Goal: Task Accomplishment & Management: Use online tool/utility

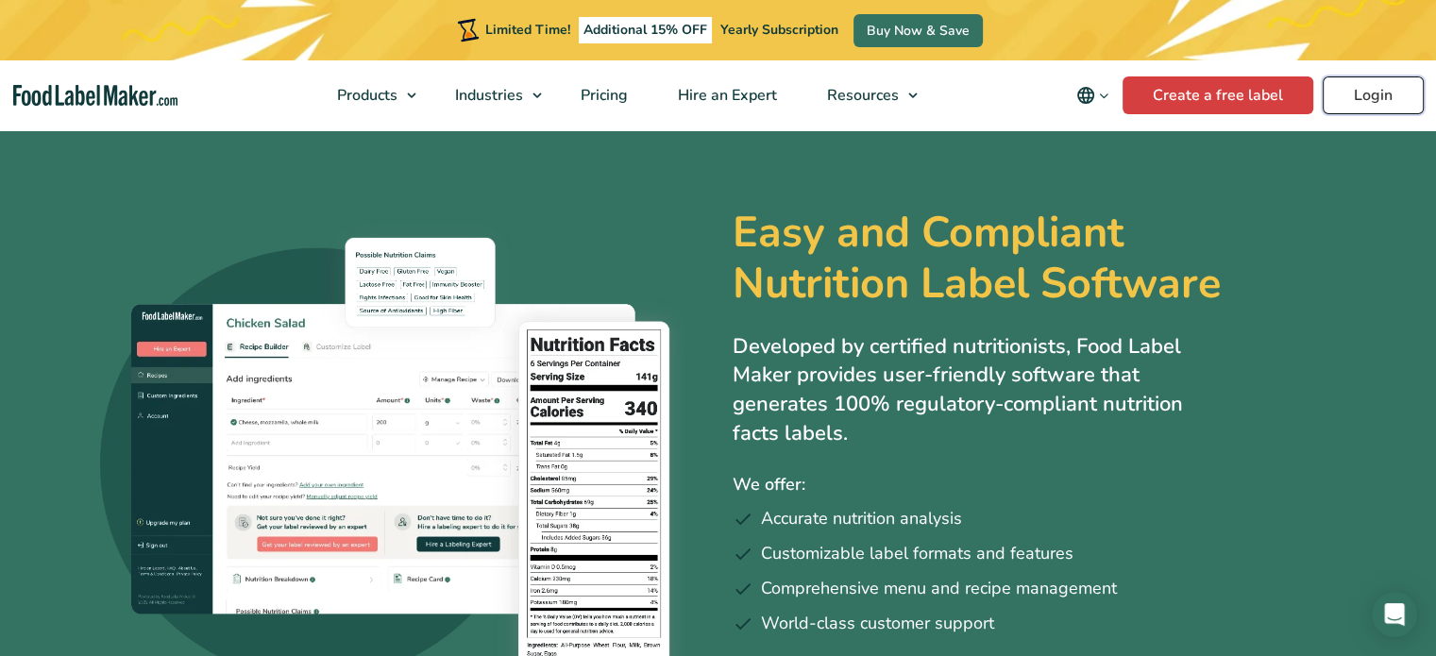
click at [1368, 102] on link "Login" at bounding box center [1373, 95] width 101 height 38
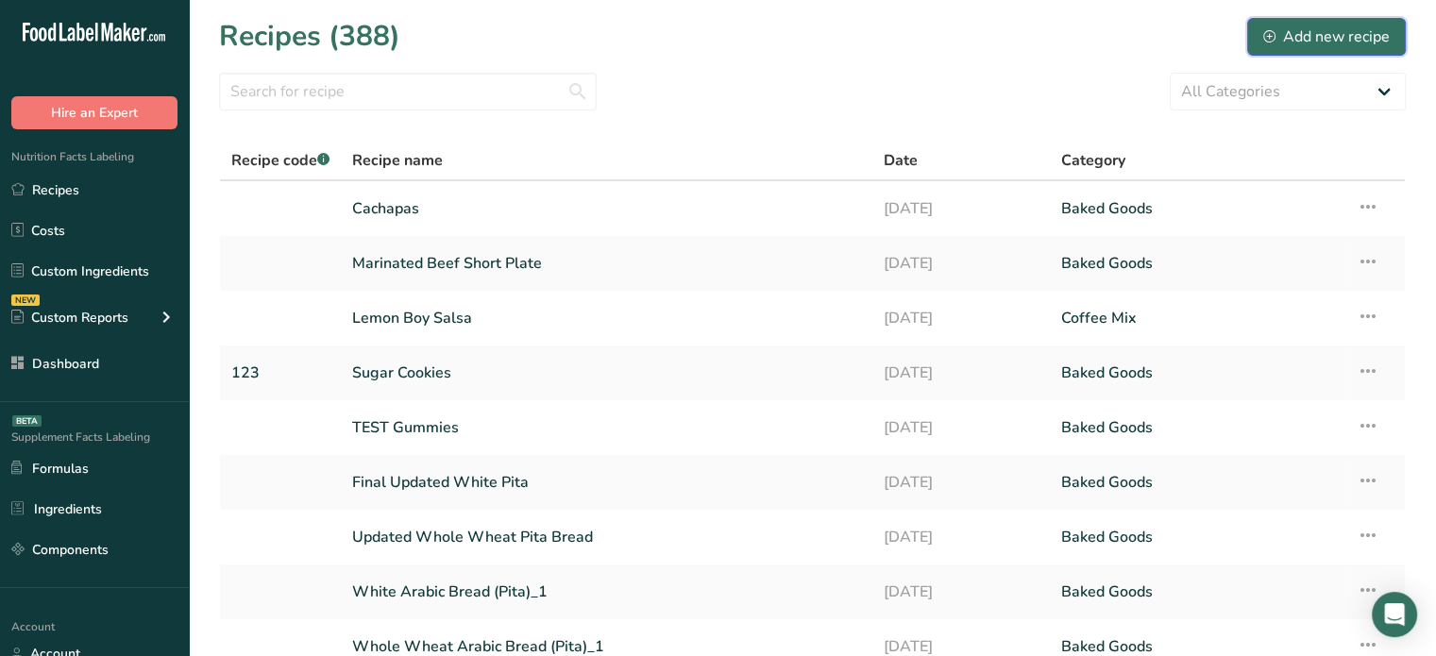
click at [1301, 26] on div "Add new recipe" at bounding box center [1327, 36] width 127 height 23
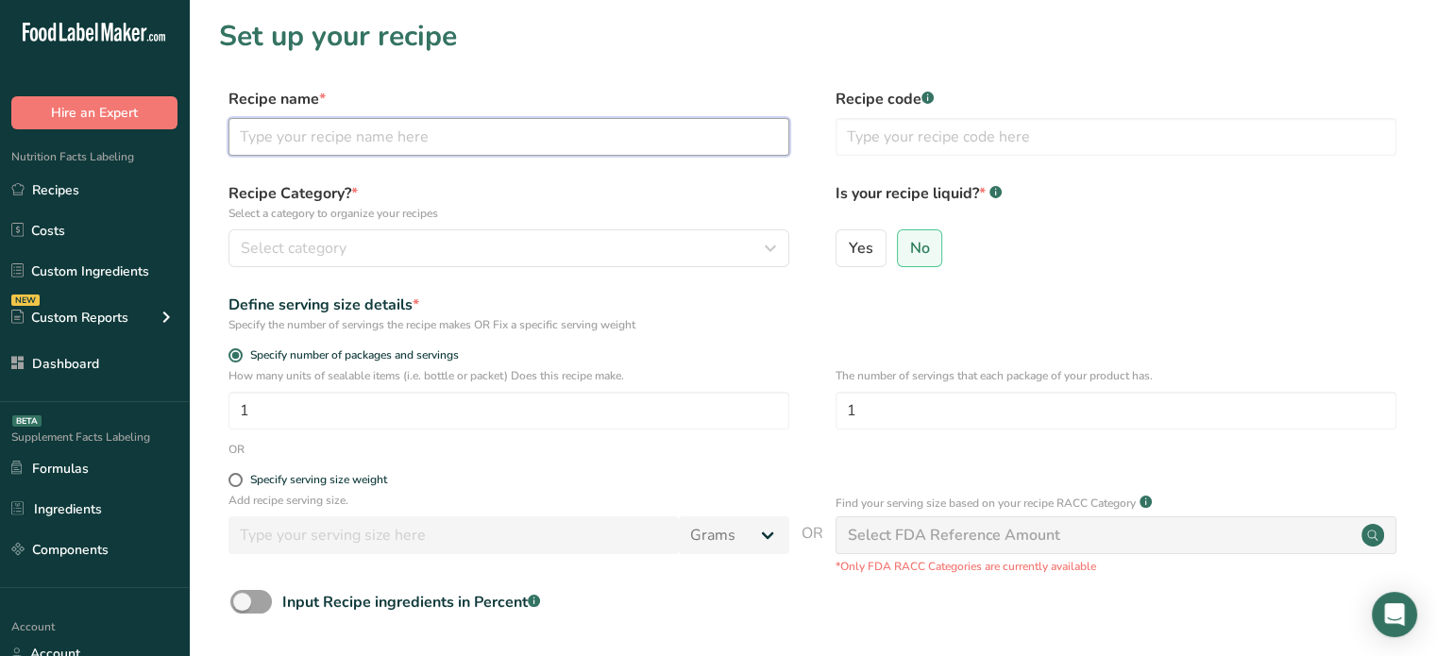
click at [515, 134] on input "text" at bounding box center [509, 137] width 561 height 38
type input "Pizza Peperoni Fromage"
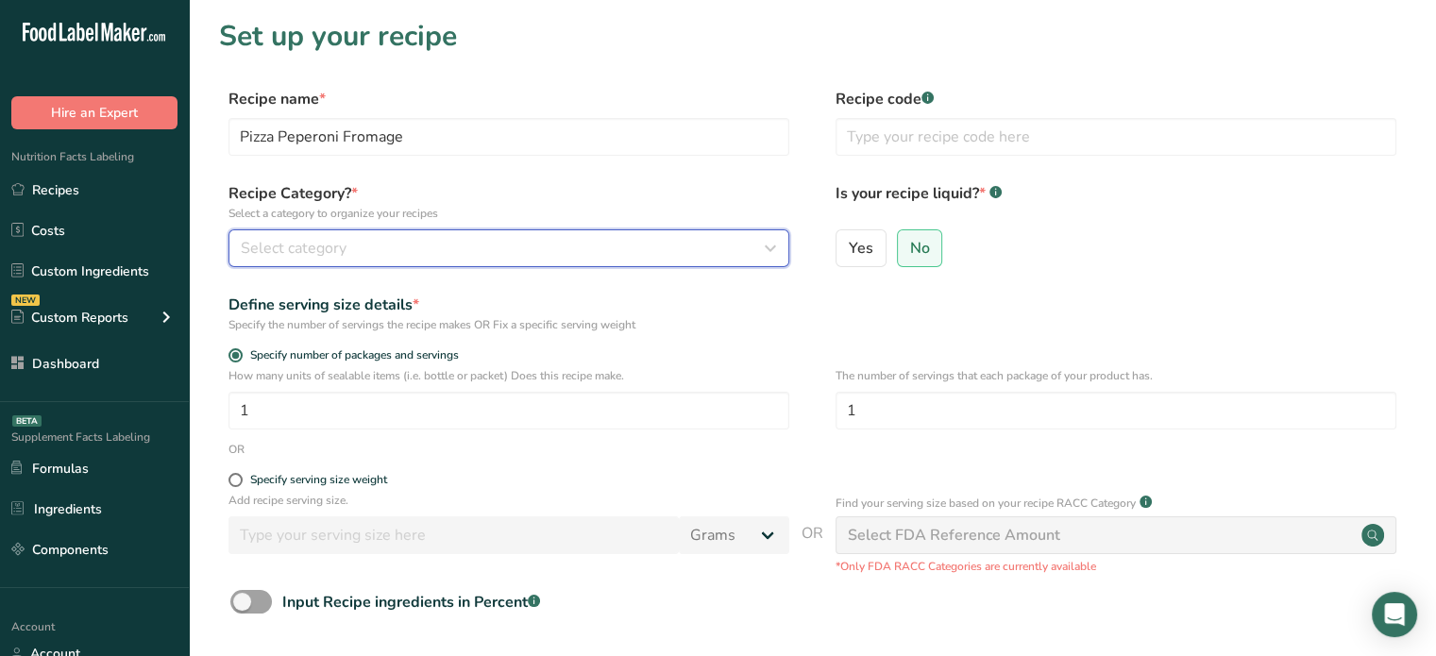
click at [421, 238] on div "Select category" at bounding box center [503, 248] width 525 height 23
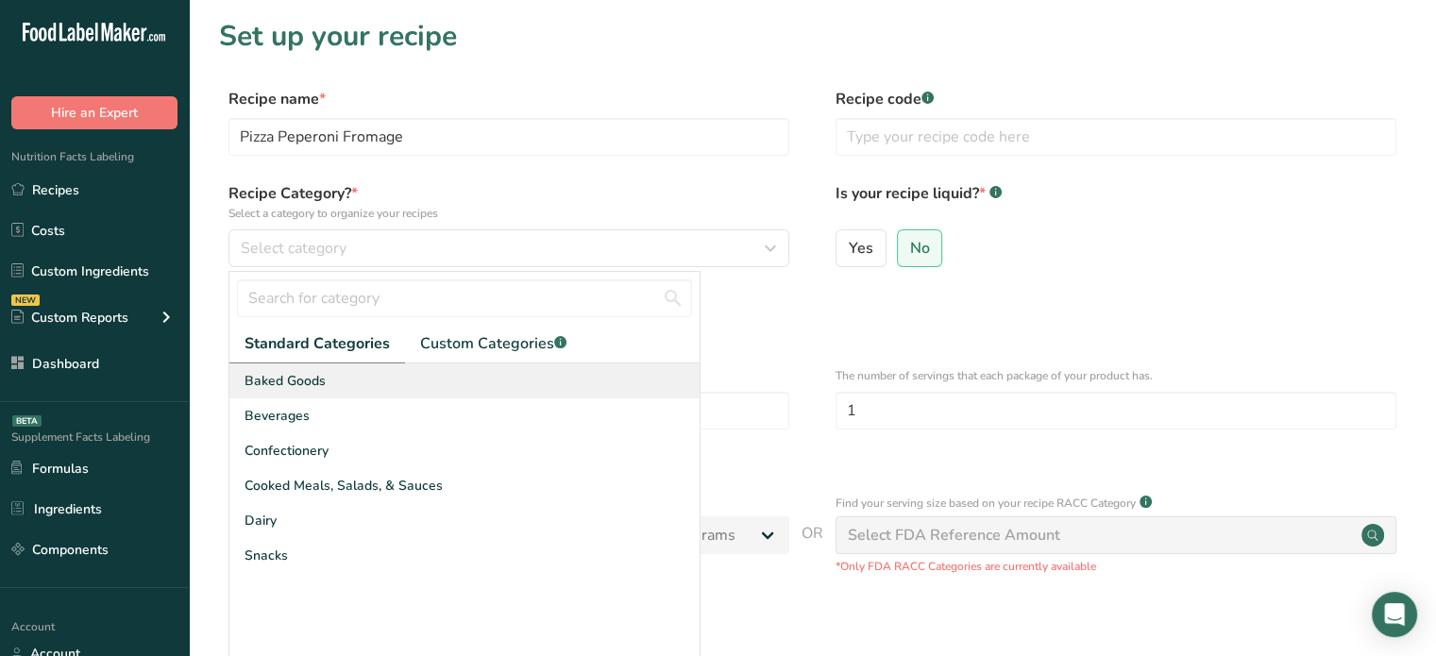
click at [367, 388] on div "Baked Goods" at bounding box center [464, 381] width 470 height 35
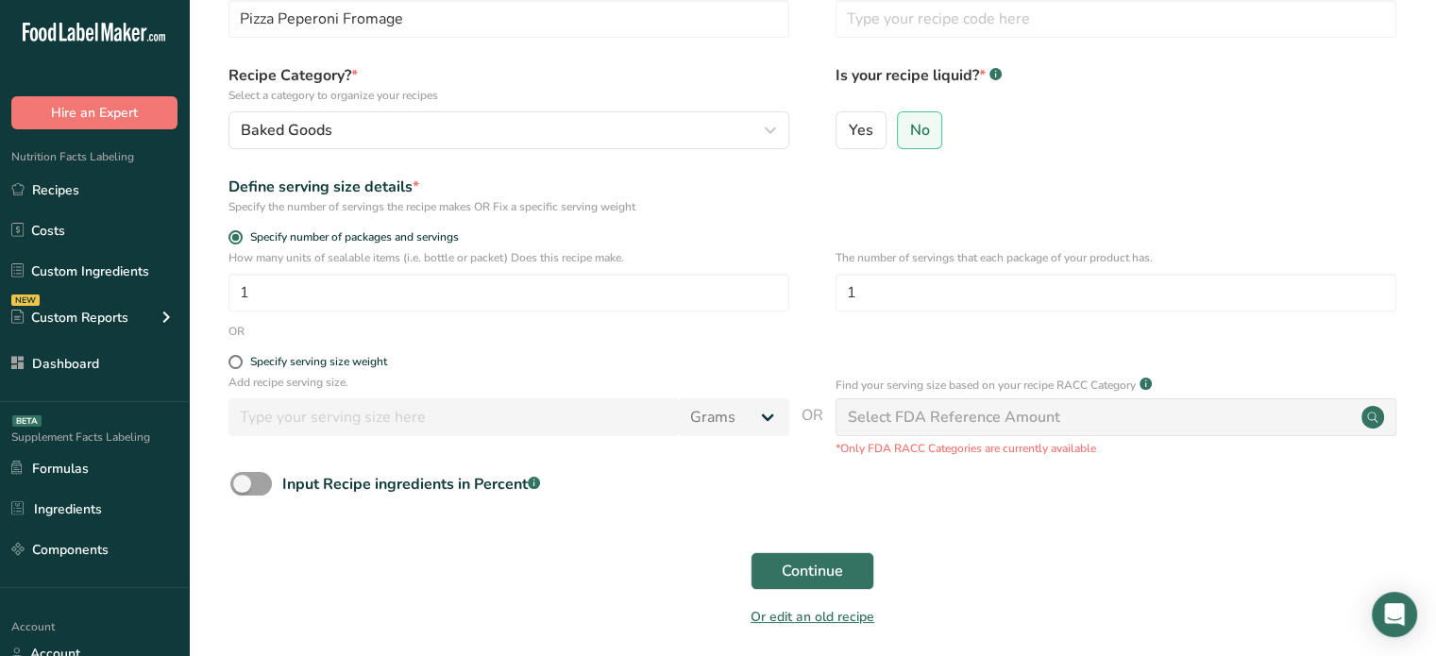
scroll to position [125, 0]
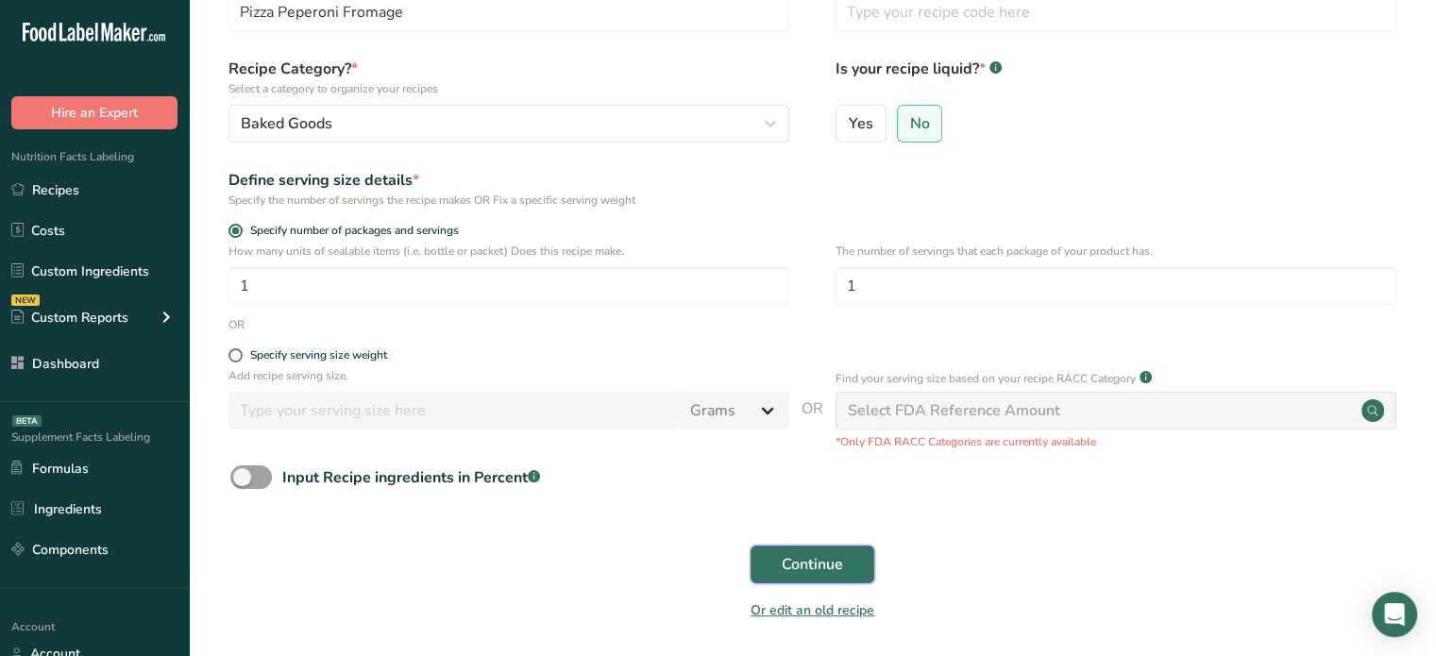
click at [812, 571] on span "Continue" at bounding box center [812, 564] width 61 height 23
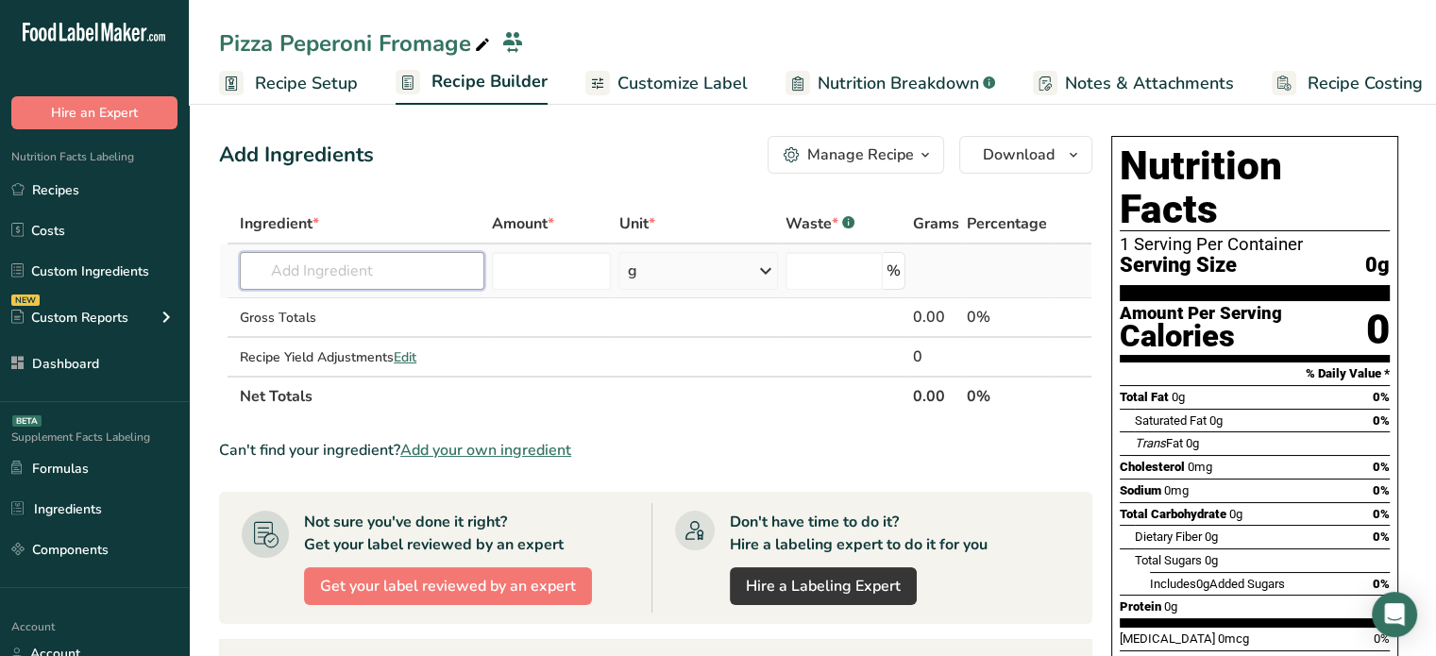
click at [364, 277] on input "text" at bounding box center [362, 271] width 245 height 38
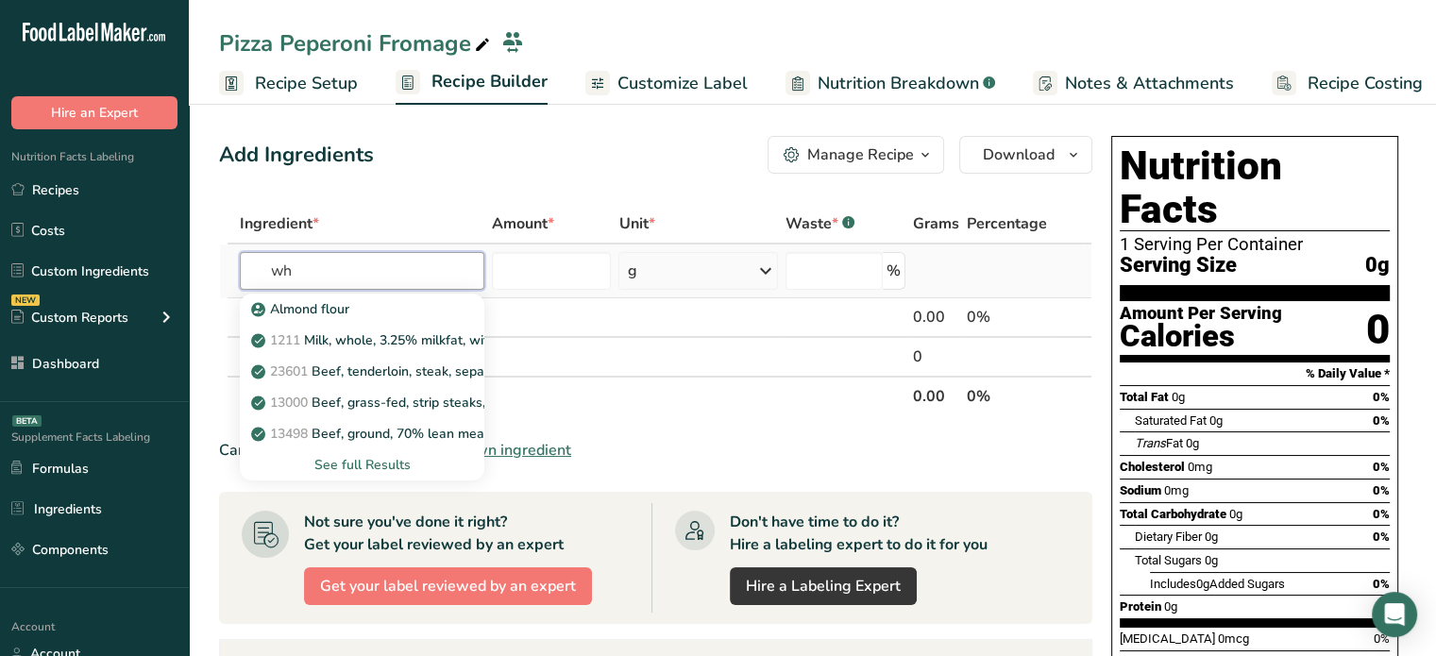
type input "w"
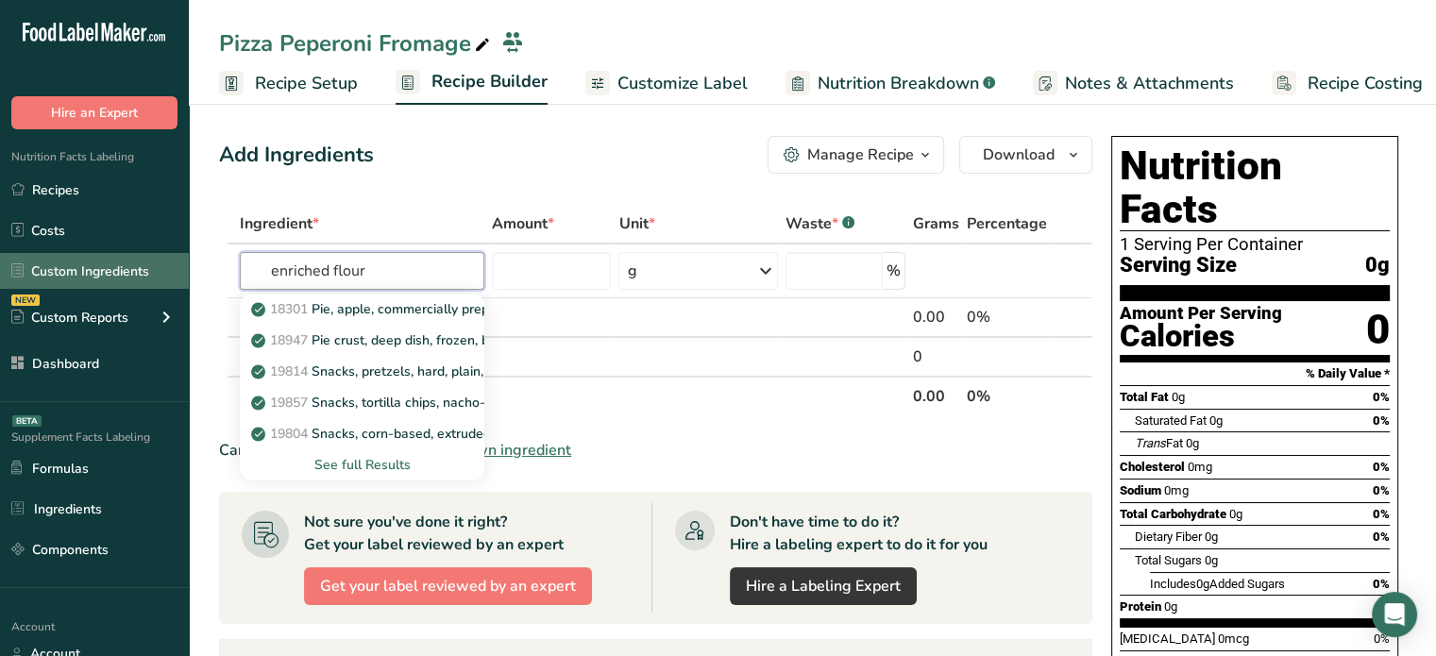
drag, startPoint x: 392, startPoint y: 271, endPoint x: 120, endPoint y: 263, distance: 272.1
click at [120, 263] on div ".a-20{fill:#fff;} Hire an Expert Nutrition Facts Labeling Recipes Costs Custom …" at bounding box center [718, 567] width 1436 height 1135
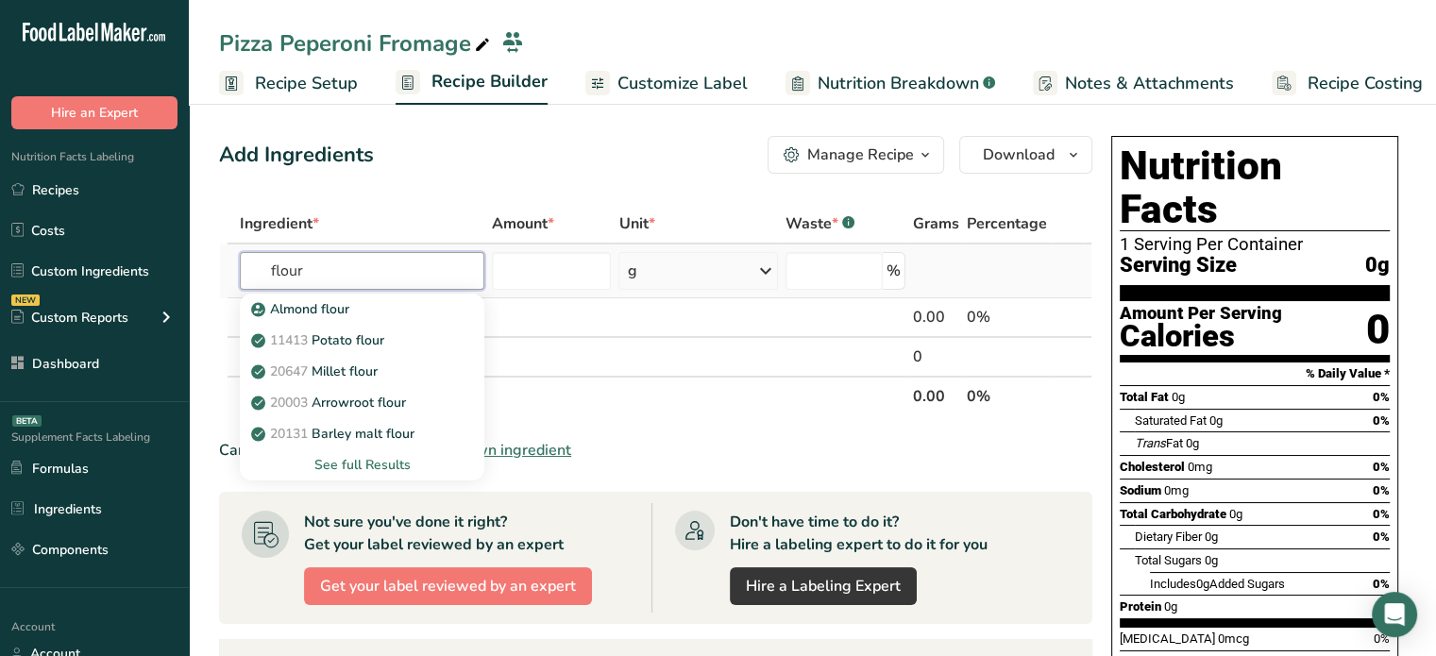
type input "flour"
click at [389, 460] on div "See full Results" at bounding box center [362, 465] width 214 height 20
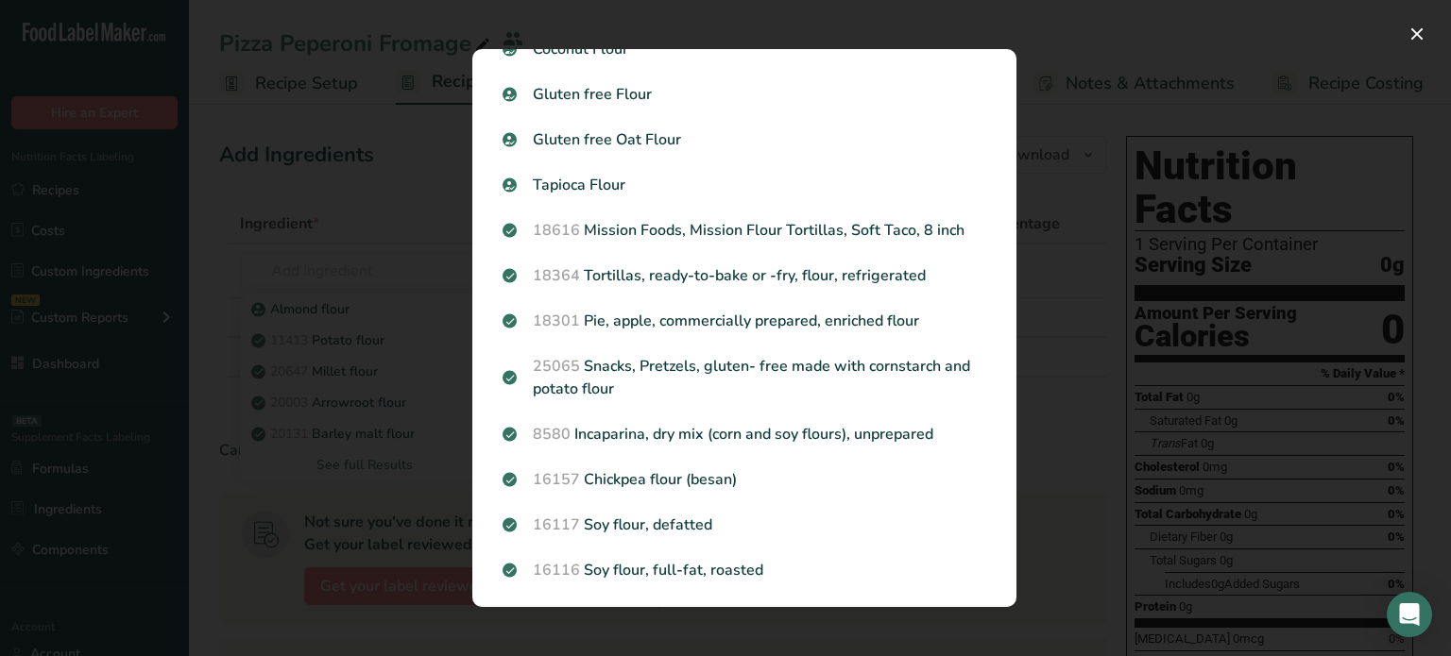
scroll to position [487, 0]
click at [320, 338] on div "Search results modal" at bounding box center [725, 328] width 1451 height 656
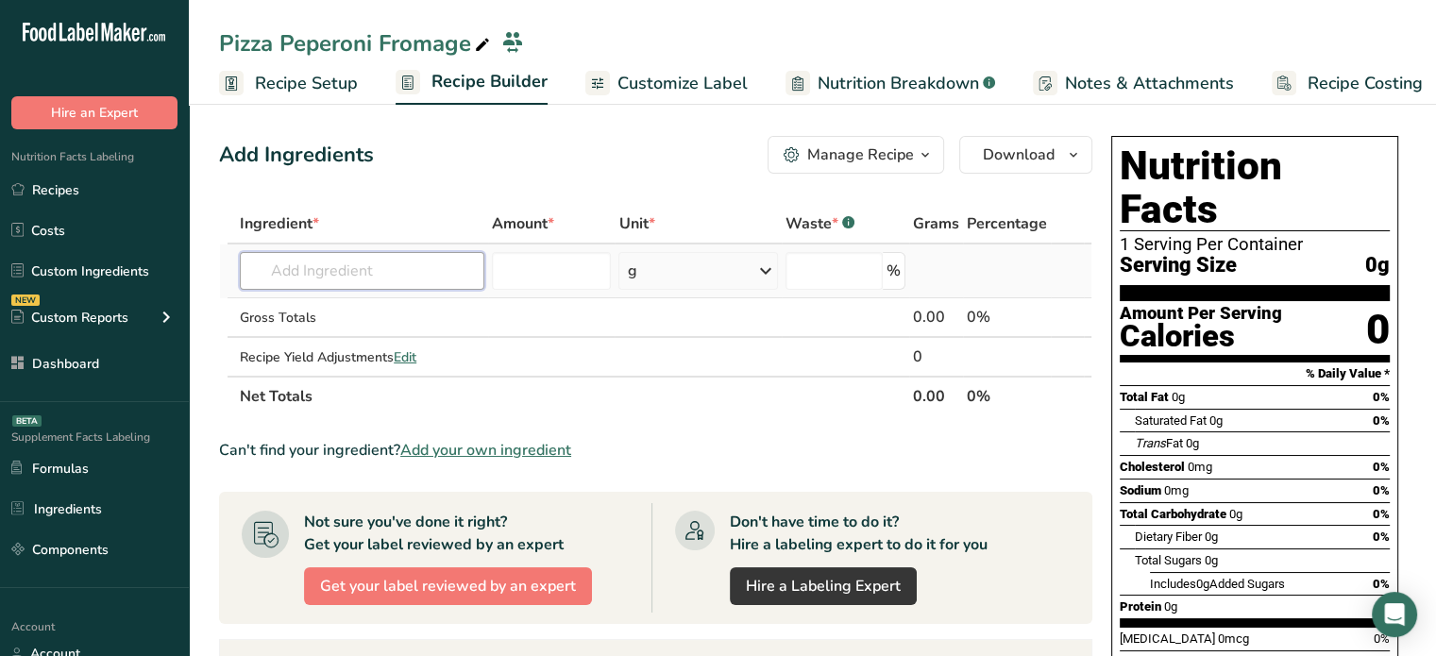
click at [370, 252] on input "text" at bounding box center [362, 271] width 245 height 38
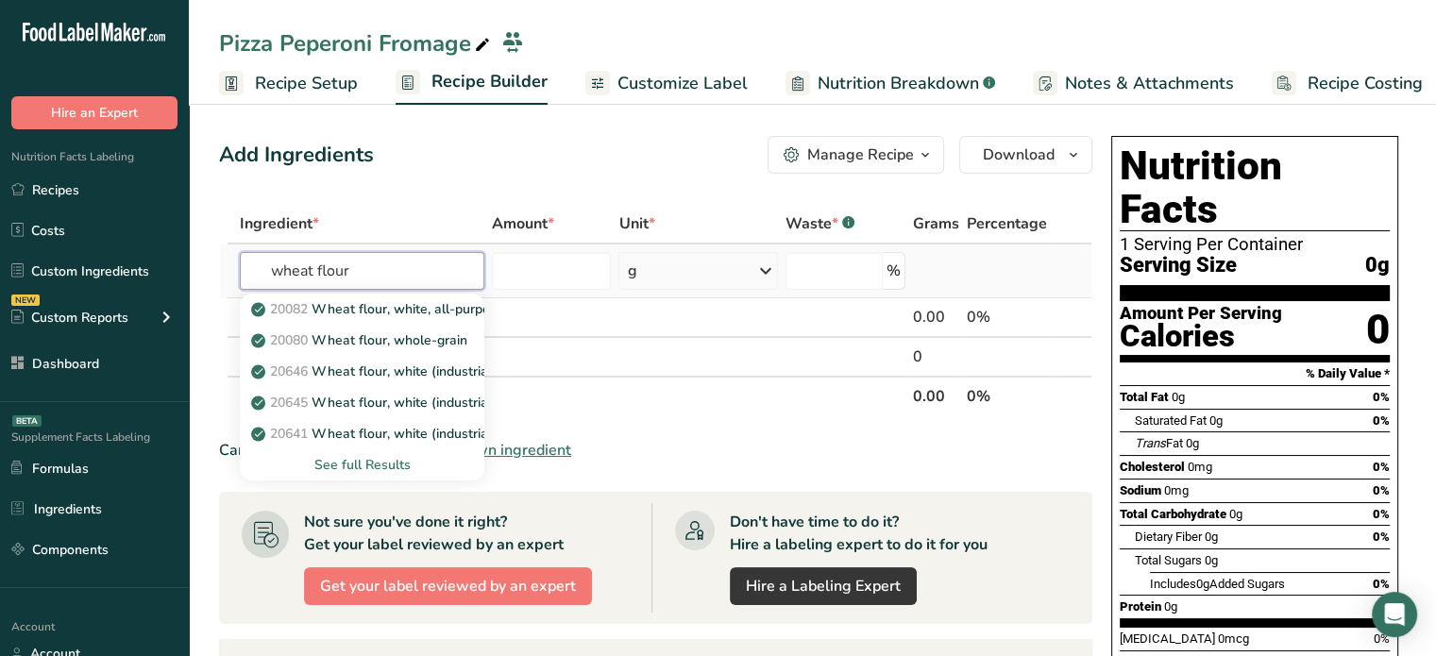
type input "wheat flour"
click at [376, 468] on div "See full Results" at bounding box center [362, 465] width 214 height 20
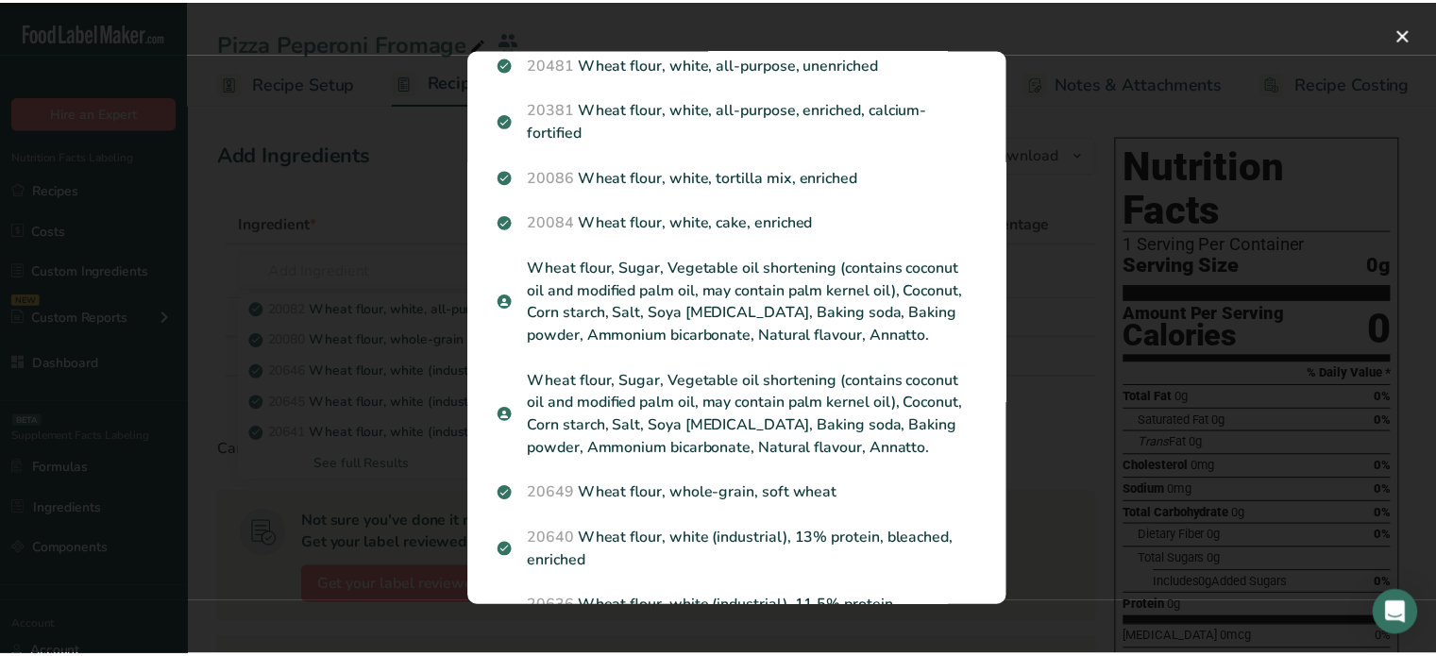
scroll to position [870, 0]
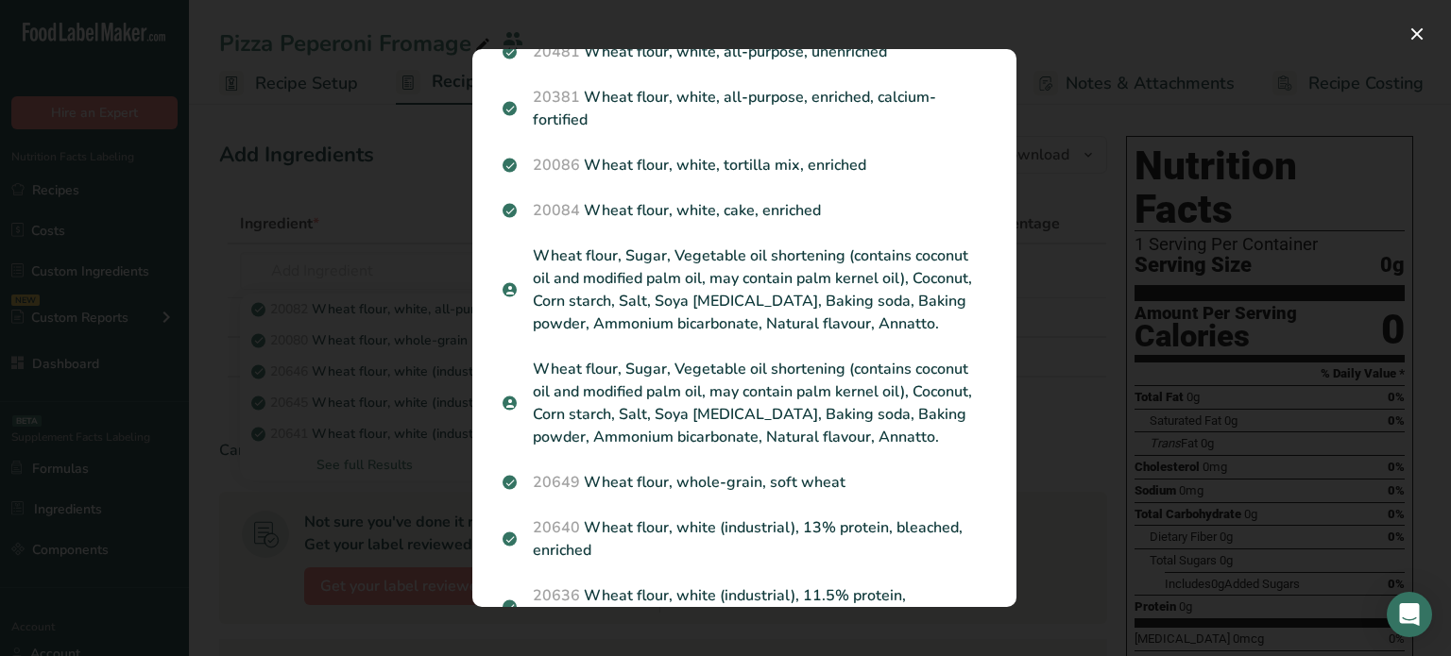
click at [406, 283] on div "Search results modal" at bounding box center [725, 328] width 1451 height 656
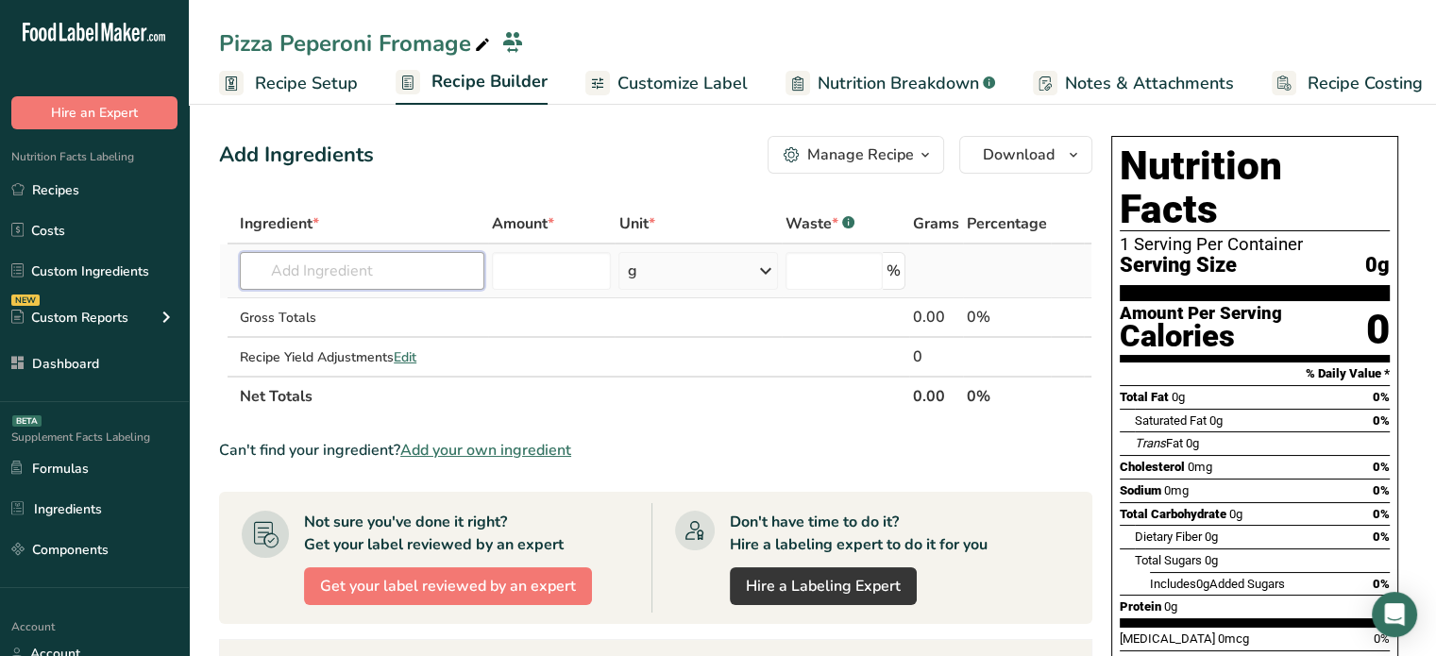
click at [373, 256] on input "text" at bounding box center [362, 271] width 245 height 38
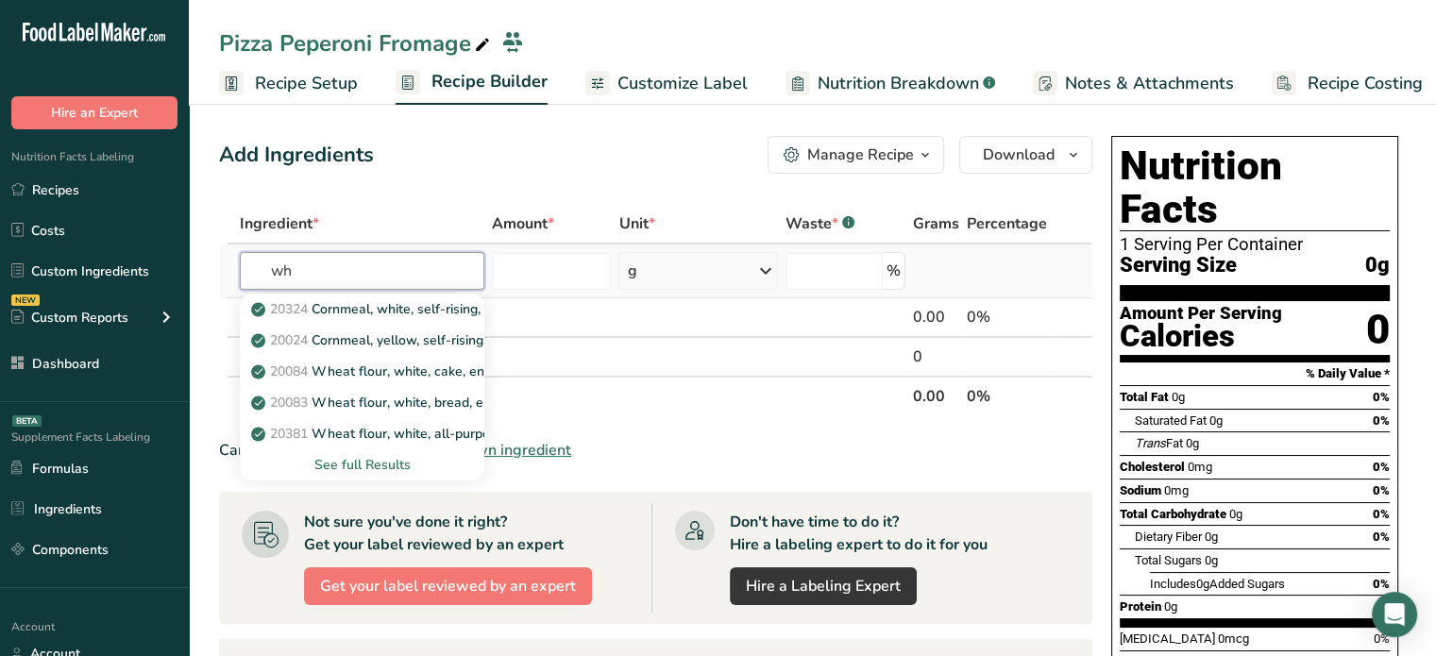
type input "w"
type input "all purpose"
click at [363, 463] on div "See full Results" at bounding box center [362, 465] width 214 height 20
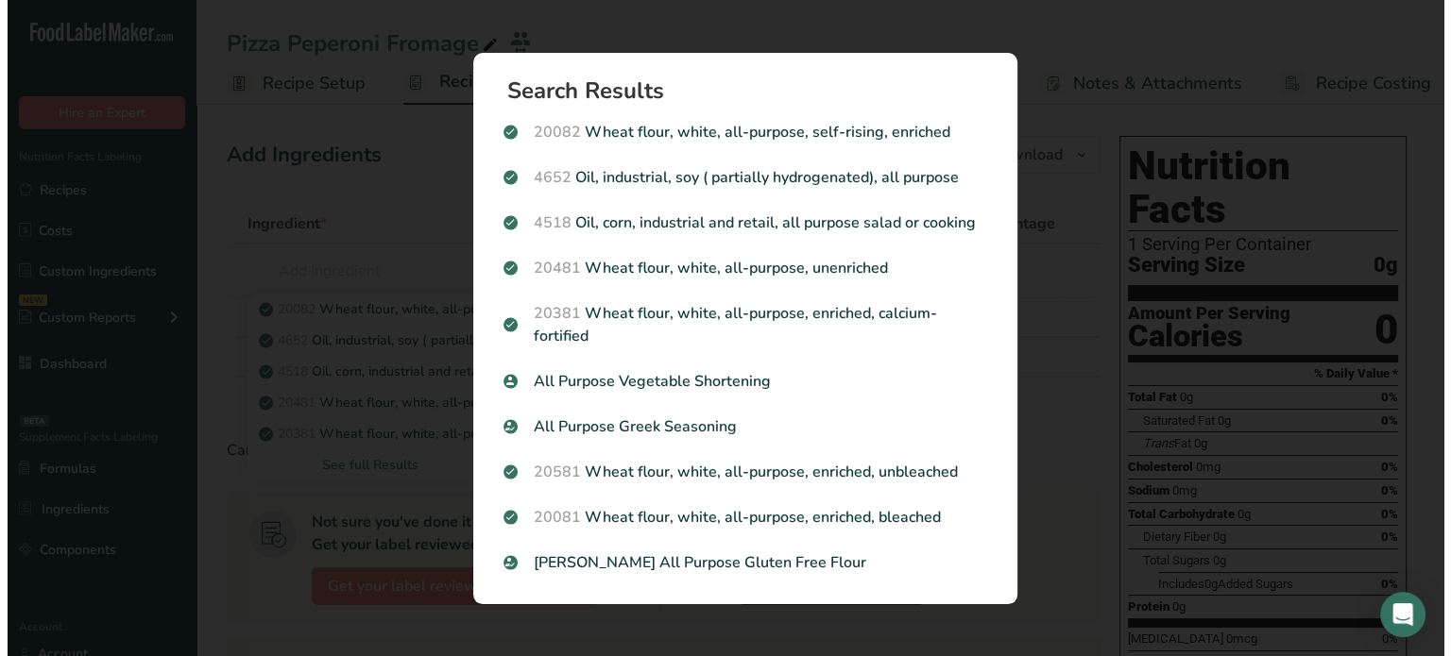
scroll to position [0, 0]
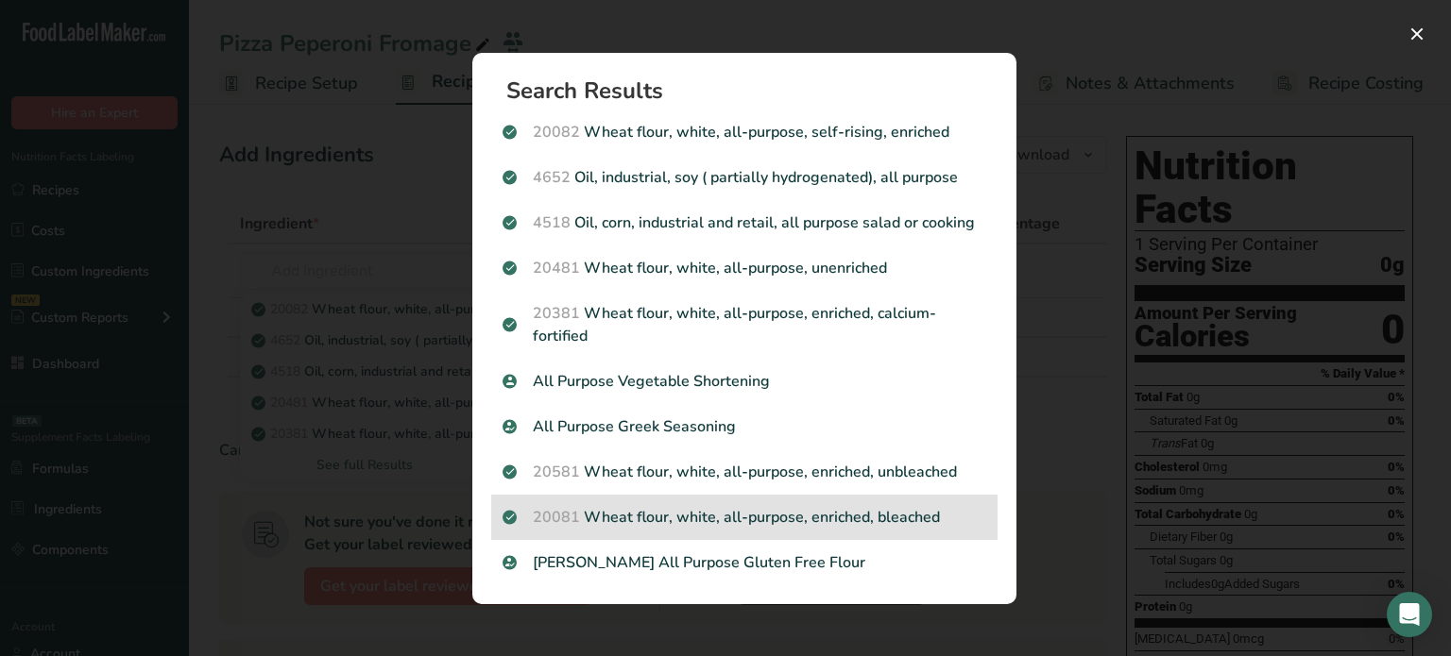
click at [697, 502] on div "20081 Wheat flour, white, all-purpose, enriched, bleached" at bounding box center [744, 517] width 506 height 45
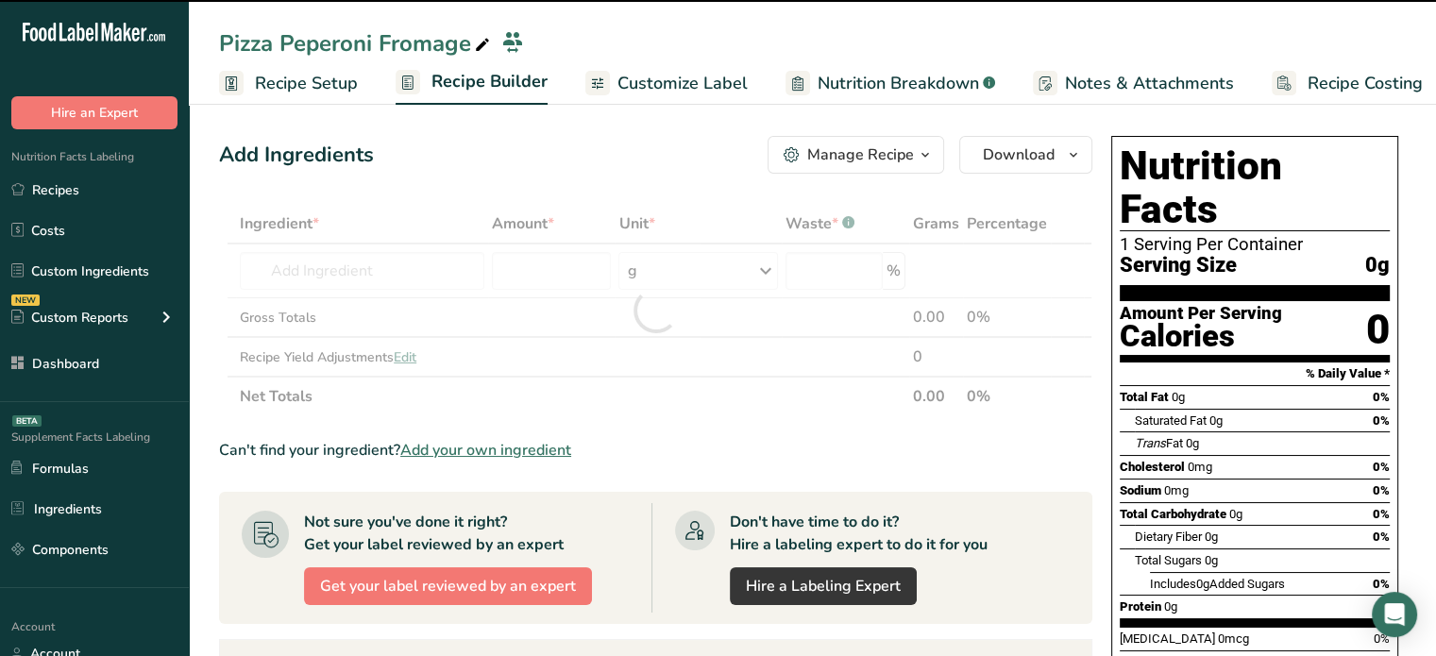
type input "0"
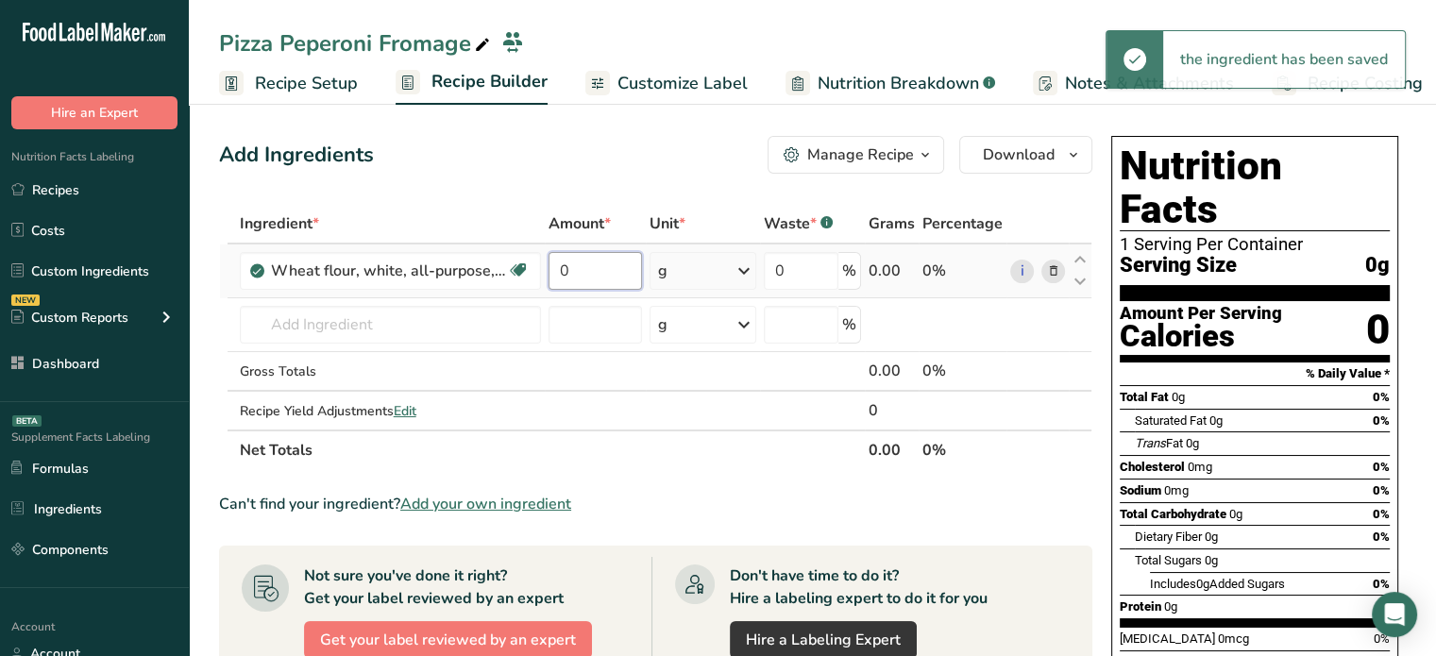
click at [585, 263] on input "0" at bounding box center [596, 271] width 94 height 38
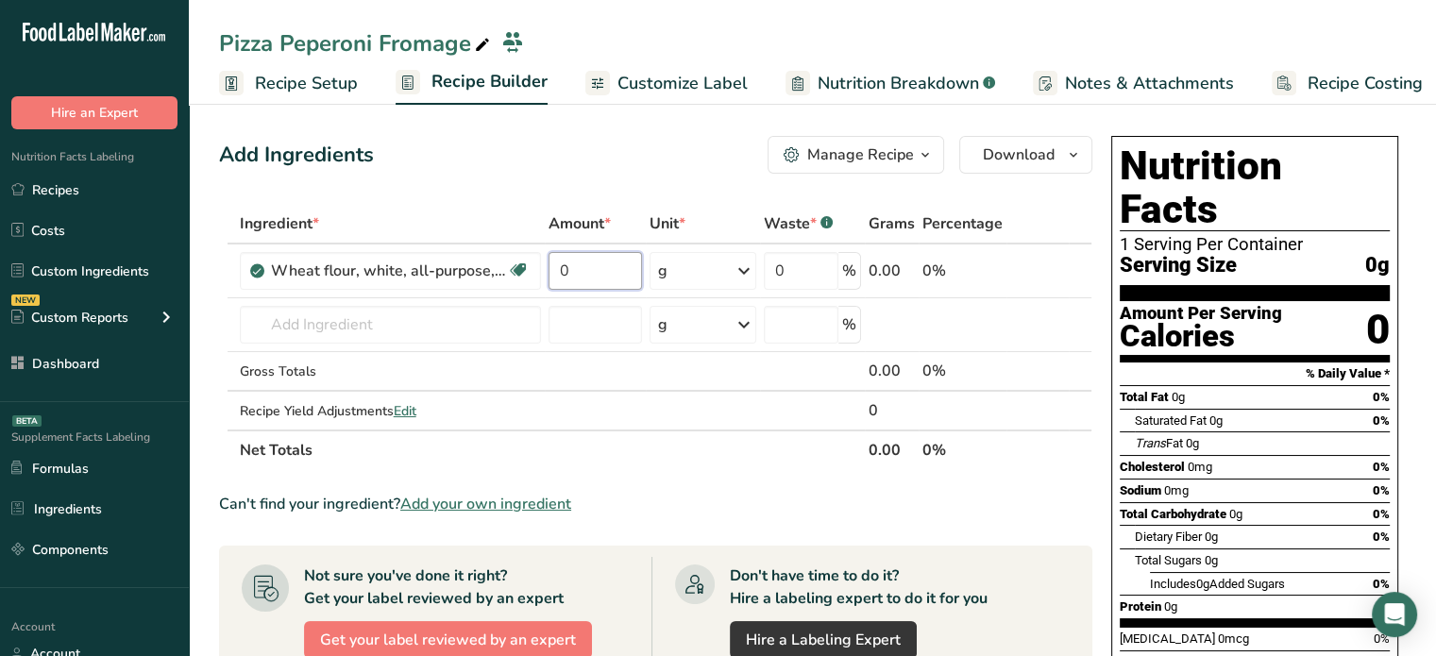
type input "2"
type input "5000"
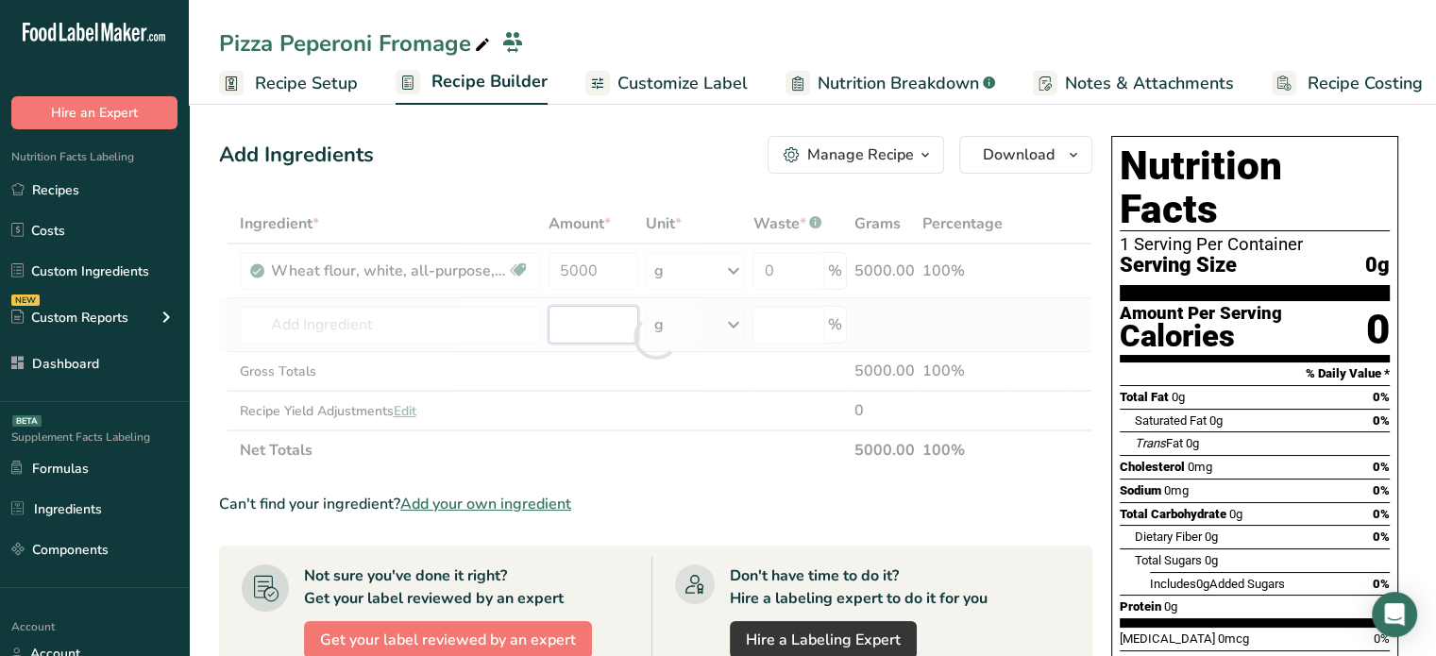
click at [574, 314] on div "Ingredient * Amount * Unit * Waste * .a-a{fill:#347362;}.b-a{fill:#fff;} Grams …" at bounding box center [656, 337] width 874 height 266
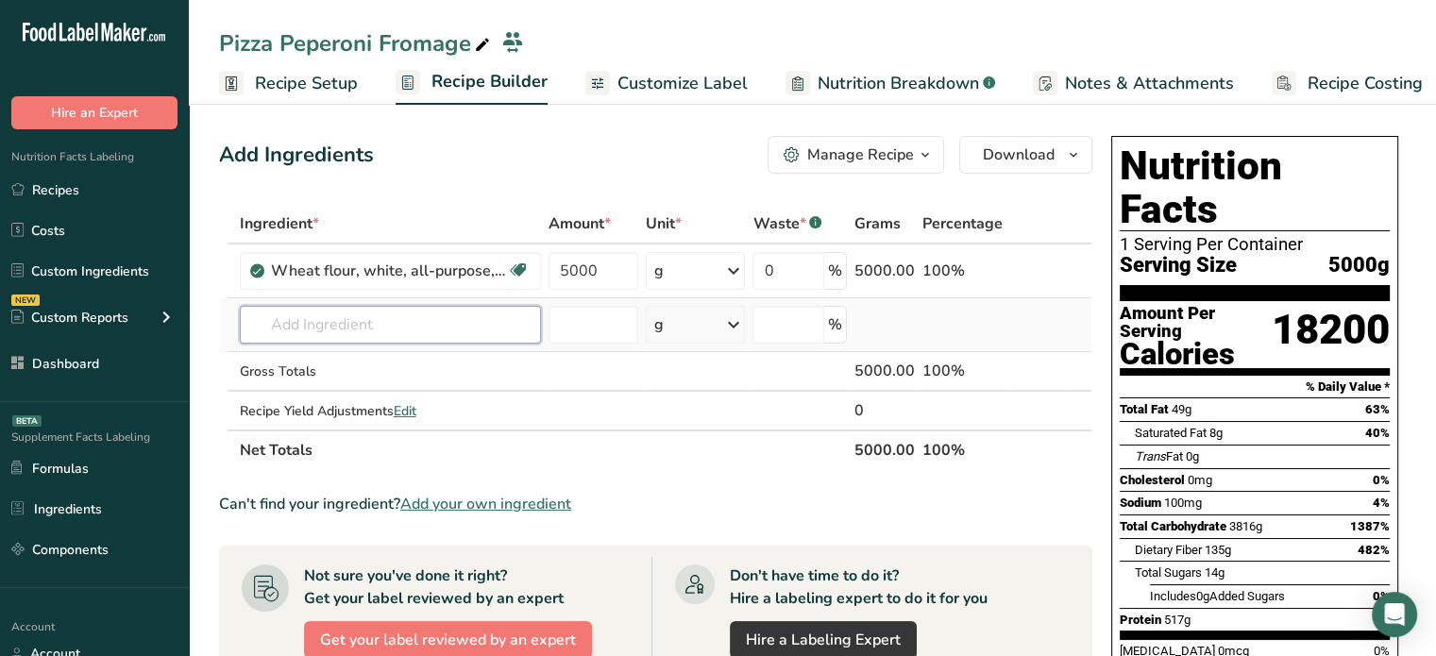
click at [313, 328] on input "text" at bounding box center [390, 325] width 301 height 38
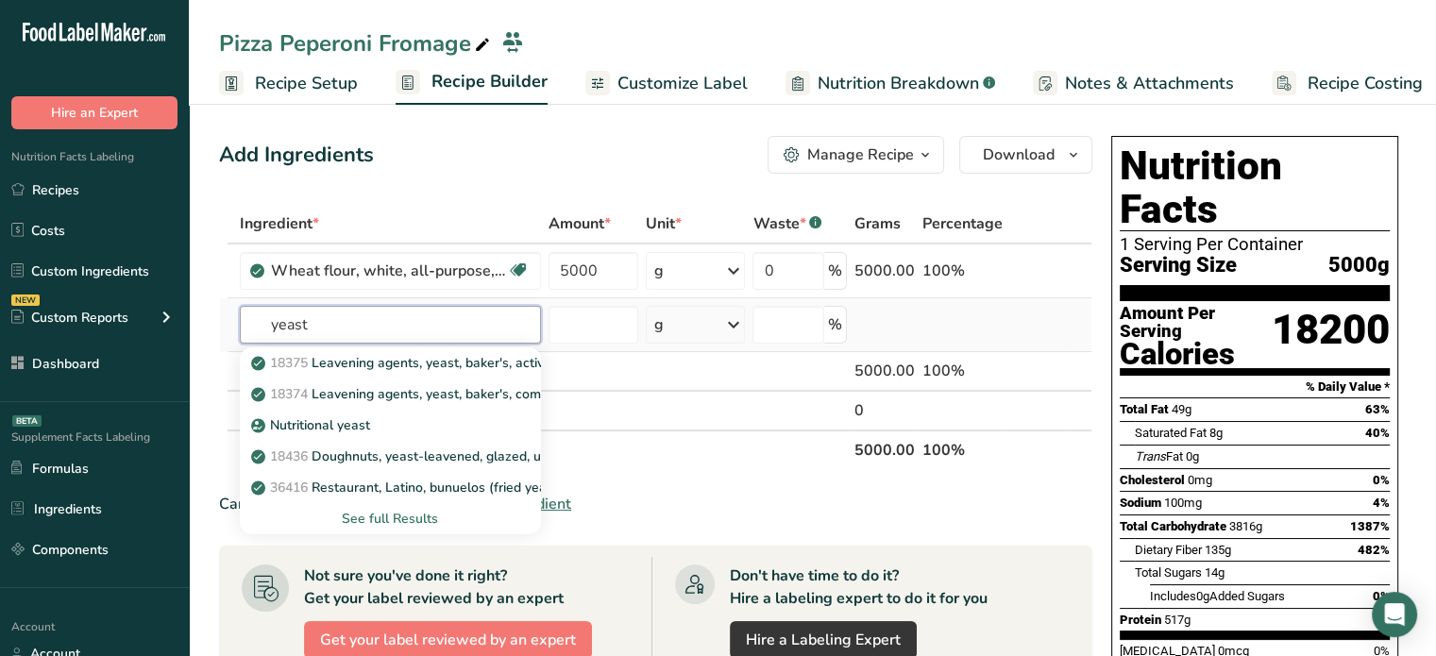
type input "yeast"
click at [371, 513] on div "See full Results" at bounding box center [390, 519] width 271 height 20
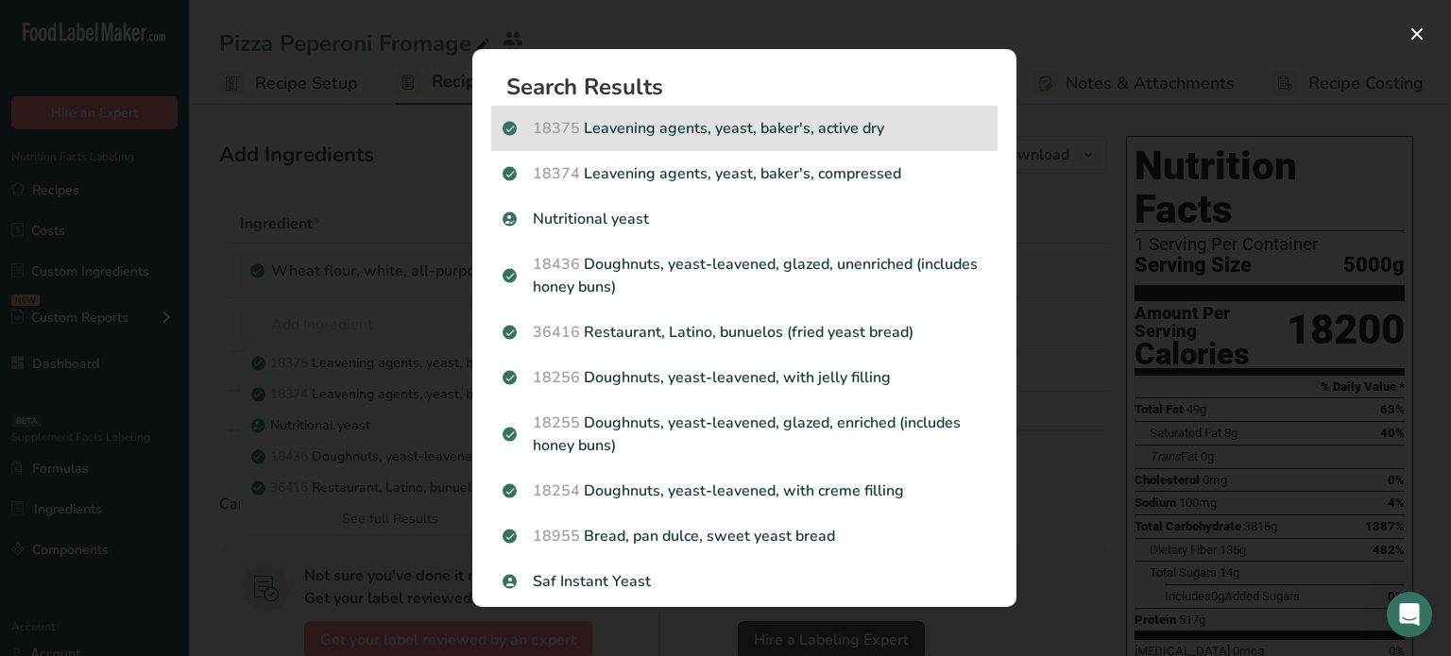
click at [907, 129] on p "18375 Leavening agents, yeast, baker's, active dry" at bounding box center [744, 128] width 484 height 23
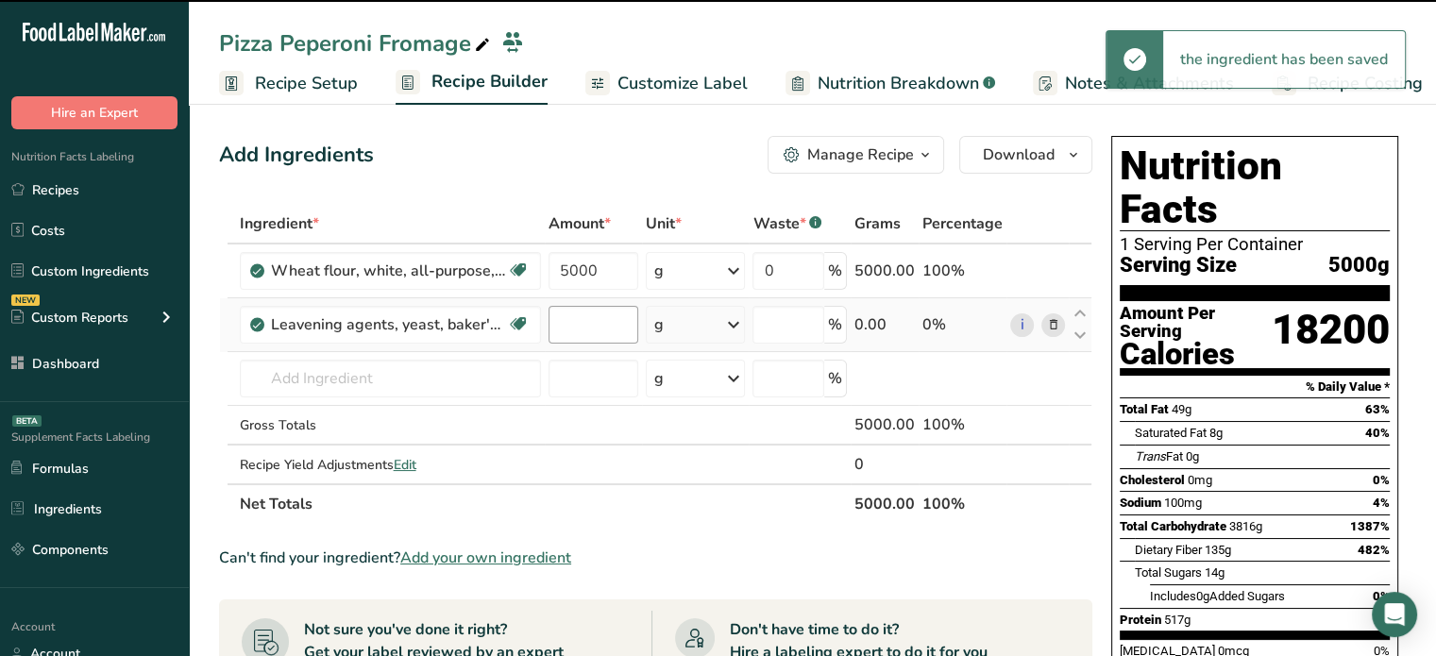
type input "0"
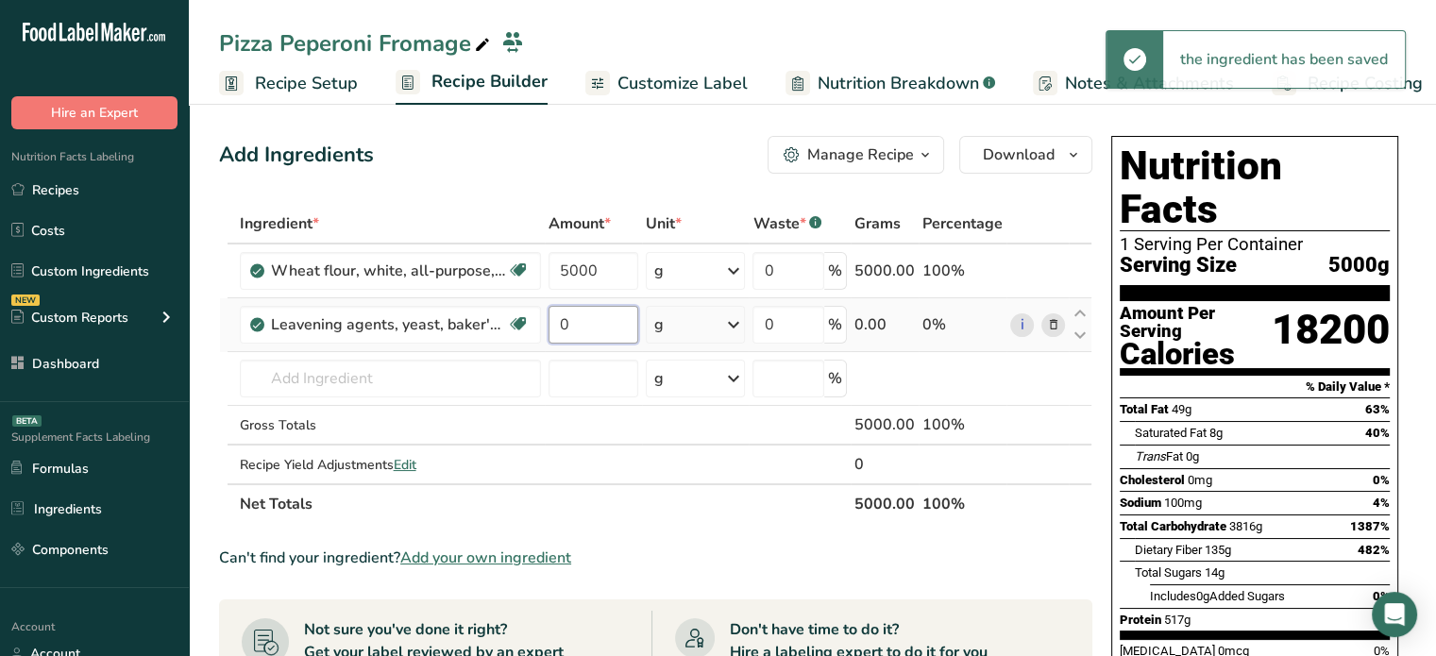
click at [597, 308] on input "0" at bounding box center [594, 325] width 91 height 38
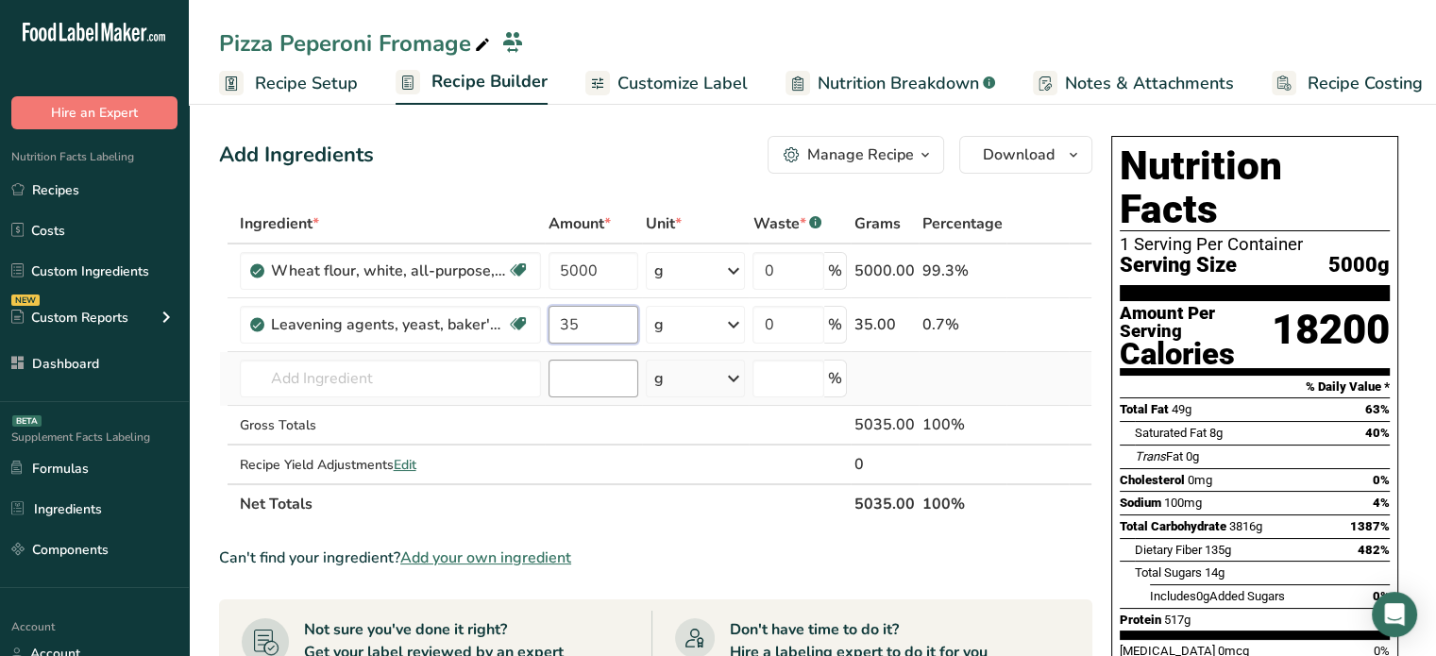
type input "35"
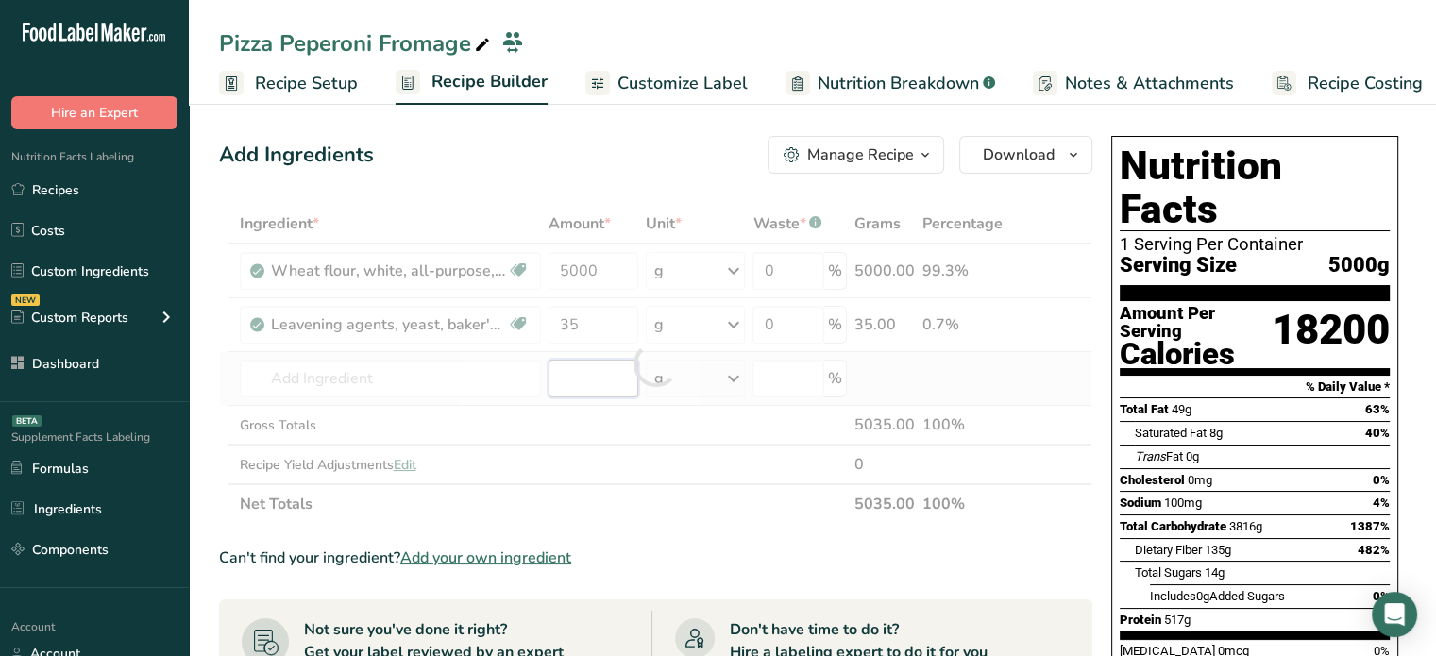
click at [620, 362] on div "Ingredient * Amount * Unit * Waste * .a-a{fill:#347362;}.b-a{fill:#fff;} Grams …" at bounding box center [656, 364] width 874 height 320
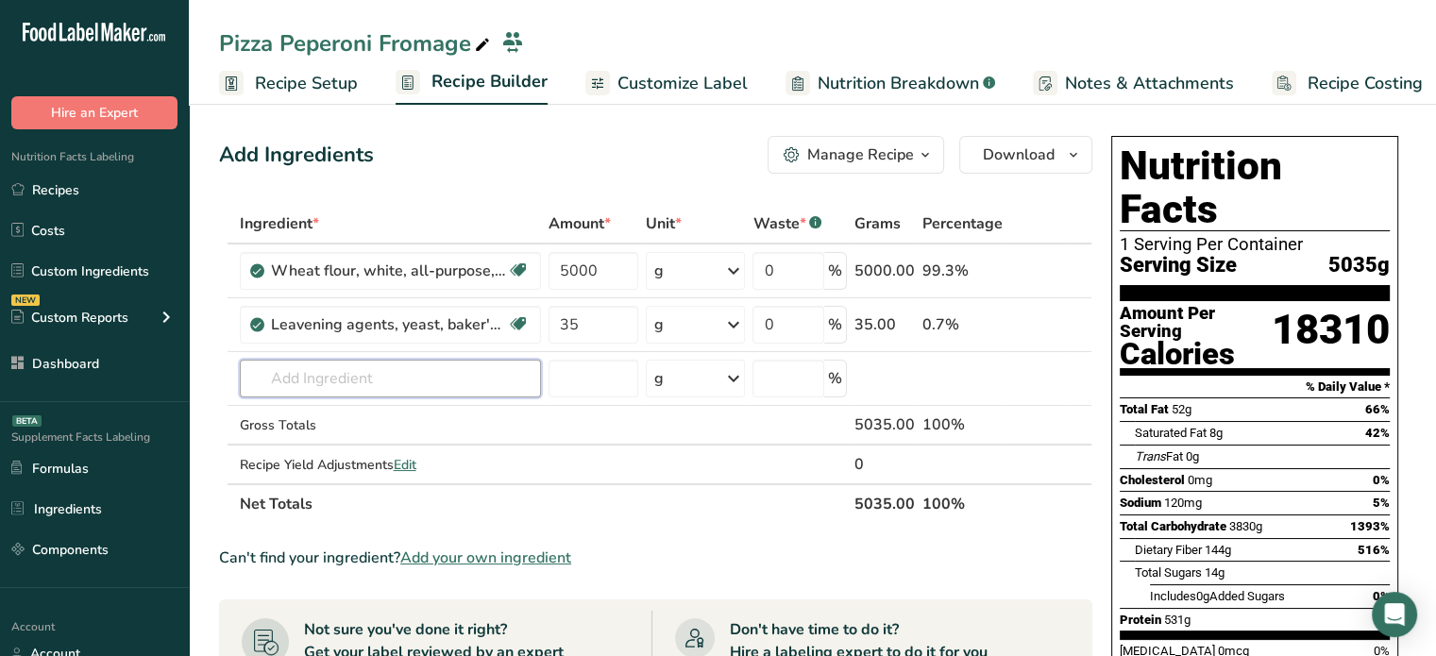
click at [468, 373] on input "text" at bounding box center [390, 379] width 301 height 38
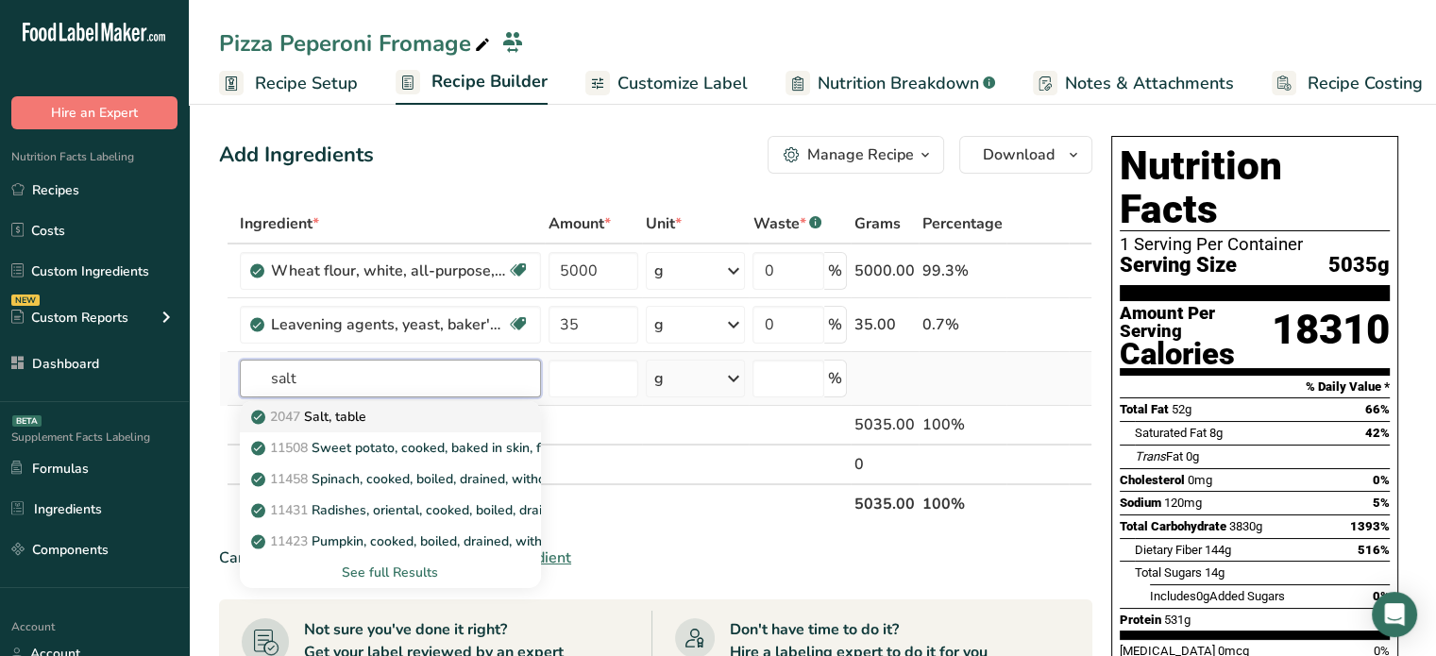
type input "salt"
click at [433, 401] on link "2047 Salt, table" at bounding box center [390, 416] width 301 height 31
type input "Salt, table"
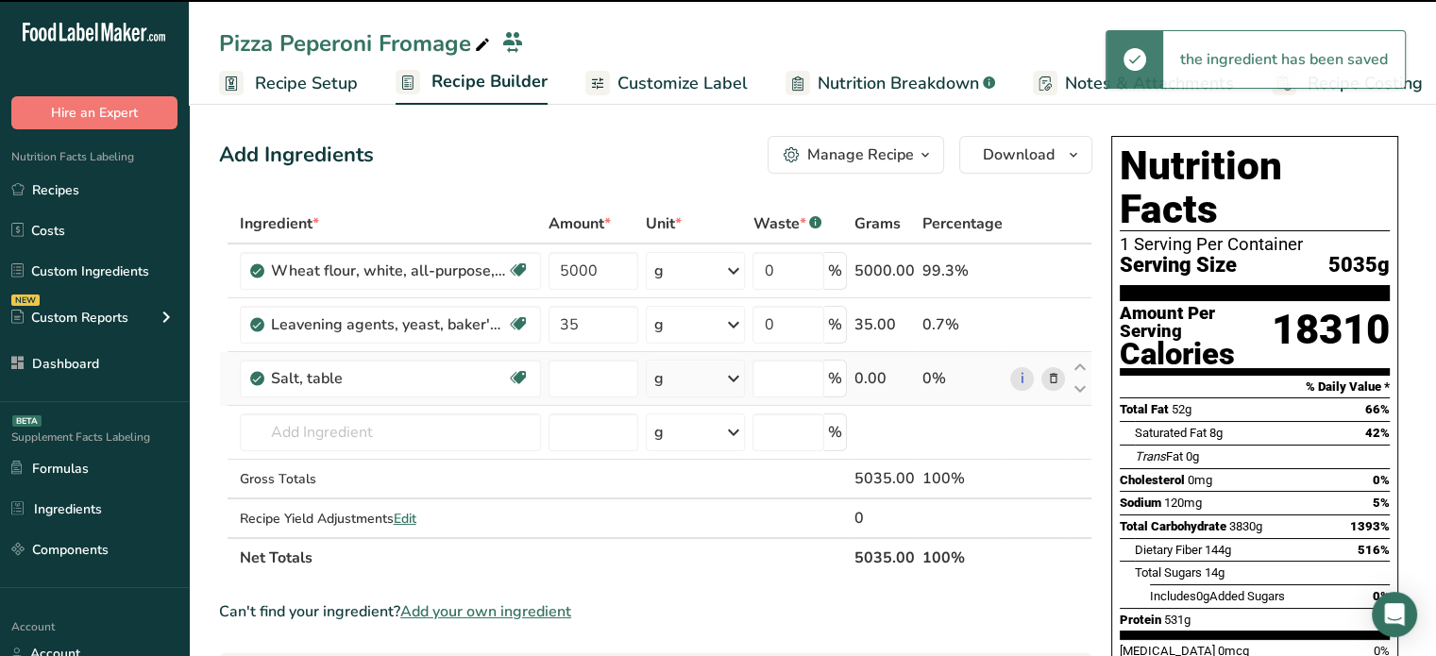
type input "0"
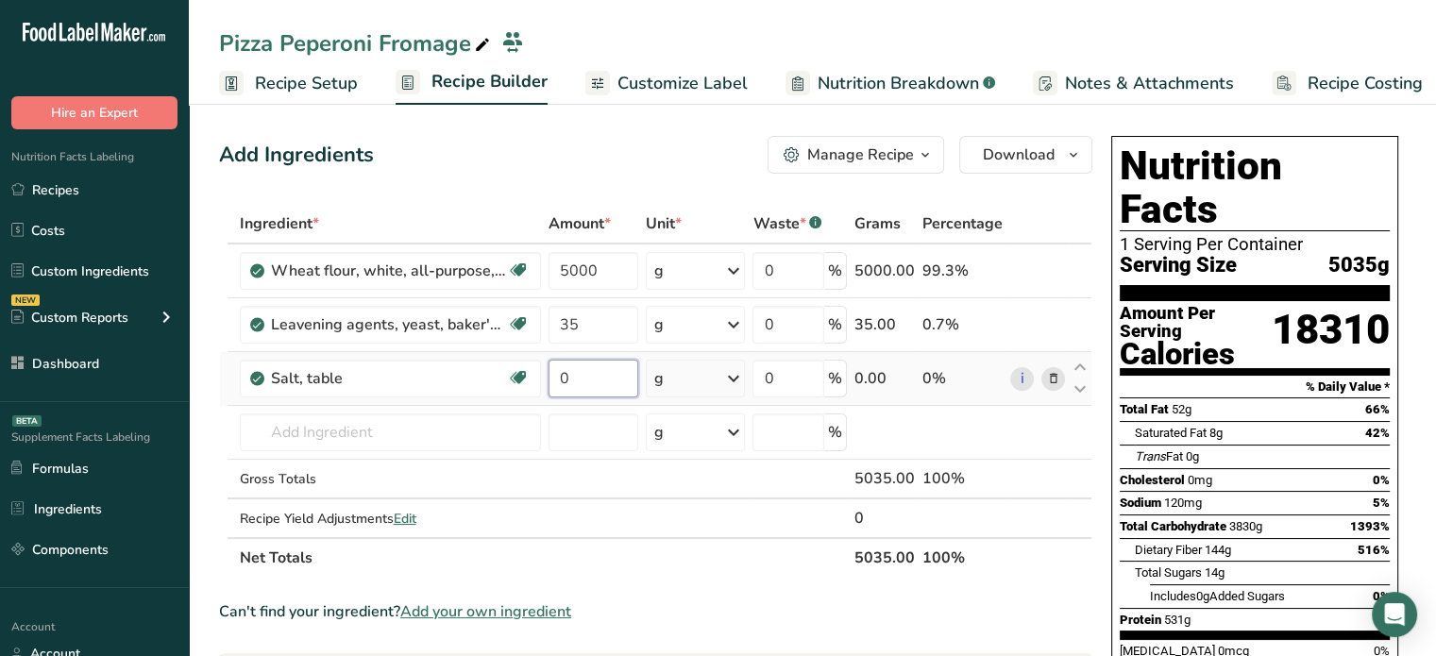
click at [600, 369] on input "0" at bounding box center [594, 379] width 91 height 38
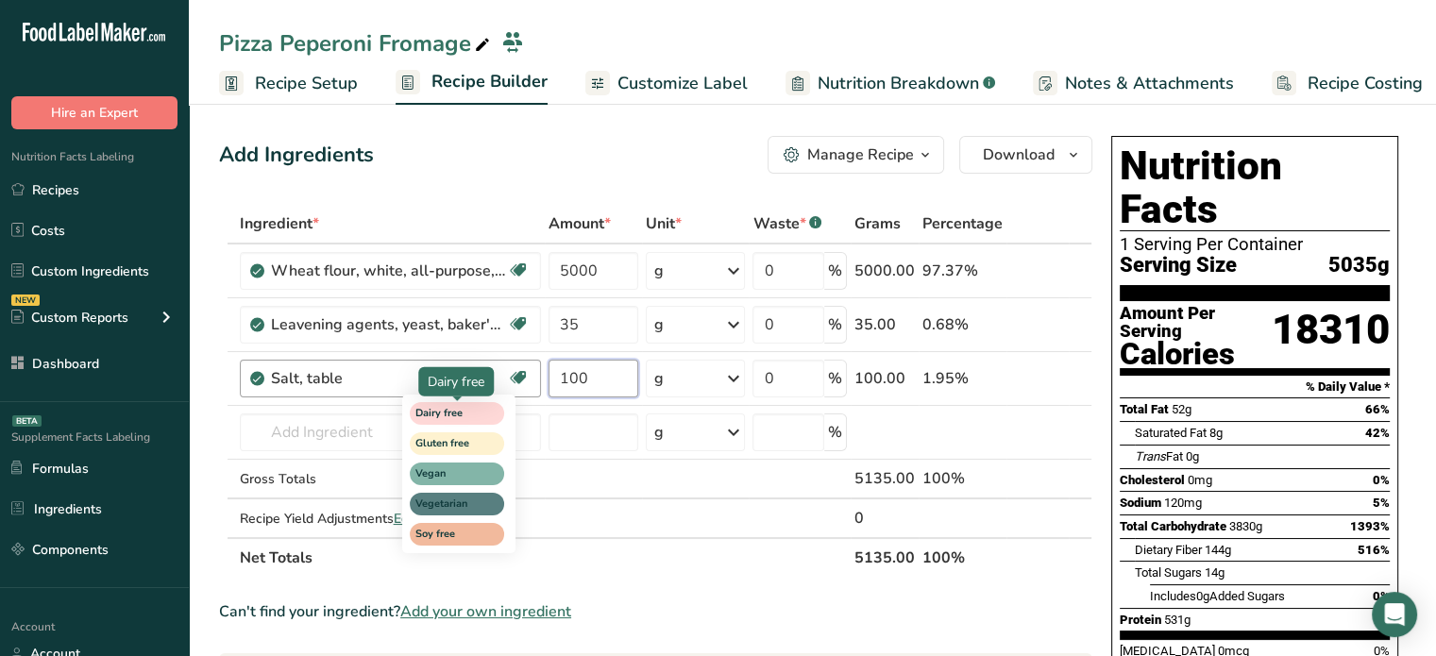
type input "100"
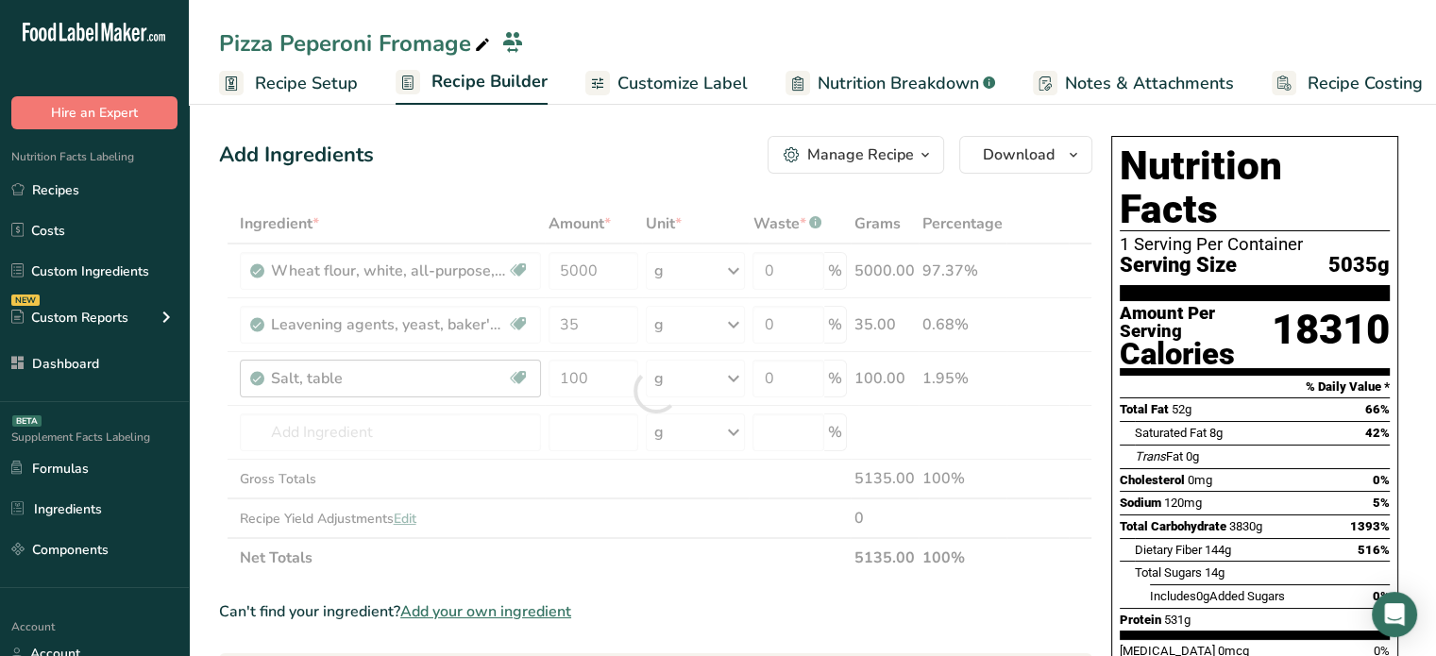
click at [403, 421] on div "Ingredient * Amount * Unit * Waste * .a-a{fill:#347362;}.b-a{fill:#fff;} Grams …" at bounding box center [656, 391] width 874 height 374
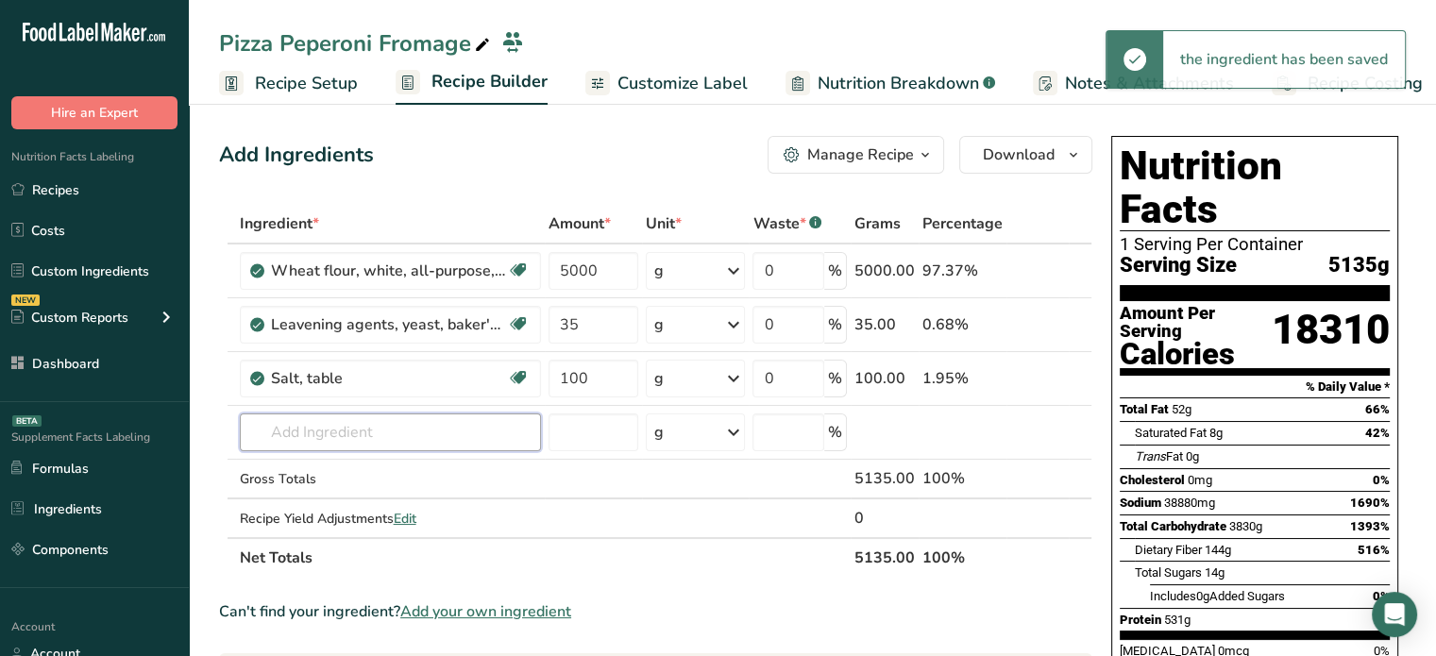
click at [368, 417] on input "text" at bounding box center [390, 433] width 301 height 38
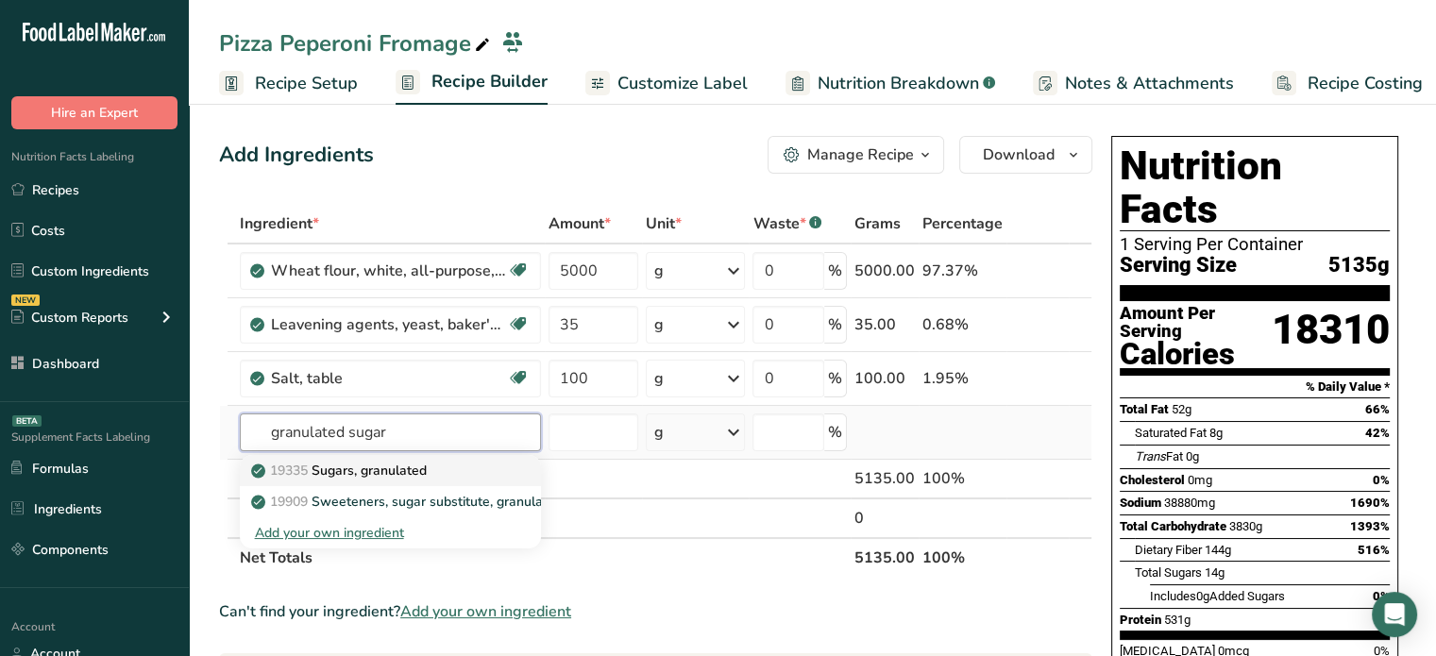
type input "granulated sugar"
click at [397, 462] on p "19335 Sugars, granulated" at bounding box center [341, 471] width 172 height 20
type input "Sugars, granulated"
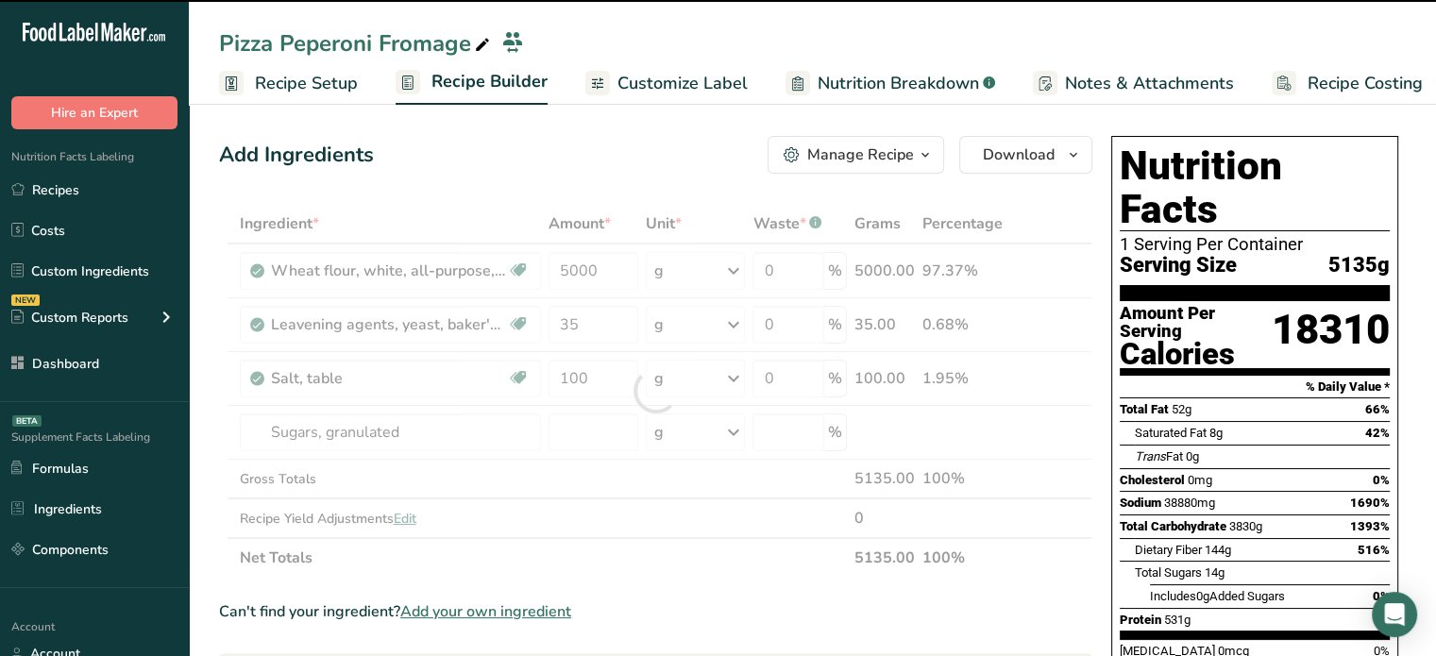
type input "0"
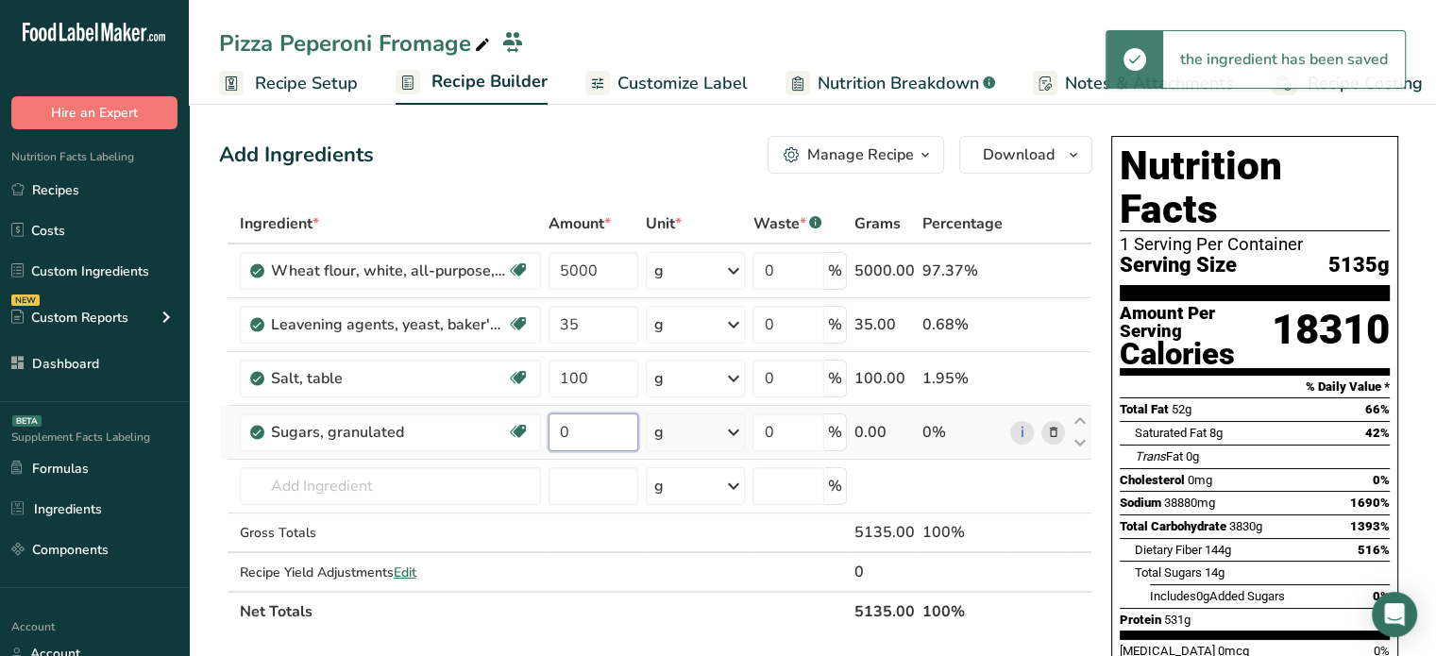
click at [608, 431] on input "0" at bounding box center [594, 433] width 91 height 38
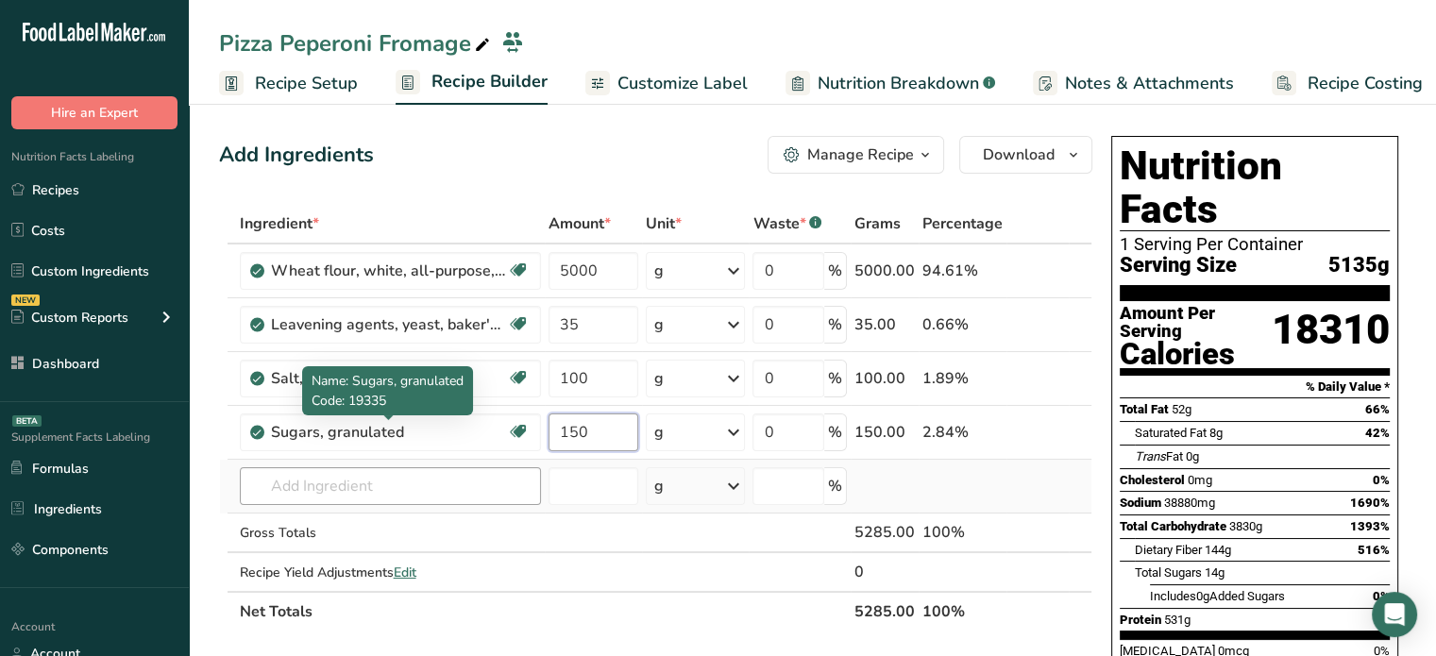
type input "150"
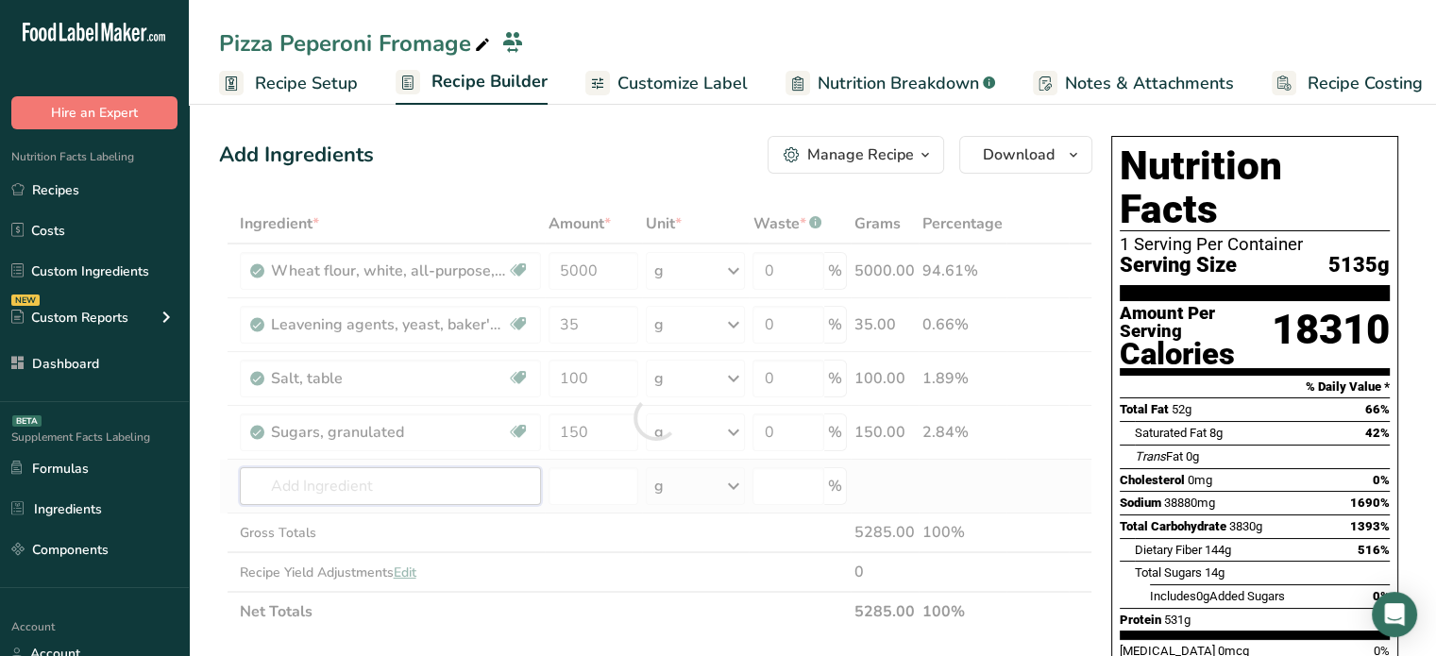
click at [438, 484] on div "Ingredient * Amount * Unit * Waste * .a-a{fill:#347362;}.b-a{fill:#fff;} Grams …" at bounding box center [656, 418] width 874 height 428
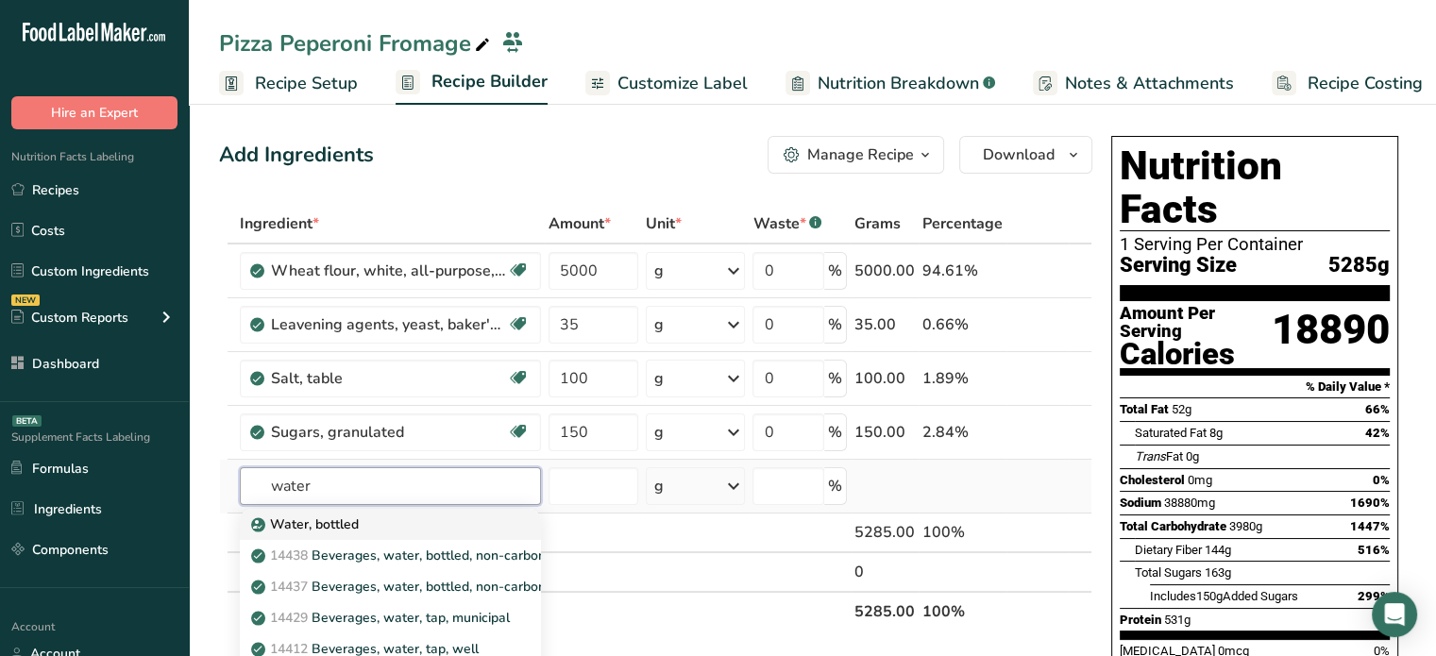
type input "water"
click at [360, 526] on div "Water, bottled" at bounding box center [375, 525] width 241 height 20
type input "Water, bottled"
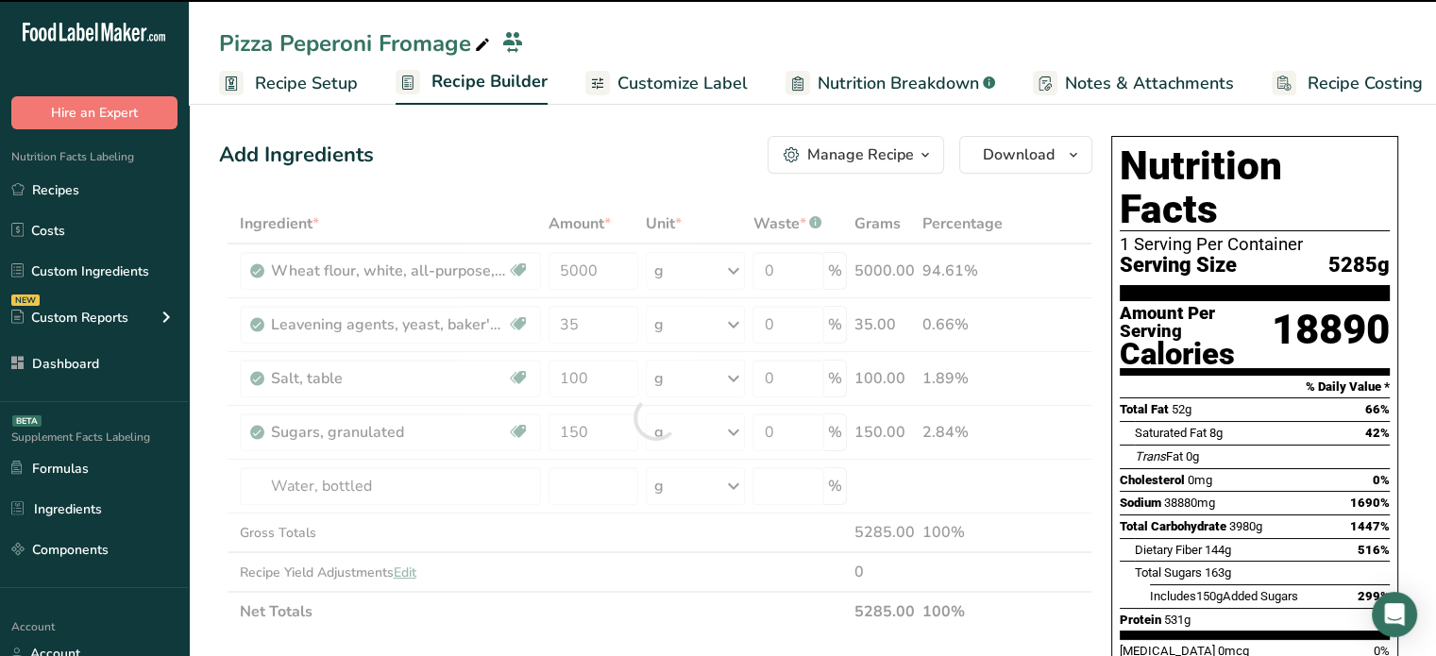
type input "0"
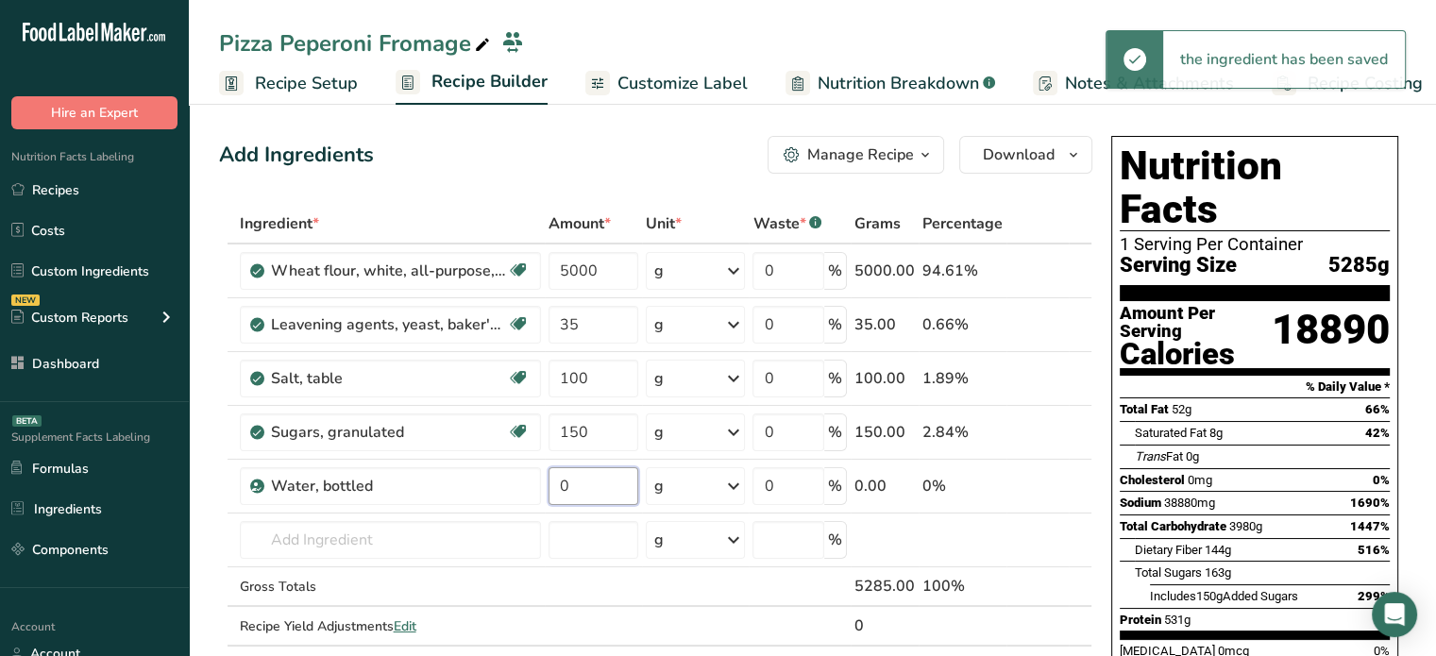
click at [581, 483] on input "0" at bounding box center [594, 486] width 91 height 38
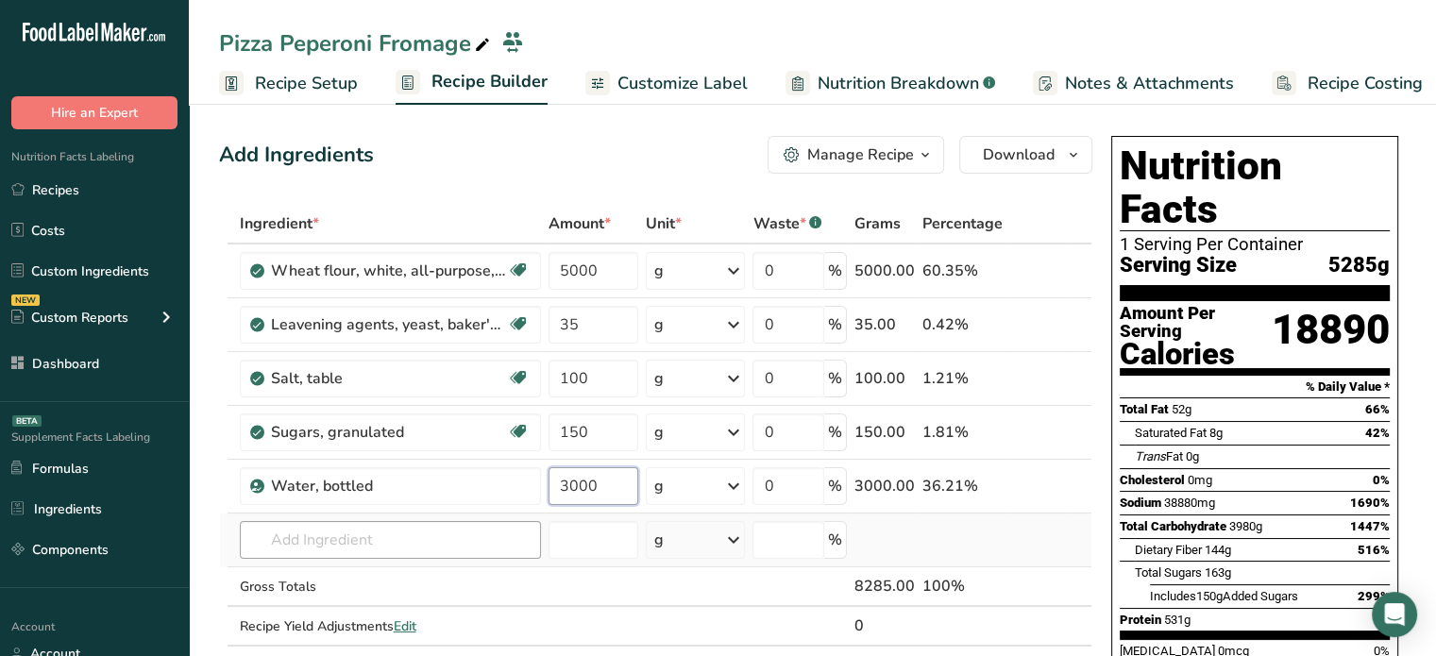
type input "3000"
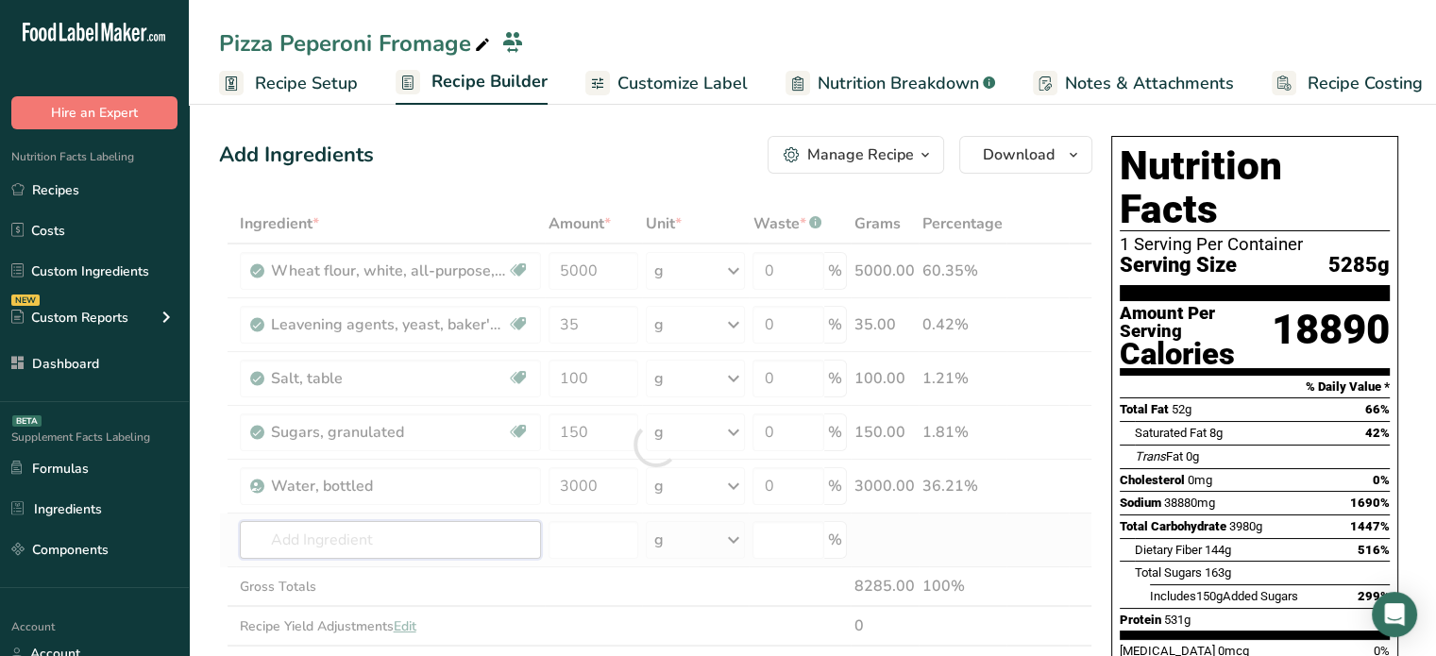
click at [488, 526] on div "Ingredient * Amount * Unit * Waste * .a-a{fill:#347362;}.b-a{fill:#fff;} Grams …" at bounding box center [656, 445] width 874 height 482
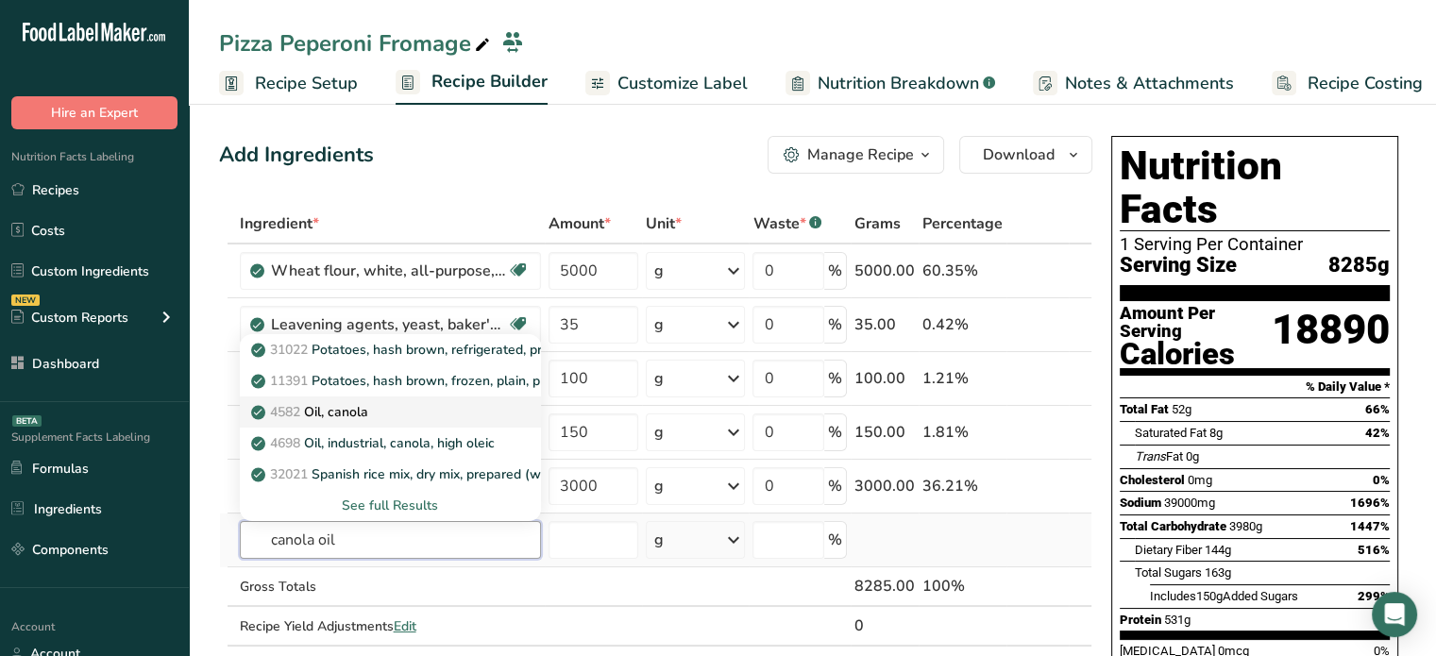
type input "canola oil"
click at [365, 411] on p "4582 Oil, canola" at bounding box center [311, 412] width 113 height 20
type input "Oil, canola"
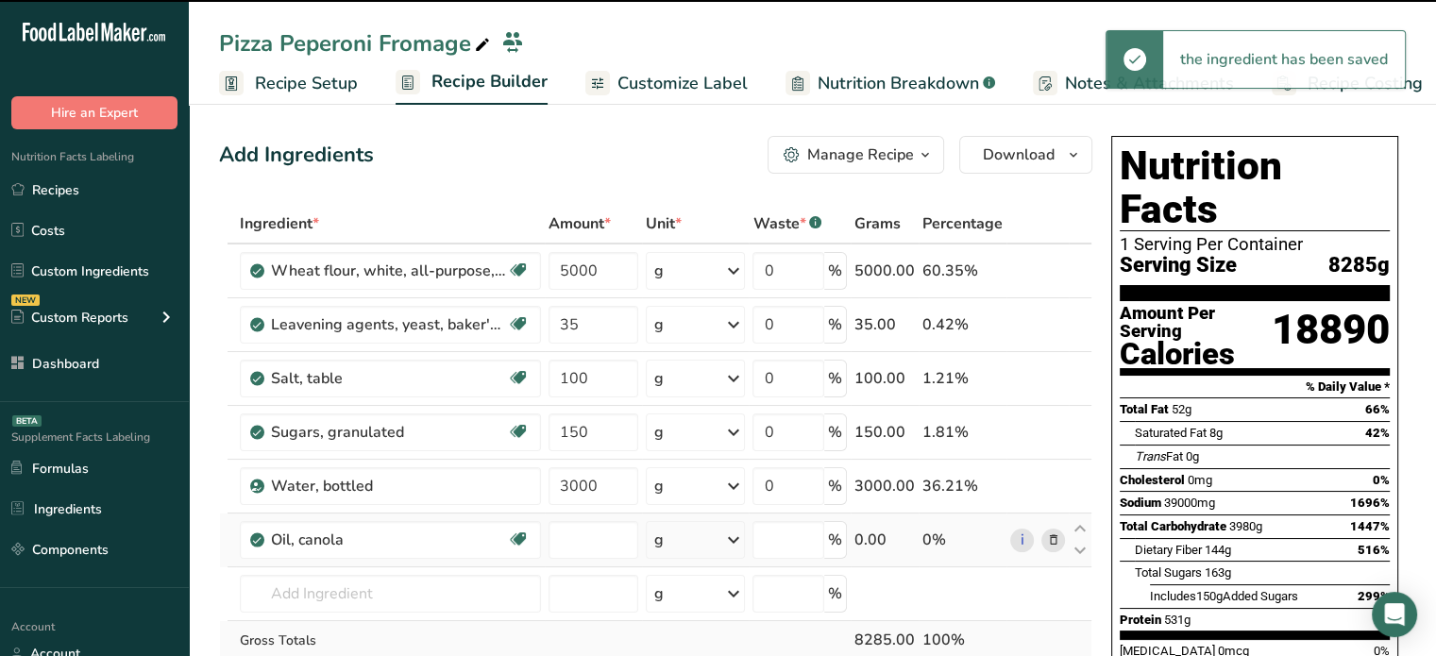
type input "0"
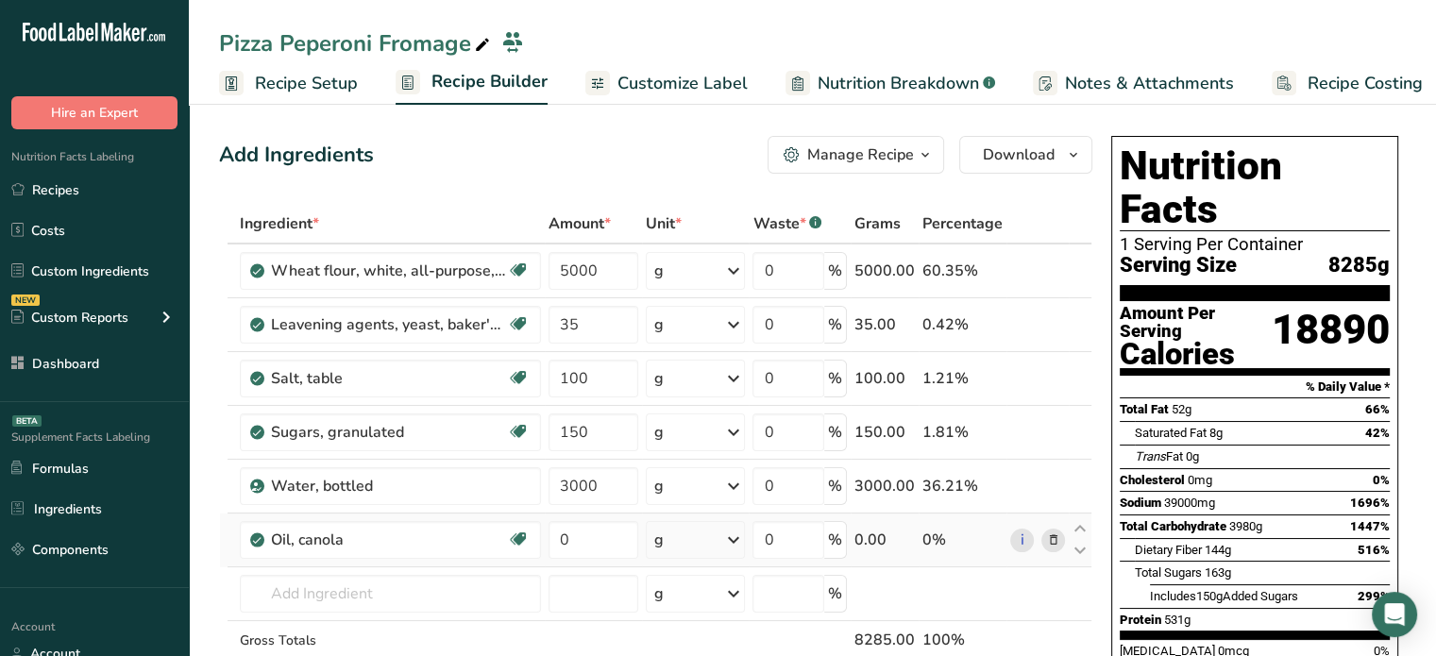
click at [635, 518] on td "0" at bounding box center [594, 541] width 98 height 54
click at [572, 554] on input "0" at bounding box center [594, 540] width 91 height 38
type input "200"
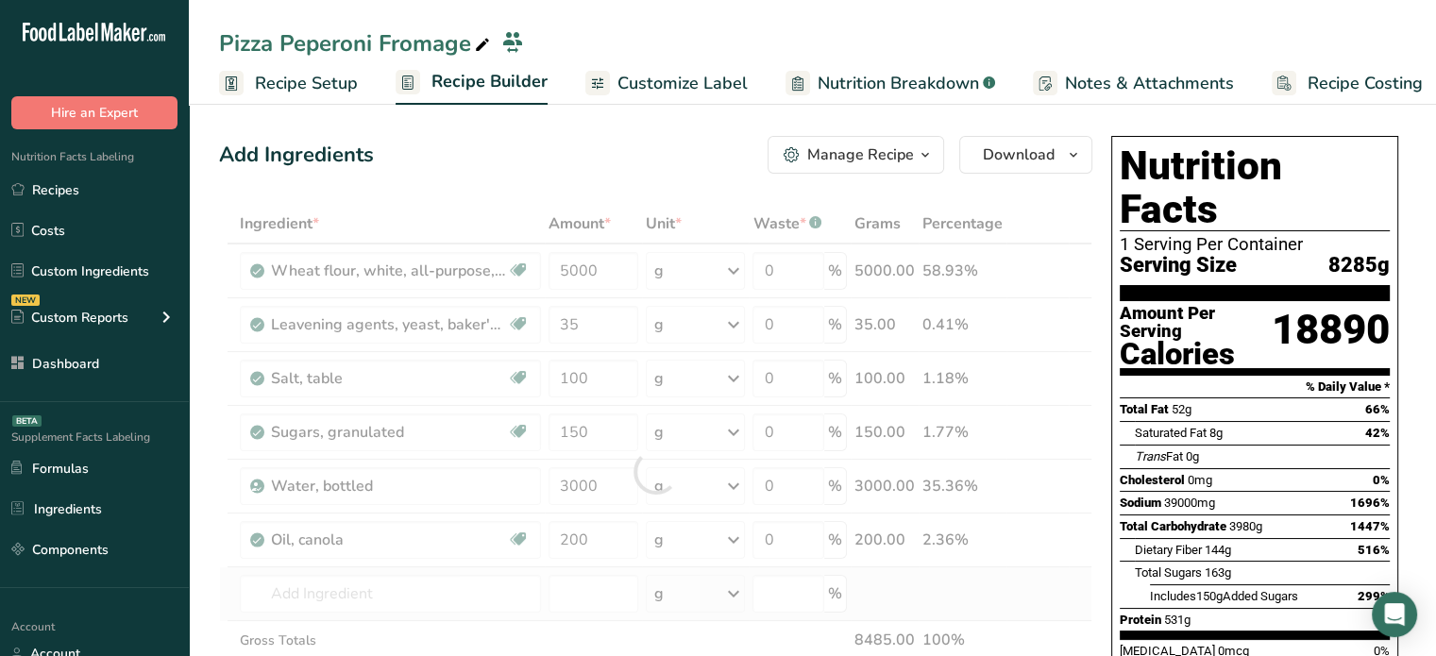
click at [545, 597] on div "Ingredient * Amount * Unit * Waste * .a-a{fill:#347362;}.b-a{fill:#fff;} Grams …" at bounding box center [656, 471] width 874 height 535
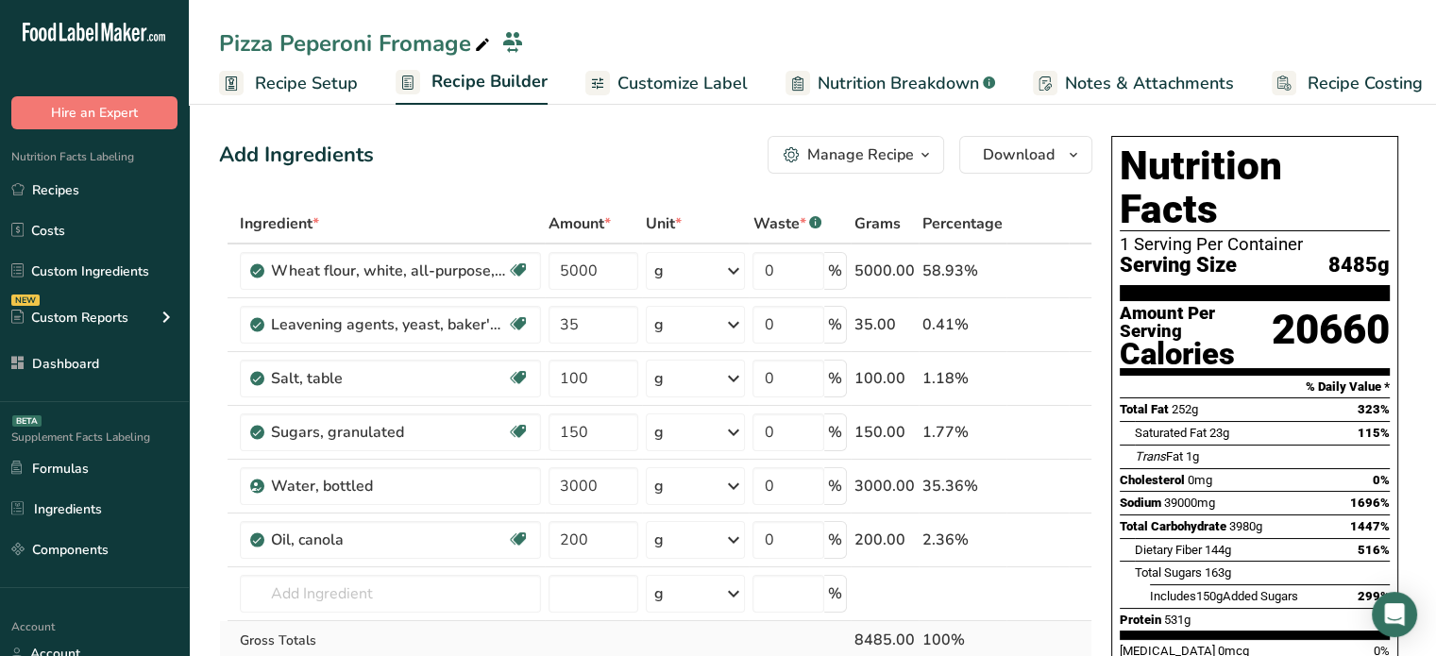
click at [366, 626] on td "Gross Totals" at bounding box center [390, 641] width 309 height 40
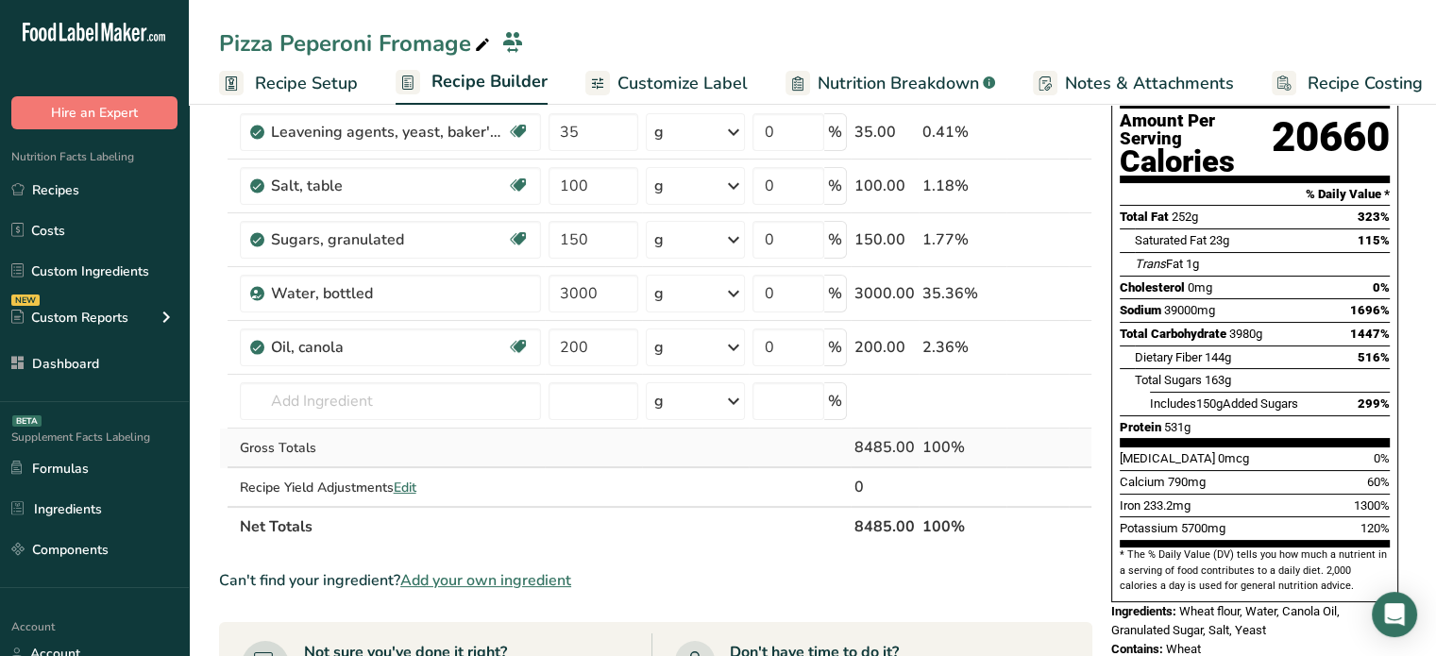
scroll to position [264, 0]
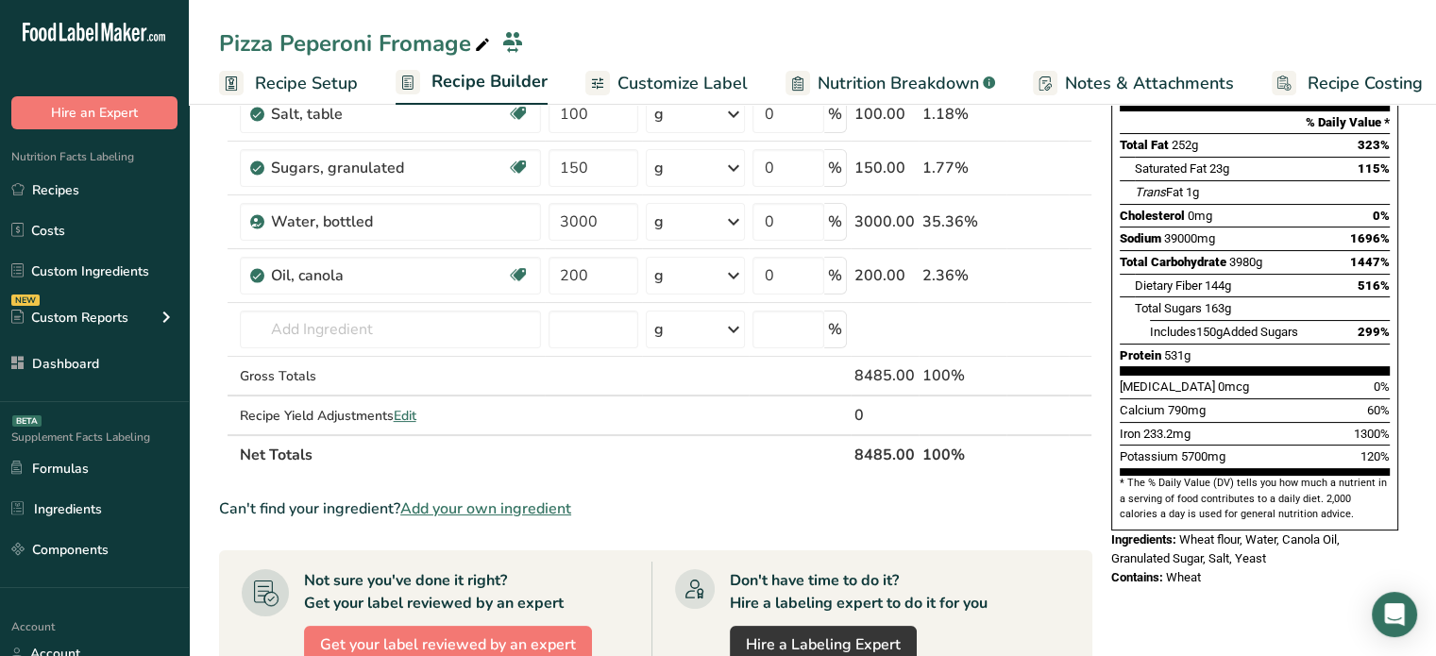
click at [504, 511] on span "Add your own ingredient" at bounding box center [485, 509] width 171 height 23
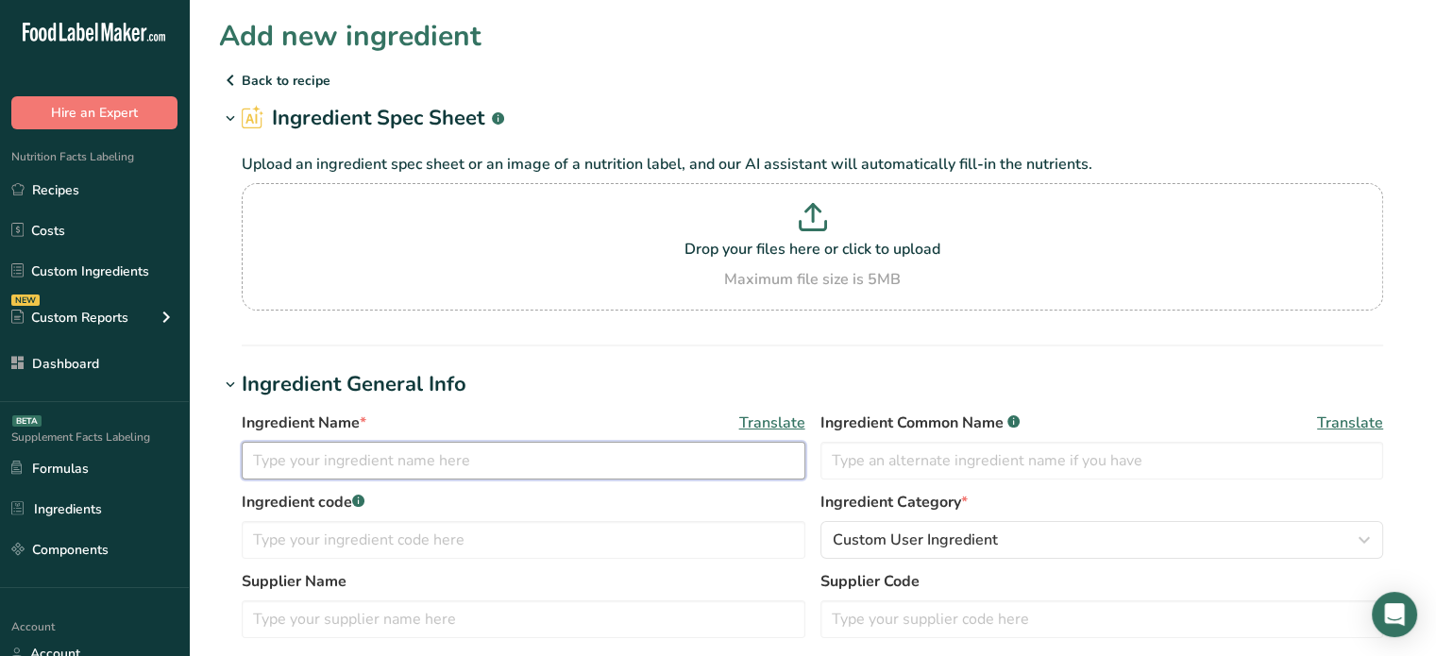
click at [409, 456] on input "text" at bounding box center [524, 461] width 564 height 38
type input "Tomato Sauce"
click at [762, 420] on span "Translate" at bounding box center [772, 423] width 66 height 23
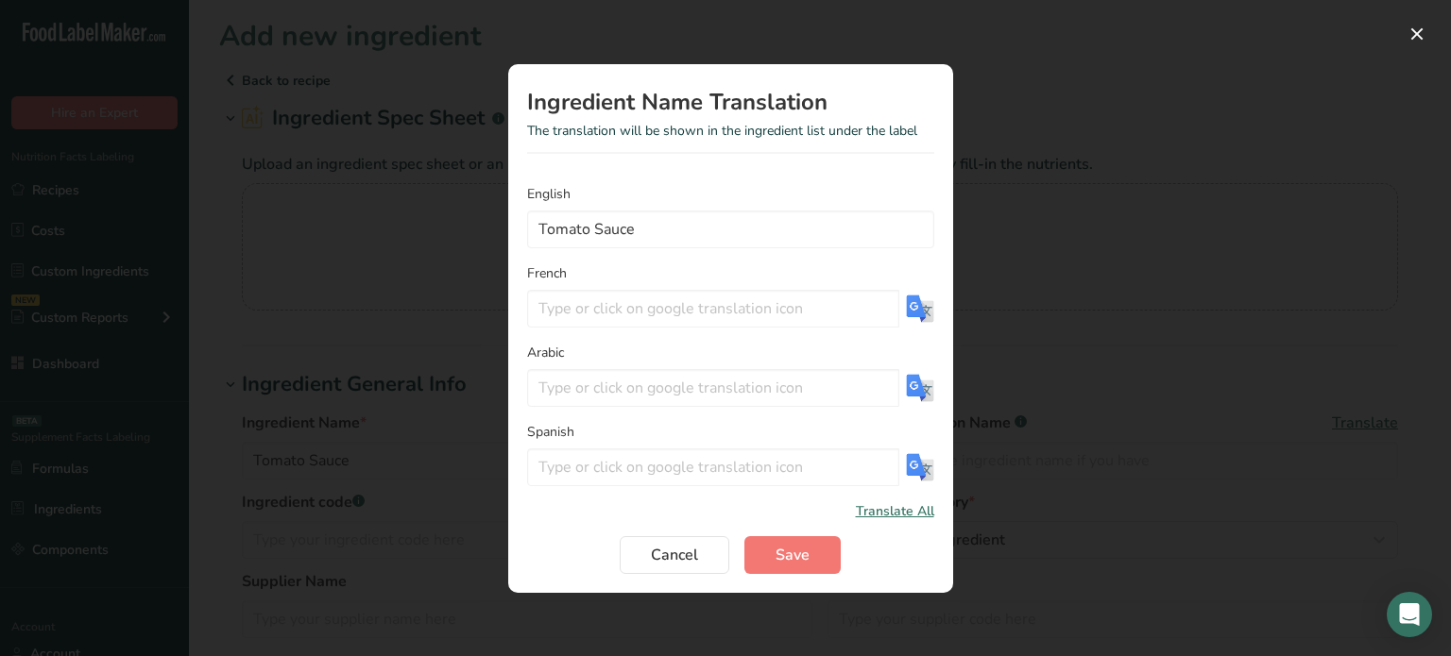
click at [926, 293] on div "Translation Modal" at bounding box center [920, 309] width 28 height 38
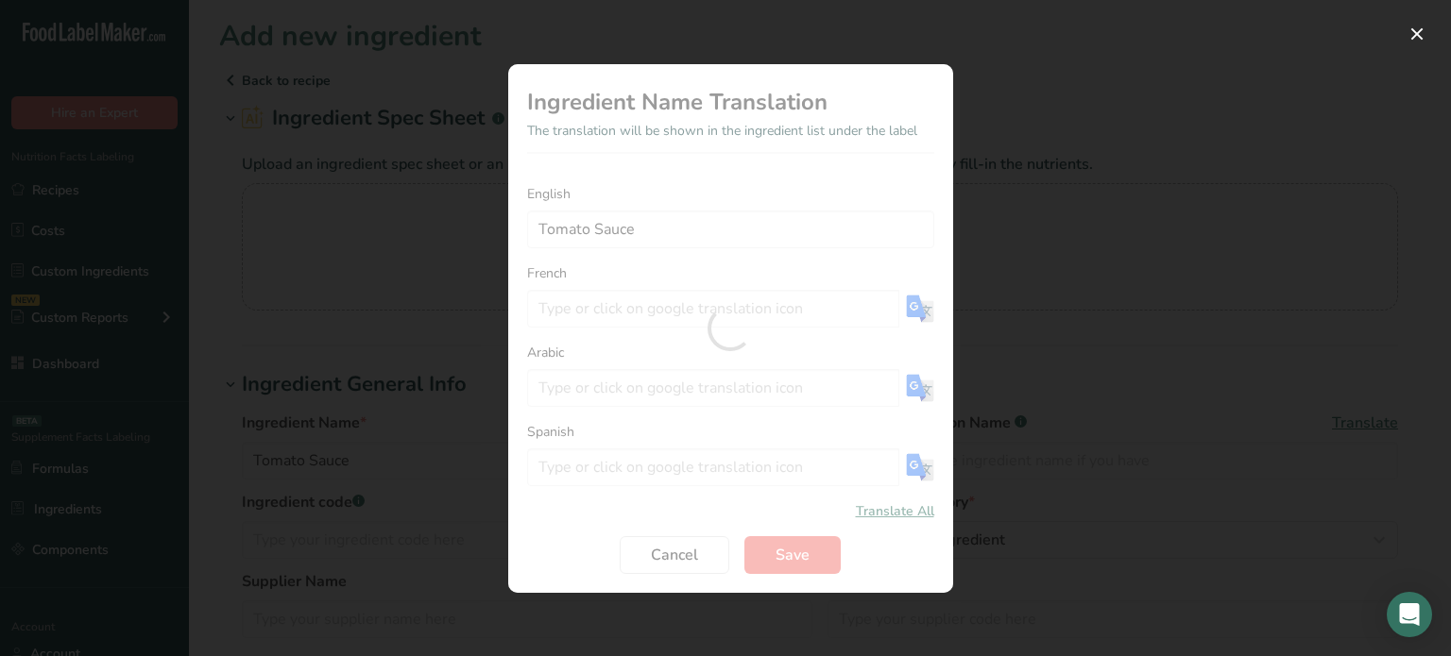
type input "Sauce tomate"
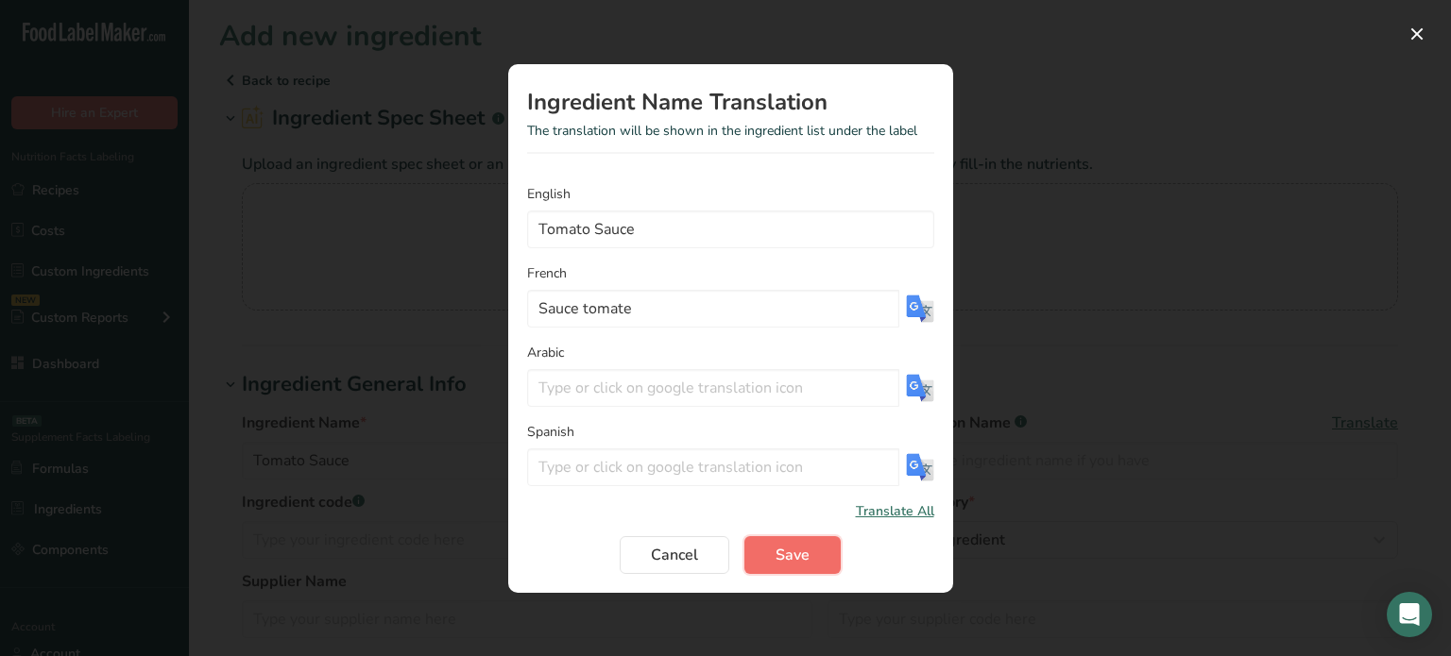
click at [800, 558] on span "Save" at bounding box center [792, 555] width 34 height 23
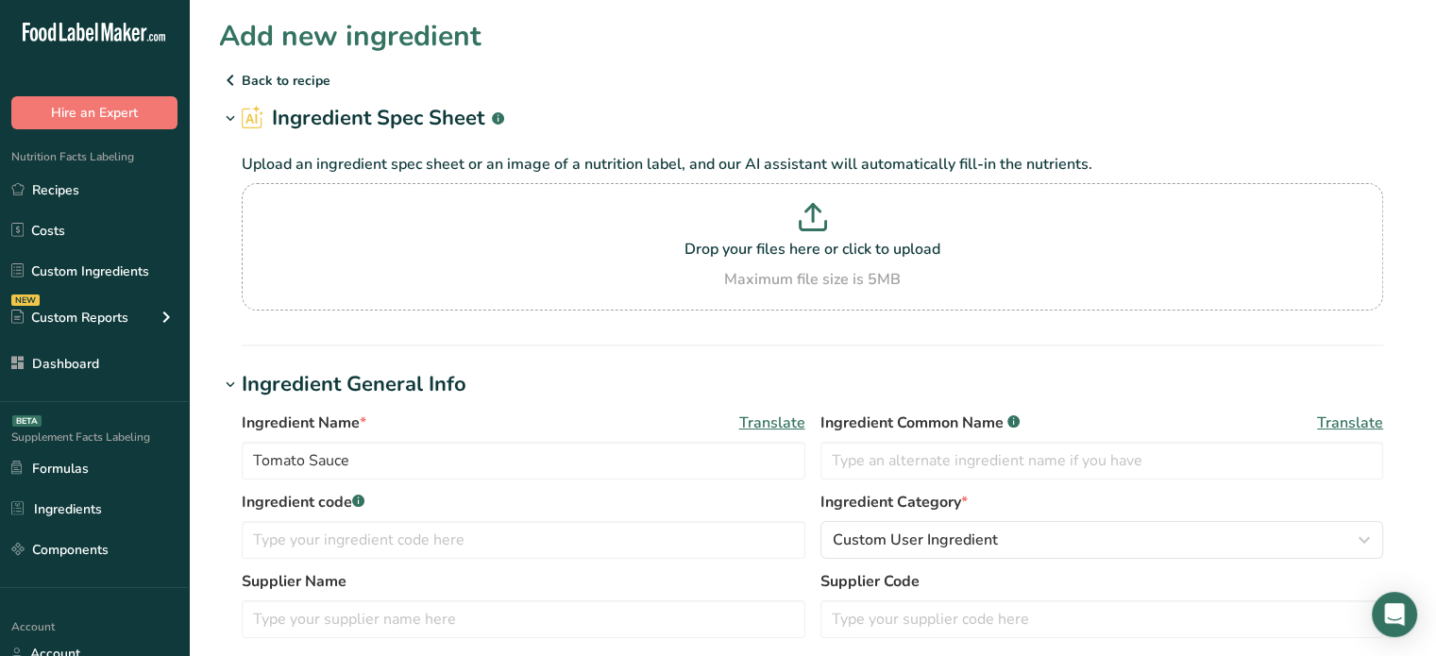
scroll to position [574, 0]
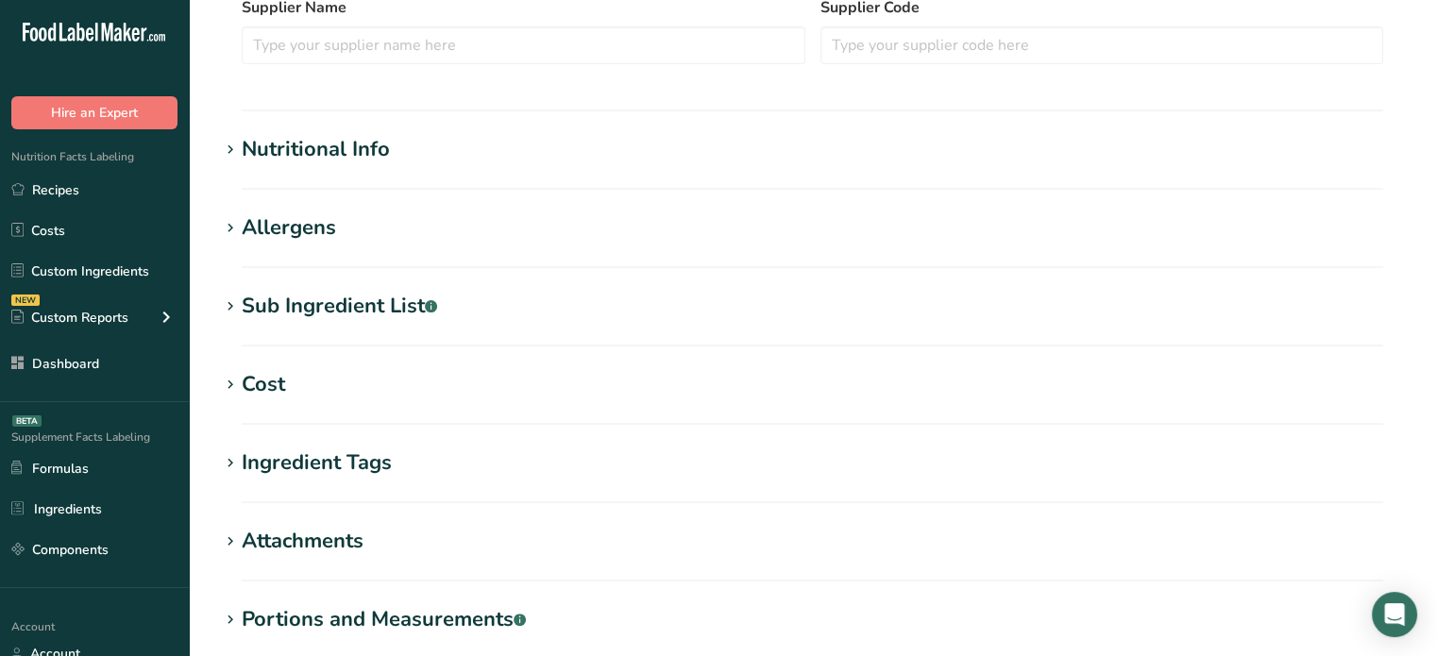
click at [501, 155] on h1 "Nutritional Info" at bounding box center [812, 149] width 1187 height 31
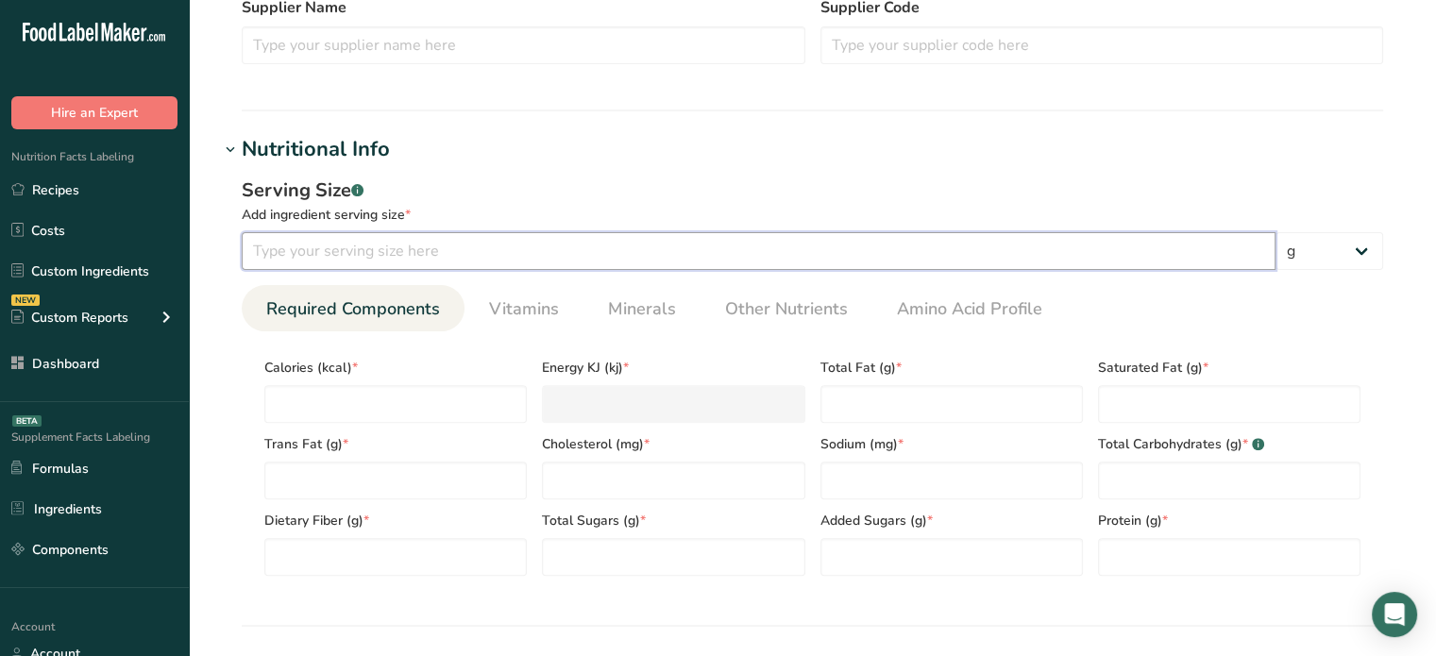
click at [497, 258] on input "number" at bounding box center [759, 251] width 1034 height 38
type input "60"
click at [1360, 241] on select "g kg mg mcg lb oz l mL fl oz tbsp tsp cup qt gallon" at bounding box center [1330, 251] width 108 height 38
select select "17"
click at [1276, 232] on select "g kg mg mcg lb oz l mL fl oz tbsp tsp cup qt gallon" at bounding box center [1330, 251] width 108 height 38
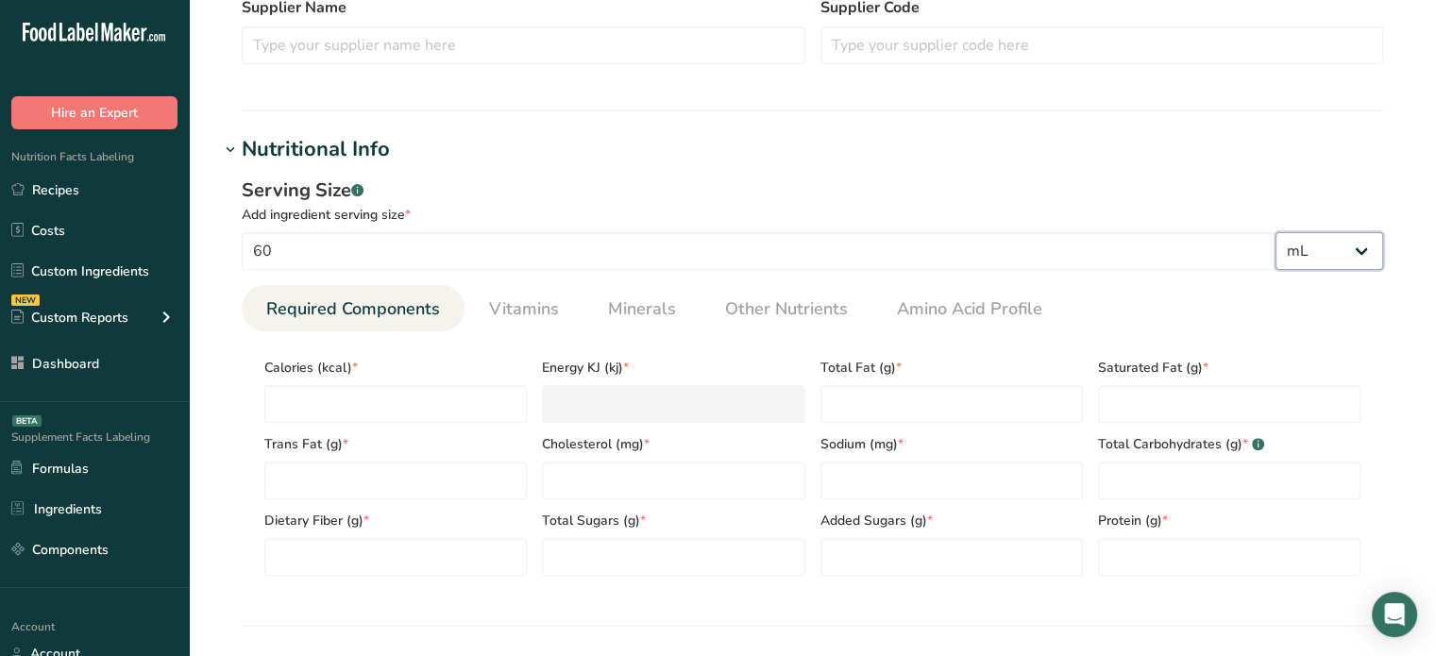
select select "22"
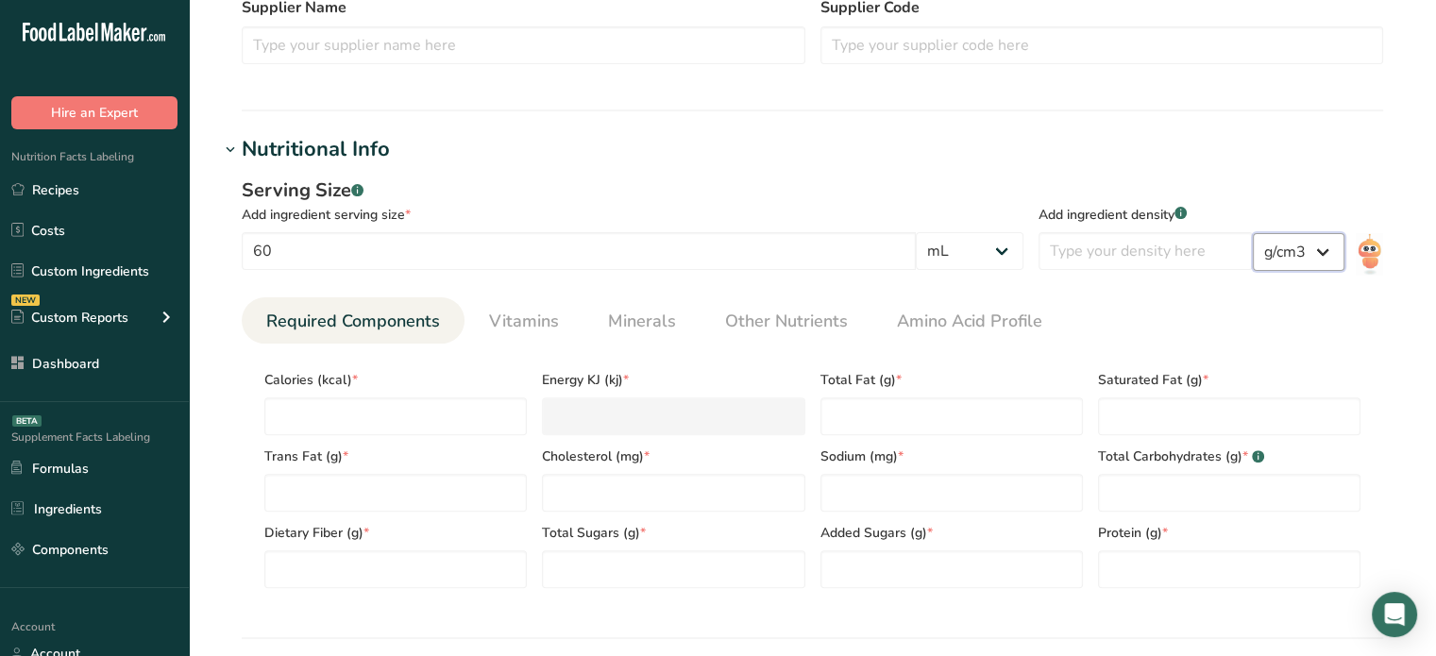
click at [1295, 249] on select "lb/ft3 g/cm3" at bounding box center [1299, 252] width 92 height 38
click at [1253, 233] on select "lb/ft3 g/cm3" at bounding box center [1299, 252] width 92 height 38
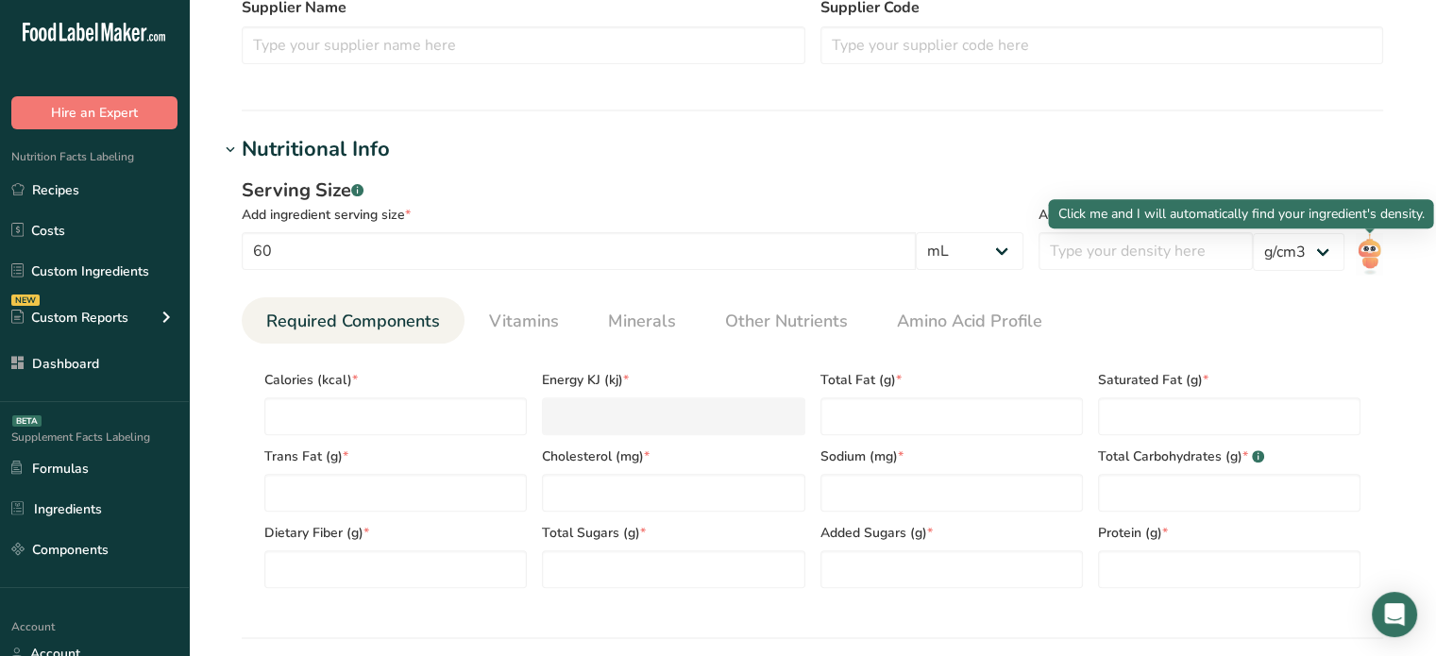
click at [1369, 261] on img at bounding box center [1369, 254] width 27 height 42
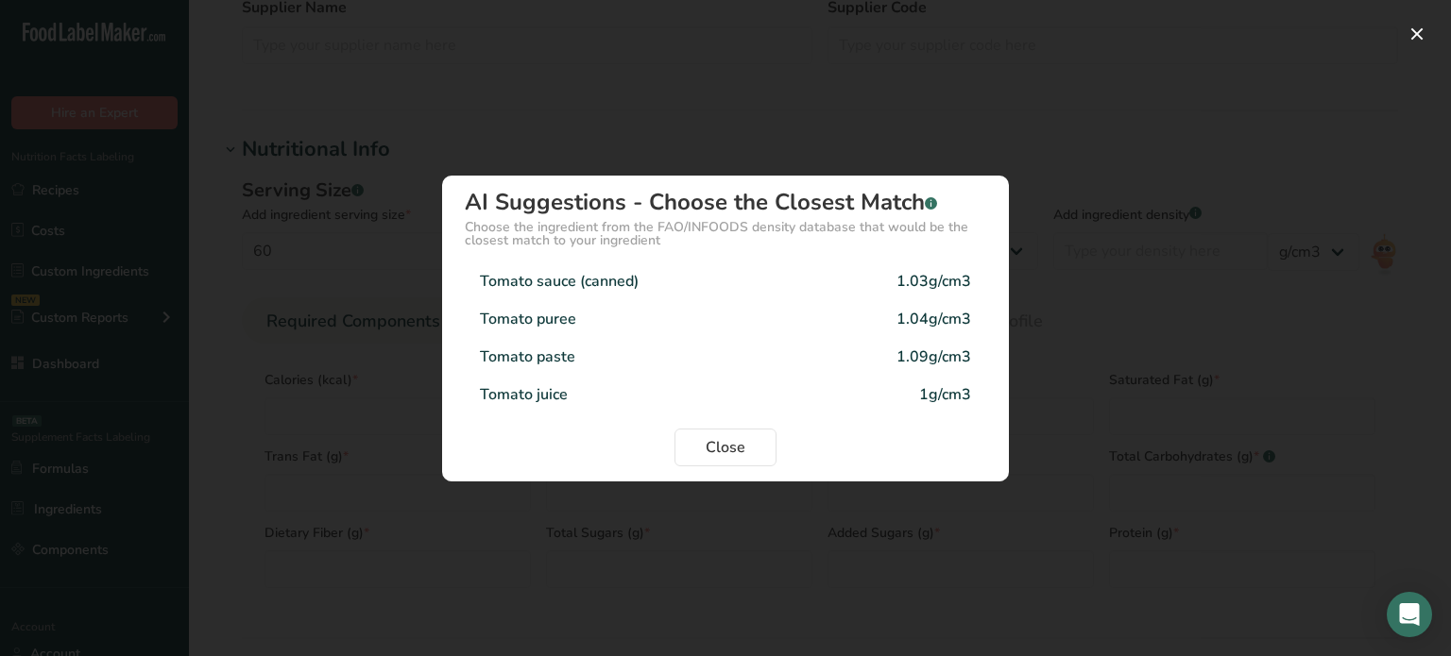
click at [677, 297] on div "Tomato sauce (canned) 1.03g/cm3" at bounding box center [725, 282] width 521 height 38
type input "1.03"
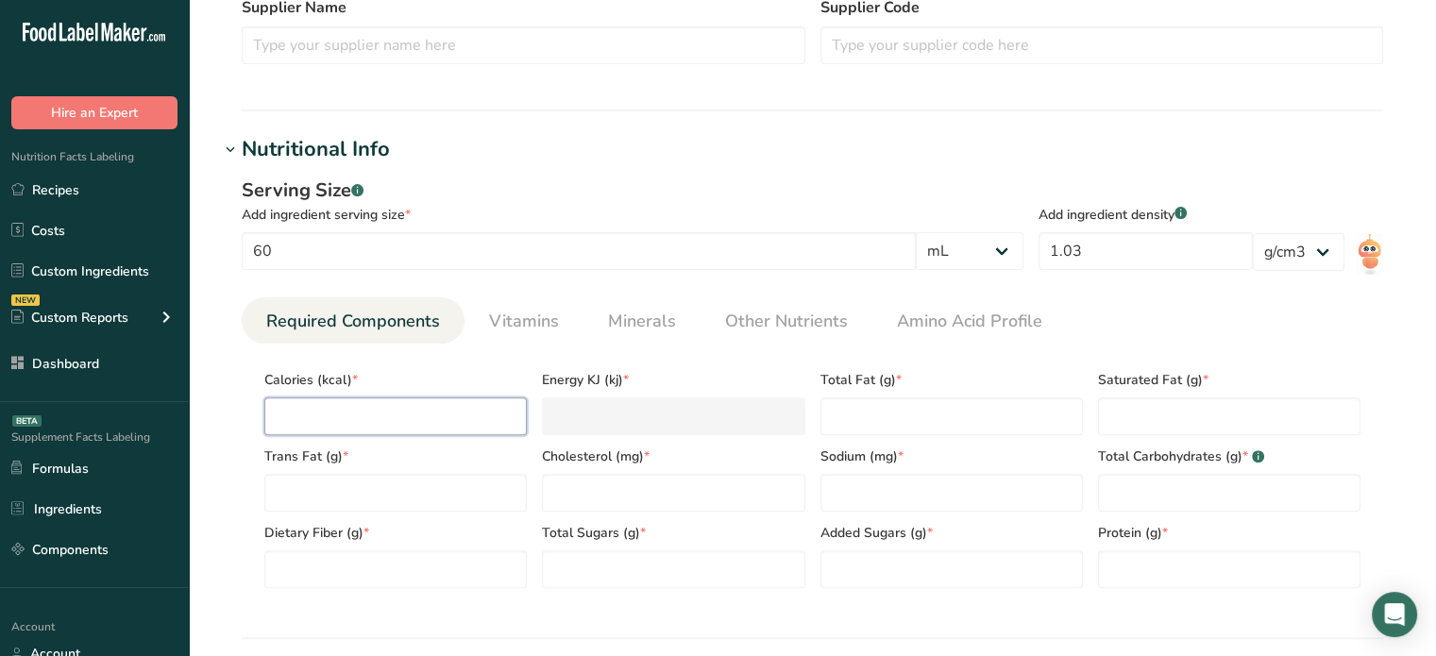
click at [478, 422] on input "number" at bounding box center [395, 417] width 263 height 38
type input "3"
type KJ "12.6"
type input "30"
type KJ "125.5"
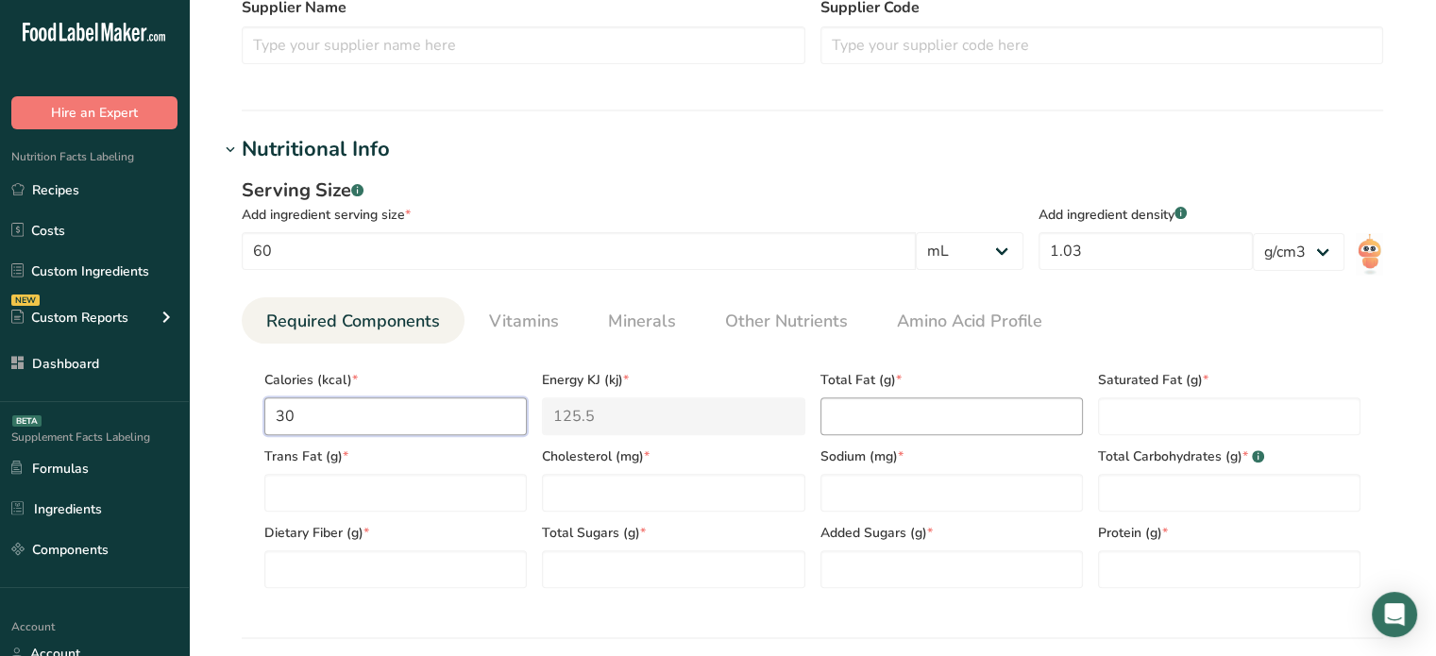
type input "30"
click at [891, 410] on Fat "number" at bounding box center [952, 417] width 263 height 38
type Fat "0.5"
click at [1168, 415] on Fat "number" at bounding box center [1229, 417] width 263 height 38
type Fat "0"
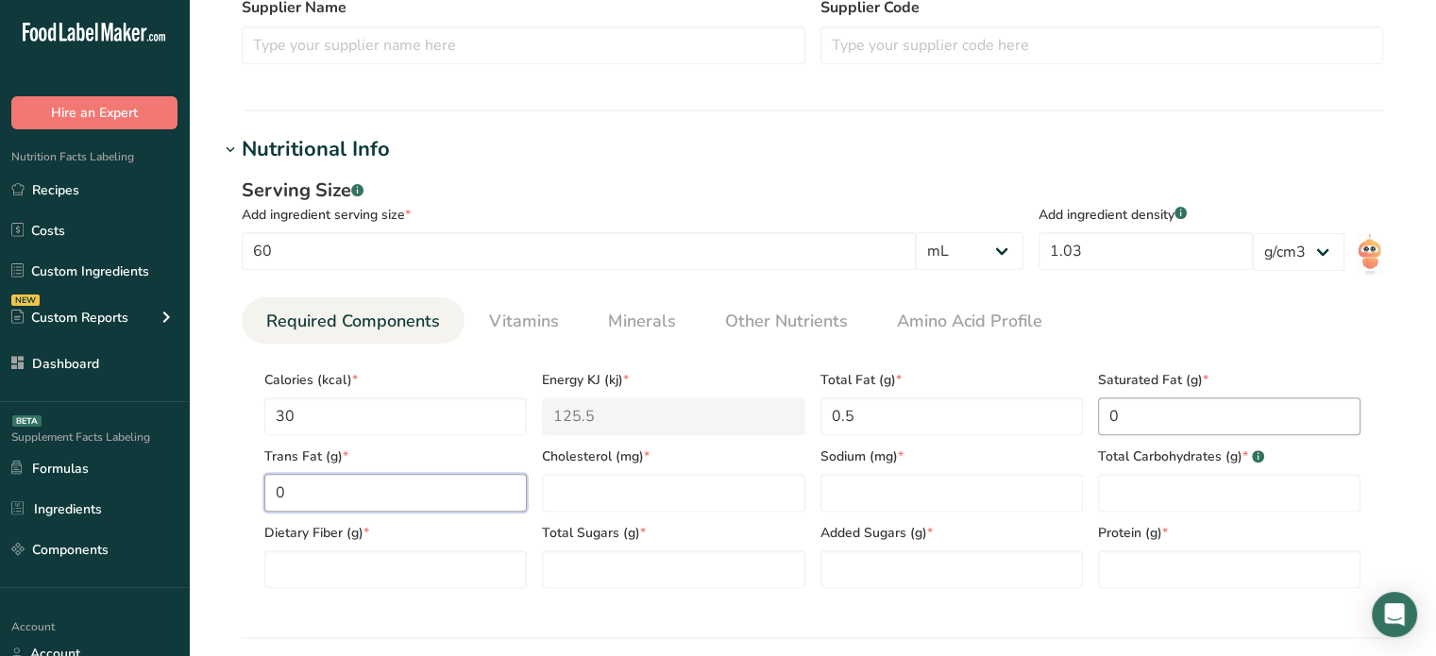
type Fat "0"
type input "0"
type input "230"
type Carbohydrates "6"
click at [1136, 587] on input "number" at bounding box center [1229, 570] width 263 height 38
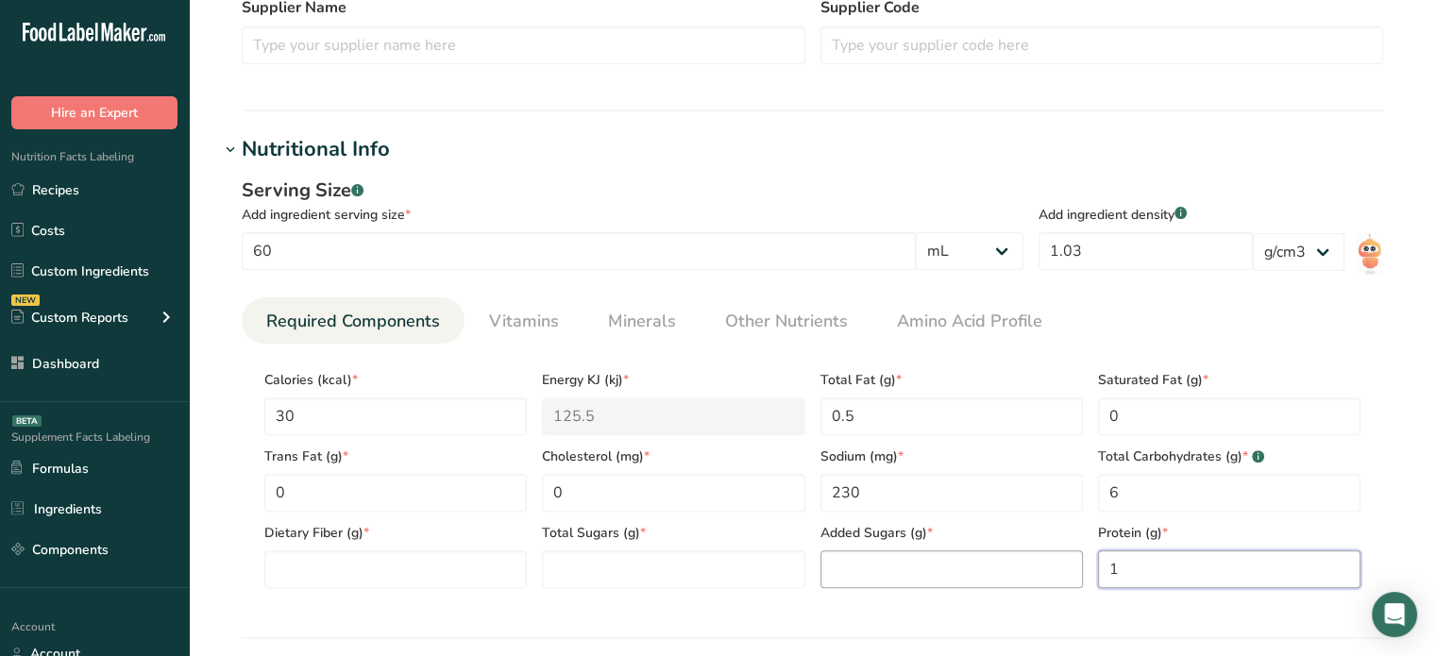
type input "1"
click at [999, 574] on Sugars "number" at bounding box center [952, 570] width 263 height 38
click at [482, 552] on Fiber "number" at bounding box center [395, 570] width 263 height 38
type Fiber "1"
click at [582, 559] on Sugars "number" at bounding box center [673, 570] width 263 height 38
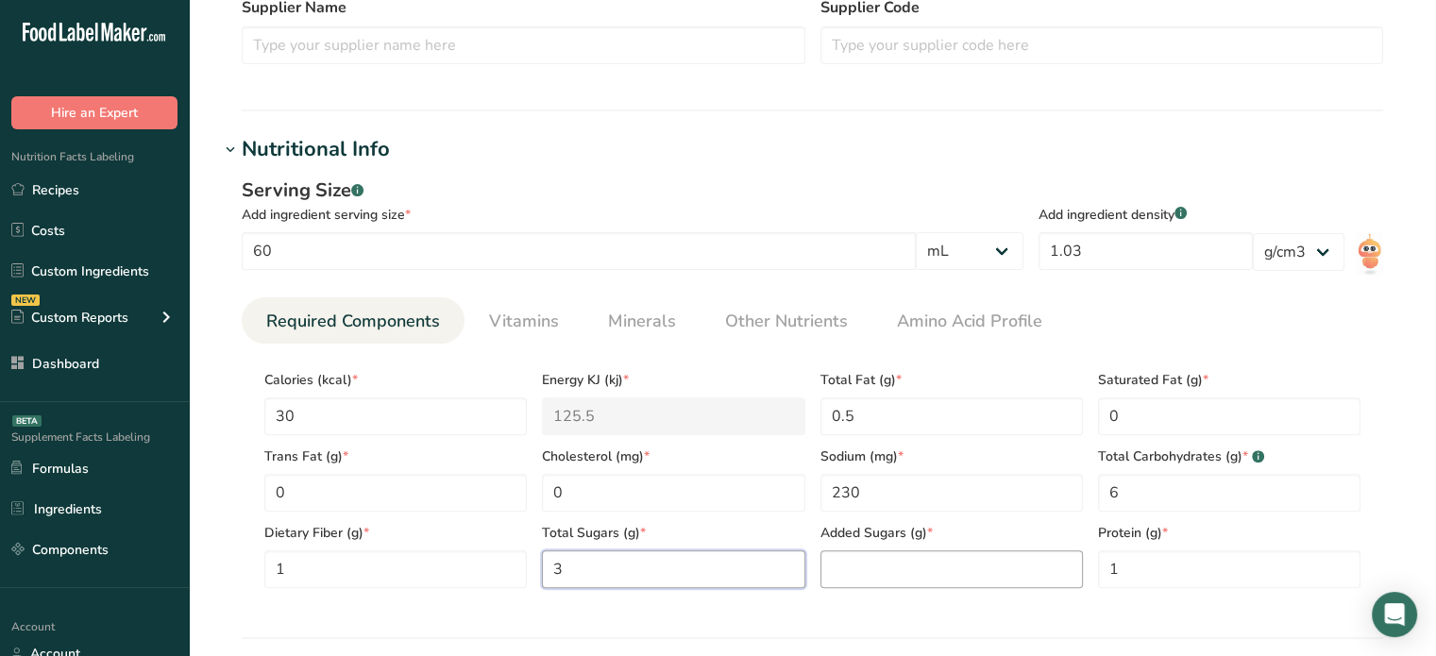
type Sugars "3"
click at [905, 551] on Sugars "number" at bounding box center [952, 570] width 263 height 38
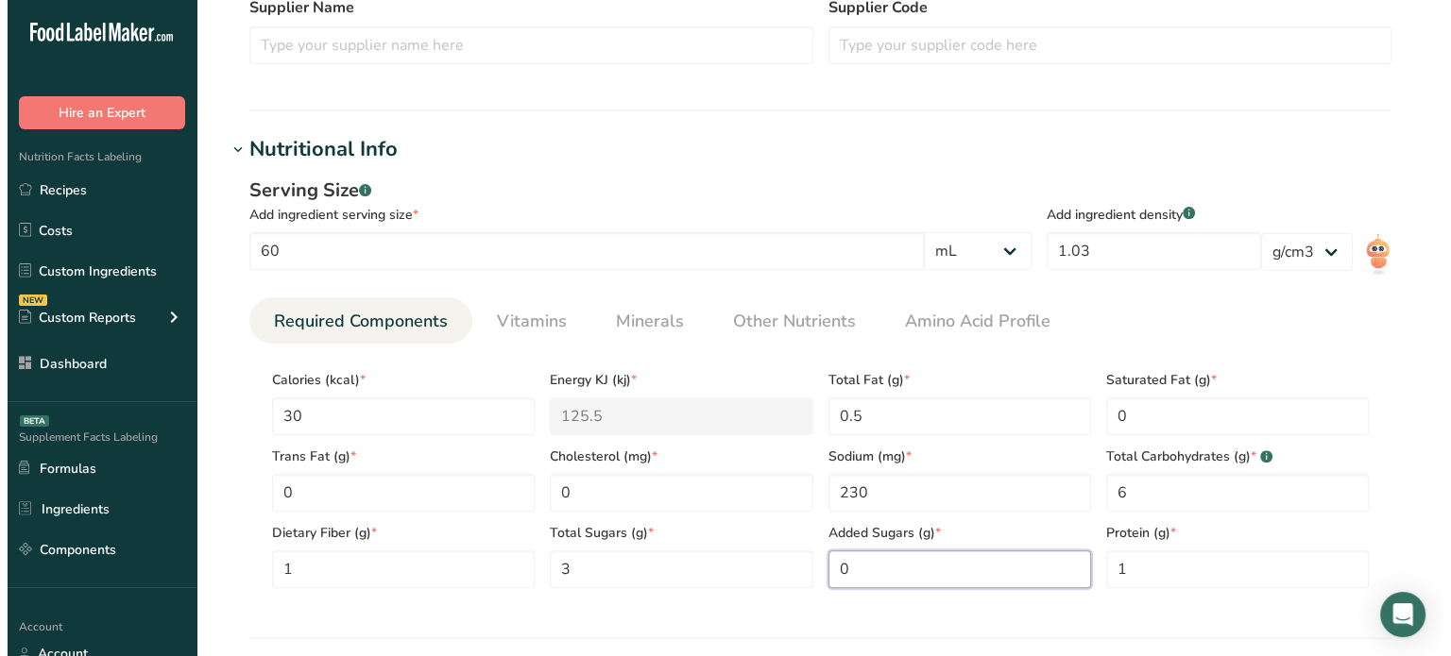
scroll to position [1148, 0]
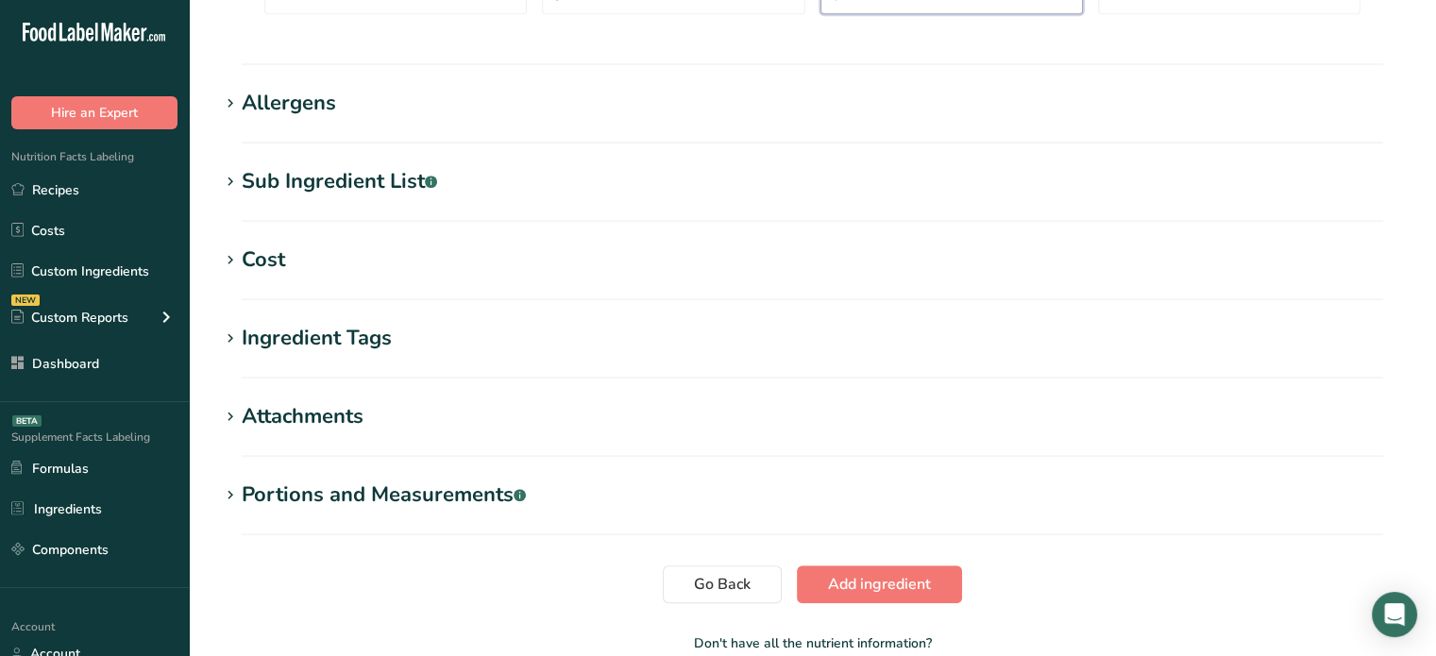
type Sugars "0"
click at [259, 181] on div "Sub Ingredient List .a-a{fill:#347362;}.b-a{fill:#fff;}" at bounding box center [339, 181] width 195 height 31
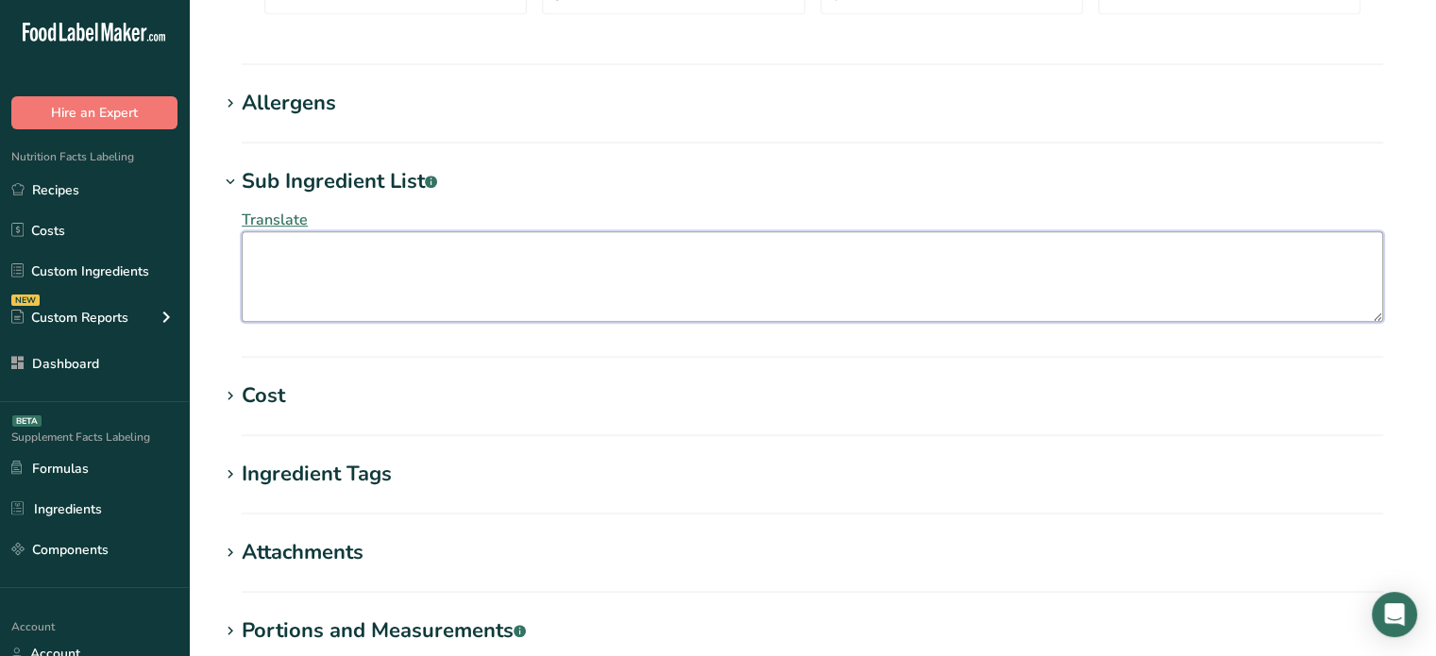
paste textarea "Sun-ripened fresh tomatoes, a blend of extra virgin olive oil and sunflower oil…"
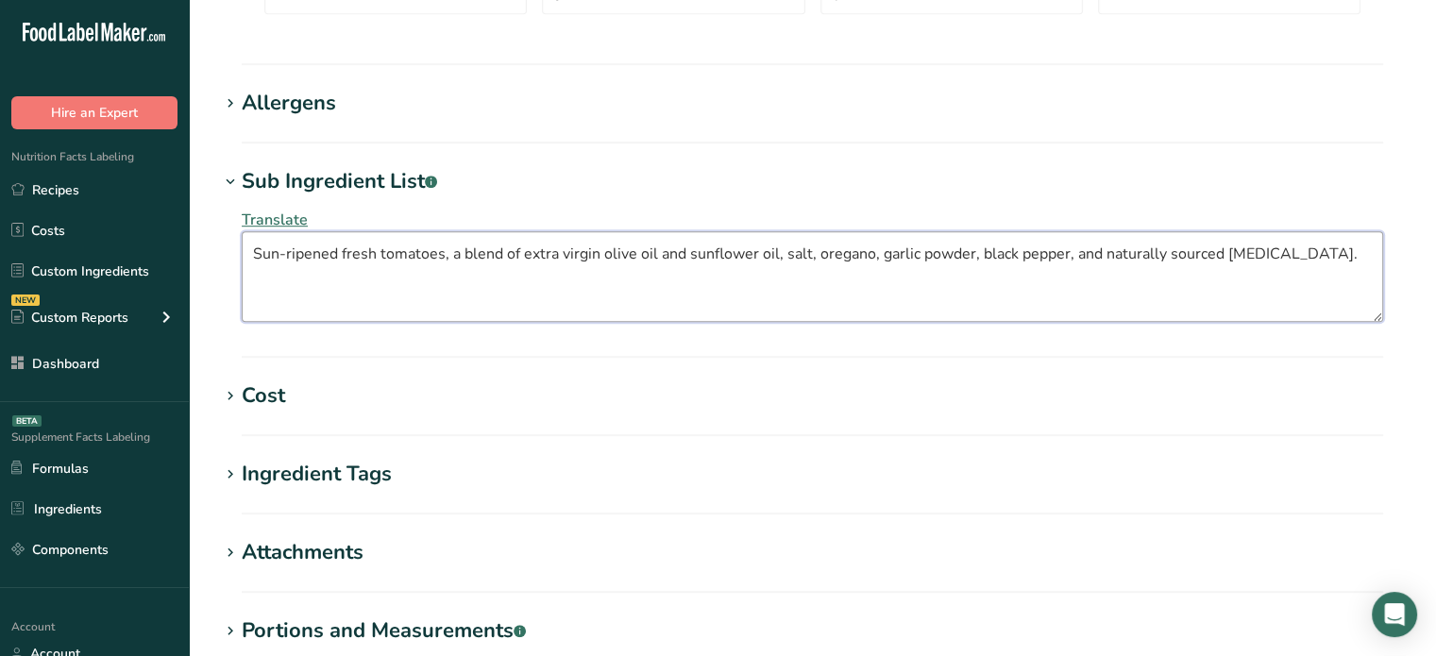
click at [332, 289] on textarea "Sun-ripened fresh tomatoes, a blend of extra virgin olive oil and sunflower oil…" at bounding box center [813, 276] width 1142 height 91
click at [1086, 245] on textarea "Sun-ripened fresh tomatoes, a blend of extra virgin olive oil and sunflower oil…" at bounding box center [813, 276] width 1142 height 91
click at [1167, 252] on textarea "Sun-ripened fresh tomatoes, a blend of extra virgin olive oil and sunflower oil…" at bounding box center [813, 276] width 1142 height 91
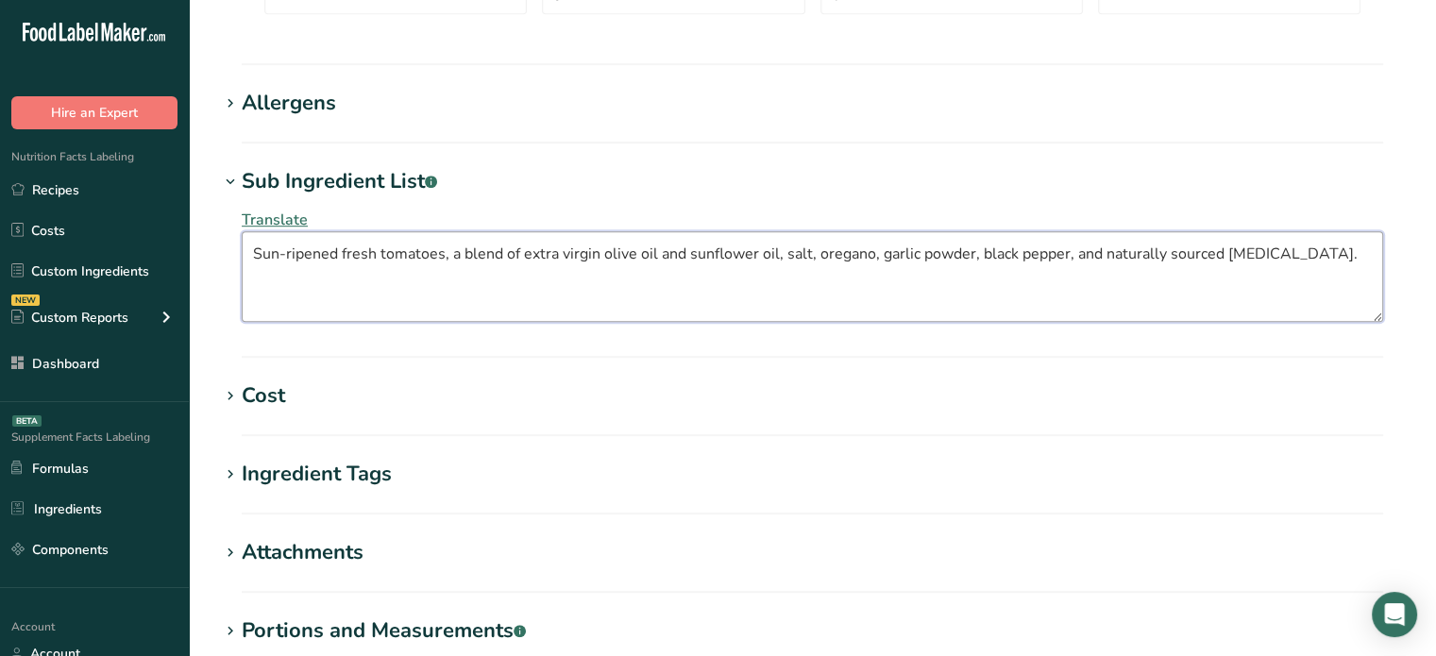
click at [1167, 252] on textarea "Sun-ripened fresh tomatoes, a blend of extra virgin olive oil and sunflower oil…" at bounding box center [813, 276] width 1142 height 91
type textarea "Sun-ripened fresh tomatoes, a blend of extra virgin olive oil and sunflower oil…"
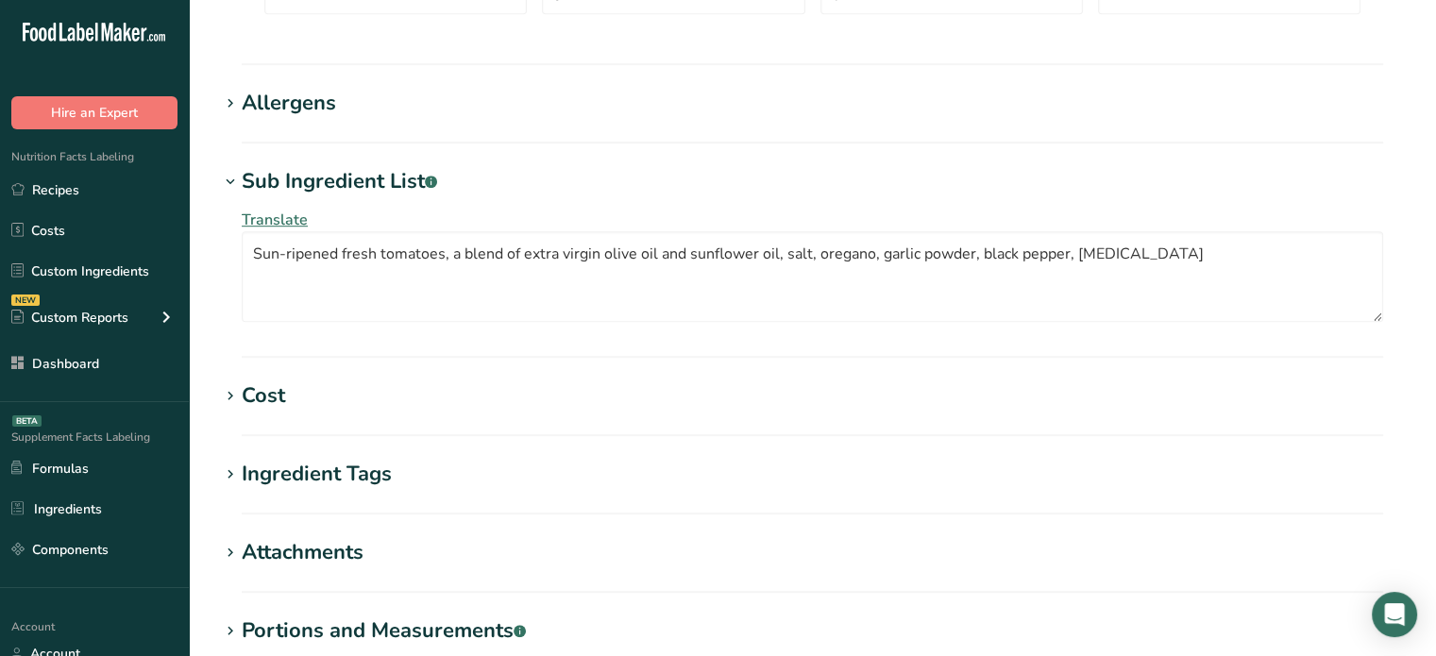
click at [290, 210] on span "Translate" at bounding box center [275, 220] width 66 height 21
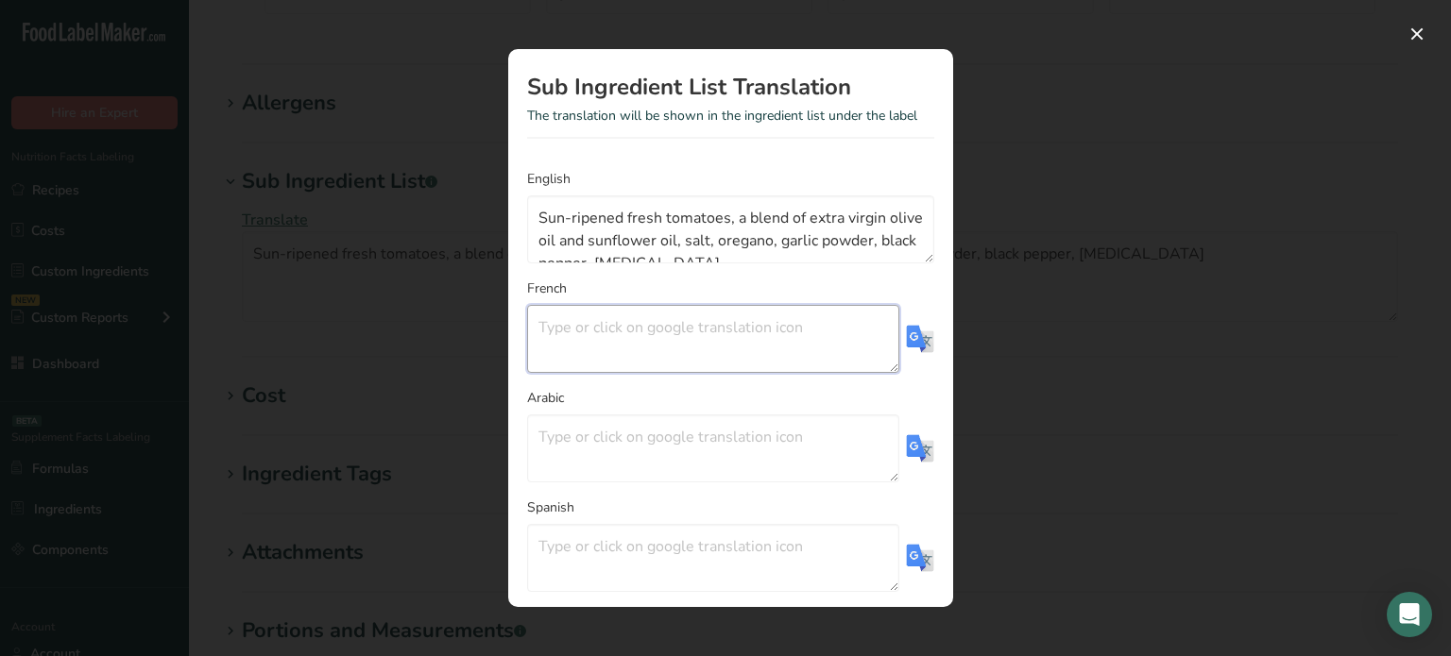
click at [707, 331] on textarea "Translation Modal" at bounding box center [713, 339] width 372 height 68
paste textarea "Tomates fraîches mûries au soleil, mélange d'huile d'olive extra vierge et d'hu…"
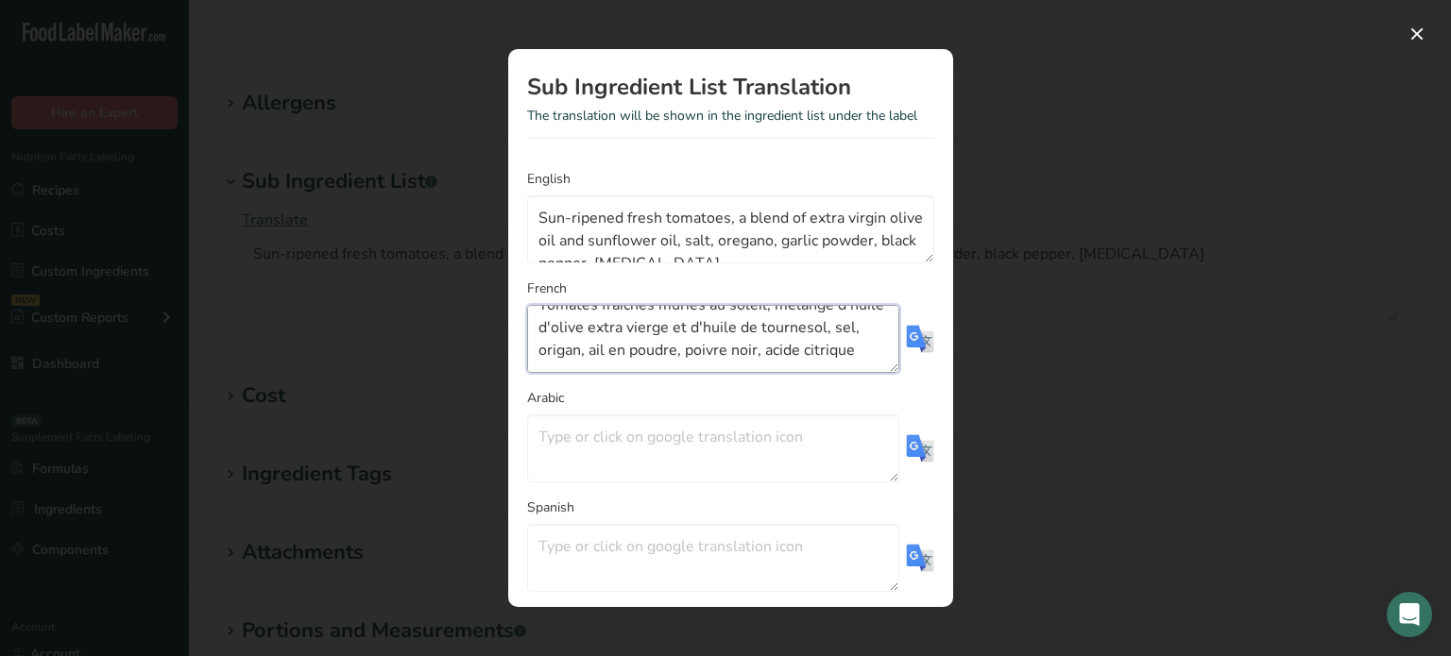
scroll to position [0, 0]
click at [548, 320] on textarea "Tomates fraîches mûries au soleil, mélange d'huile d'olive extra vierge et d'hu…" at bounding box center [713, 339] width 372 height 68
type textarea "Tomates fraîches mûries au soleil, mélange d'huile d'olive extra vierge et d'hu…"
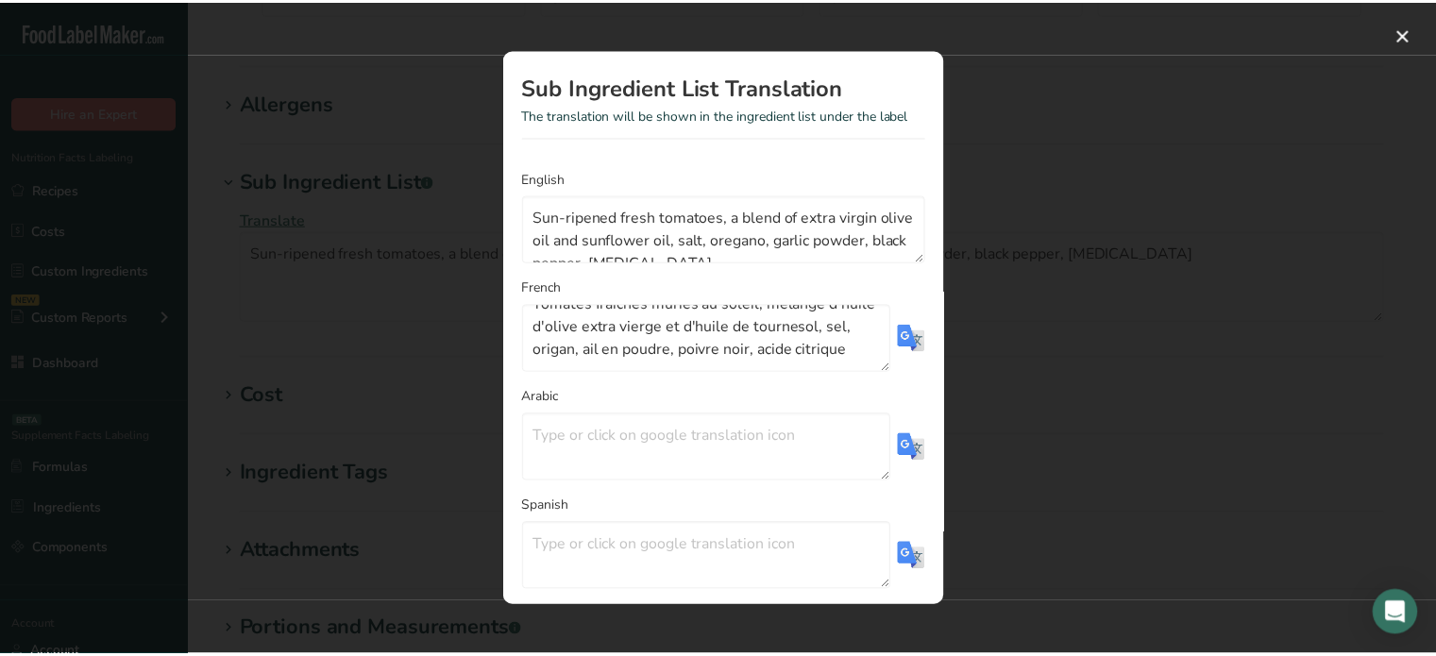
scroll to position [90, 0]
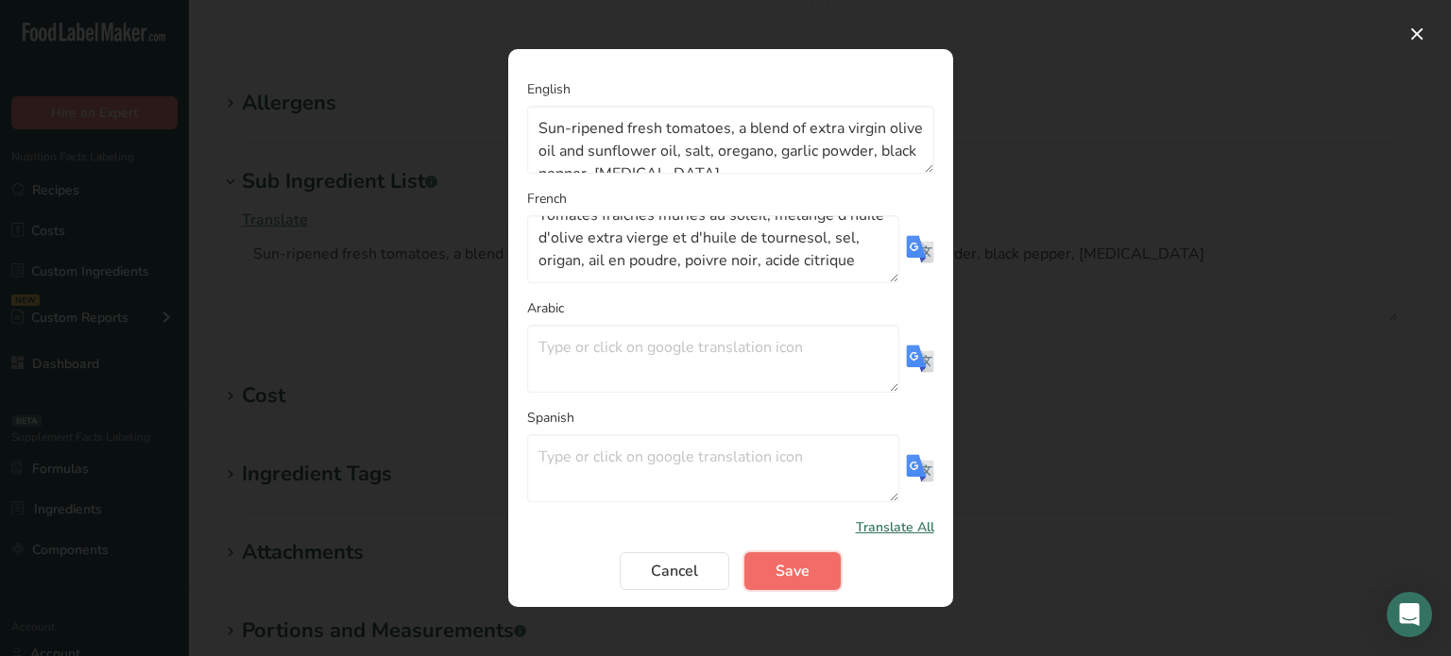
click at [807, 575] on button "Save" at bounding box center [792, 571] width 96 height 38
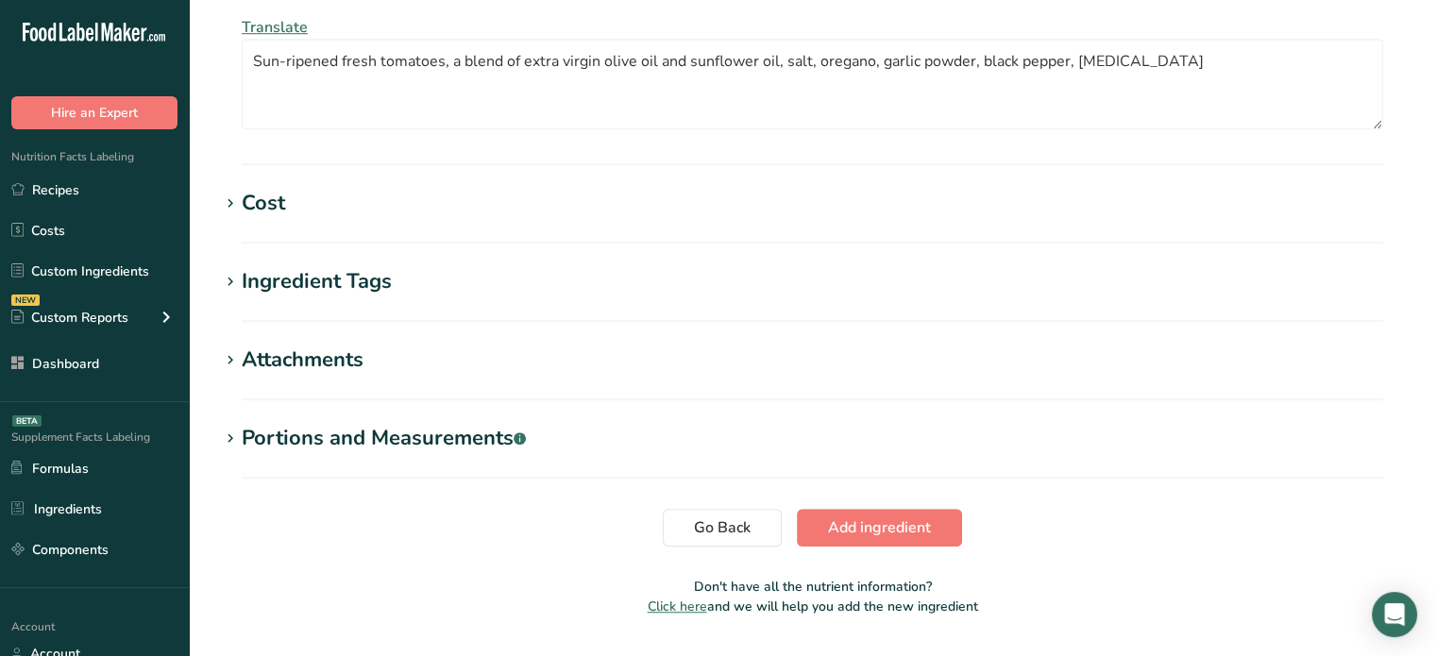
scroll to position [1391, 0]
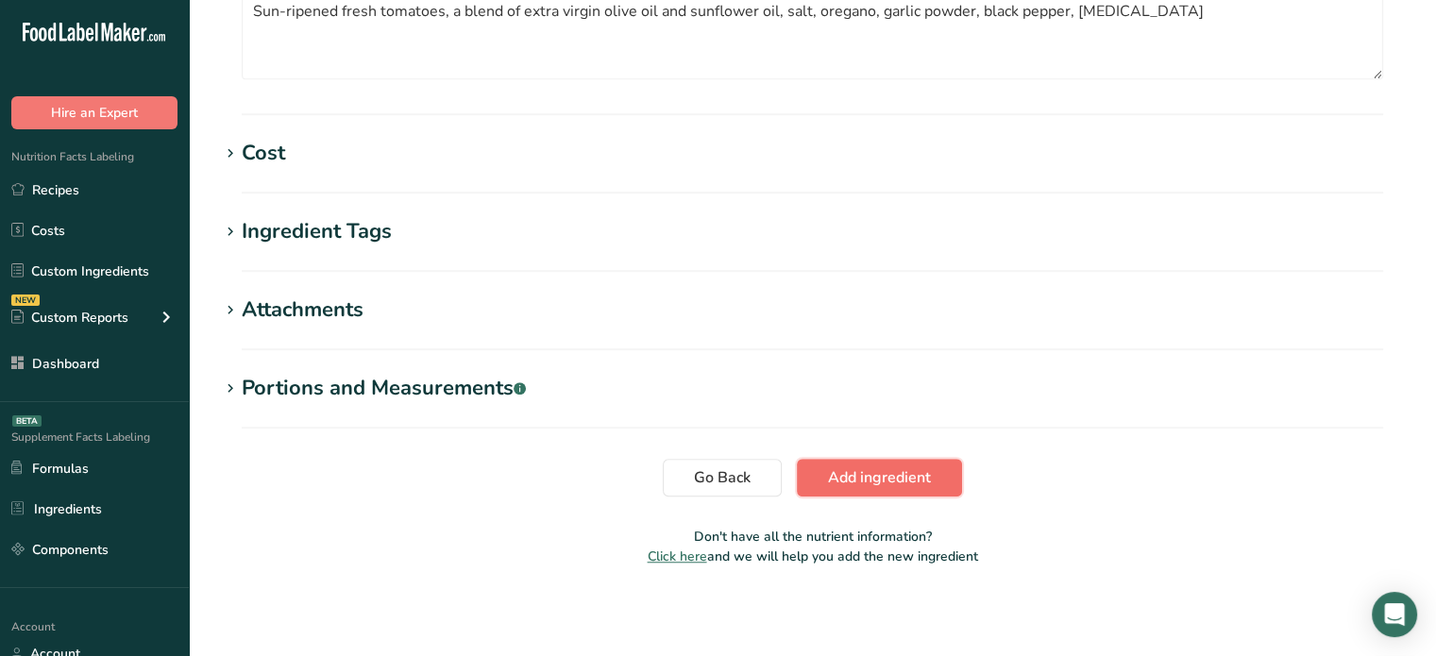
click at [850, 474] on span "Add ingredient" at bounding box center [879, 478] width 103 height 23
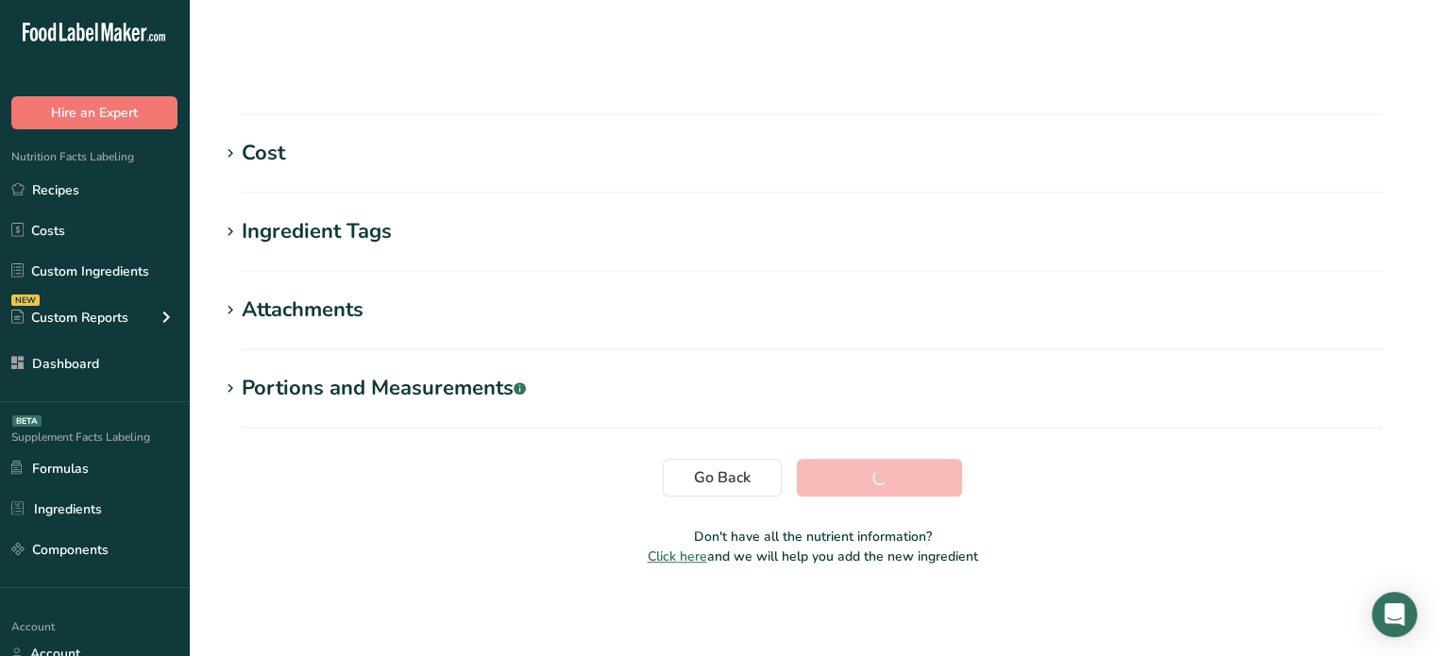
scroll to position [358, 0]
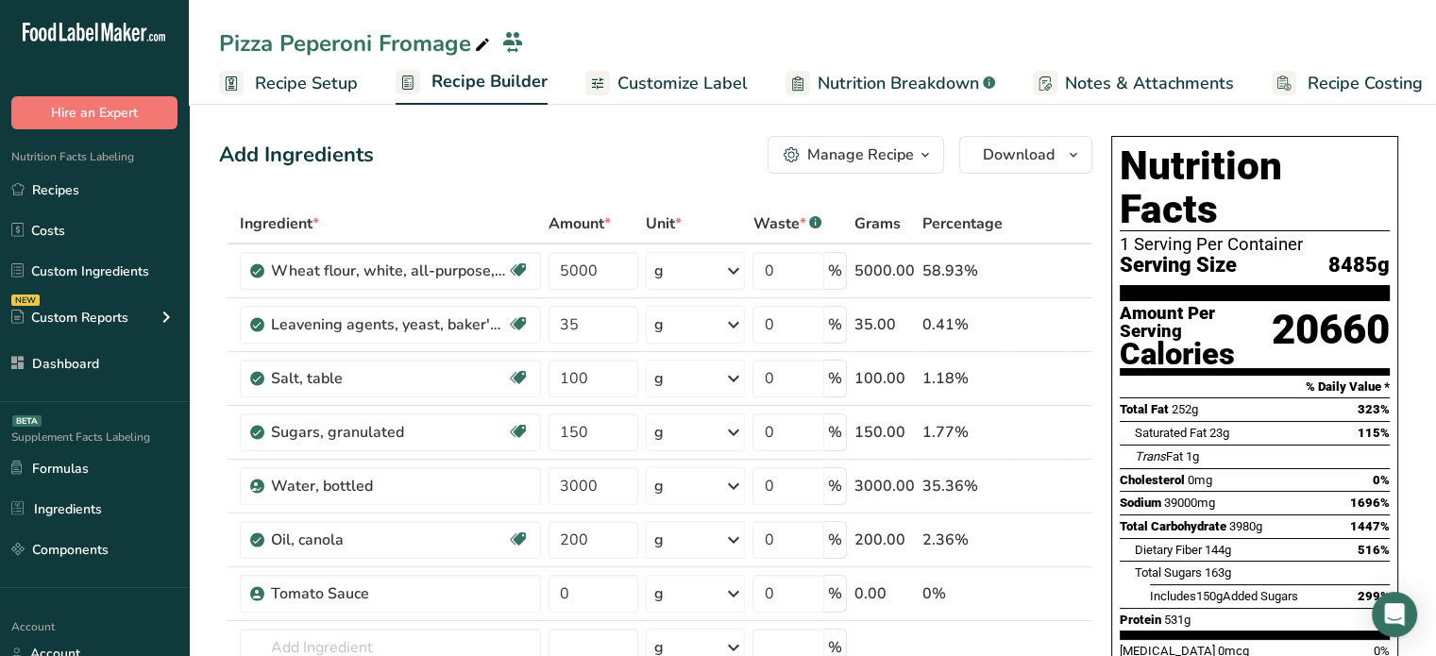
scroll to position [141, 0]
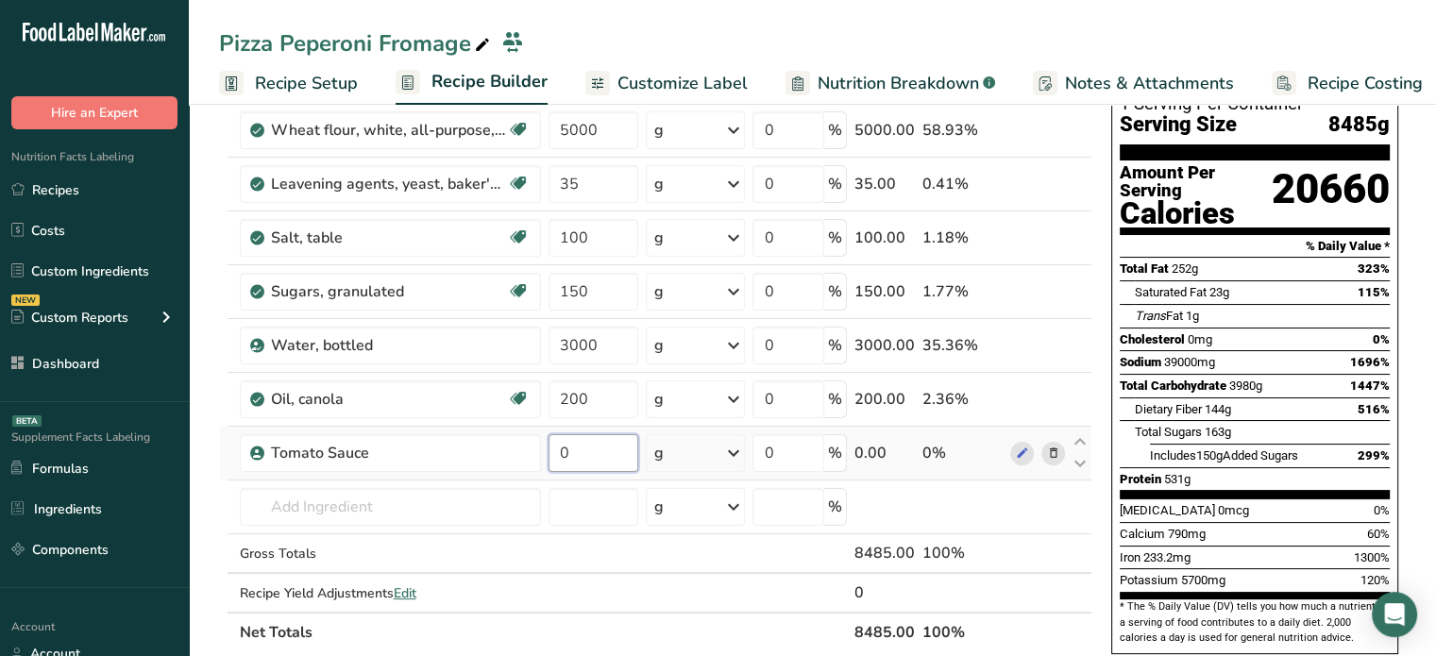
drag, startPoint x: 551, startPoint y: 457, endPoint x: 597, endPoint y: 455, distance: 46.3
click at [597, 455] on input "0" at bounding box center [594, 453] width 91 height 38
type input "2.84"
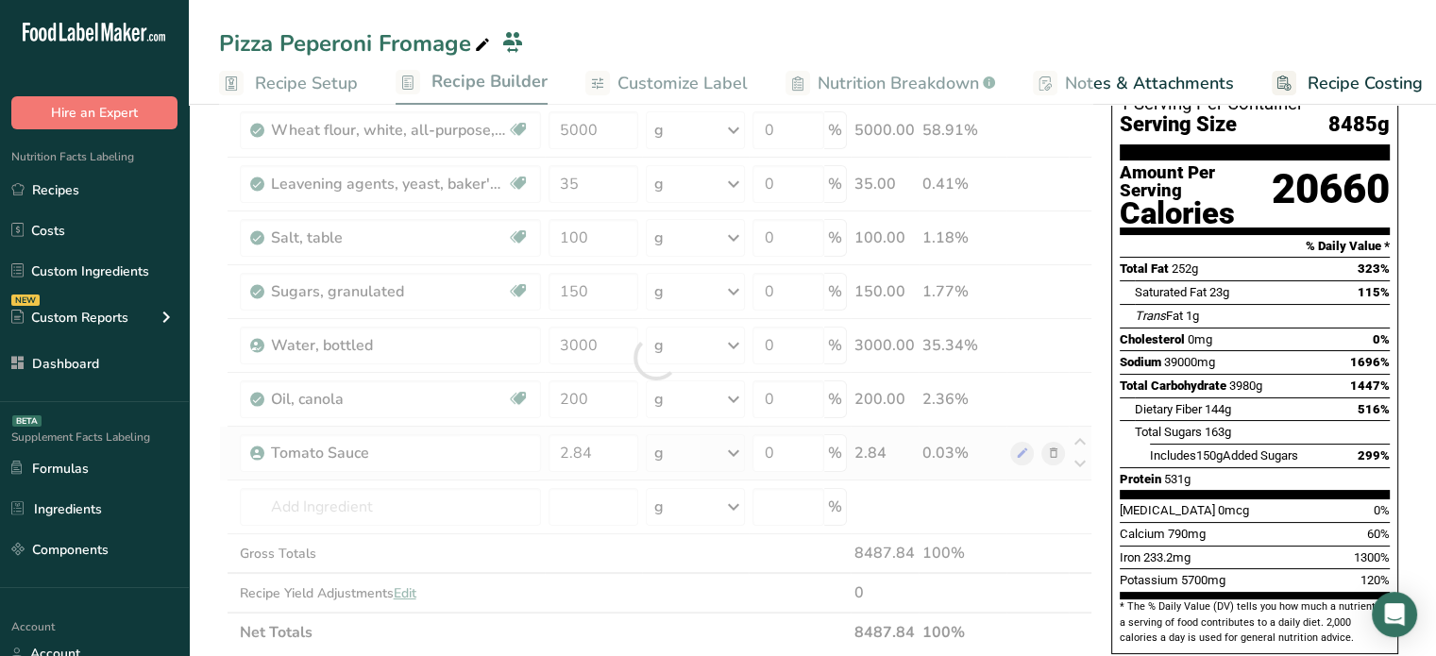
click at [715, 460] on div "Ingredient * Amount * Unit * Waste * .a-a{fill:#347362;}.b-a{fill:#fff;} Grams …" at bounding box center [656, 357] width 874 height 589
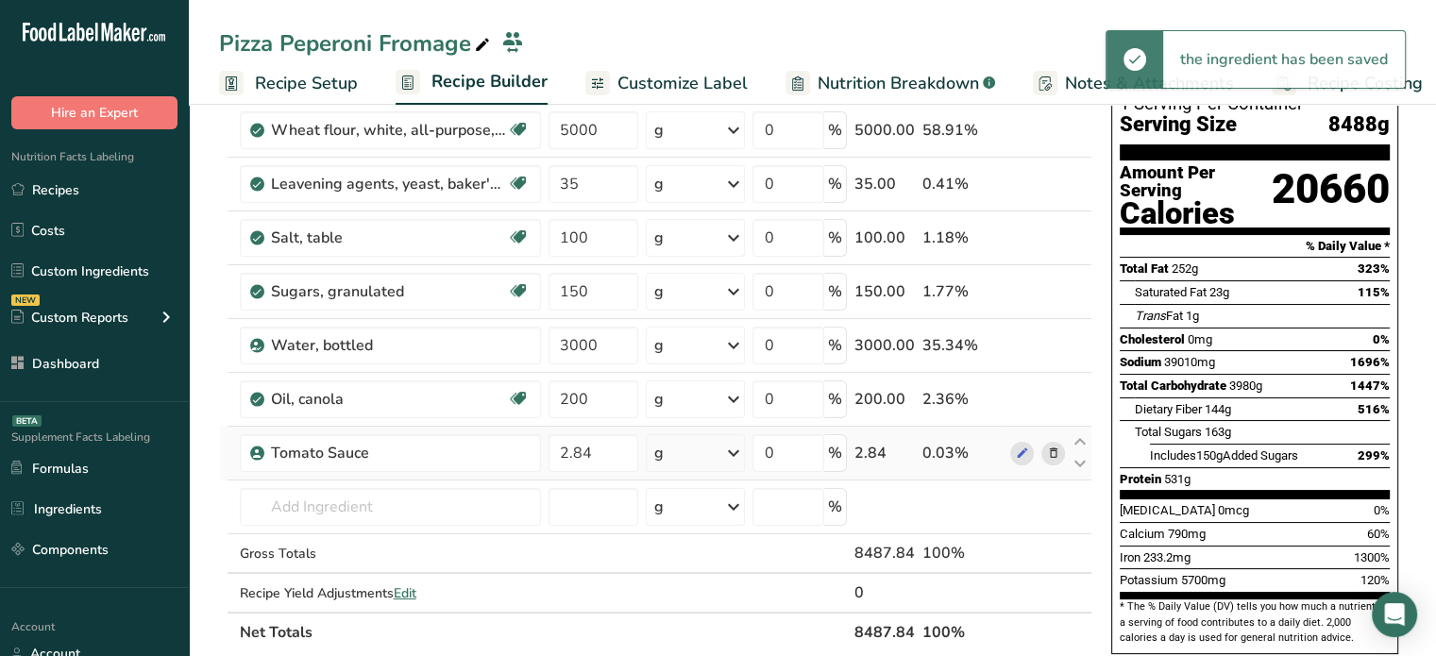
click at [728, 452] on icon at bounding box center [733, 453] width 23 height 34
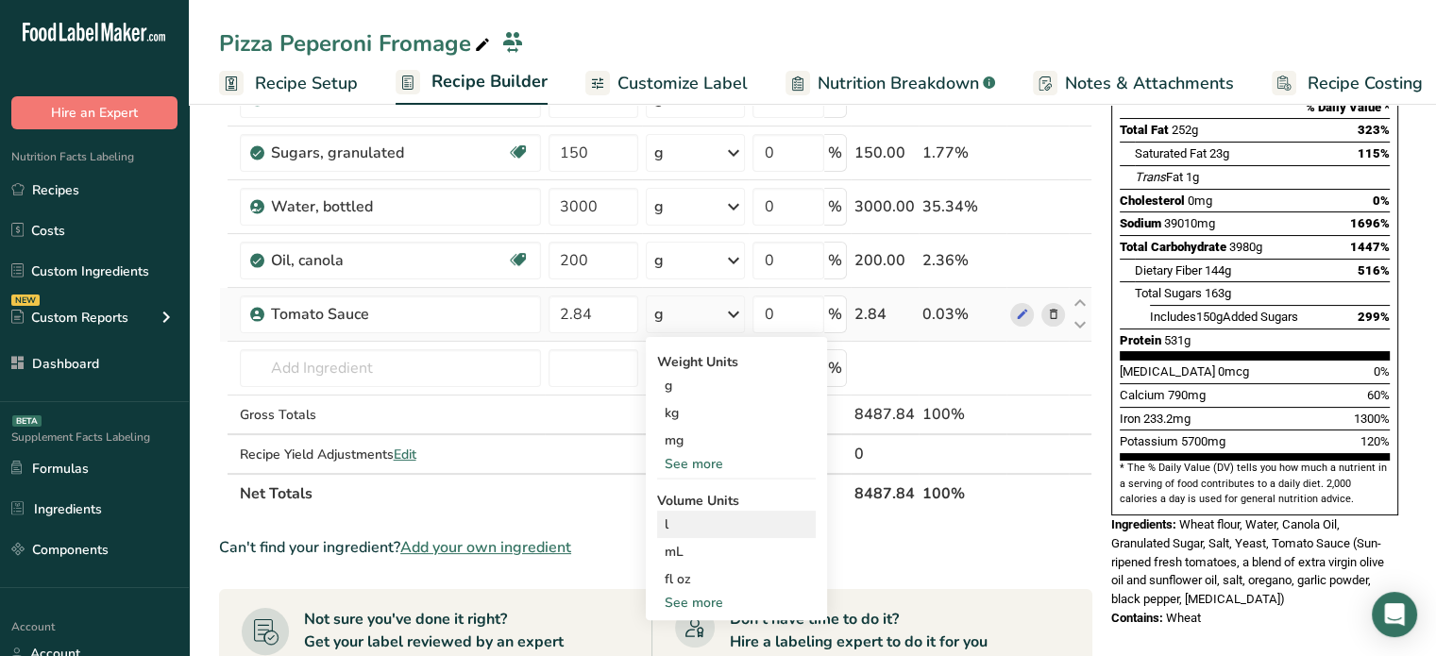
click at [675, 516] on div "l" at bounding box center [737, 525] width 144 height 20
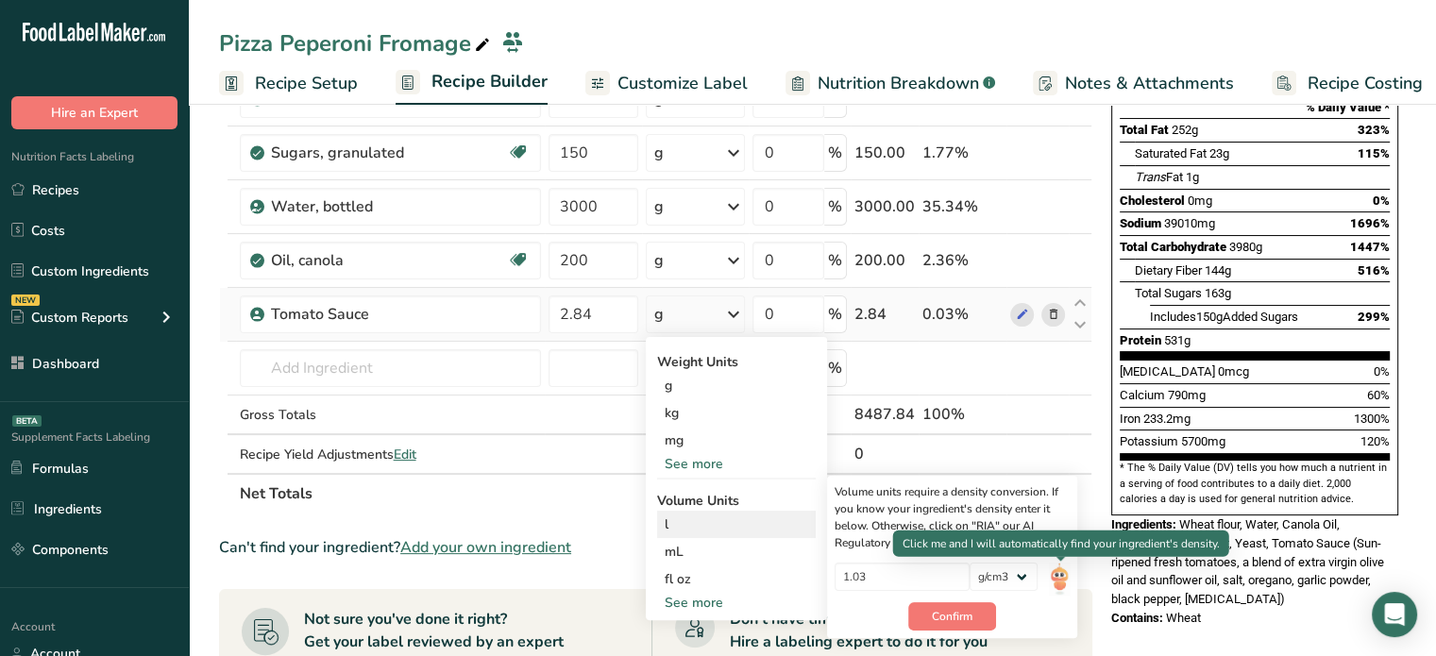
click at [1061, 574] on img at bounding box center [1059, 579] width 21 height 33
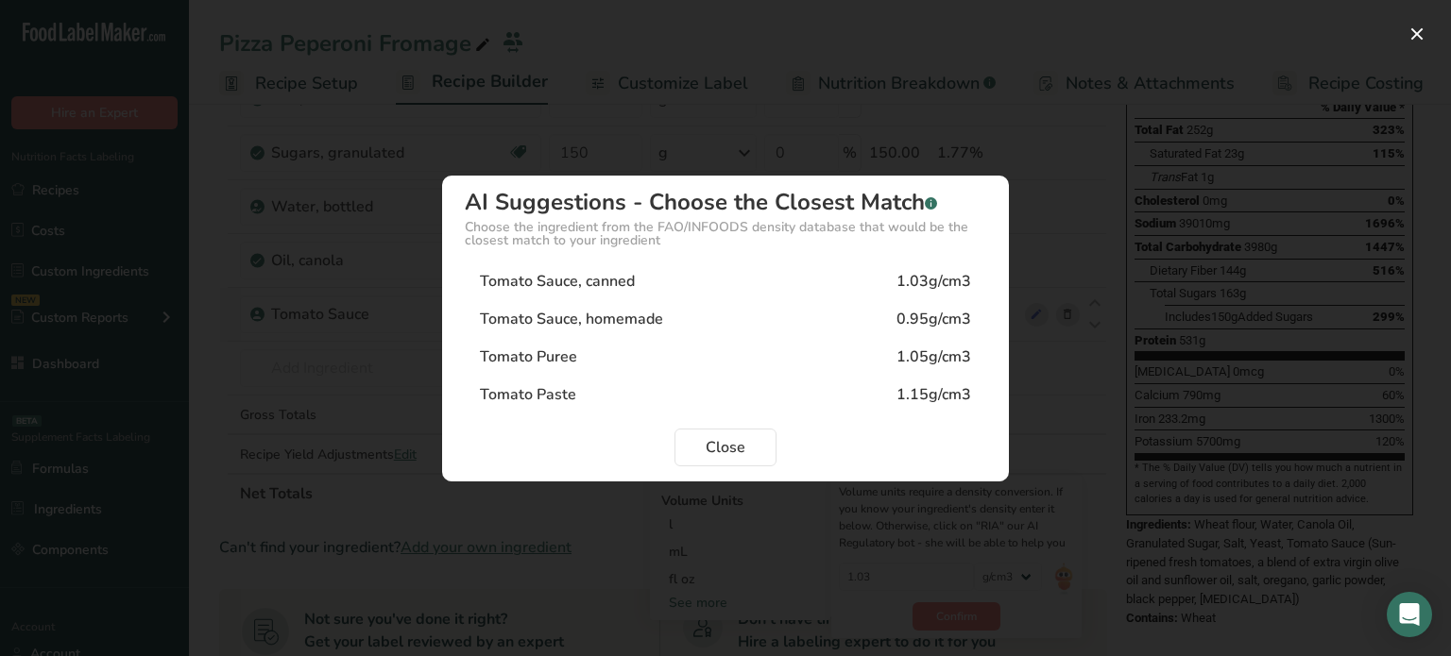
click at [899, 281] on div "1.03g/cm3" at bounding box center [933, 281] width 75 height 23
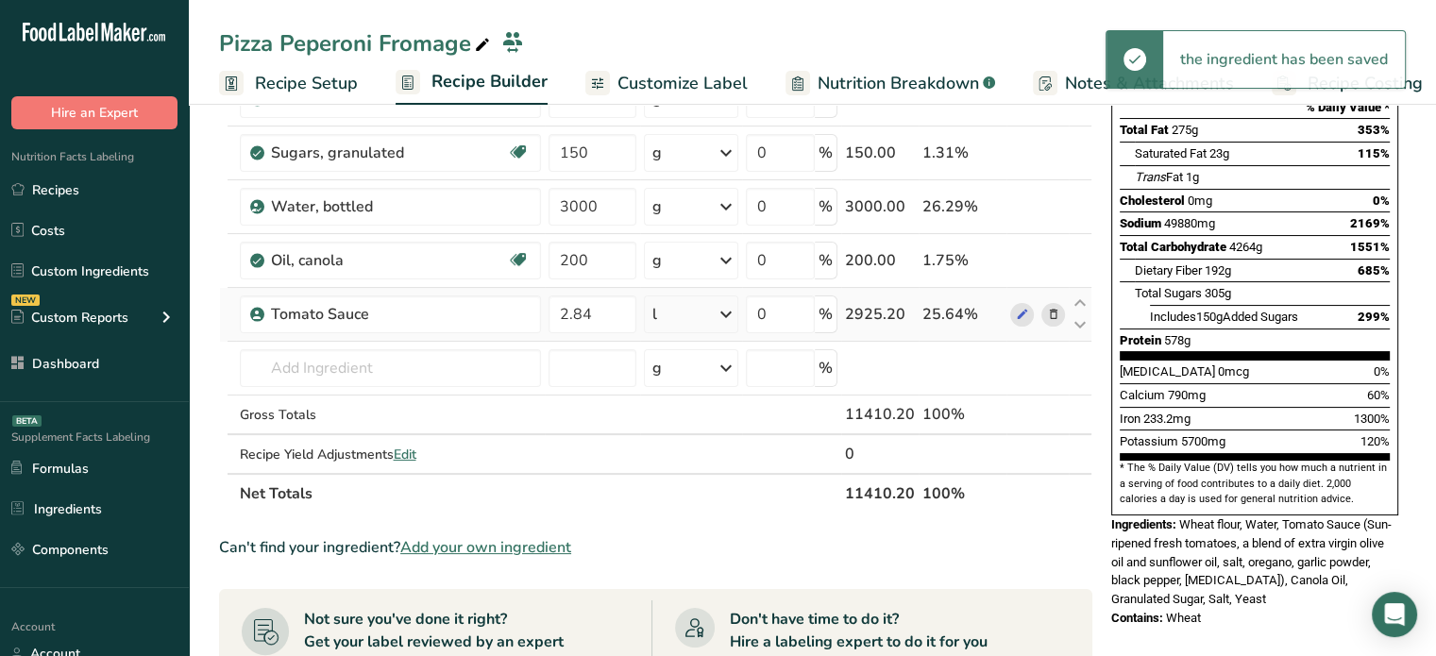
click at [510, 543] on span "Add your own ingredient" at bounding box center [485, 547] width 171 height 23
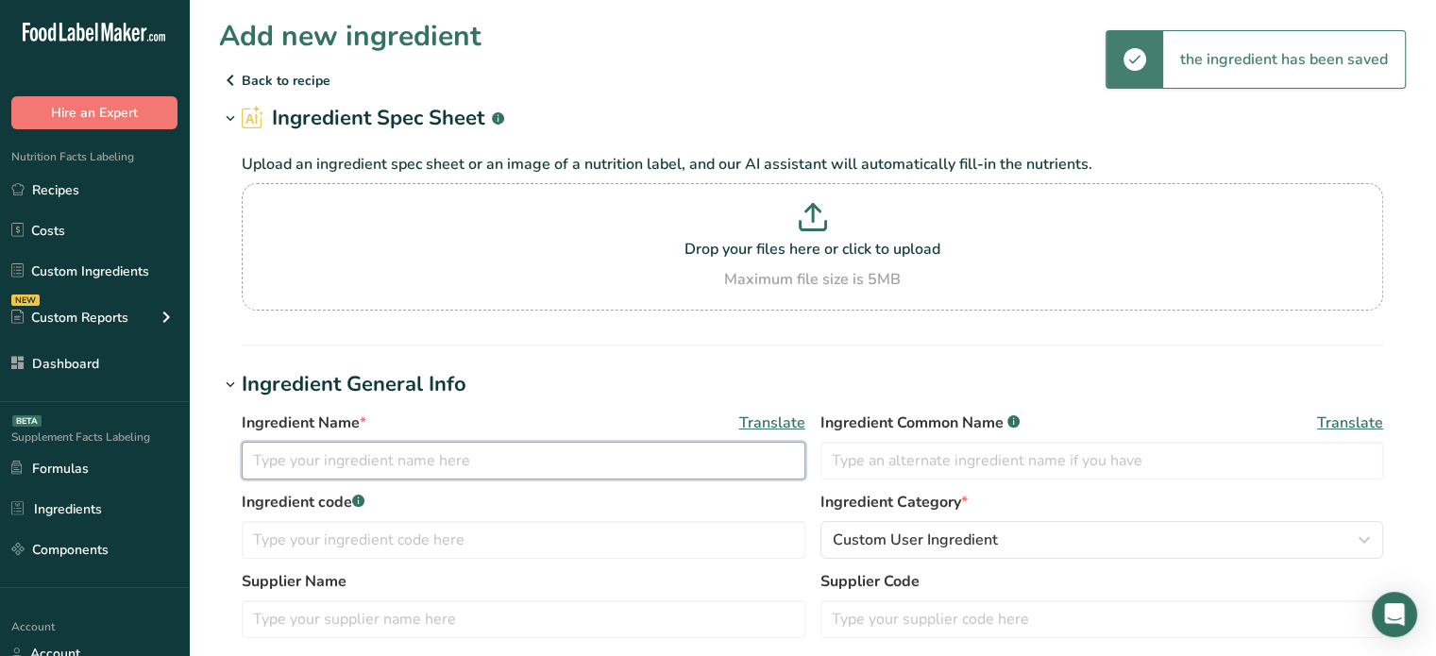
click at [424, 479] on input "text" at bounding box center [524, 461] width 564 height 38
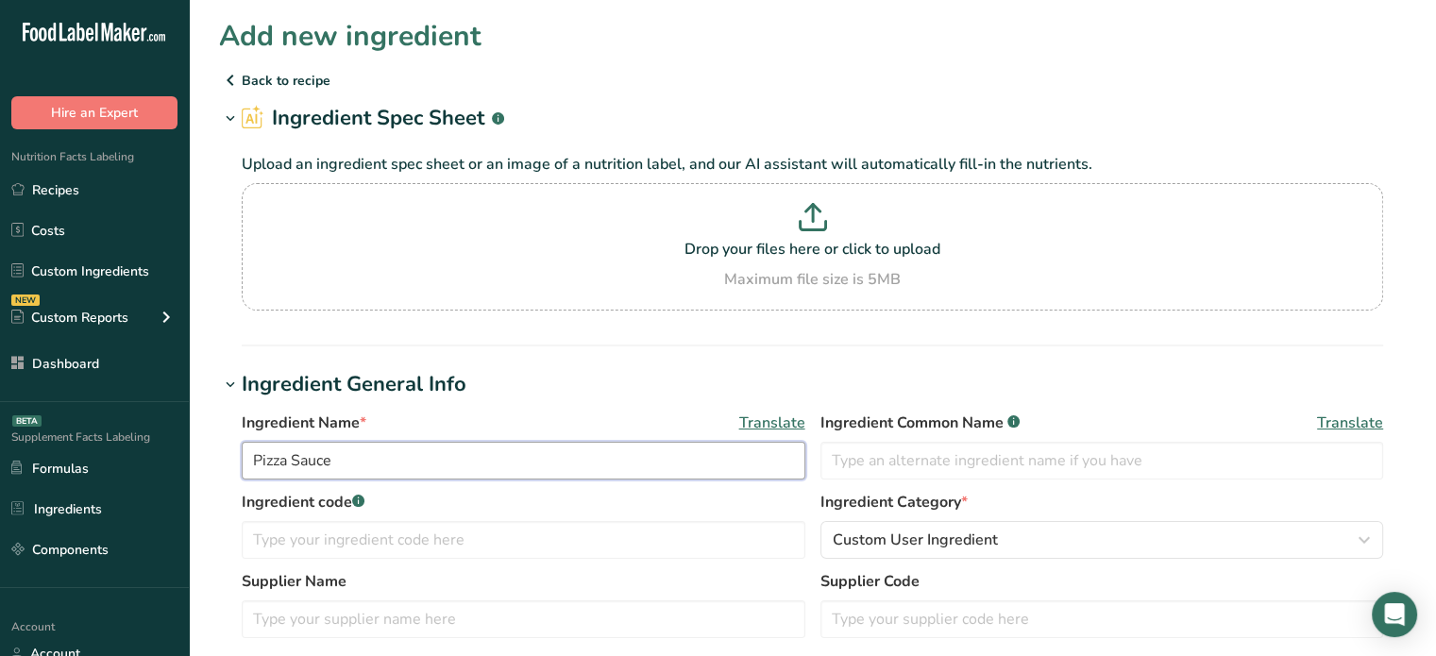
type input "Pizza Sauce"
click at [792, 418] on span "Translate" at bounding box center [772, 423] width 66 height 23
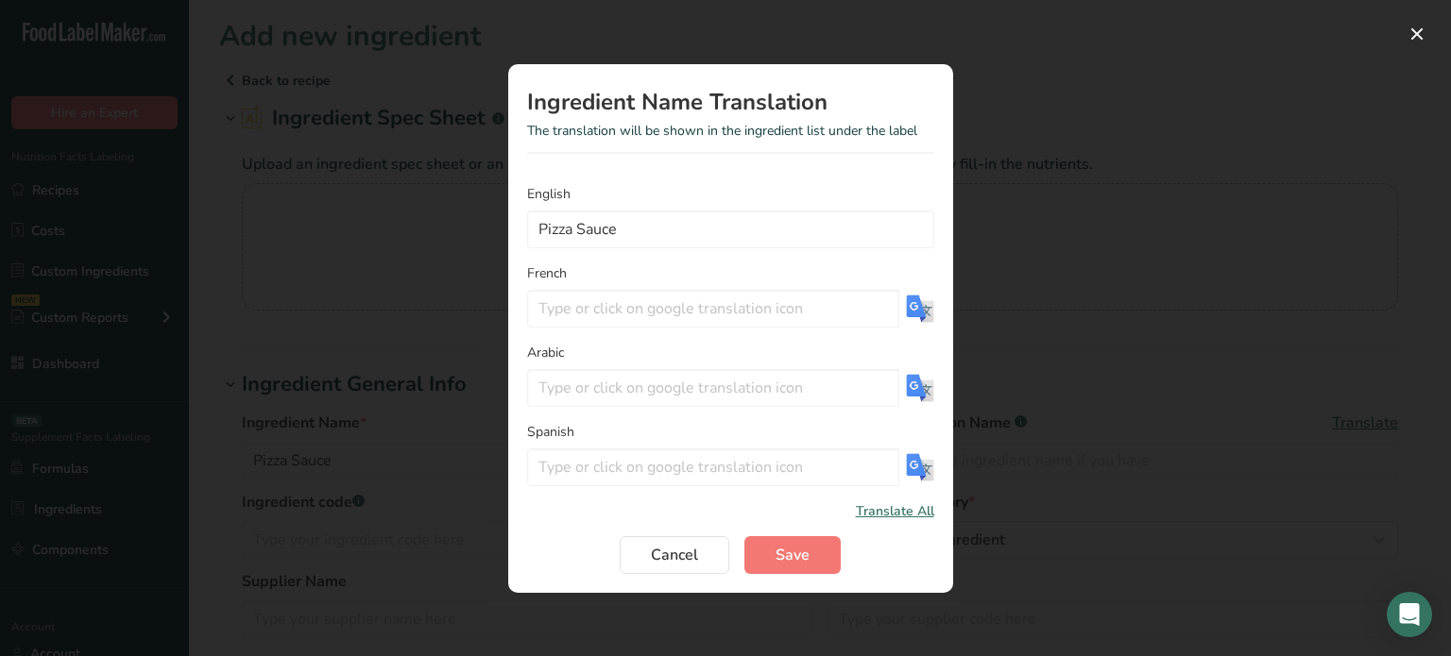
click at [906, 309] on img "Translation Modal" at bounding box center [920, 309] width 28 height 28
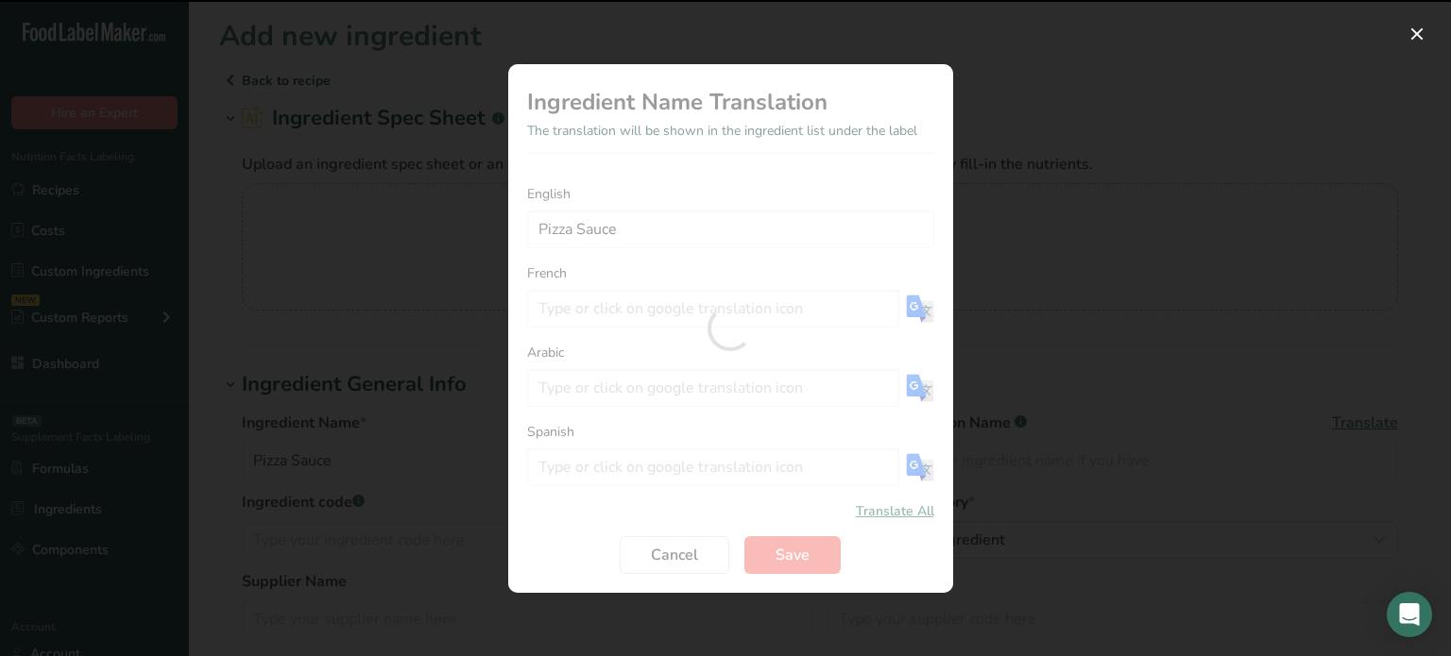
type input "Sauce à pizza"
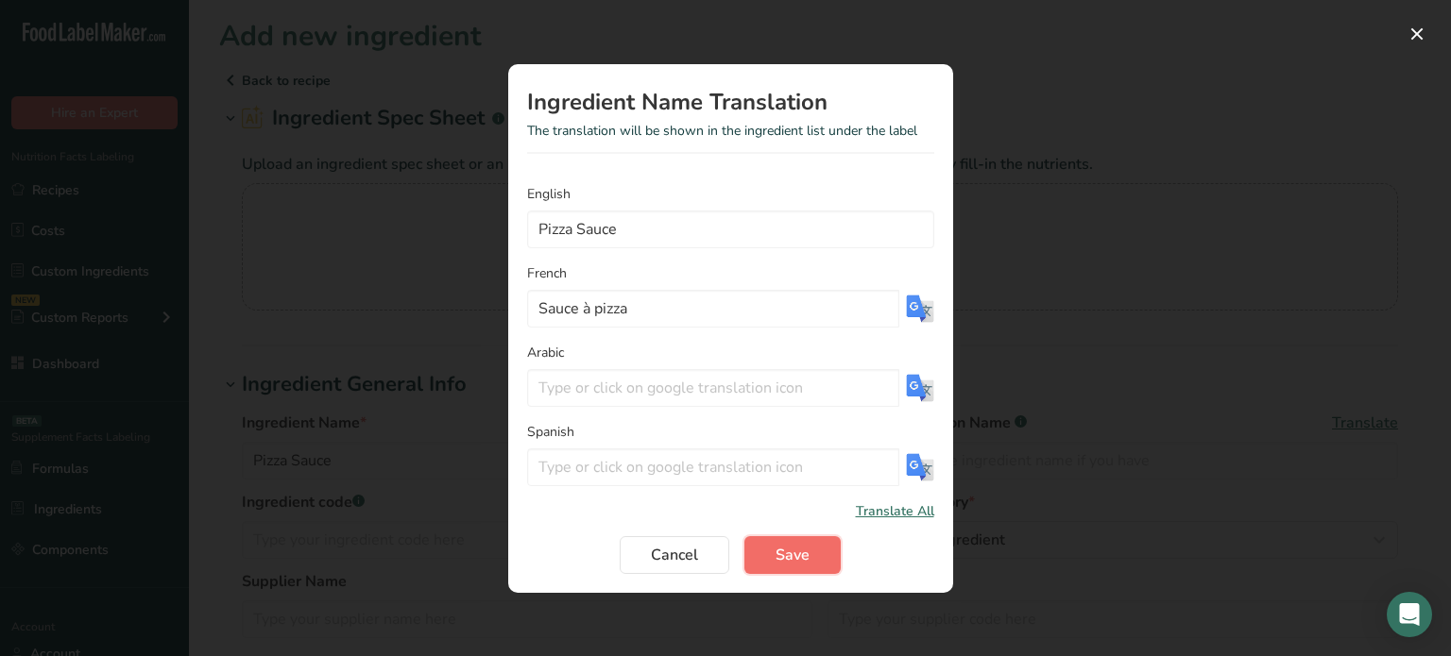
click at [791, 554] on span "Save" at bounding box center [792, 555] width 34 height 23
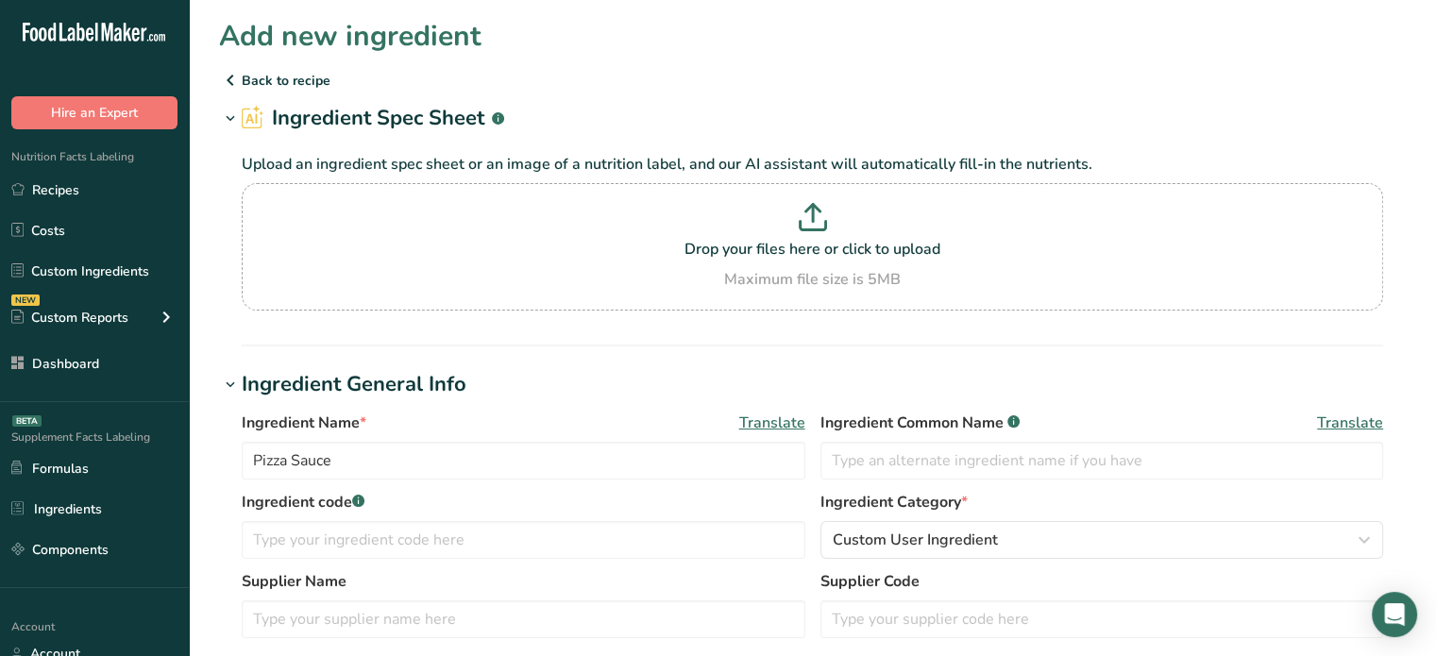
scroll to position [574, 0]
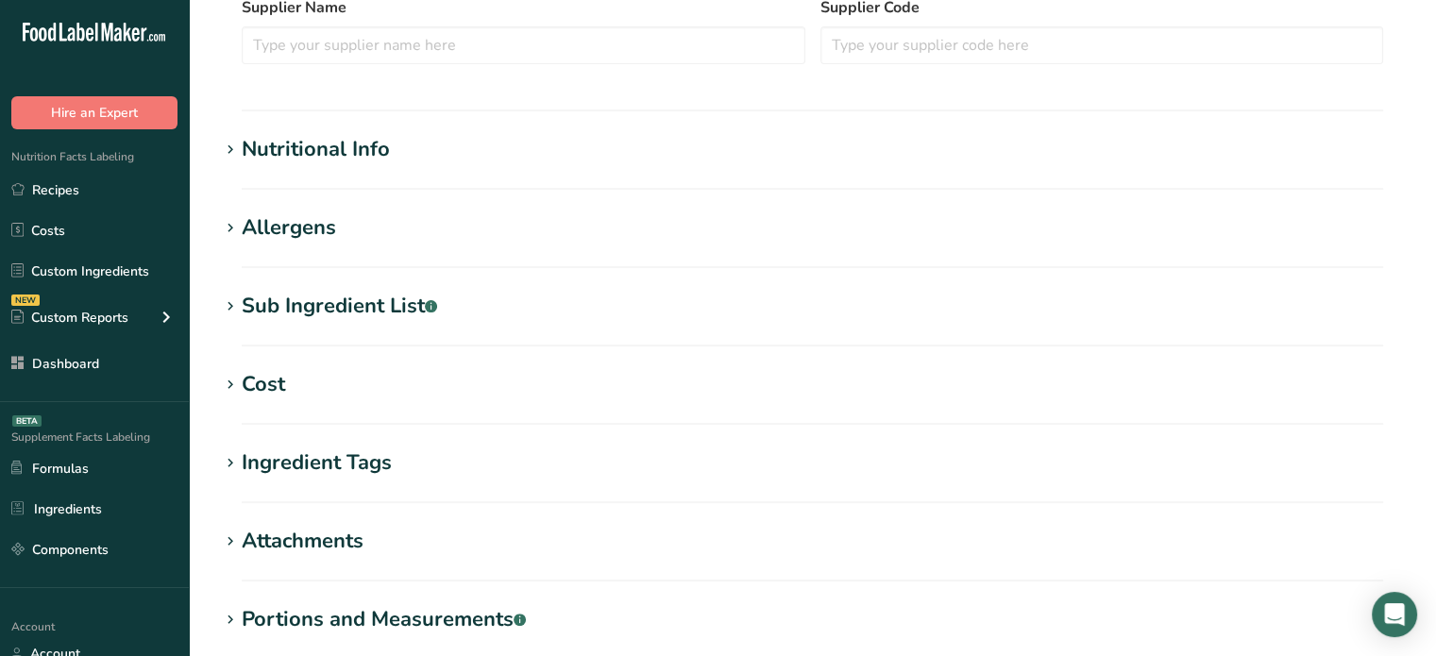
click at [333, 139] on div "Nutritional Info" at bounding box center [316, 149] width 148 height 31
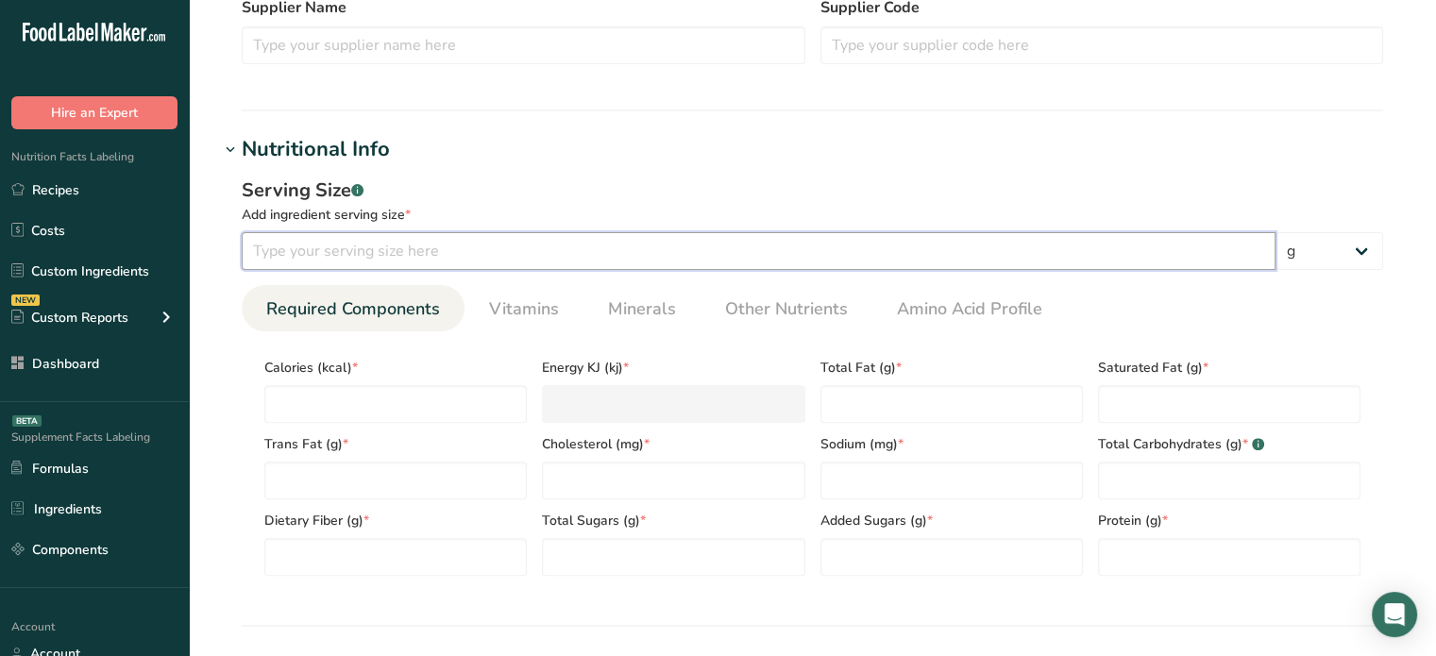
click at [404, 262] on input "number" at bounding box center [759, 251] width 1034 height 38
type input "60"
click at [419, 391] on input "number" at bounding box center [395, 404] width 263 height 38
type input "3"
type KJ "12.6"
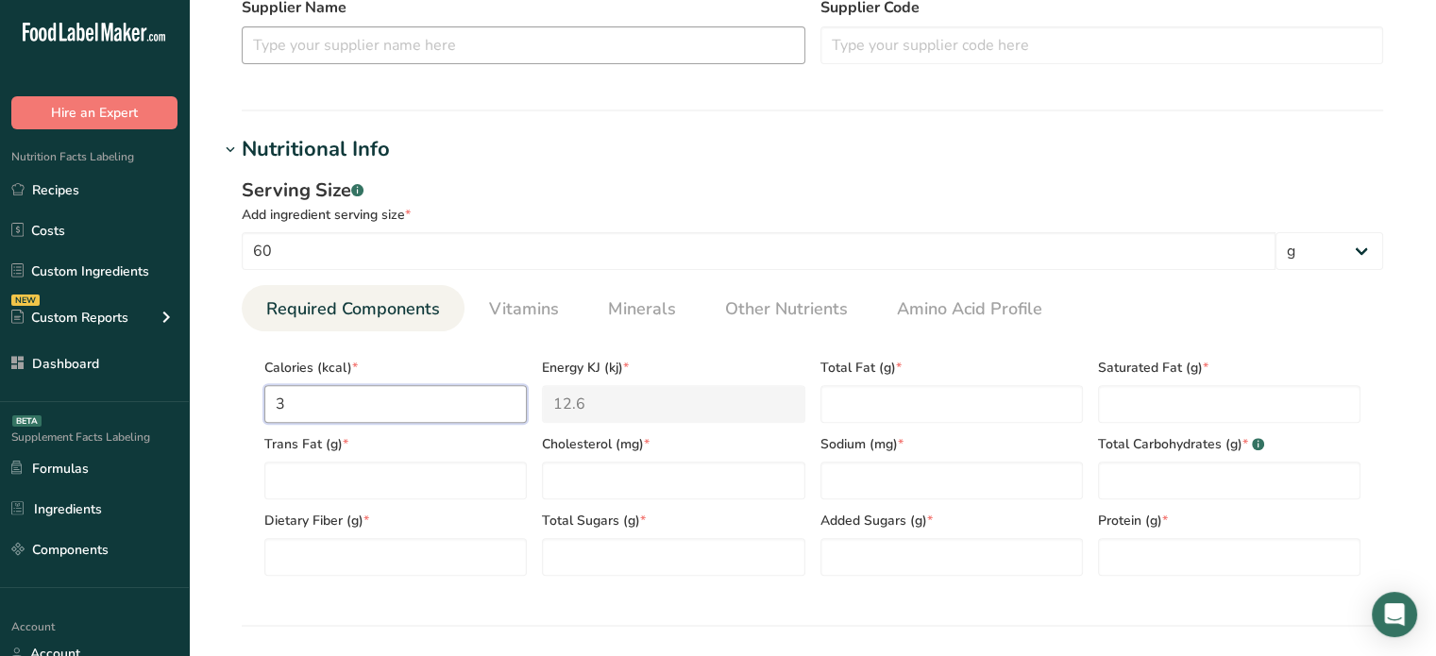
type input "35"
type KJ "146.4"
type input "35"
type Fat "0"
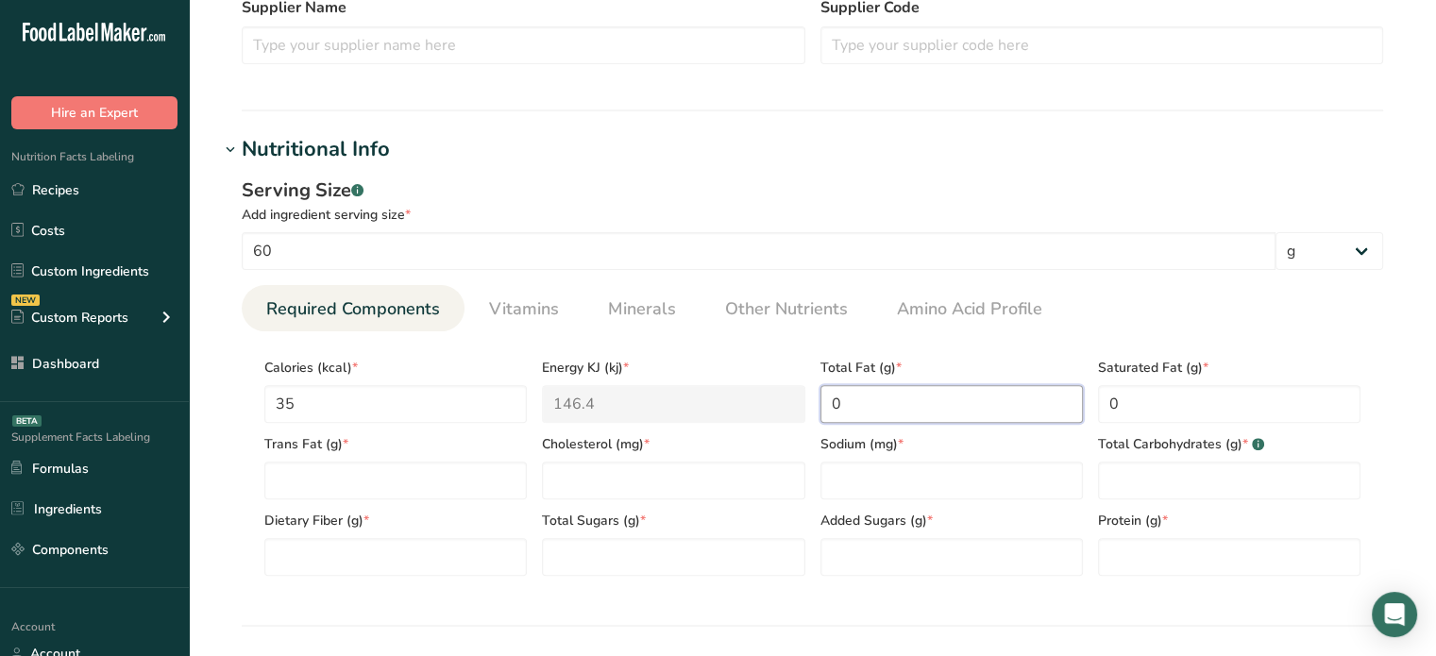
drag, startPoint x: 1021, startPoint y: 400, endPoint x: 811, endPoint y: 410, distance: 209.9
click at [811, 410] on div "Calories (kcal) * 35 Energy KJ (kj) * 146.4 Total Fat (g) * 0 Saturated Fat (g)…" at bounding box center [813, 461] width 1112 height 229
type Fat "1"
click at [438, 475] on Fat "number" at bounding box center [395, 481] width 263 height 38
type Fat "0"
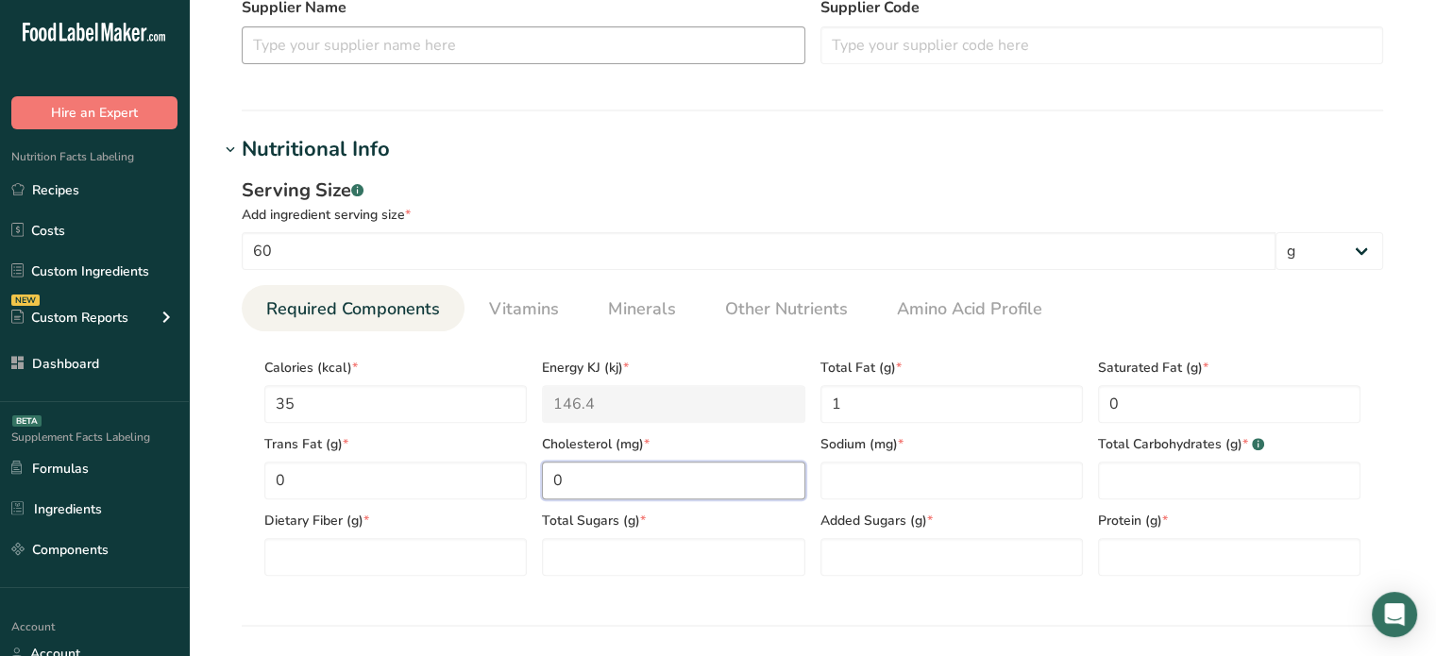
type input "0"
type input "260"
type Carbohydrates "5"
type Fiber "2"
type Sugars "4"
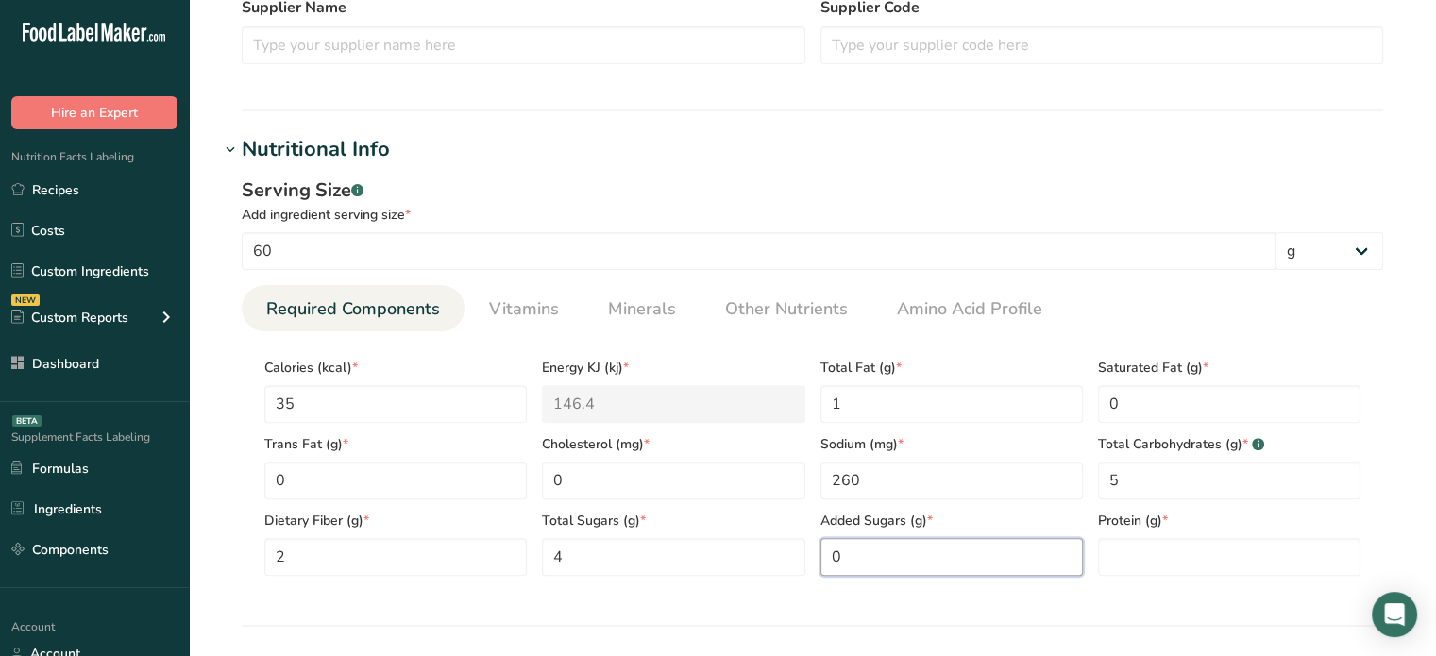
type Sugars "0"
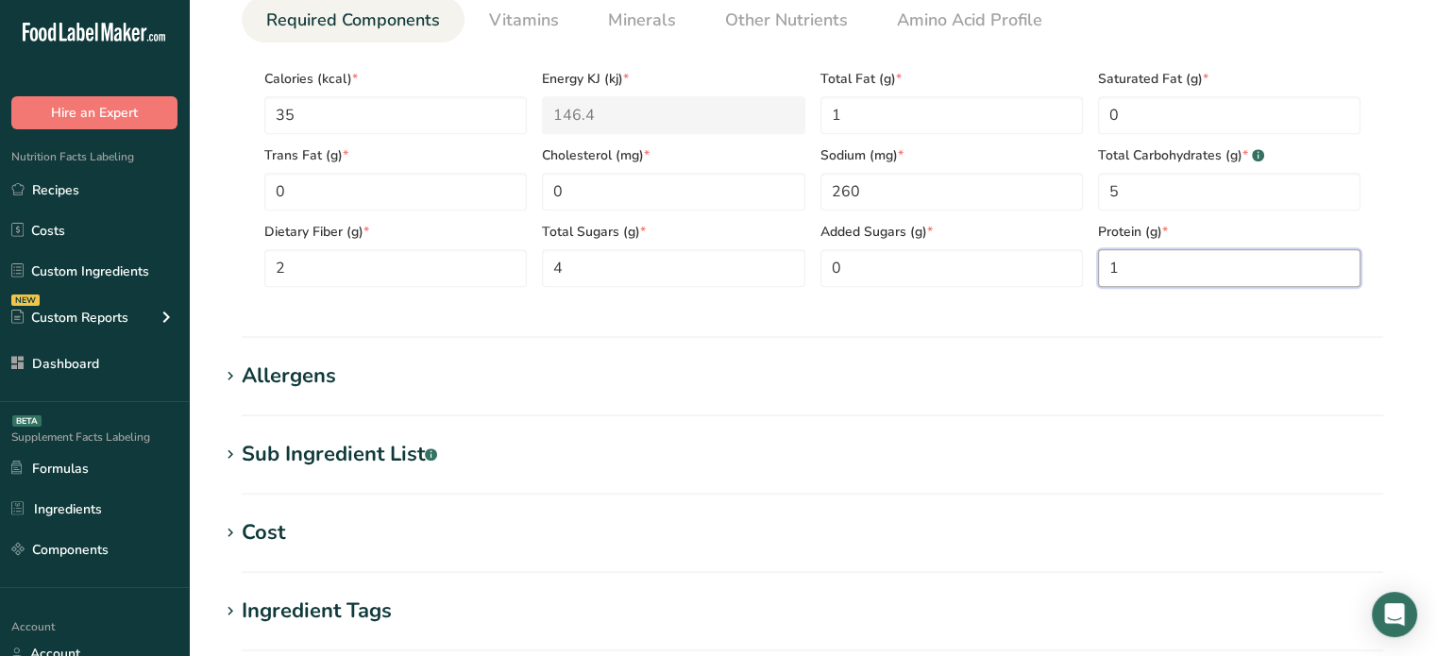
scroll to position [861, 0]
type input "1"
click at [351, 373] on h1 "Allergens" at bounding box center [812, 378] width 1187 height 31
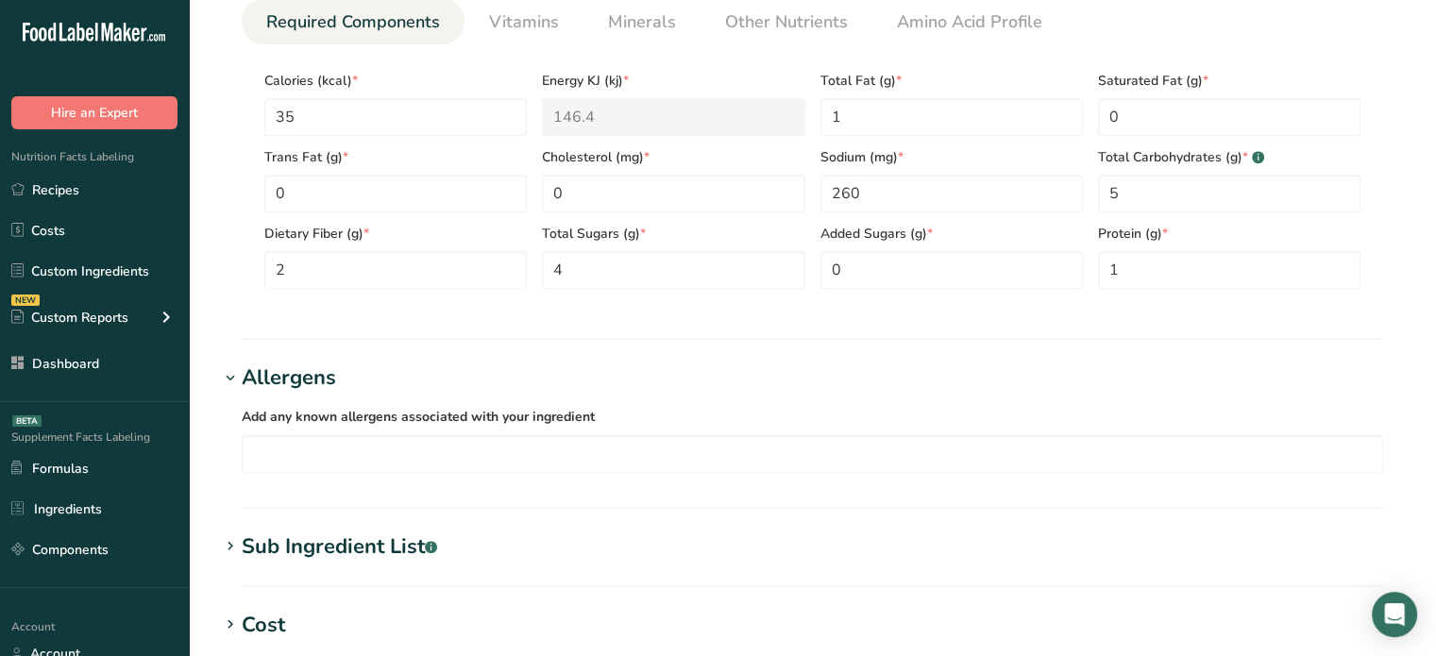
click at [317, 552] on div "Sub Ingredient List .a-a{fill:#347362;}.b-a{fill:#fff;}" at bounding box center [339, 547] width 195 height 31
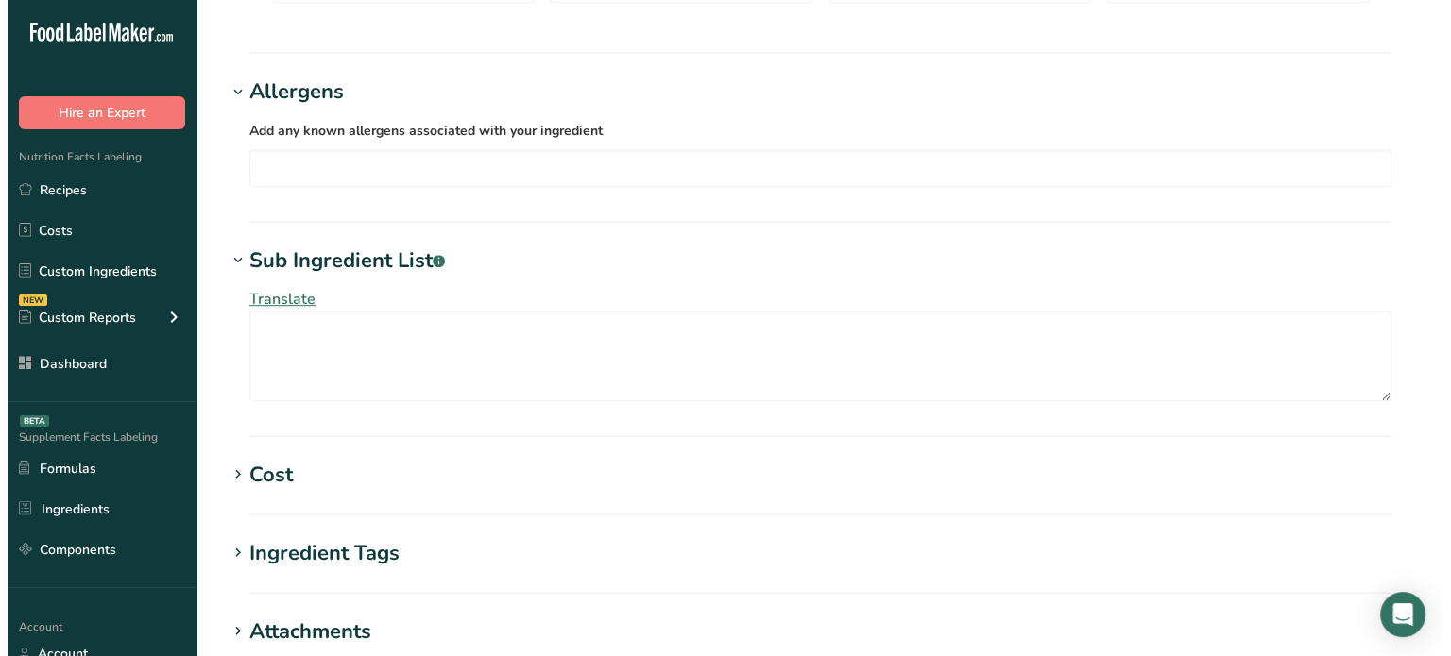
scroll to position [1143, 0]
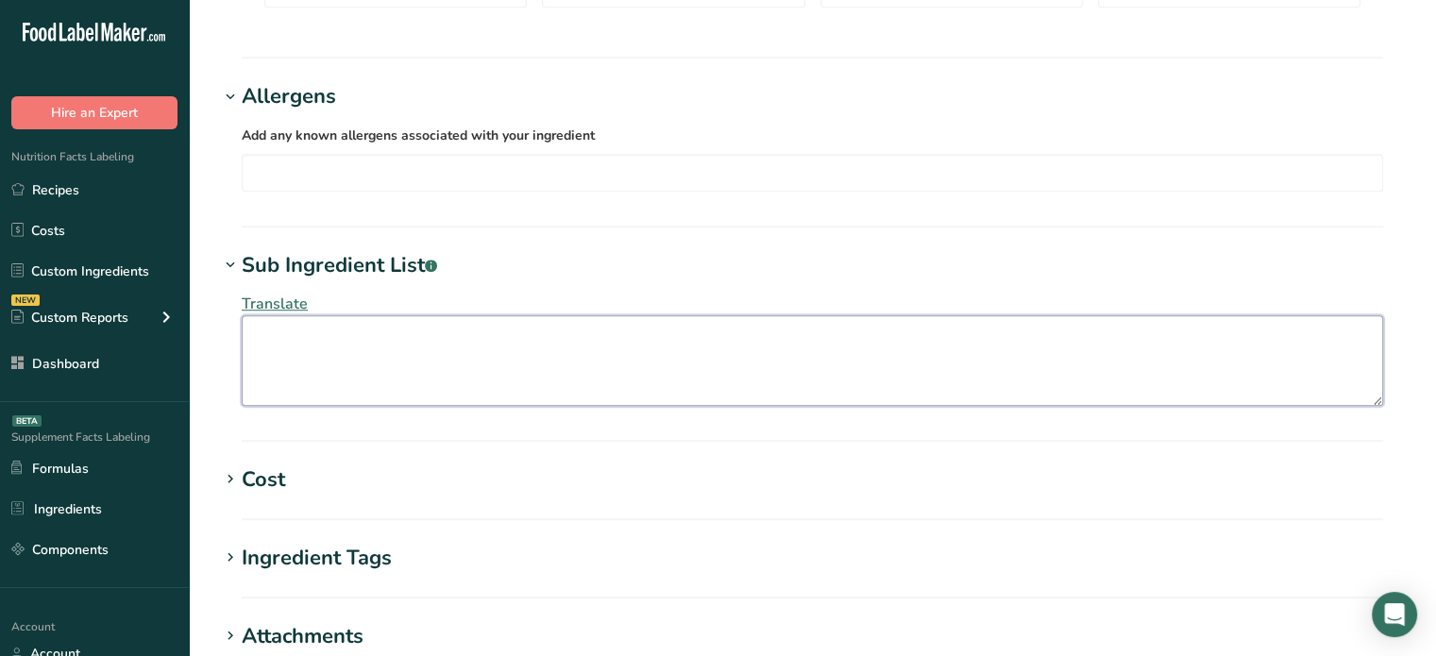
paste textarea "Sun-ripened fresh tomatoes, a blend of extra virgin olive oil and sunflower oil…"
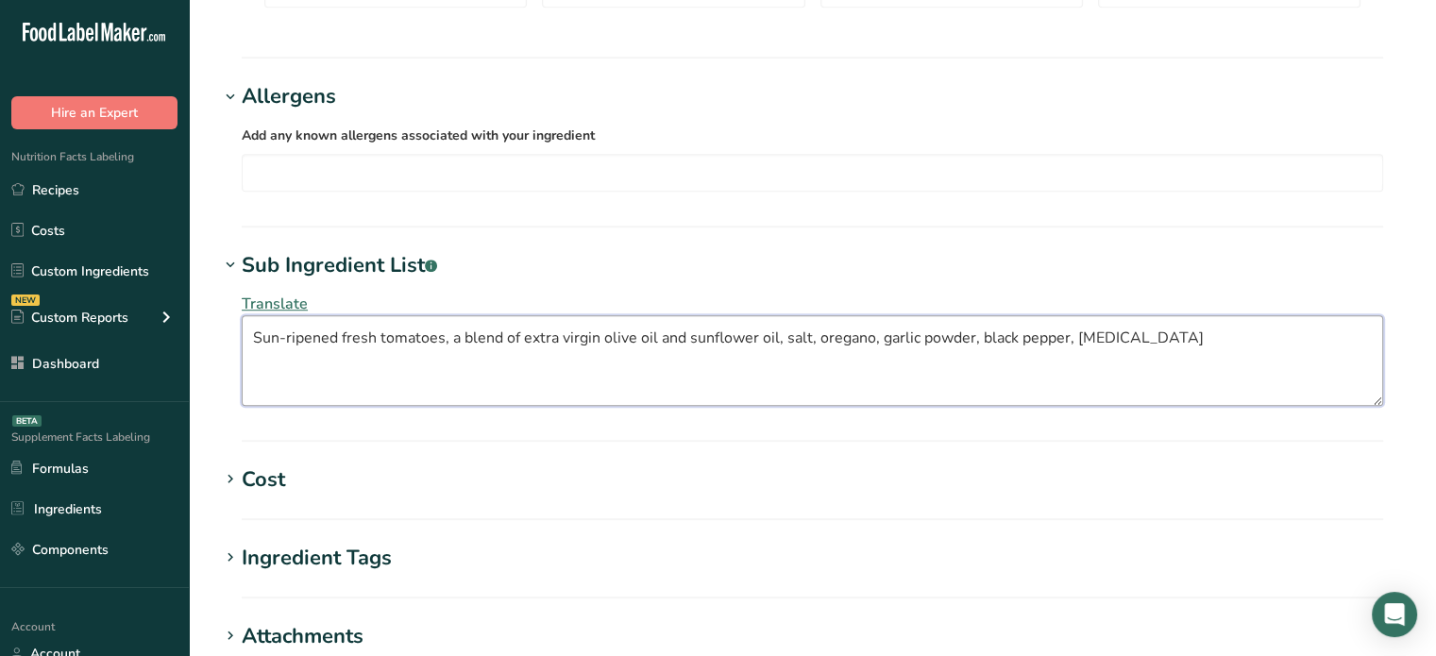
click at [708, 348] on textarea "Sun-ripened fresh tomatoes, a blend of extra virgin olive oil and sunflower oil…" at bounding box center [813, 360] width 1142 height 91
type textarea "Sun-ripened fresh tomatoes, a blend of extra virgin olive oil and sunflower oil…"
click at [261, 300] on span "Translate" at bounding box center [275, 304] width 66 height 21
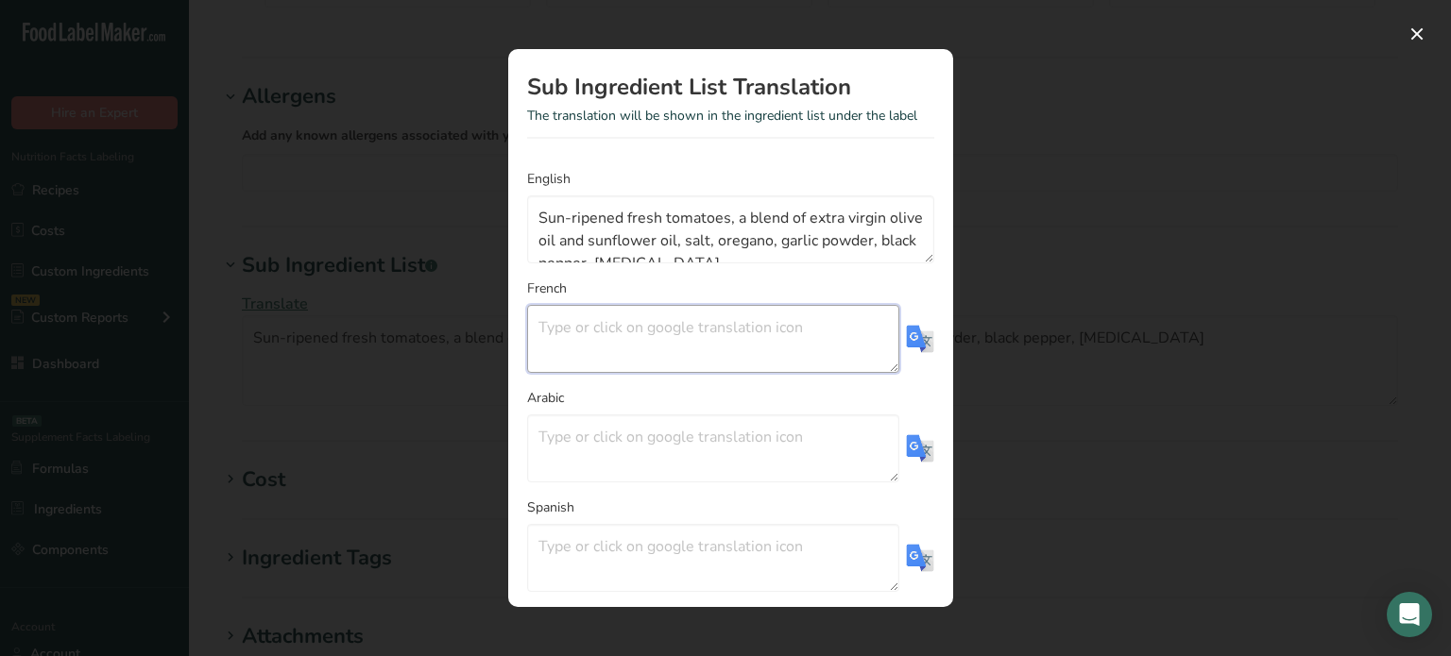
paste textarea "Tomates fraîches mûries au soleil, mélange d'huile d'olive extra vierge et d'hu…"
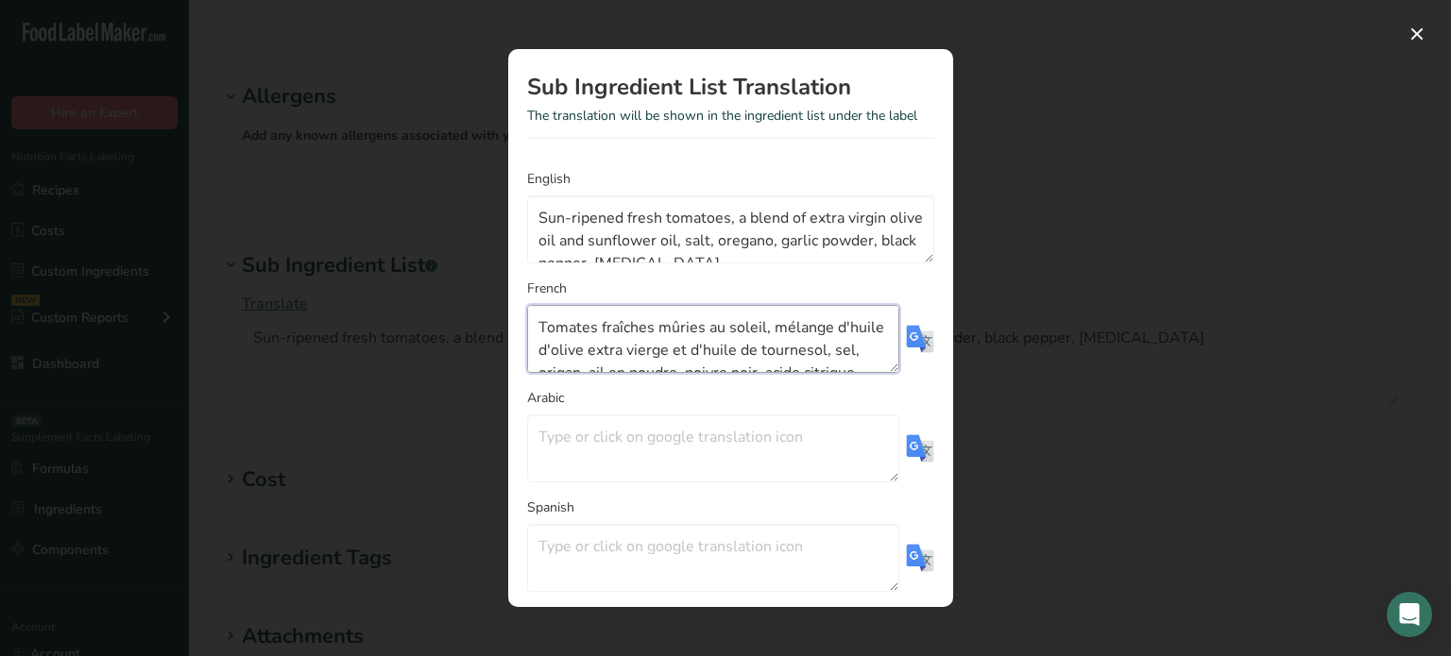
click at [617, 324] on textarea "Tomates fraîches mûries au soleil, mélange d'huile d'olive extra vierge et d'hu…" at bounding box center [713, 339] width 372 height 68
type textarea "Tomates fraîches mûries au soleil, mélange d'huile d'olive extra vierge et d'hu…"
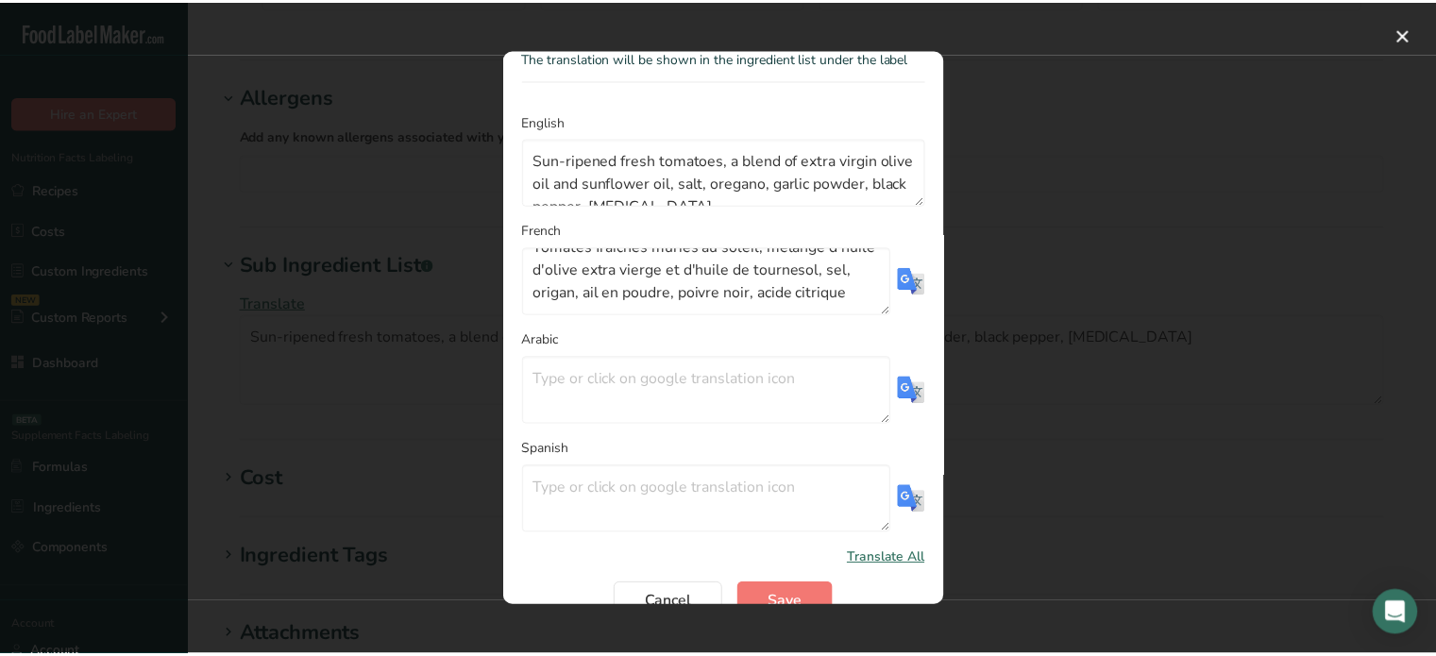
scroll to position [90, 0]
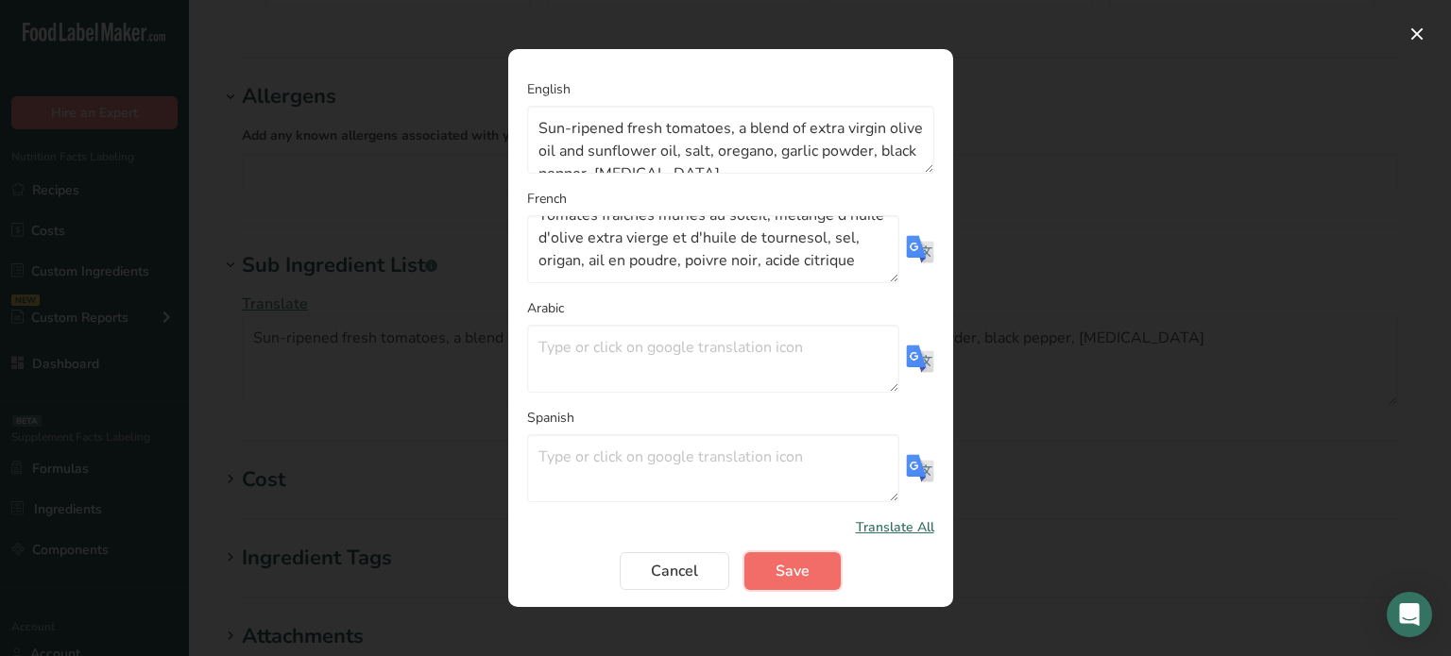
click at [793, 572] on span "Save" at bounding box center [792, 571] width 34 height 23
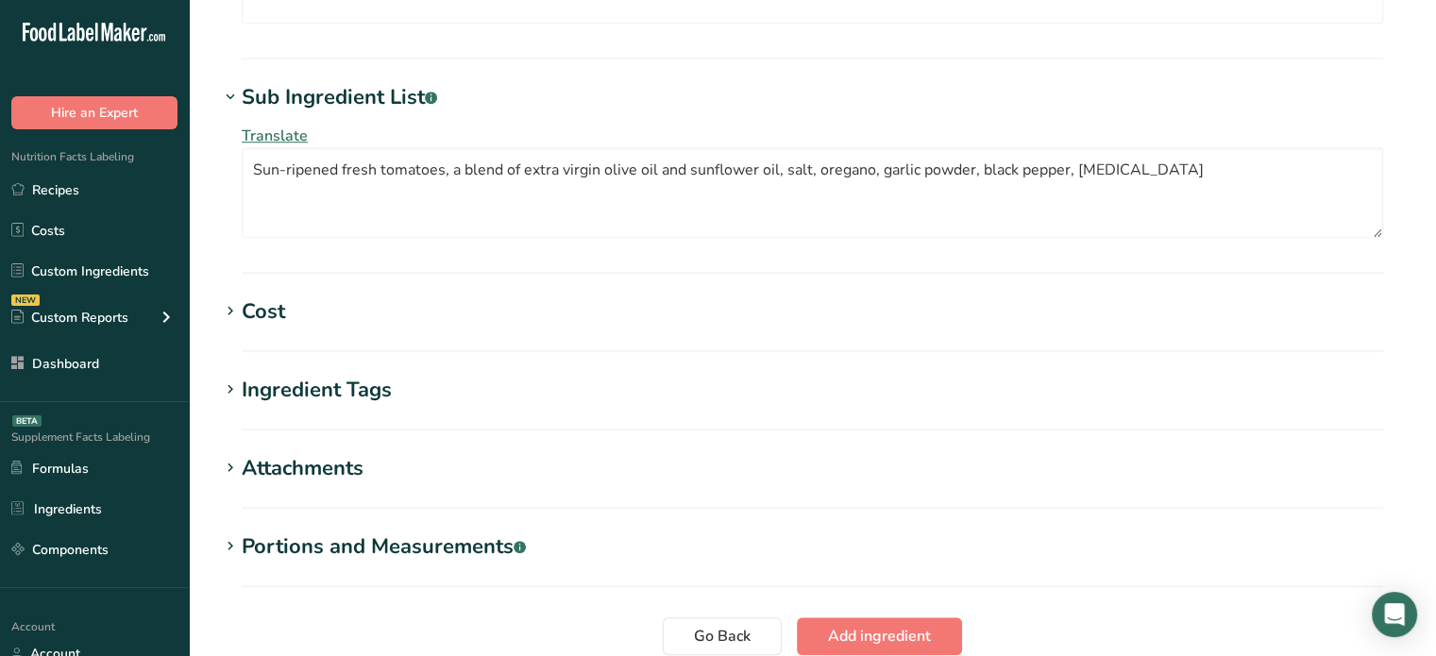
scroll to position [1469, 0]
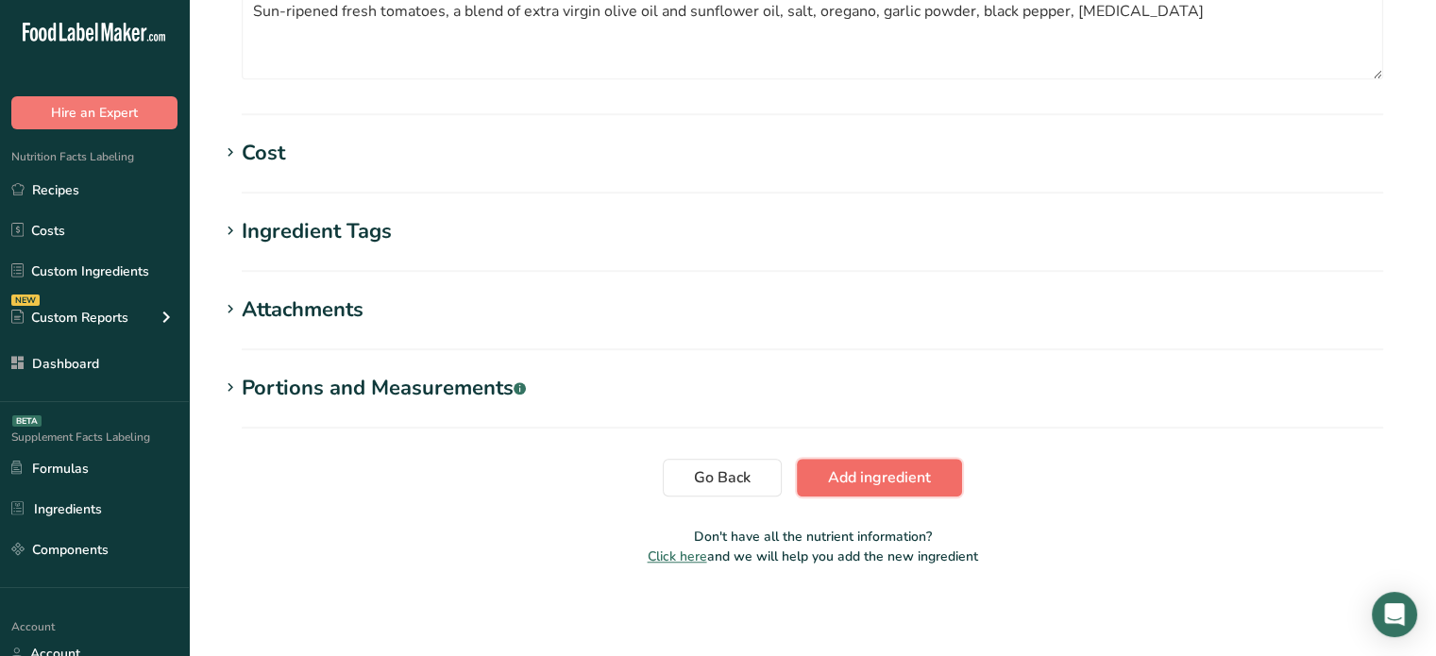
click at [922, 489] on button "Add ingredient" at bounding box center [879, 478] width 165 height 38
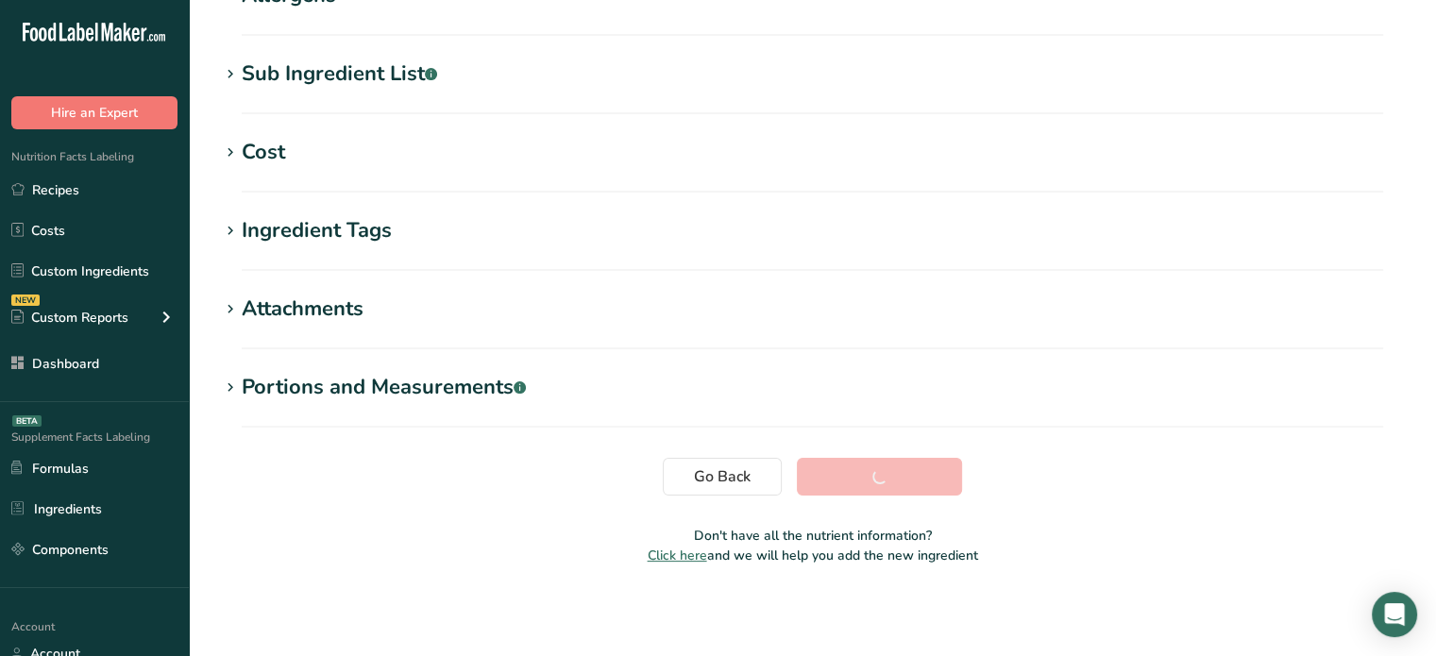
scroll to position [358, 0]
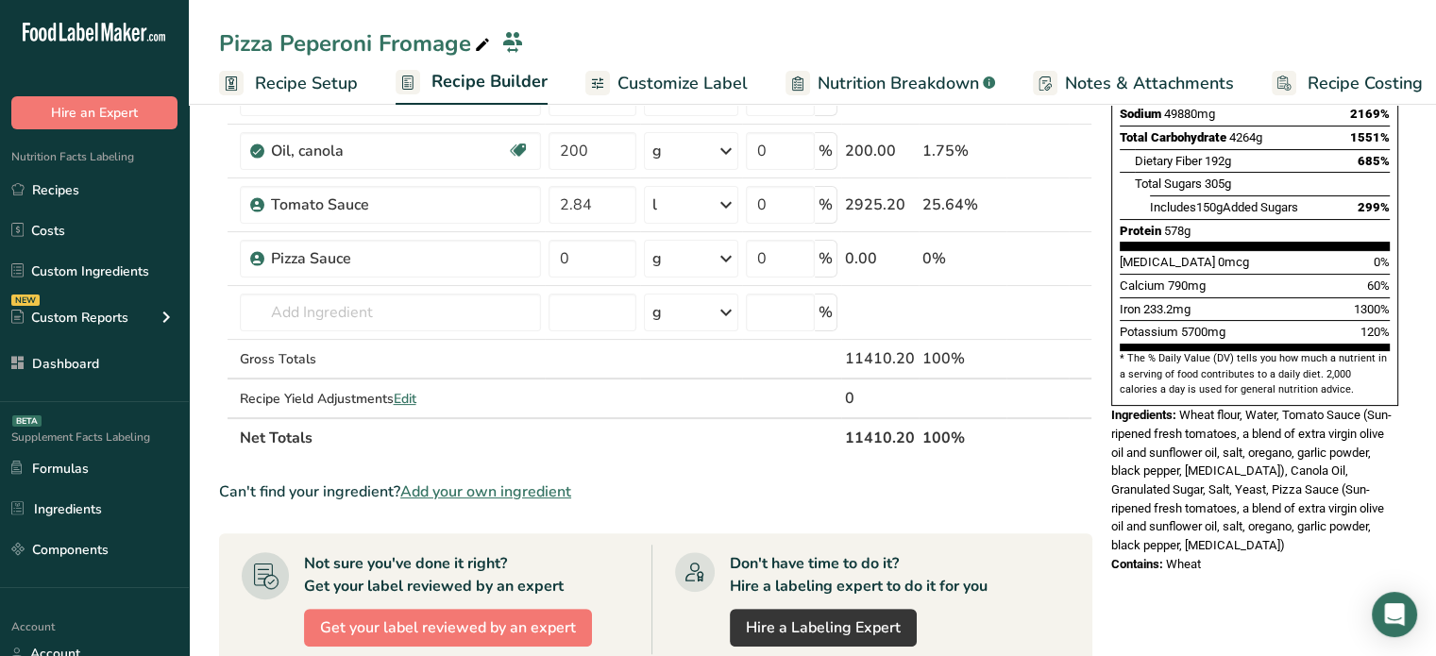
scroll to position [375, 0]
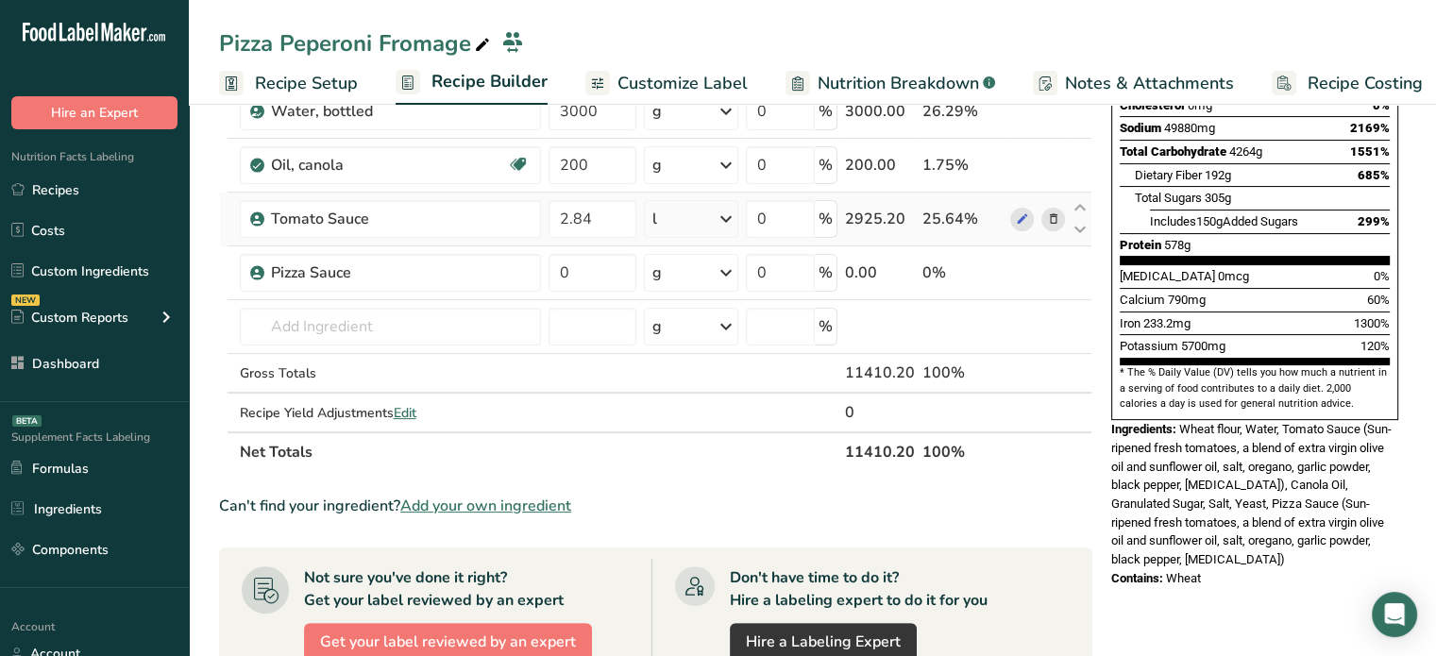
click at [1046, 216] on icon at bounding box center [1052, 220] width 13 height 20
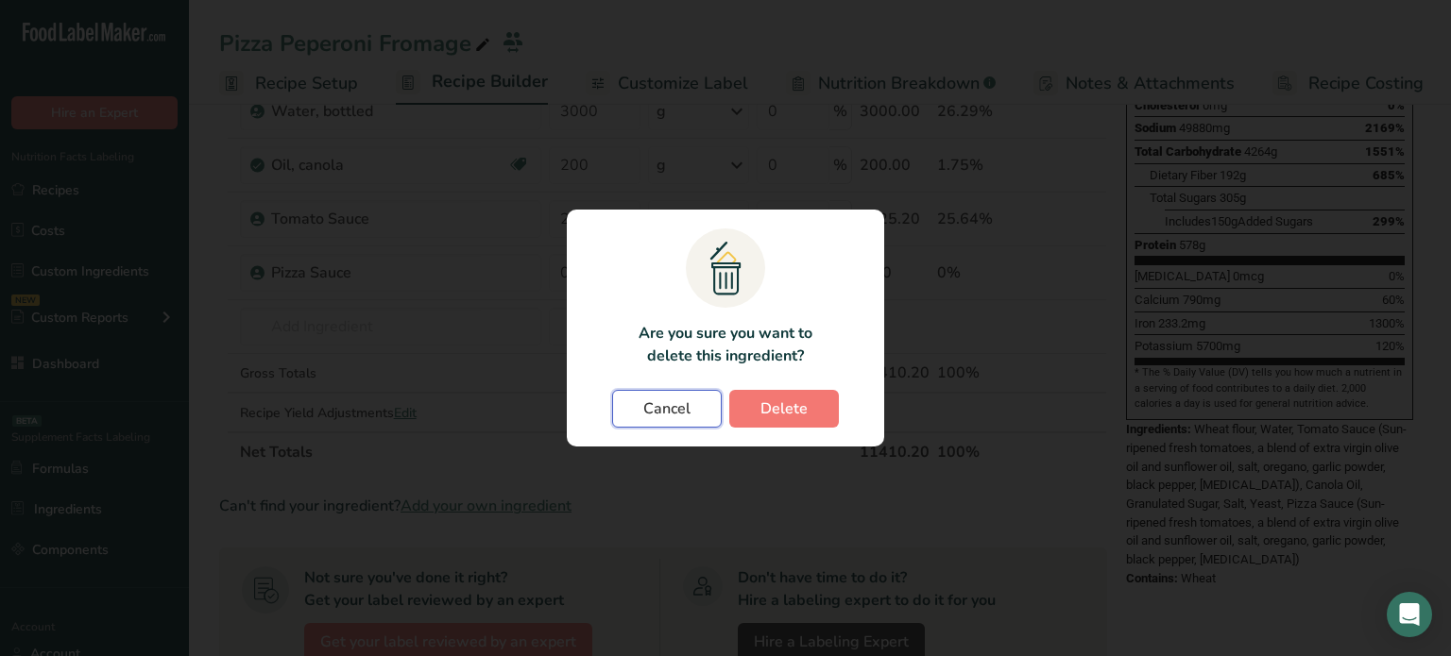
click at [684, 399] on span "Cancel" at bounding box center [666, 409] width 47 height 23
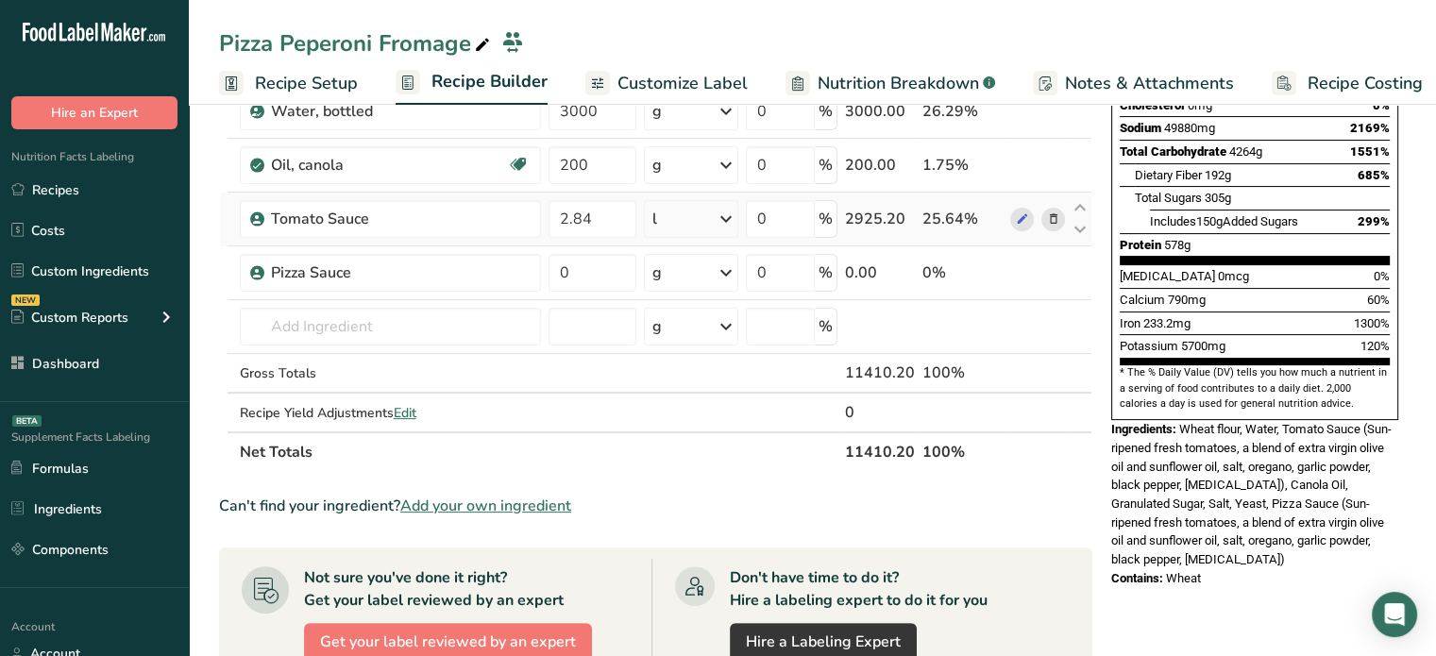
click at [1062, 218] on span at bounding box center [1053, 219] width 23 height 23
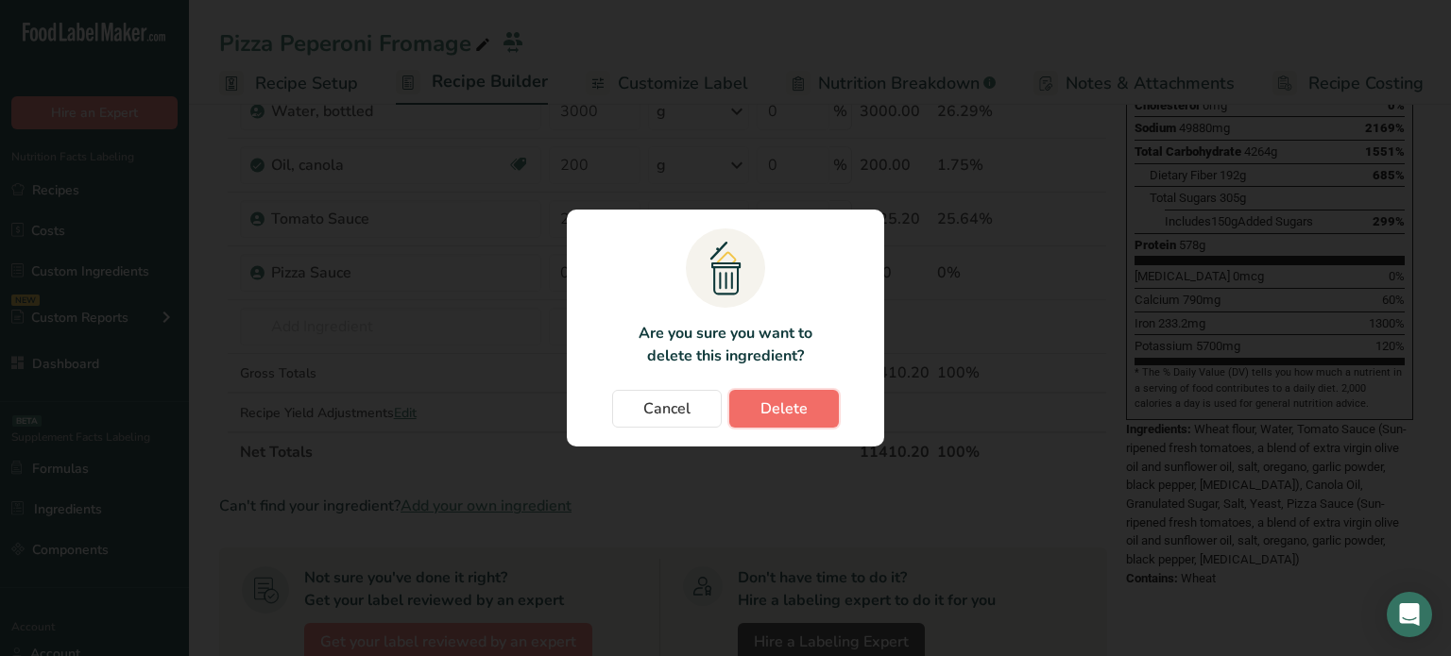
click at [786, 408] on span "Delete" at bounding box center [783, 409] width 47 height 23
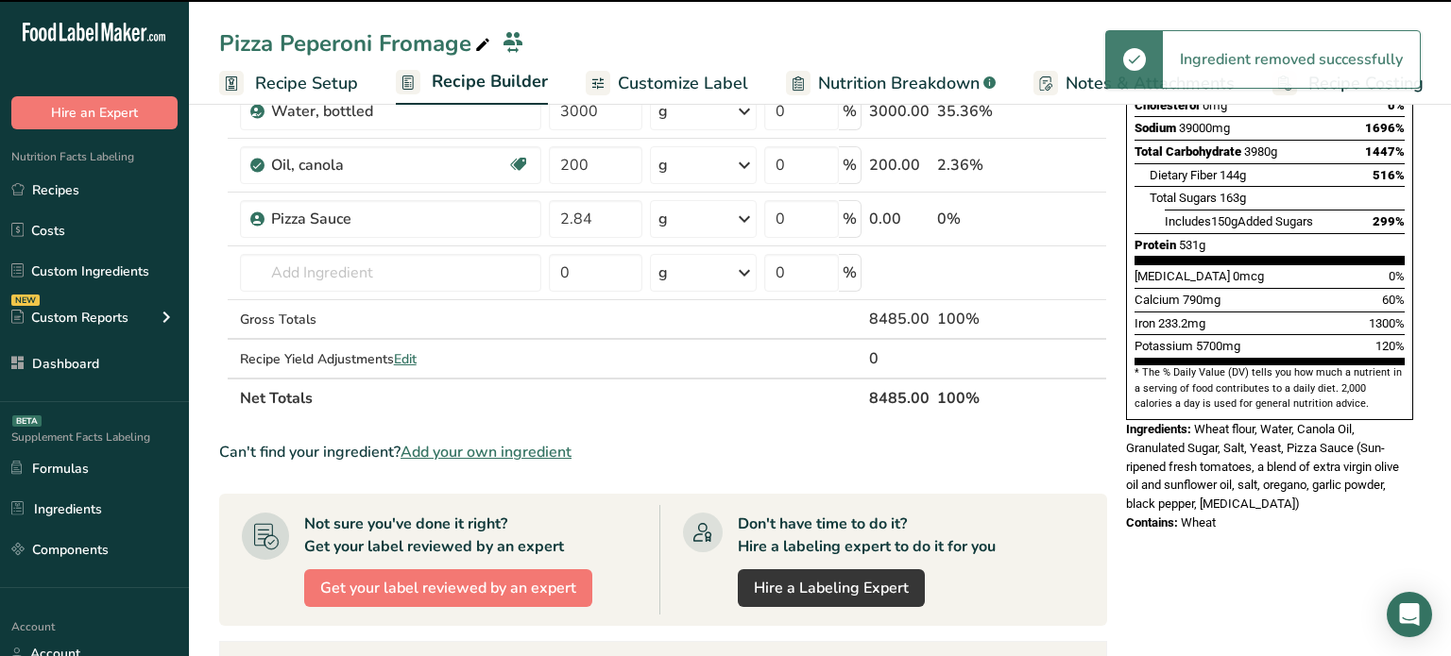
type input "0"
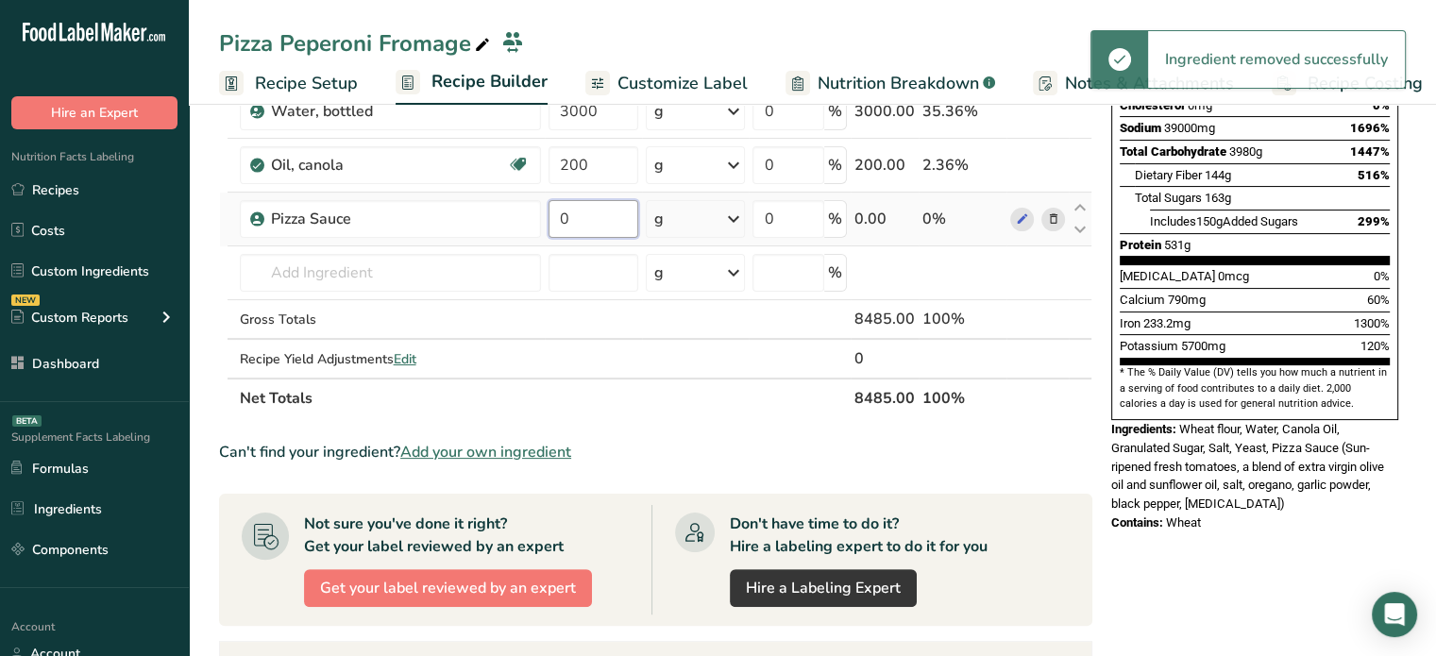
click at [578, 229] on input "0" at bounding box center [594, 219] width 91 height 38
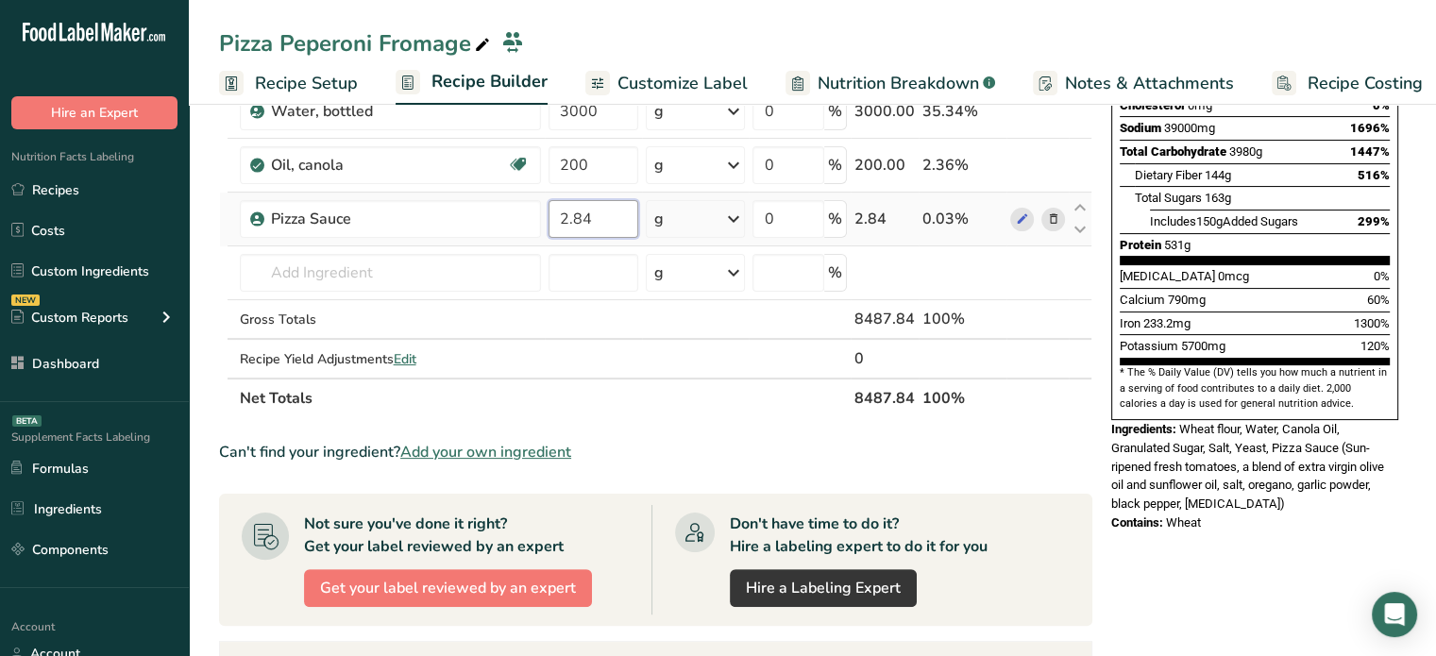
type input "2.84"
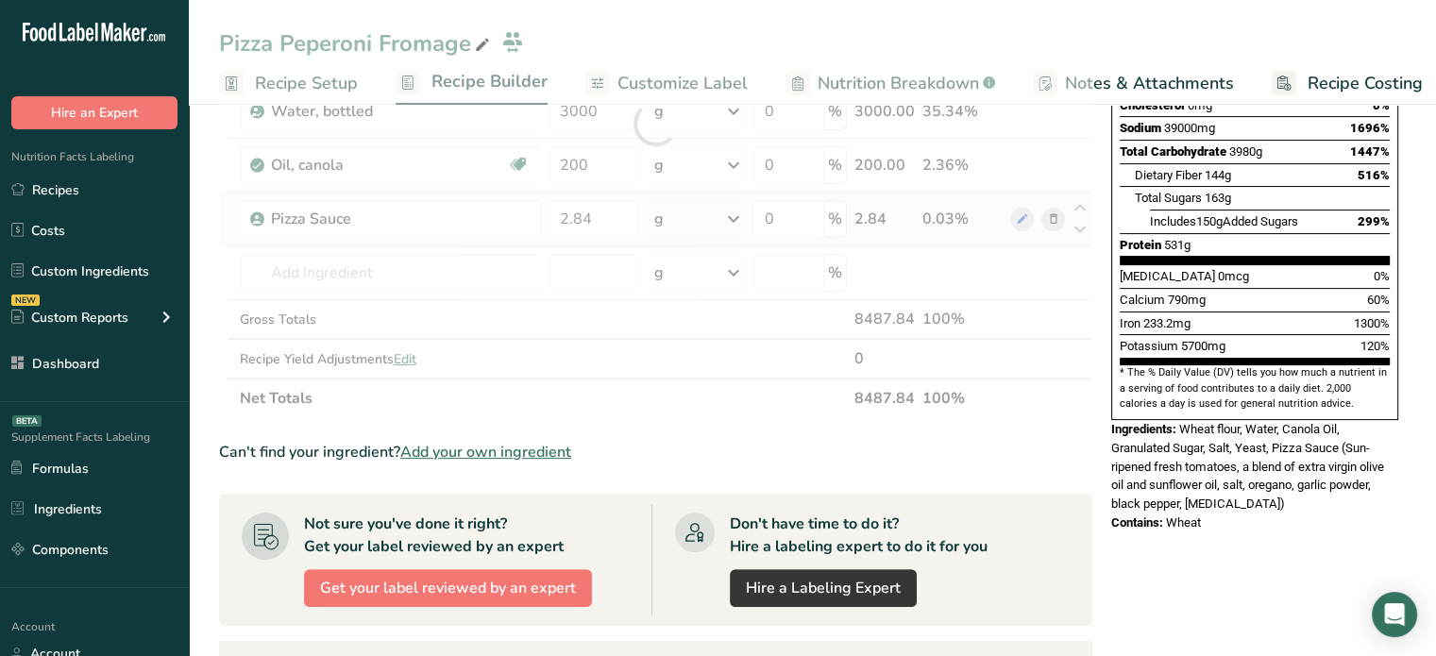
click at [678, 212] on div "Ingredient * Amount * Unit * Waste * .a-a{fill:#347362;}.b-a{fill:#fff;} Grams …" at bounding box center [656, 123] width 874 height 589
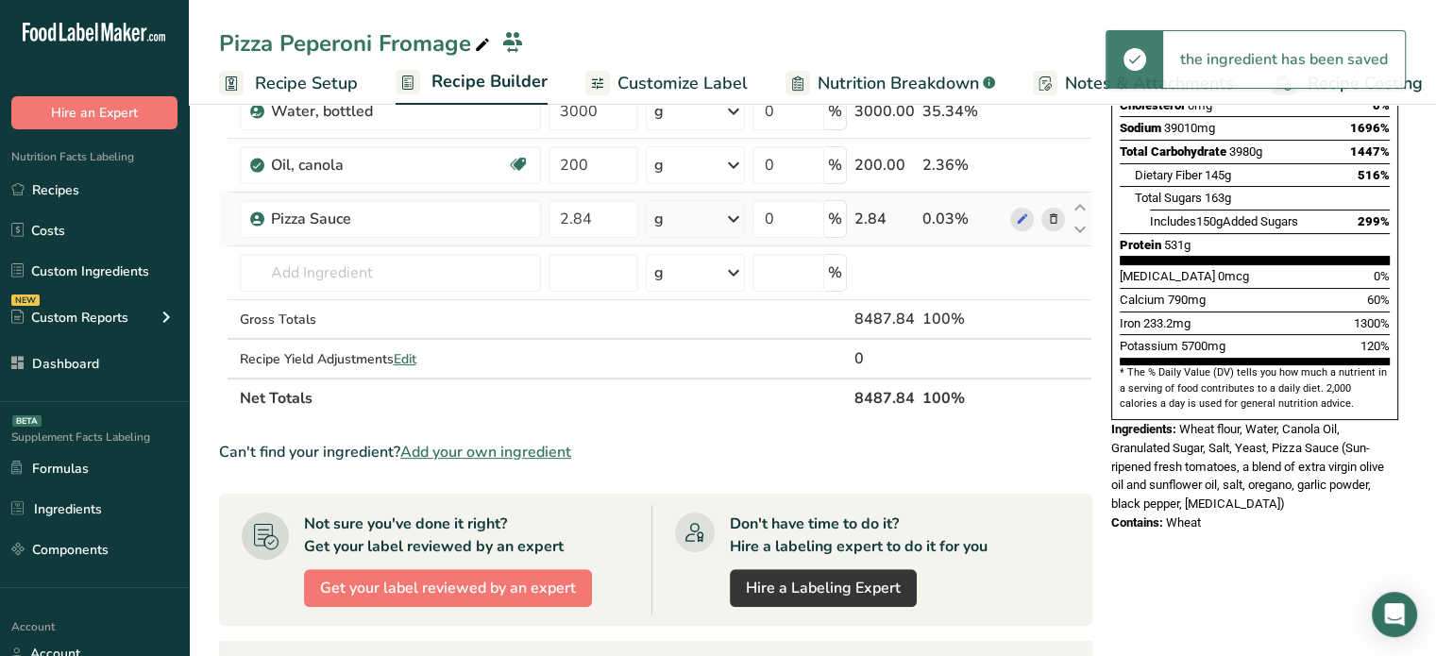
click at [718, 214] on div "g" at bounding box center [695, 219] width 99 height 38
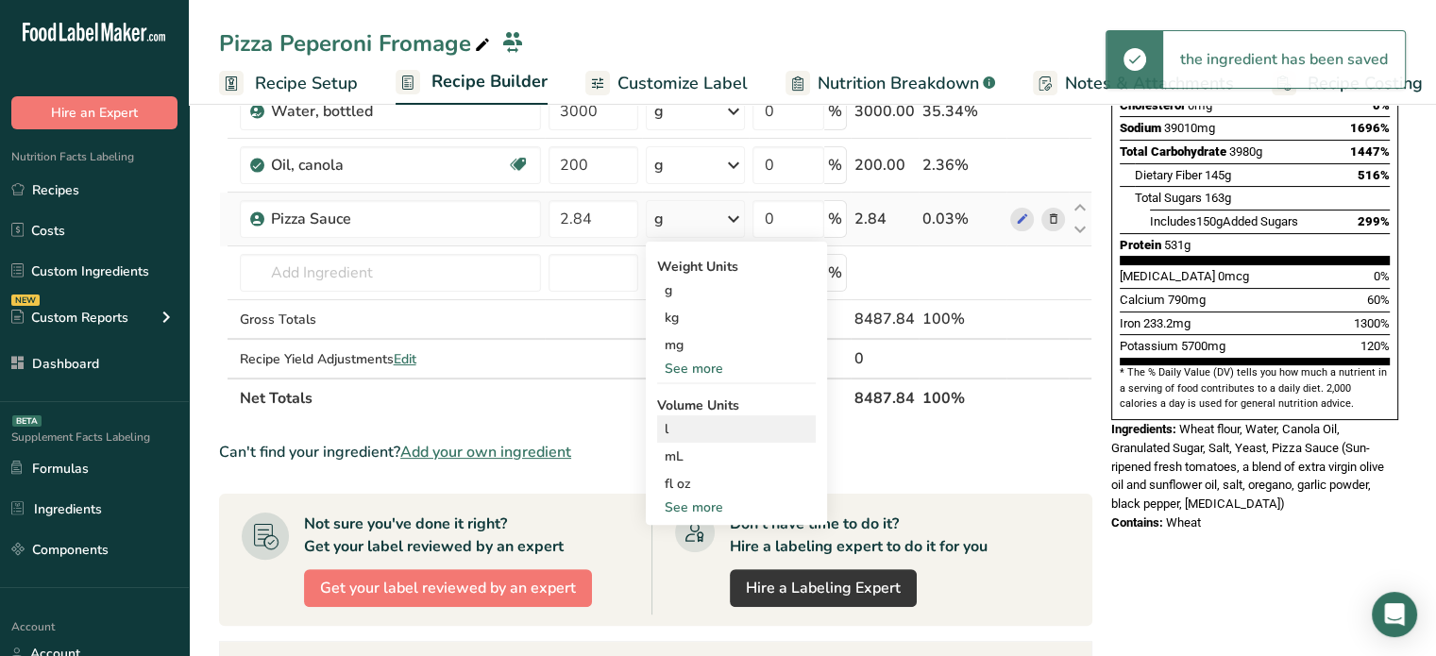
click at [687, 425] on div "l" at bounding box center [737, 429] width 144 height 20
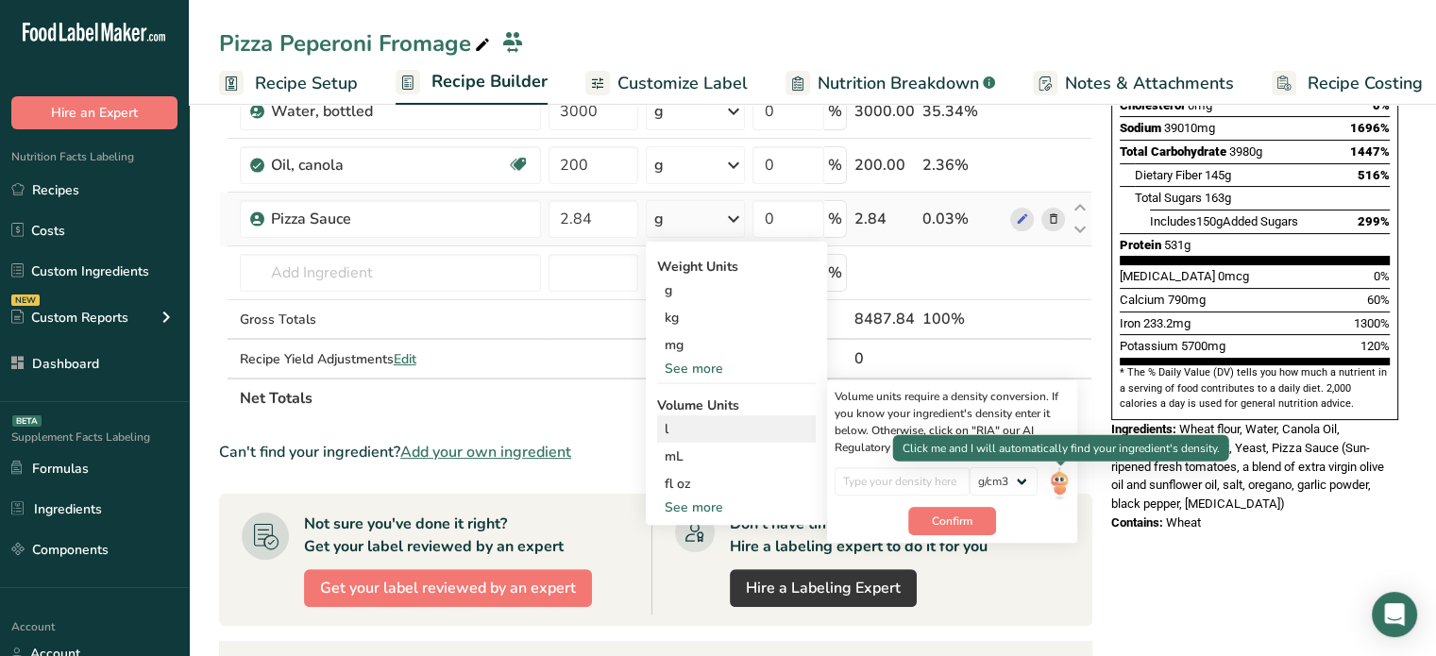
click at [1054, 491] on img at bounding box center [1059, 483] width 21 height 33
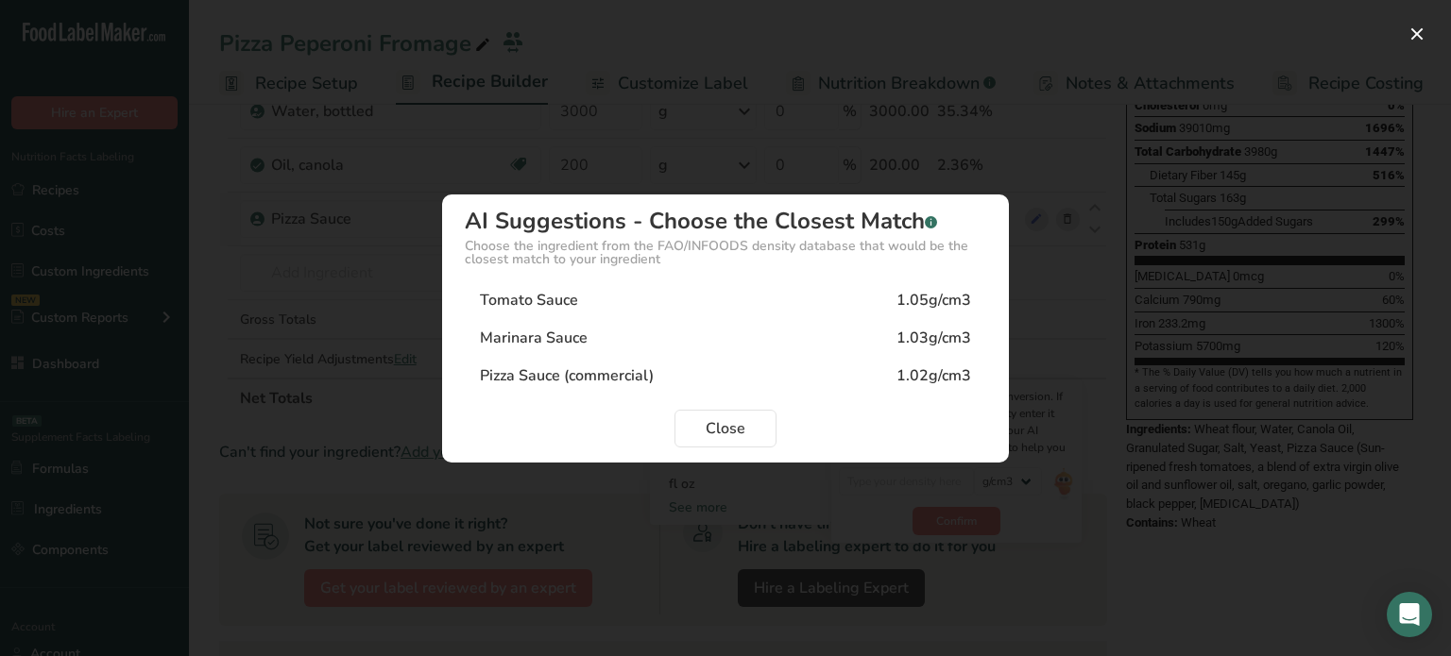
click at [656, 365] on div "Pizza Sauce (commercial) 1.02g/cm3" at bounding box center [725, 376] width 521 height 38
type input "1.02"
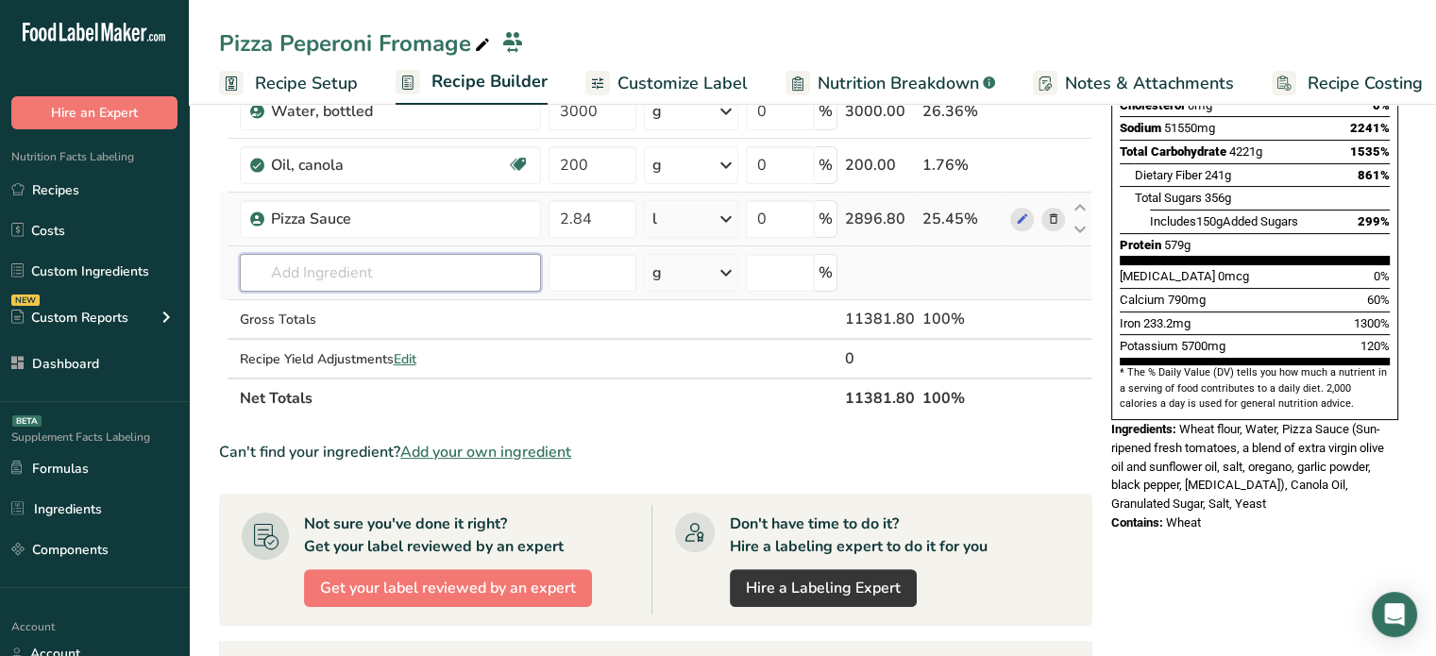
click at [530, 280] on input "text" at bounding box center [390, 273] width 301 height 38
click at [495, 449] on span "Add your own ingredient" at bounding box center [485, 452] width 171 height 23
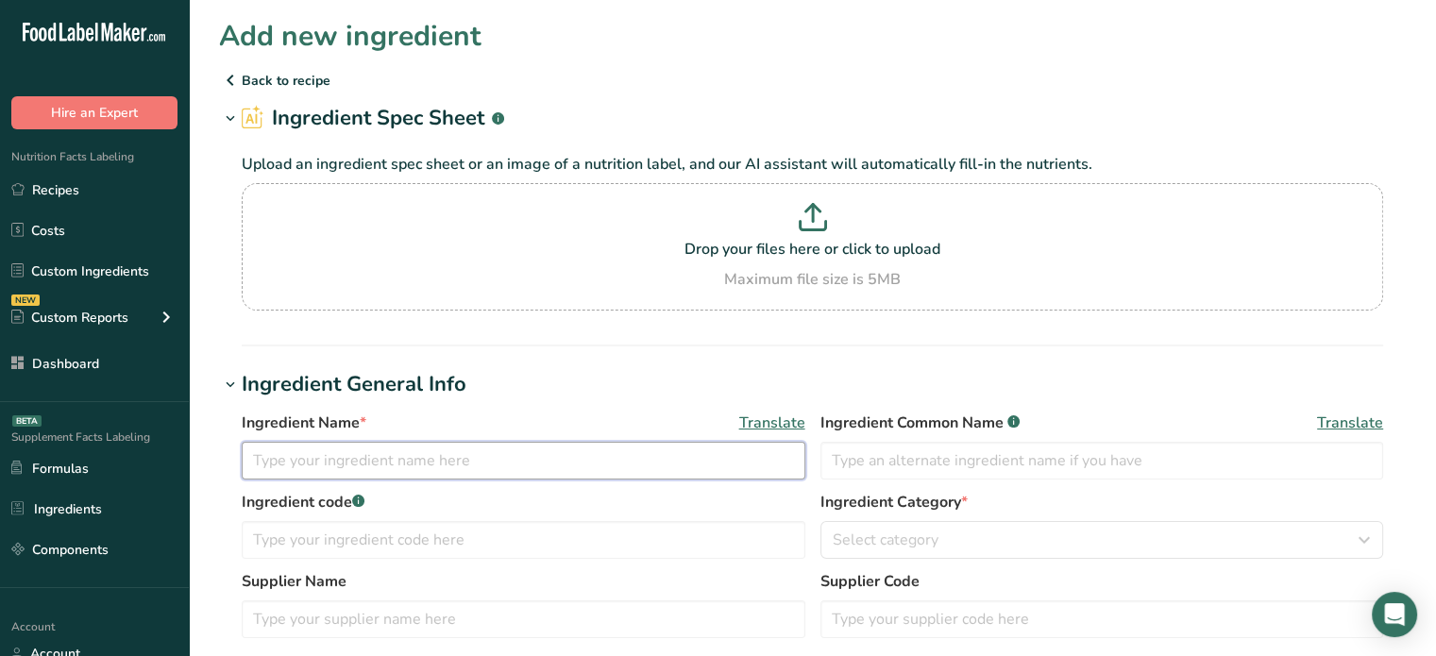
click at [472, 448] on input "text" at bounding box center [524, 461] width 564 height 38
type input "Tomato Sauce"
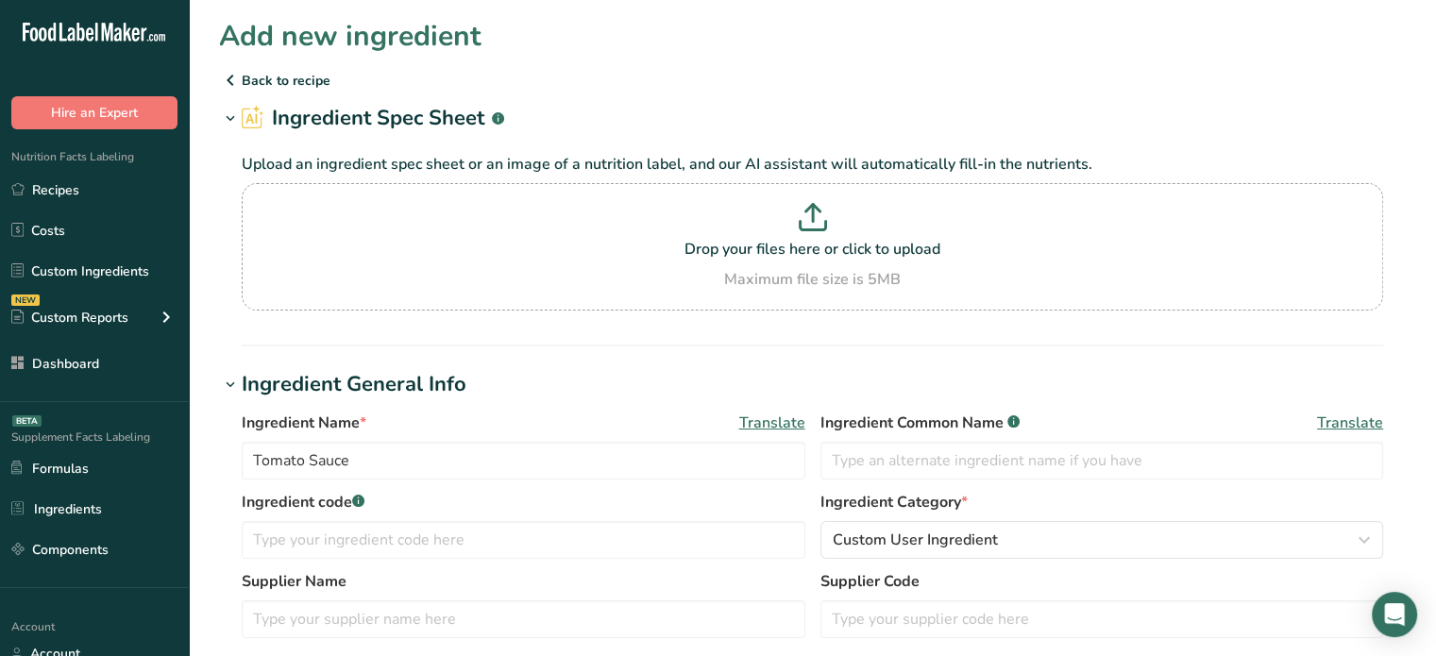
click at [791, 420] on span "Translate" at bounding box center [772, 423] width 66 height 23
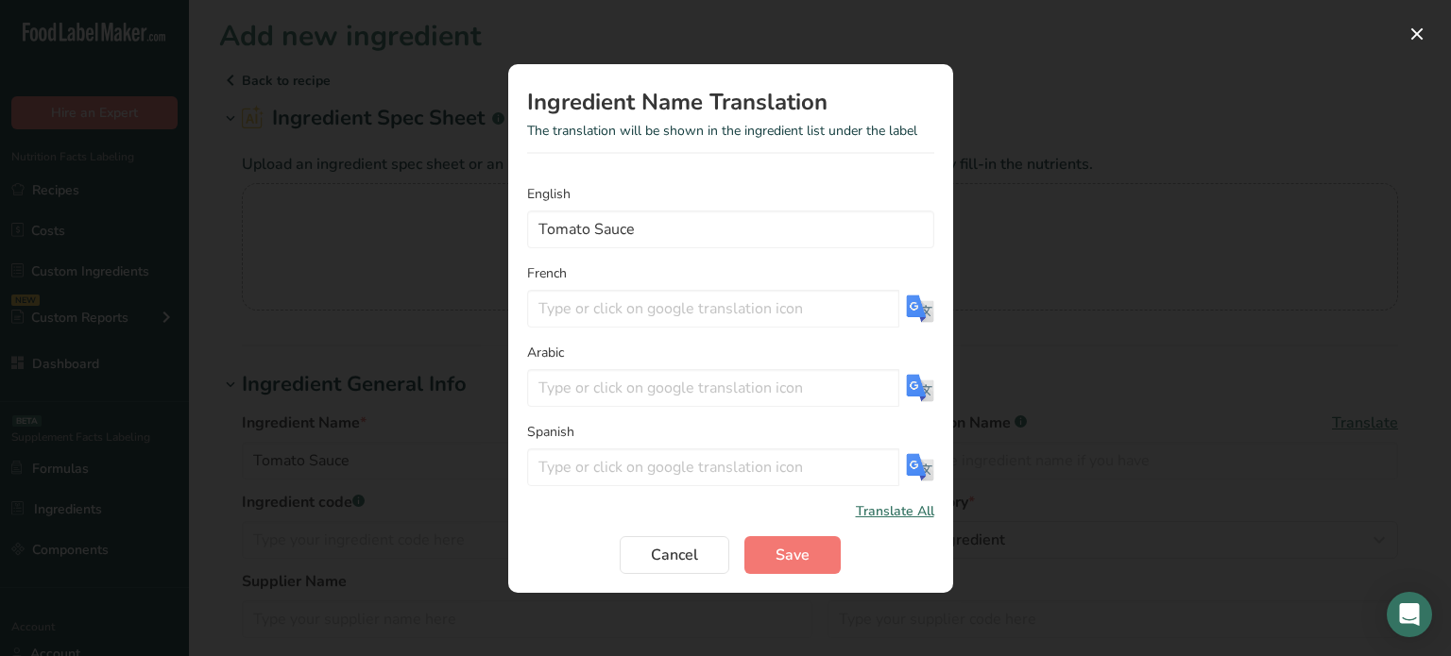
click at [926, 326] on div "Translation Modal" at bounding box center [920, 309] width 28 height 38
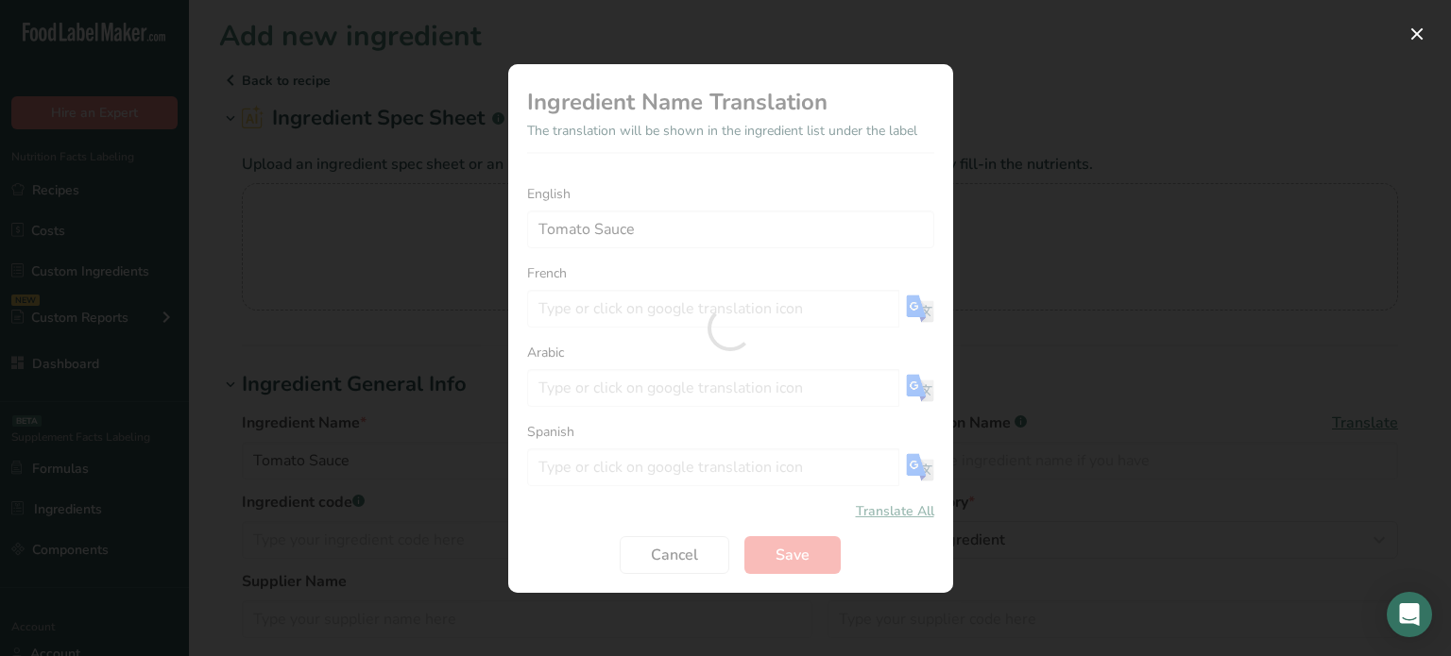
type input "Sauce tomate"
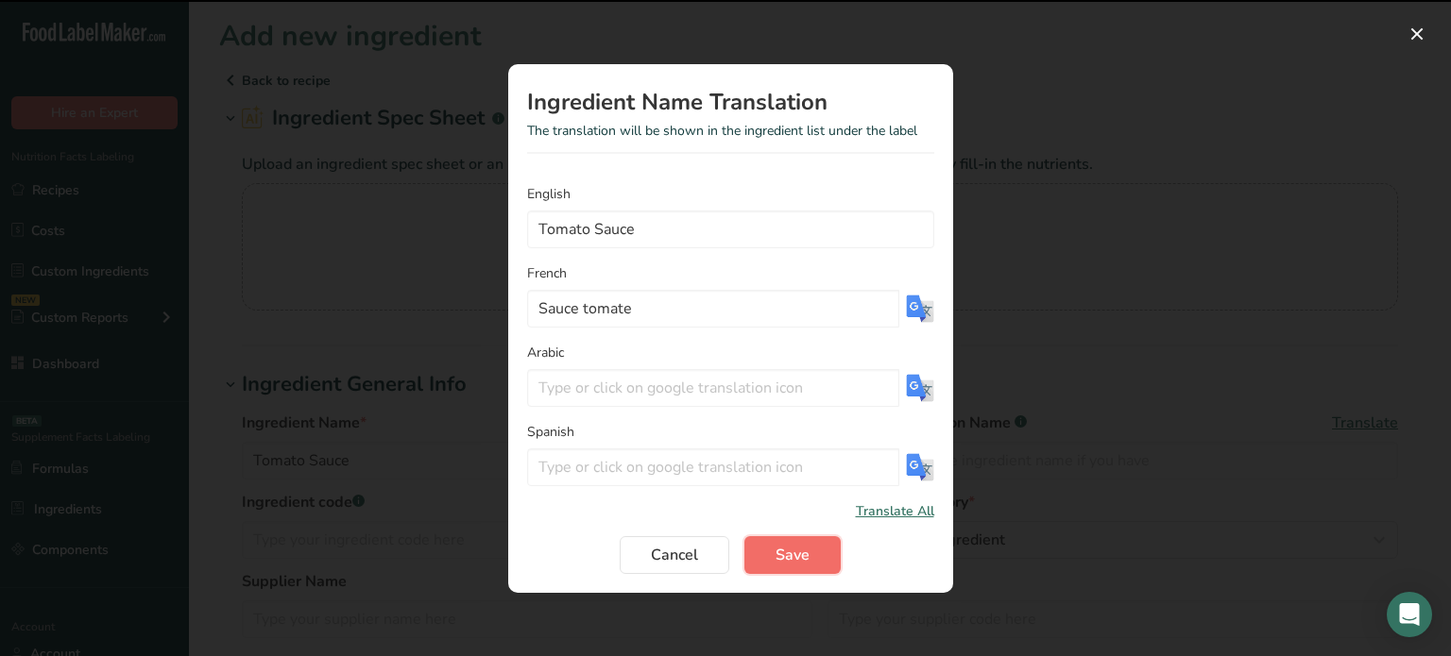
click at [799, 546] on span "Save" at bounding box center [792, 555] width 34 height 23
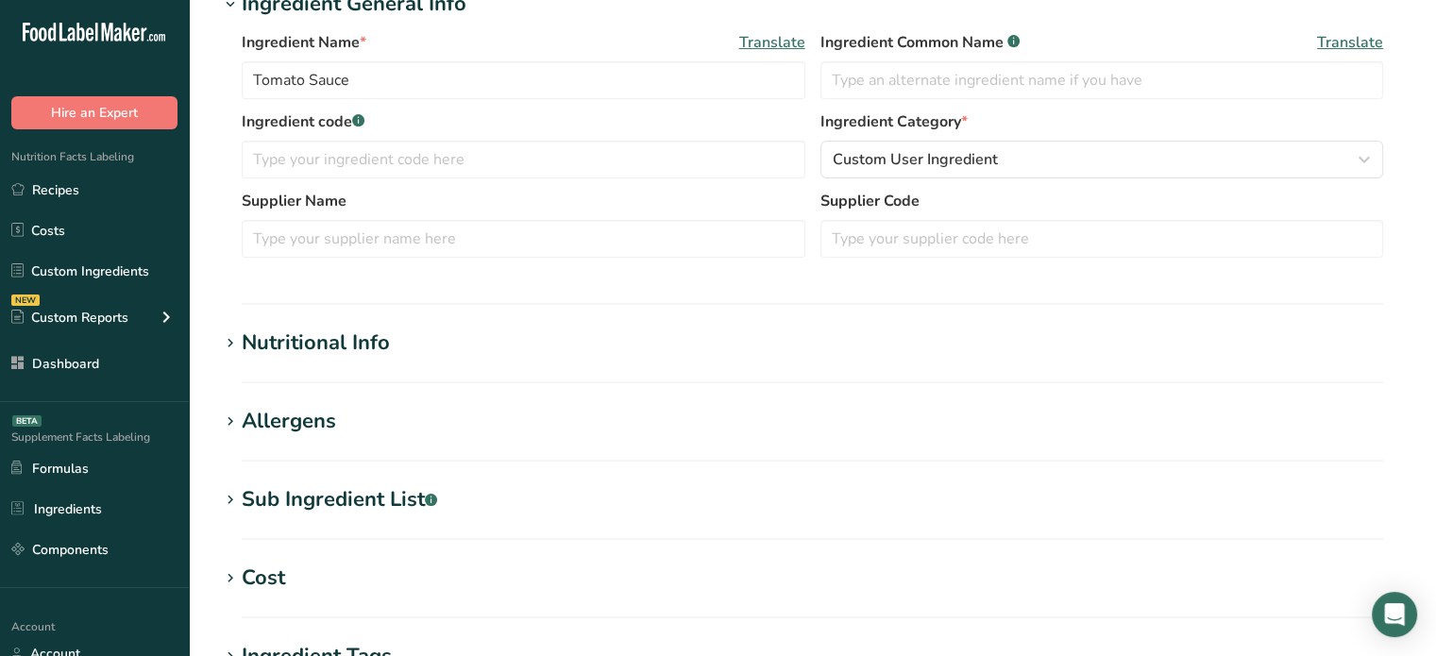
scroll to position [389, 0]
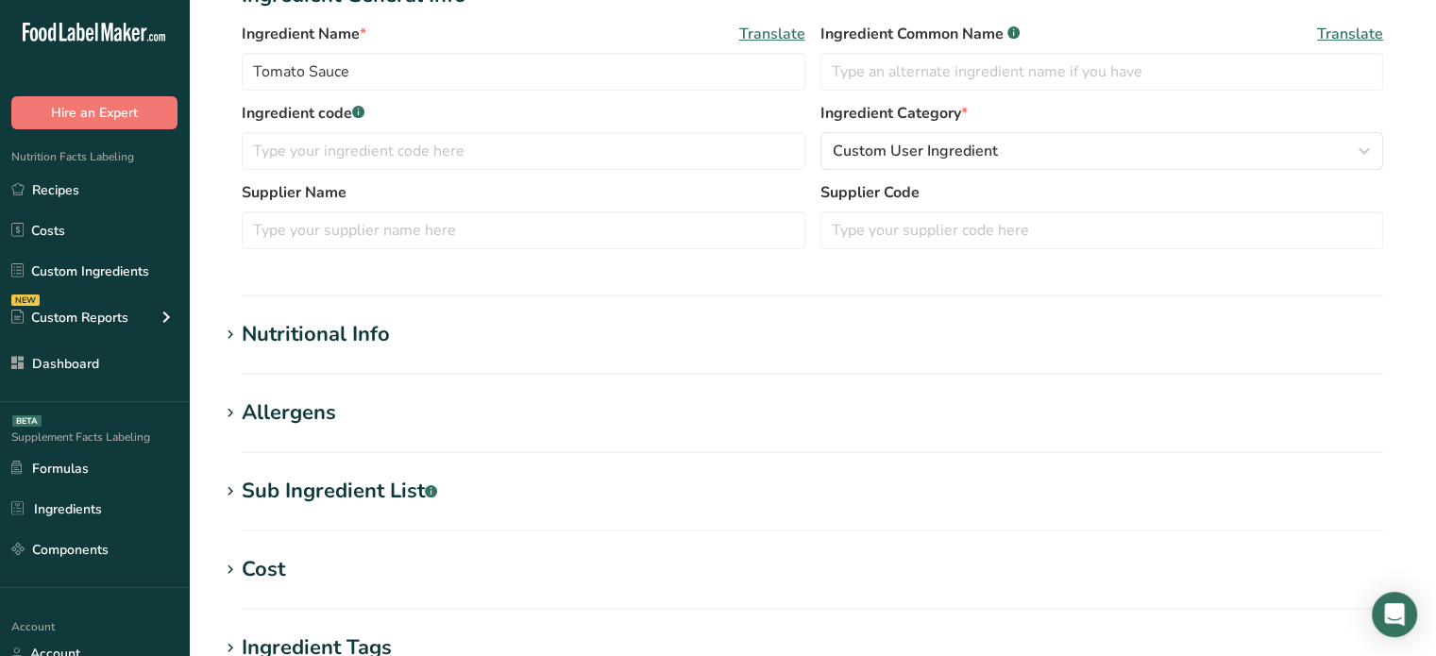
click at [374, 334] on div "Nutritional Info" at bounding box center [316, 334] width 148 height 31
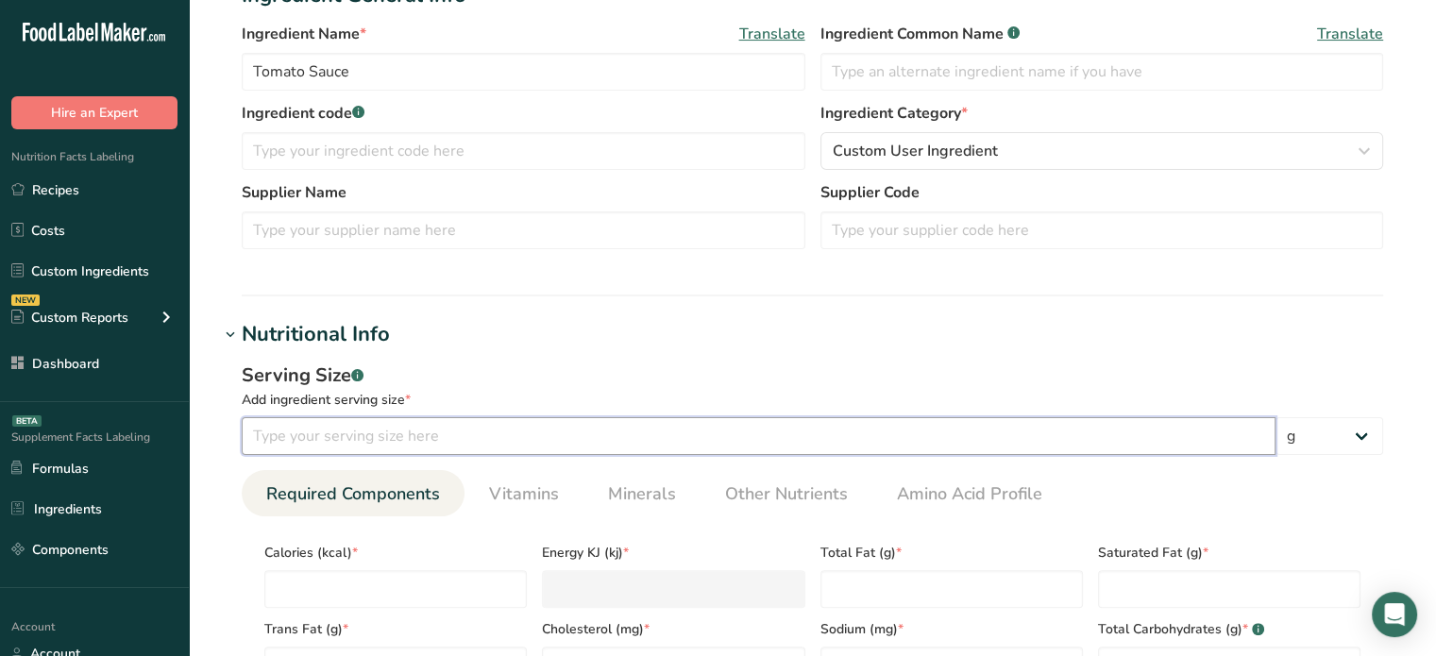
click at [1074, 449] on input "number" at bounding box center [759, 436] width 1034 height 38
type input "60"
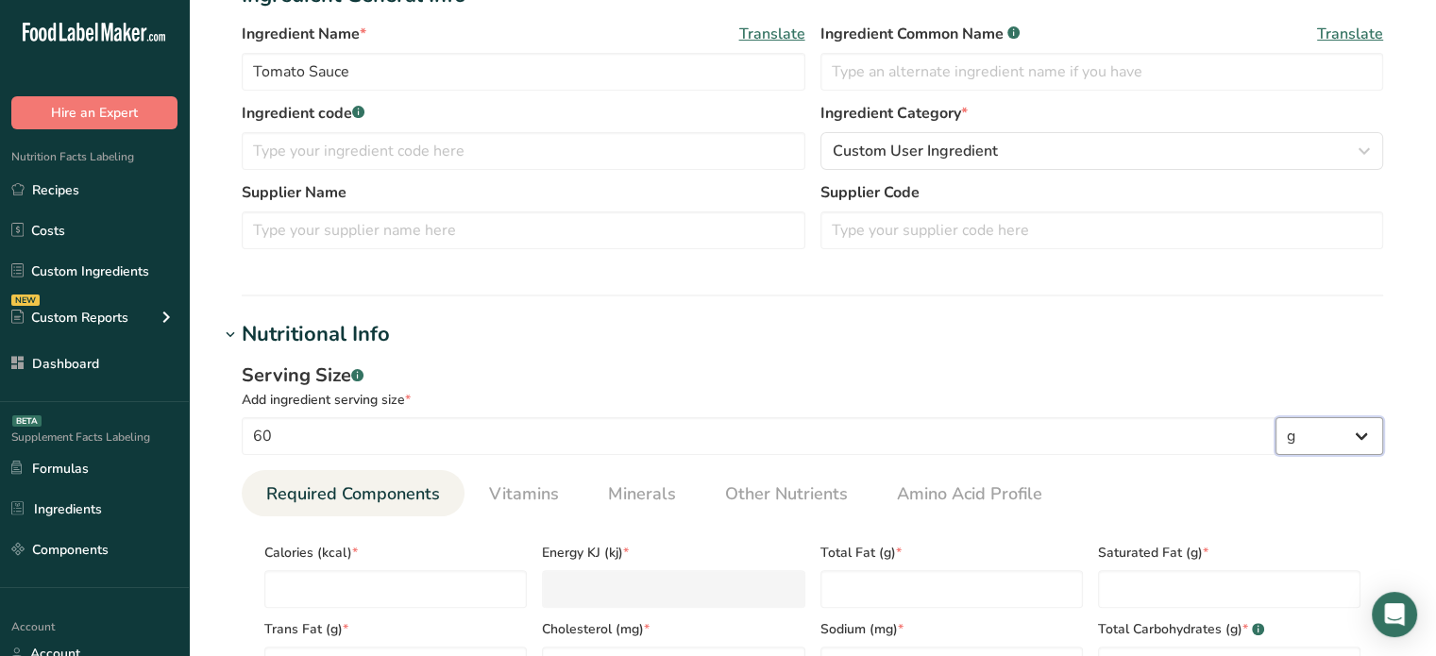
click at [1316, 432] on select "g kg mg mcg lb oz l mL fl oz tbsp tsp cup qt gallon" at bounding box center [1330, 436] width 108 height 38
select select "17"
click at [1276, 417] on select "g kg mg mcg lb oz l mL fl oz tbsp tsp cup qt gallon" at bounding box center [1330, 436] width 108 height 38
select select "22"
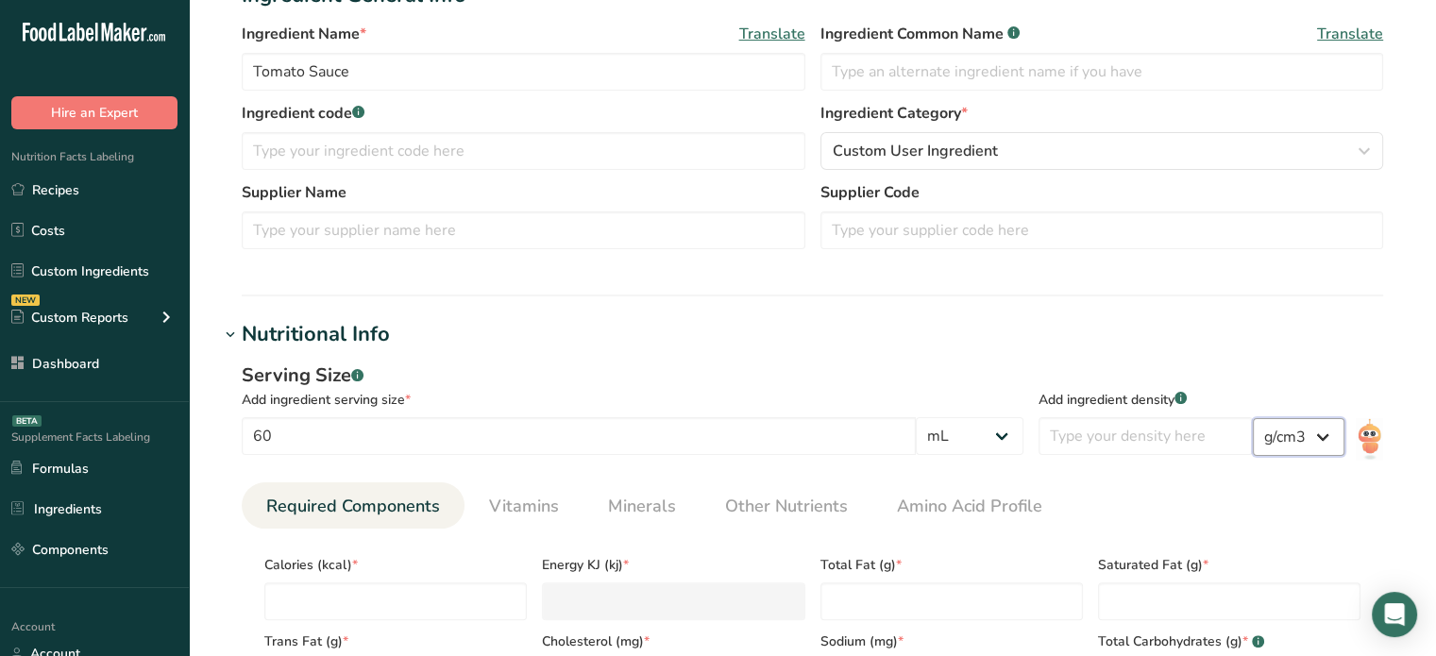
click at [1309, 433] on select "lb/ft3 g/cm3" at bounding box center [1299, 437] width 92 height 38
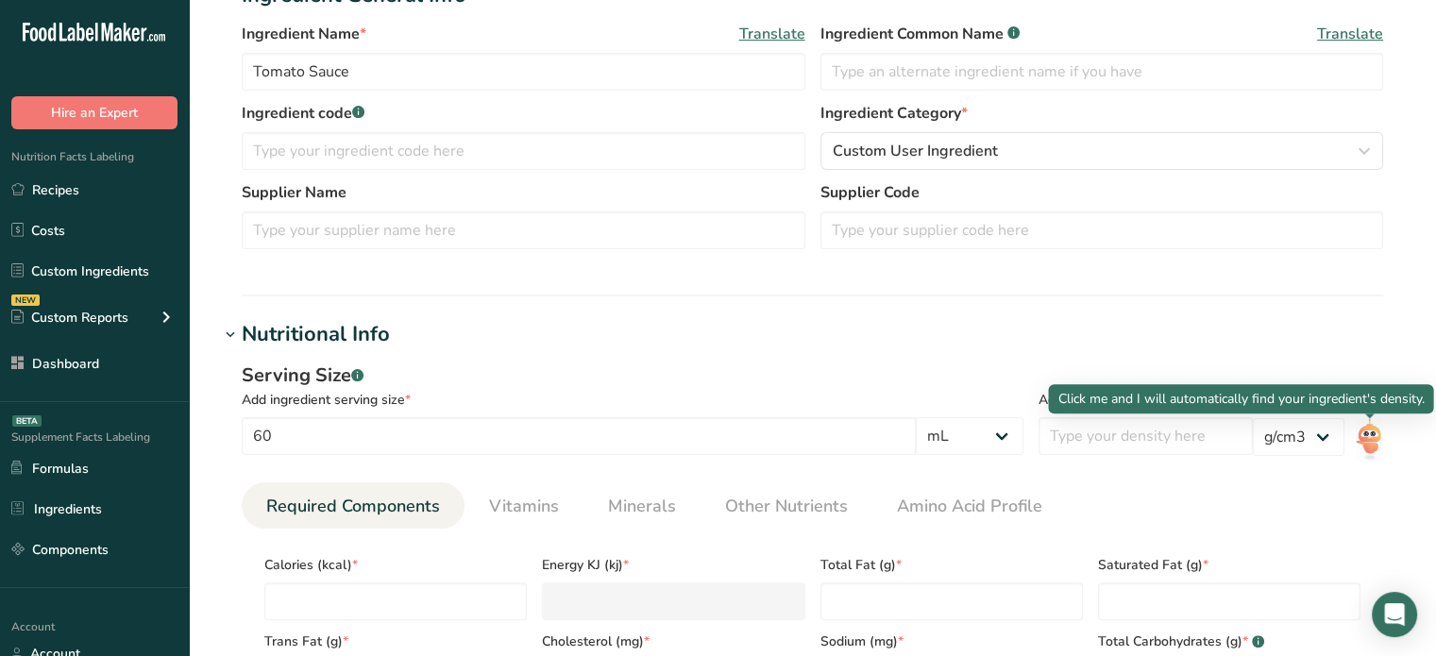
click at [1358, 437] on img at bounding box center [1369, 439] width 27 height 42
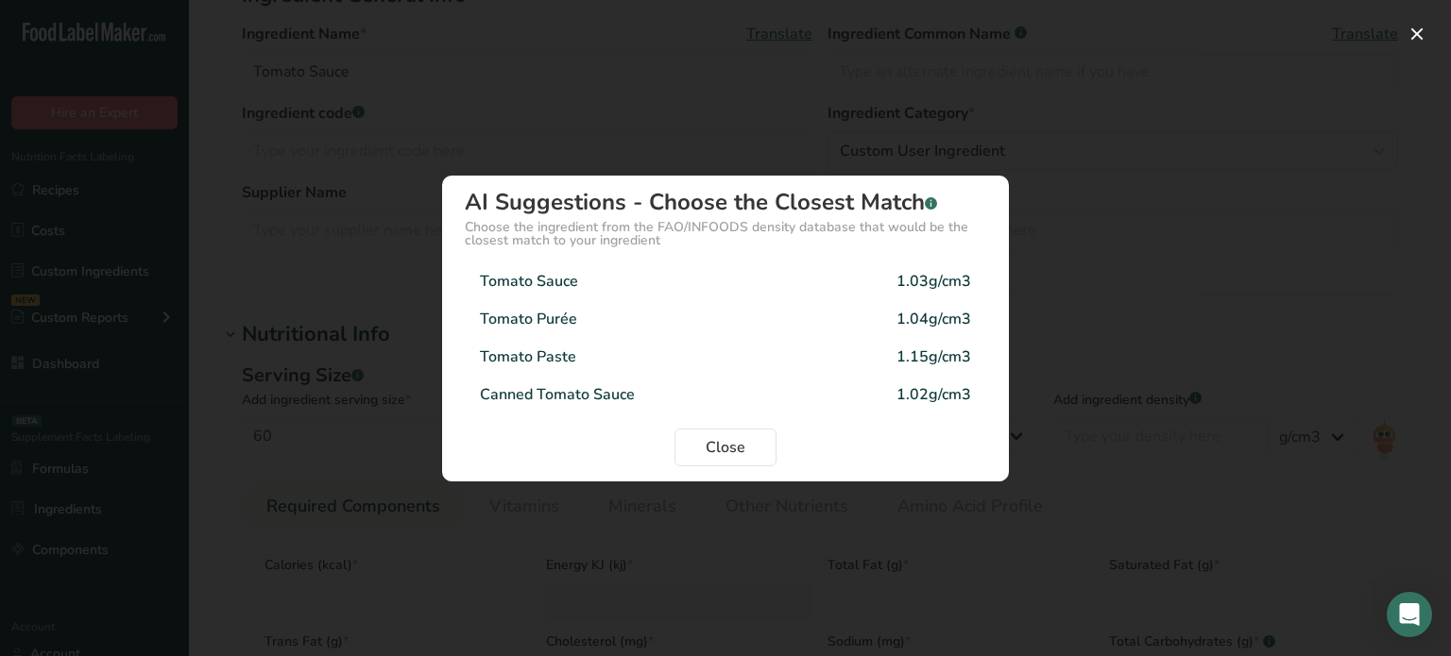
click at [772, 264] on div "Tomato Sauce 1.03g/cm3" at bounding box center [725, 282] width 521 height 38
type input "1.03"
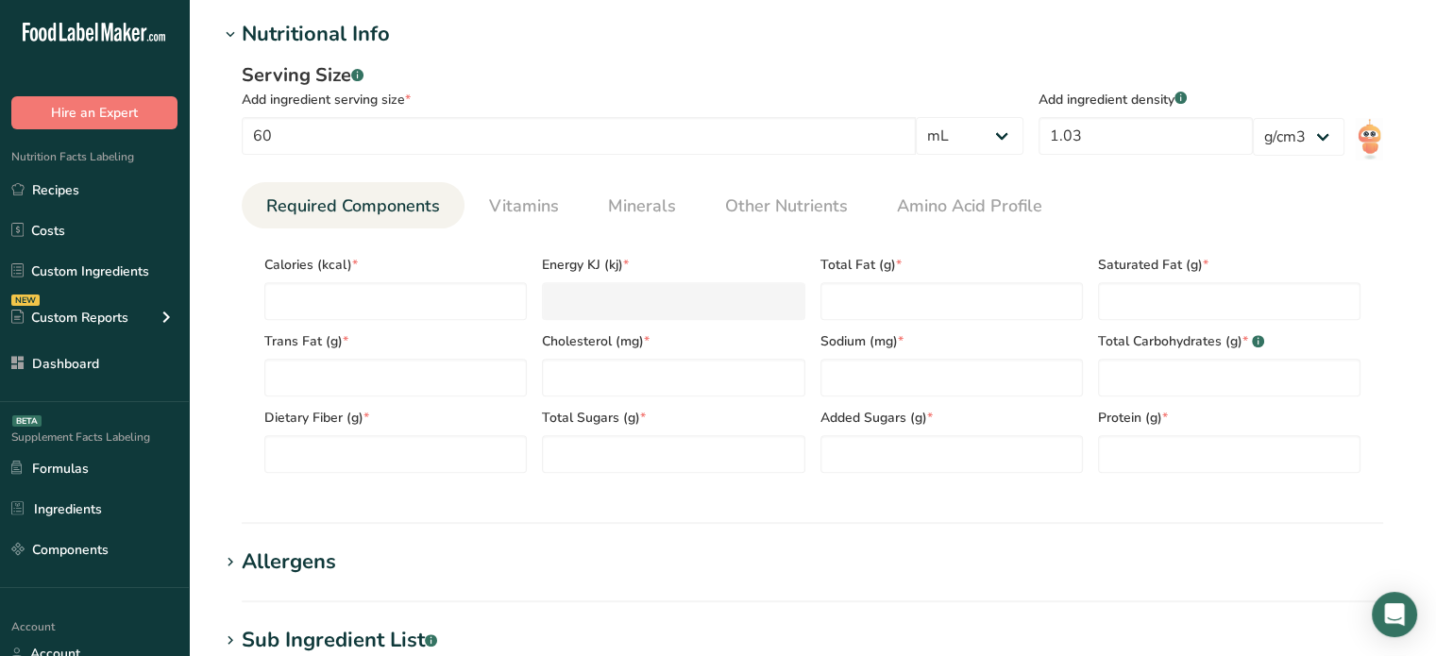
scroll to position [671, 0]
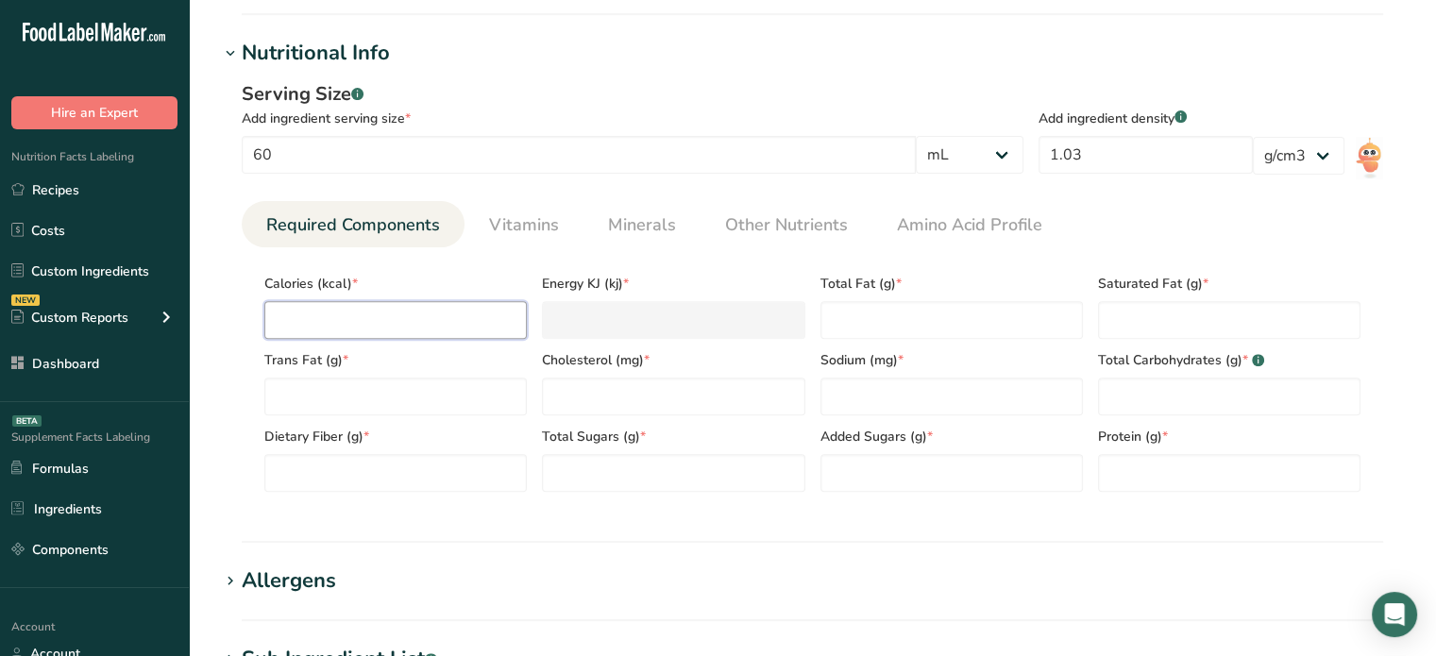
click at [378, 313] on input "number" at bounding box center [395, 320] width 263 height 38
type input "3"
type KJ "12.6"
type input "30"
type KJ "125.5"
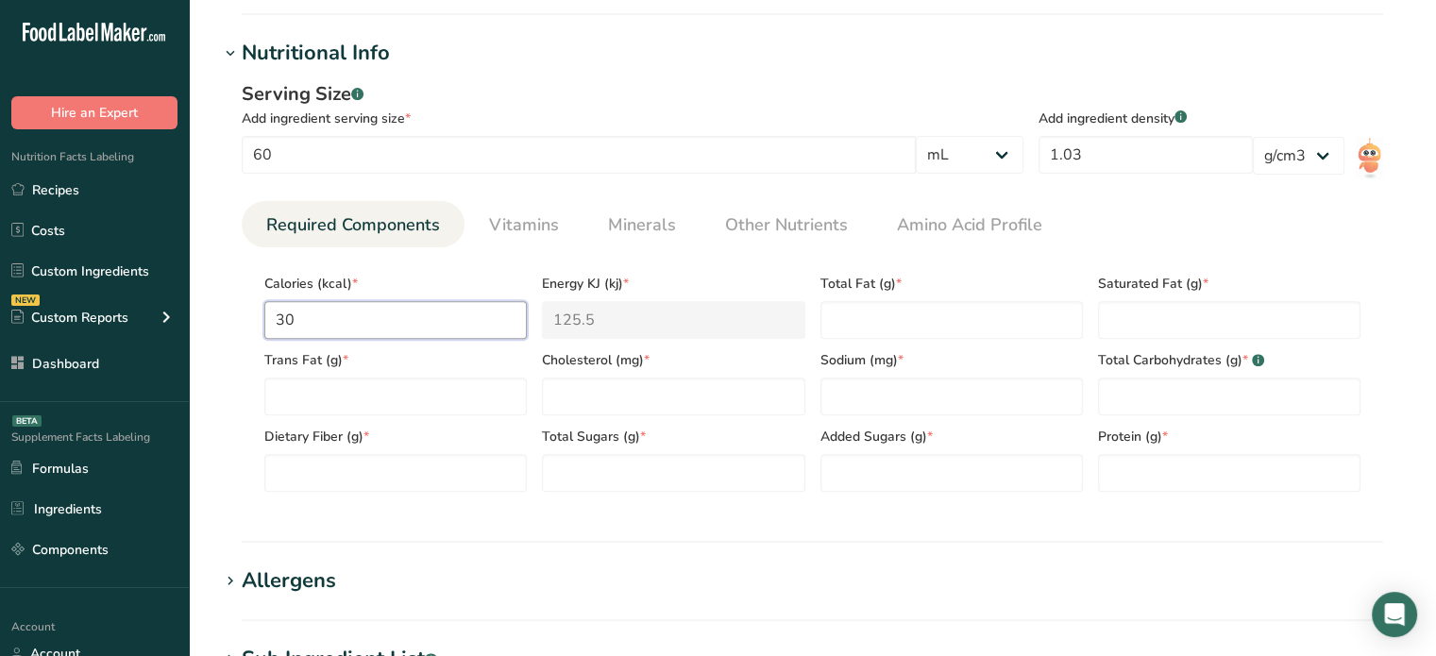
type input "30"
type Fat "0.5"
type Fat "0"
type input "0"
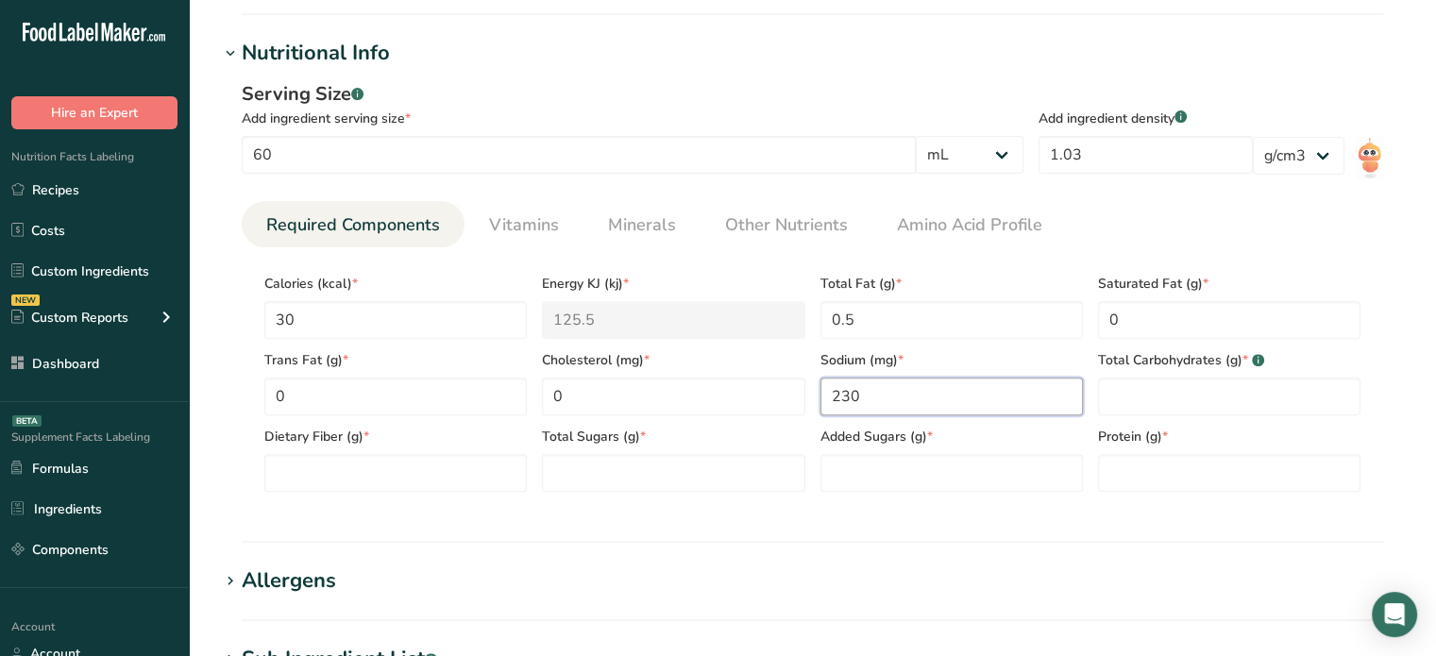
type input "230"
type Carbohydrates "6"
type Fiber "1"
type Sugars "3"
type Sugars "0"
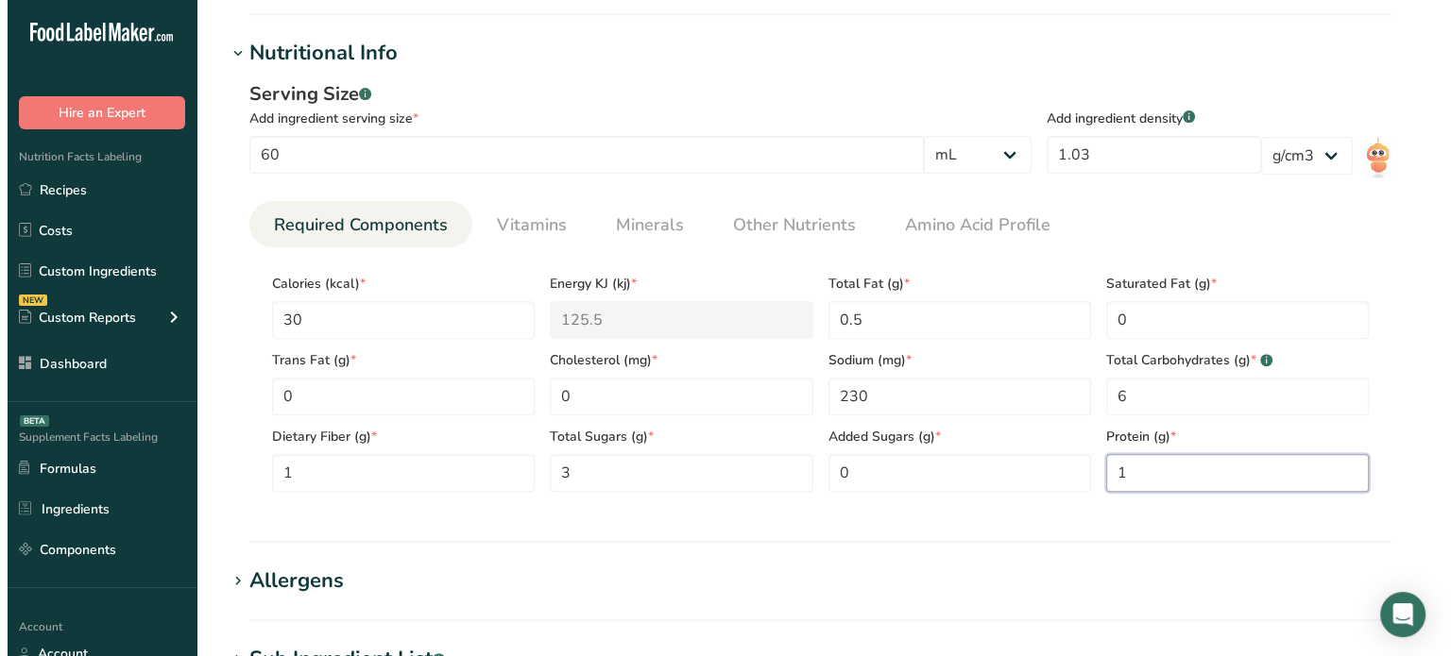
scroll to position [1029, 0]
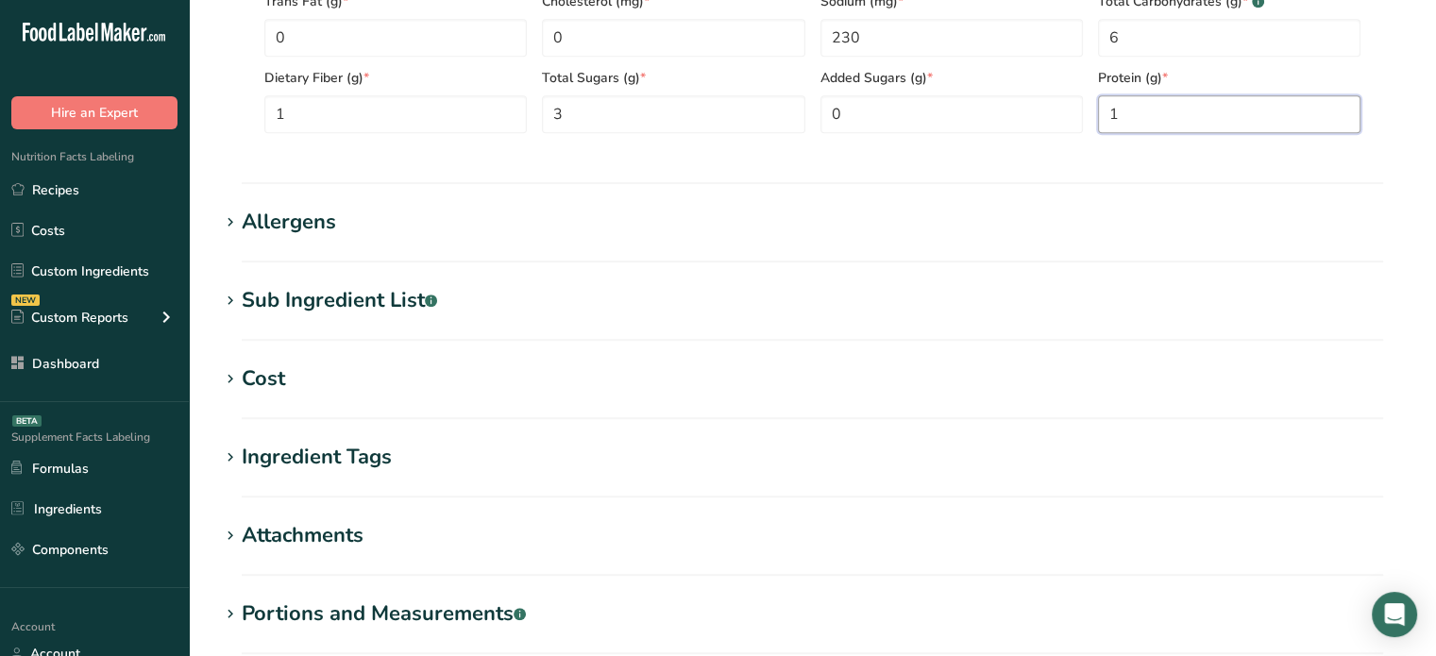
type input "1"
click at [413, 287] on div "Sub Ingredient List .a-a{fill:#347362;}.b-a{fill:#fff;}" at bounding box center [339, 300] width 195 height 31
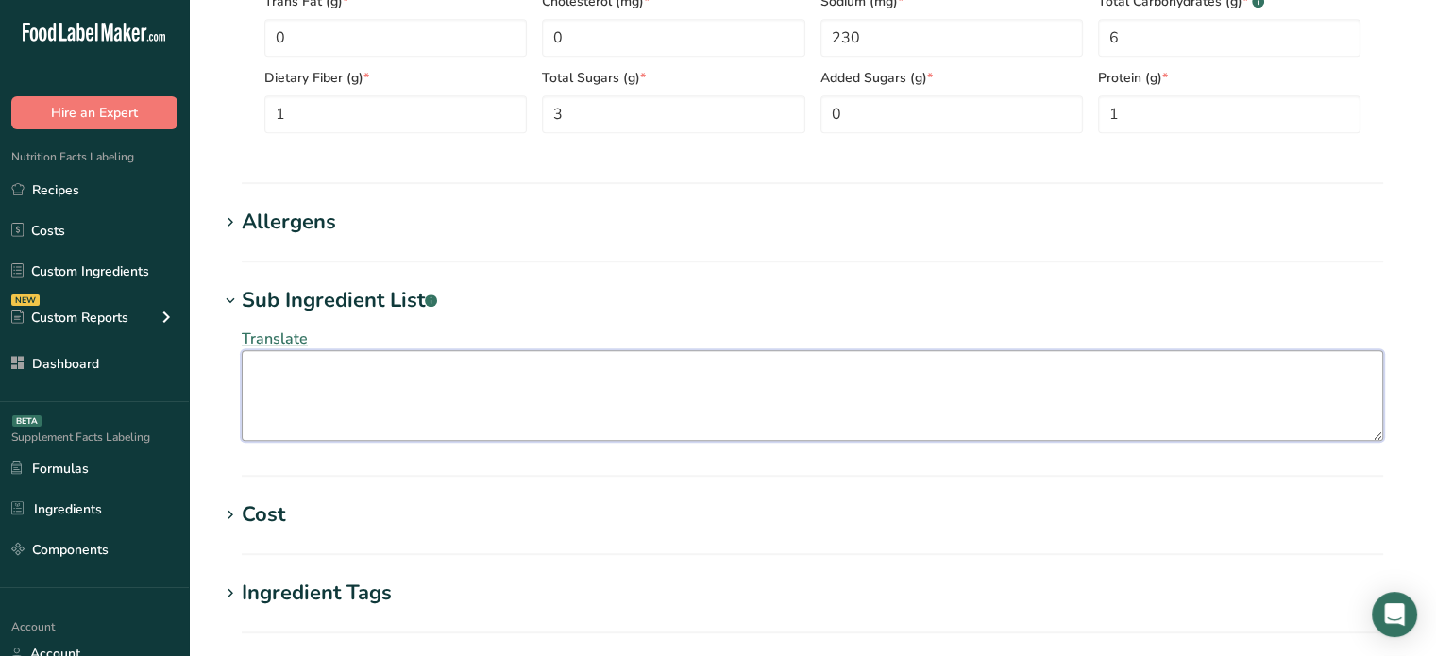
click at [424, 401] on textarea at bounding box center [813, 395] width 1142 height 91
paste textarea "Eau, Pâte de tomates, Tomates, Jus de tomate, Sucre, Amidon de maïs modifié, Se…"
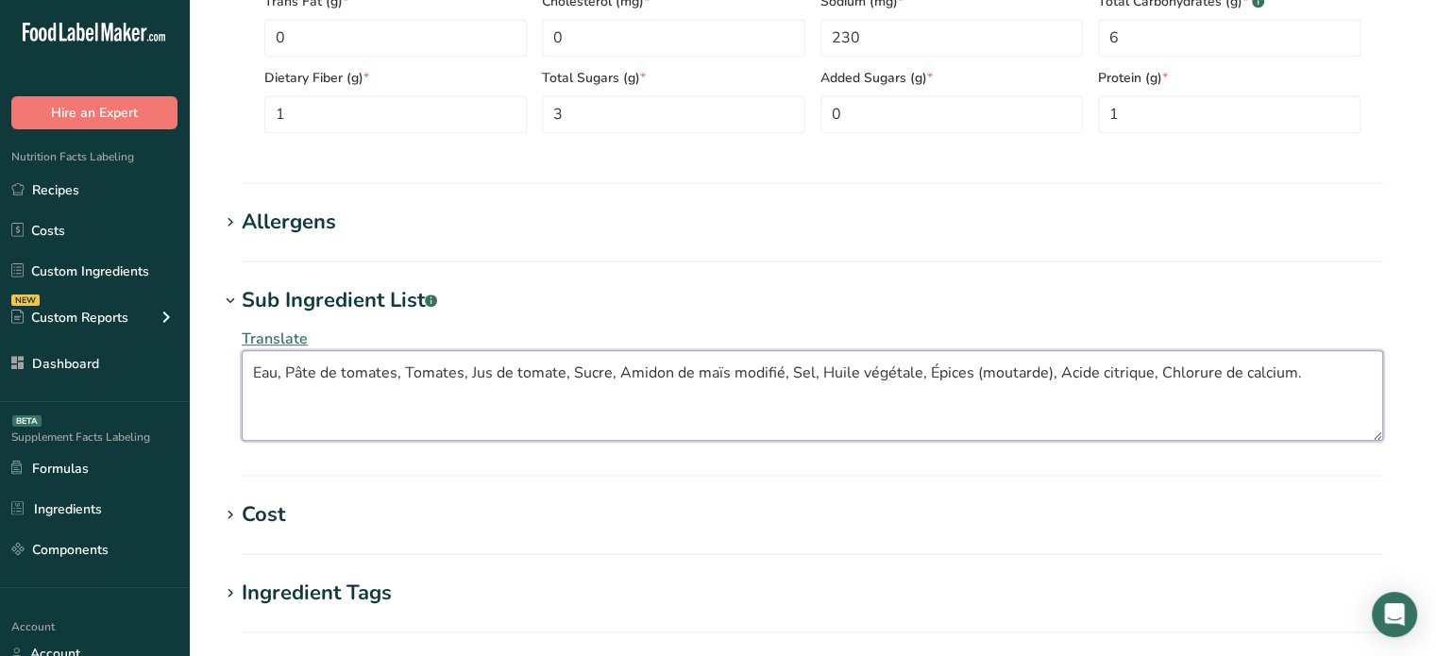
type textarea "Eau, Pâte de tomates, Tomates, Jus de tomate, Sucre, Amidon de maïs modifié, Se…"
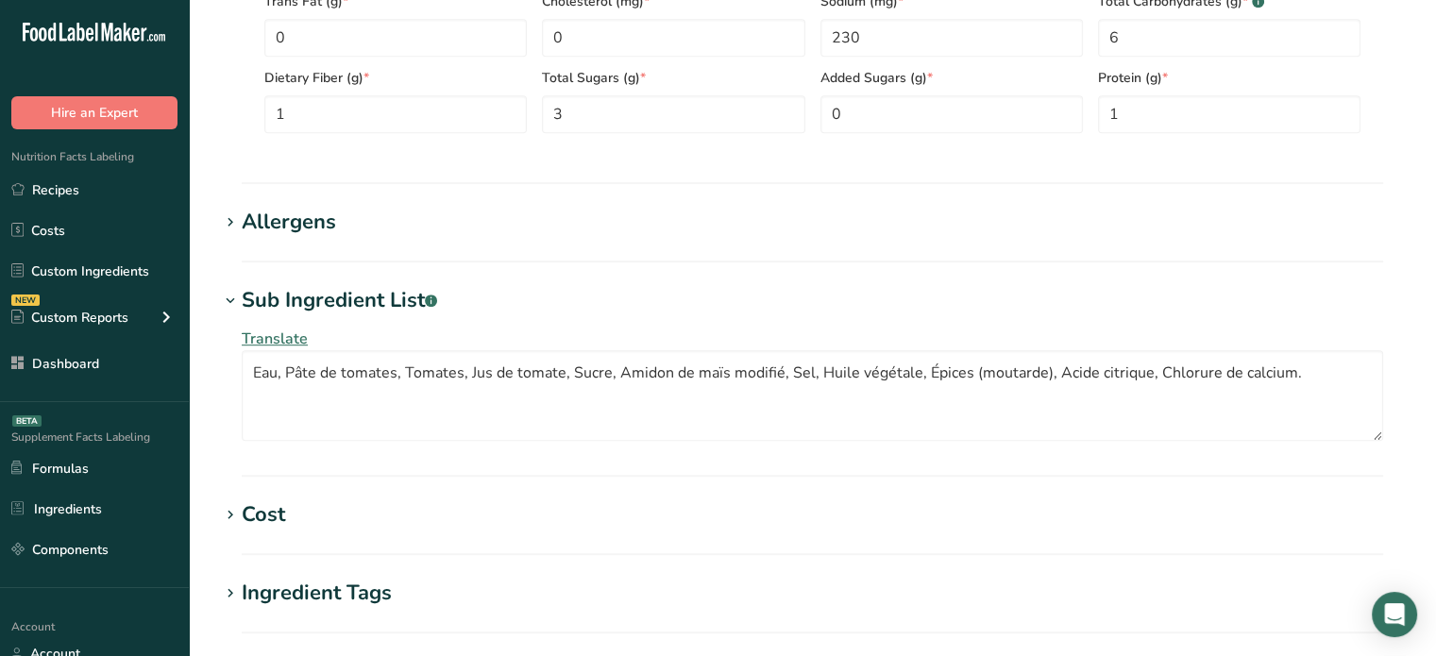
click at [296, 342] on span "Translate" at bounding box center [275, 339] width 66 height 21
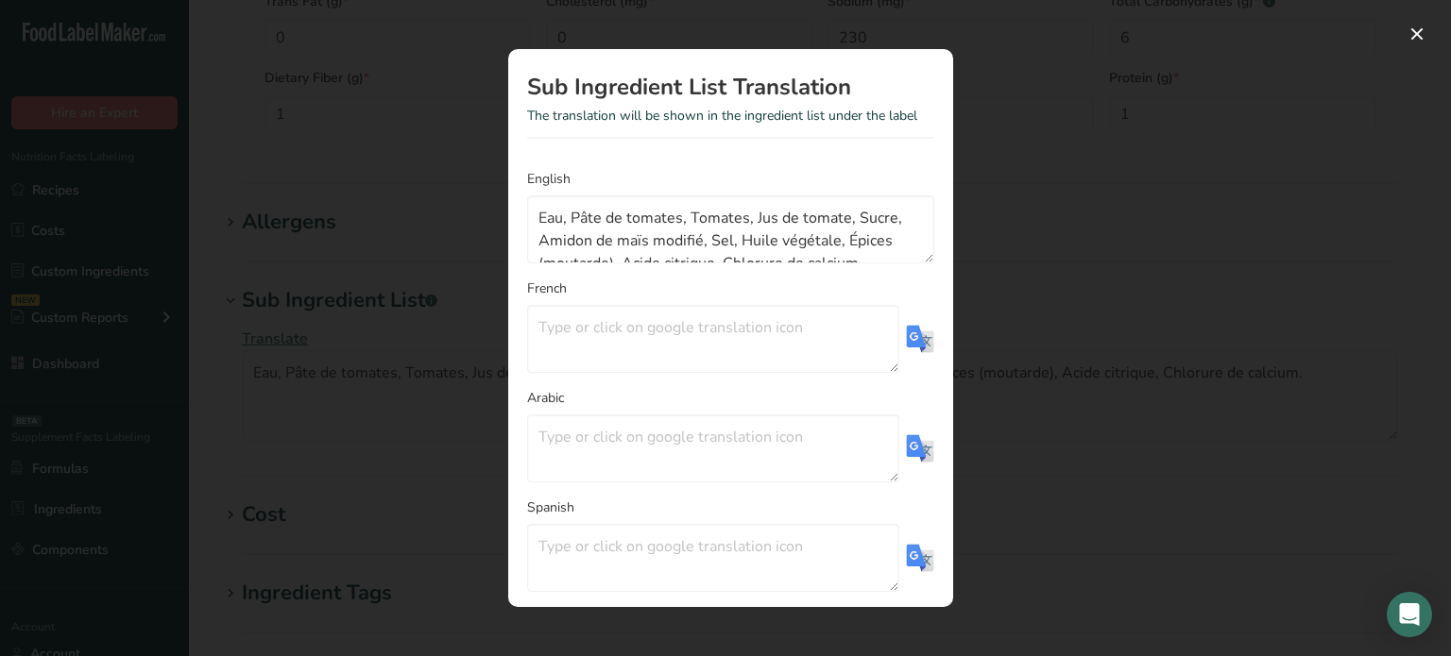
click at [1069, 382] on div "Translation Modal" at bounding box center [725, 328] width 1451 height 656
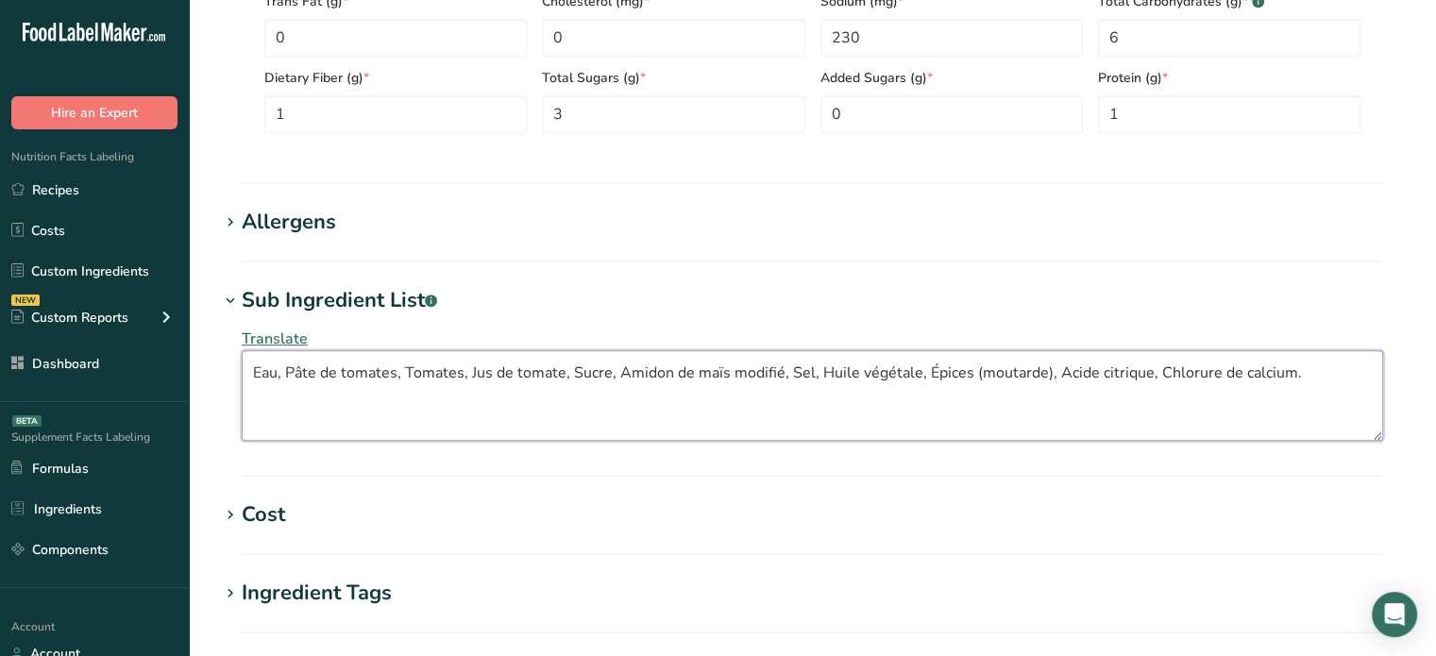
click at [1069, 382] on textarea "Eau, Pâte de tomates, Tomates, Jus de tomate, Sucre, Amidon de maïs modifié, Se…" at bounding box center [813, 395] width 1142 height 91
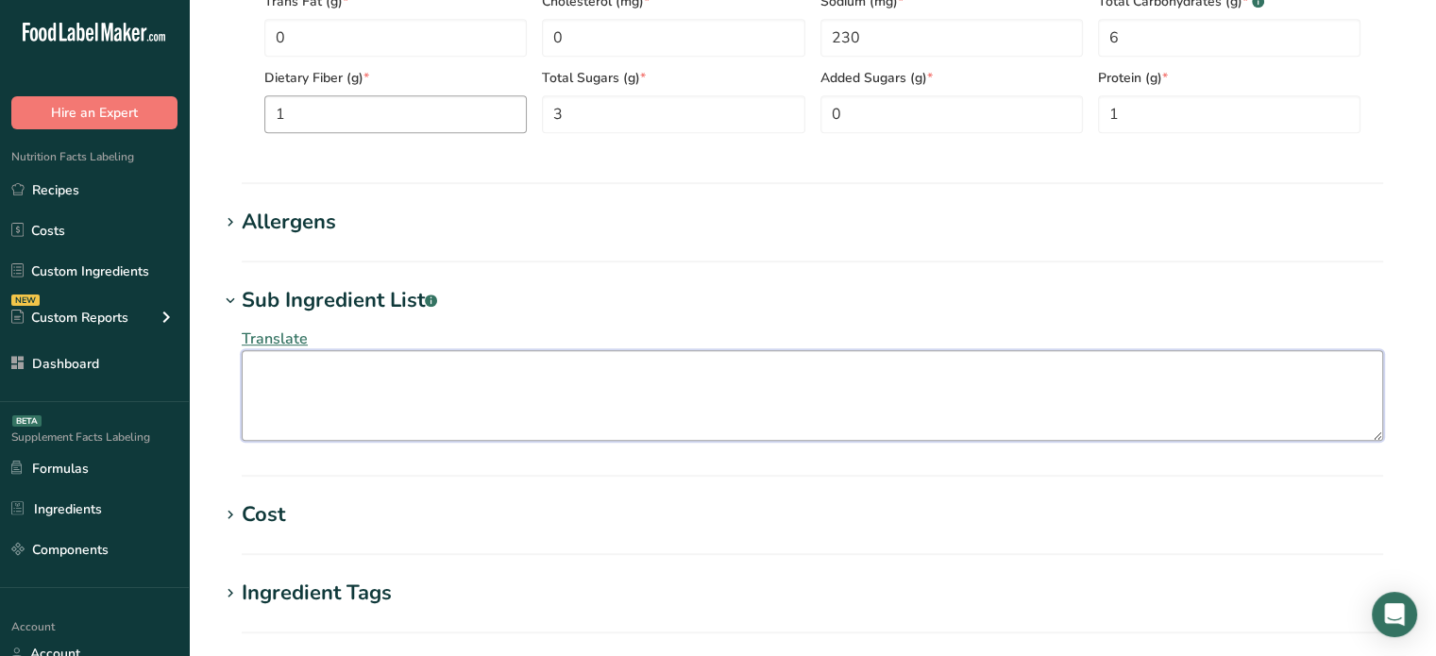
paste textarea "Water, Tomato Paste, Tomatoes, Tomato Juice, Sugar, Modified Corn Starch, Salt,…"
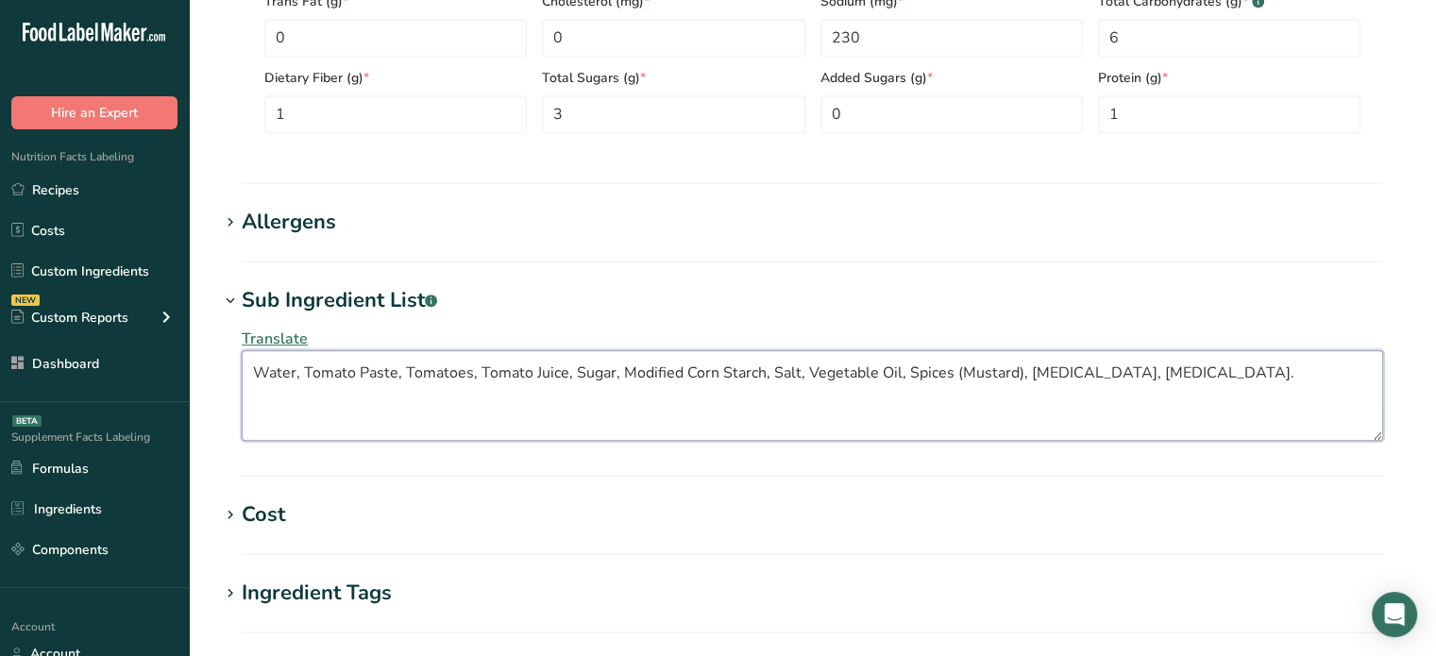
type textarea "Water, Tomato Paste, Tomatoes, Tomato Juice, Sugar, Modified Corn Starch, Salt,…"
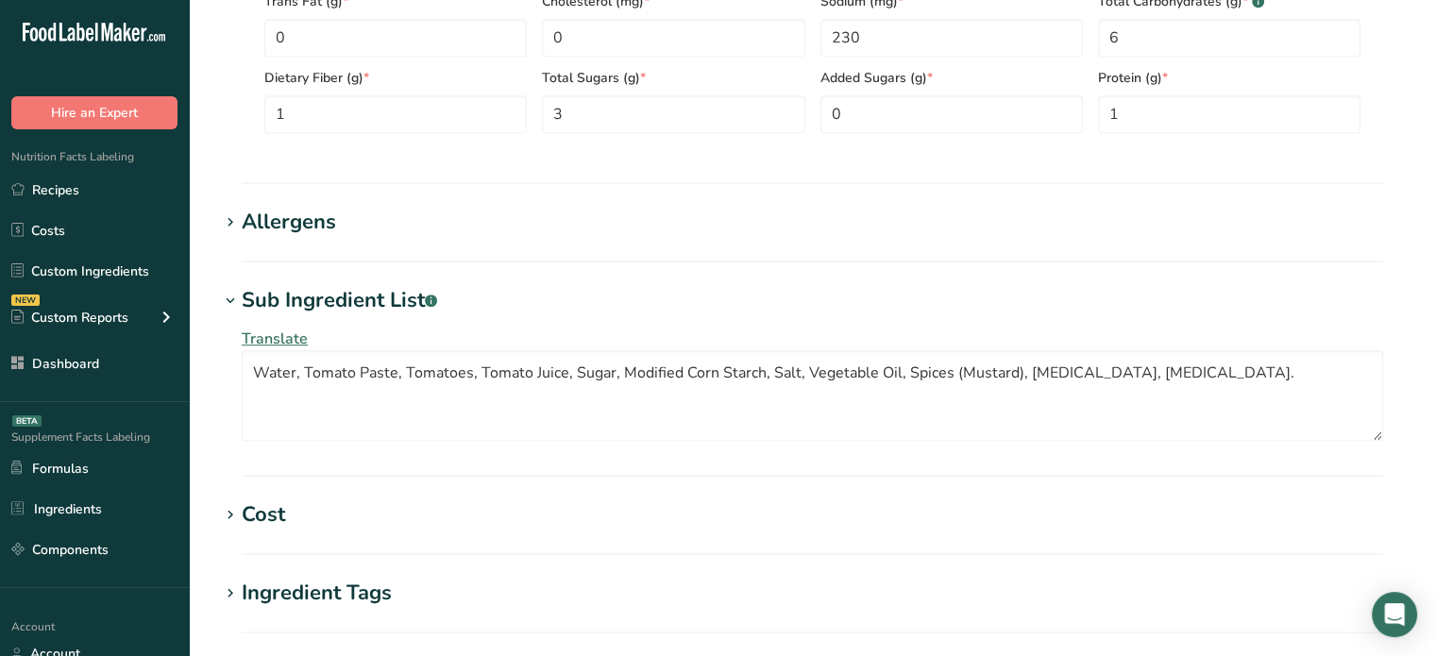
click at [268, 339] on span "Translate" at bounding box center [275, 339] width 66 height 21
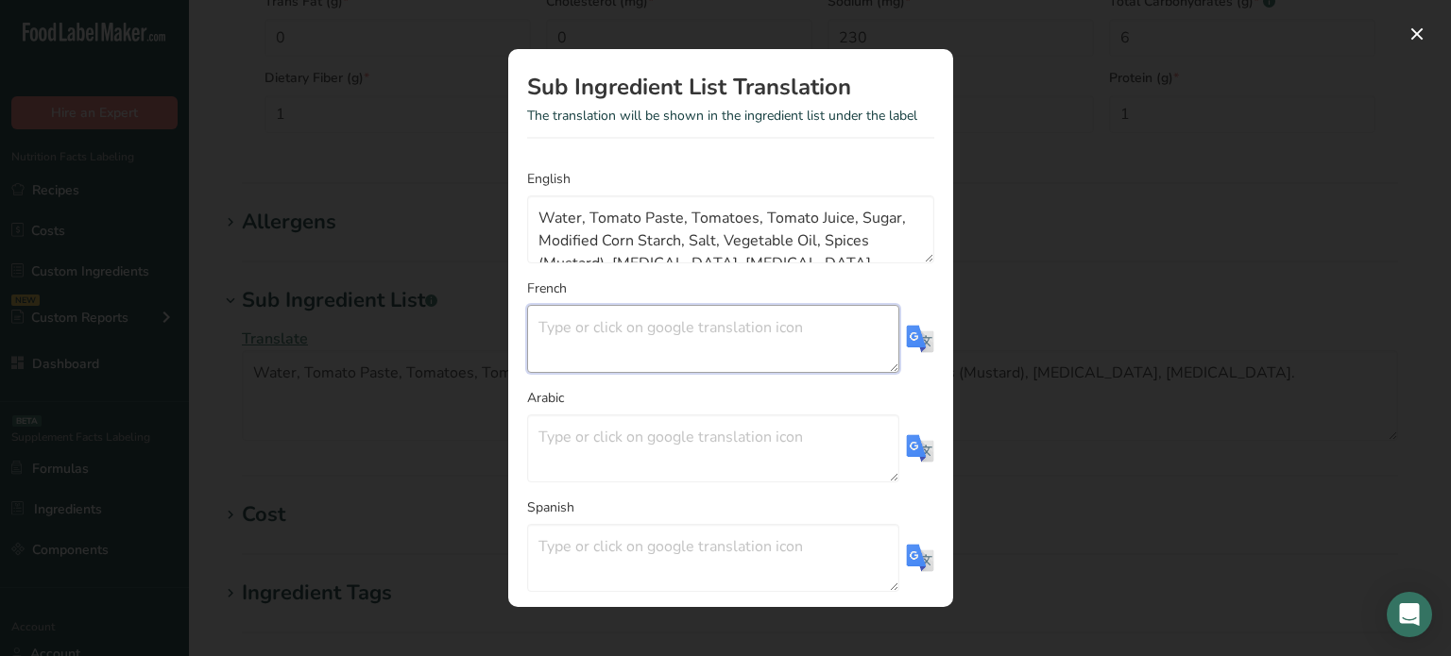
paste textarea "Eau, Pâte de tomates, Tomates, Jus de tomate, Sucre, Amidon de maïs modifié, Se…"
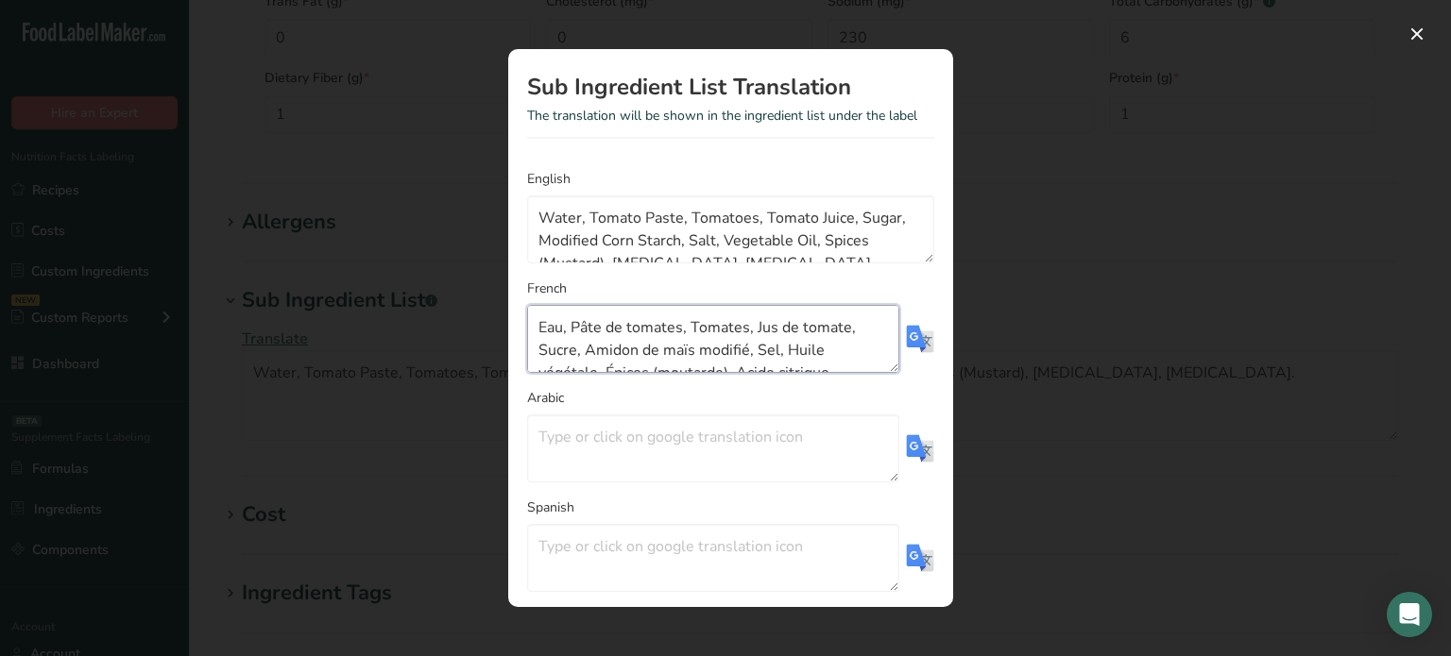
click at [639, 335] on textarea "Eau, Pâte de tomates, Tomates, Jus de tomate, Sucre, Amidon de maïs modifié, Se…" at bounding box center [713, 339] width 372 height 68
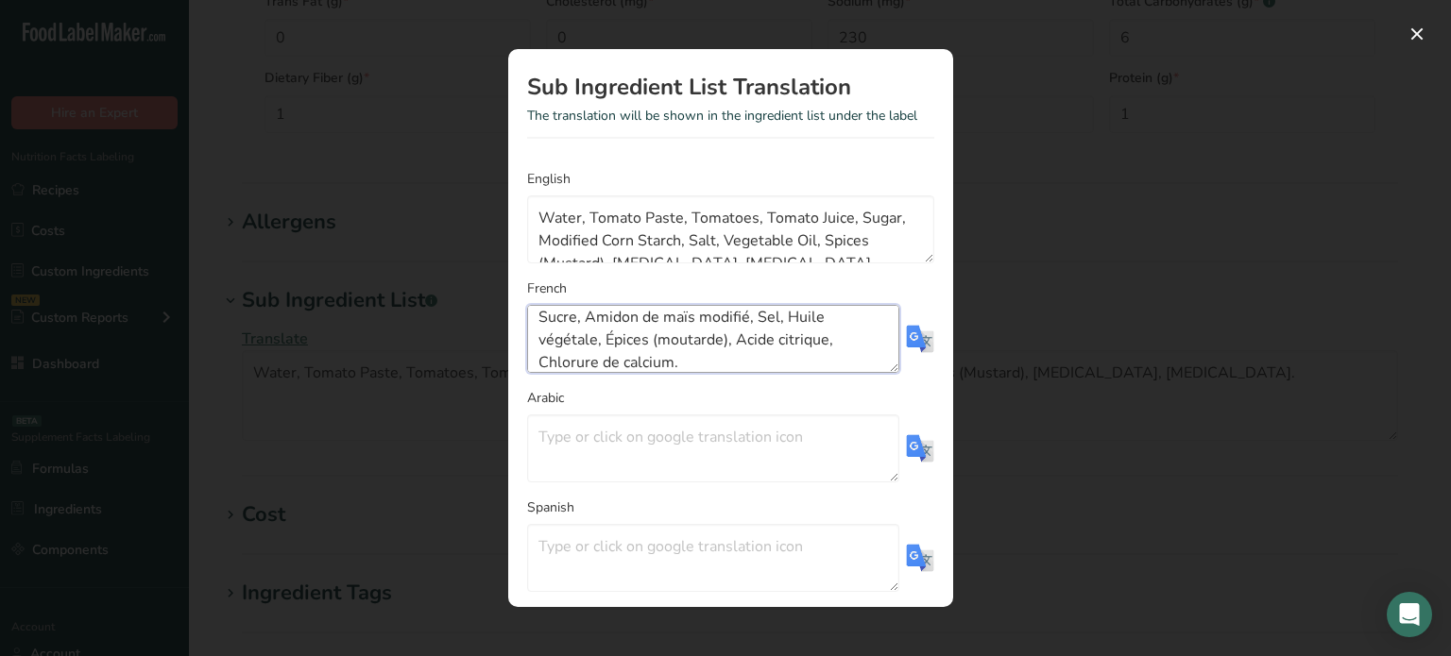
type textarea "Eau, Pâte de tomates, Tomates, Jus de tomate, Sucre, Amidon de maïs modifié, Se…"
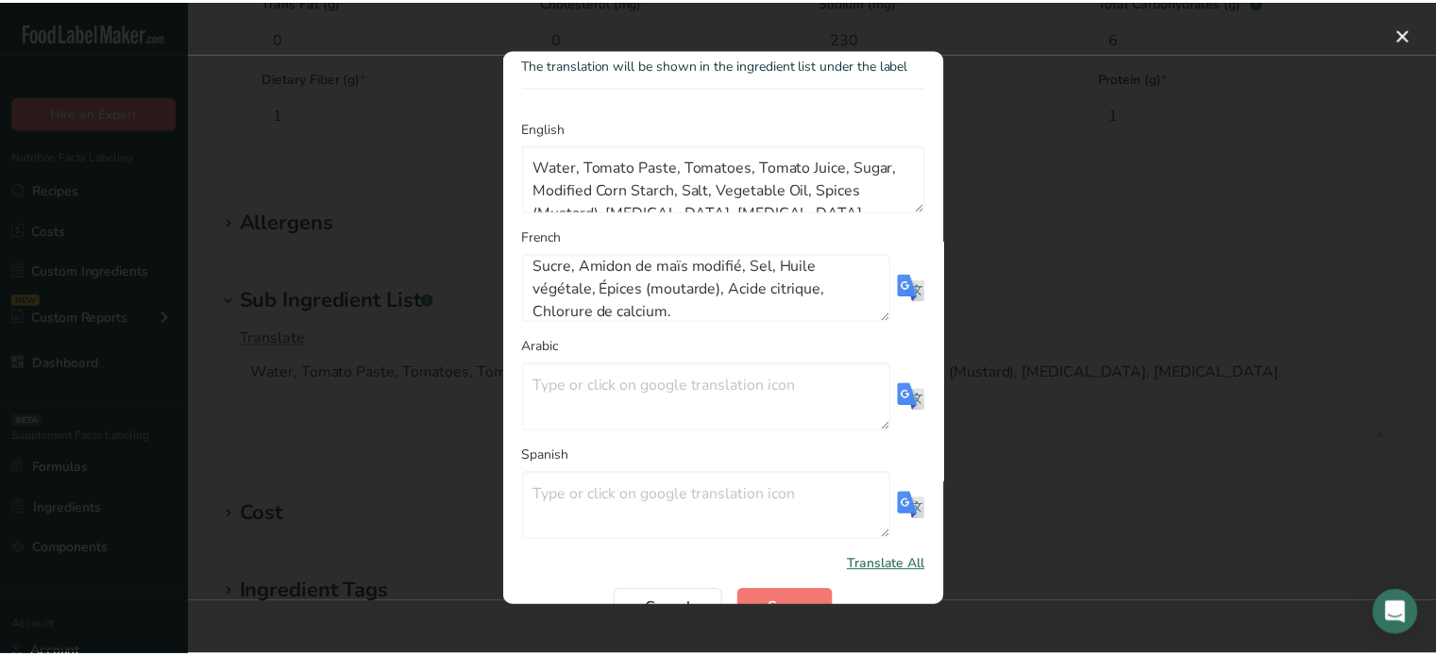
scroll to position [90, 0]
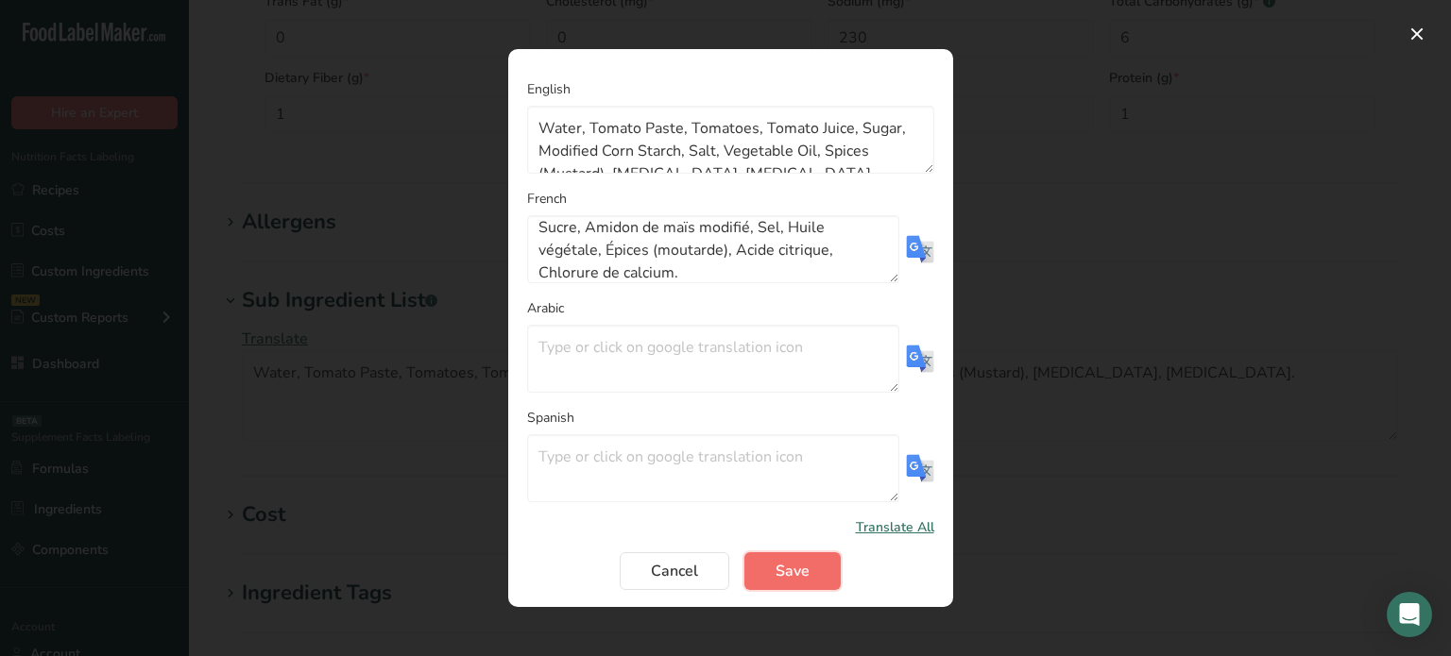
click at [797, 579] on span "Save" at bounding box center [792, 571] width 34 height 23
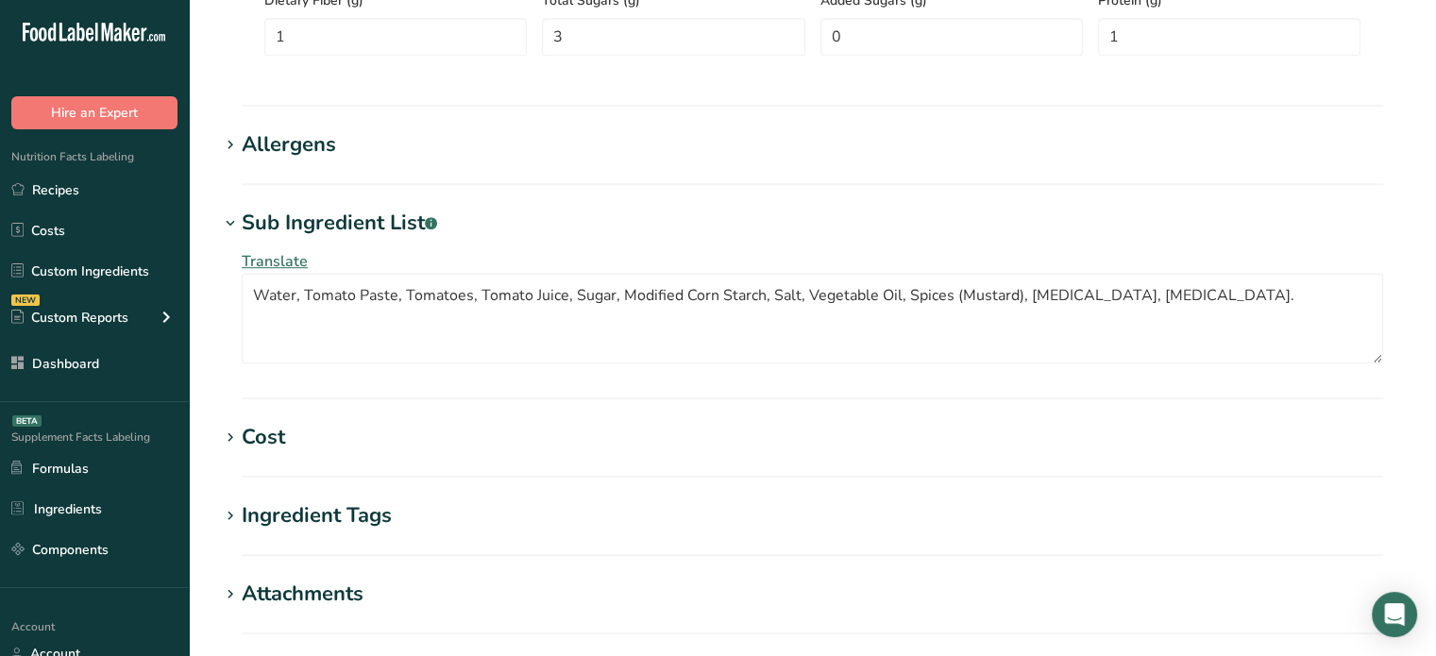
scroll to position [1391, 0]
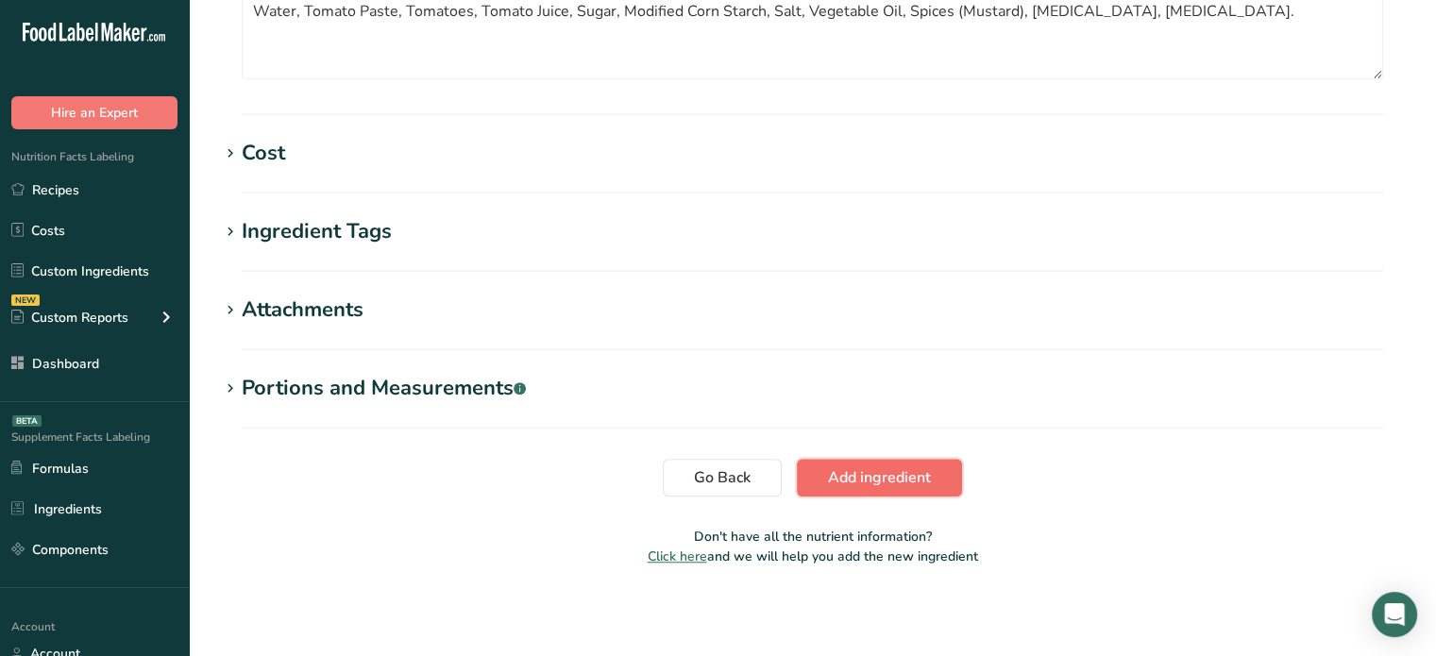
click at [914, 478] on span "Add ingredient" at bounding box center [879, 478] width 103 height 23
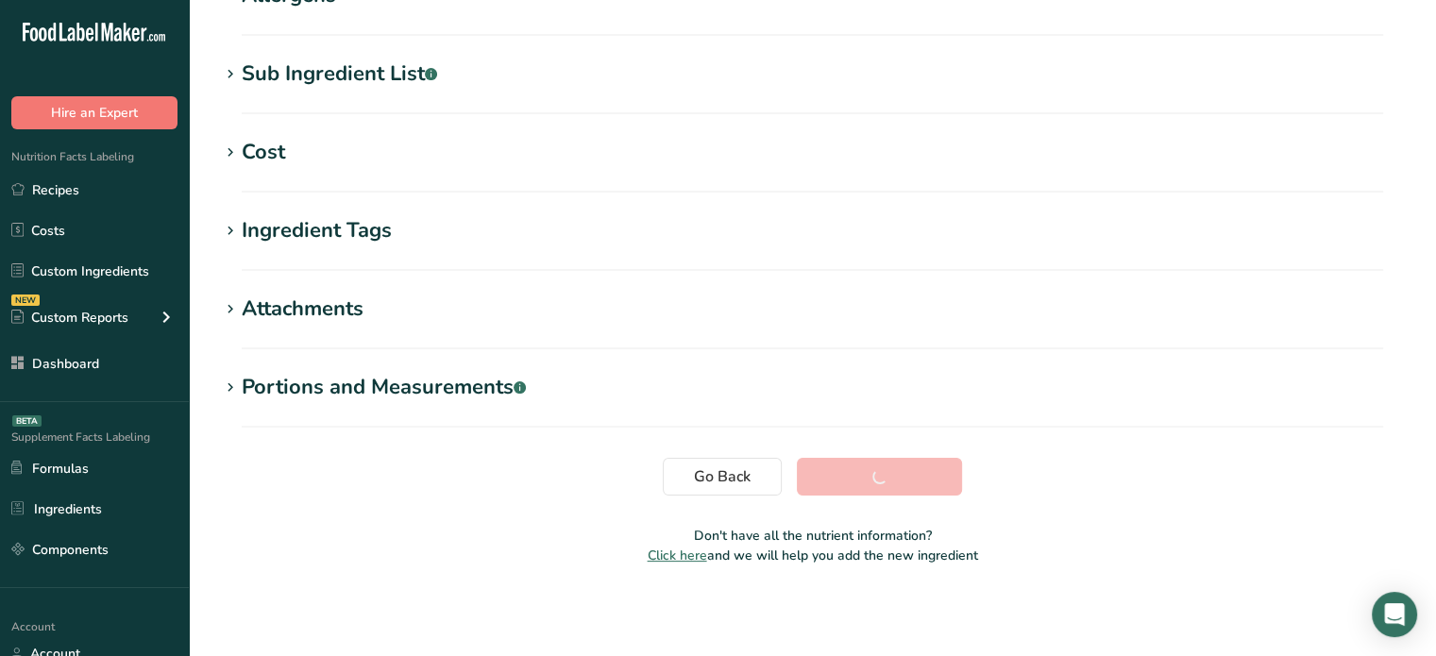
scroll to position [358, 0]
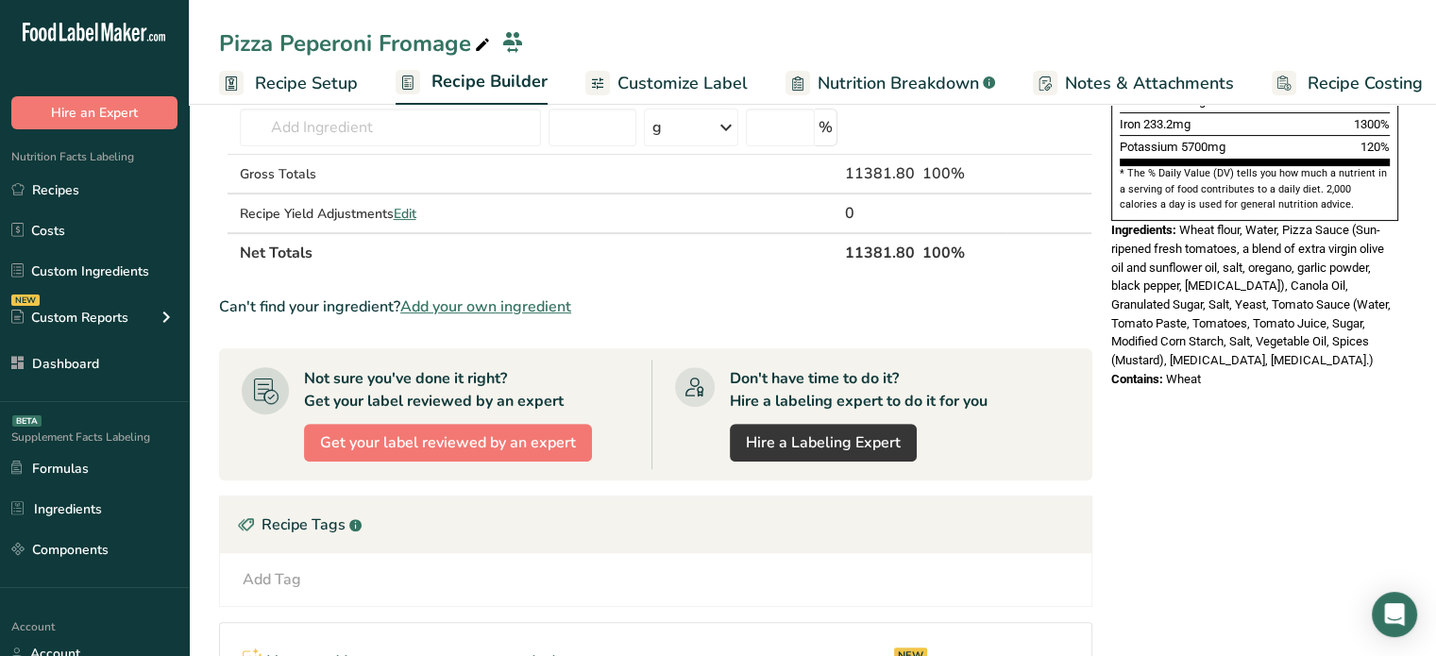
scroll to position [366, 0]
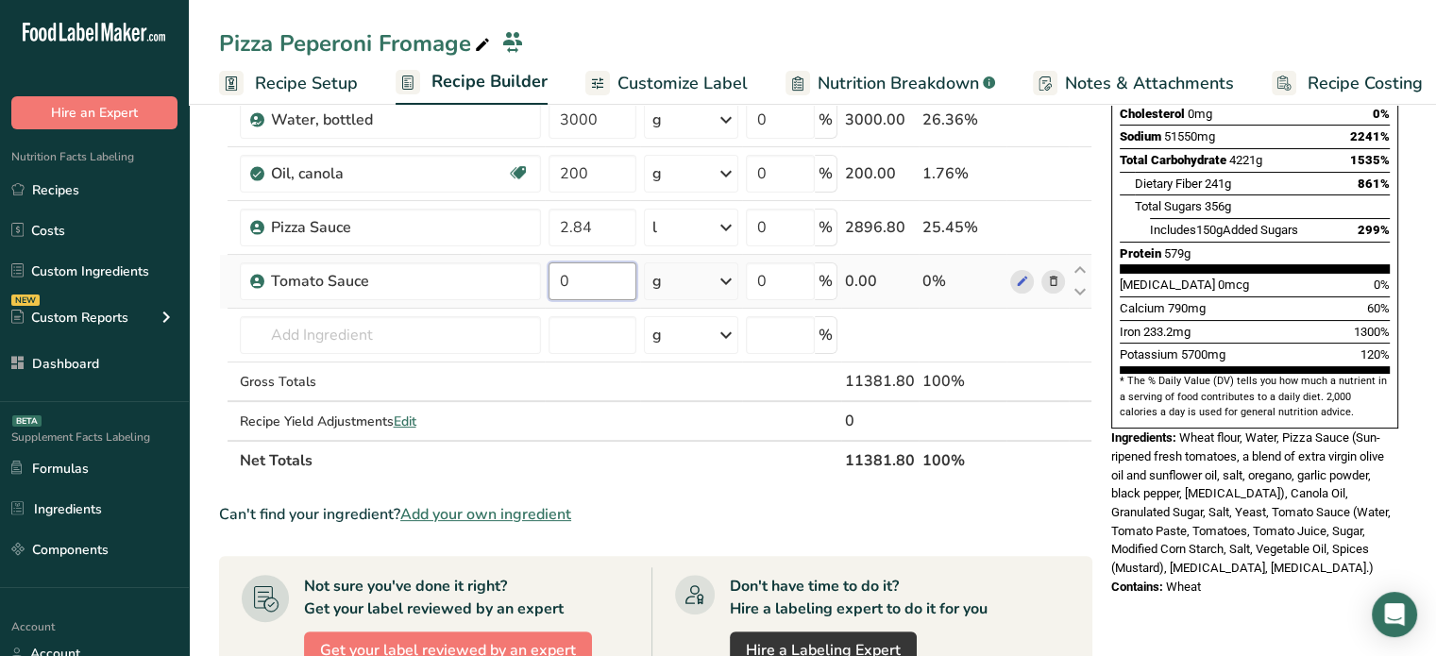
drag, startPoint x: 592, startPoint y: 287, endPoint x: 552, endPoint y: 280, distance: 40.4
click at [552, 280] on input "0" at bounding box center [593, 282] width 88 height 38
type input "2.84"
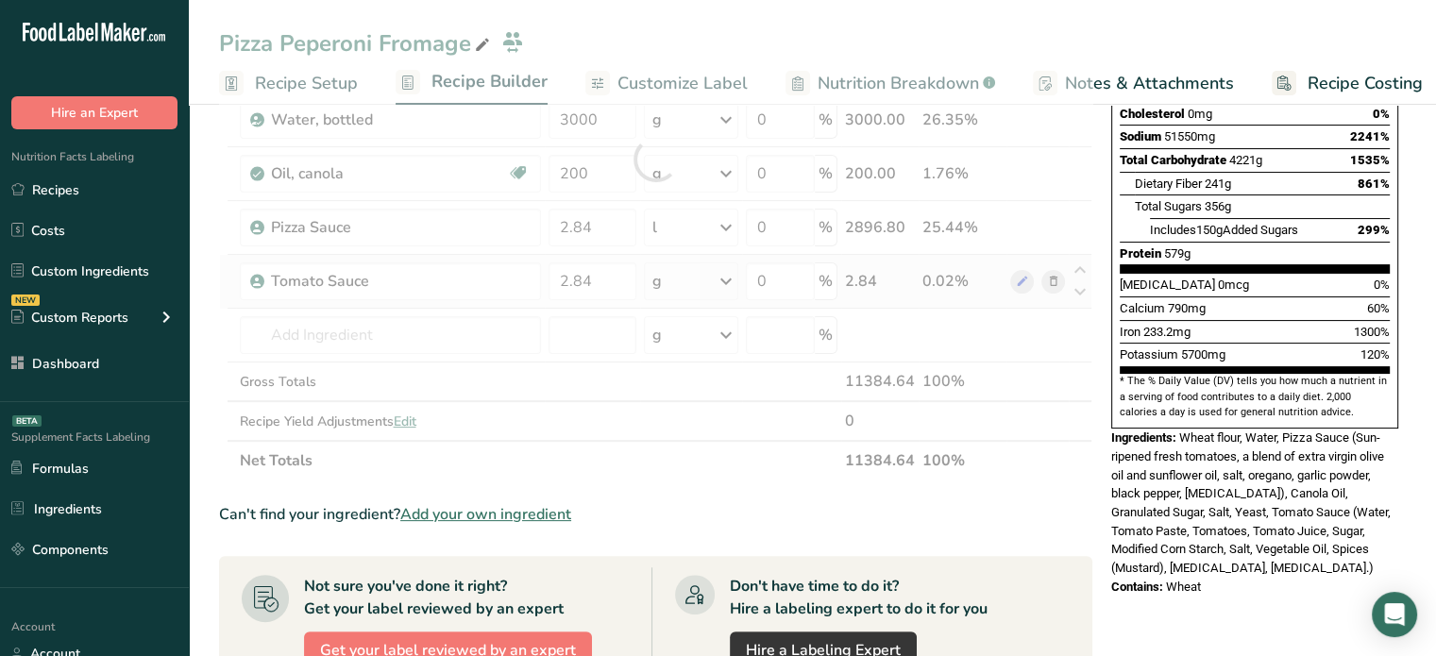
click at [688, 282] on div "Ingredient * Amount * Unit * Waste * .a-a{fill:#347362;}.b-a{fill:#fff;} Grams …" at bounding box center [656, 159] width 874 height 643
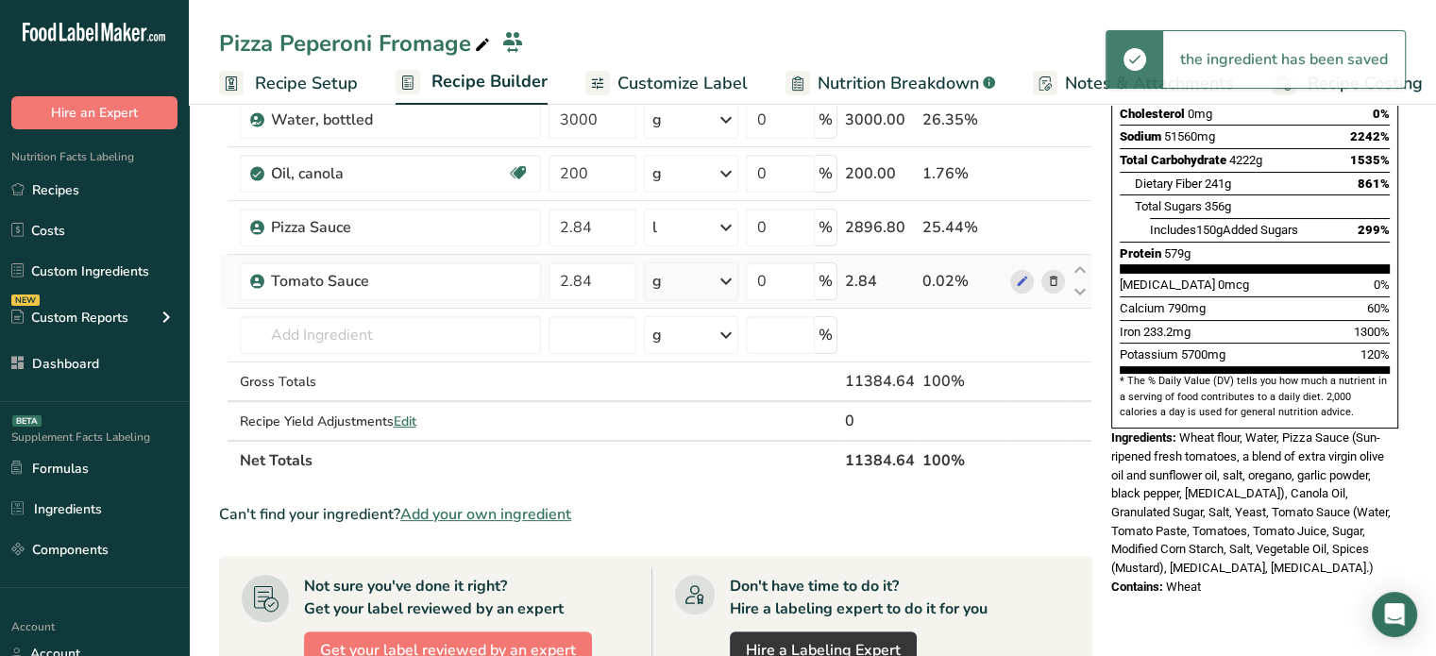
click at [688, 282] on div "g" at bounding box center [691, 282] width 94 height 38
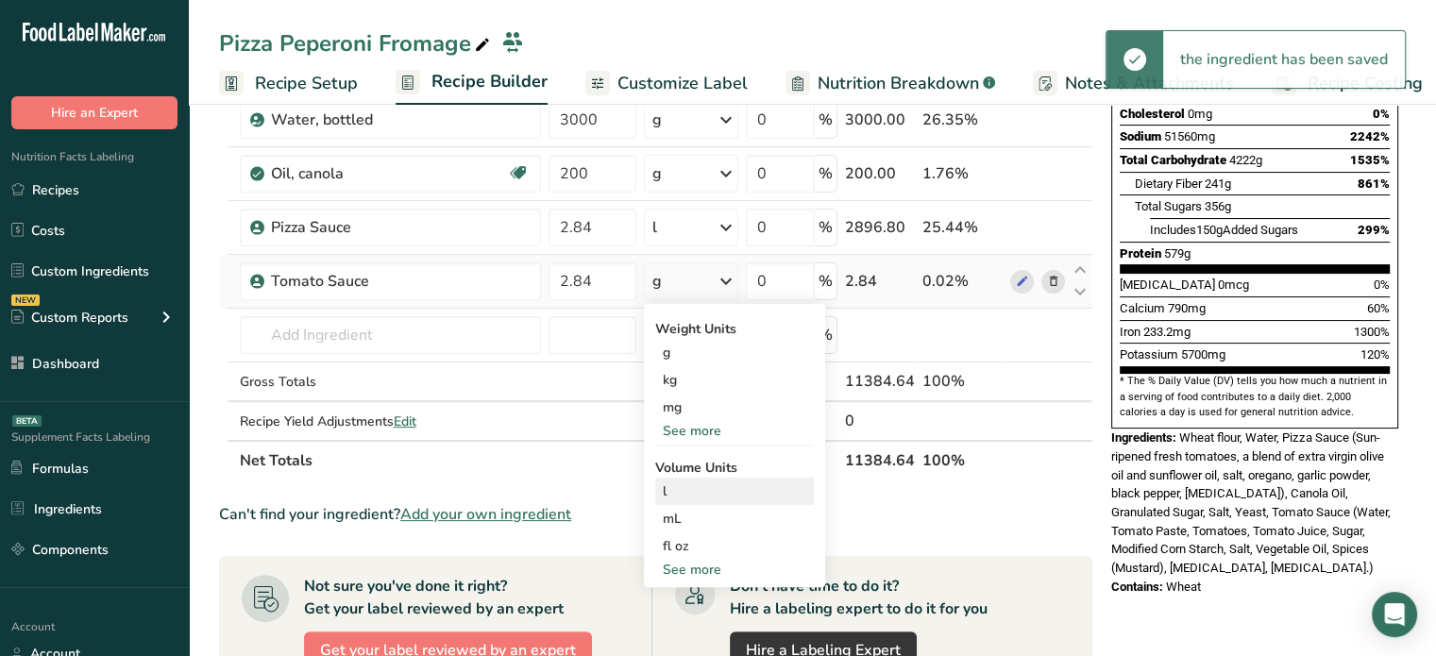
click at [706, 482] on div "l" at bounding box center [735, 492] width 144 height 20
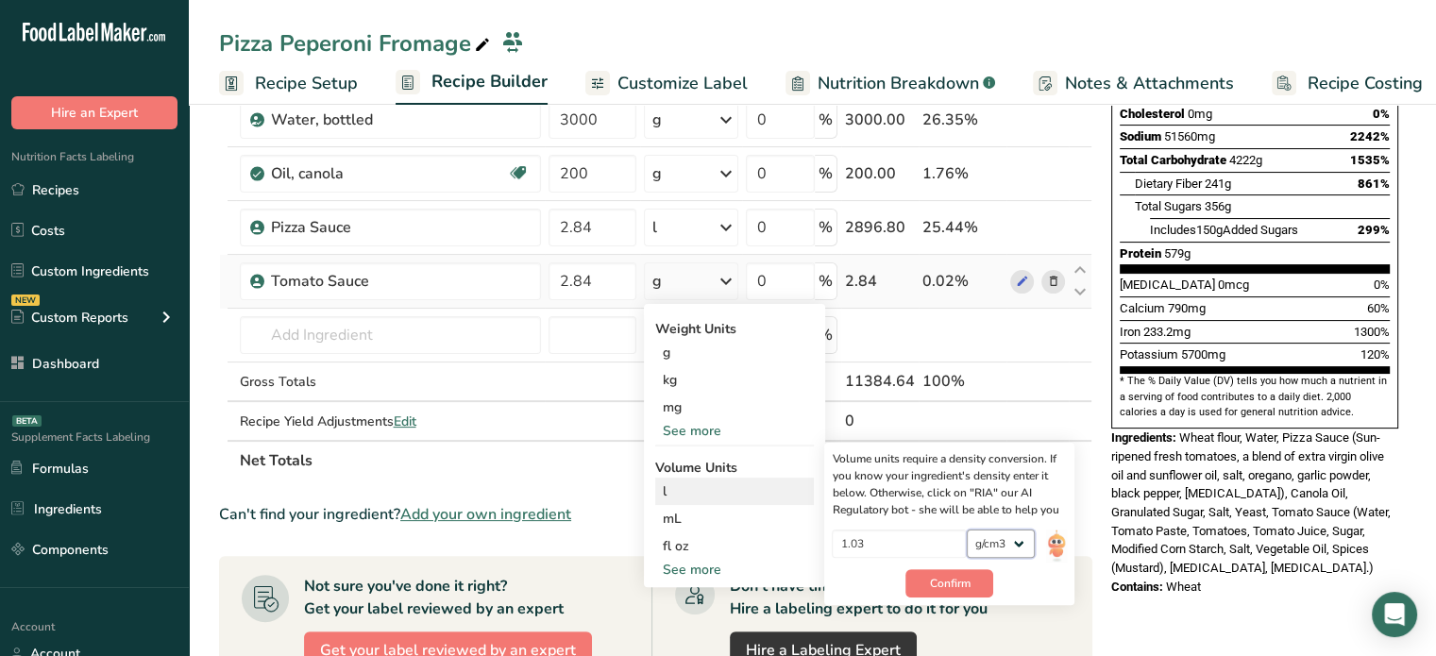
drag, startPoint x: 1030, startPoint y: 539, endPoint x: 1054, endPoint y: 539, distance: 23.6
click at [1054, 539] on div "1.03 lb/ft3 g/cm3" at bounding box center [949, 550] width 235 height 40
click at [1054, 539] on img at bounding box center [1056, 546] width 21 height 33
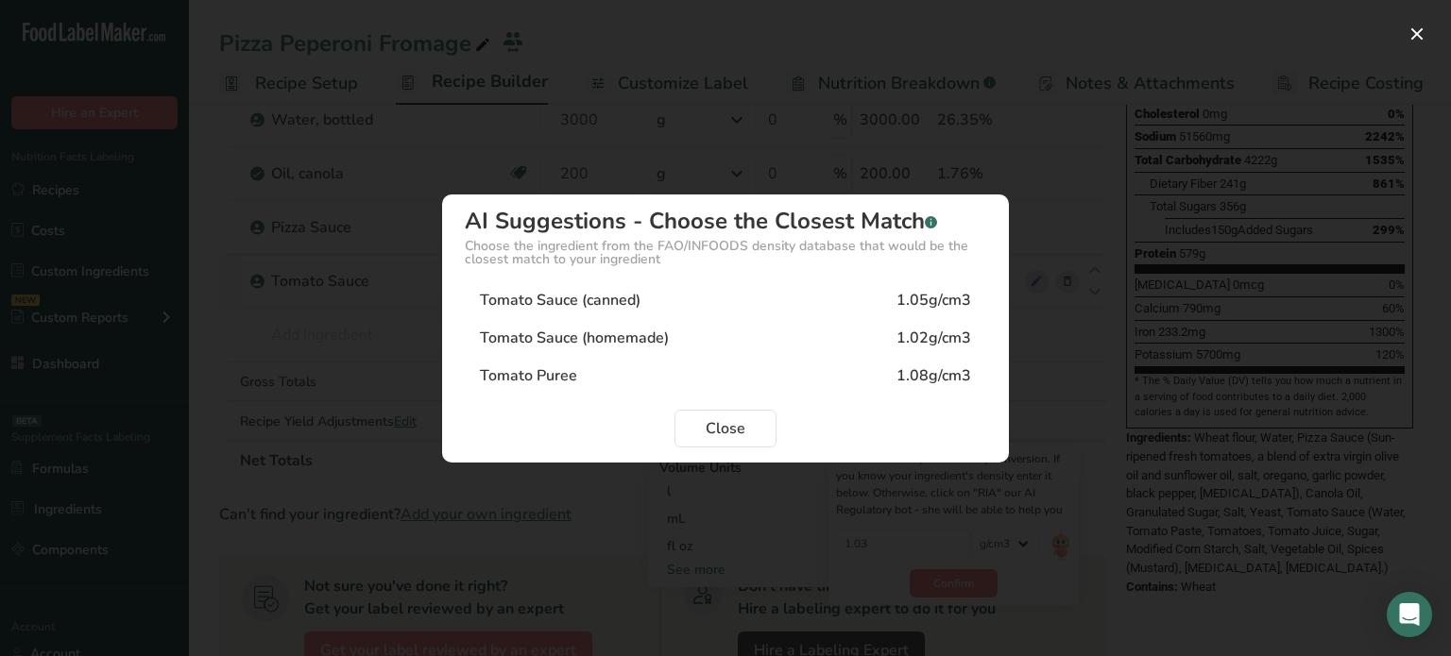
click at [596, 294] on div "Tomato Sauce (canned)" at bounding box center [560, 300] width 161 height 23
type input "1.05"
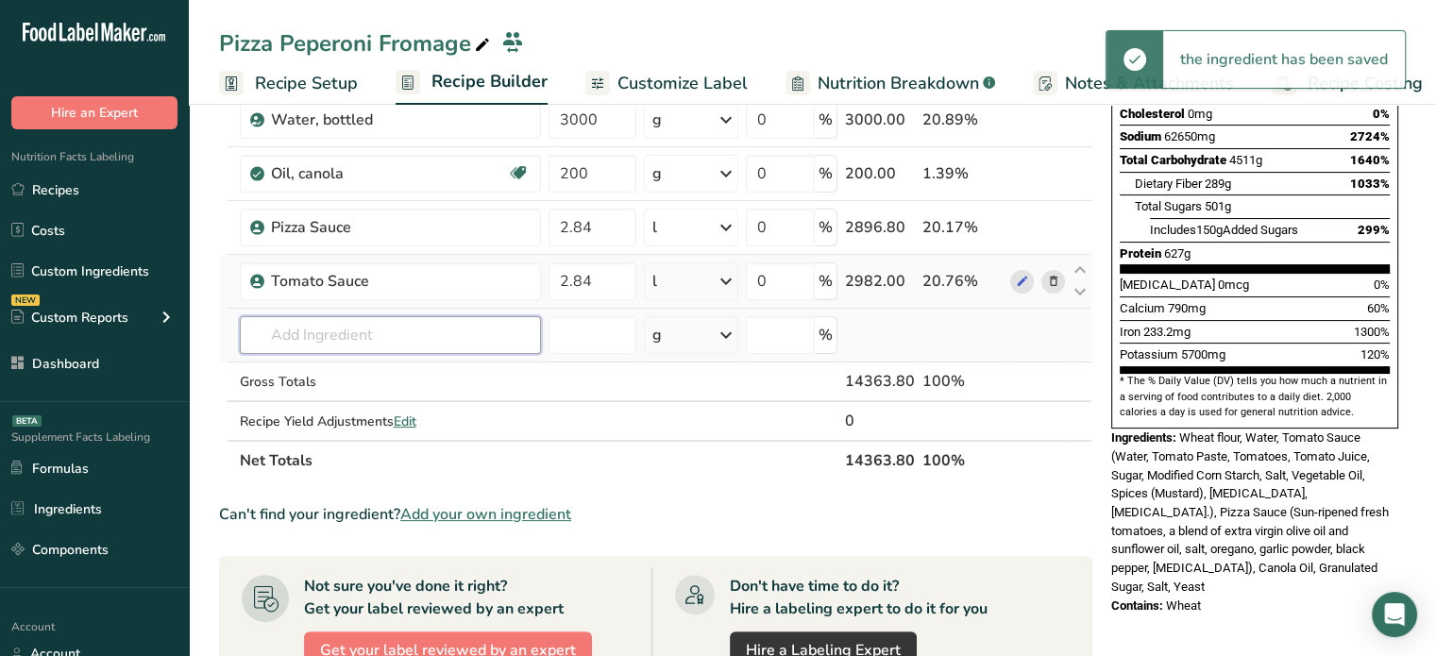
click at [398, 328] on input "text" at bounding box center [390, 335] width 301 height 38
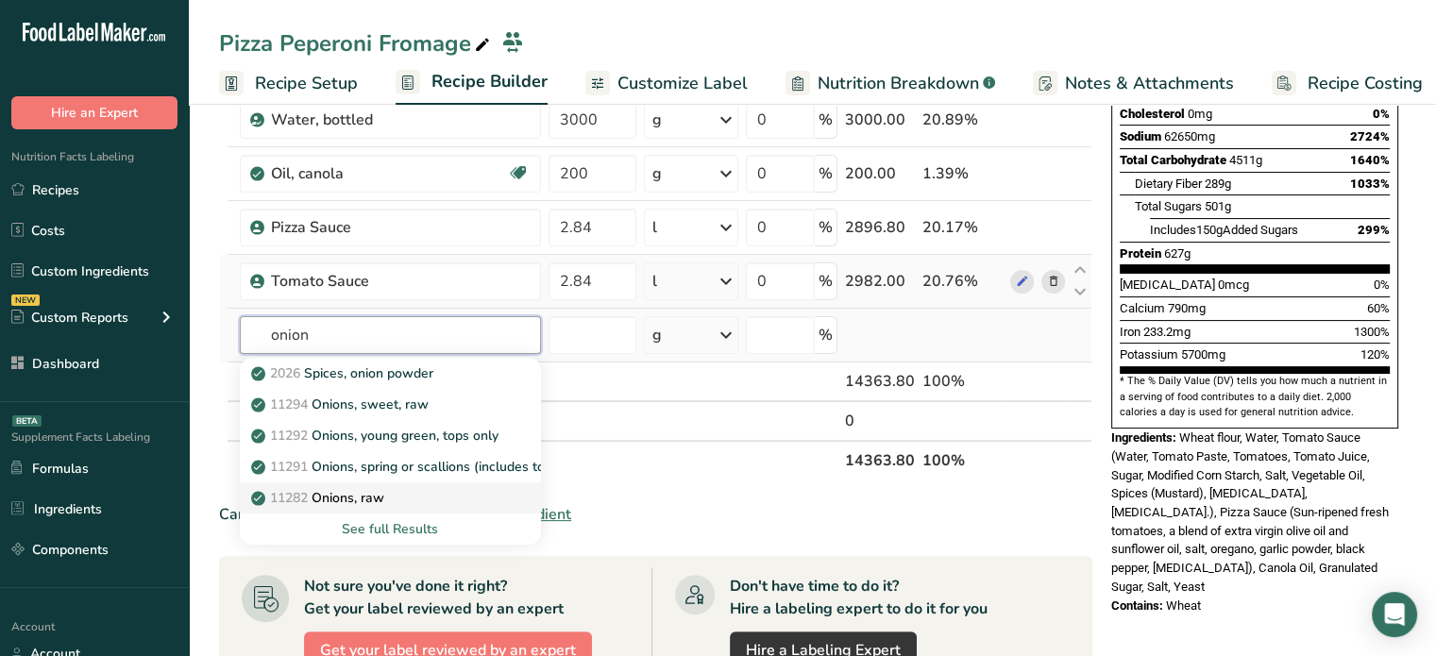
type input "onion"
click at [415, 503] on div "11282 Onions, raw" at bounding box center [375, 498] width 241 height 20
type input "Onions, raw"
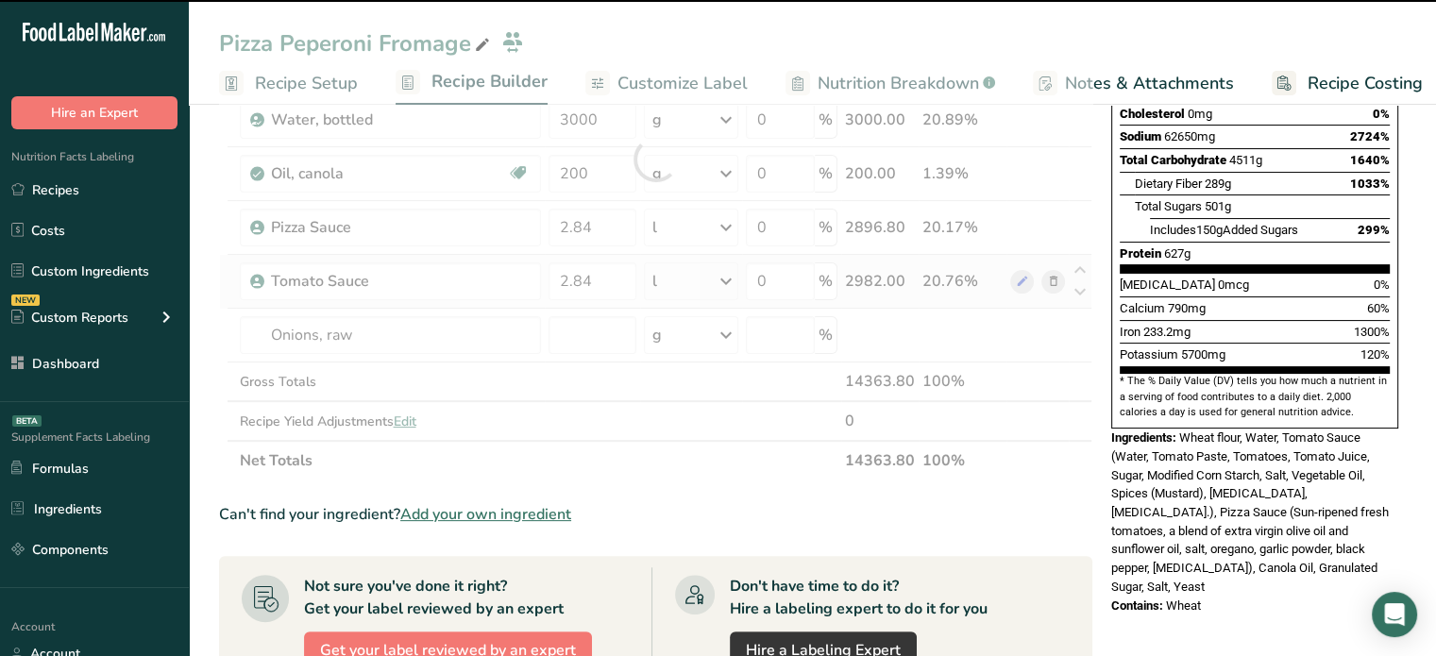
type input "0"
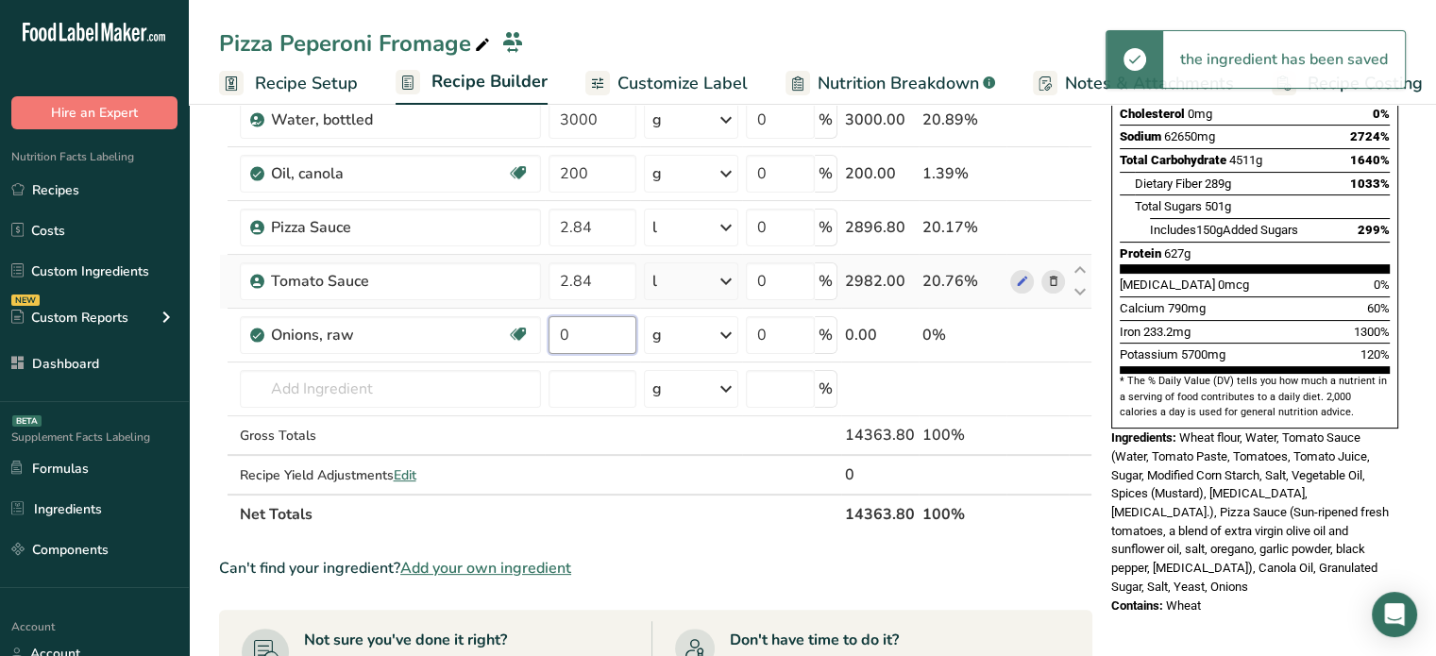
click at [617, 330] on input "0" at bounding box center [593, 335] width 88 height 38
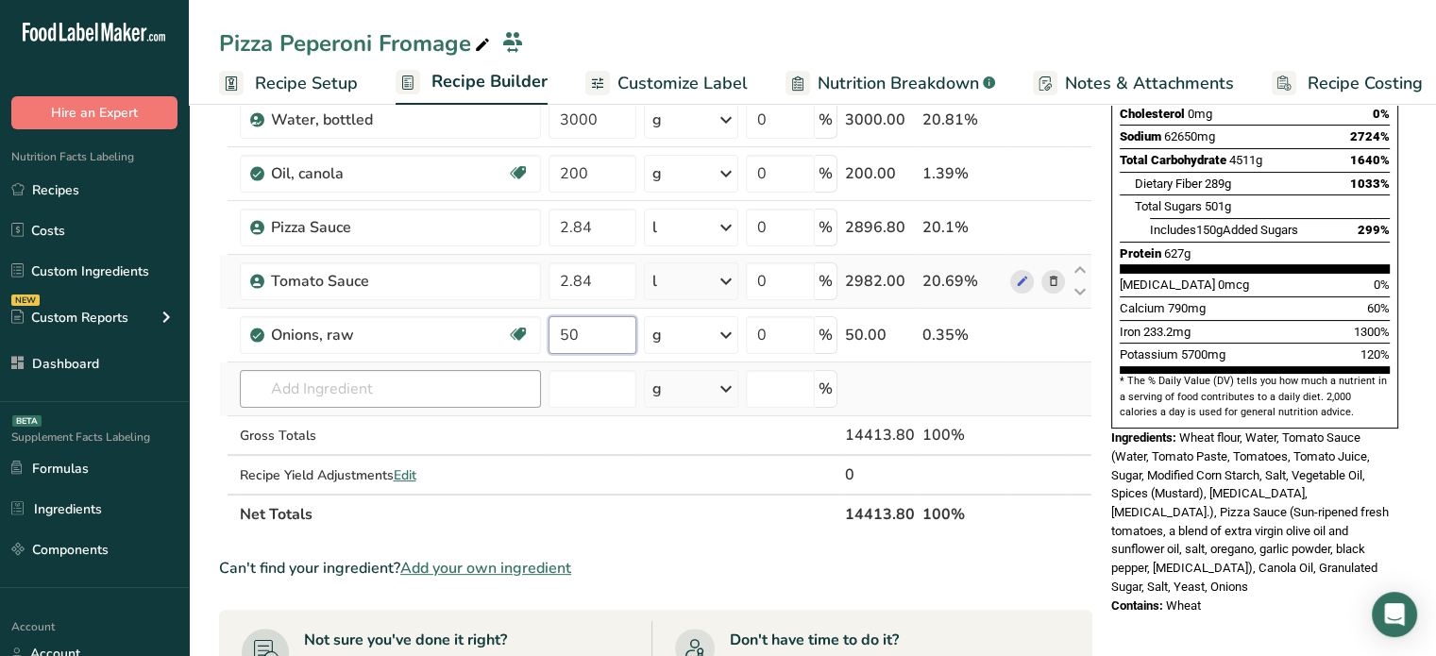
type input "50"
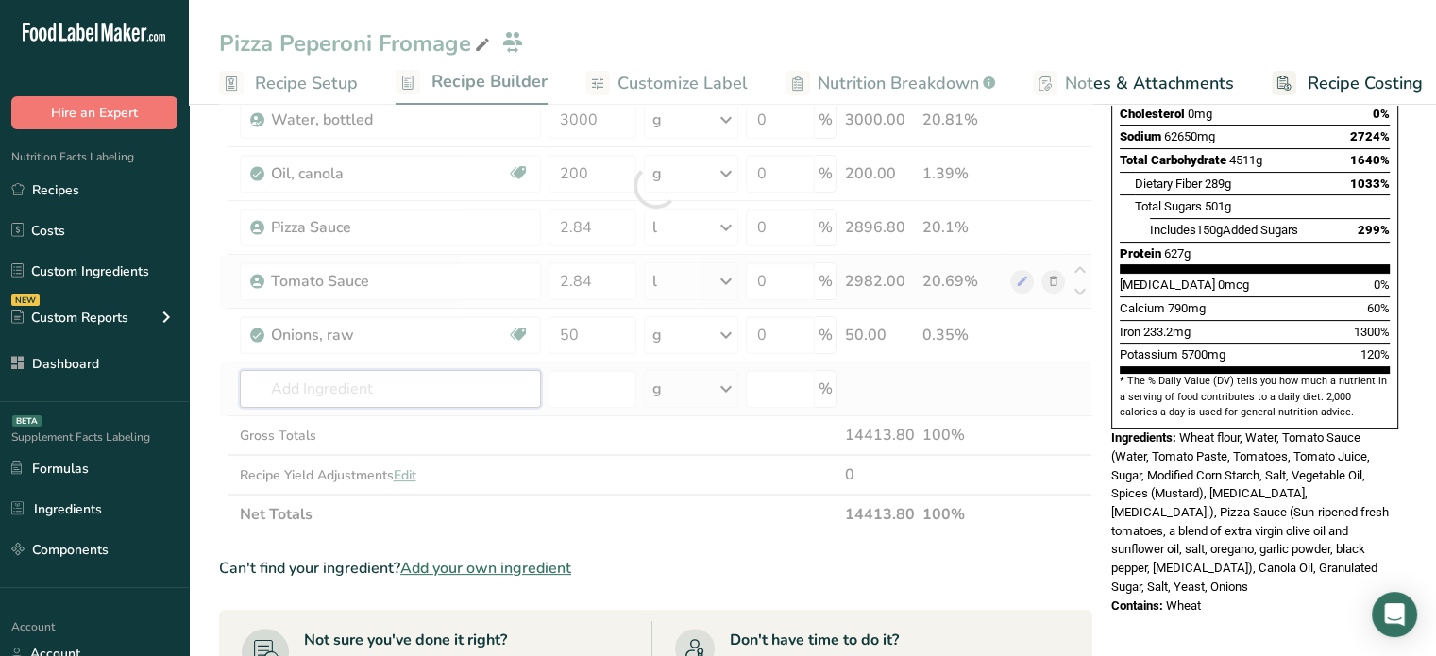
click at [342, 388] on div "Ingredient * Amount * Unit * Waste * .a-a{fill:#347362;}.b-a{fill:#fff;} Grams …" at bounding box center [656, 186] width 874 height 697
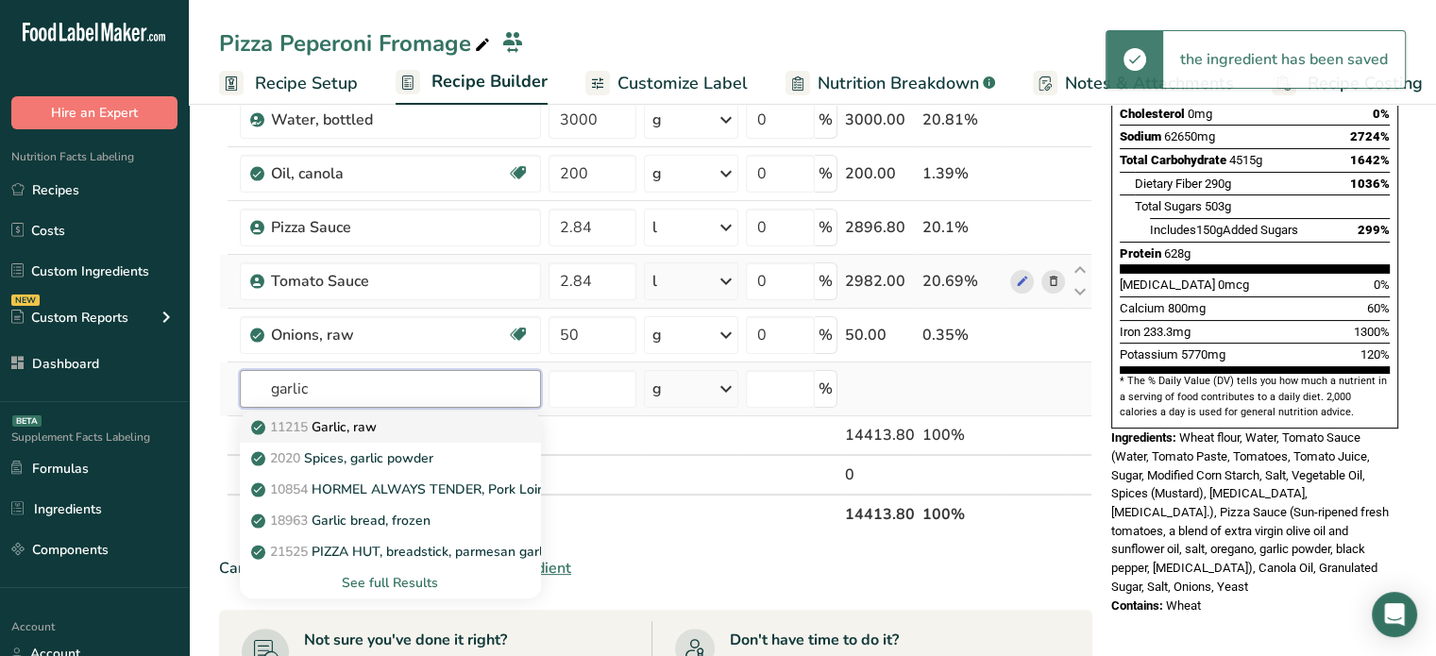
type input "garlic"
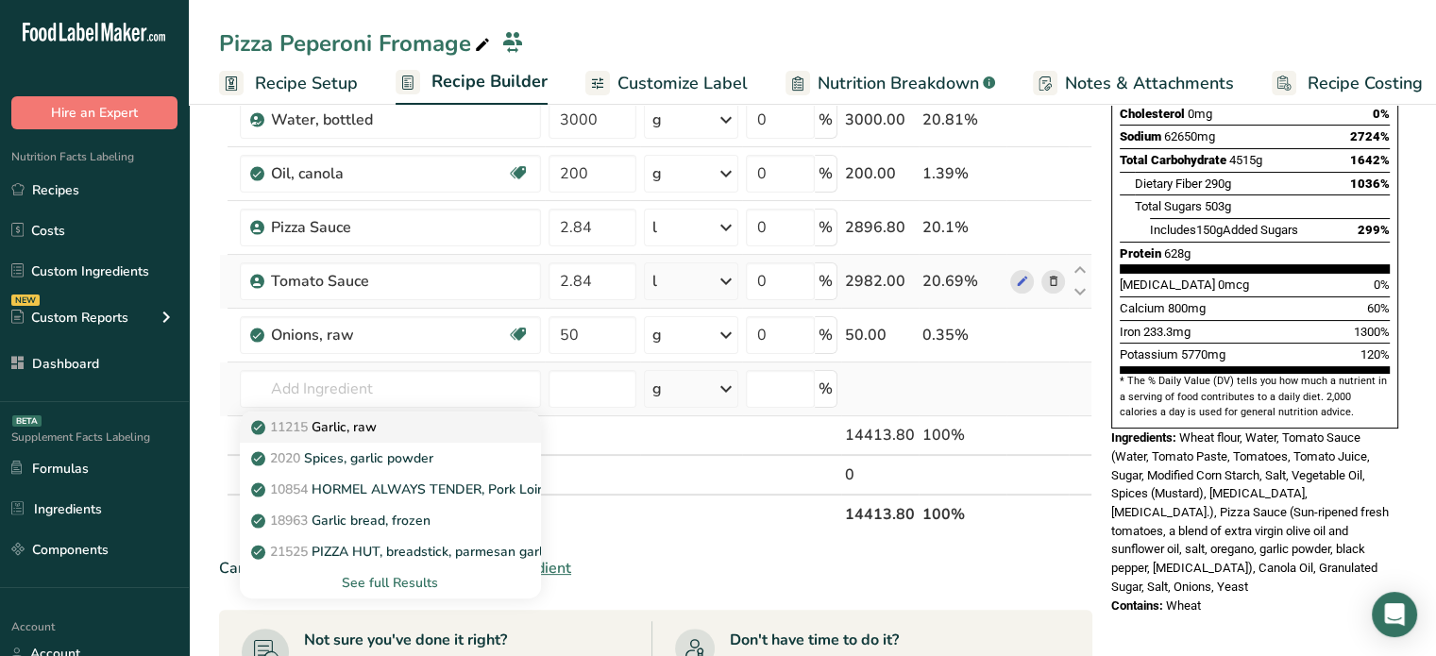
click at [346, 421] on p "11215 Garlic, raw" at bounding box center [316, 427] width 122 height 20
type input "Garlic, raw"
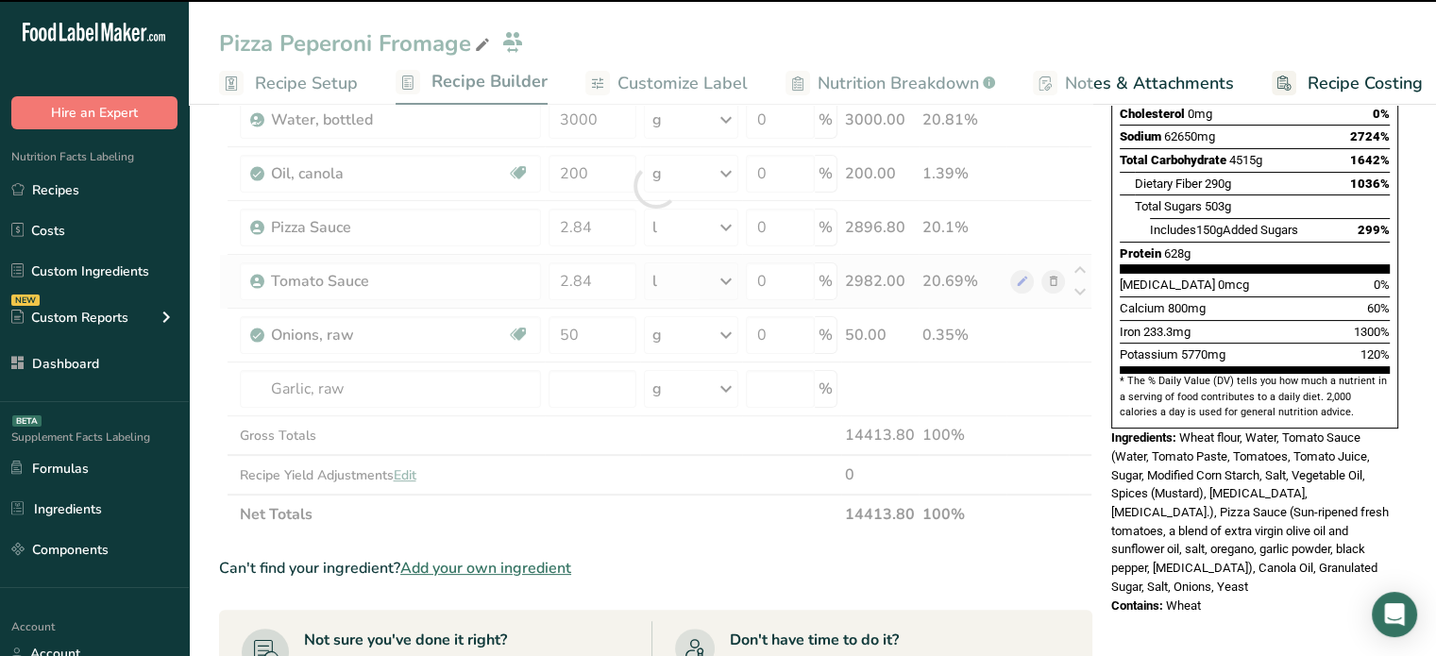
type input "0"
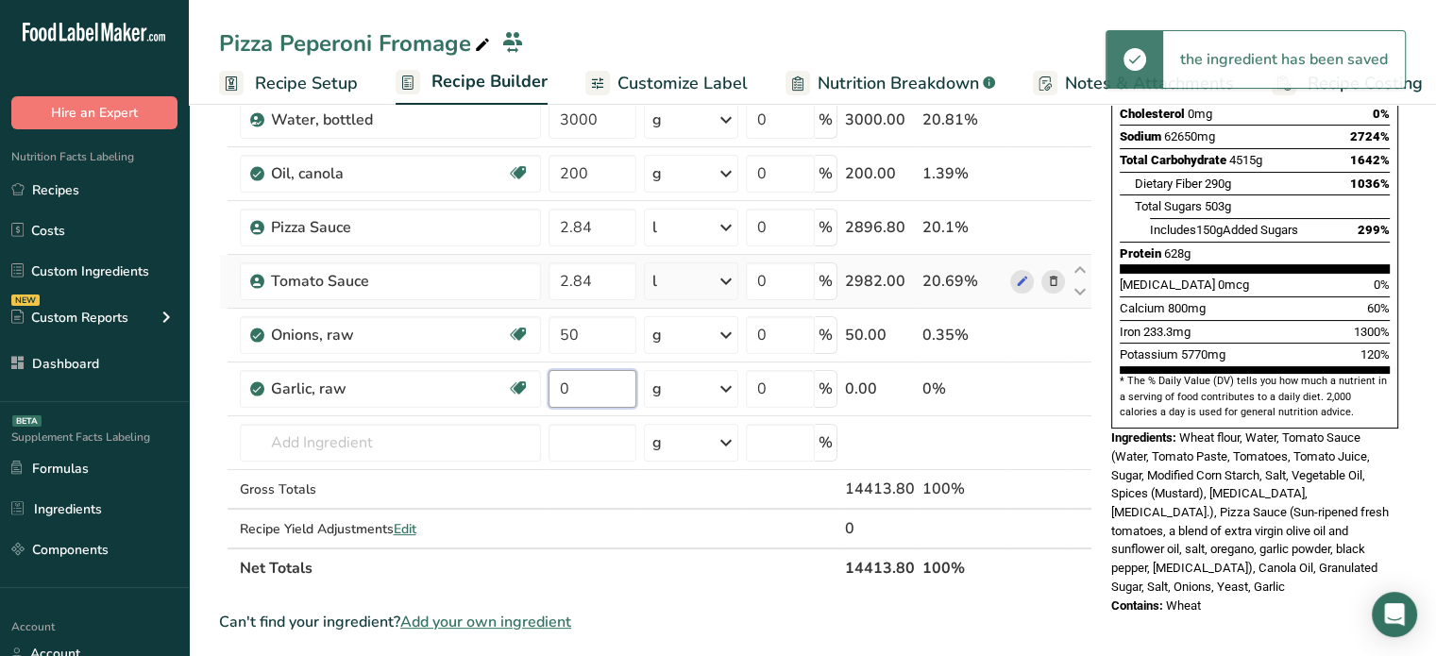
click at [593, 384] on input "0" at bounding box center [593, 389] width 88 height 38
type input "50"
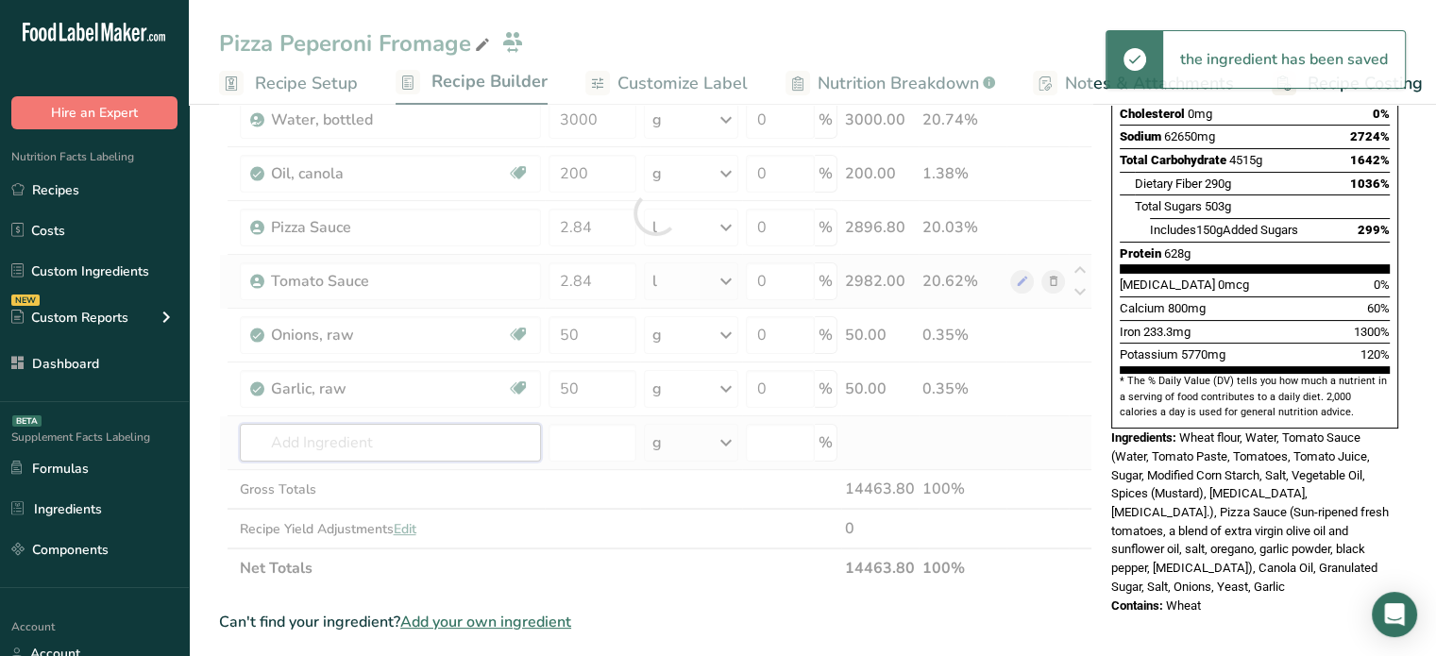
click at [482, 449] on div "Ingredient * Amount * Unit * Waste * .a-a{fill:#347362;}.b-a{fill:#fff;} Grams …" at bounding box center [656, 213] width 874 height 751
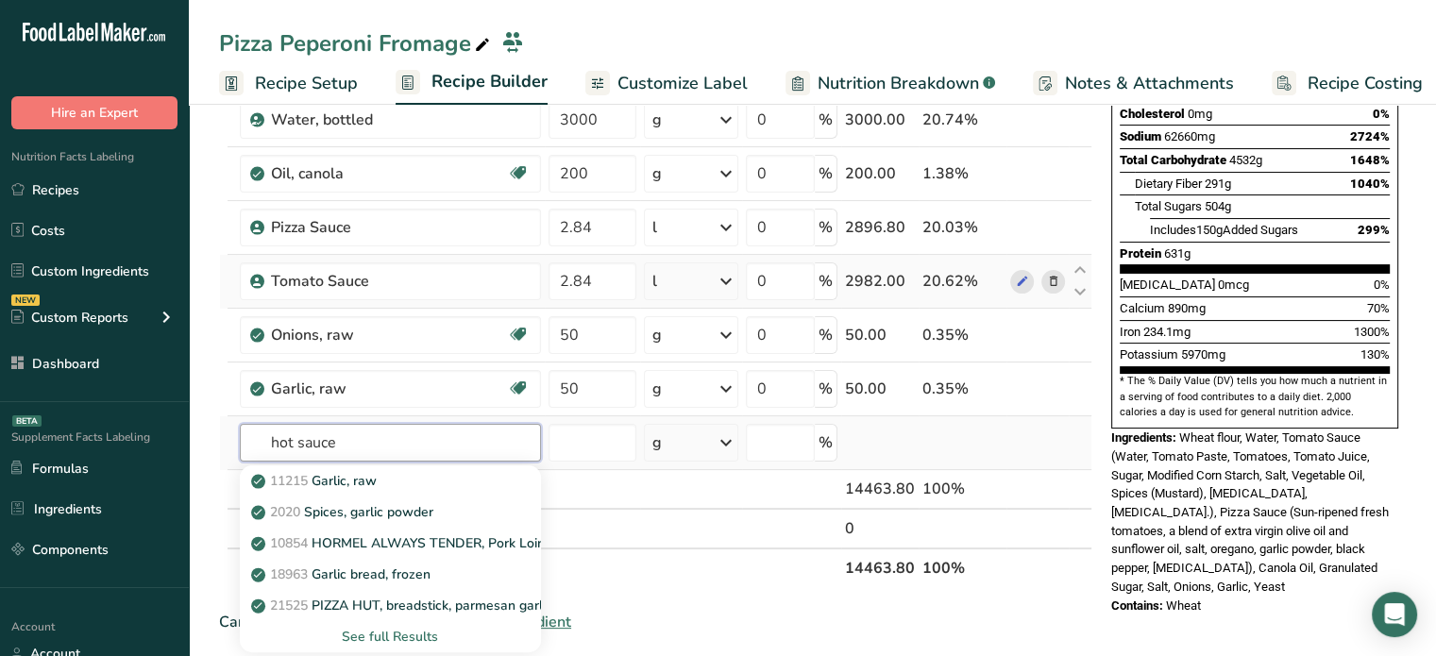
type input "hot sauce"
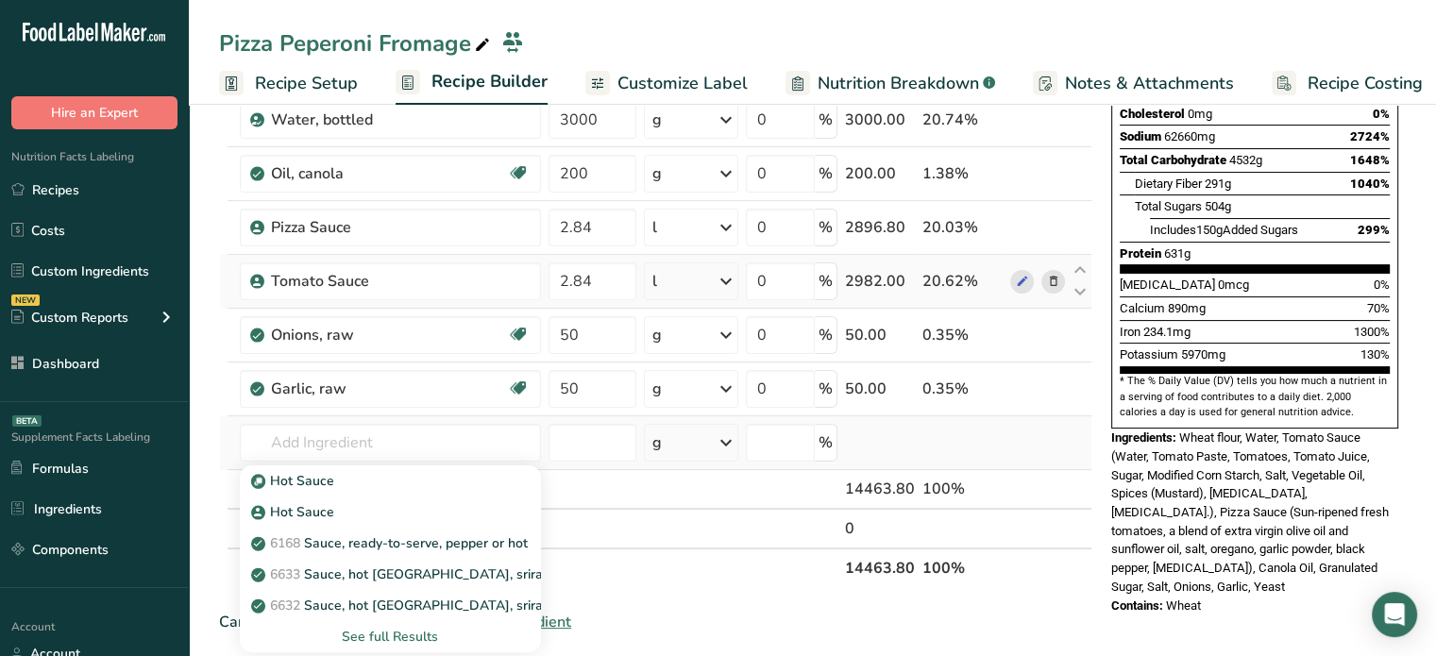
click at [419, 634] on div "See full Results" at bounding box center [390, 637] width 271 height 20
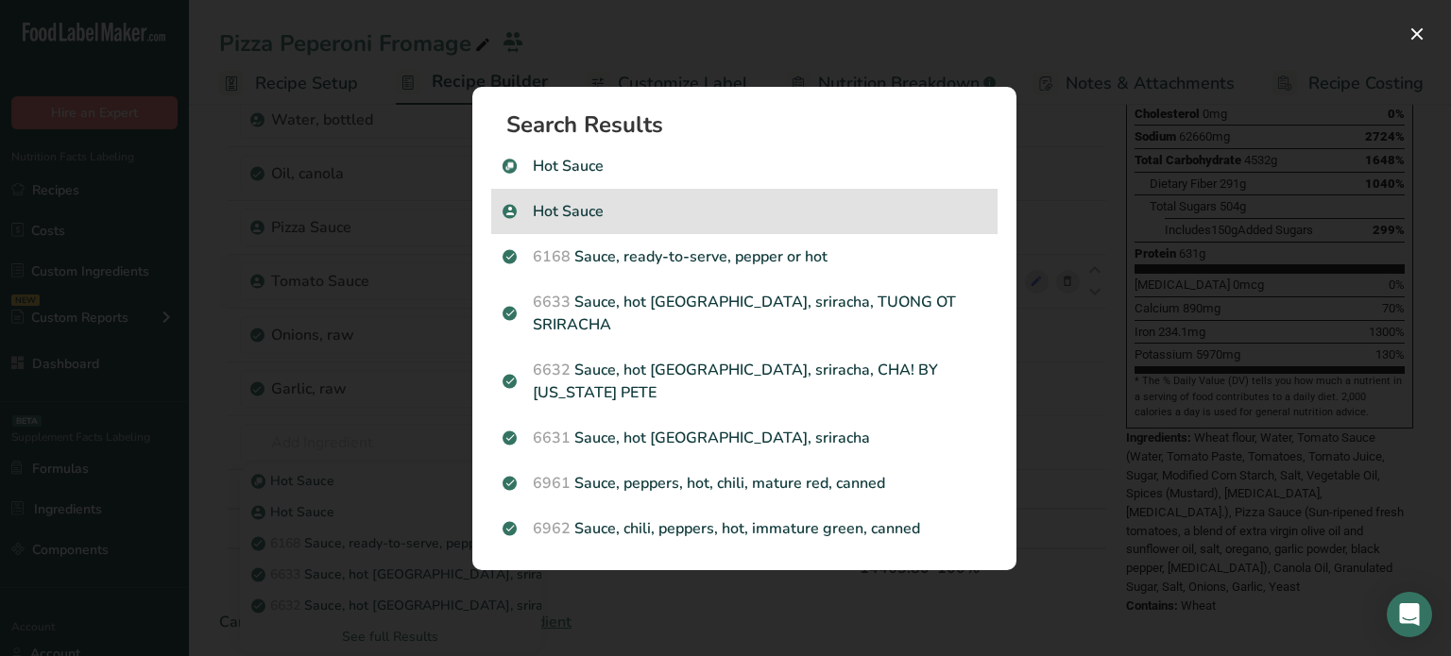
click at [923, 223] on p "Hot Sauce" at bounding box center [744, 211] width 484 height 23
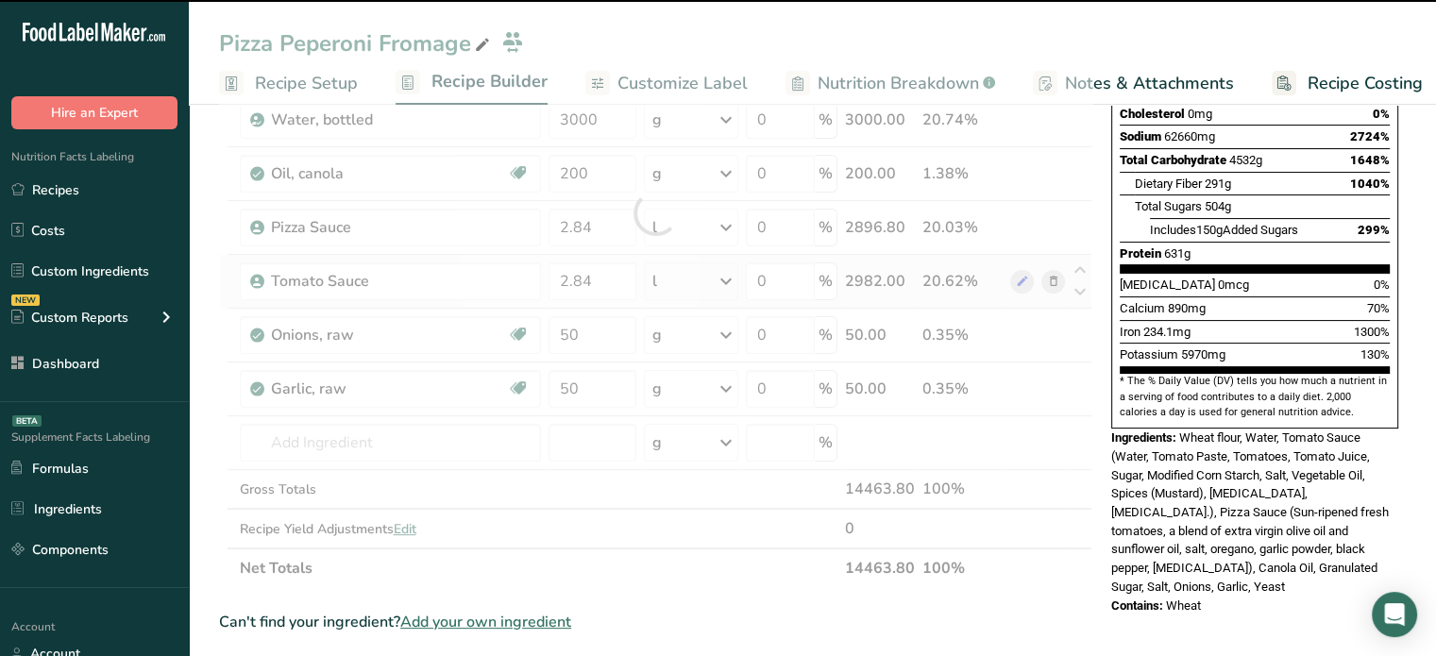
type input "0"
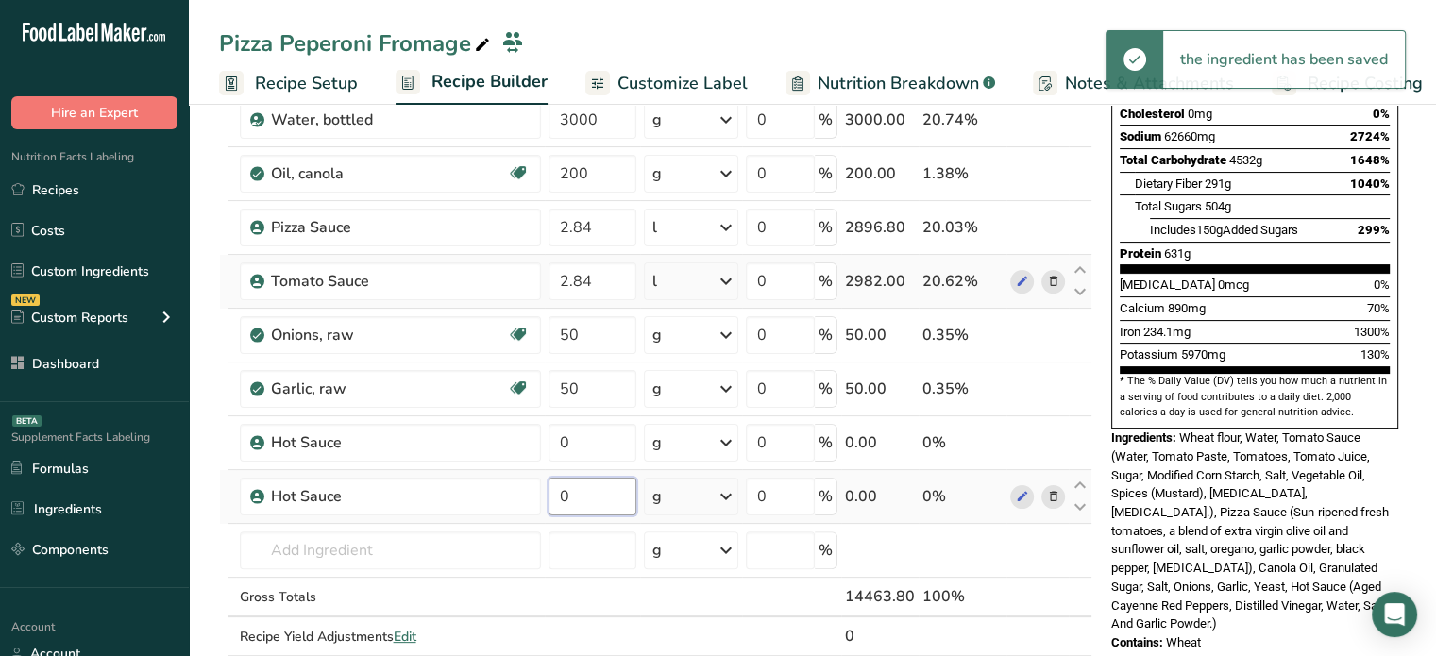
click at [632, 478] on input "0" at bounding box center [593, 497] width 88 height 38
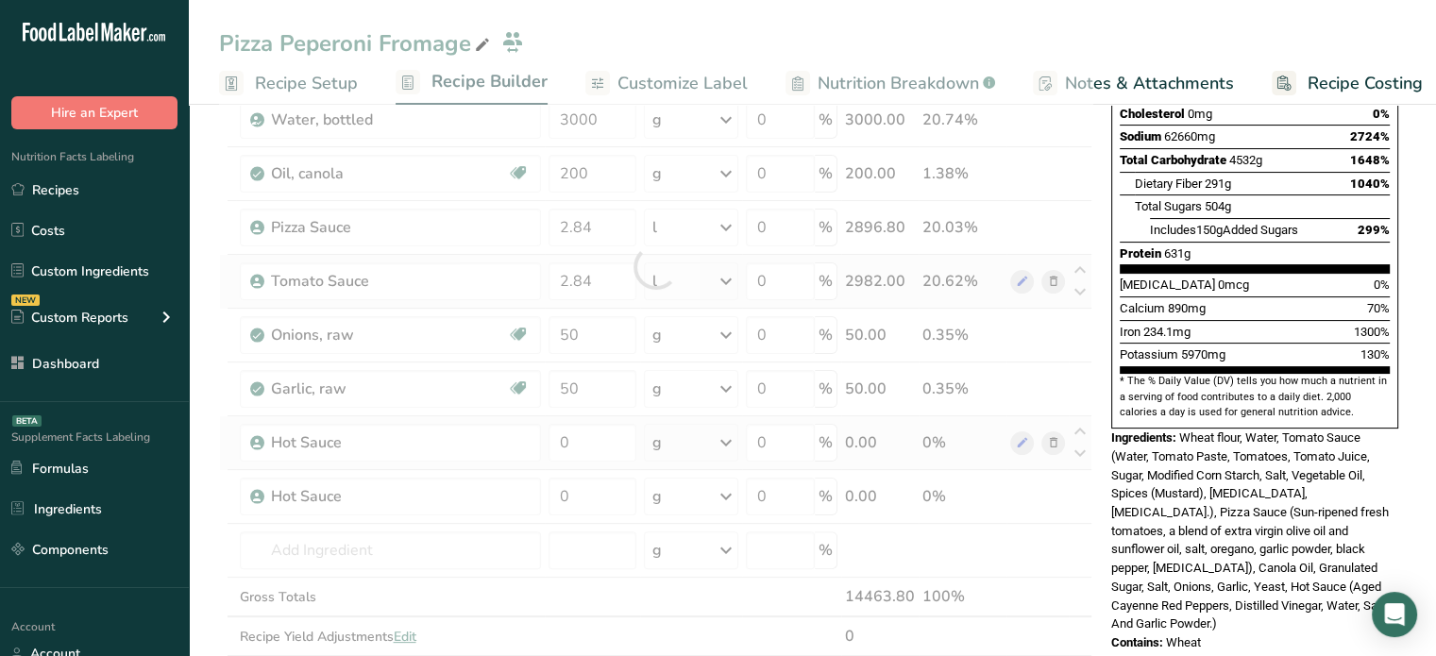
click at [1054, 436] on div "Ingredient * Amount * Unit * Waste * .a-a{fill:#347362;}.b-a{fill:#fff;} Grams …" at bounding box center [656, 267] width 874 height 858
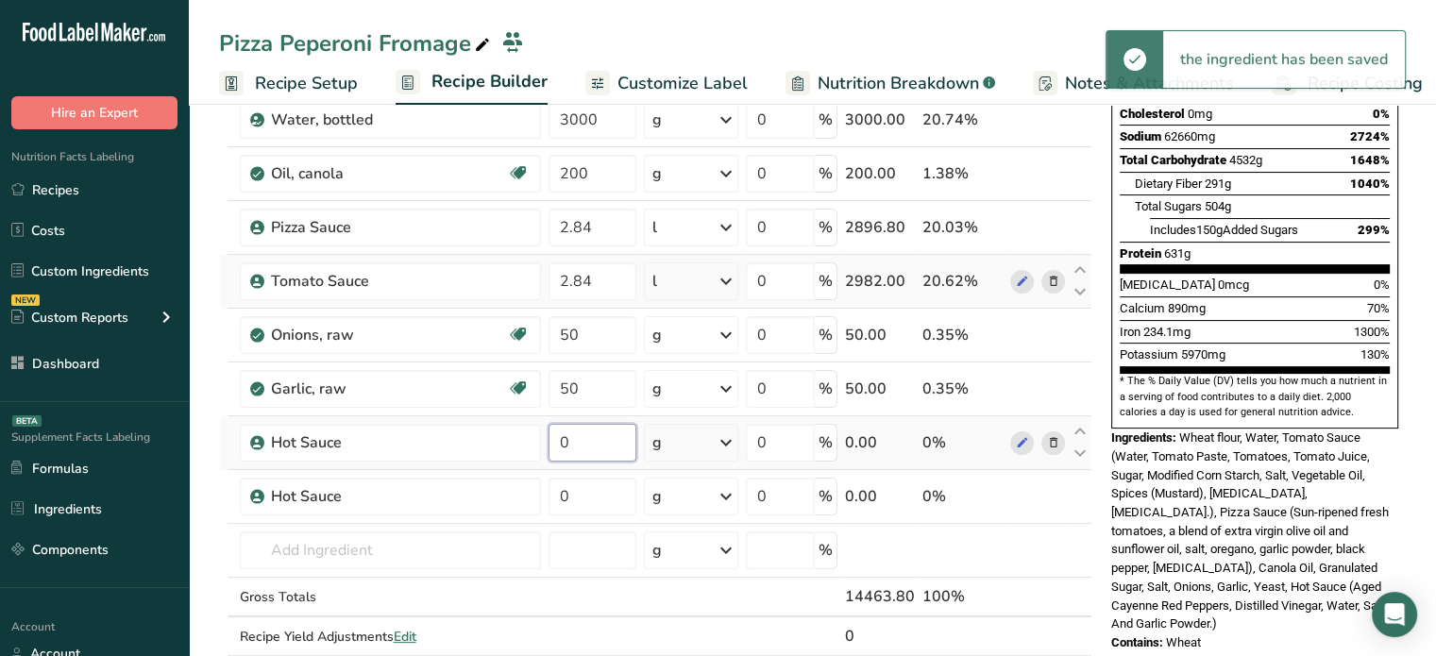
click at [604, 445] on input "0" at bounding box center [593, 443] width 88 height 38
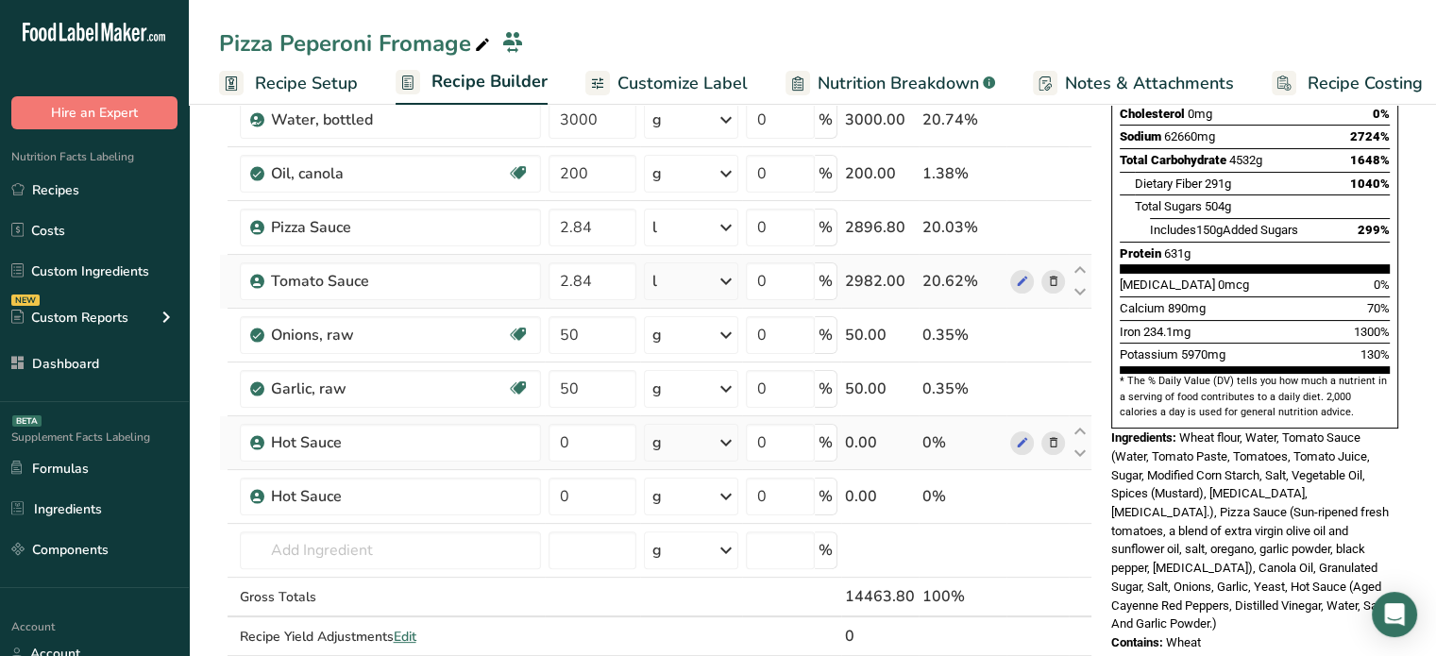
click at [1053, 437] on div "Ingredient * Amount * Unit * Waste * .a-a{fill:#347362;}.b-a{fill:#fff;} Grams …" at bounding box center [656, 267] width 874 height 858
click at [1046, 489] on icon at bounding box center [1052, 497] width 13 height 20
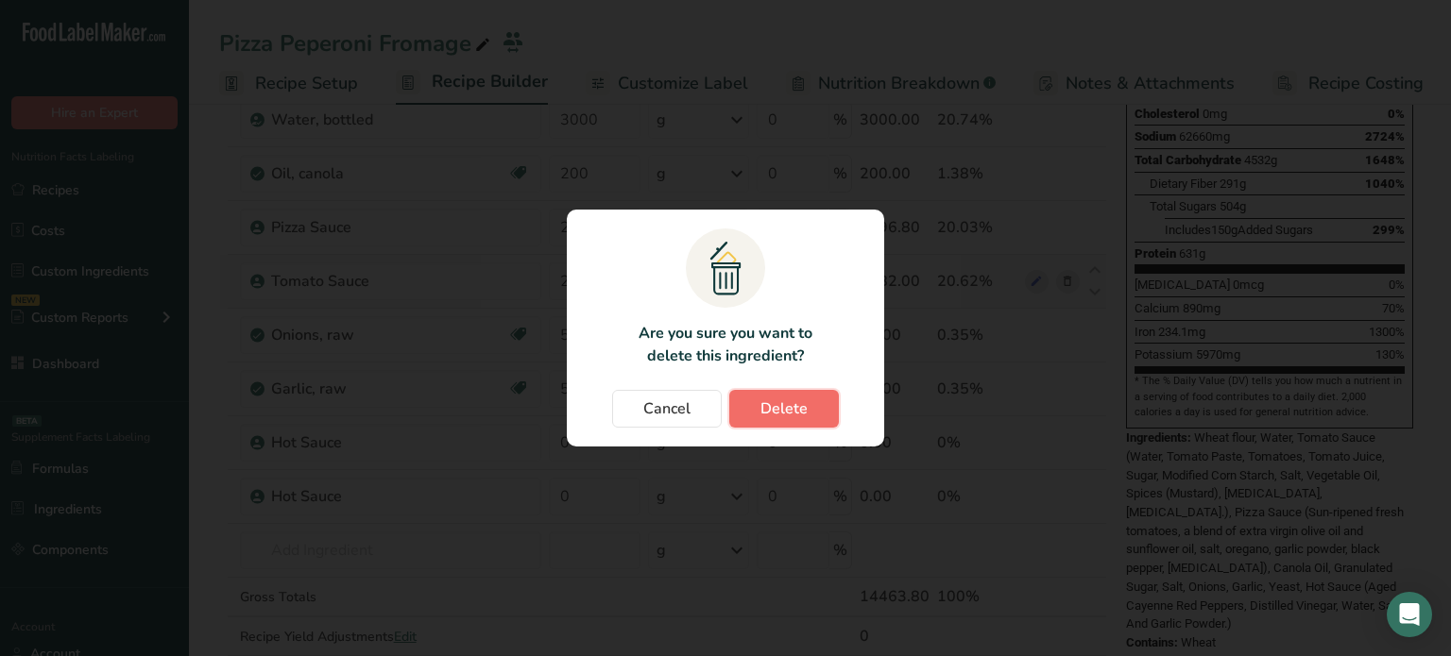
click at [793, 402] on span "Delete" at bounding box center [783, 409] width 47 height 23
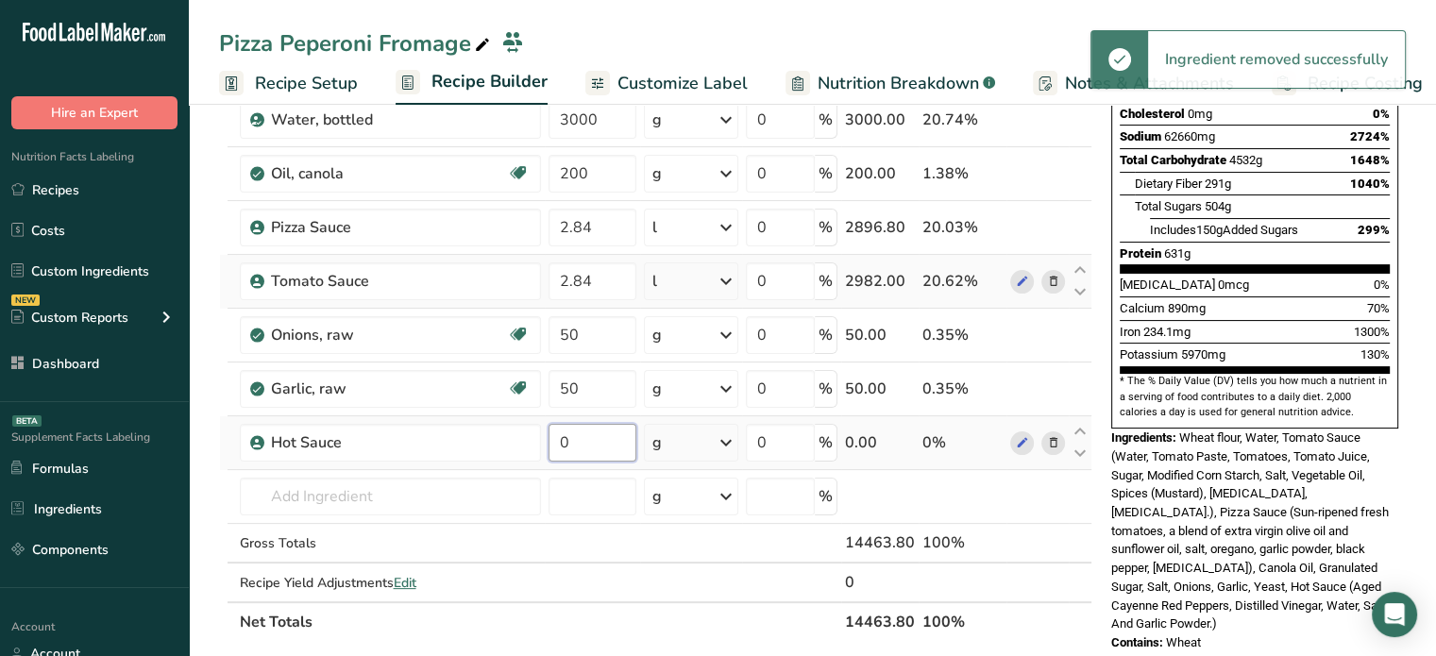
drag, startPoint x: 549, startPoint y: 454, endPoint x: 614, endPoint y: 440, distance: 66.7
click at [614, 440] on input "0" at bounding box center [593, 443] width 88 height 38
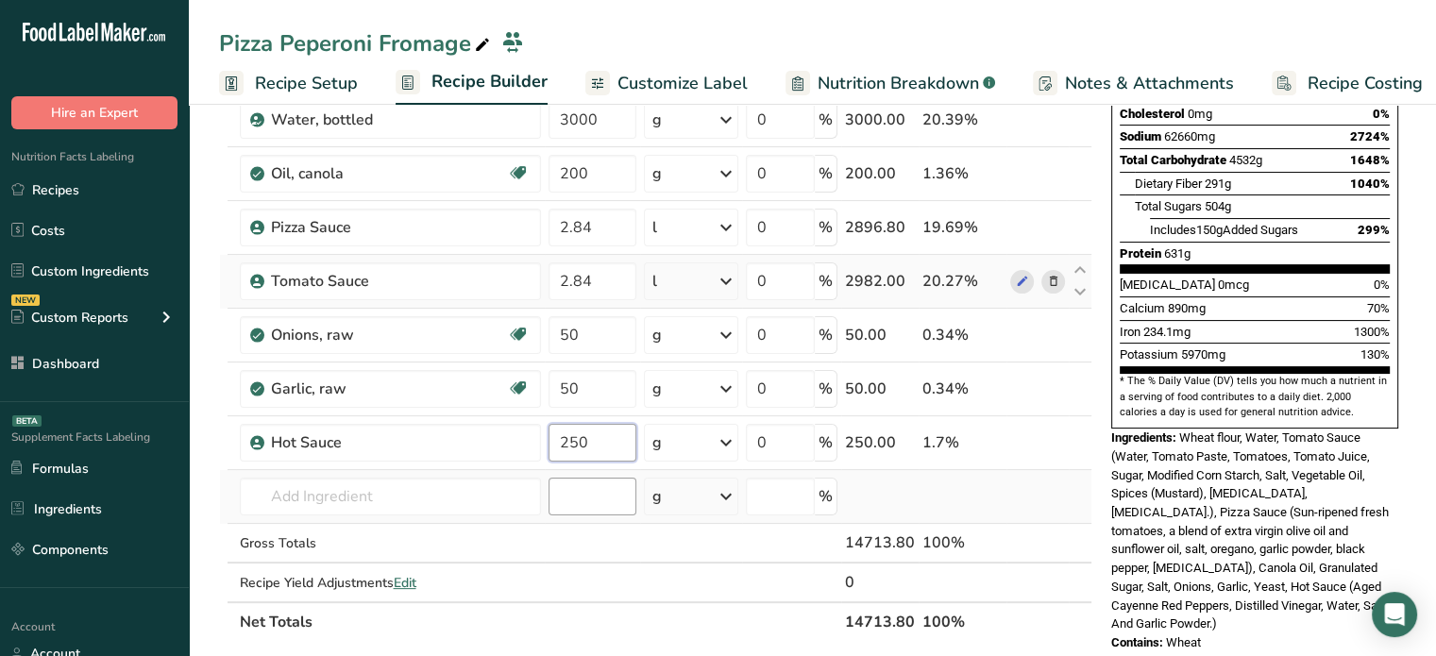
type input "250"
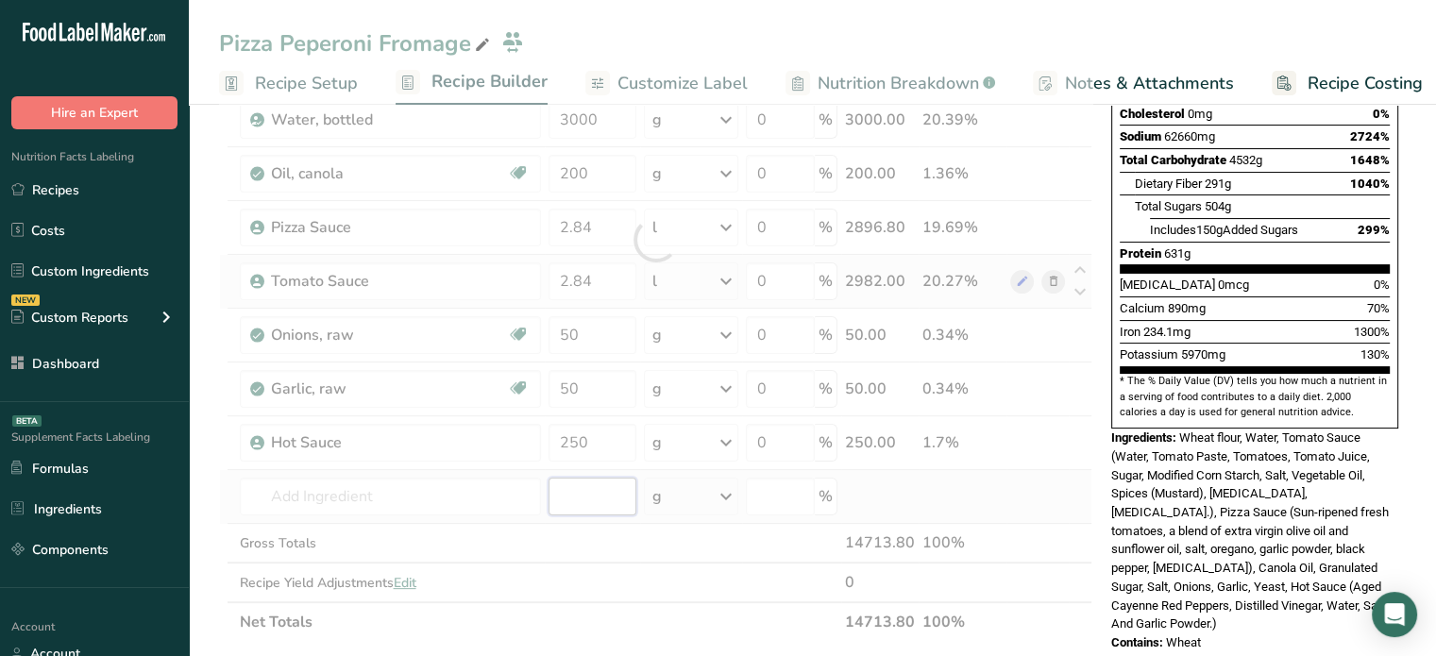
click at [591, 503] on div "Ingredient * Amount * Unit * Waste * .a-a{fill:#347362;}.b-a{fill:#fff;} Grams …" at bounding box center [656, 240] width 874 height 805
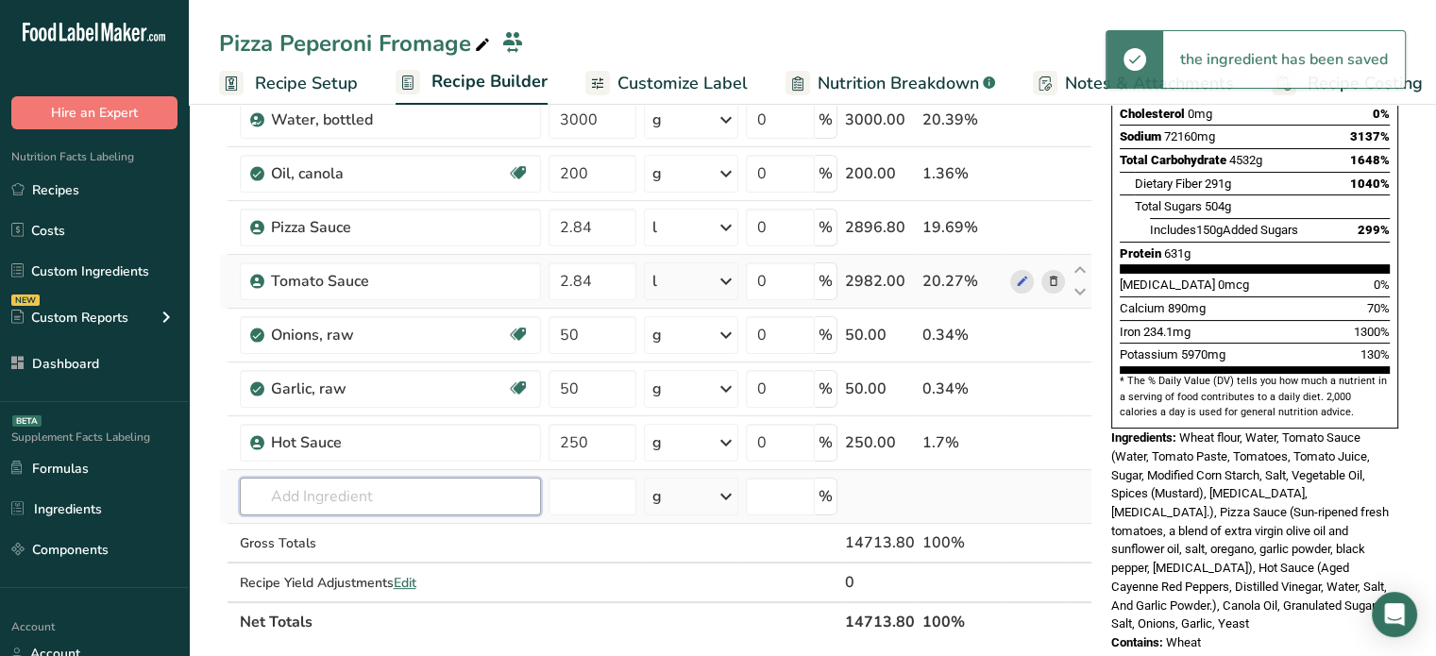
click at [418, 501] on input "text" at bounding box center [390, 497] width 301 height 38
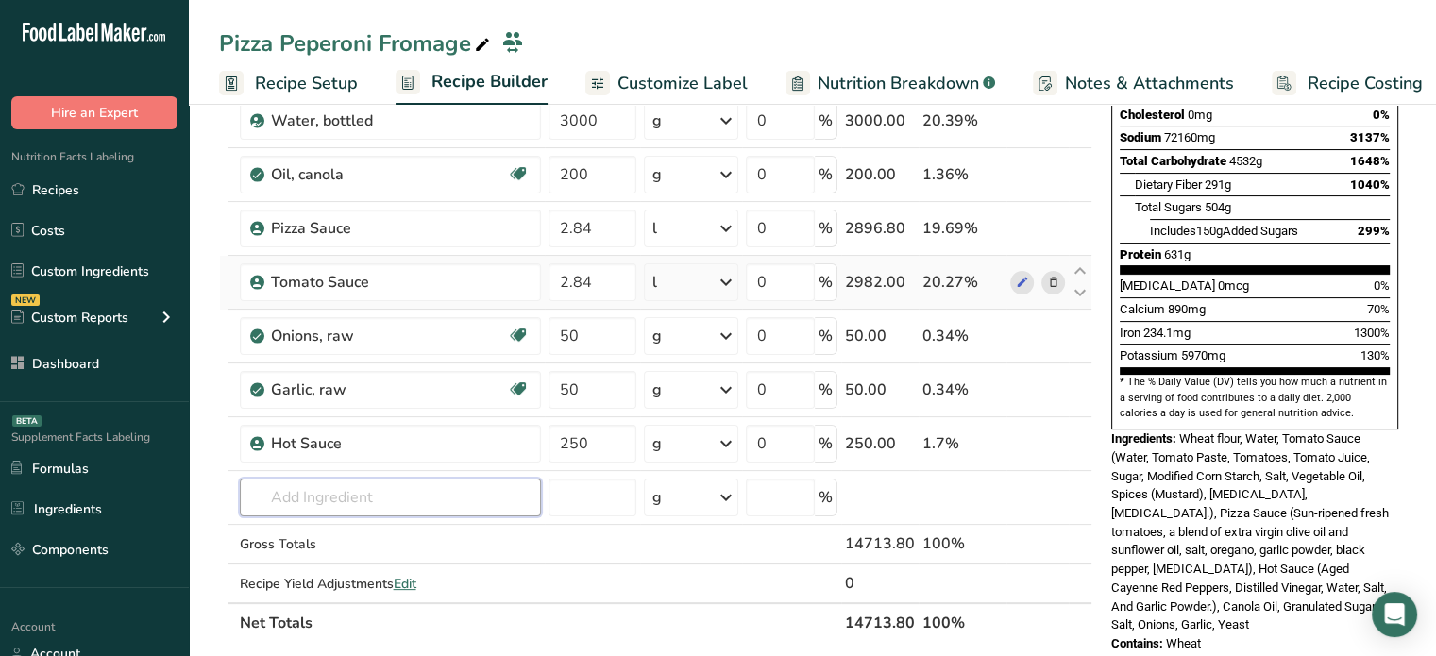
scroll to position [0, 0]
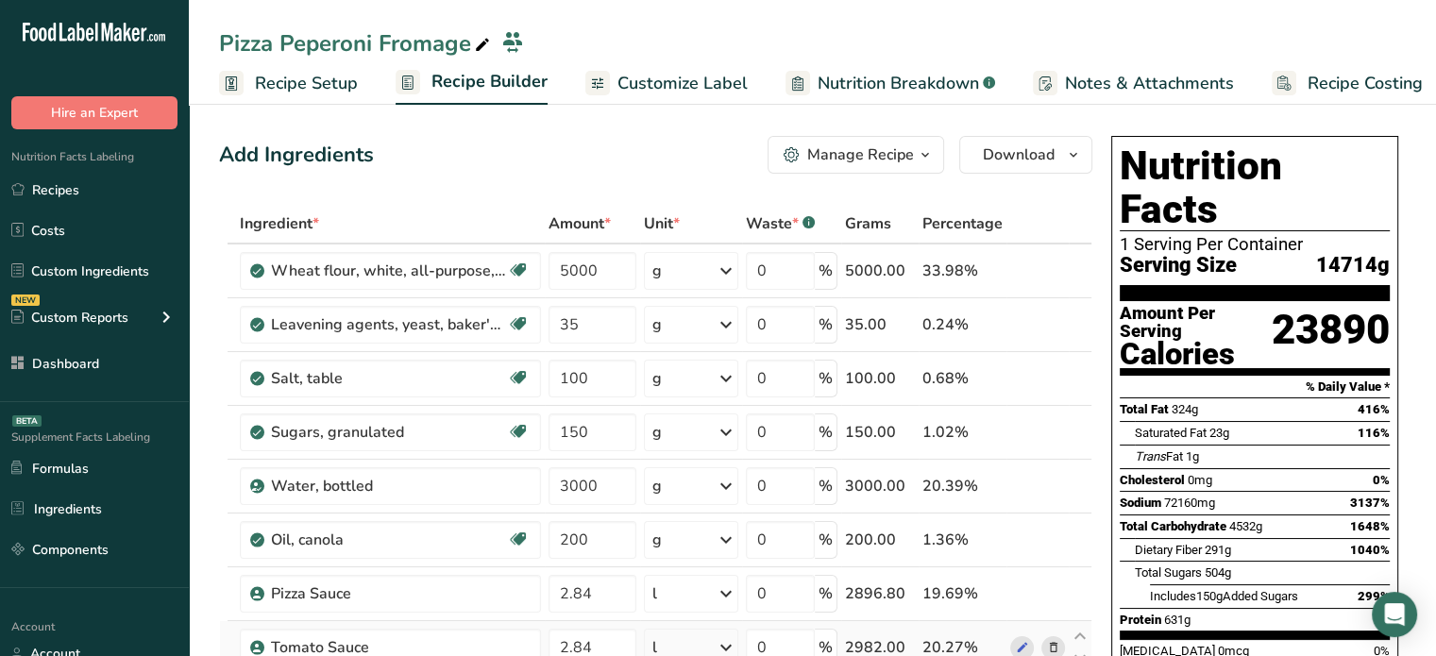
click at [856, 165] on div "Manage Recipe" at bounding box center [860, 155] width 107 height 23
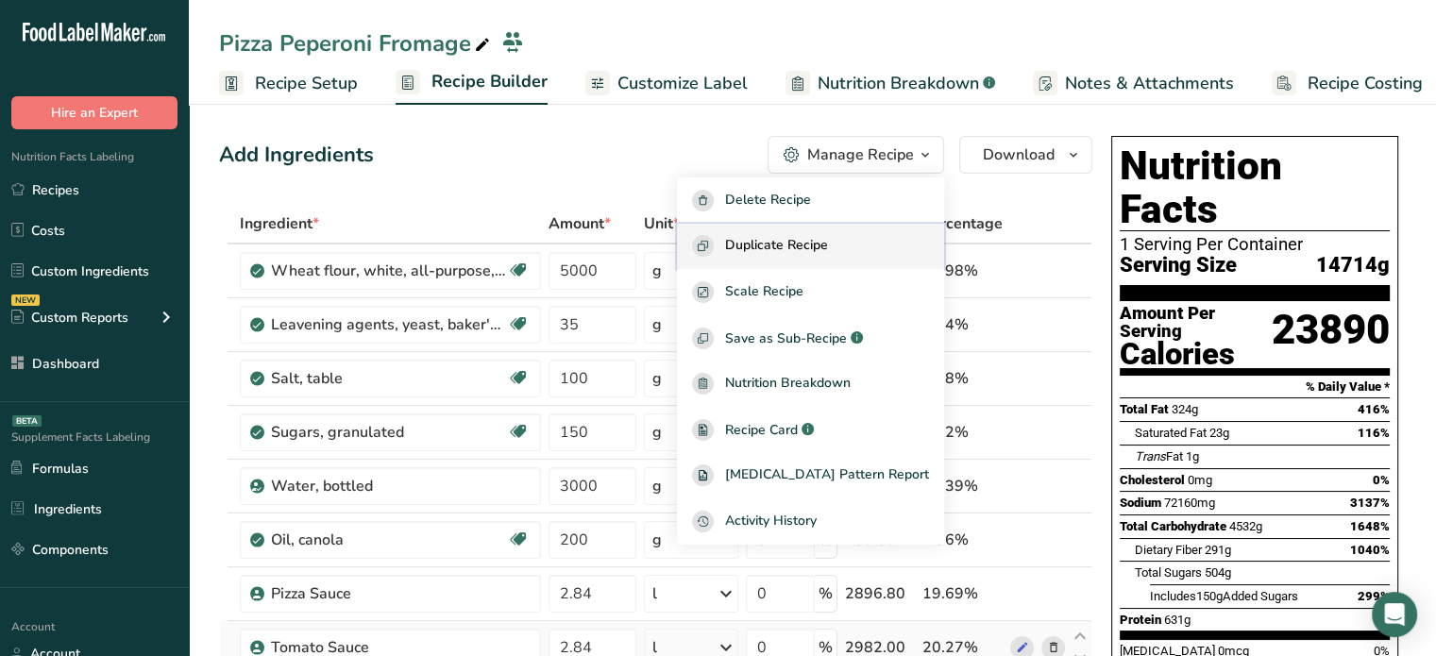
click at [828, 253] on span "Duplicate Recipe" at bounding box center [776, 246] width 103 height 22
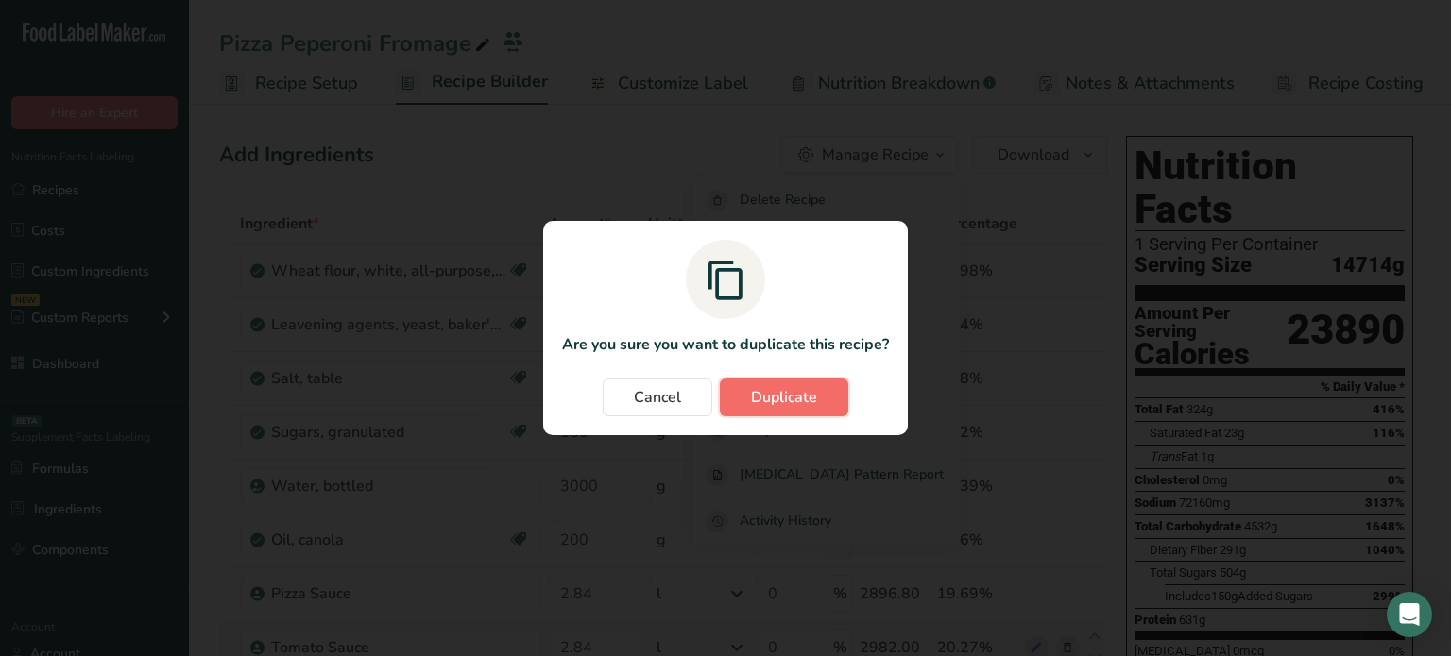
click at [790, 393] on span "Duplicate" at bounding box center [784, 397] width 66 height 23
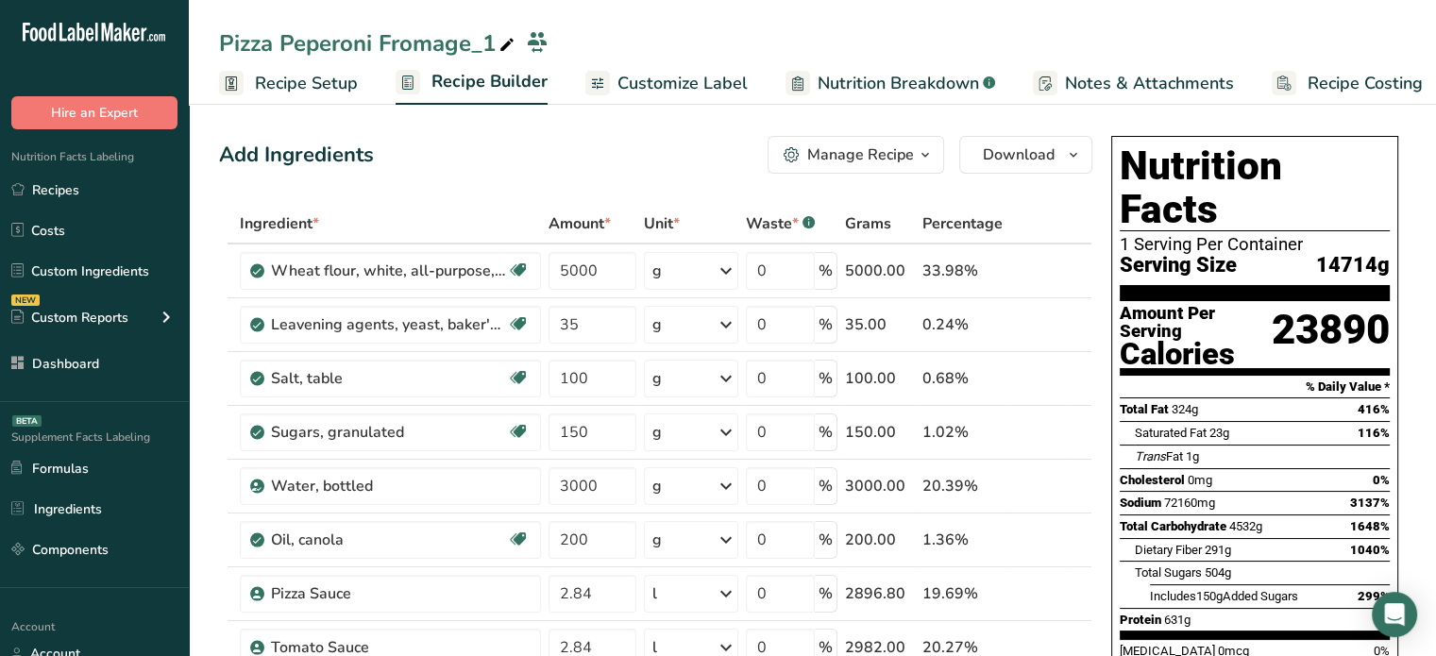
click at [498, 48] on span at bounding box center [507, 45] width 23 height 23
click at [498, 48] on input "Pizza Peperoni Fromage_1" at bounding box center [797, 47] width 1157 height 34
drag, startPoint x: 498, startPoint y: 48, endPoint x: 238, endPoint y: 54, distance: 259.8
click at [238, 54] on input "Pizza Peperoni Fromage_1" at bounding box center [797, 47] width 1157 height 34
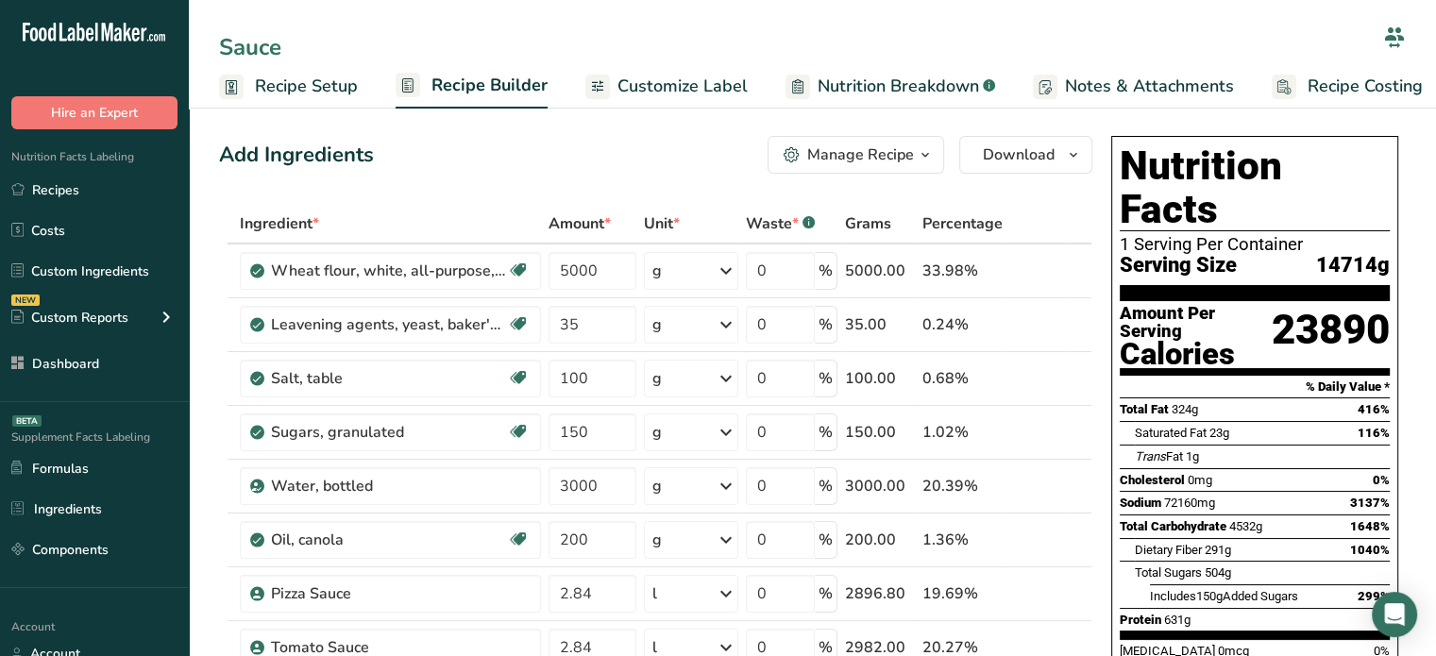
type input "Sauce"
click at [450, 139] on div "Add Ingredients Manage Recipe Delete Recipe Duplicate Recipe Scale Recipe Save …" at bounding box center [656, 155] width 874 height 38
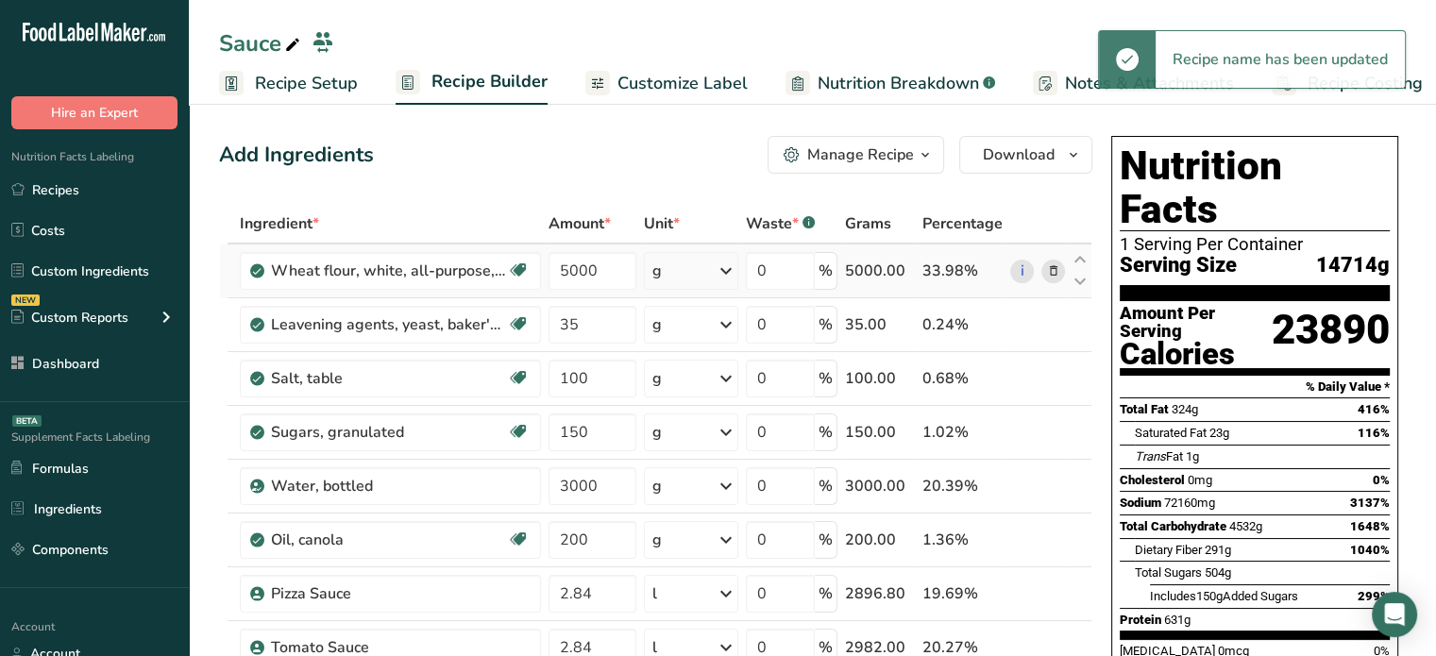
click at [1049, 268] on icon at bounding box center [1052, 272] width 13 height 20
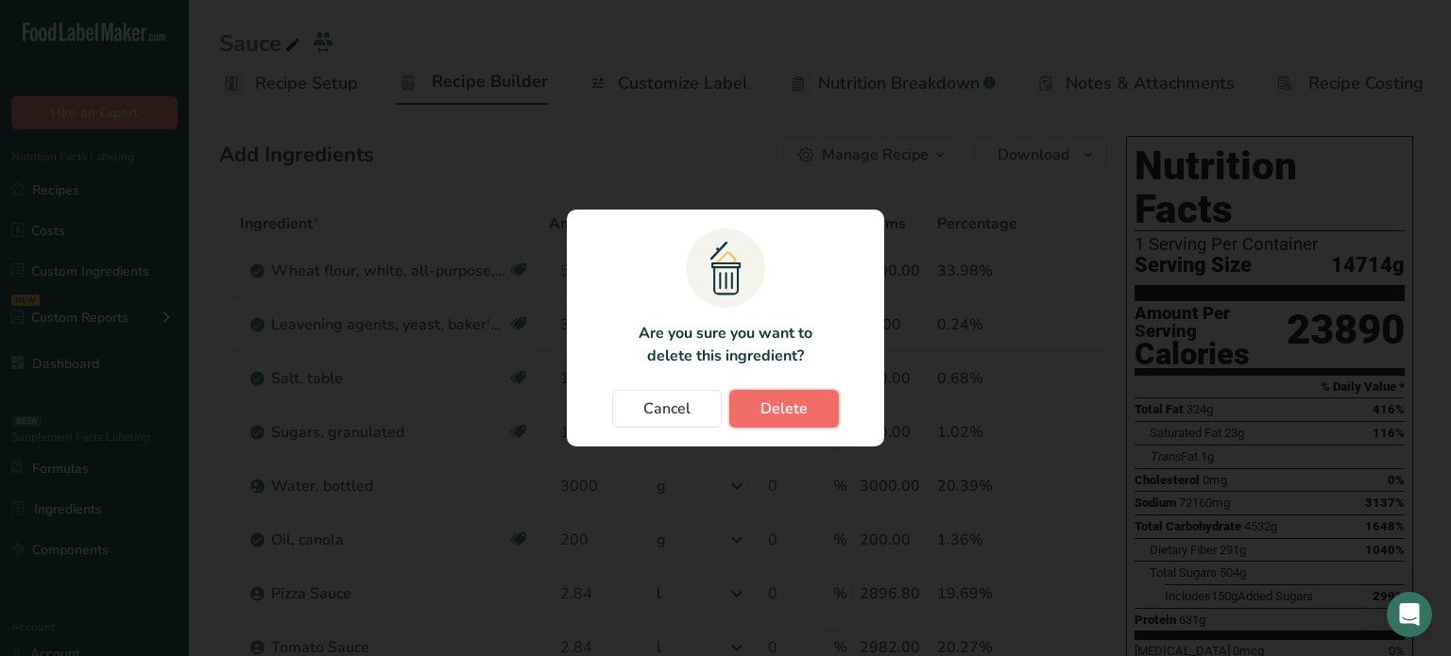
click at [812, 413] on button "Delete" at bounding box center [784, 409] width 110 height 38
type input "35"
type input "100"
type input "150"
type input "3000"
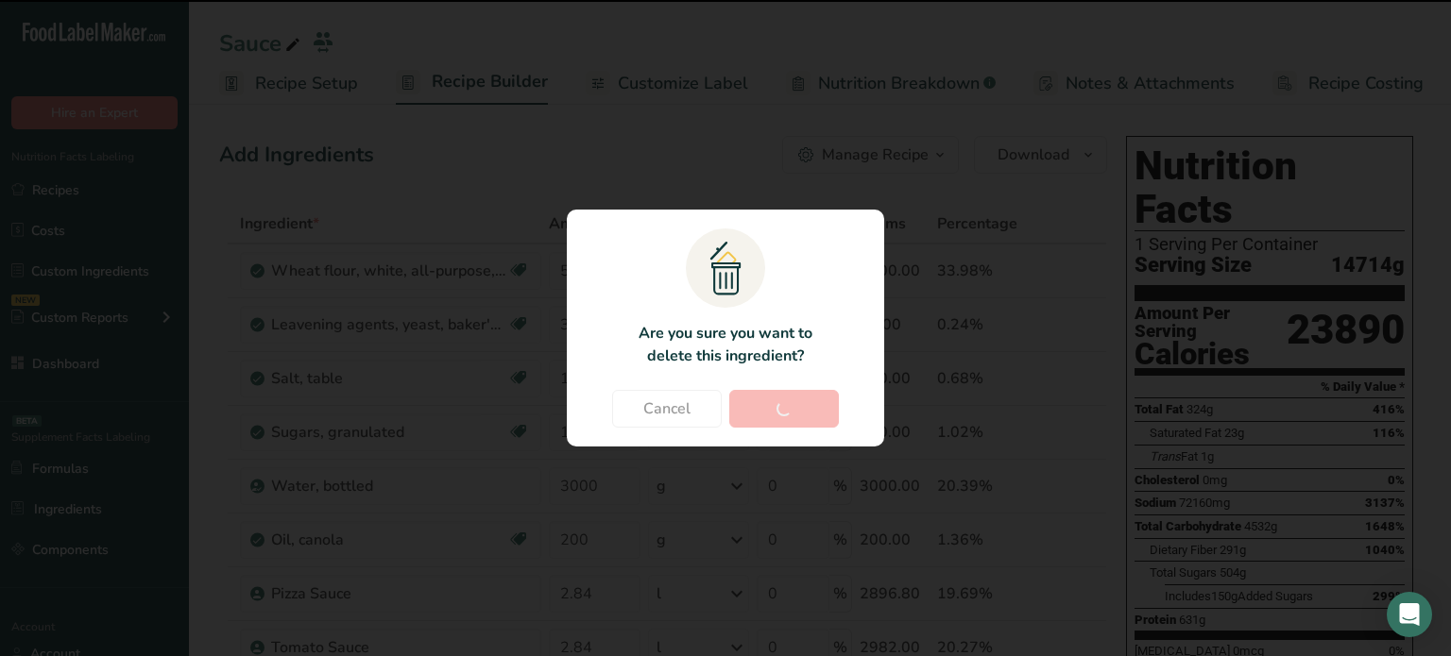
type input "200"
type input "2.84"
type input "50"
type input "250"
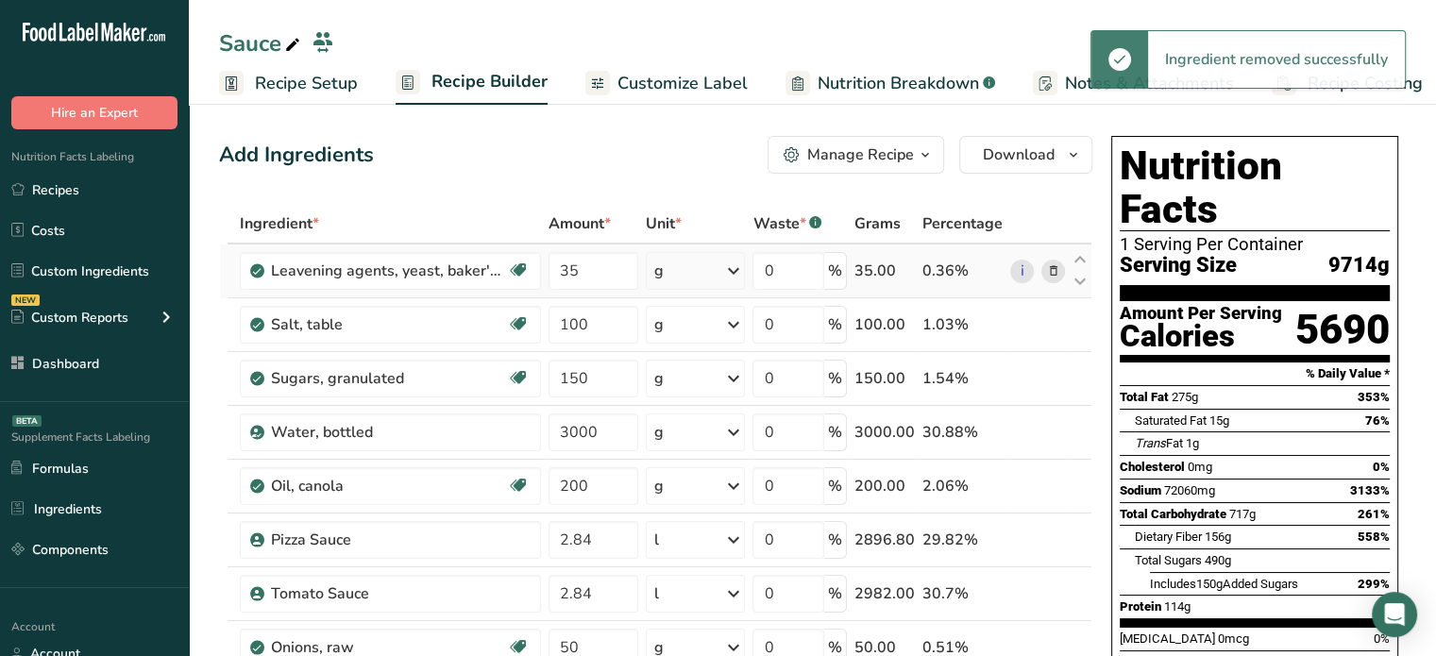
click at [1048, 273] on icon at bounding box center [1052, 272] width 13 height 20
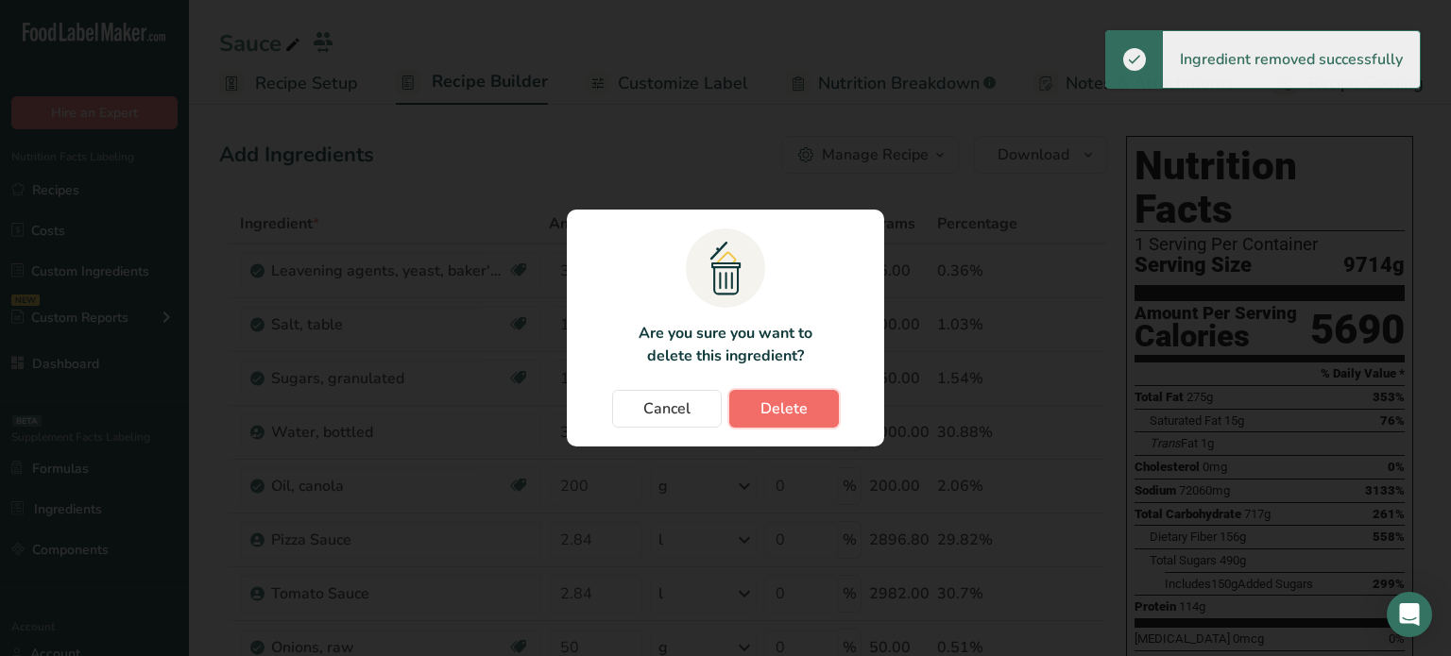
click at [787, 407] on span "Delete" at bounding box center [783, 409] width 47 height 23
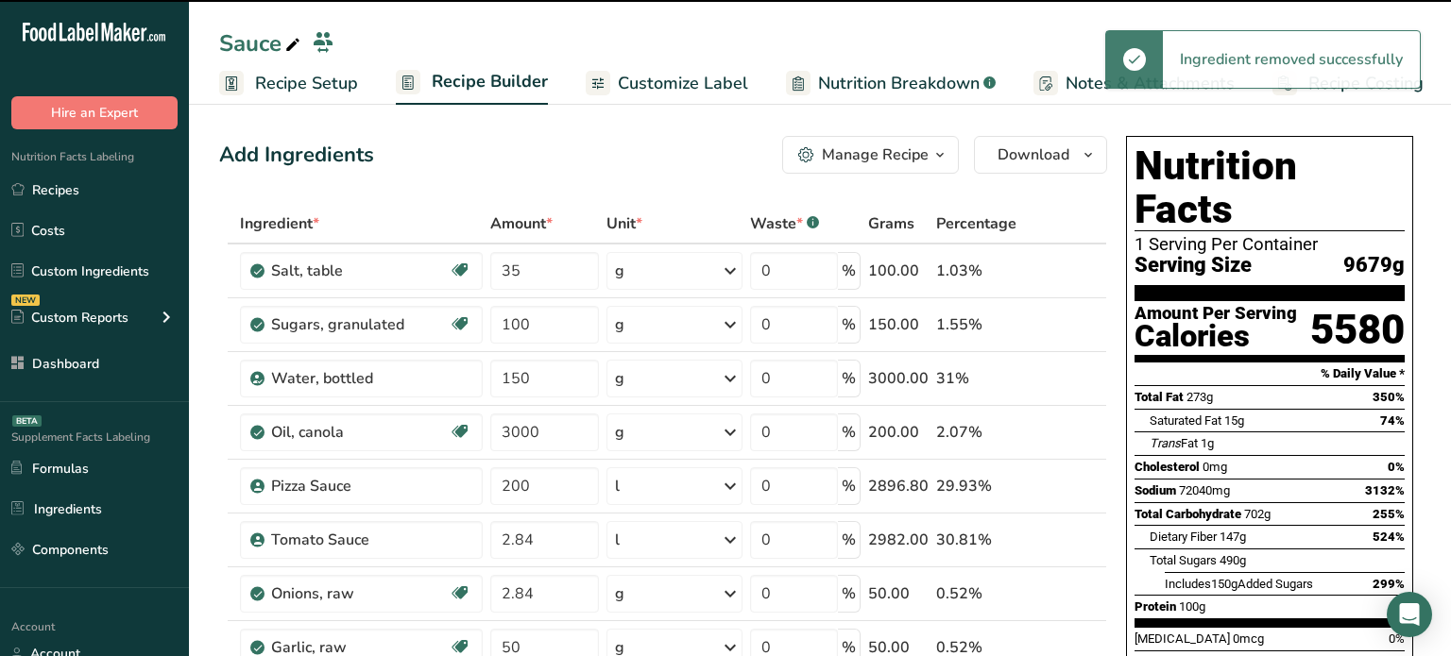
type input "100"
type input "150"
type input "3000"
type input "200"
type input "2.84"
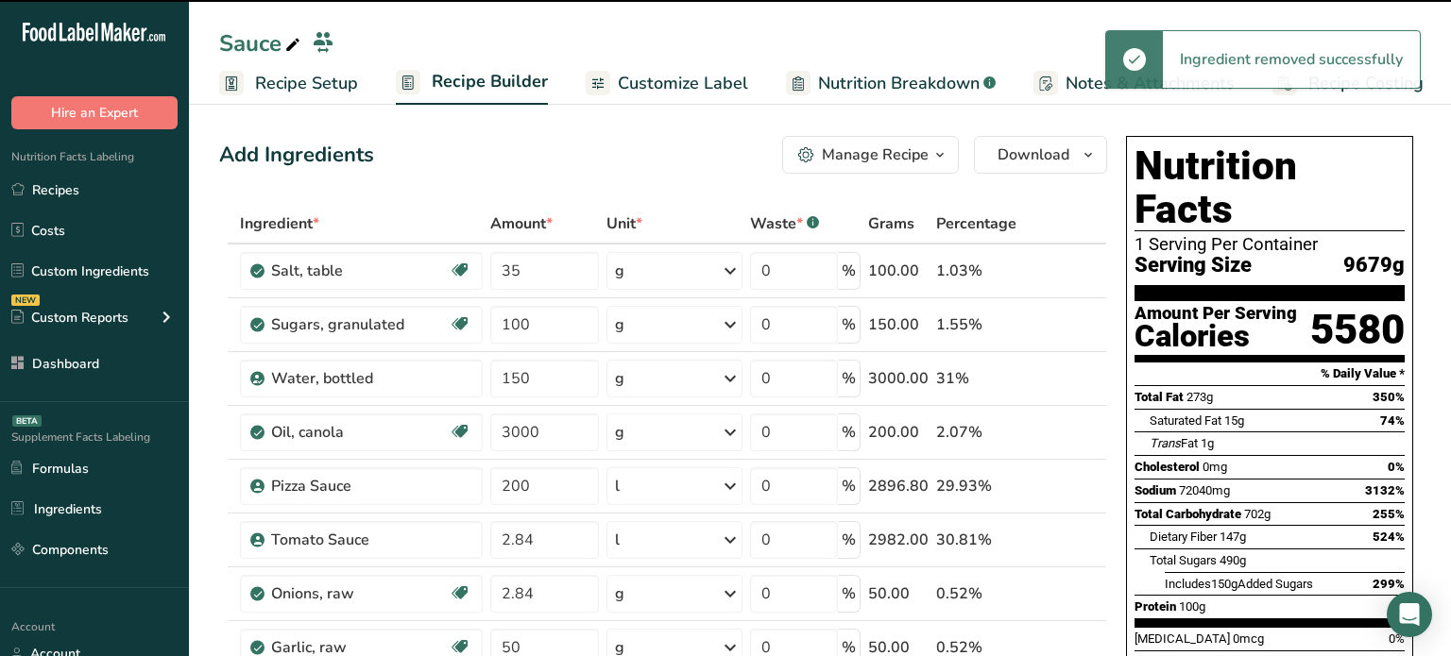
type input "50"
type input "250"
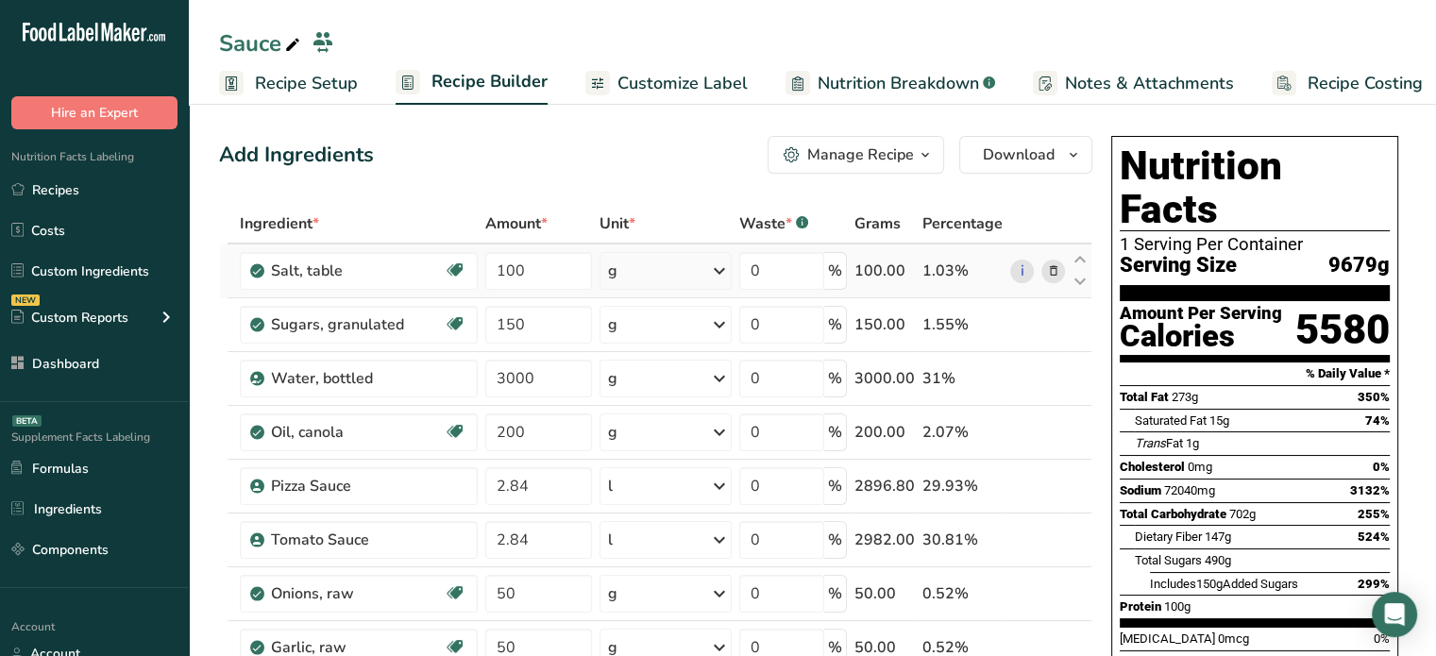
click at [1056, 269] on icon at bounding box center [1052, 272] width 13 height 20
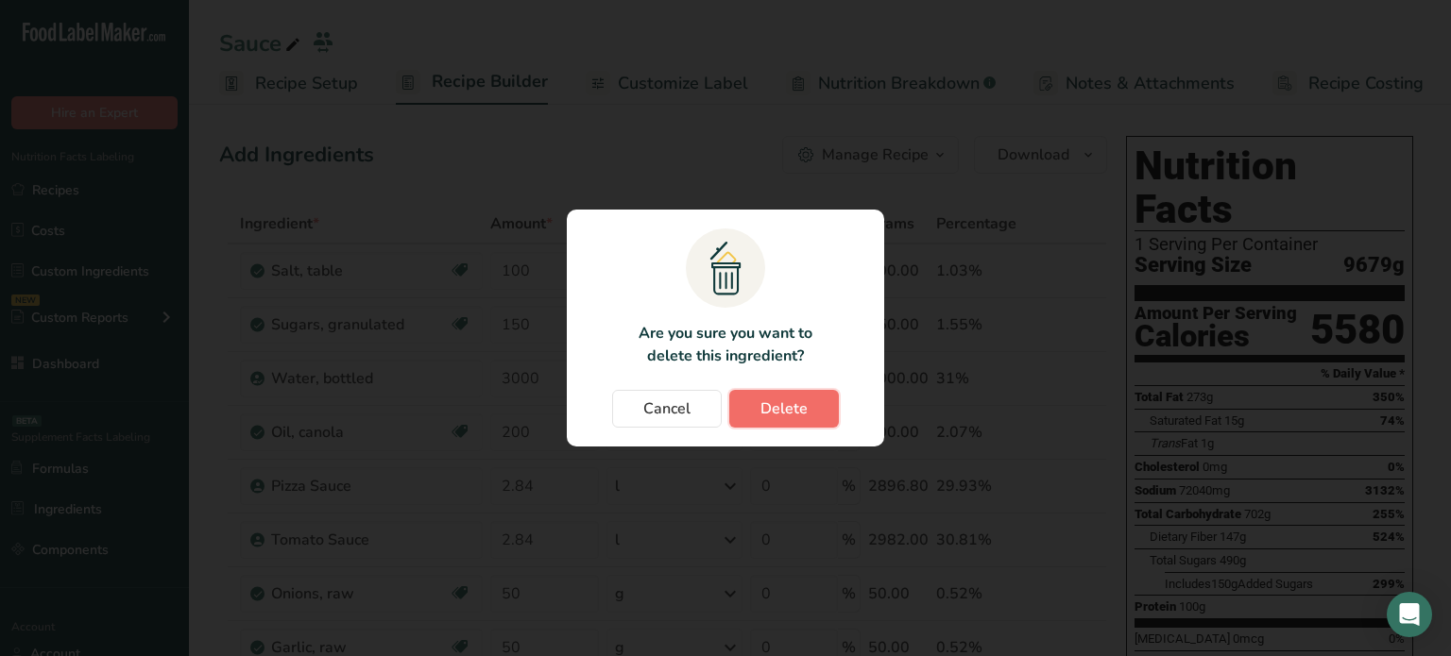
click at [812, 405] on button "Delete" at bounding box center [784, 409] width 110 height 38
type input "150"
type input "3000"
type input "200"
type input "2.84"
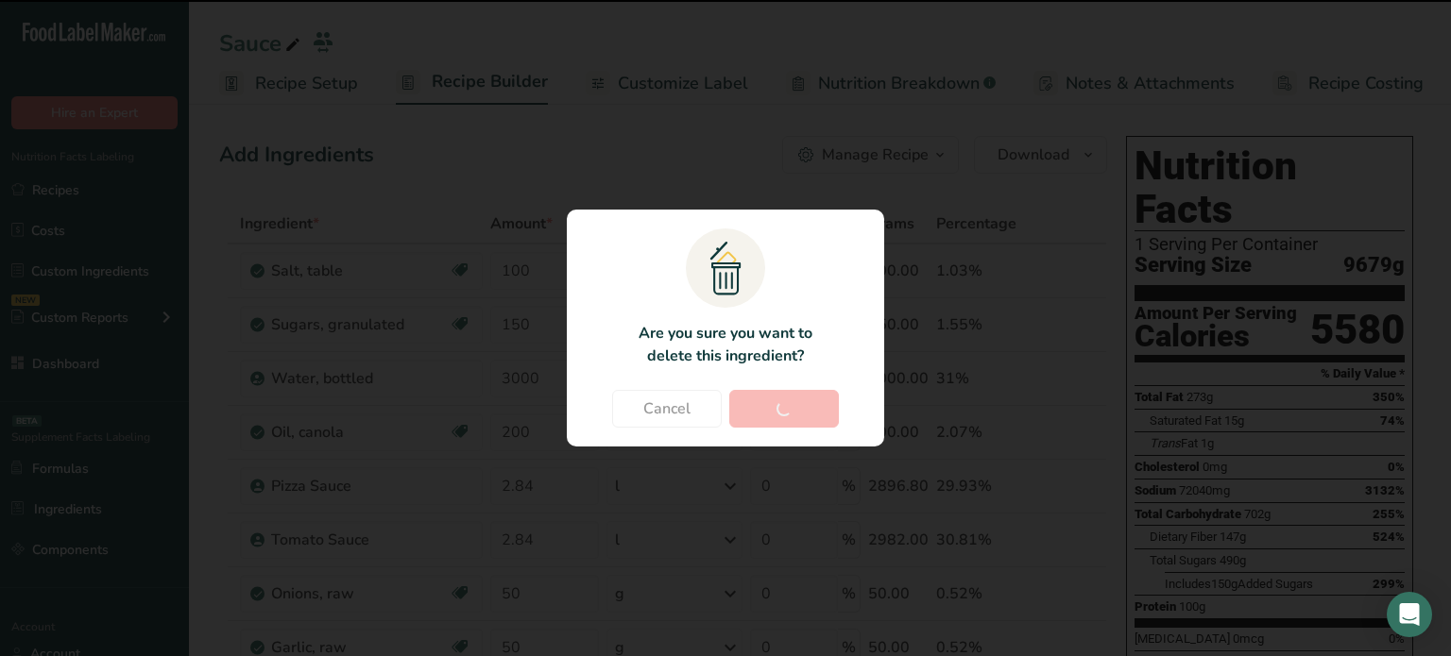
type input "50"
type input "250"
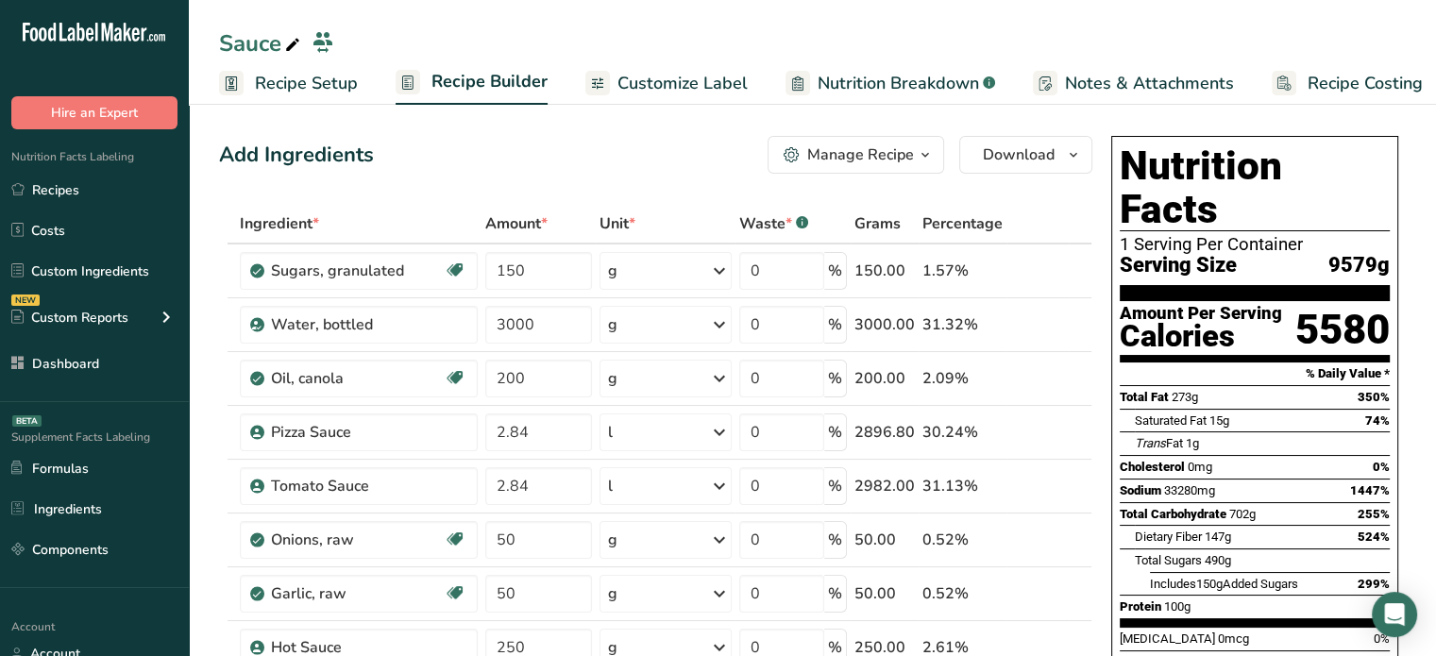
click at [331, 91] on span "Recipe Setup" at bounding box center [306, 83] width 103 height 25
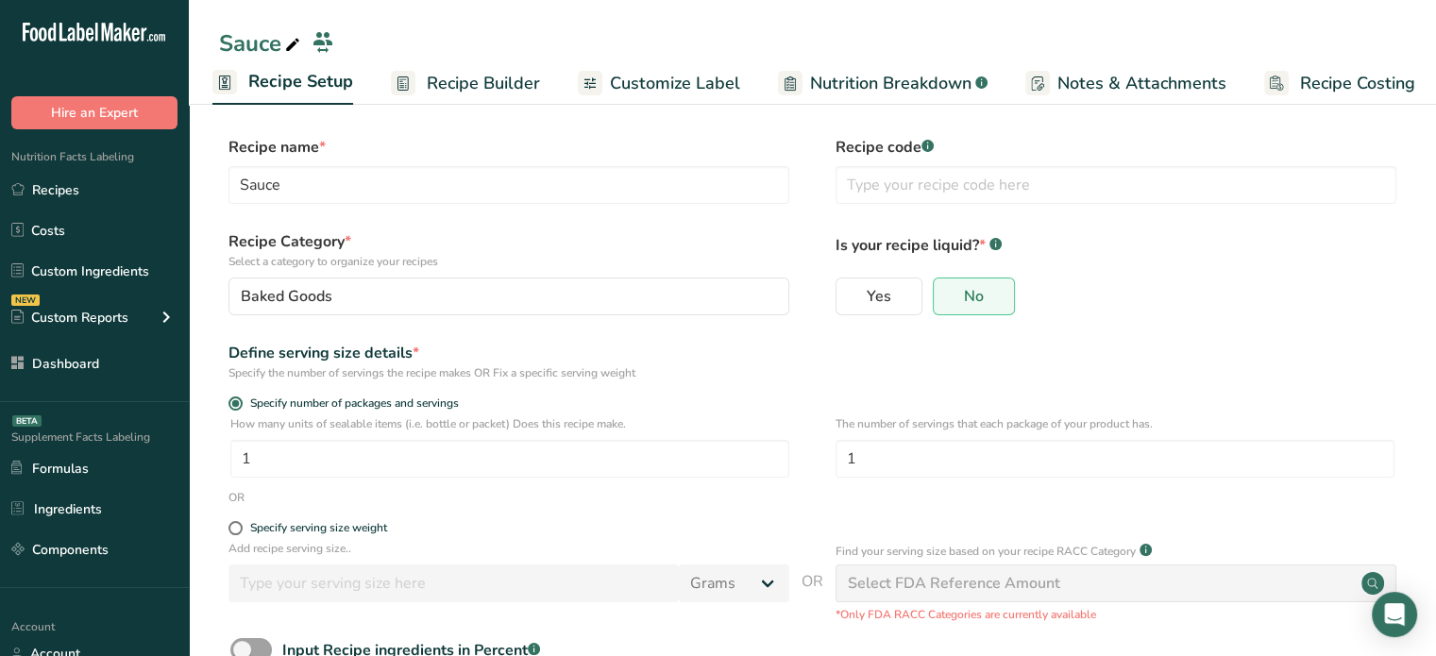
click at [483, 73] on span "Recipe Builder" at bounding box center [483, 83] width 113 height 25
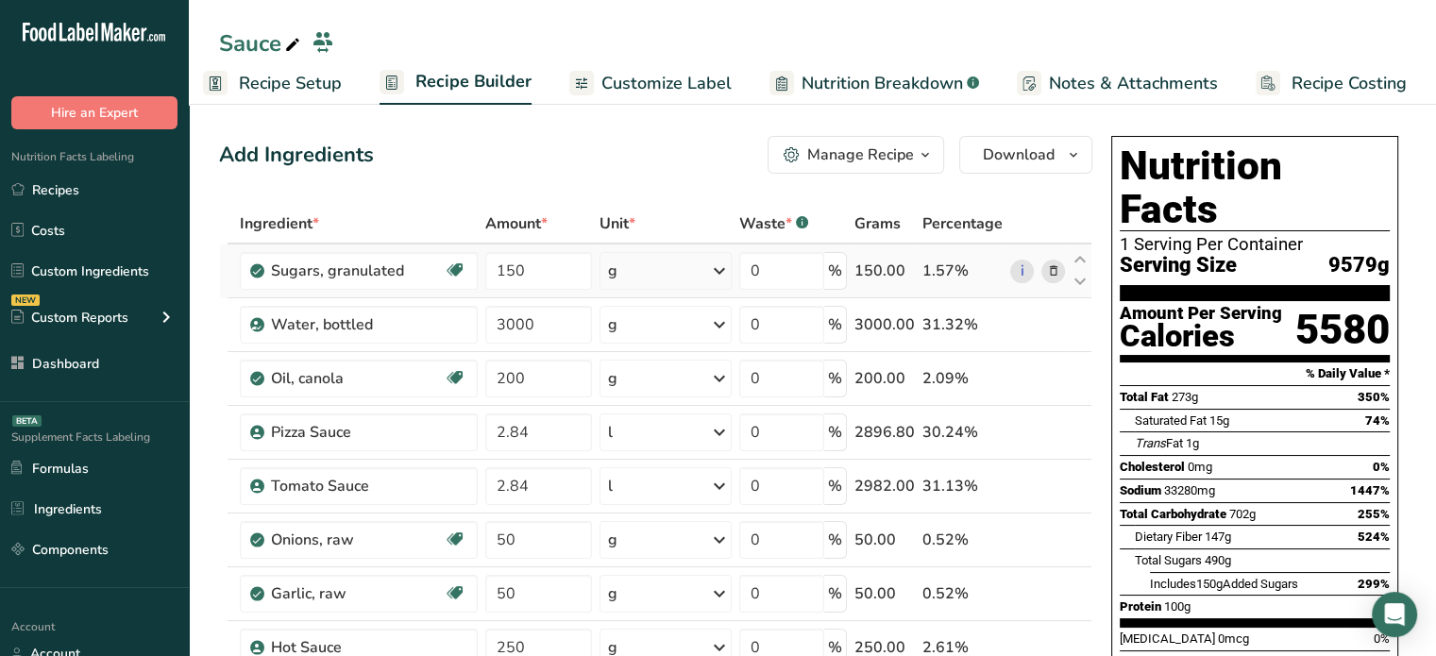
click at [1050, 271] on icon at bounding box center [1052, 272] width 13 height 20
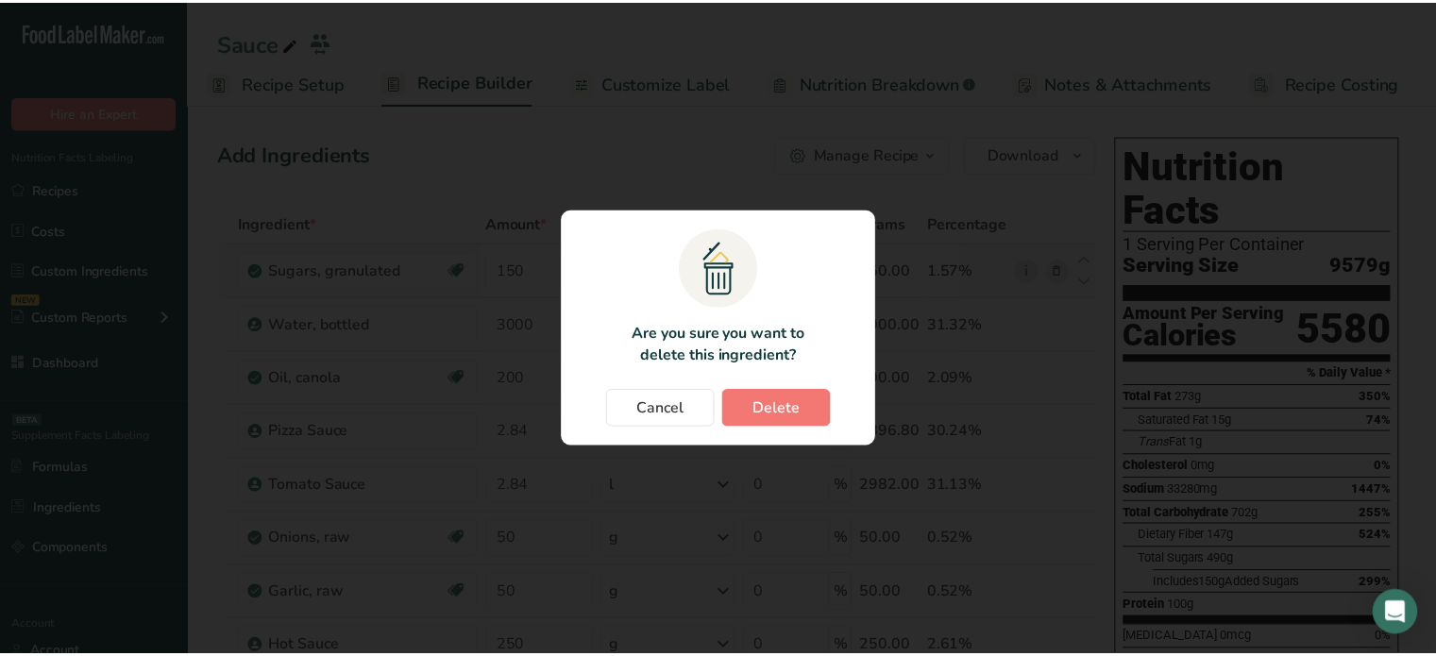
scroll to position [0, 2]
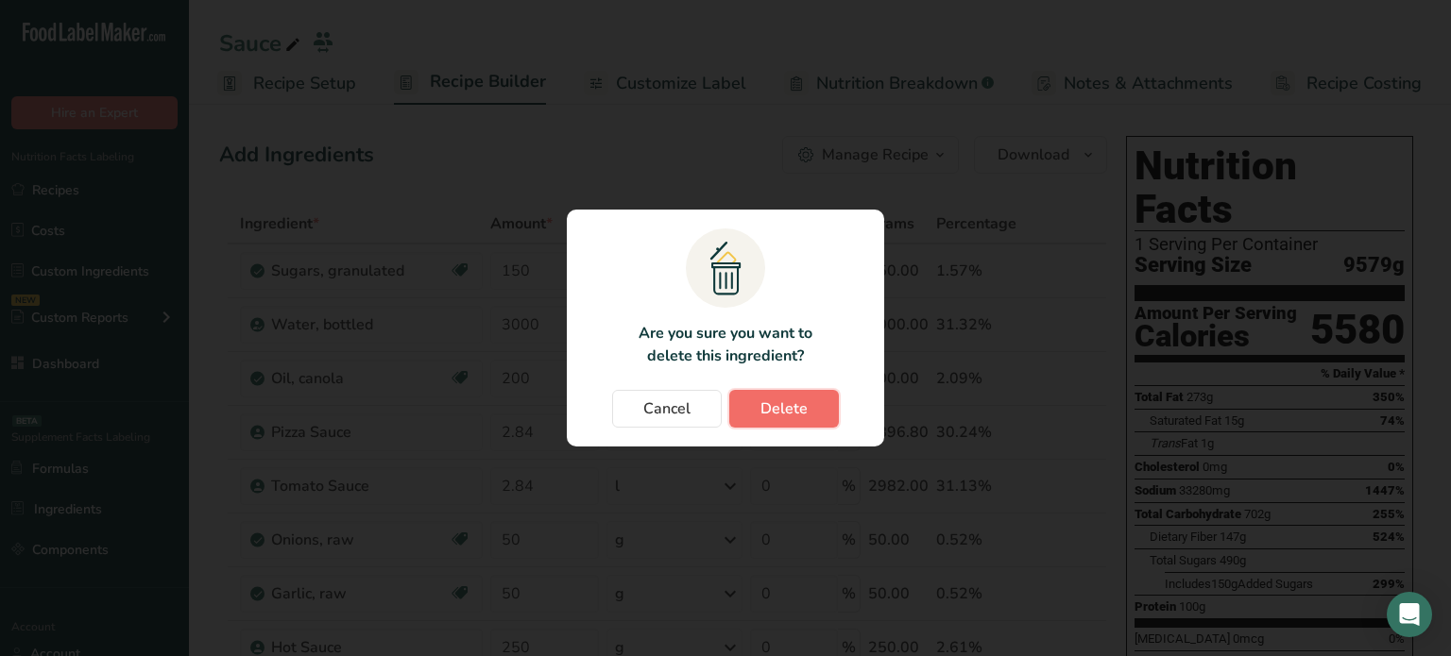
click at [779, 395] on button "Delete" at bounding box center [784, 409] width 110 height 38
type input "3000"
type input "200"
type input "2.84"
type input "50"
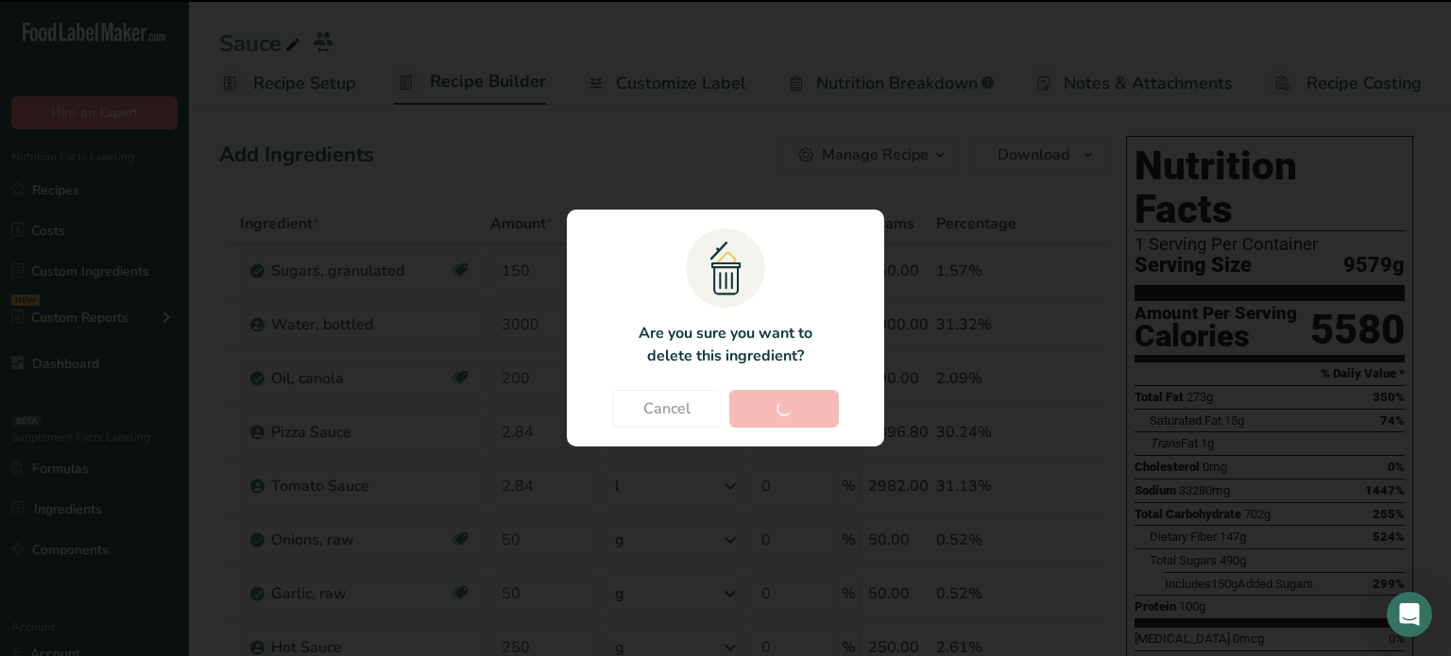
type input "250"
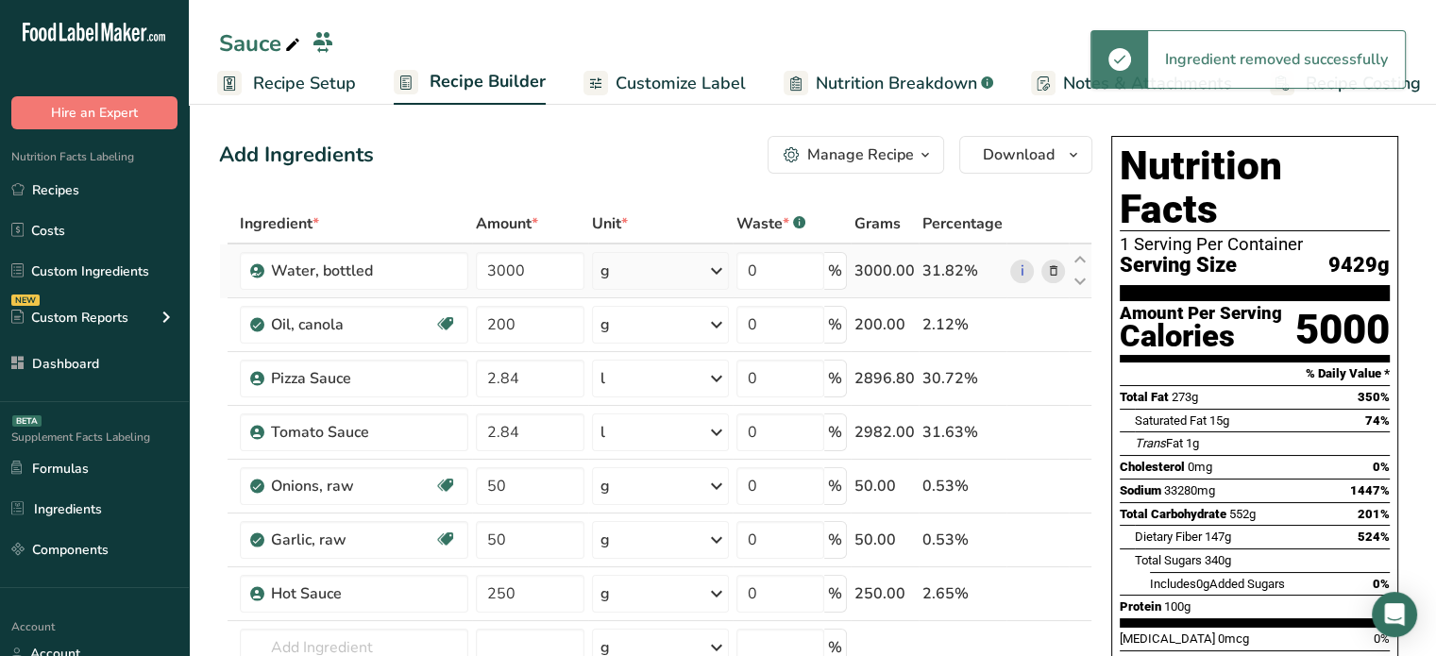
click at [1058, 267] on icon at bounding box center [1052, 272] width 13 height 20
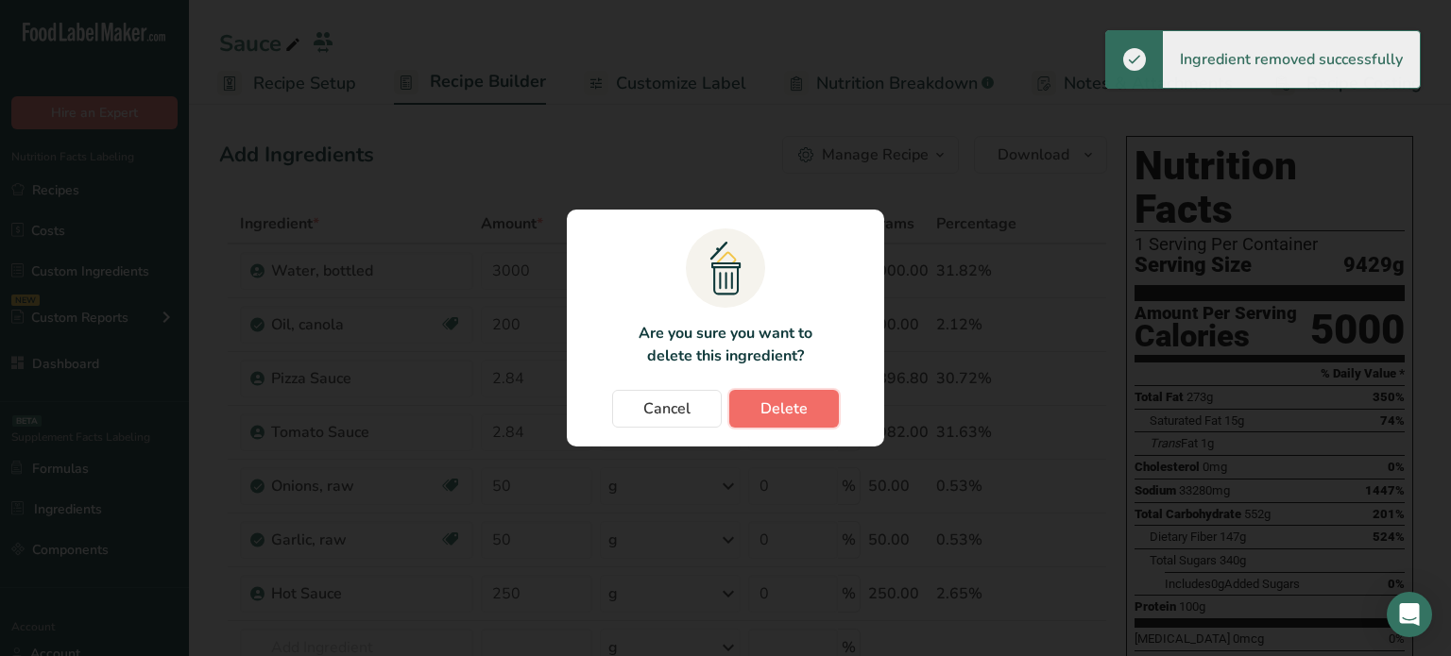
click at [814, 409] on button "Delete" at bounding box center [784, 409] width 110 height 38
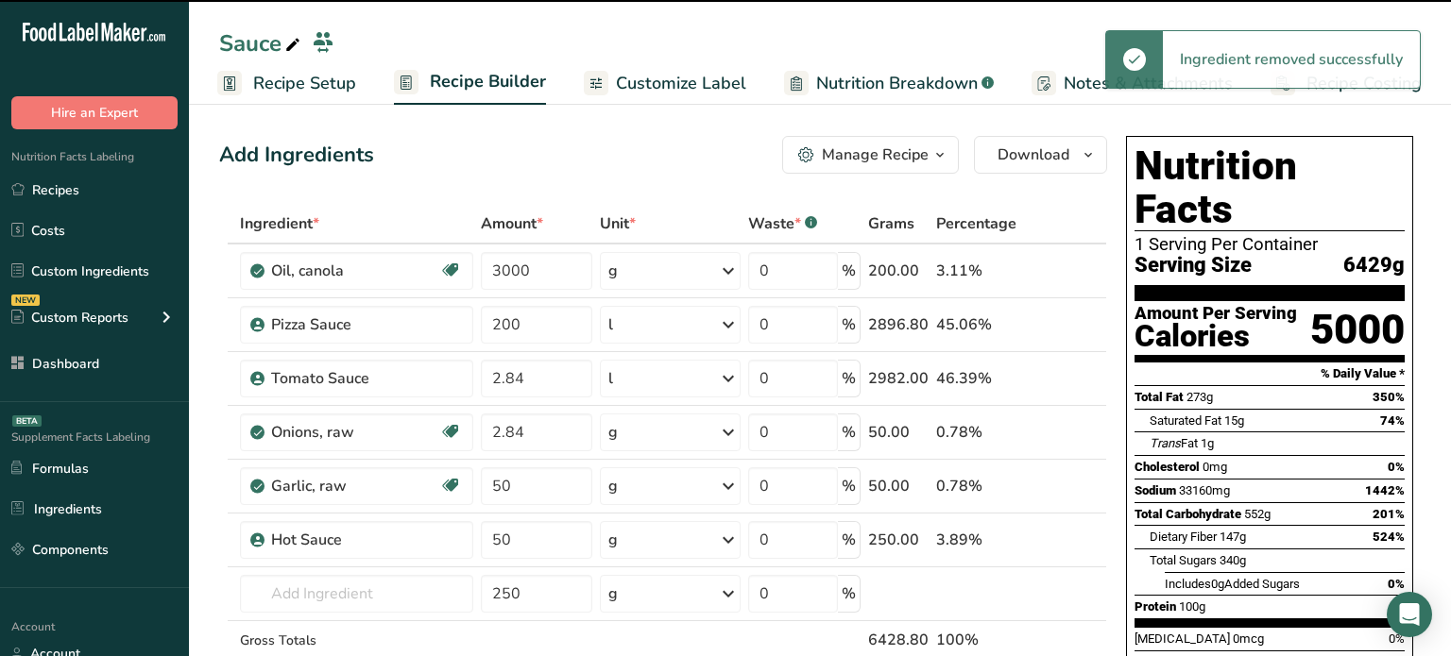
type input "200"
type input "2.84"
type input "50"
type input "250"
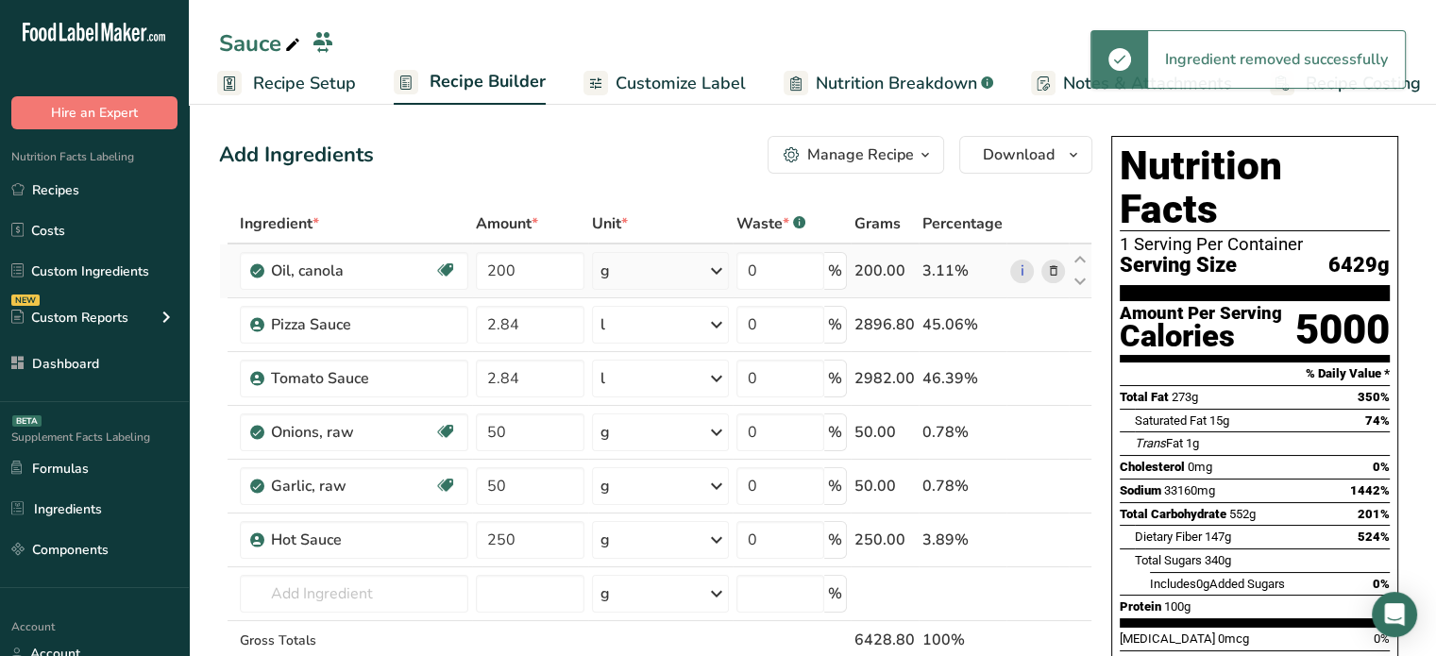
click at [1055, 272] on icon at bounding box center [1052, 272] width 13 height 20
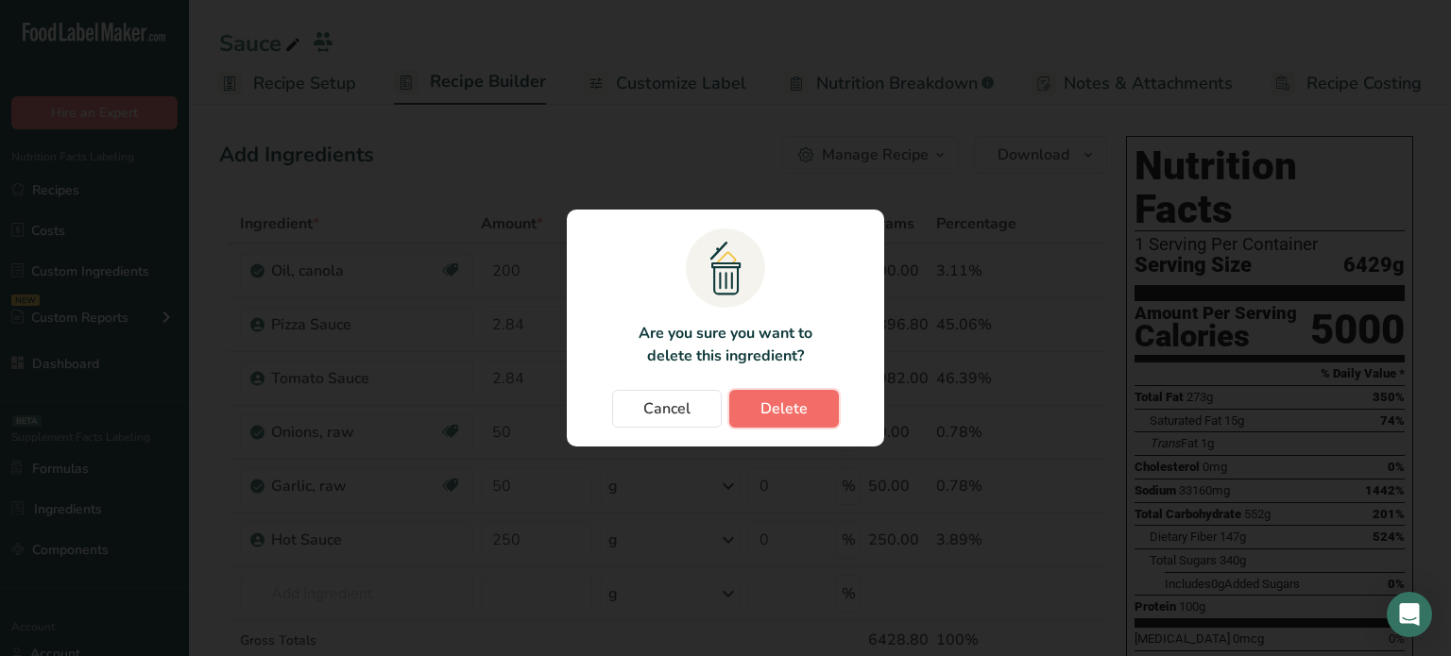
click at [793, 398] on span "Delete" at bounding box center [783, 409] width 47 height 23
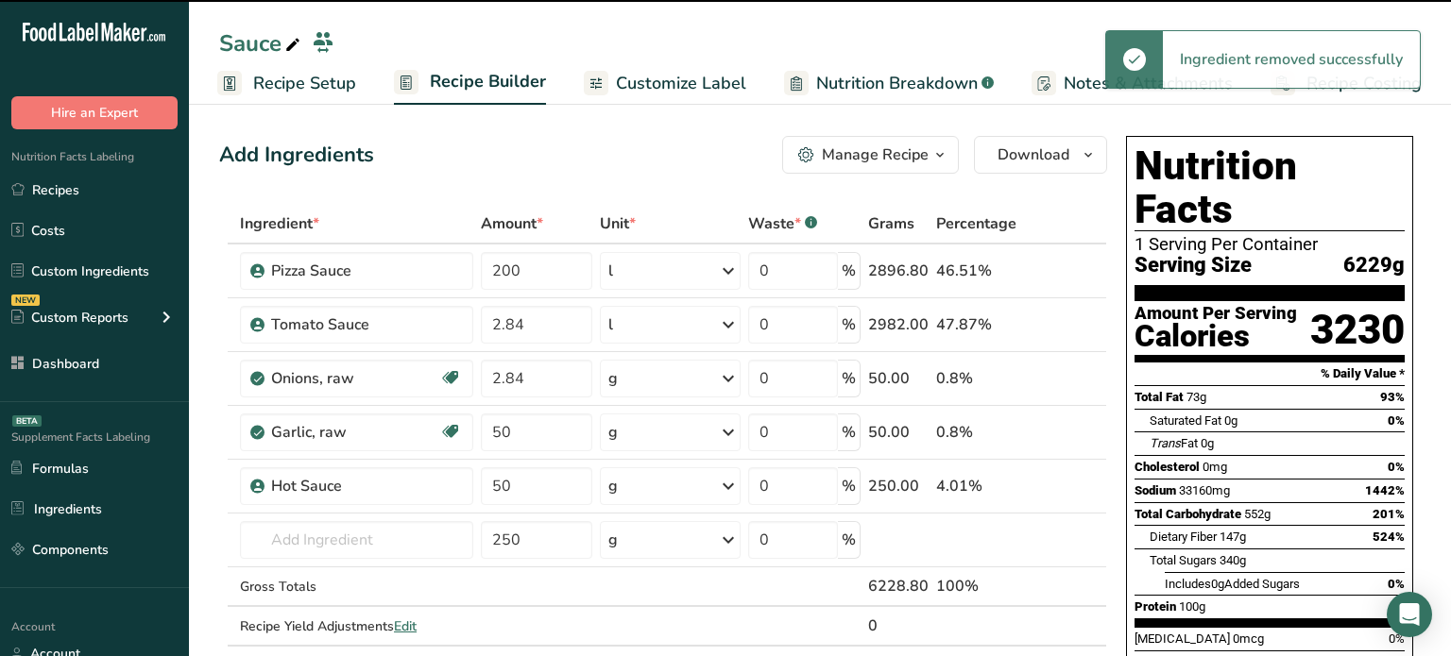
type input "2.84"
type input "50"
type input "250"
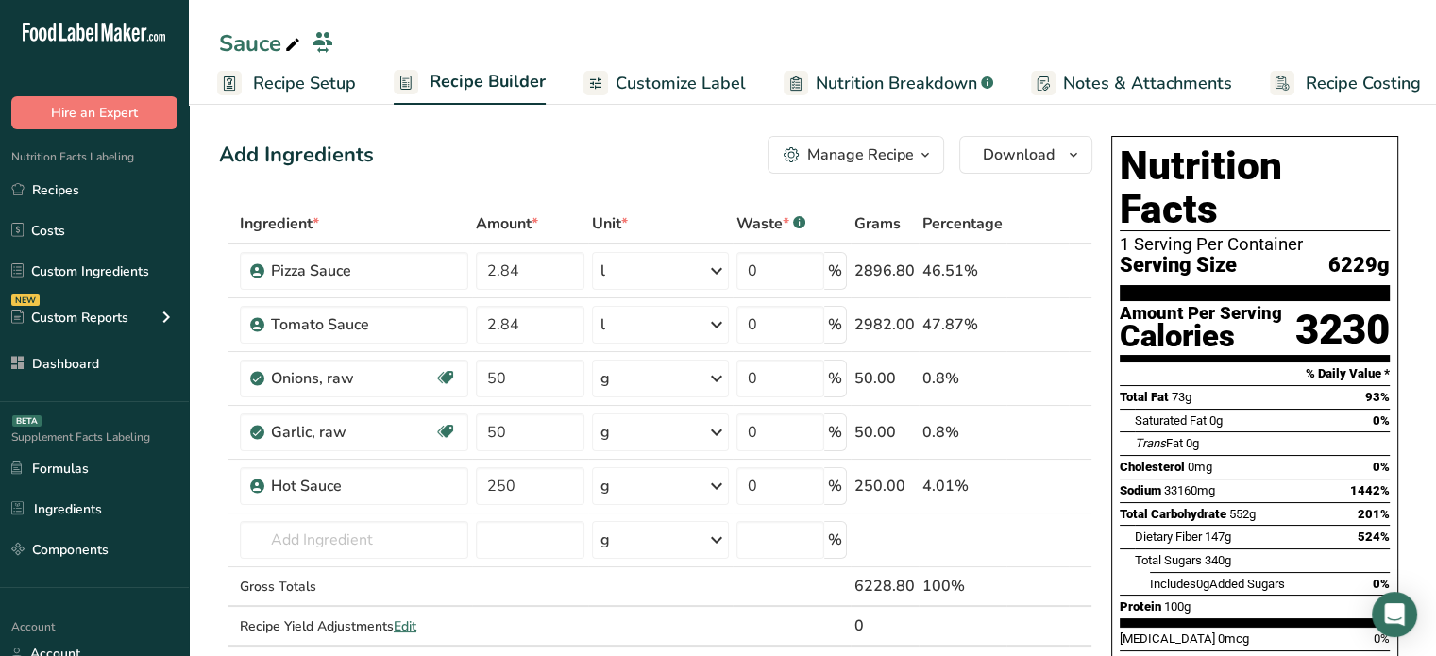
click at [891, 161] on div "Manage Recipe" at bounding box center [860, 155] width 107 height 23
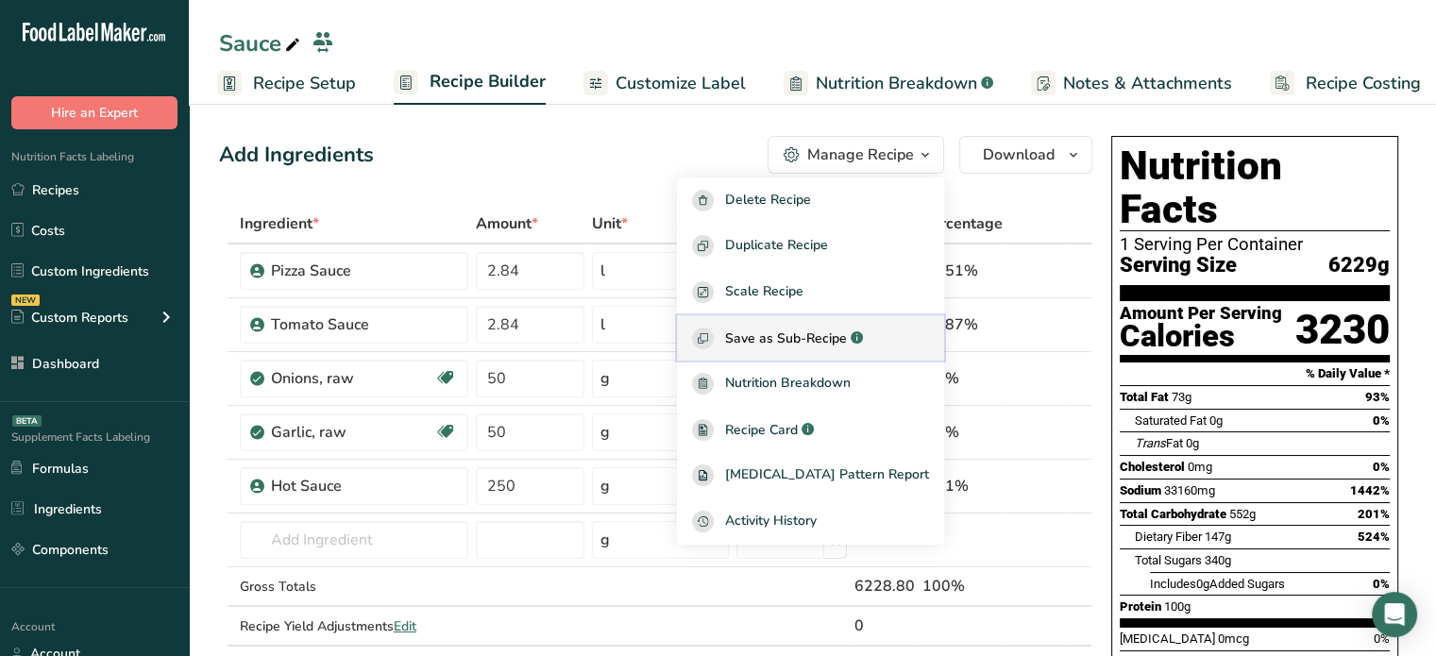
click at [820, 337] on span "Save as Sub-Recipe" at bounding box center [786, 339] width 122 height 20
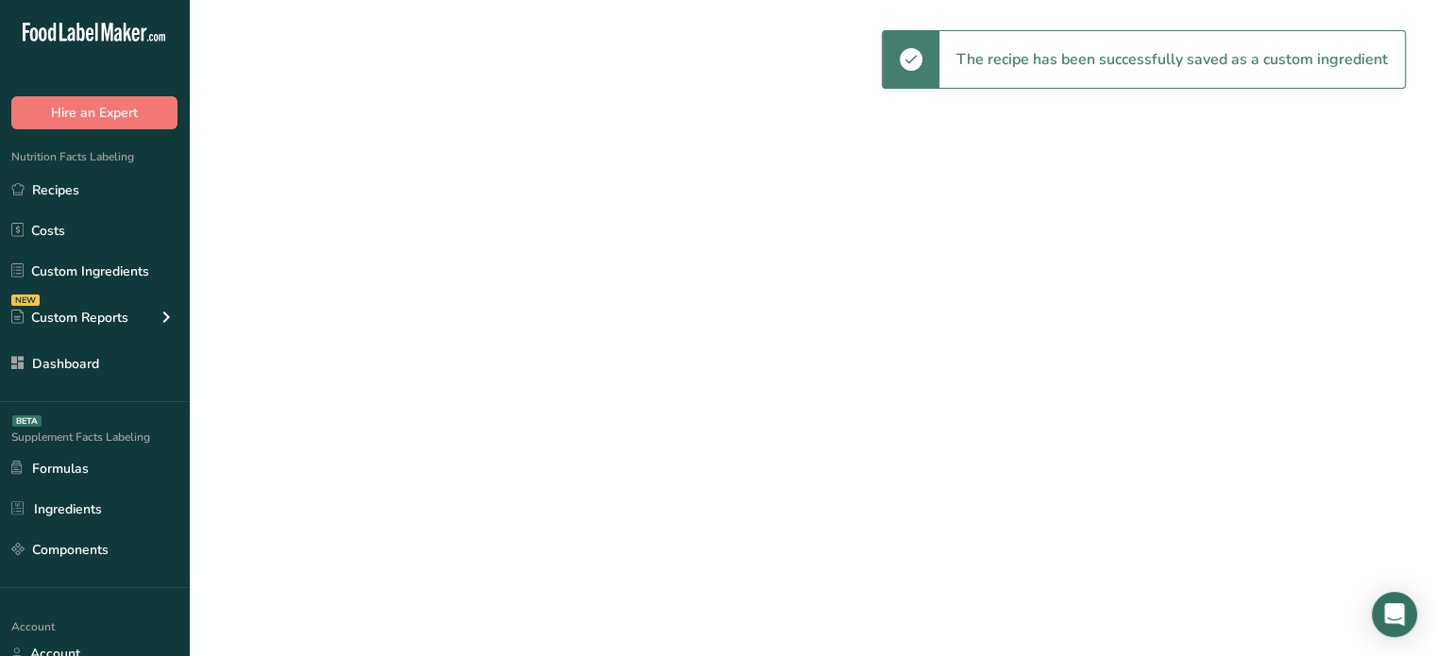
select select "30"
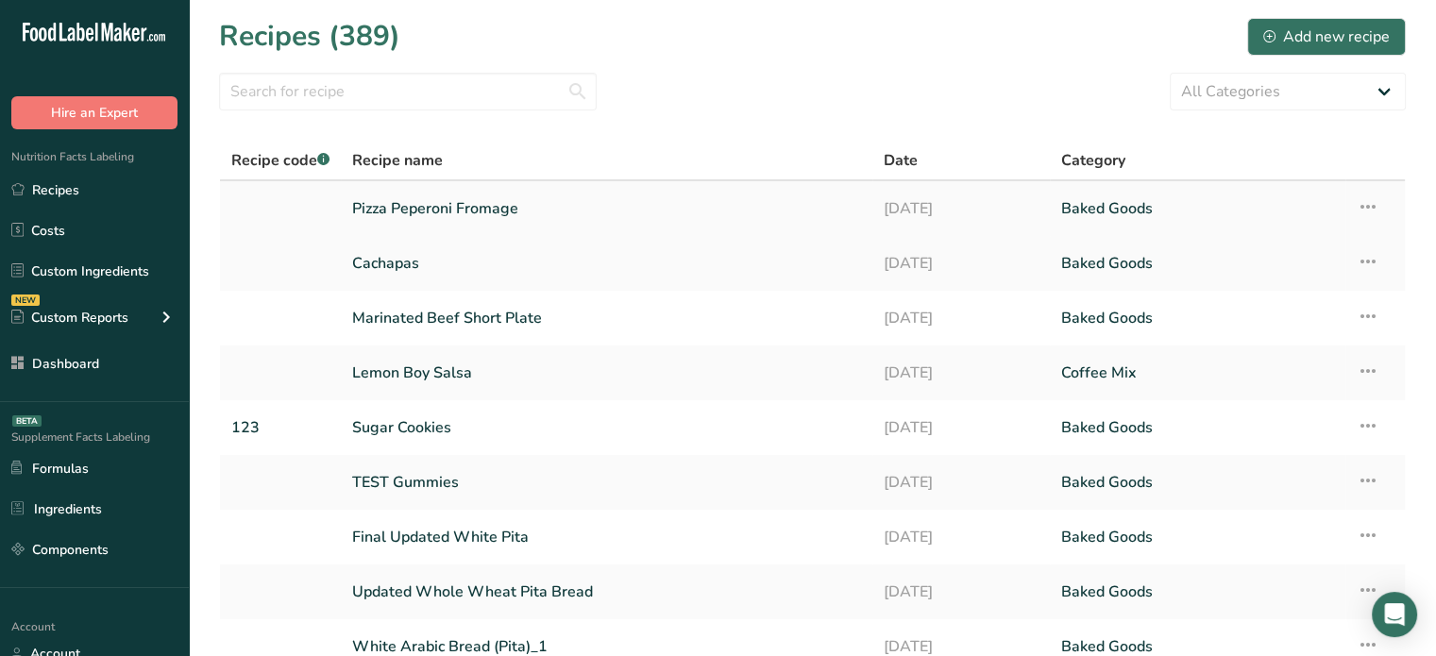
click at [701, 213] on link "Pizza Peperoni Fromage" at bounding box center [606, 209] width 509 height 40
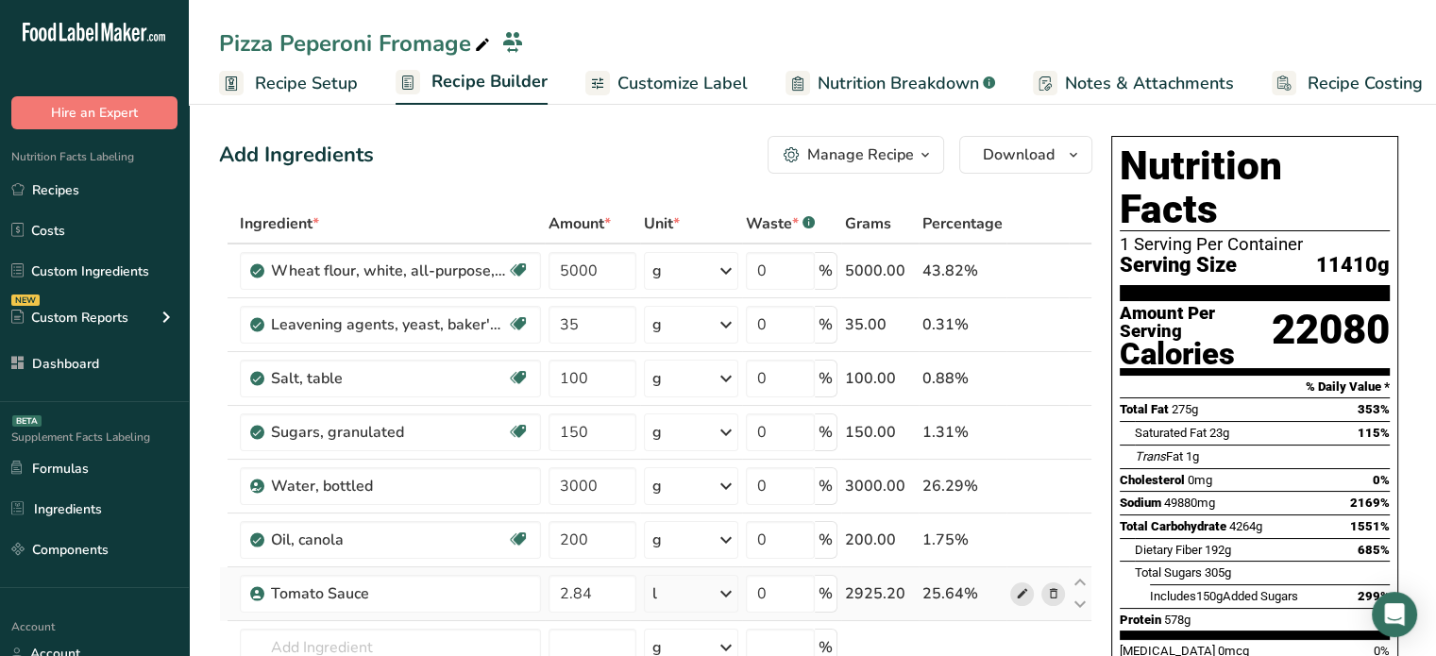
click at [1019, 590] on icon at bounding box center [1021, 595] width 13 height 20
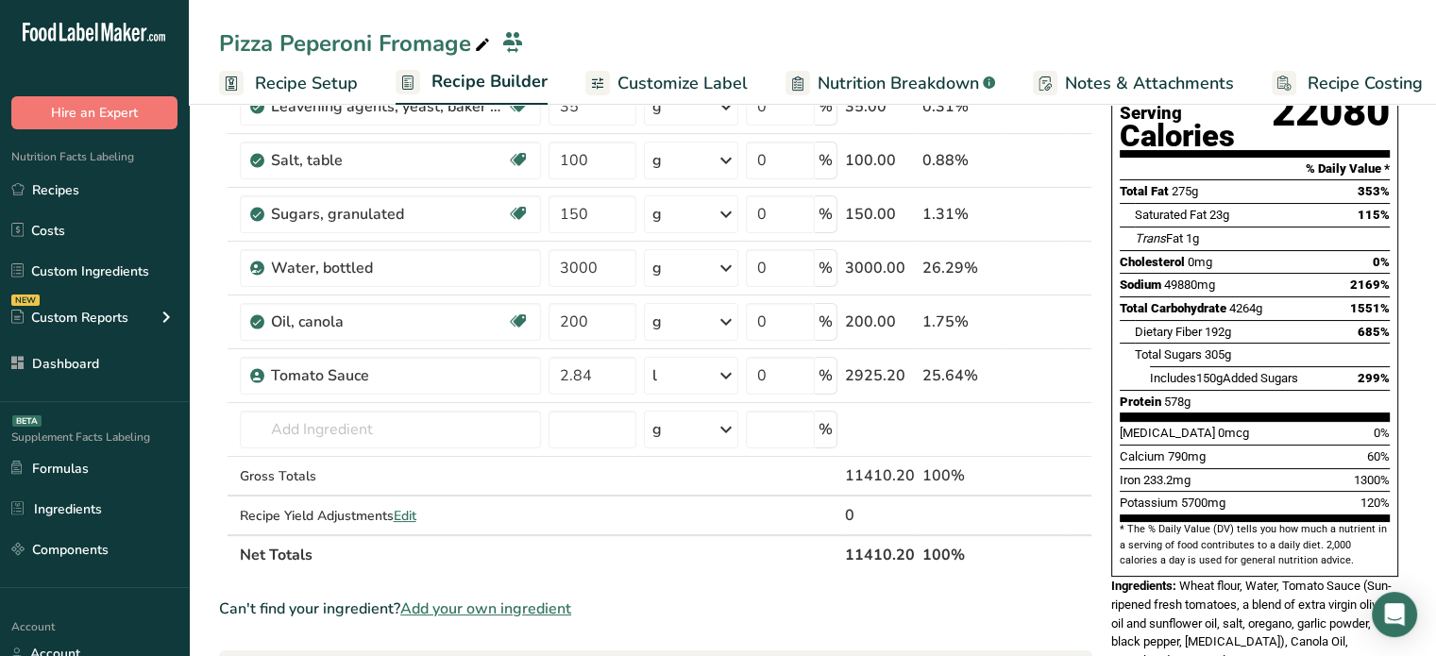
scroll to position [215, 0]
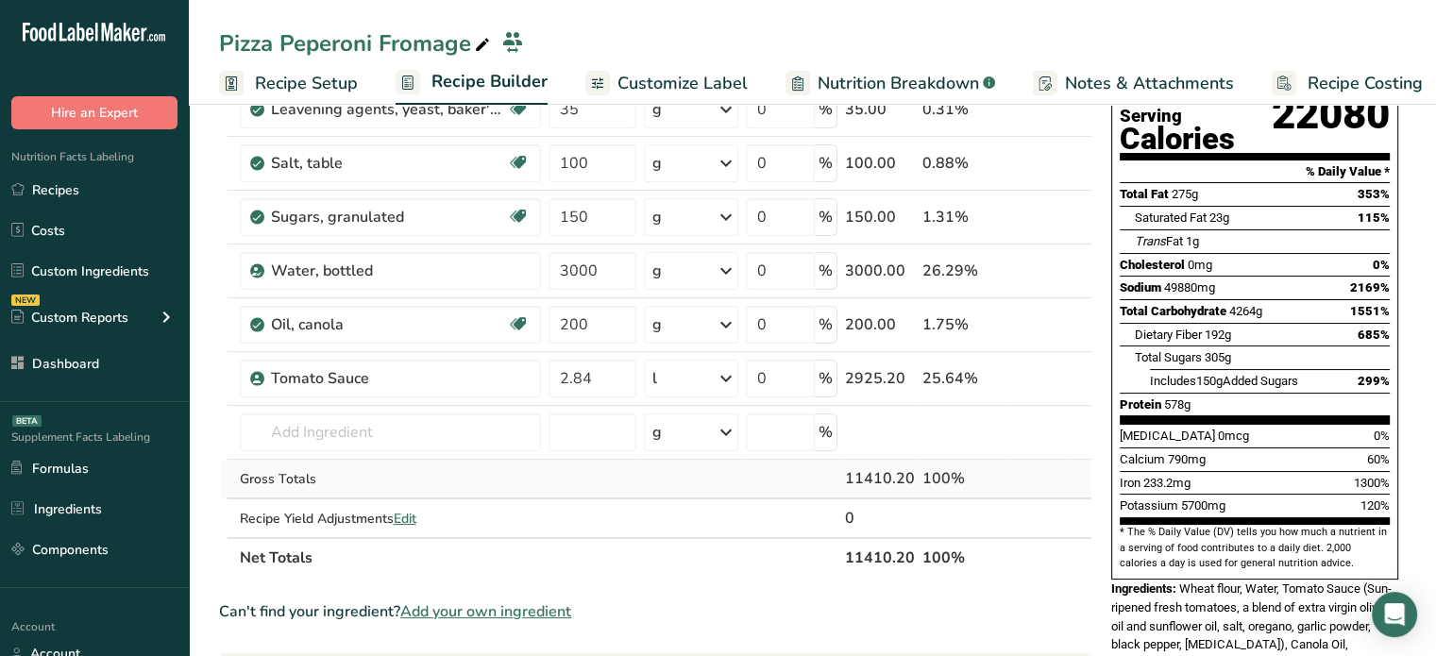
click at [395, 490] on td "Gross Totals" at bounding box center [390, 480] width 309 height 40
click at [408, 416] on input "text" at bounding box center [390, 433] width 301 height 38
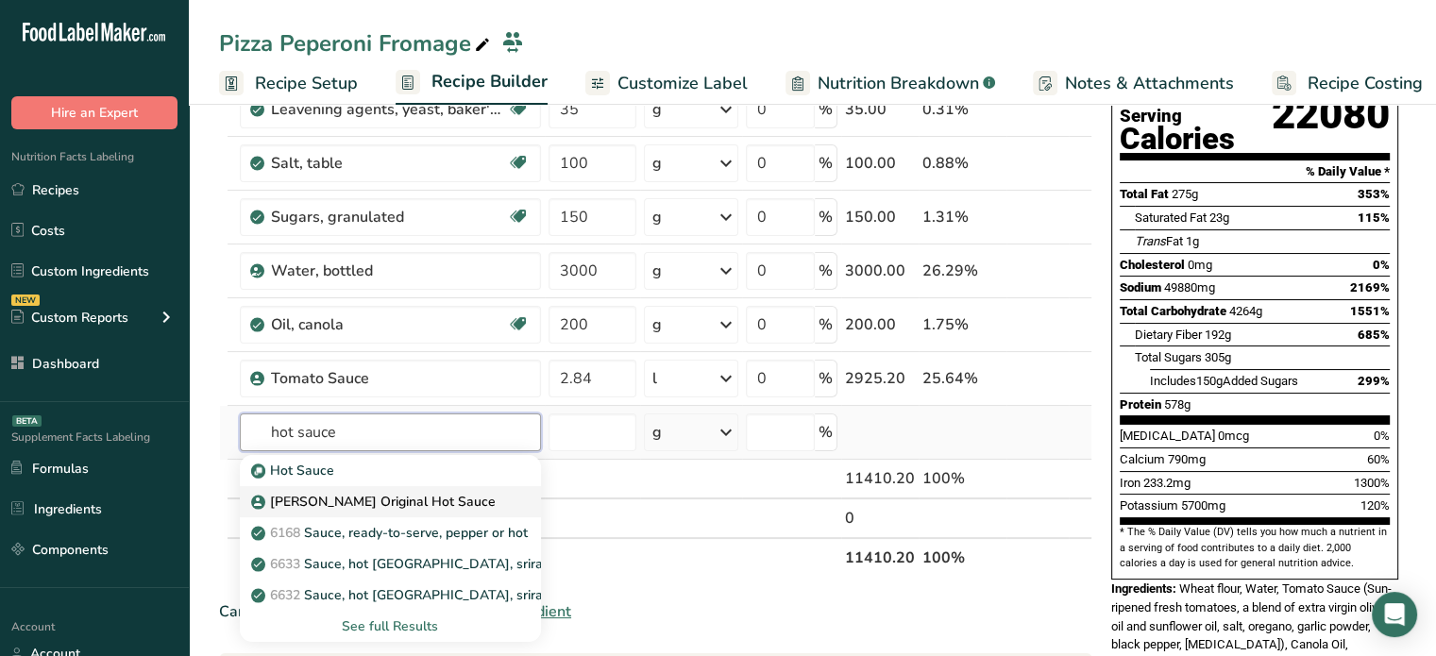
type input "hot sauce"
click at [423, 499] on p "Franks Original Hot Sauce" at bounding box center [375, 502] width 241 height 20
type input "Franks Original Hot Sauce"
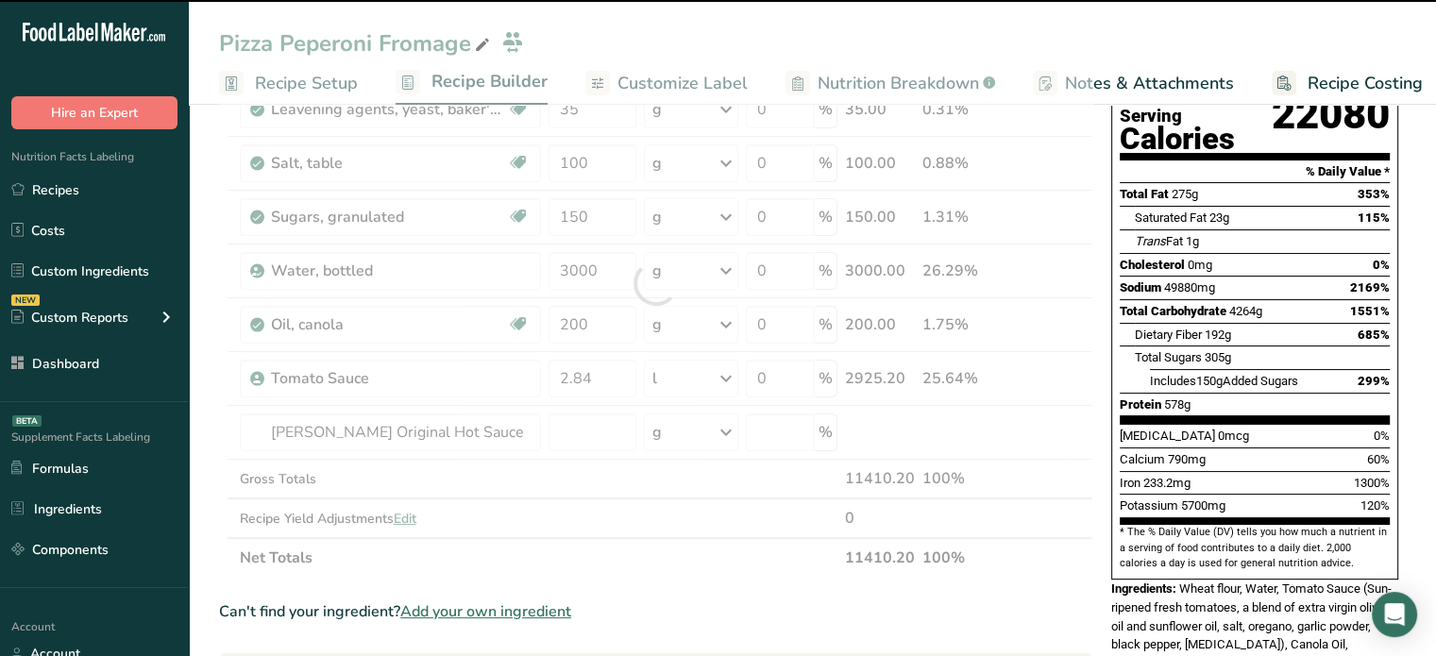
type input "2.84"
type input "0"
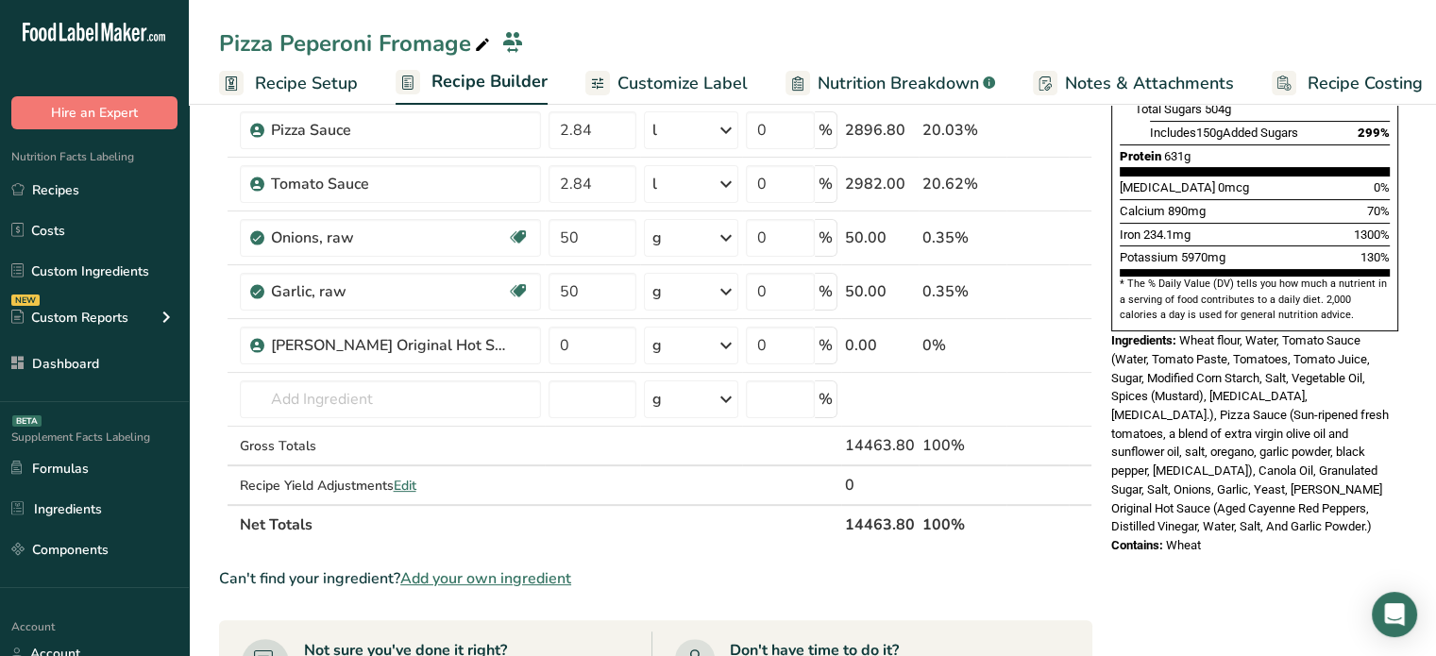
scroll to position [466, 0]
click at [1024, 343] on icon at bounding box center [1021, 344] width 13 height 20
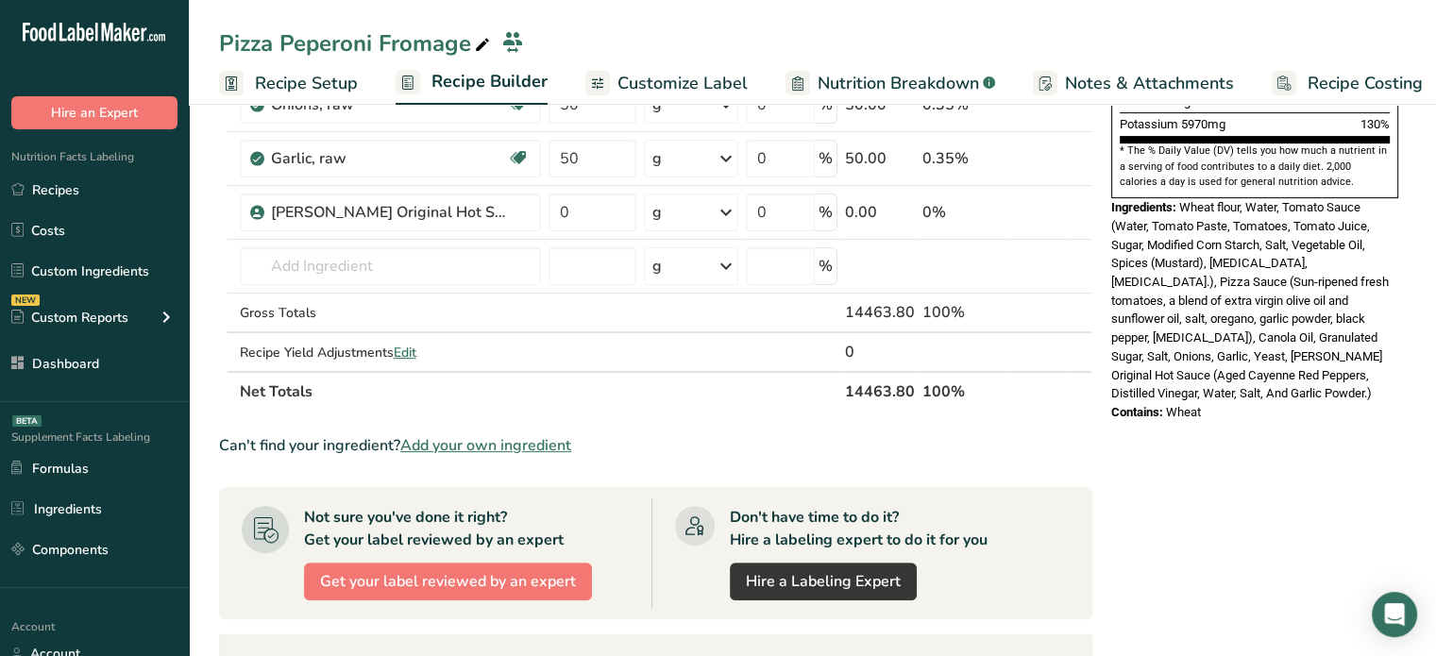
scroll to position [553, 0]
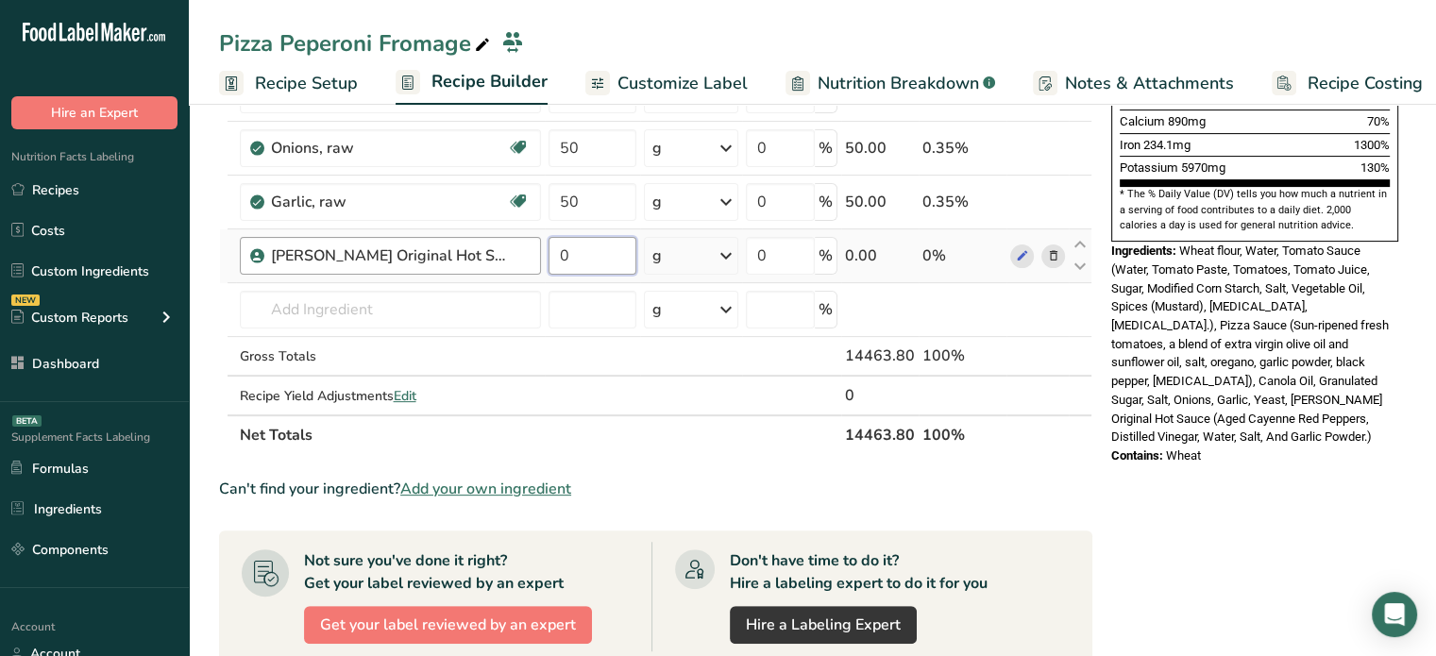
drag, startPoint x: 600, startPoint y: 262, endPoint x: 539, endPoint y: 258, distance: 60.6
click at [539, 258] on tr "Franks Original Hot Sauce 0 g Weight Units g kg mg See more Volume Units l Volu…" at bounding box center [656, 256] width 872 height 54
type input "140"
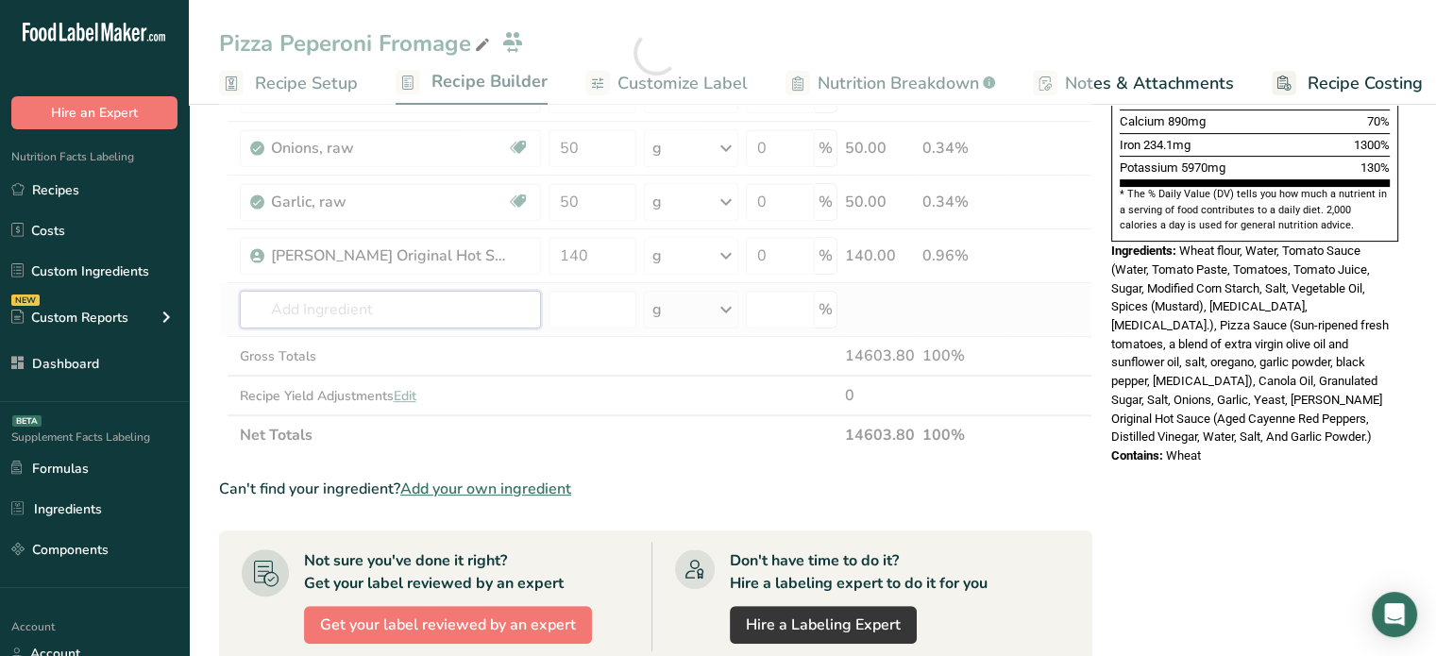
click at [406, 297] on div "Ingredient * Amount * Unit * Waste * .a-a{fill:#347362;}.b-a{fill:#fff;} Grams …" at bounding box center [656, 53] width 874 height 805
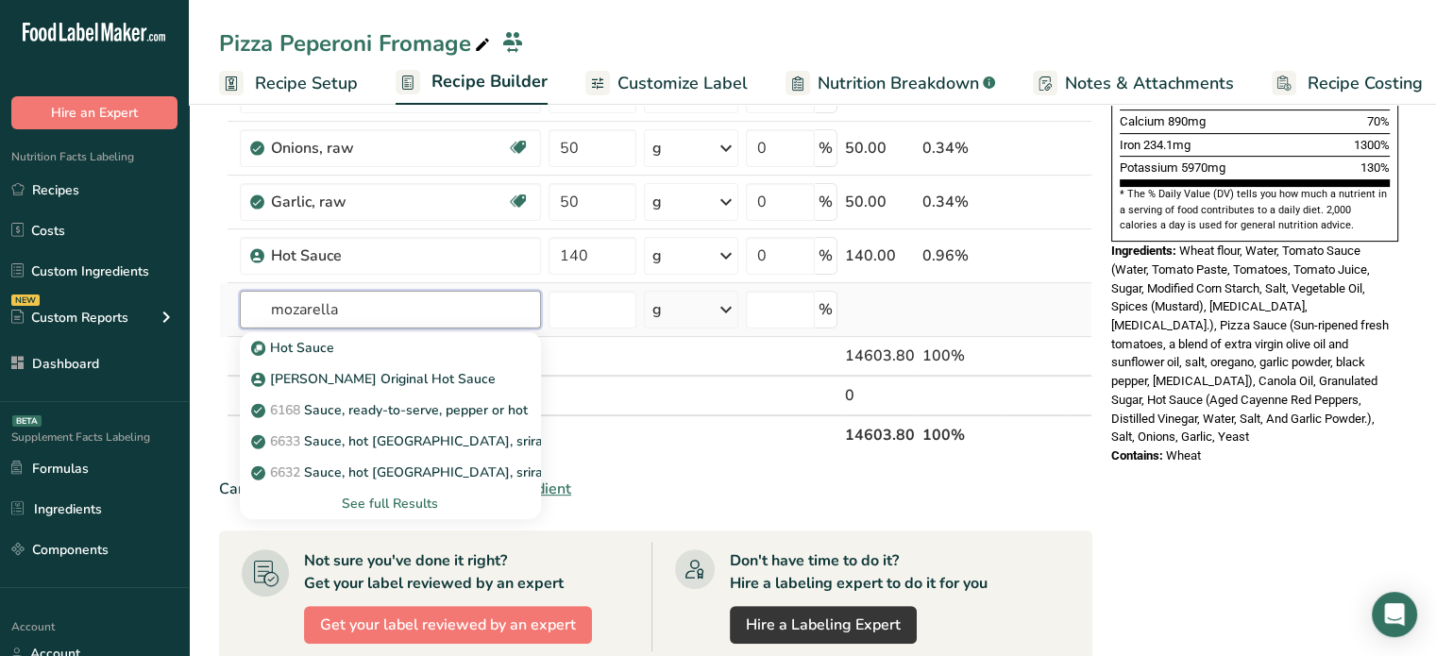
type input "mozarella"
click at [394, 501] on div "See full Results" at bounding box center [390, 504] width 271 height 20
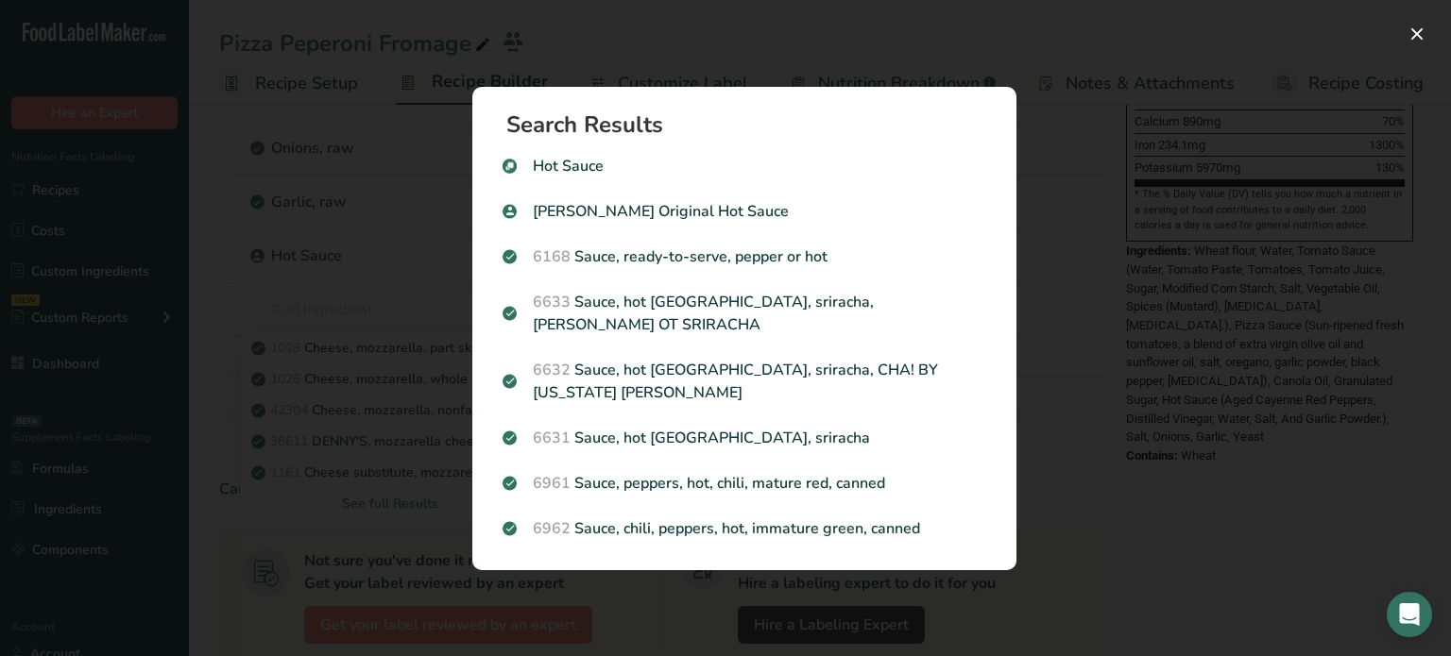
click at [359, 531] on div "Search results modal" at bounding box center [725, 328] width 1451 height 656
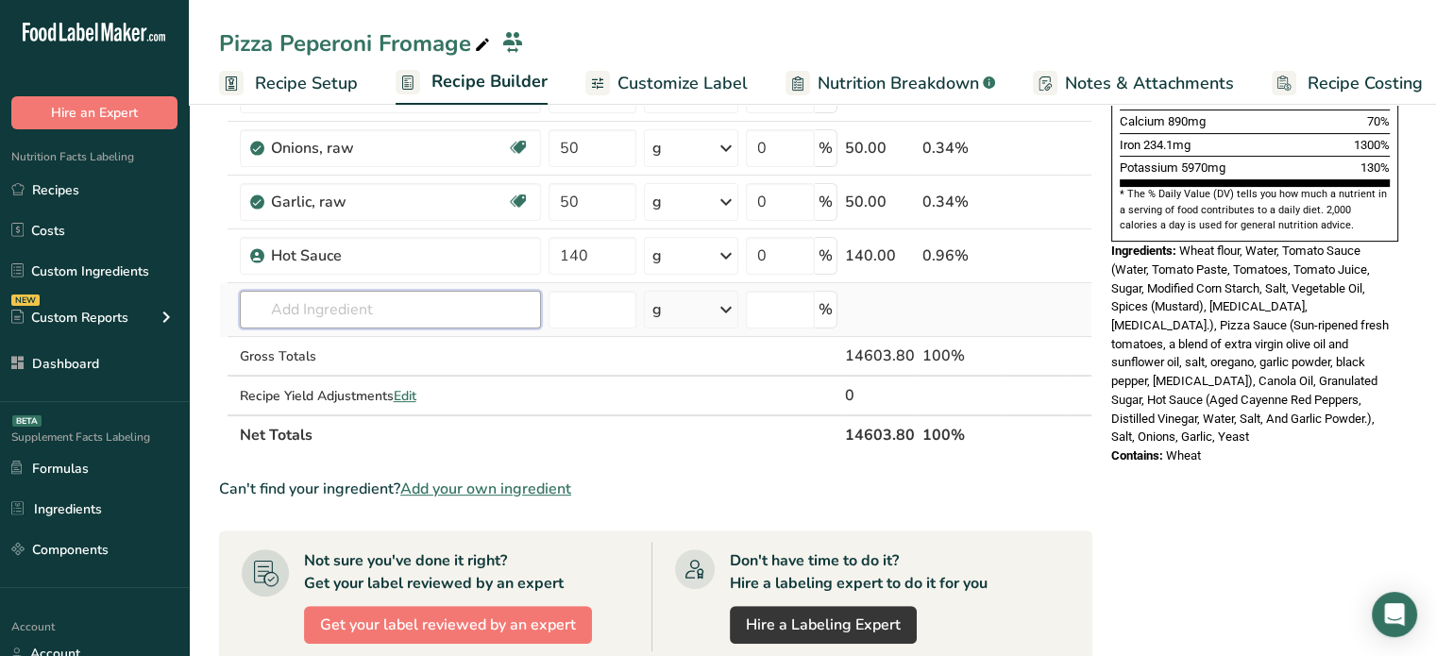
click at [390, 321] on input "text" at bounding box center [390, 310] width 301 height 38
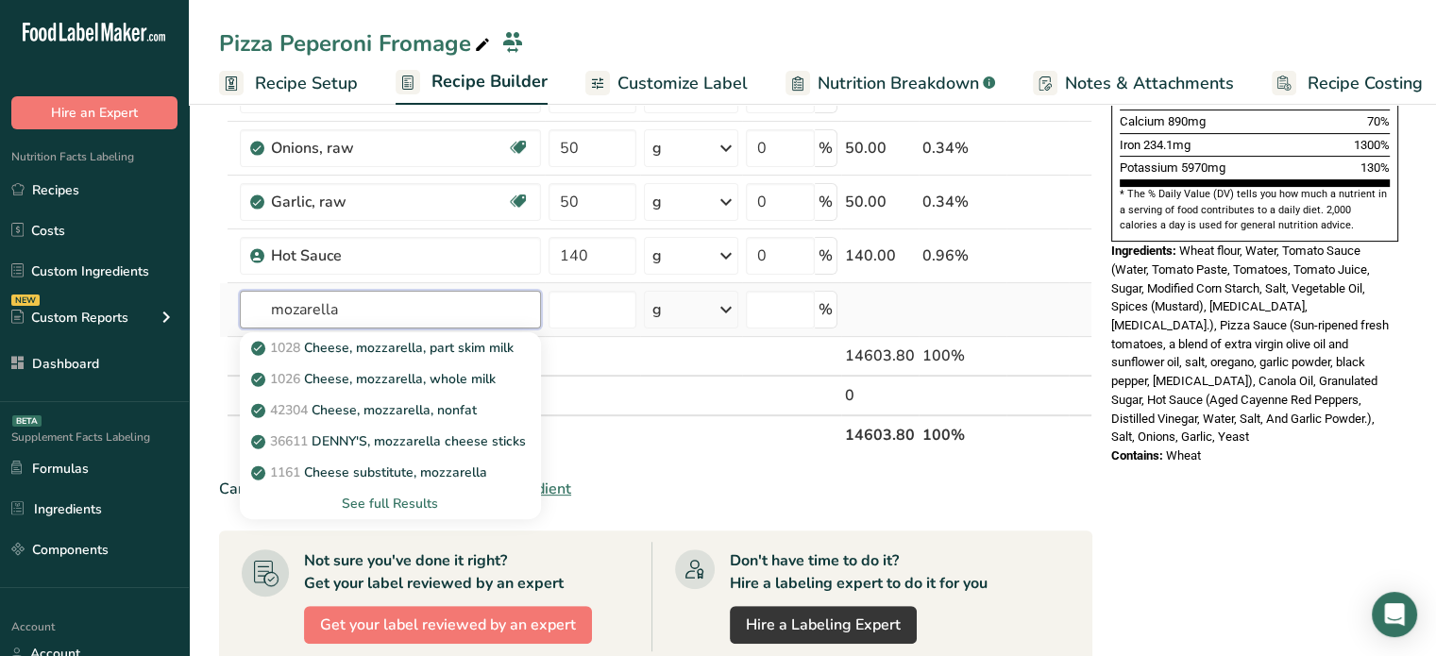
type input "mozarella"
click at [399, 508] on div "See full Results" at bounding box center [390, 504] width 271 height 20
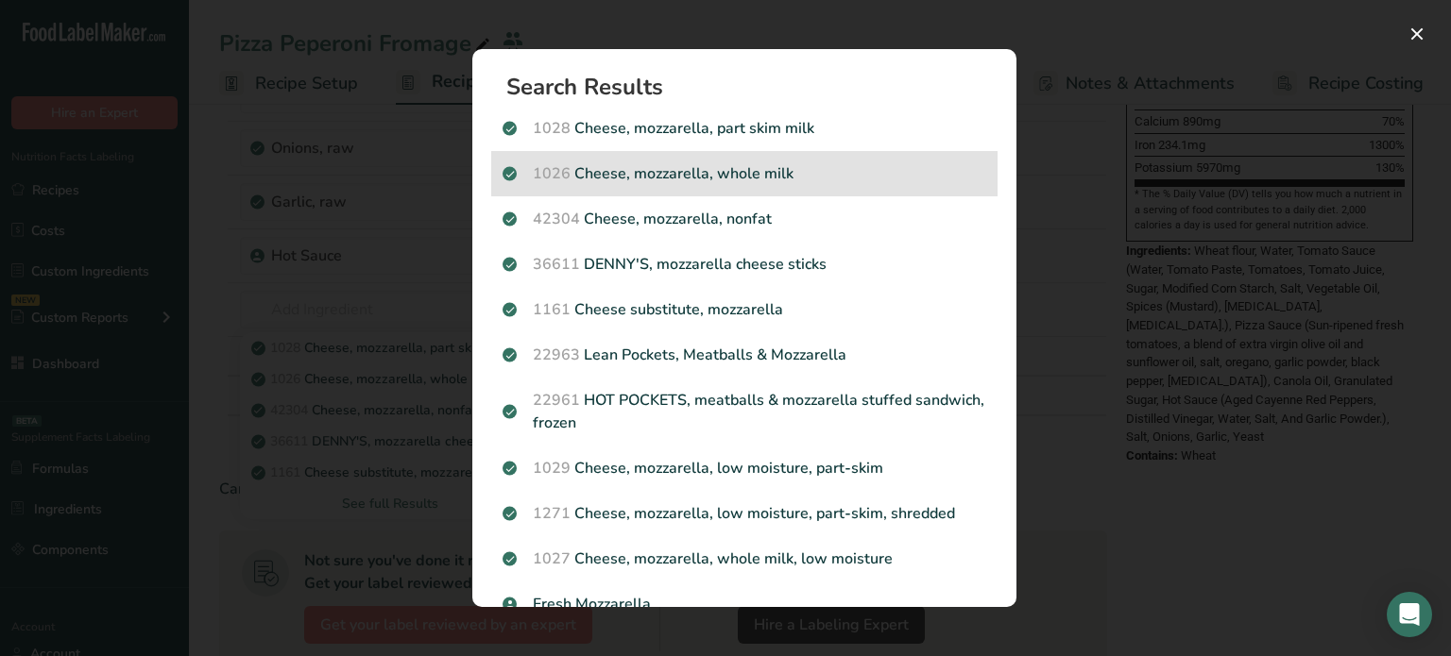
click at [968, 186] on div "1026 Cheese, mozzarella, whole milk" at bounding box center [744, 173] width 506 height 45
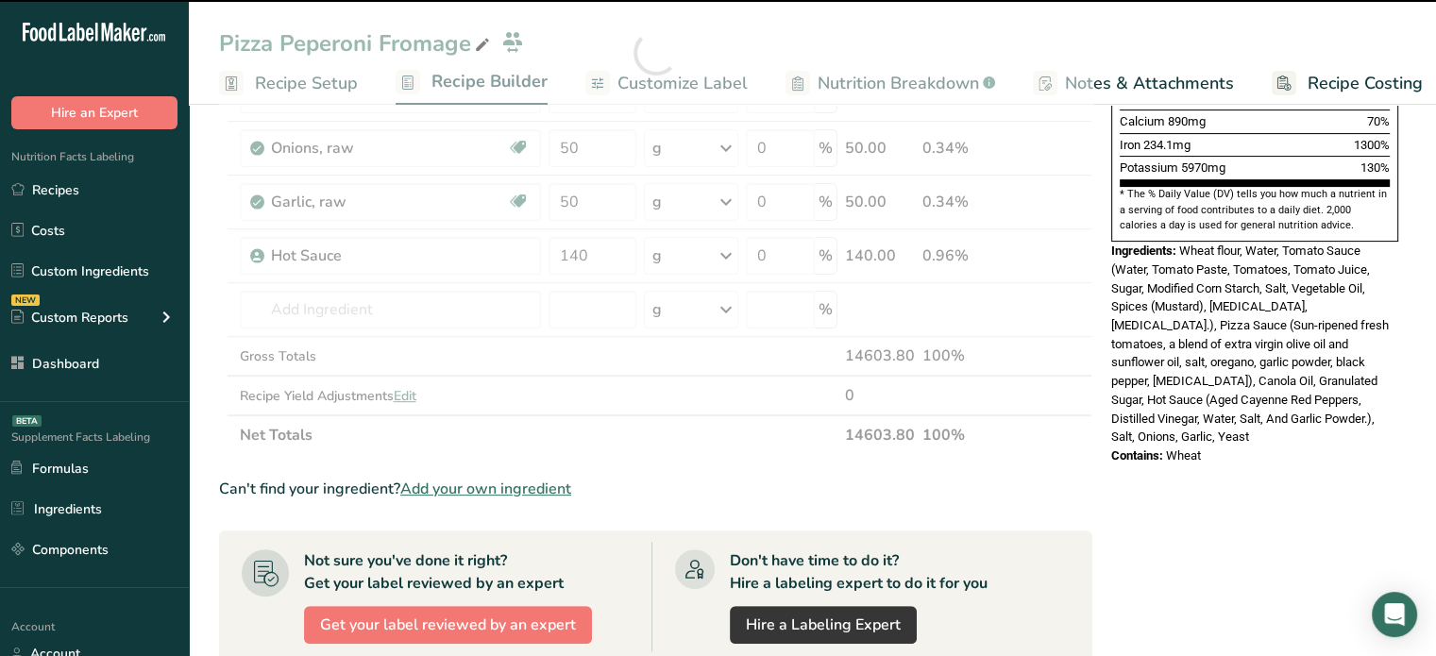
type input "0"
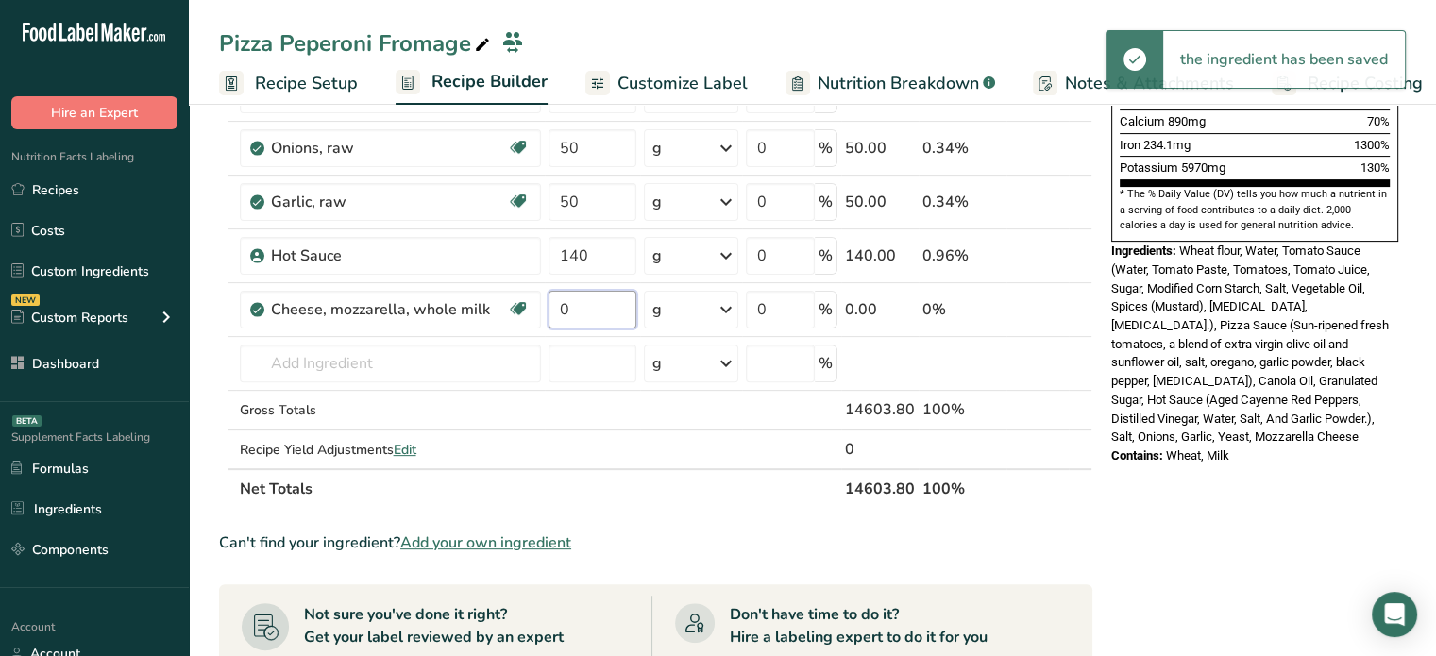
click at [607, 309] on input "0" at bounding box center [593, 310] width 88 height 38
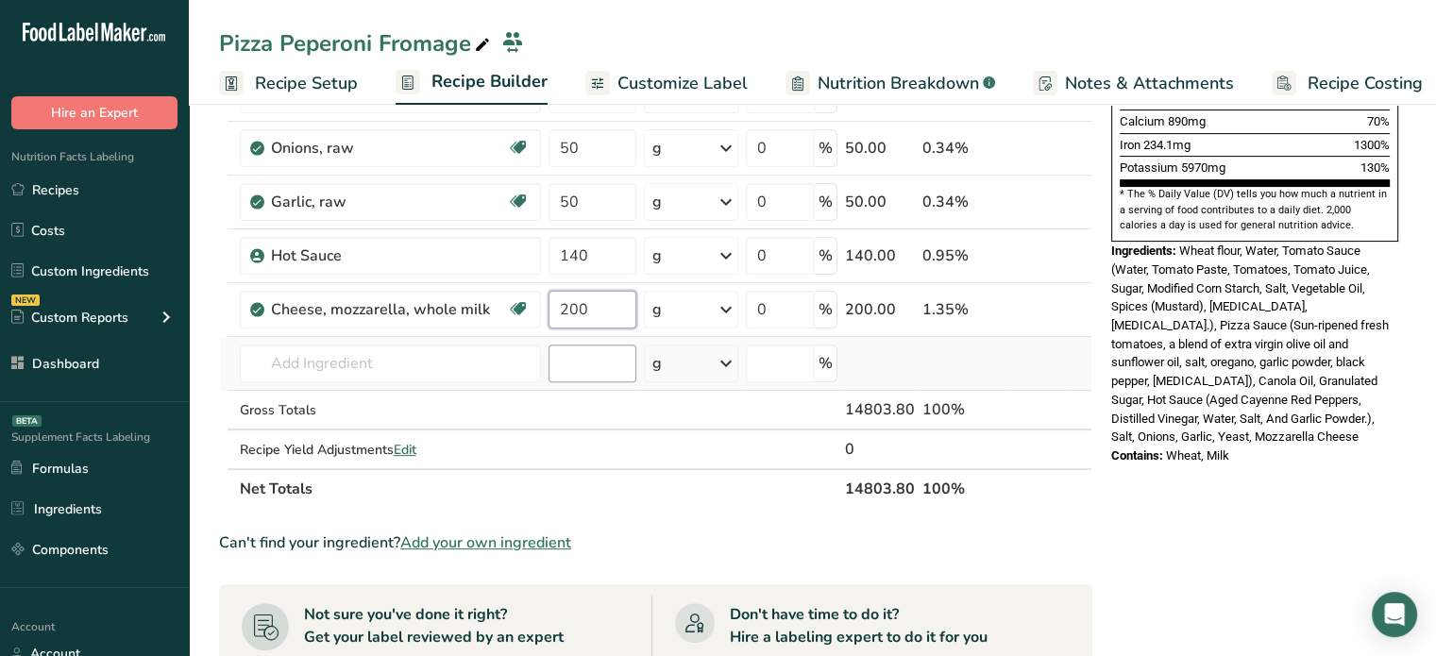
type input "200"
click at [593, 368] on div "Ingredient * Amount * Unit * Waste * .a-a{fill:#347362;}.b-a{fill:#fff;} Grams …" at bounding box center [656, 80] width 874 height 858
click at [487, 43] on icon at bounding box center [482, 45] width 17 height 26
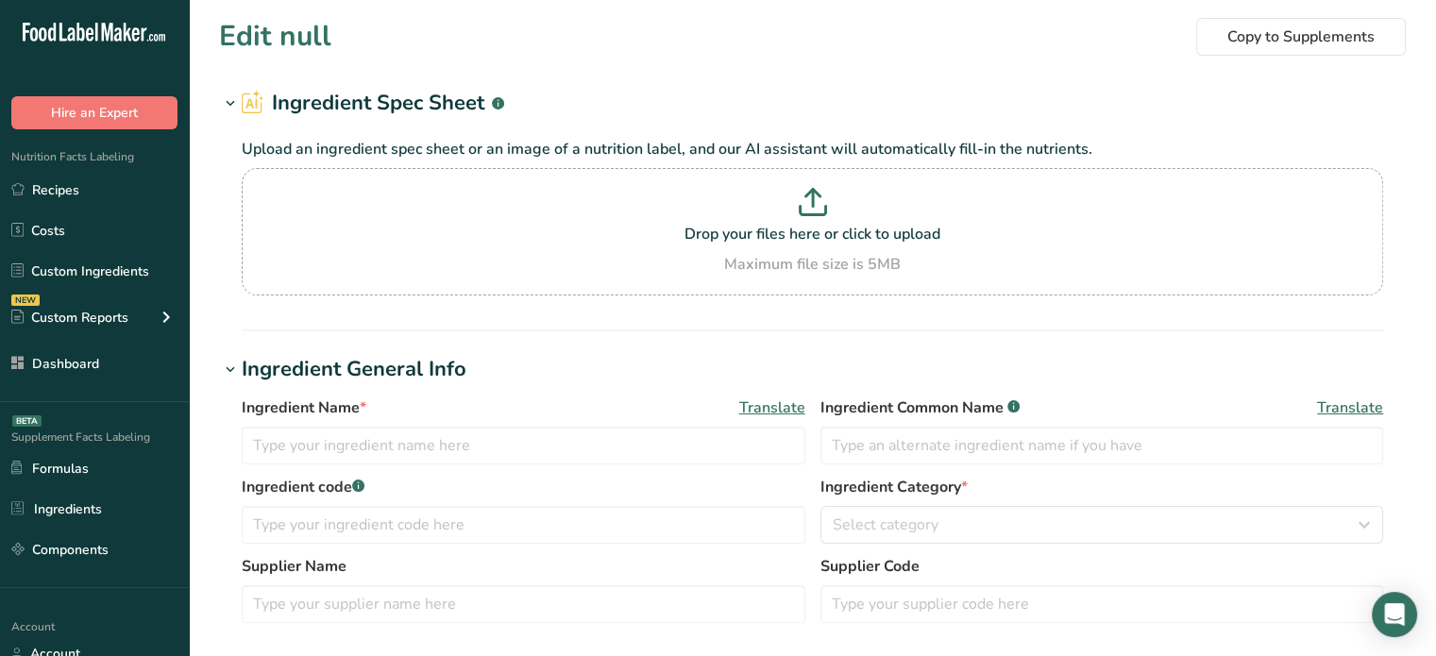
type input "Tomato Sauce"
type textarea "Sun-ripened fresh tomatoes, a blend of extra virgin olive oil and sunflower oil…"
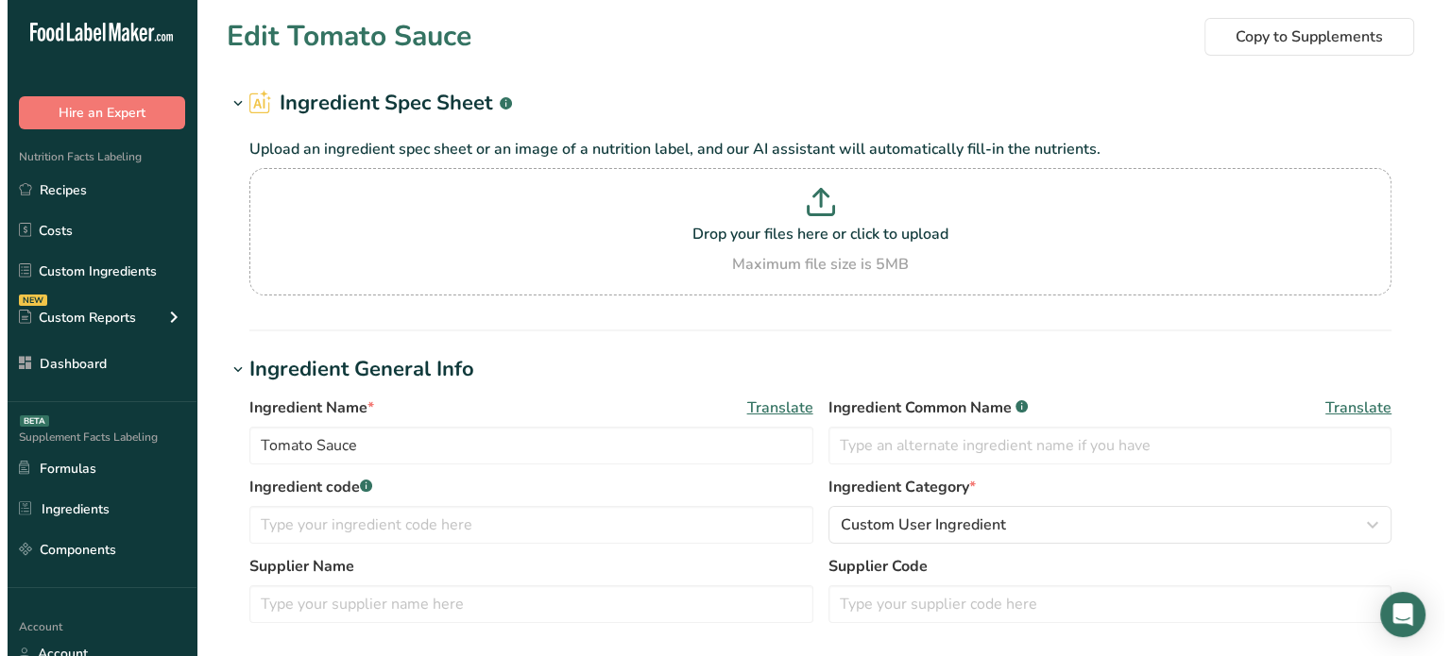
scroll to position [574, 0]
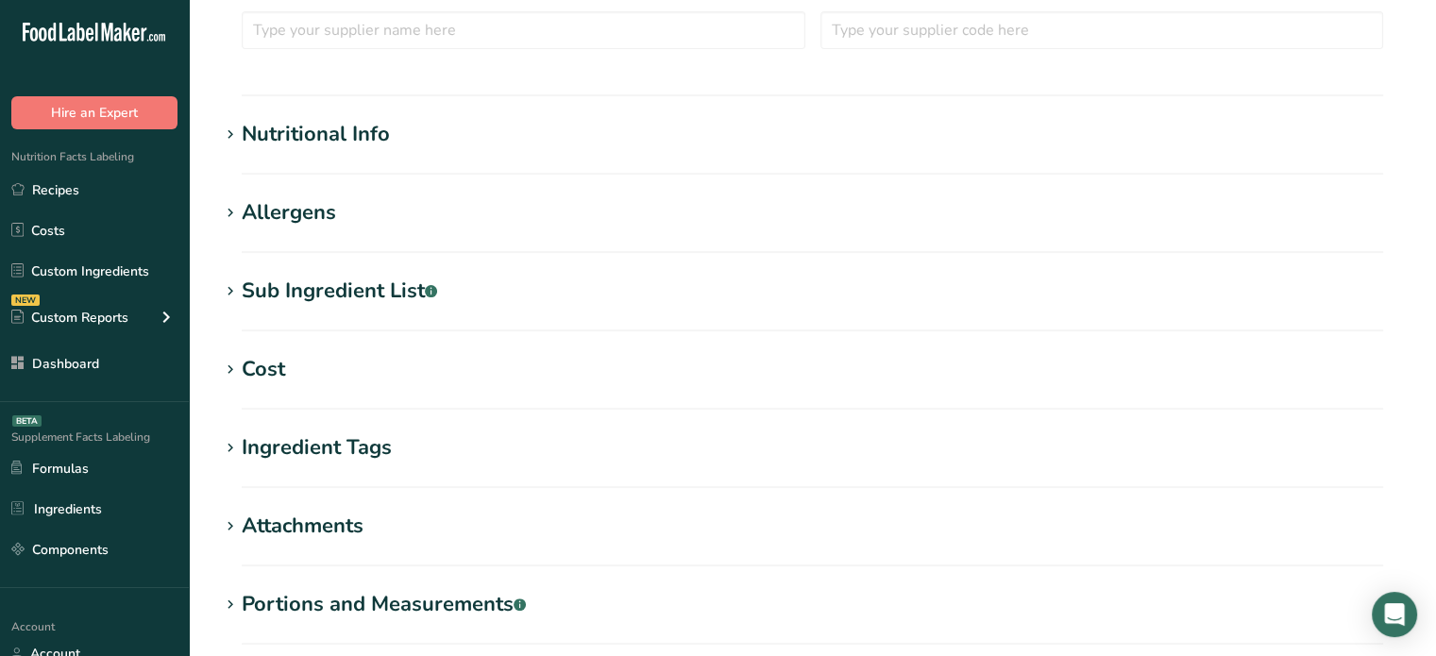
click at [355, 305] on div "Sub Ingredient List .a-a{fill:#347362;}.b-a{fill:#fff;}" at bounding box center [339, 291] width 195 height 31
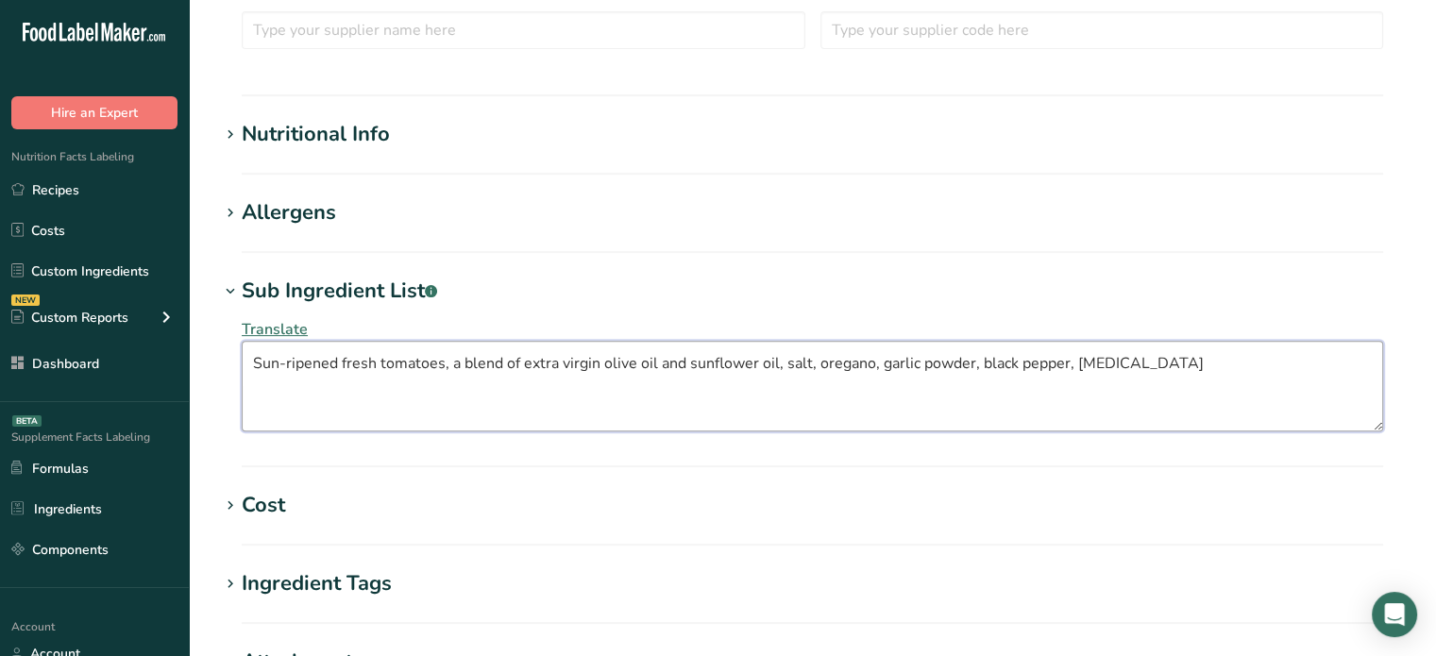
click at [303, 354] on textarea "Sun-ripened fresh tomatoes, a blend of extra virgin olive oil and sunflower oil…" at bounding box center [813, 386] width 1142 height 91
click at [306, 352] on textarea "Sun-ripened fresh tomatoes, a blend of extra virgin olive oil and sunflower oil…" at bounding box center [813, 386] width 1142 height 91
drag, startPoint x: 1180, startPoint y: 369, endPoint x: 238, endPoint y: 408, distance: 943.3
click at [238, 408] on div "Translate Sun-ripened fresh tomatoes, a blend of extra virgin olive oil and sun…" at bounding box center [812, 375] width 1187 height 136
click at [271, 331] on span "Translate" at bounding box center [275, 329] width 66 height 21
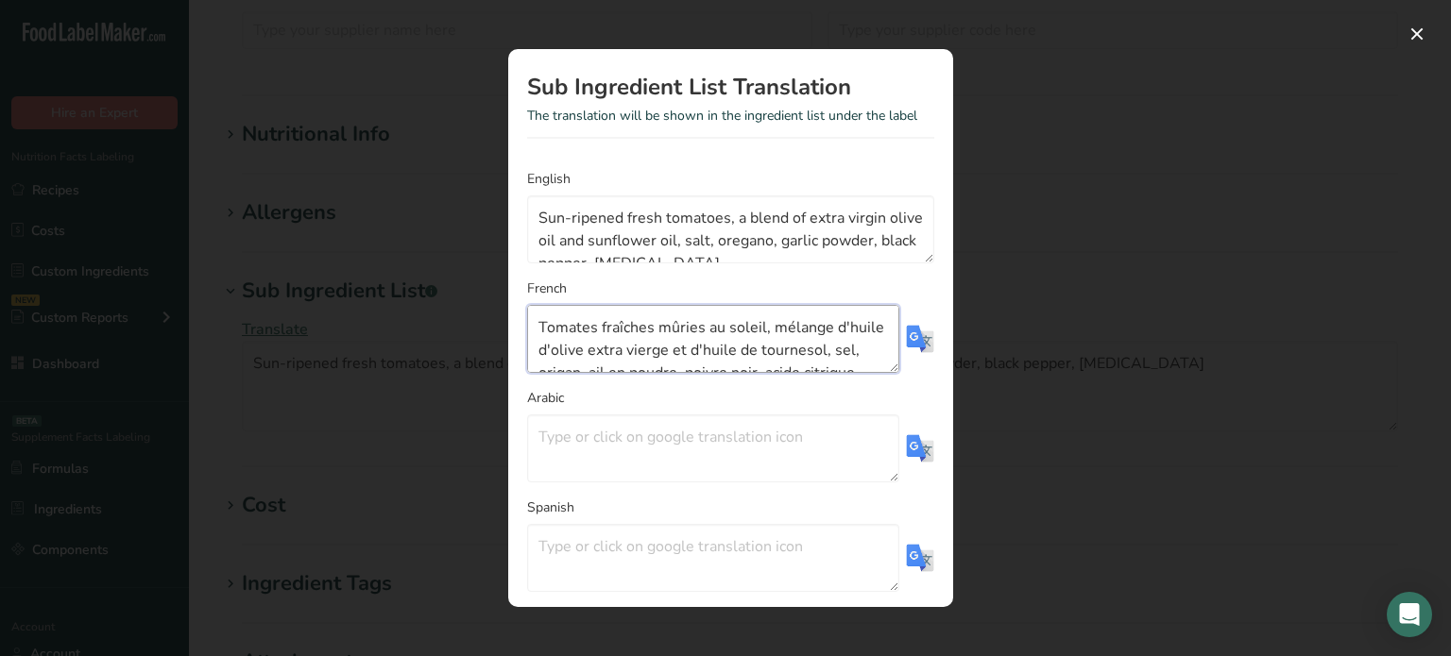
scroll to position [45, 0]
drag, startPoint x: 540, startPoint y: 324, endPoint x: 794, endPoint y: 392, distance: 263.0
click at [794, 392] on form "English Sun-ripened fresh tomatoes, a blend of extra virgin olive oil and sunfl…" at bounding box center [730, 424] width 407 height 511
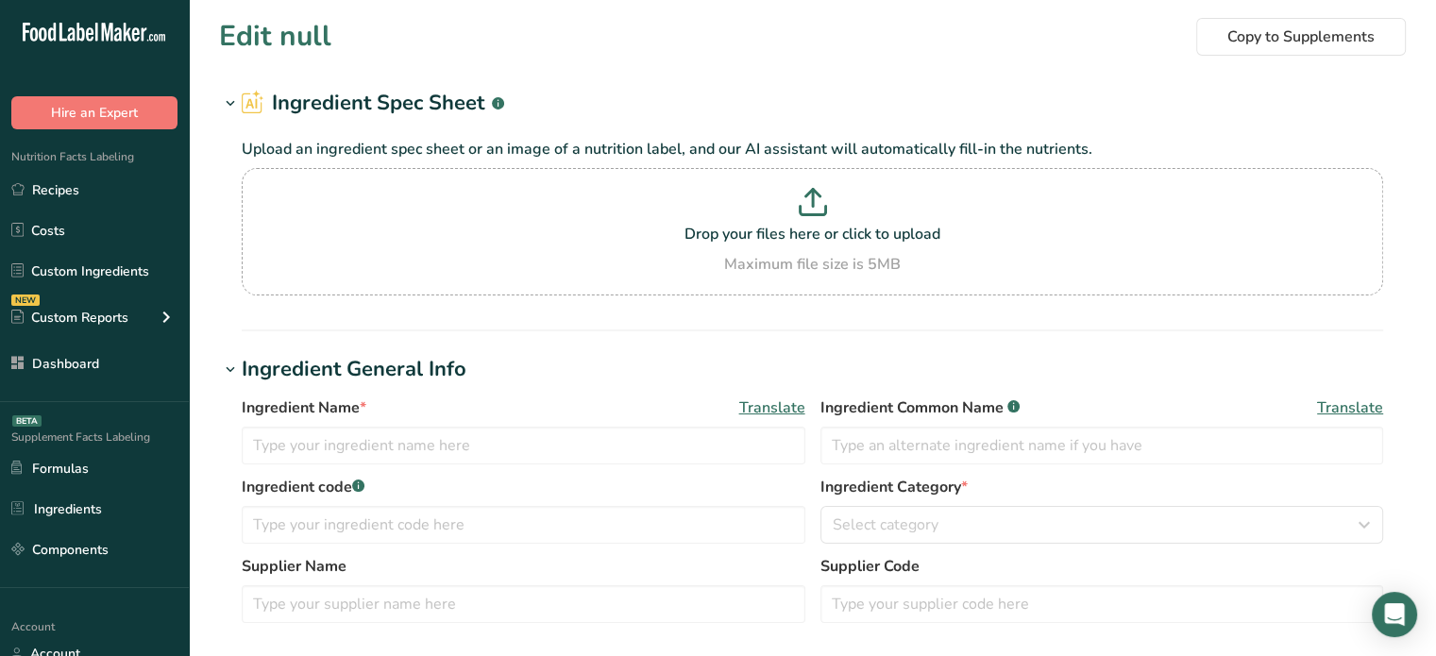
type input "[PERSON_NAME] Original Hot Sauce"
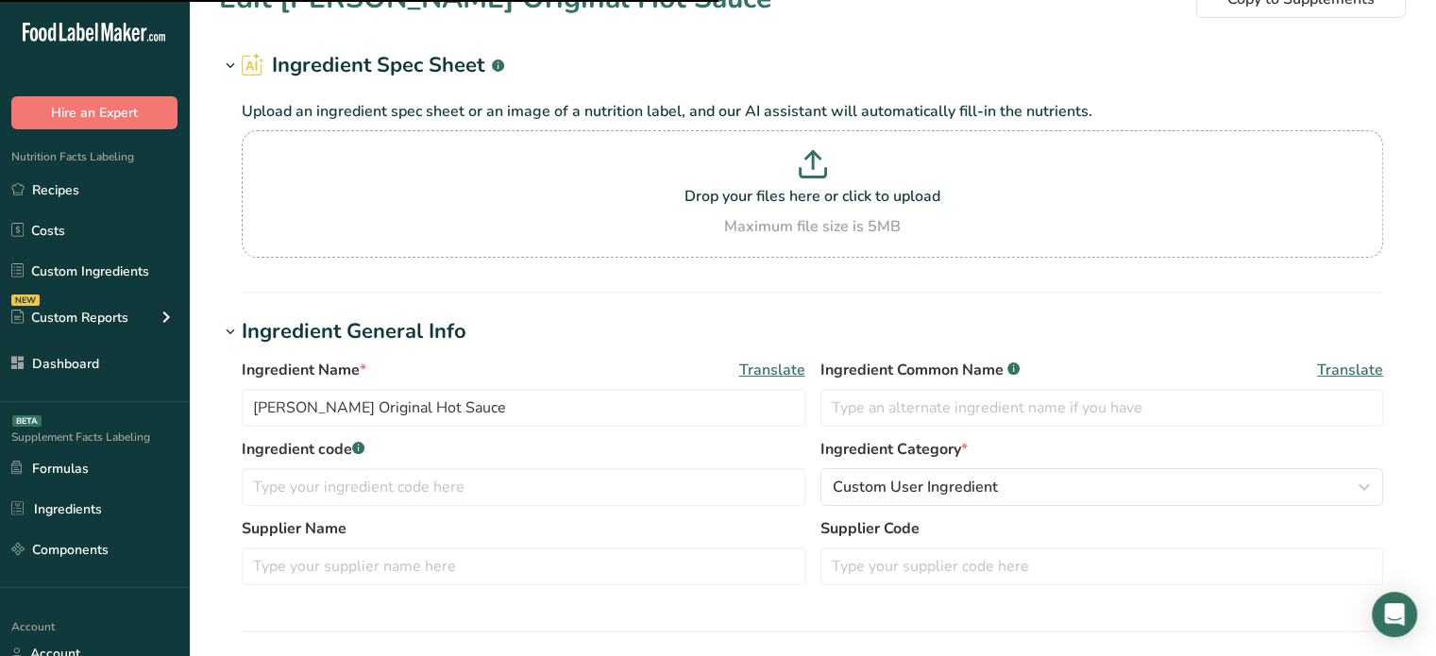
scroll to position [21, 0]
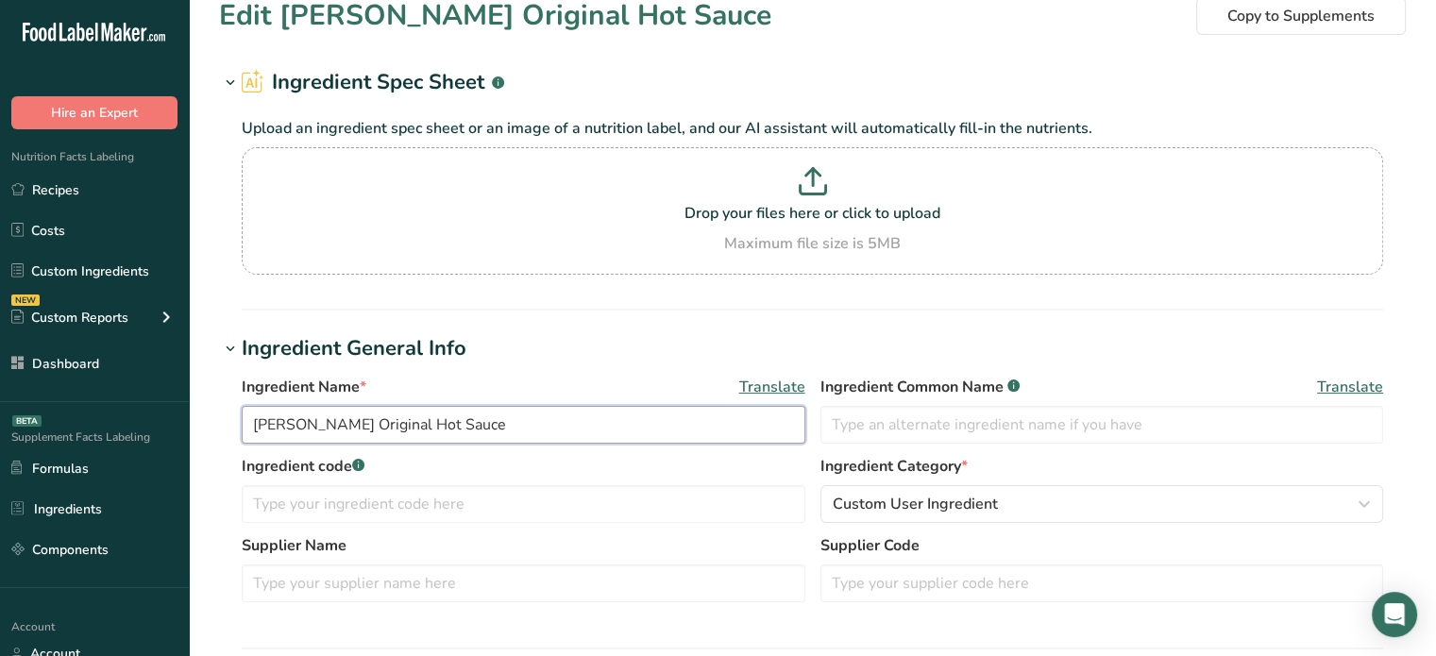
click at [467, 429] on input "[PERSON_NAME] Original Hot Sauce" at bounding box center [524, 425] width 564 height 38
click at [844, 420] on input "text" at bounding box center [1103, 425] width 564 height 38
type input "H"
click at [797, 392] on span "Translate" at bounding box center [772, 387] width 66 height 23
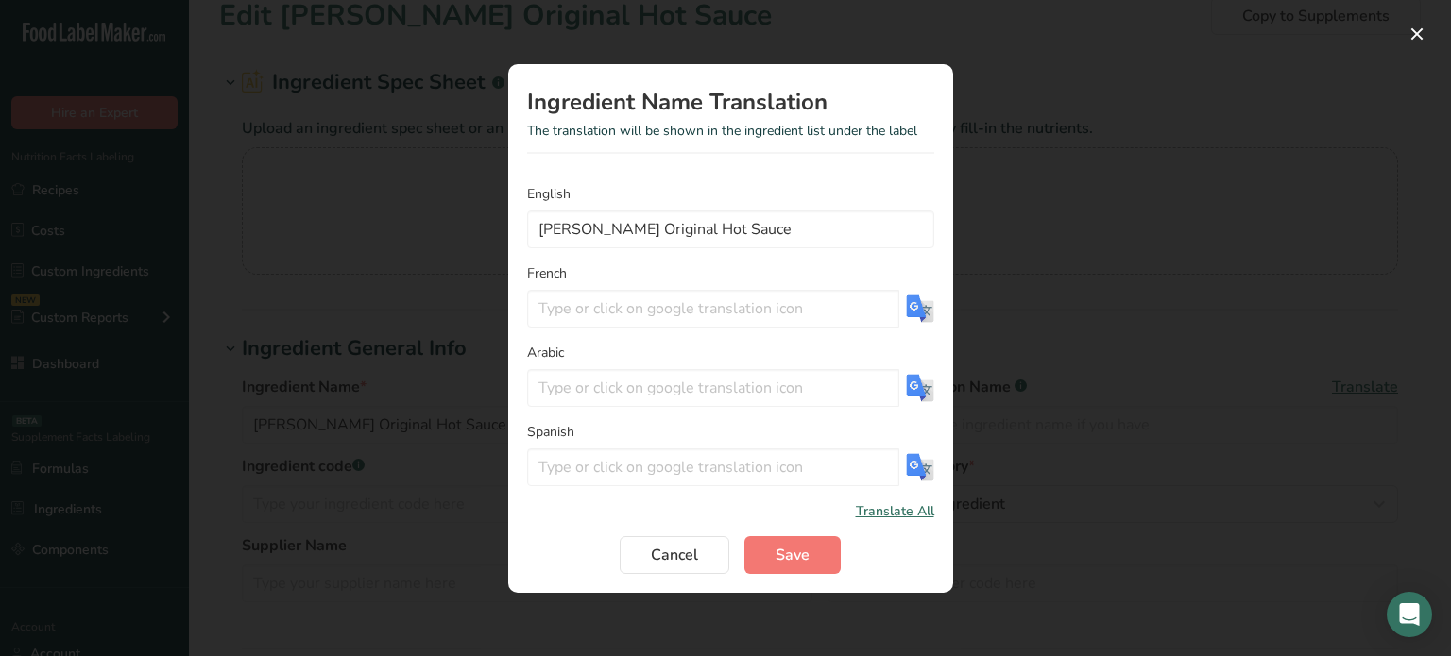
click at [918, 309] on img "Translation Modal" at bounding box center [920, 309] width 28 height 28
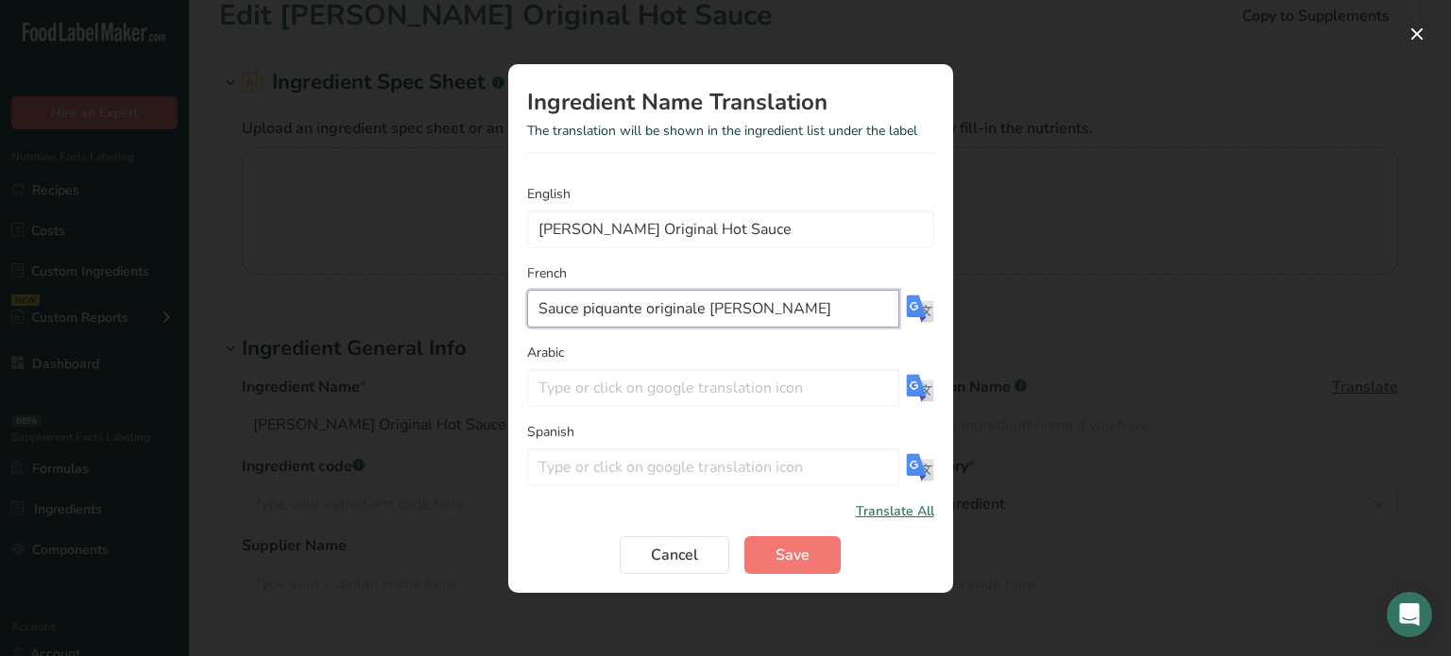
drag, startPoint x: 647, startPoint y: 312, endPoint x: 846, endPoint y: 292, distance: 200.3
click at [846, 292] on input "Sauce piquante originale [PERSON_NAME]" at bounding box center [713, 309] width 372 height 38
type input "Sauce piquante"
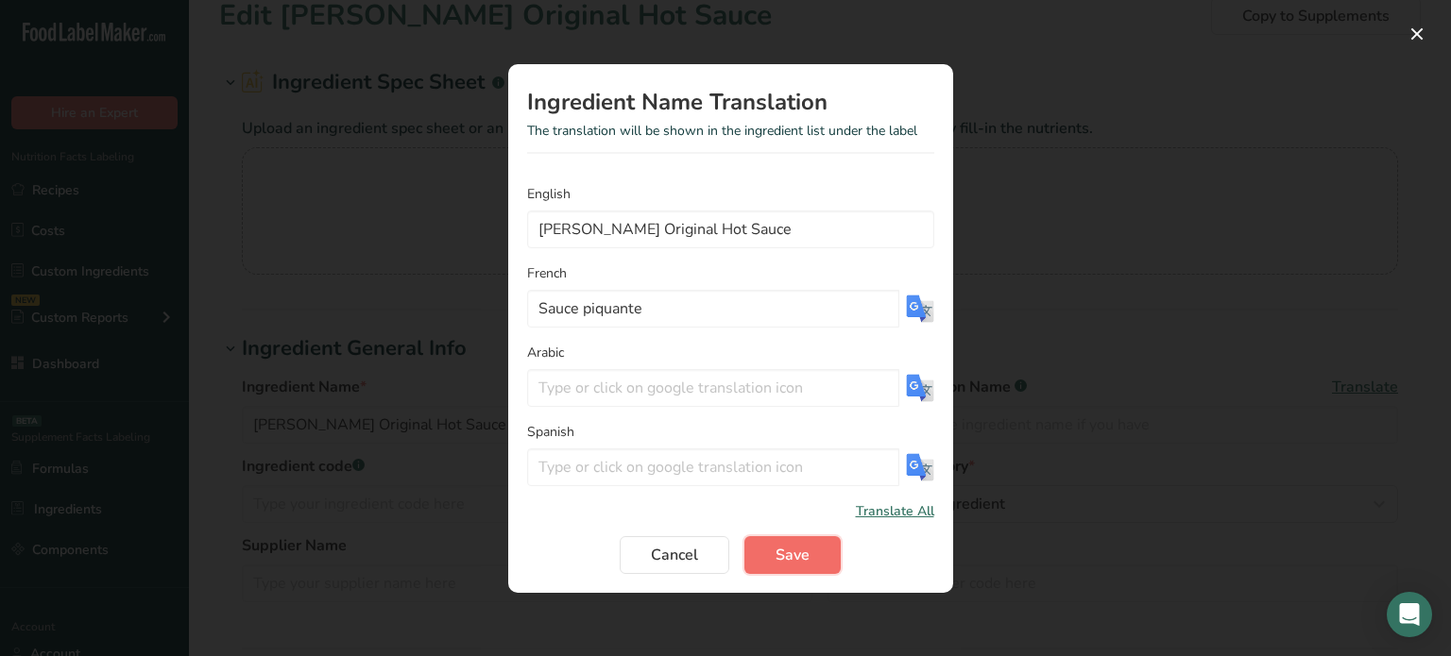
click at [793, 545] on span "Save" at bounding box center [792, 555] width 34 height 23
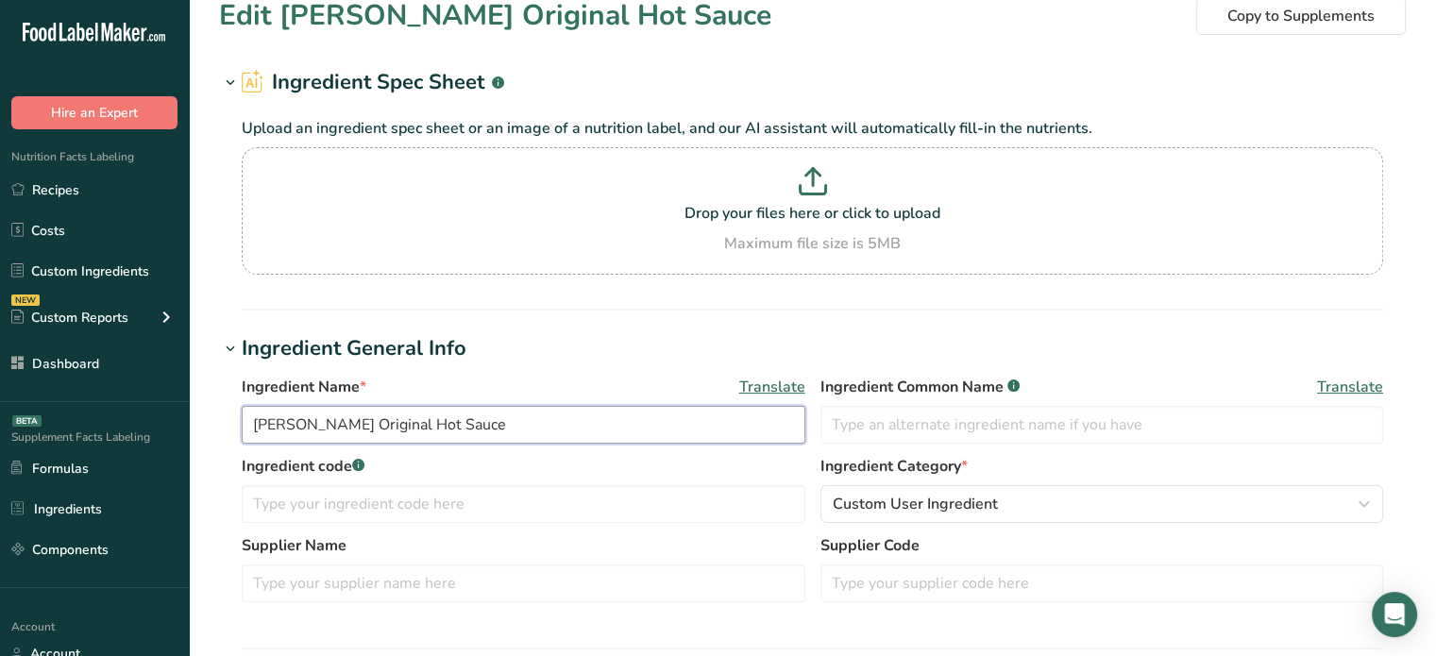
click at [644, 421] on input "[PERSON_NAME] Original Hot Sauce" at bounding box center [524, 425] width 564 height 38
click at [790, 391] on span "Translate" at bounding box center [772, 387] width 66 height 23
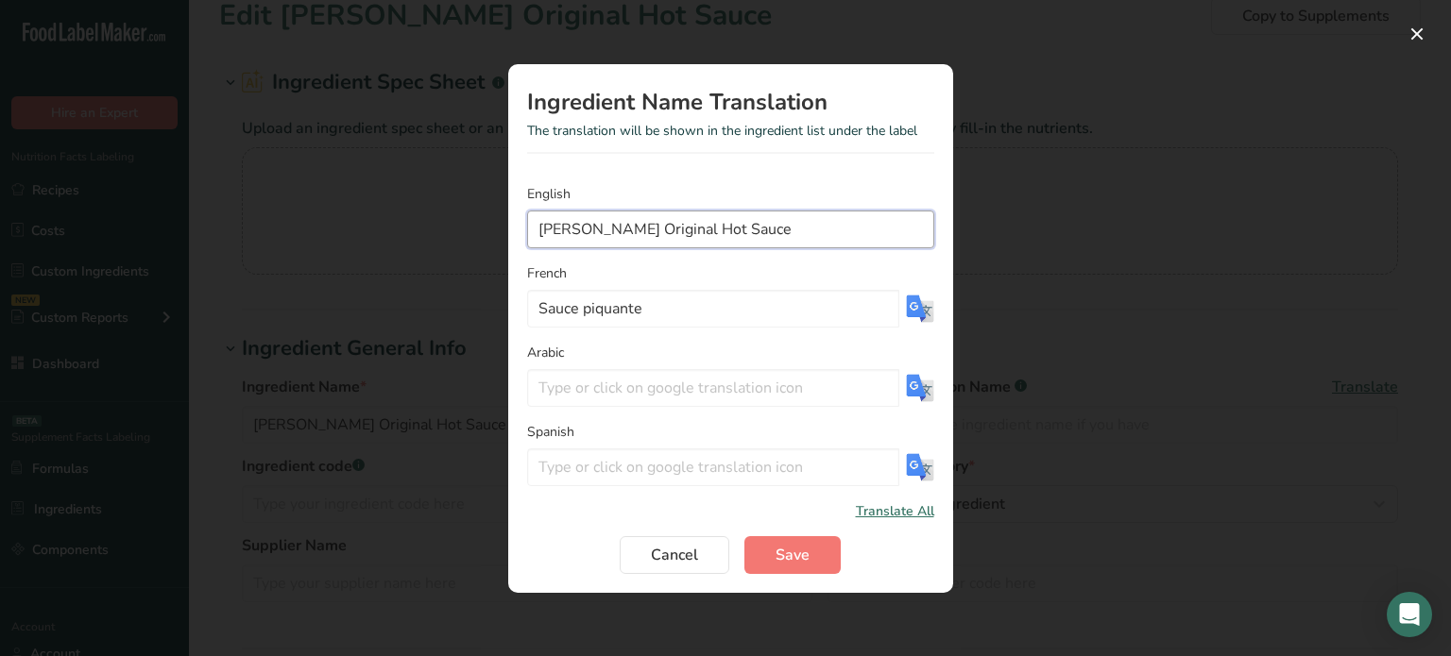
drag, startPoint x: 752, startPoint y: 222, endPoint x: 348, endPoint y: 241, distance: 404.6
click at [348, 241] on div "Ingredient Name Translation The translation will be shown in the ingredient lis…" at bounding box center [725, 328] width 1451 height 656
type input "Hot Sauce"
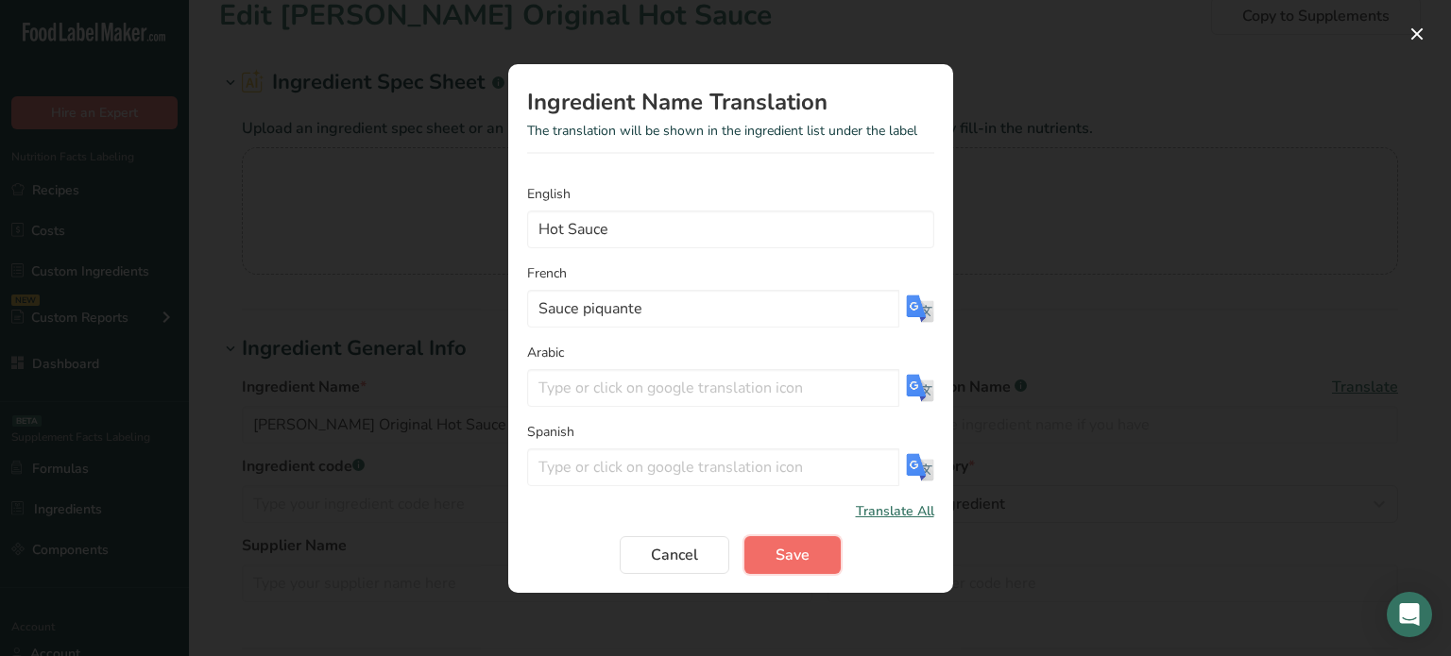
click at [806, 553] on span "Save" at bounding box center [792, 555] width 34 height 23
type input "Hot Sauce"
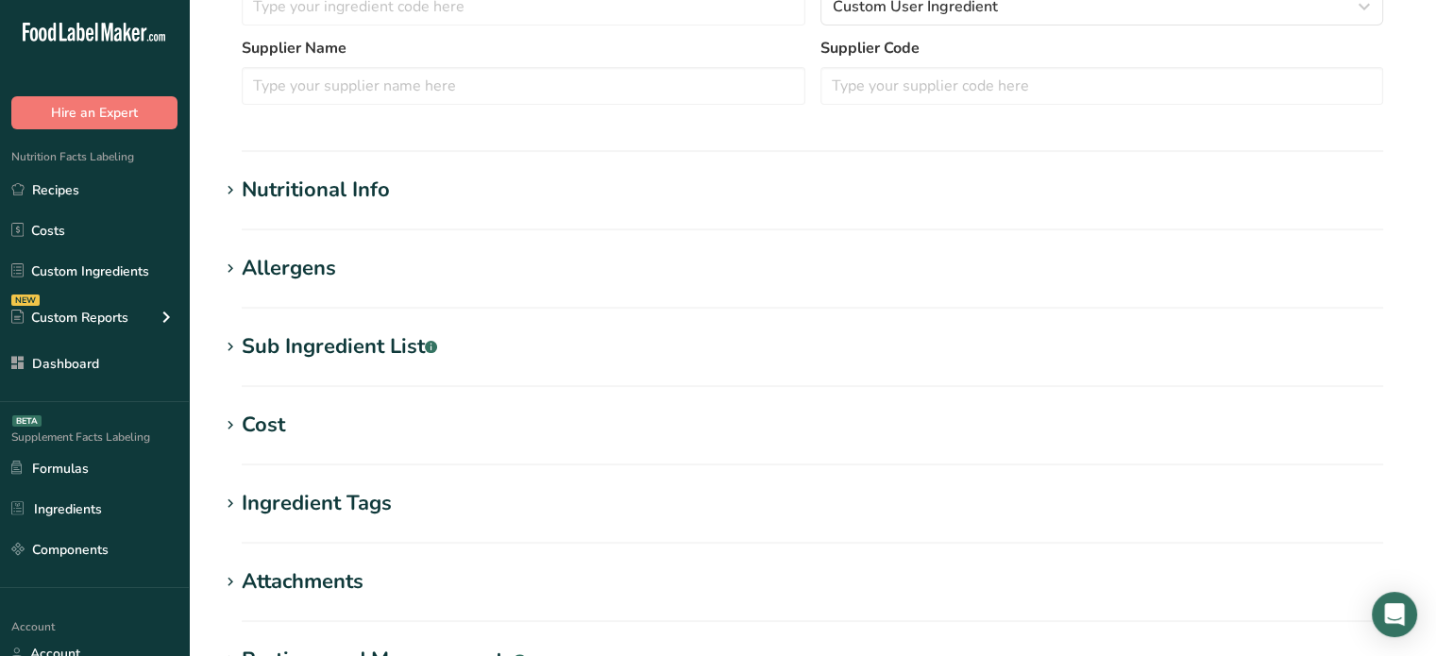
scroll to position [529, 0]
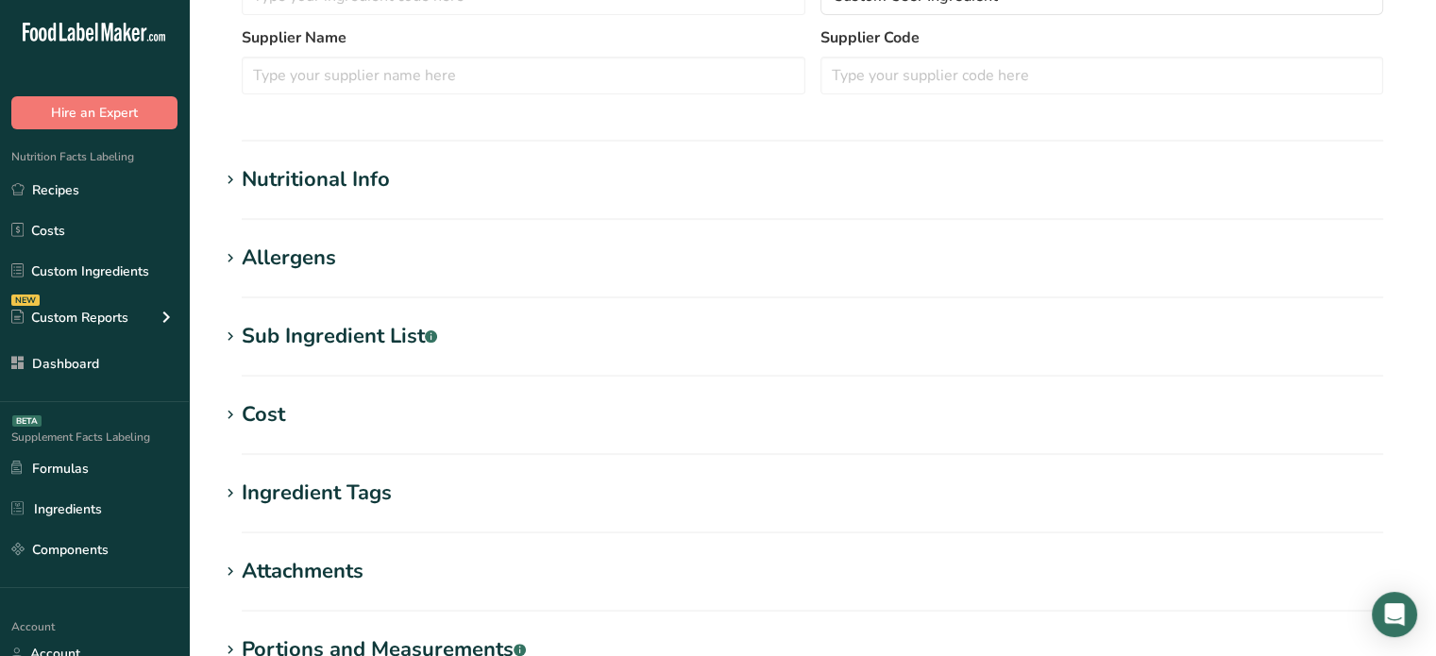
click at [597, 203] on section "Nutritional Info Serving Size .a-a{fill:#347362;}.b-a{fill:#fff;} Add ingredien…" at bounding box center [812, 192] width 1187 height 56
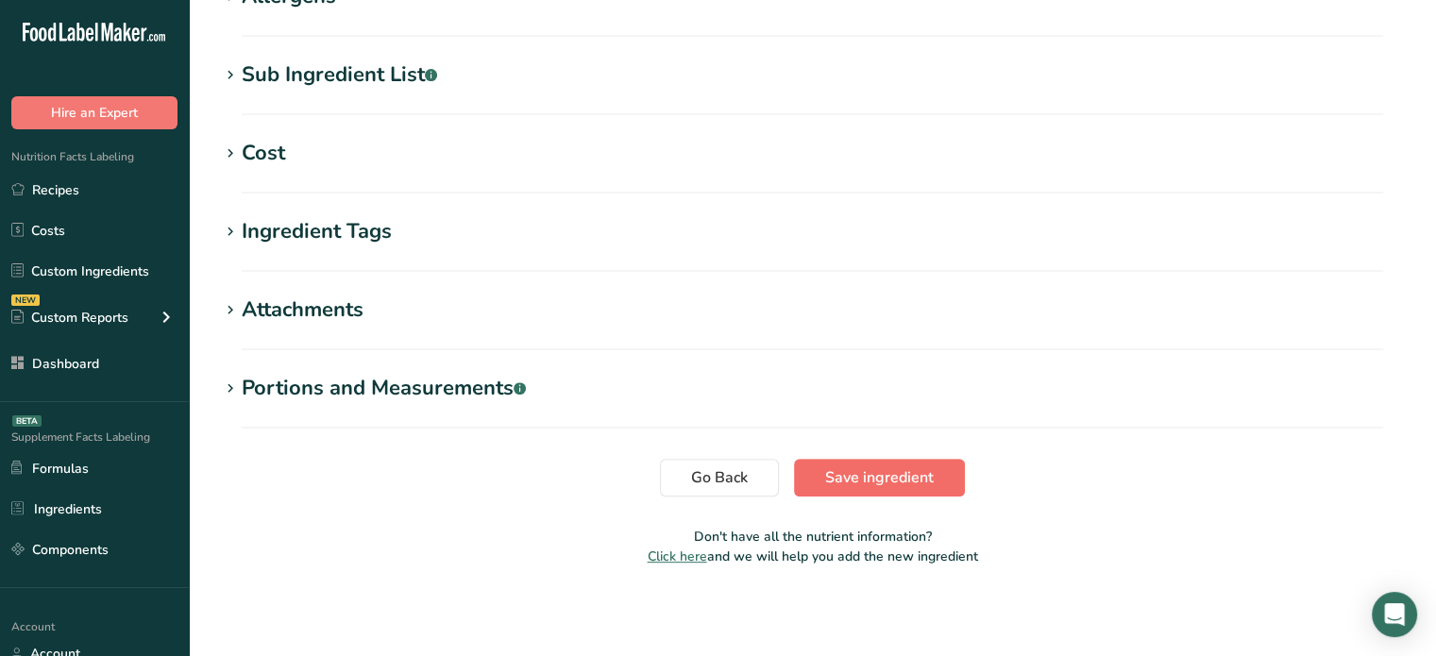
drag, startPoint x: 909, startPoint y: 501, endPoint x: 915, endPoint y: 484, distance: 17.0
click at [915, 484] on span "Save ingredient" at bounding box center [879, 478] width 109 height 23
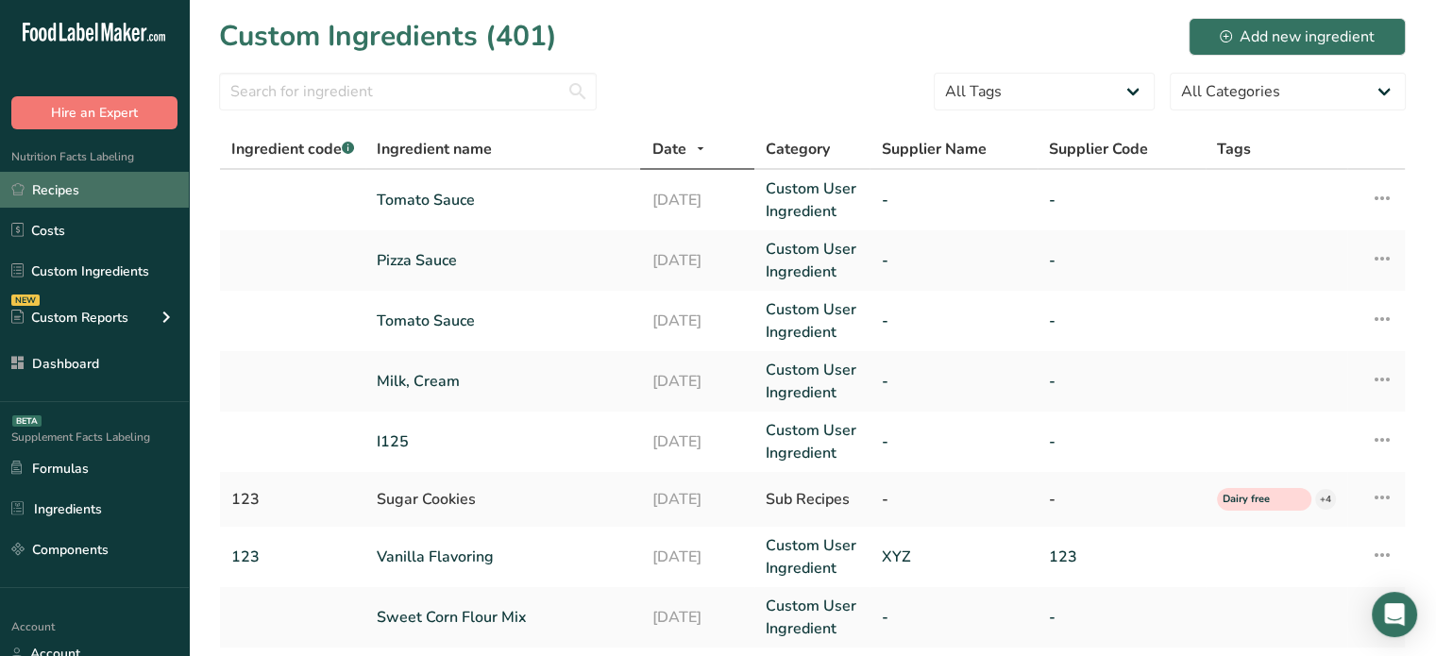
click at [94, 182] on link "Recipes" at bounding box center [94, 190] width 189 height 36
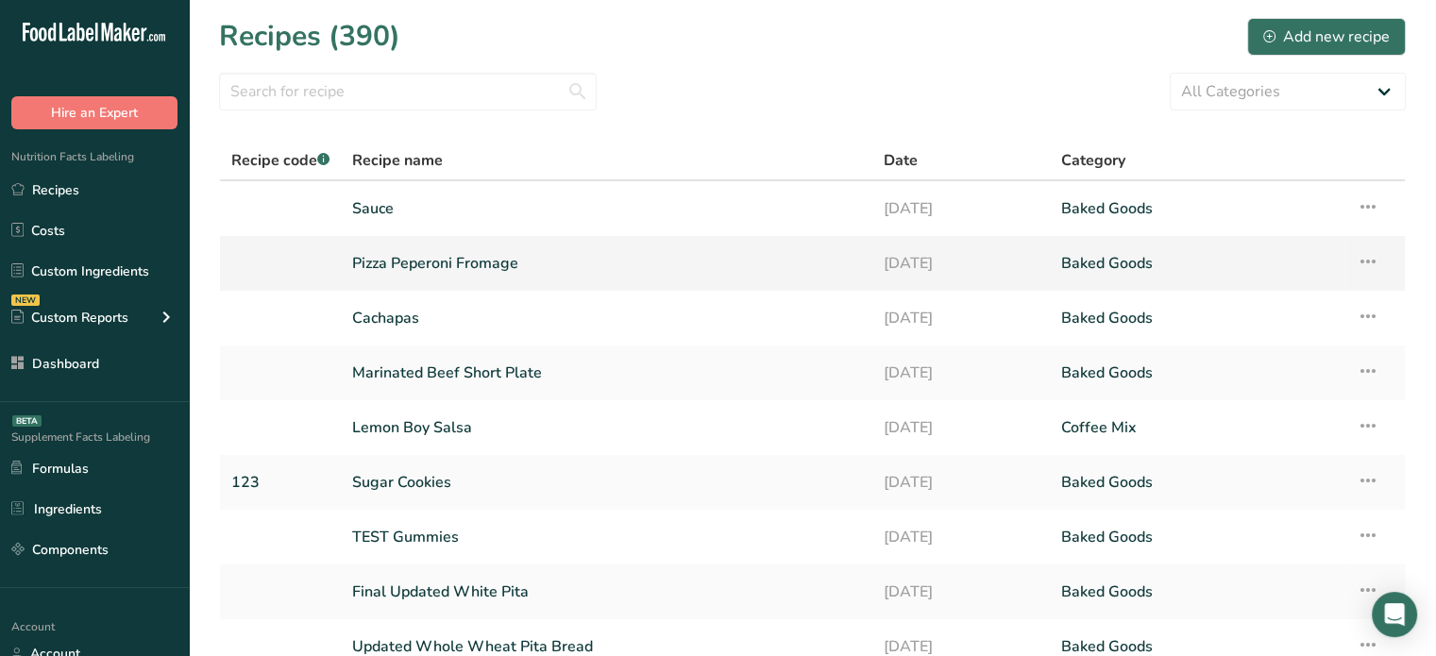
click at [401, 253] on link "Pizza Peperoni Fromage" at bounding box center [606, 264] width 509 height 40
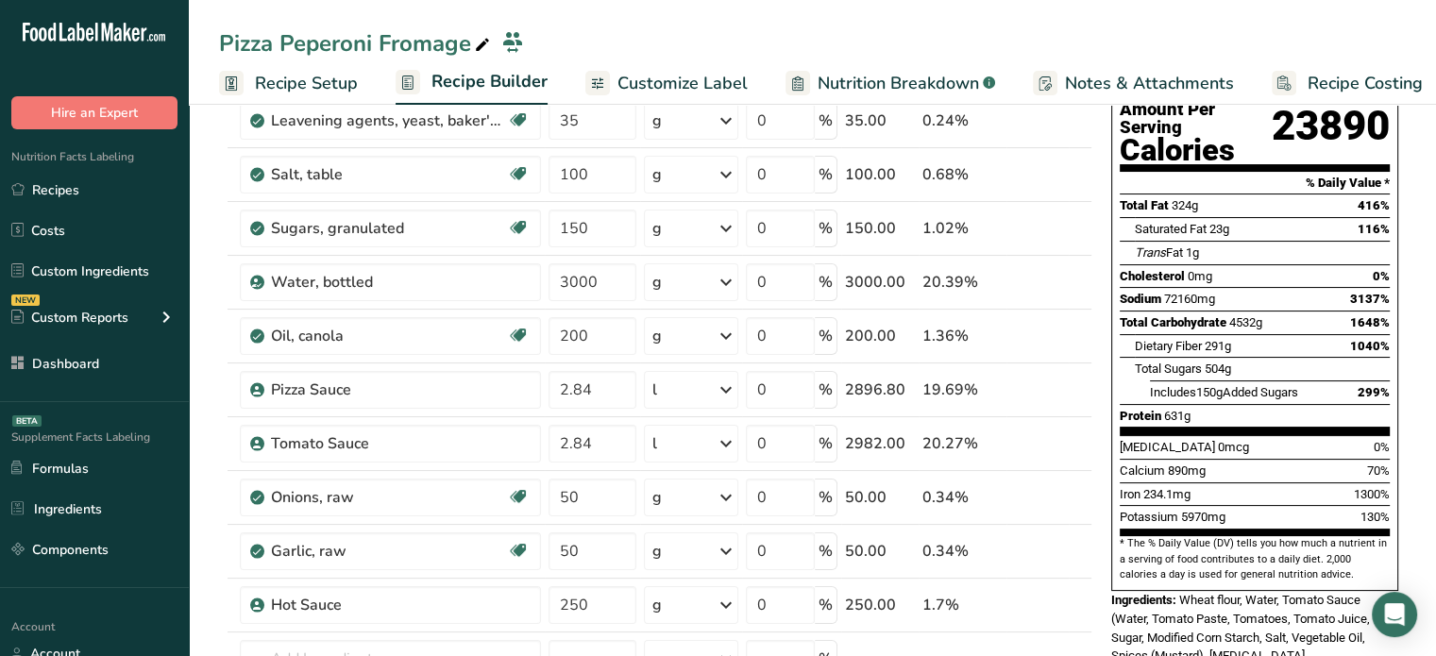
scroll to position [230, 0]
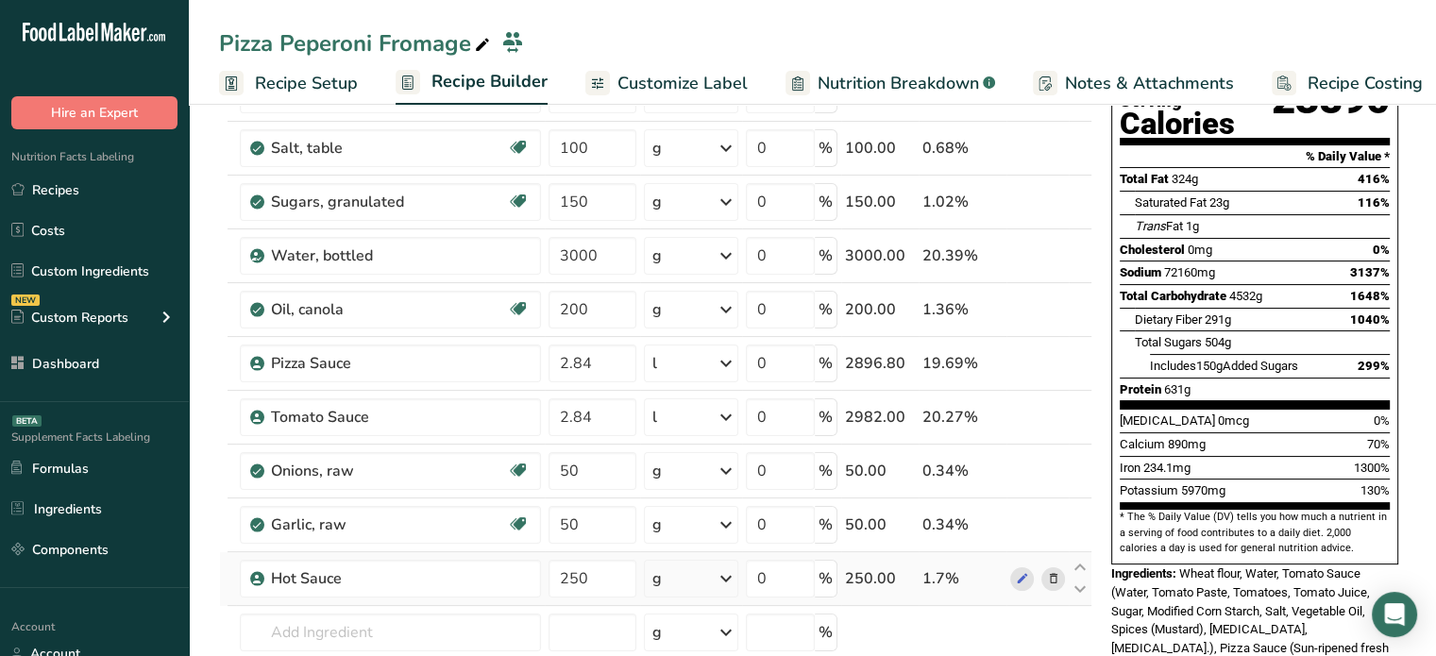
click at [1049, 576] on icon at bounding box center [1052, 579] width 13 height 20
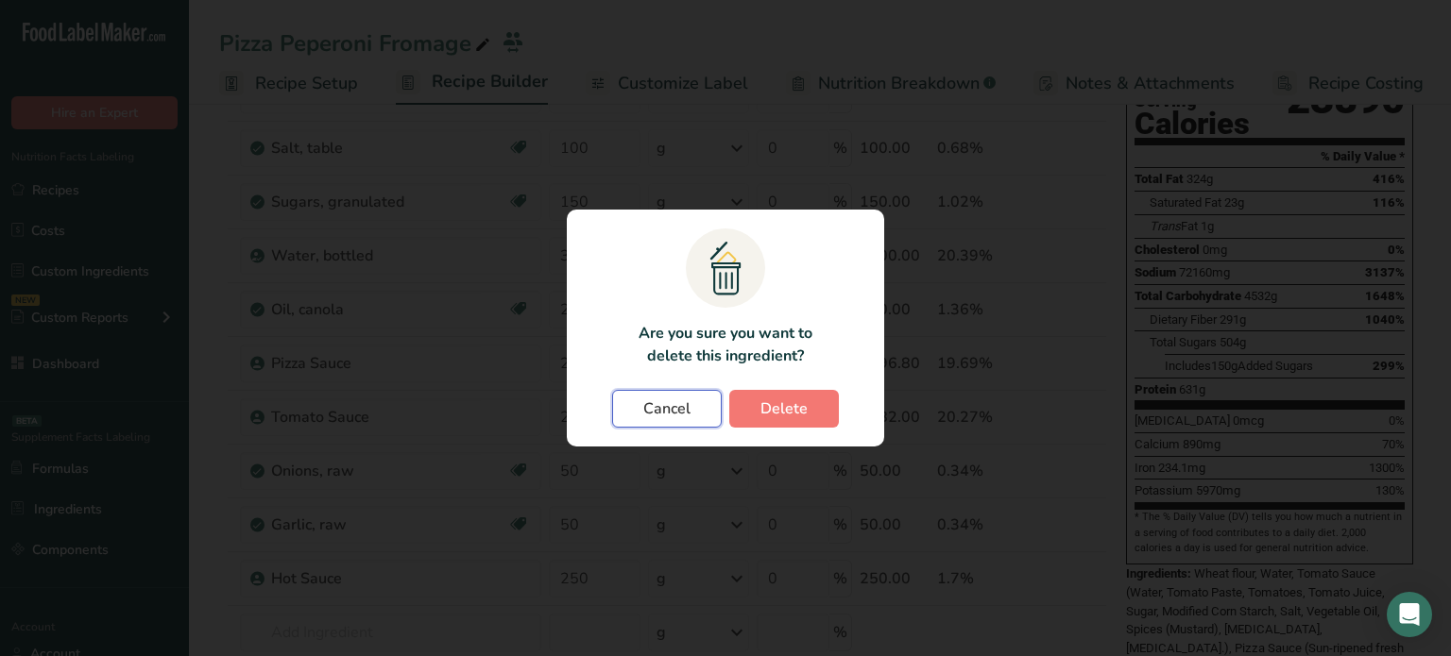
click at [695, 421] on button "Cancel" at bounding box center [667, 409] width 110 height 38
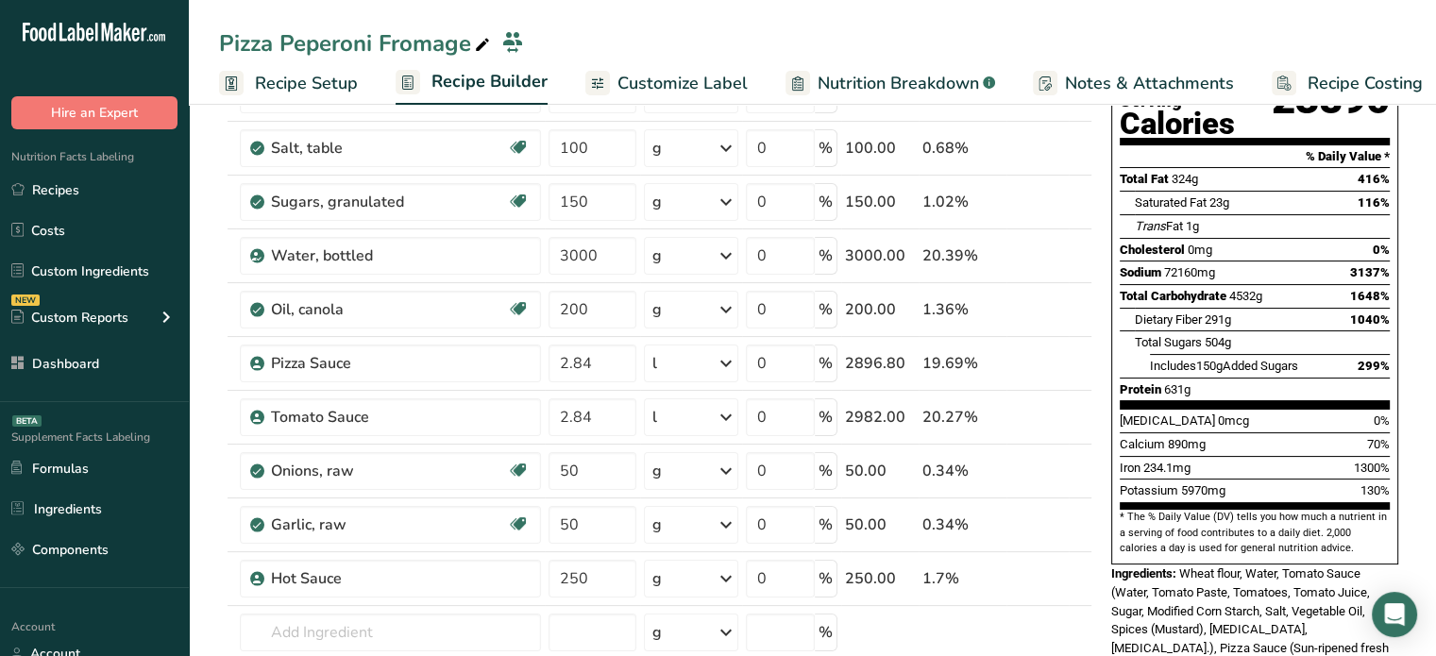
scroll to position [0, 0]
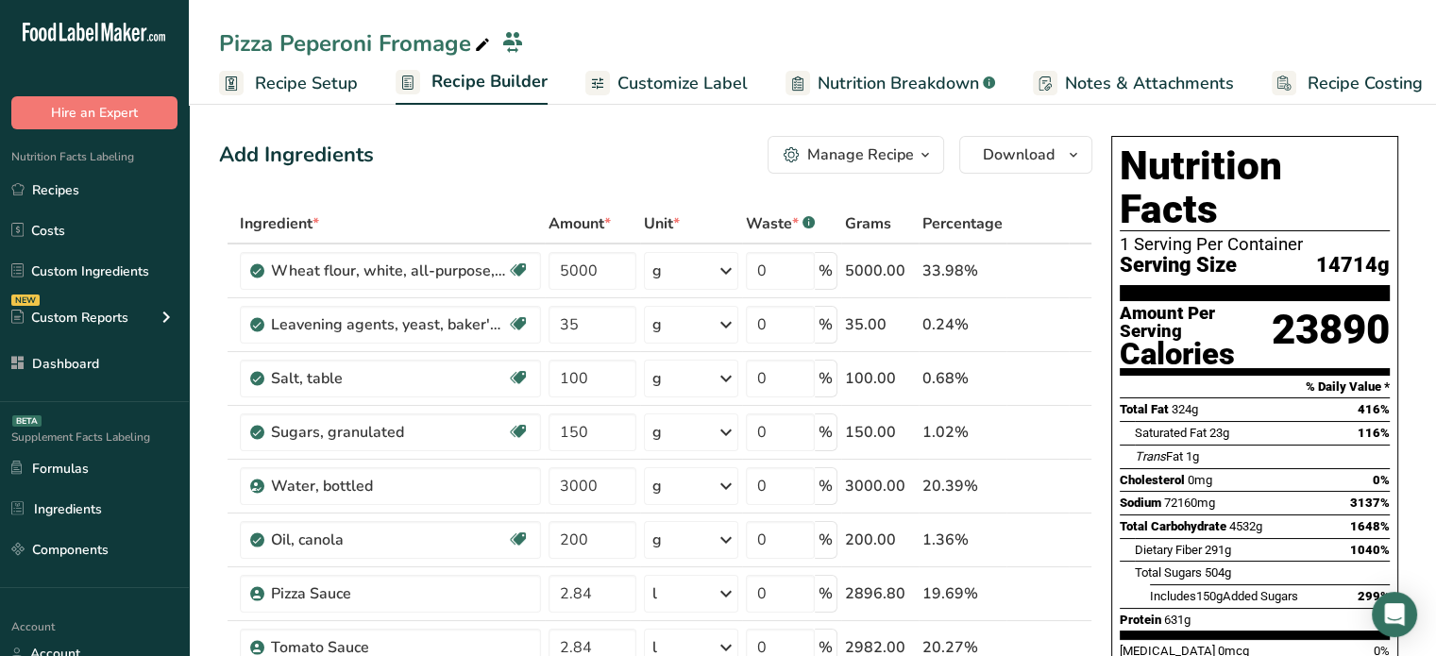
click at [887, 152] on div "Manage Recipe" at bounding box center [860, 155] width 107 height 23
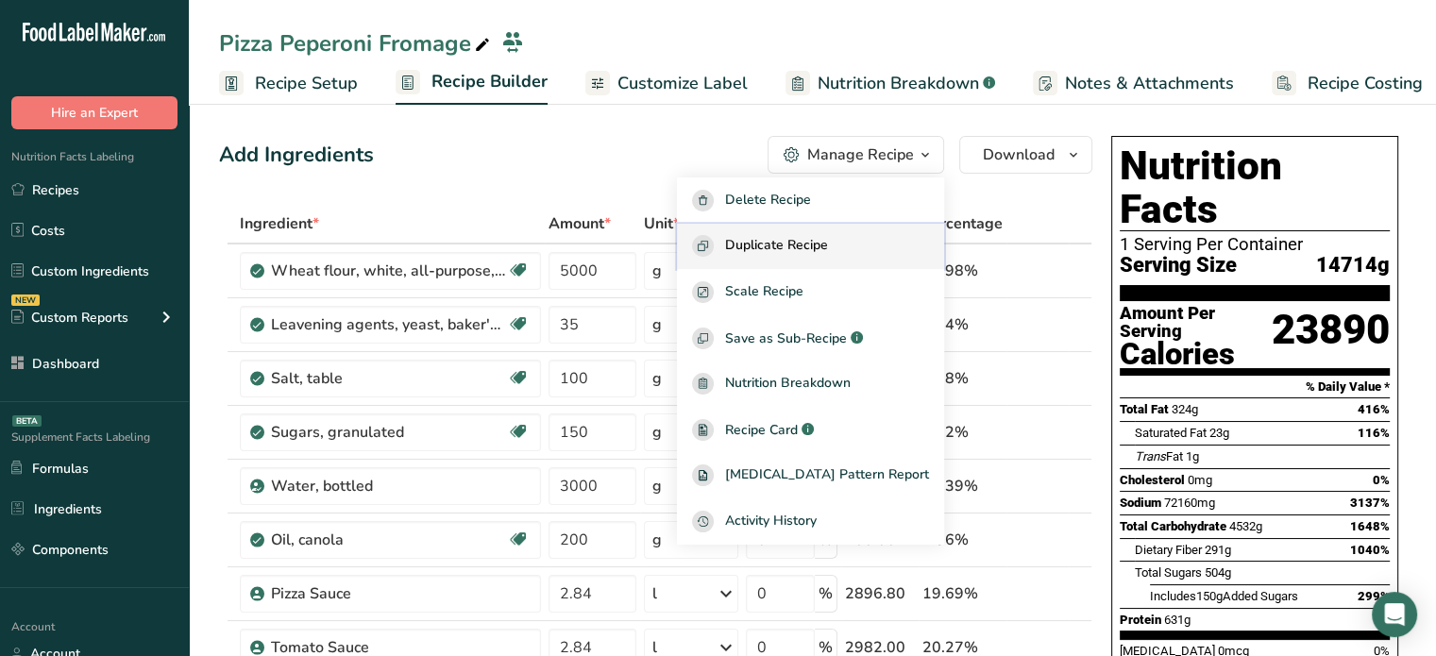
click at [828, 241] on span "Duplicate Recipe" at bounding box center [776, 246] width 103 height 22
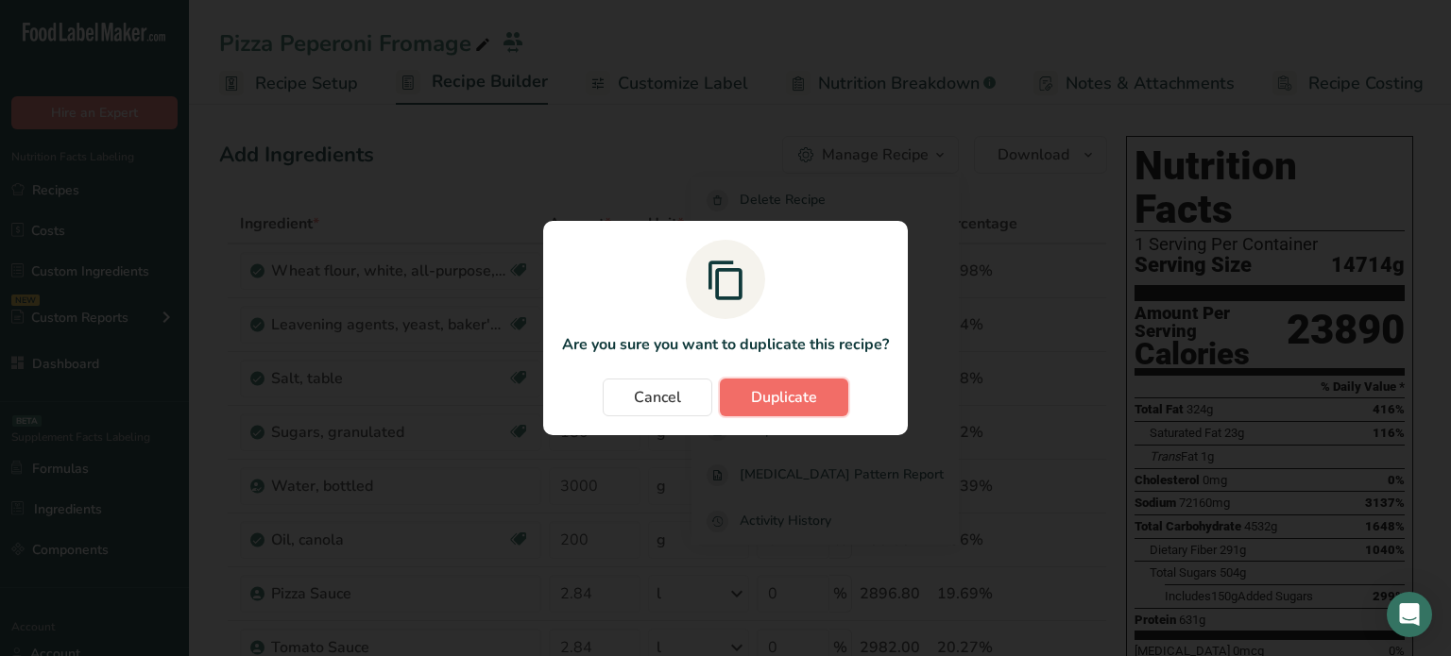
click at [778, 384] on button "Duplicate" at bounding box center [784, 398] width 128 height 38
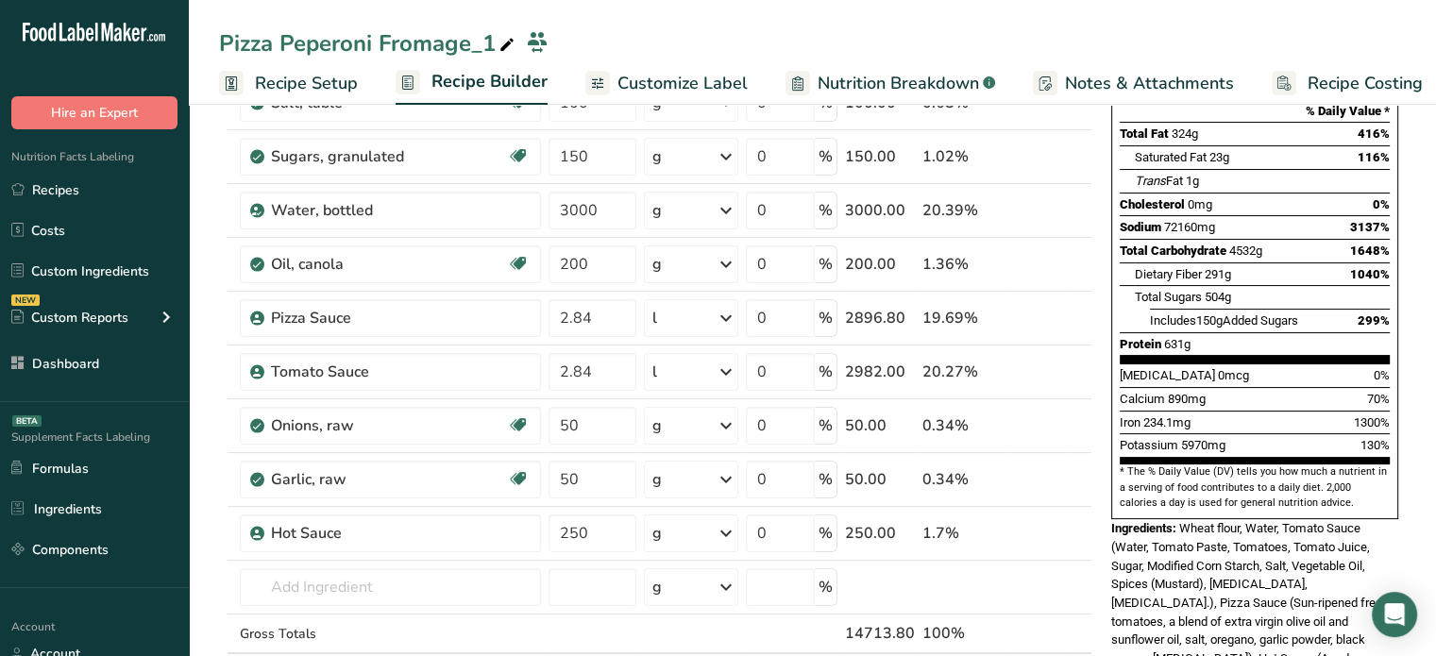
scroll to position [274, 0]
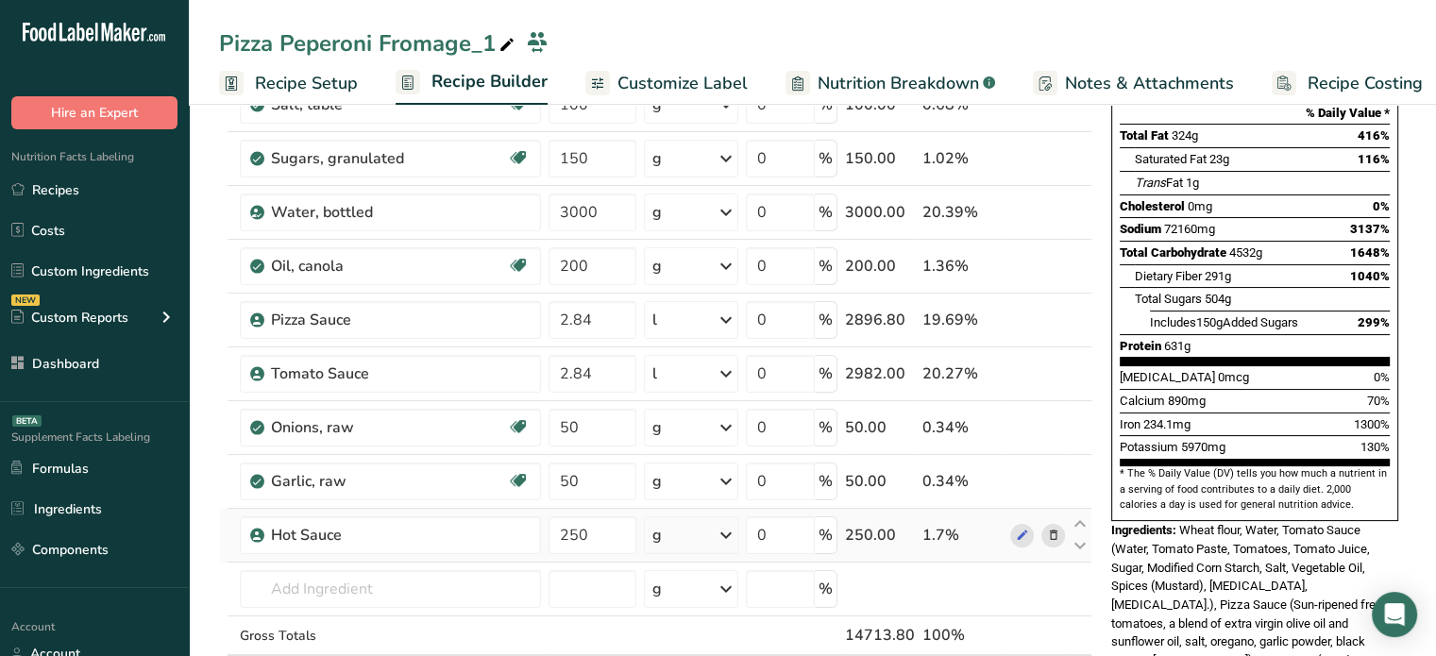
click at [1045, 537] on span at bounding box center [1053, 535] width 23 height 23
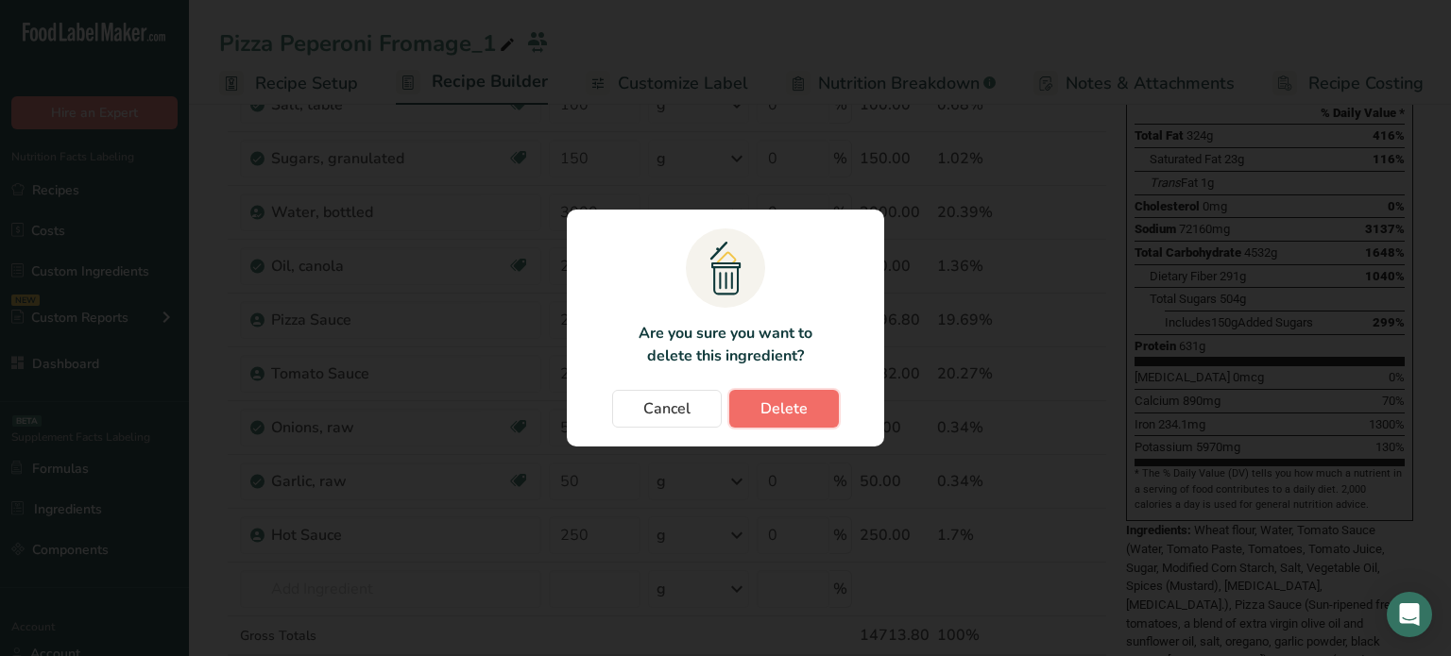
click at [810, 412] on button "Delete" at bounding box center [784, 409] width 110 height 38
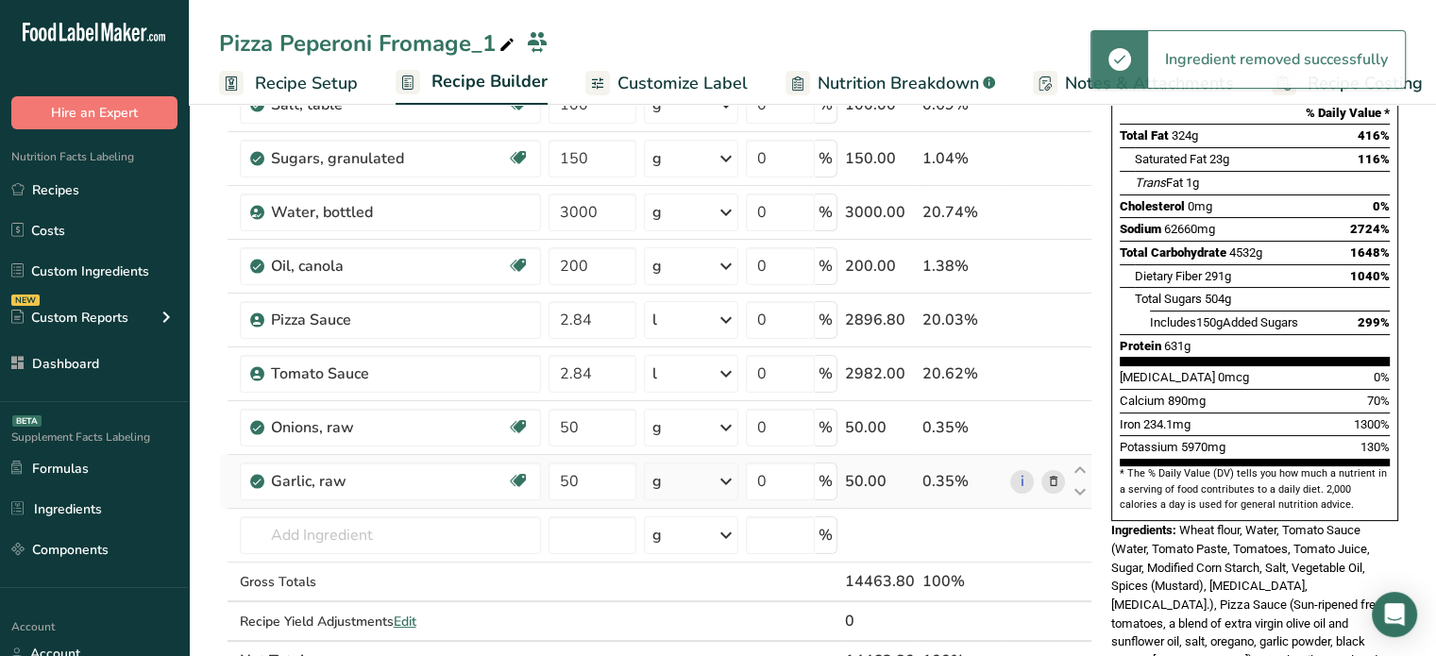
click at [1049, 475] on icon at bounding box center [1052, 482] width 13 height 20
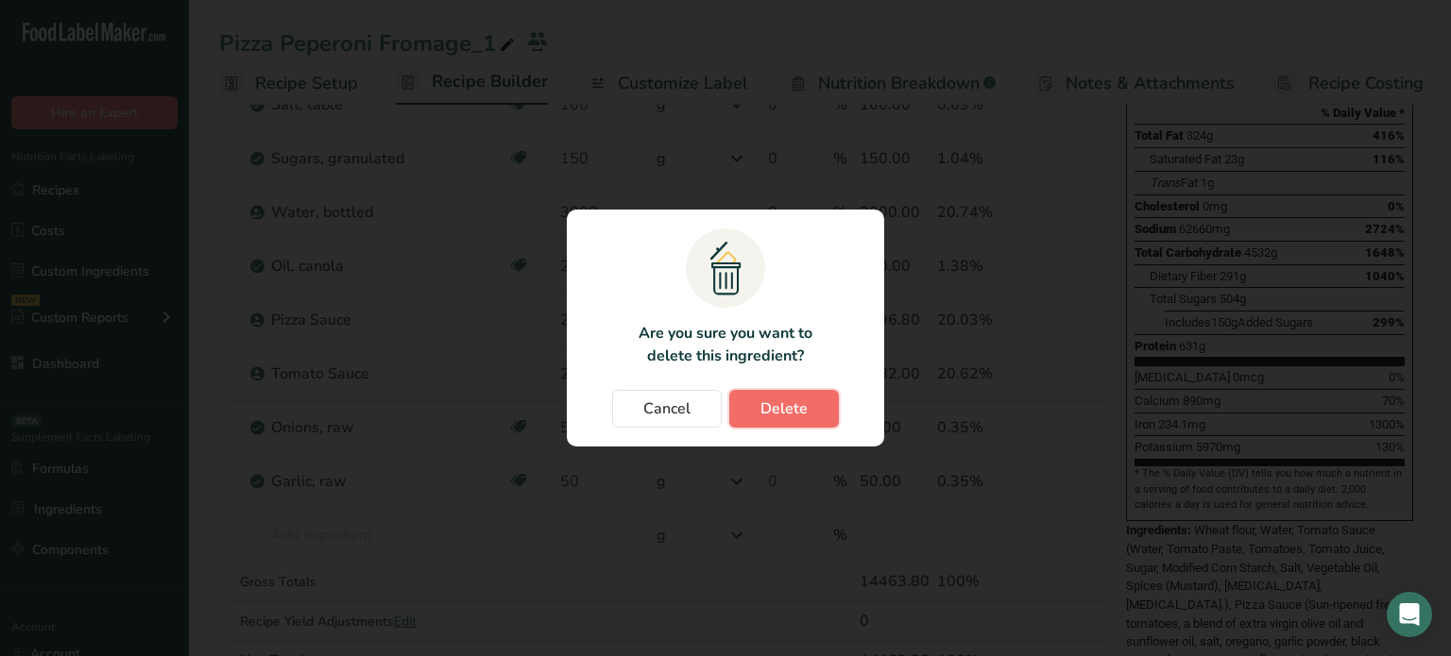
click at [809, 404] on button "Delete" at bounding box center [784, 409] width 110 height 38
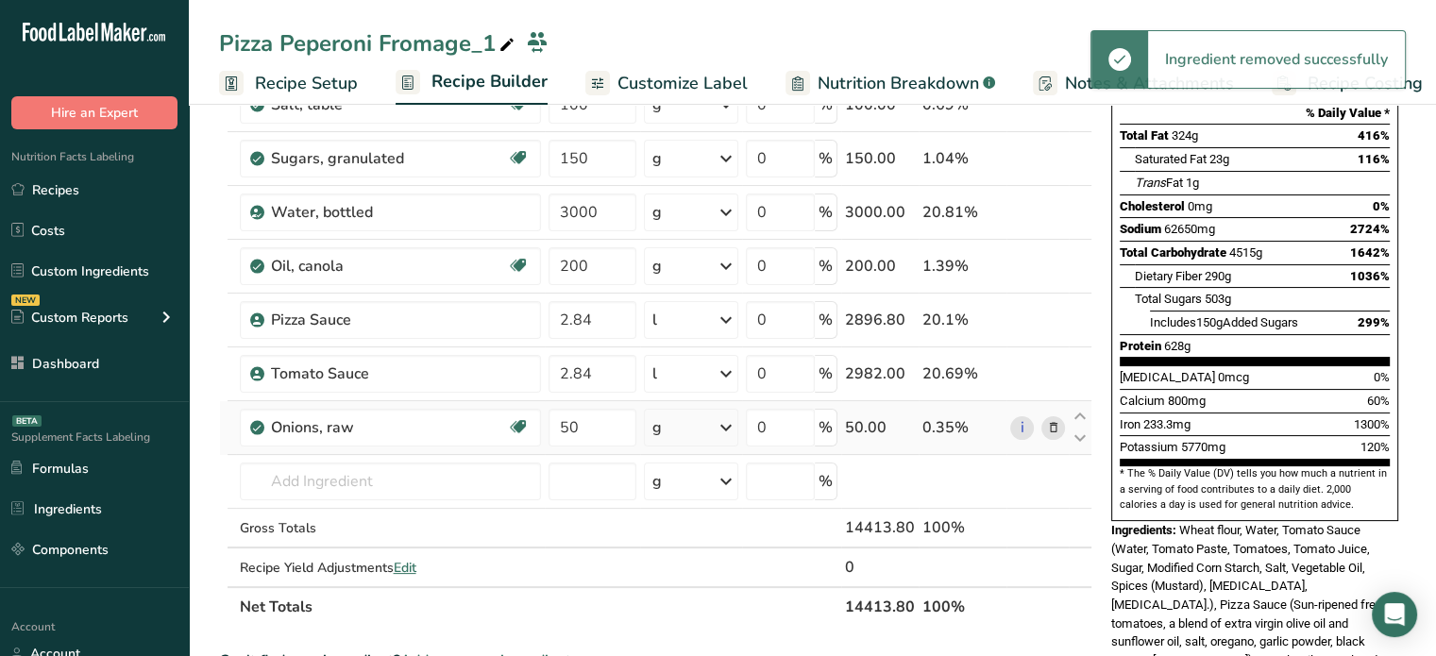
click at [1050, 425] on icon at bounding box center [1052, 428] width 13 height 20
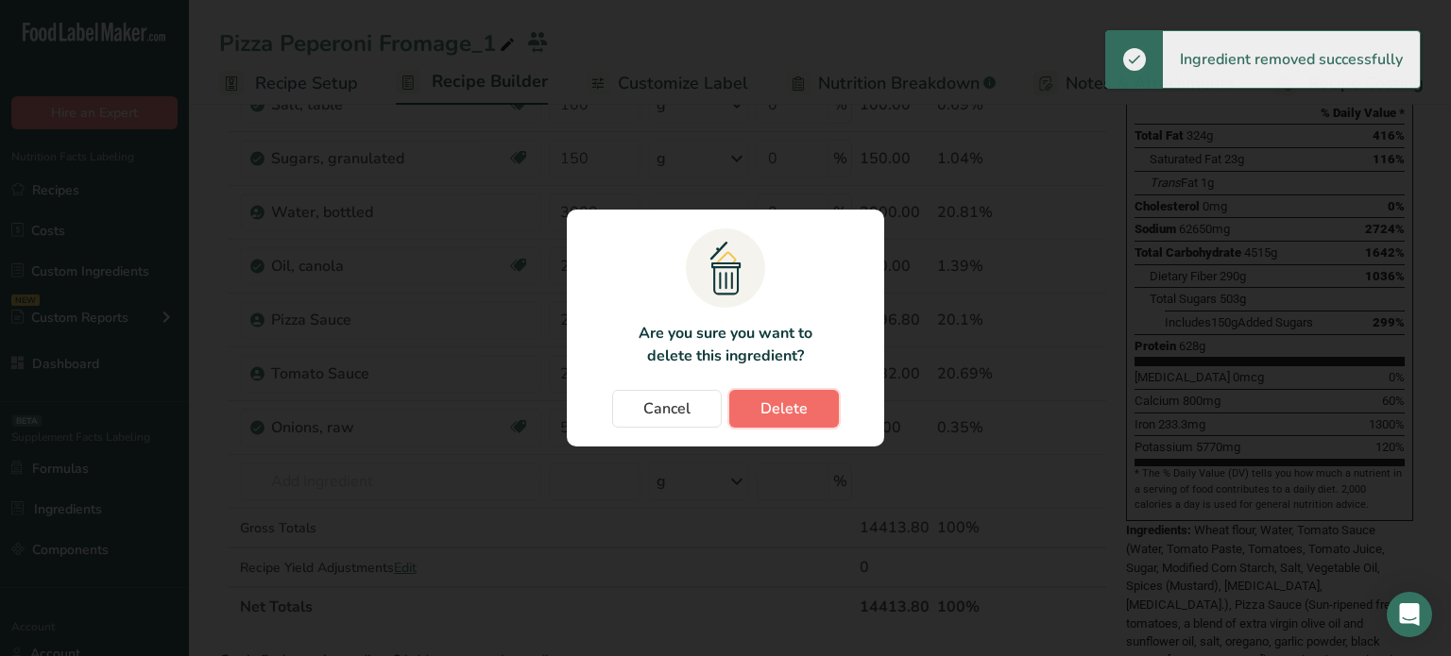
click at [822, 411] on button "Delete" at bounding box center [784, 409] width 110 height 38
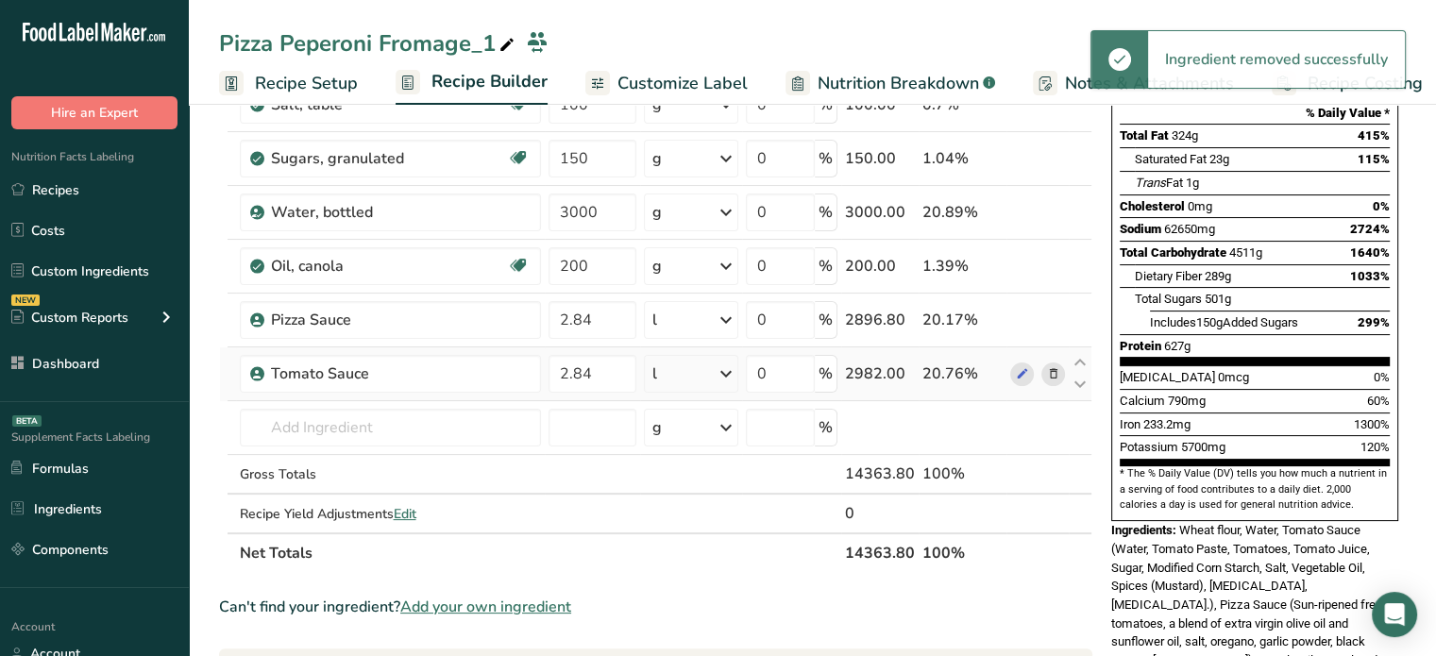
click at [1045, 373] on span at bounding box center [1053, 374] width 23 height 23
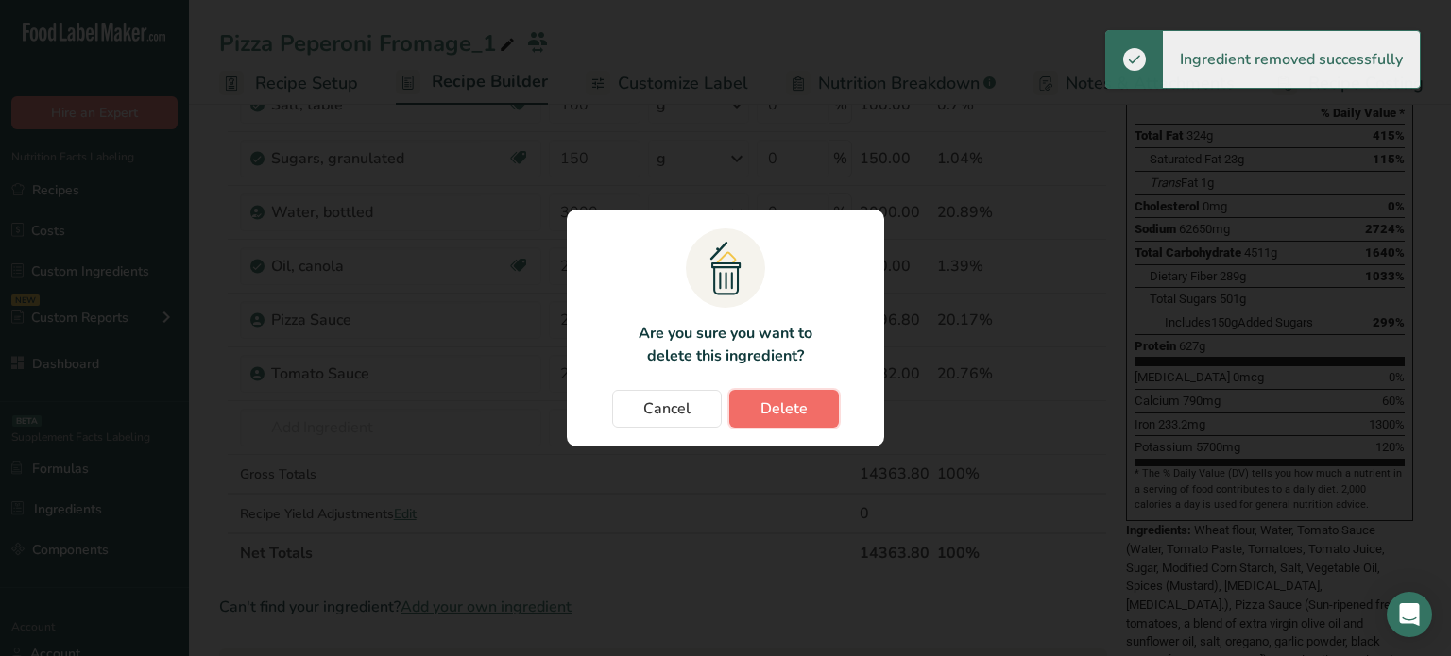
click at [791, 409] on span "Delete" at bounding box center [783, 409] width 47 height 23
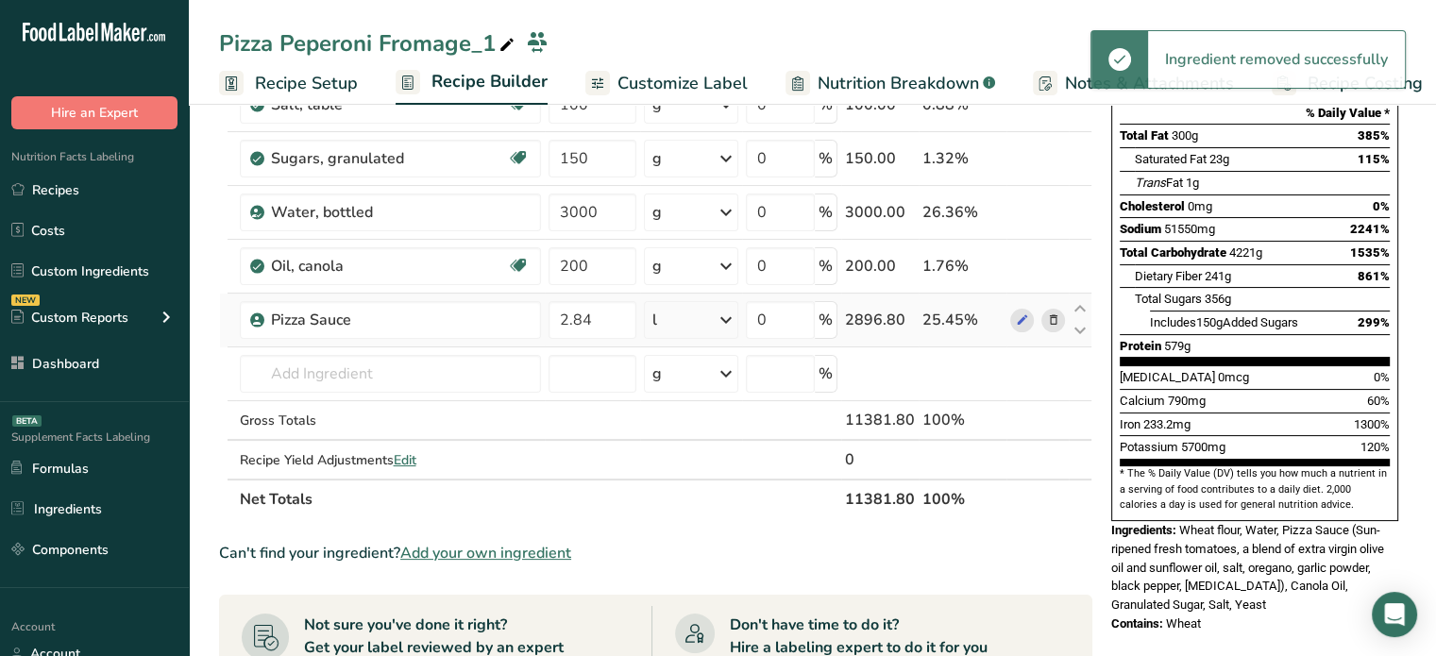
click at [1052, 318] on icon at bounding box center [1052, 321] width 13 height 20
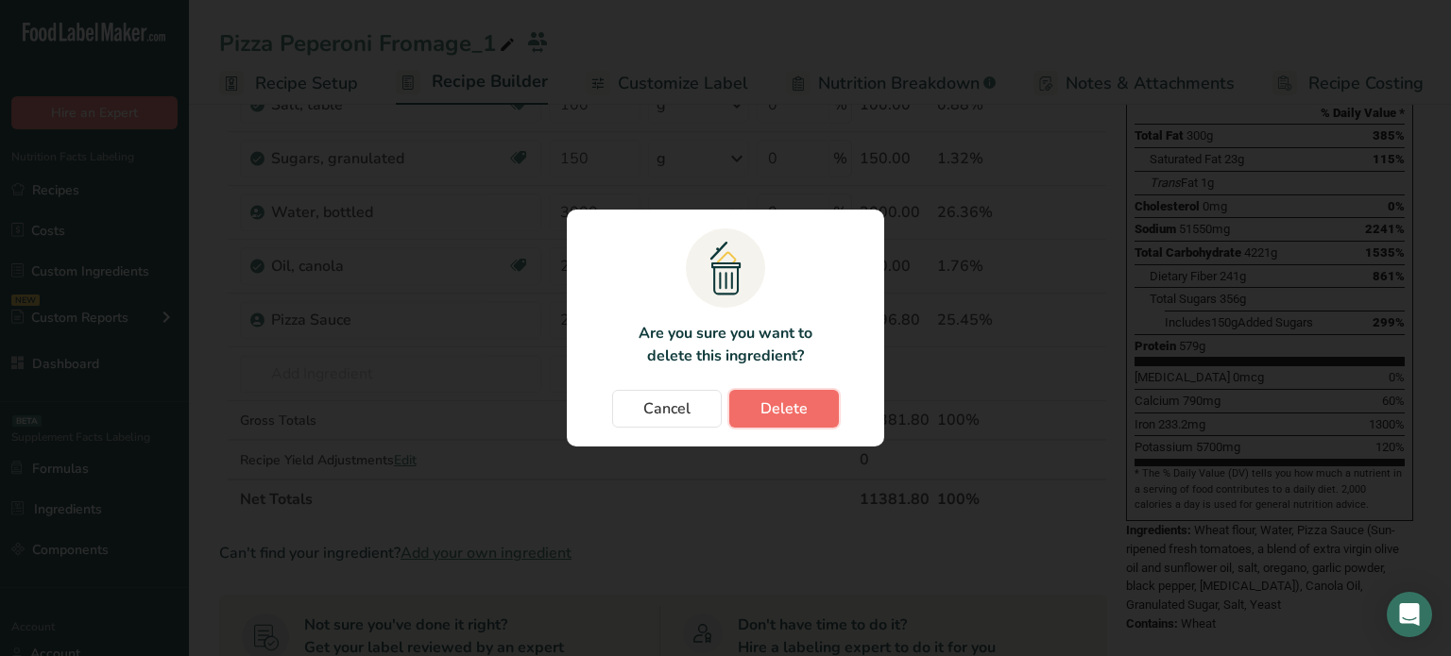
click at [808, 403] on button "Delete" at bounding box center [784, 409] width 110 height 38
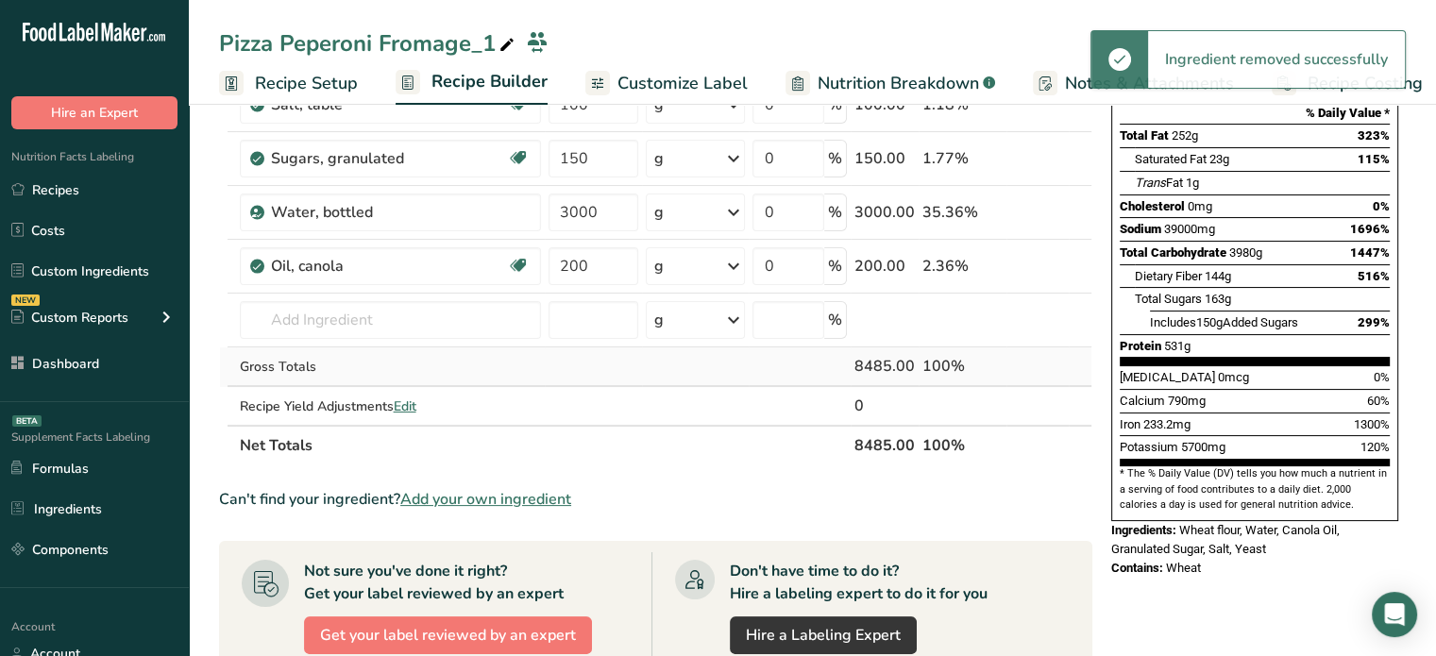
click at [639, 355] on td at bounding box center [594, 368] width 98 height 40
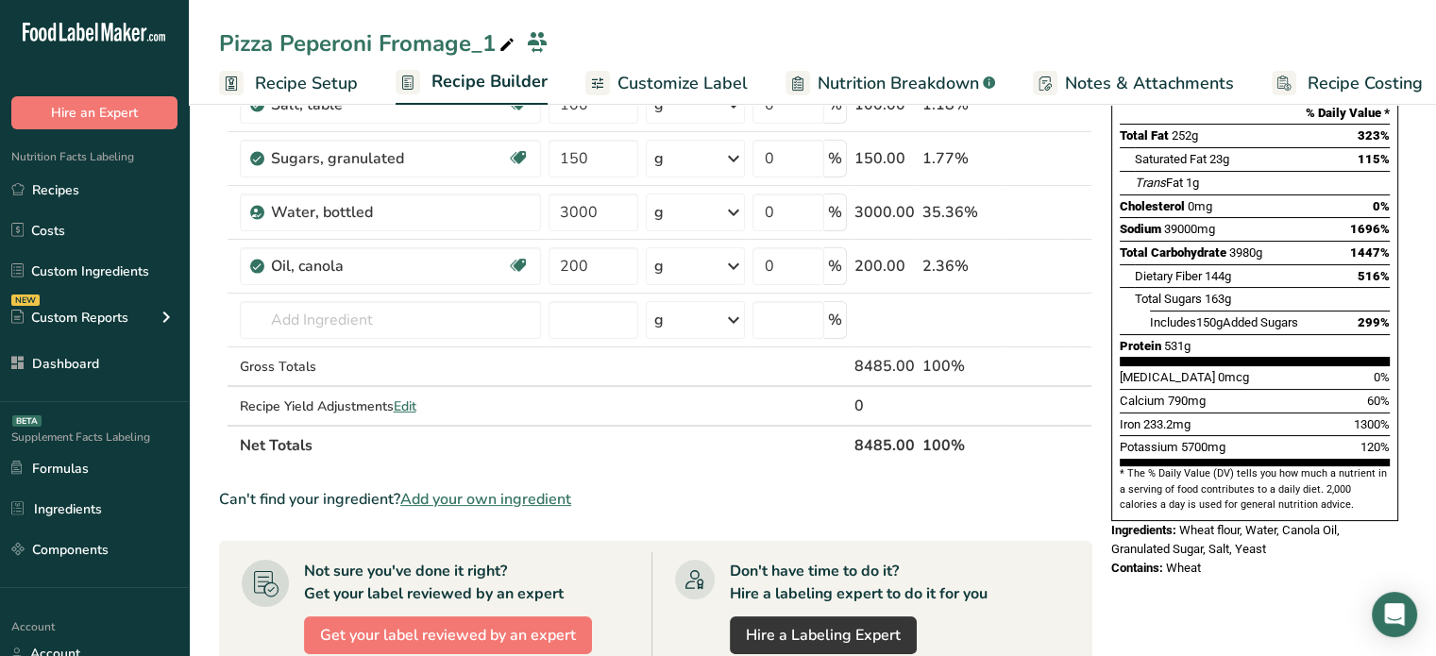
click at [873, 452] on th "8485.00" at bounding box center [885, 445] width 68 height 40
copy tr "8485.00"
click at [412, 399] on span "Edit" at bounding box center [405, 407] width 23 height 18
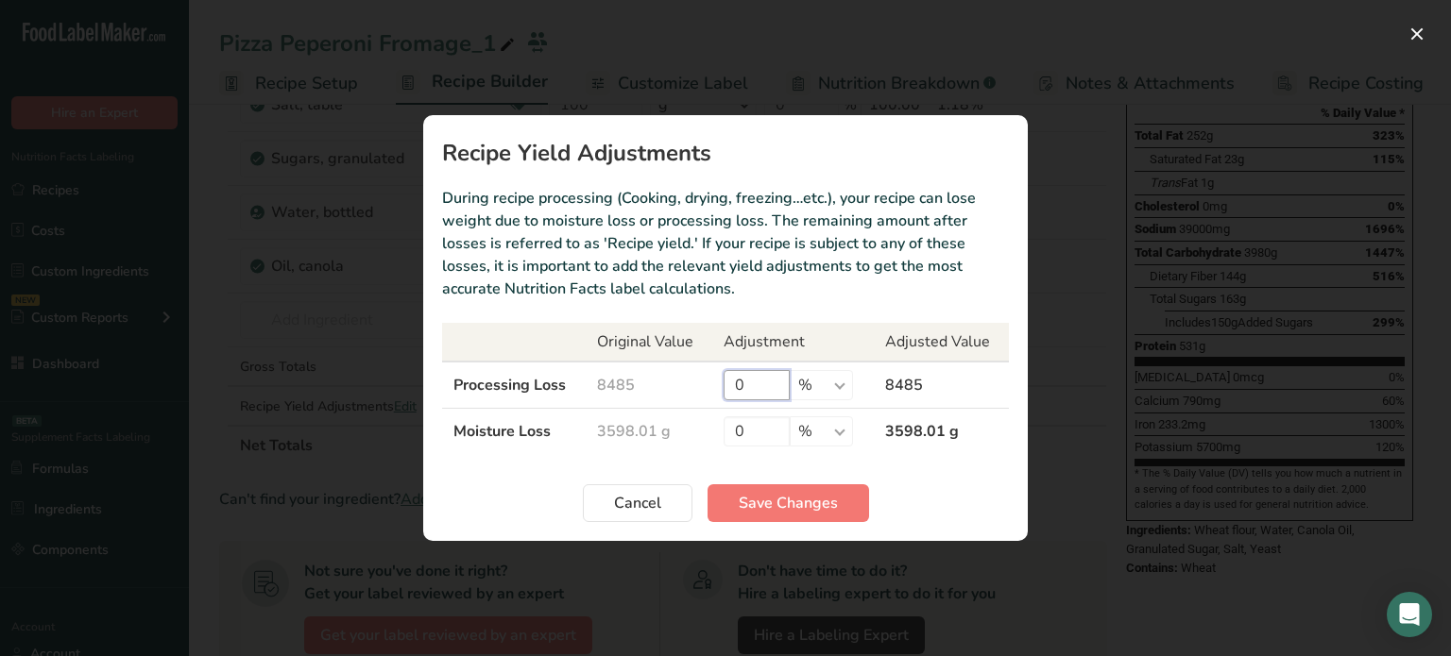
click at [774, 375] on input "0" at bounding box center [756, 385] width 66 height 30
drag, startPoint x: 773, startPoint y: 438, endPoint x: 701, endPoint y: 435, distance: 71.8
click at [701, 435] on tr "Moisture Loss 3598.01 g 0 % g kg mg mcg lb oz 3598.01 g" at bounding box center [725, 432] width 567 height 46
paste input "1132"
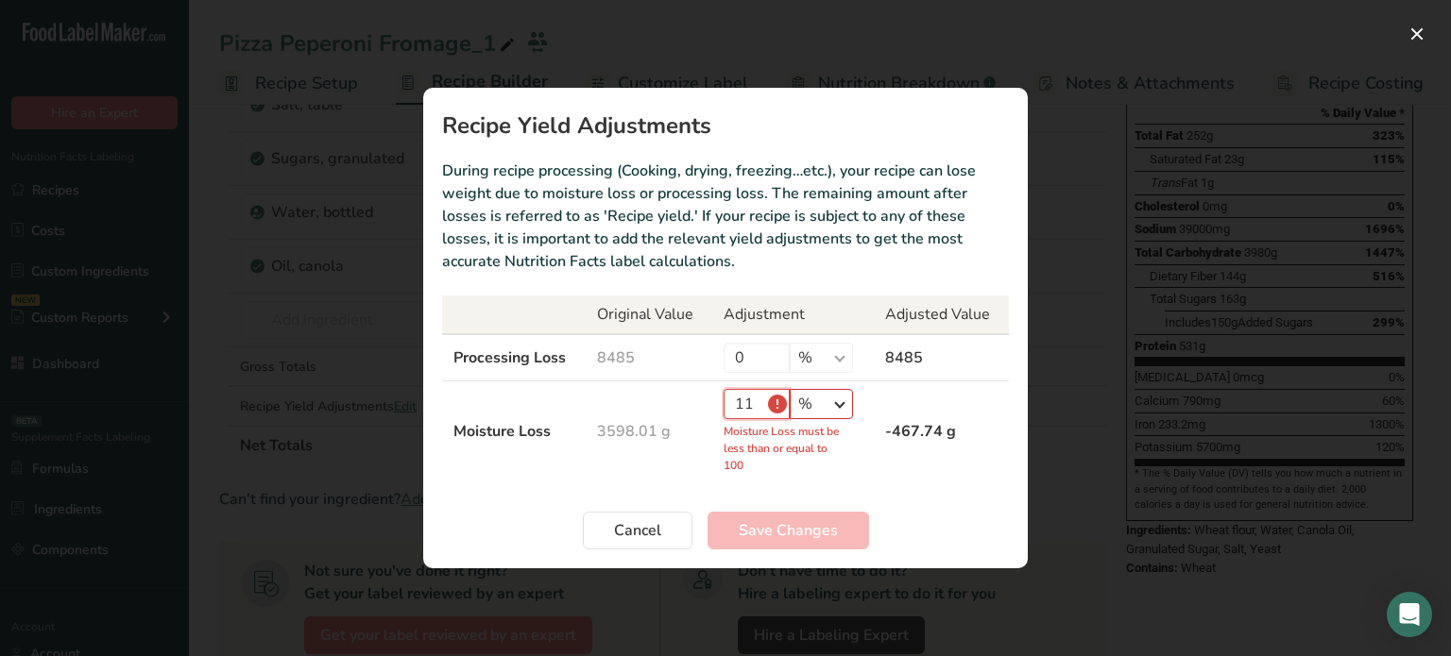
type input "1"
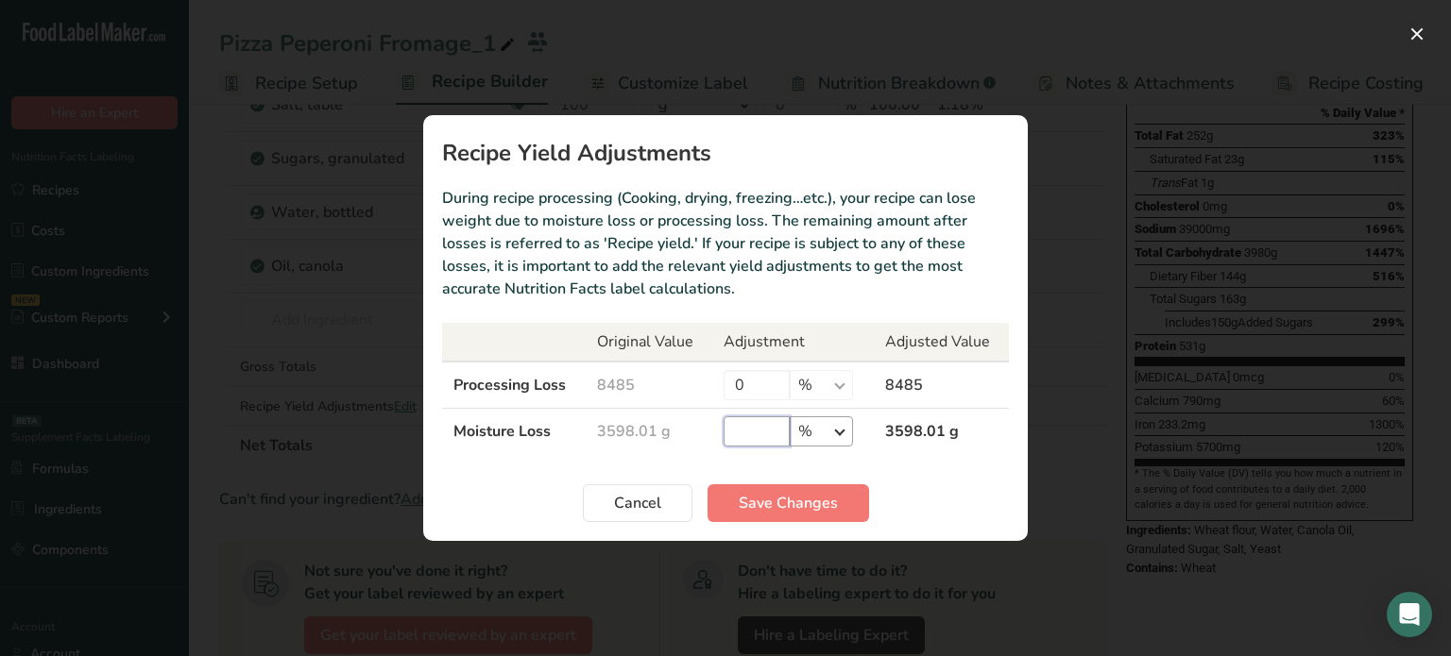
paste input "1132"
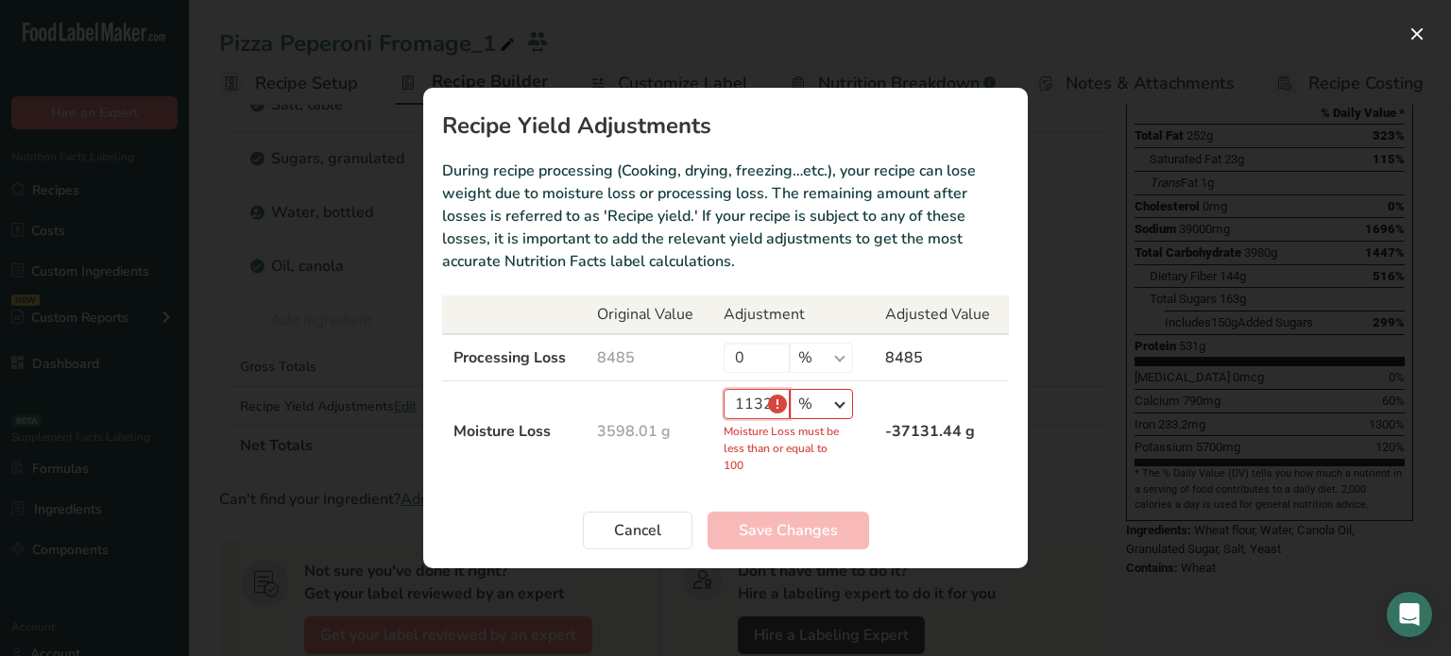
type input "1132"
click at [818, 396] on select "% g kg mg mcg lb oz" at bounding box center [821, 404] width 63 height 30
select select "0"
click at [790, 416] on select "% g kg mg mcg lb oz" at bounding box center [821, 404] width 63 height 30
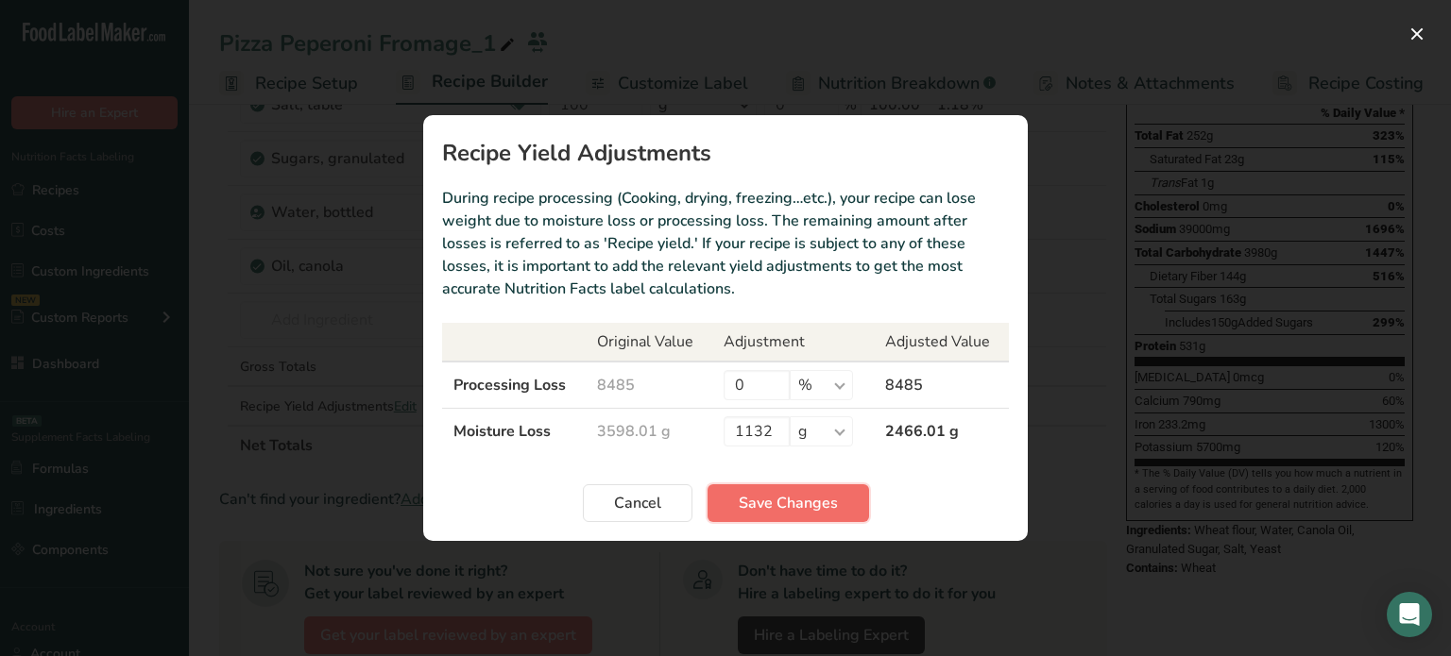
click at [793, 499] on span "Save Changes" at bounding box center [788, 503] width 99 height 23
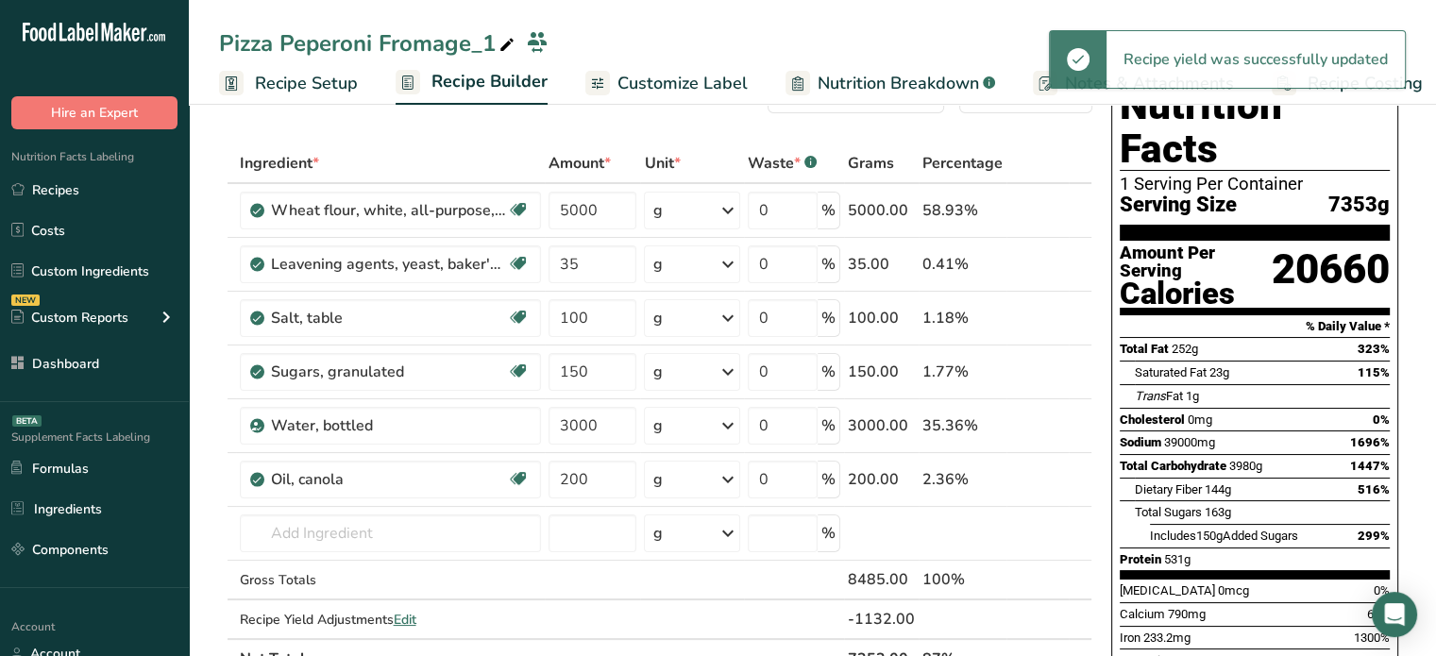
scroll to position [0, 0]
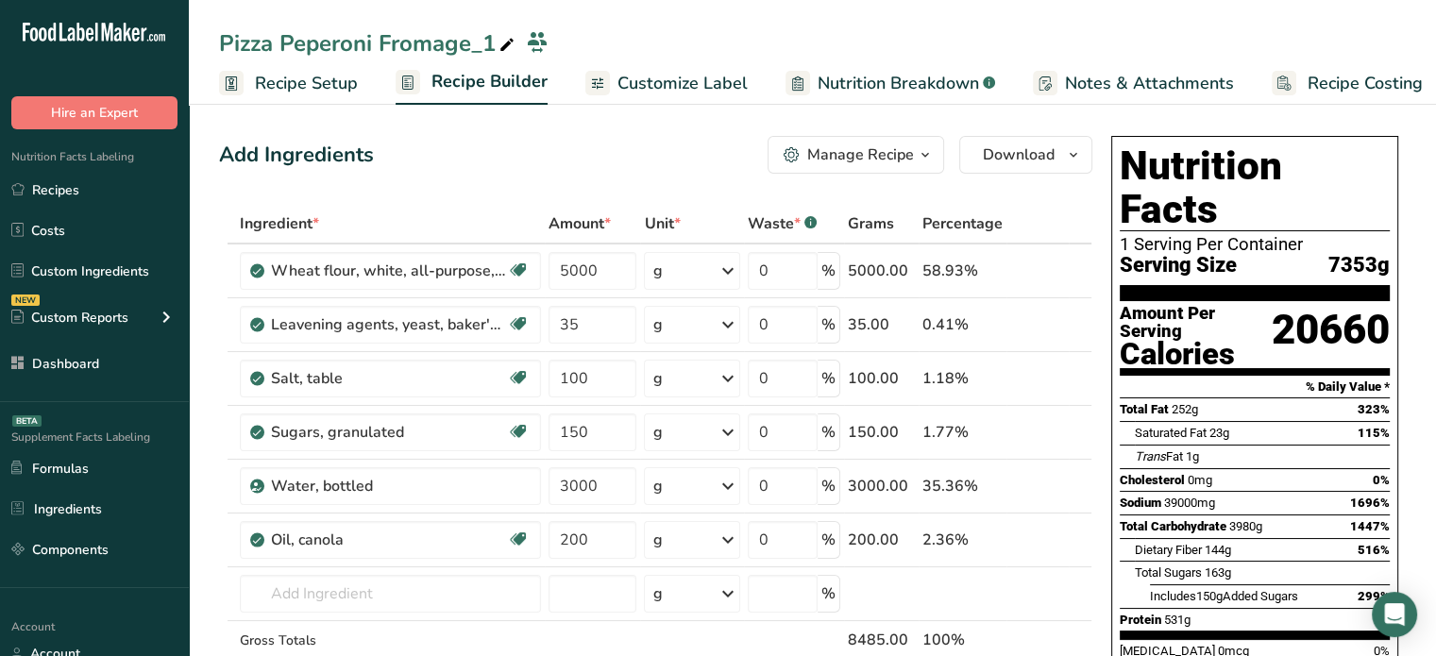
click at [306, 75] on span "Recipe Setup" at bounding box center [306, 83] width 103 height 25
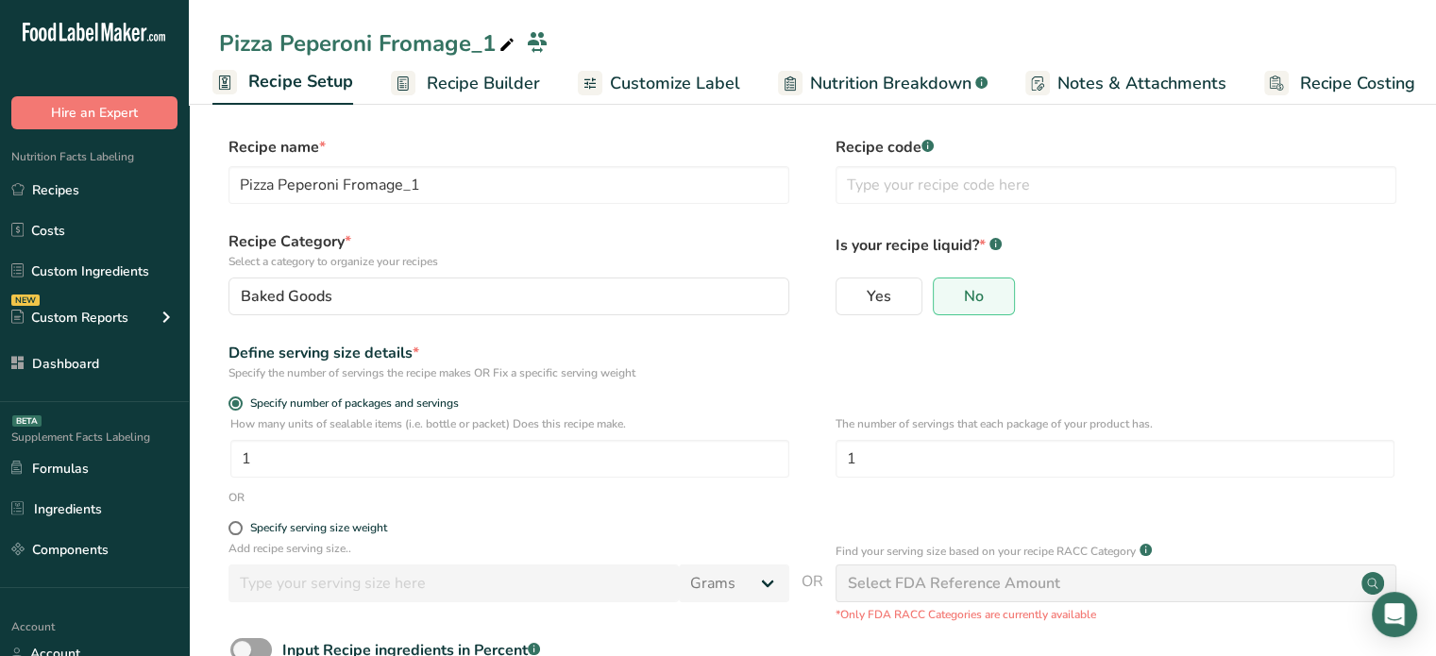
scroll to position [57, 0]
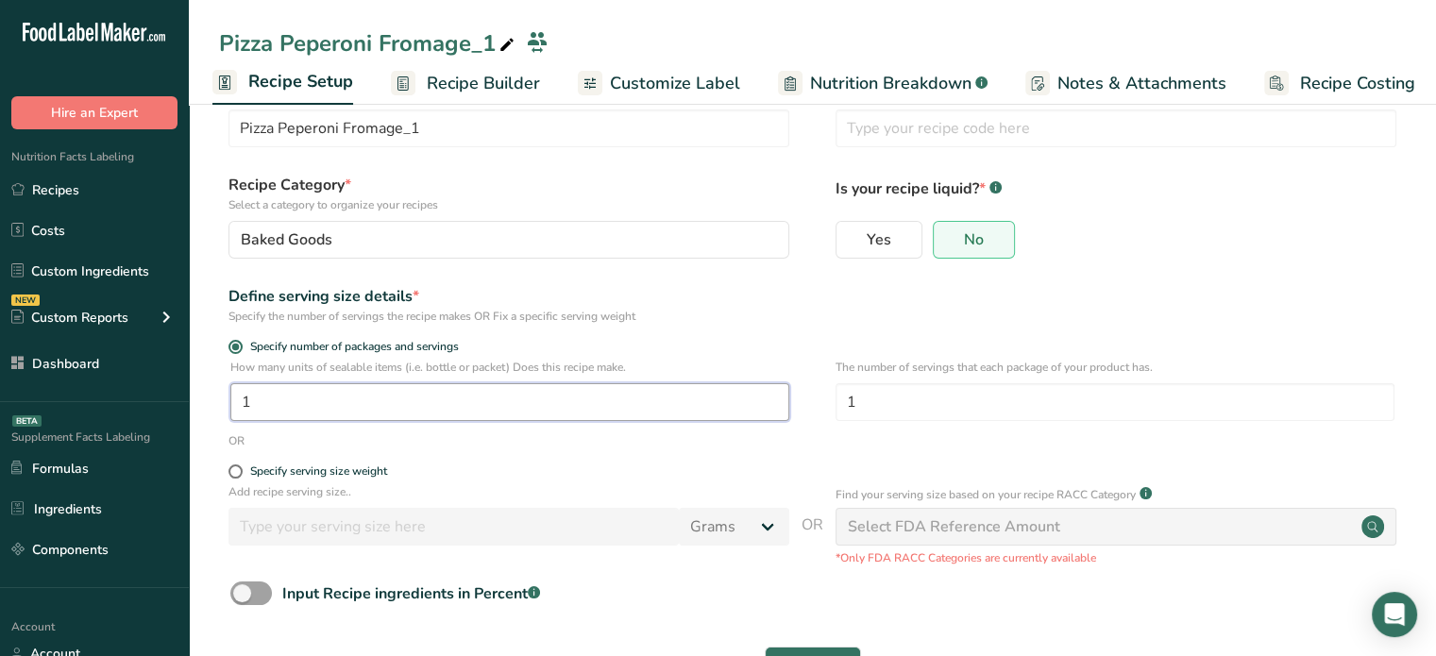
click at [739, 399] on input "1" at bounding box center [509, 402] width 559 height 38
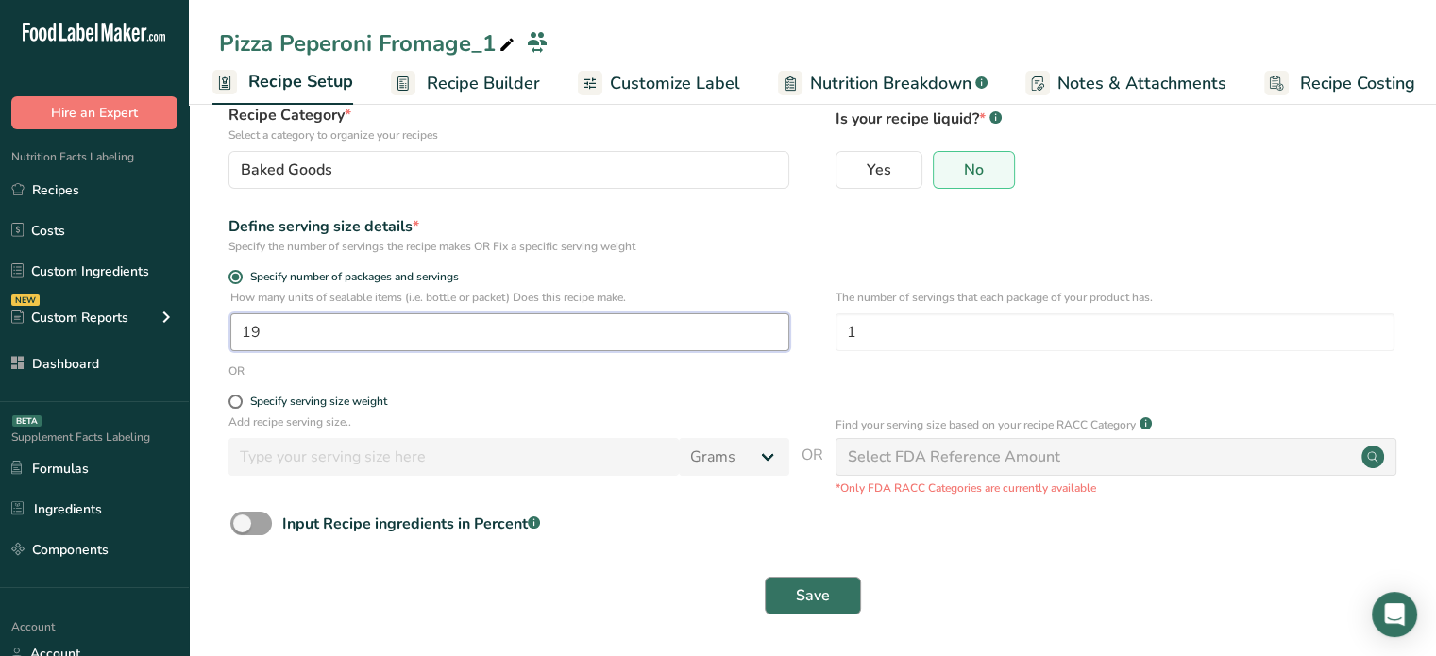
type input "19"
click at [814, 583] on button "Save" at bounding box center [813, 596] width 96 height 38
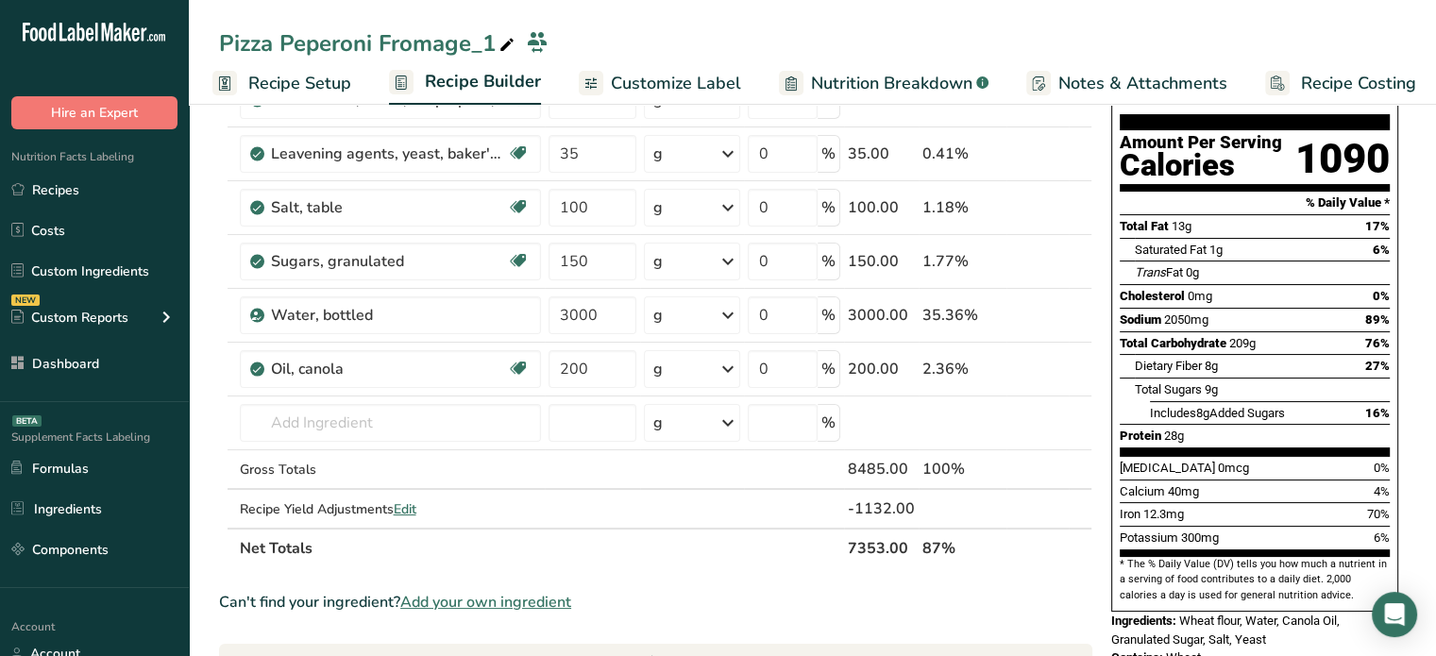
scroll to position [170, 0]
drag, startPoint x: 856, startPoint y: 503, endPoint x: 913, endPoint y: 501, distance: 57.7
click at [913, 501] on div "-1132.00" at bounding box center [881, 510] width 67 height 23
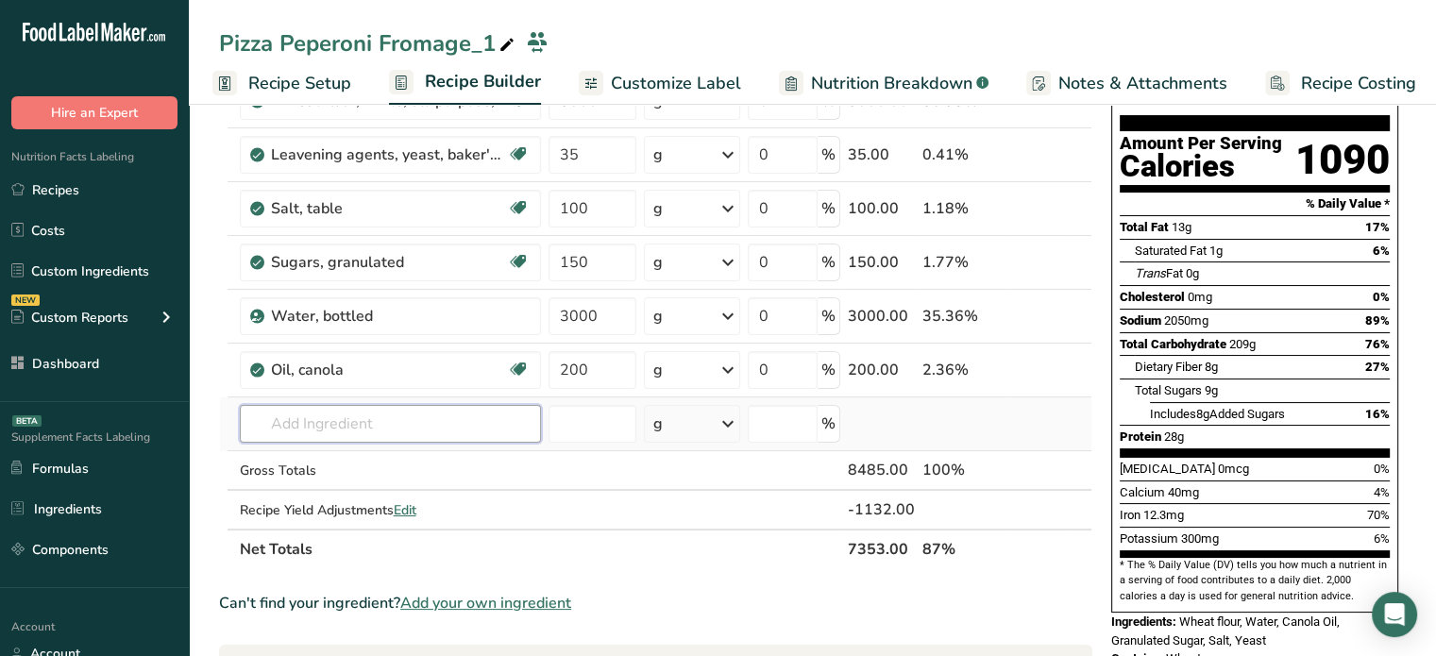
click at [400, 421] on input "text" at bounding box center [390, 424] width 301 height 38
click at [506, 45] on icon at bounding box center [507, 45] width 17 height 26
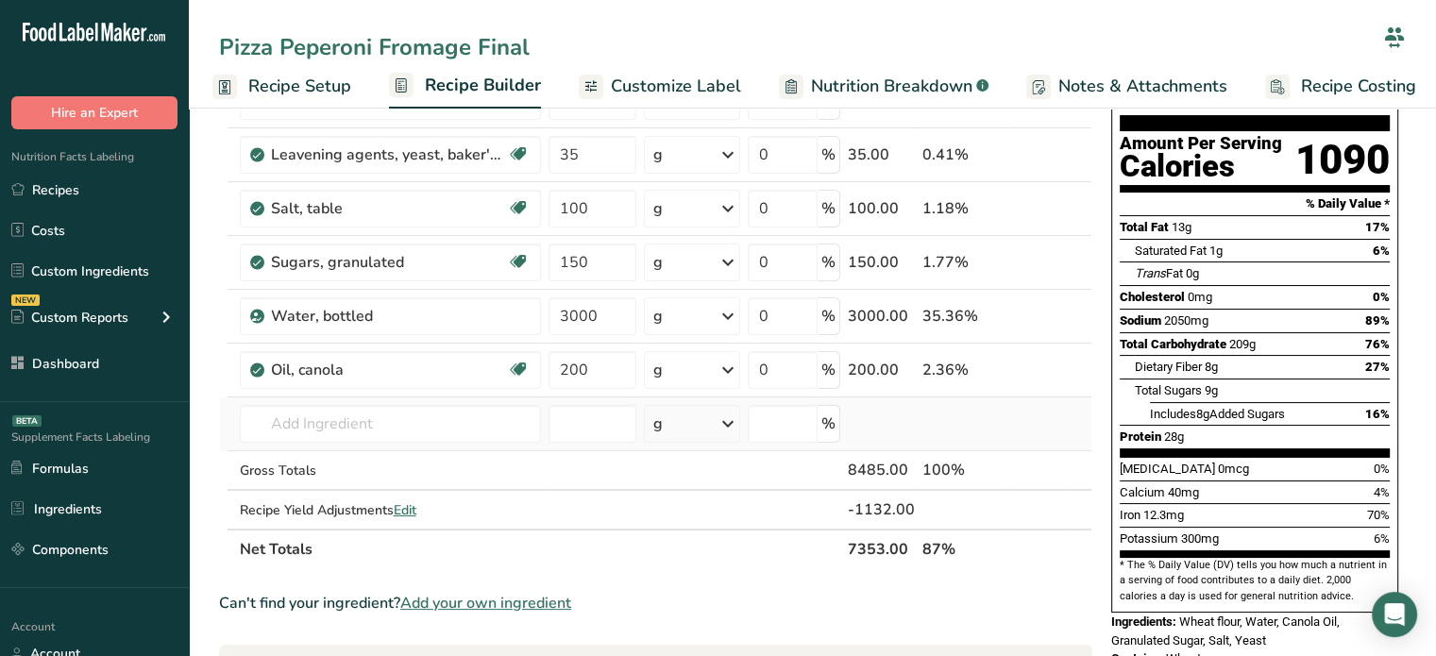
type input "Pizza Peperoni Fromage Final"
drag, startPoint x: 297, startPoint y: 445, endPoint x: 346, endPoint y: 407, distance: 61.2
click at [346, 407] on td "Almond flour 1211 Milk, whole, 3.25% milkfat, without added vitamin A and vitam…" at bounding box center [390, 425] width 309 height 54
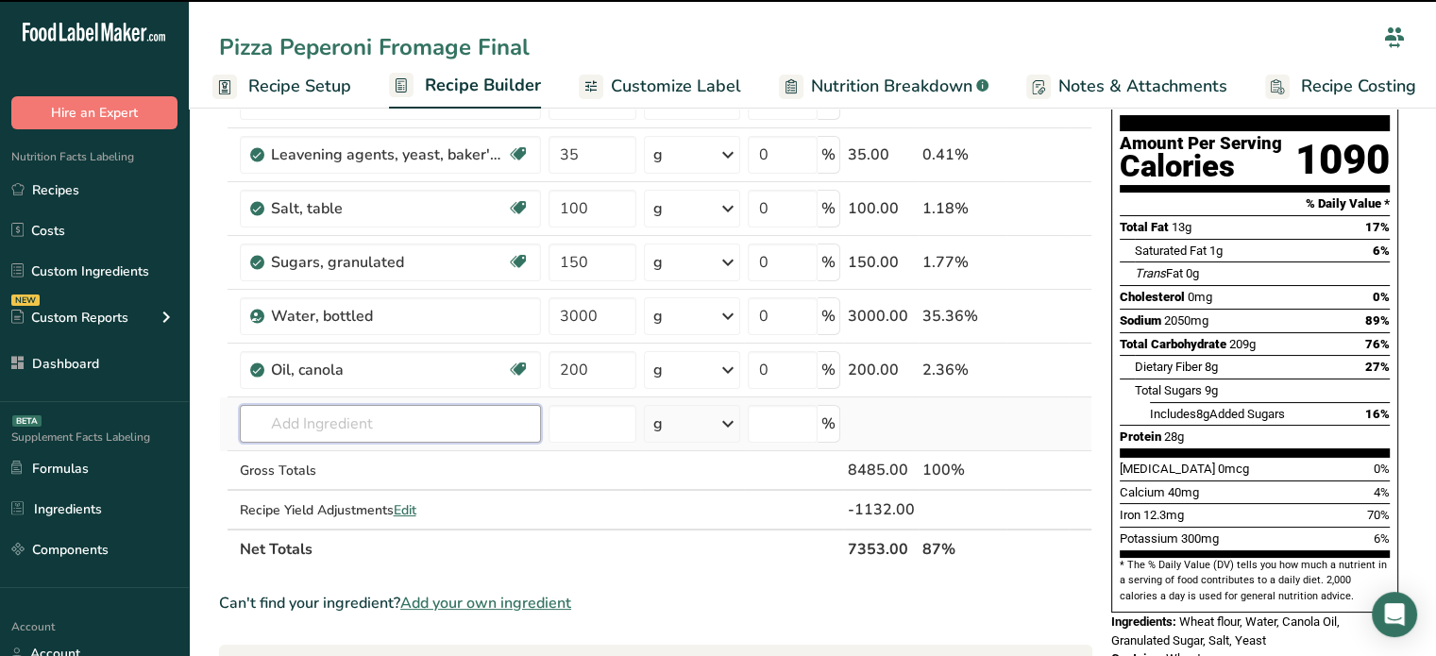
click at [346, 407] on input "text" at bounding box center [390, 424] width 301 height 38
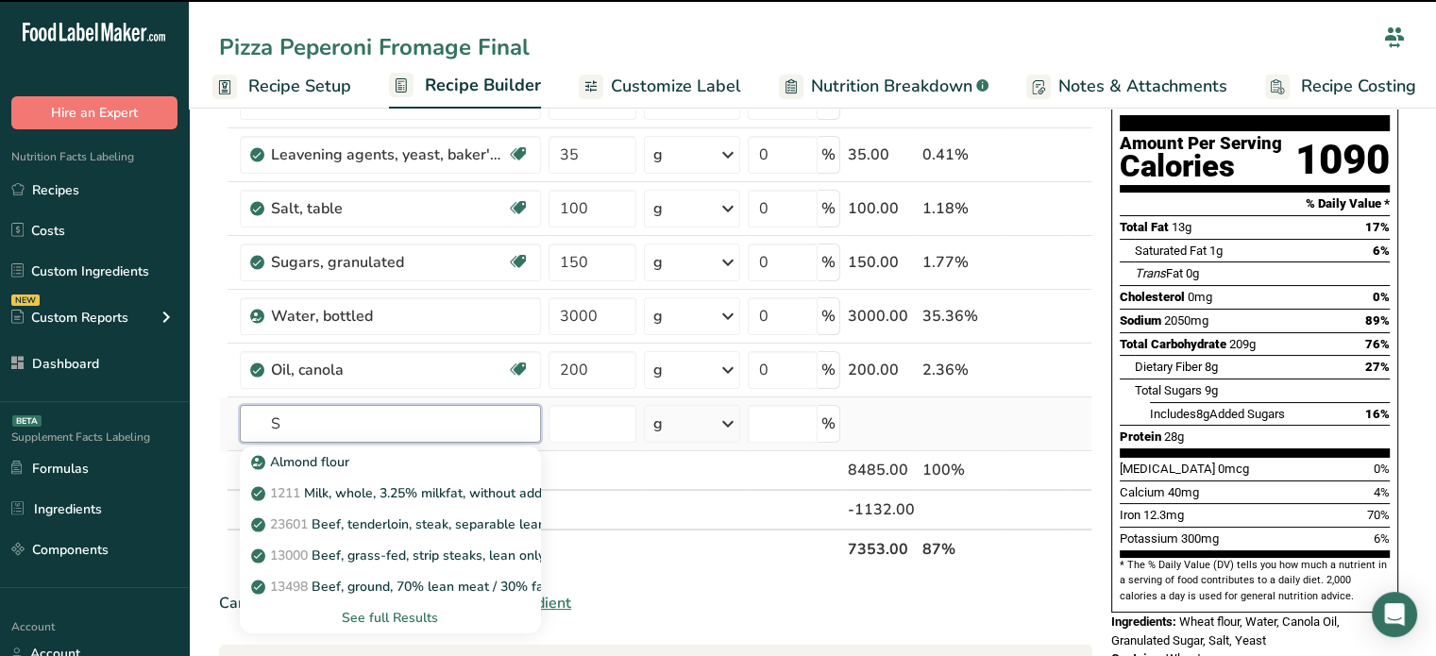
type input "Sa"
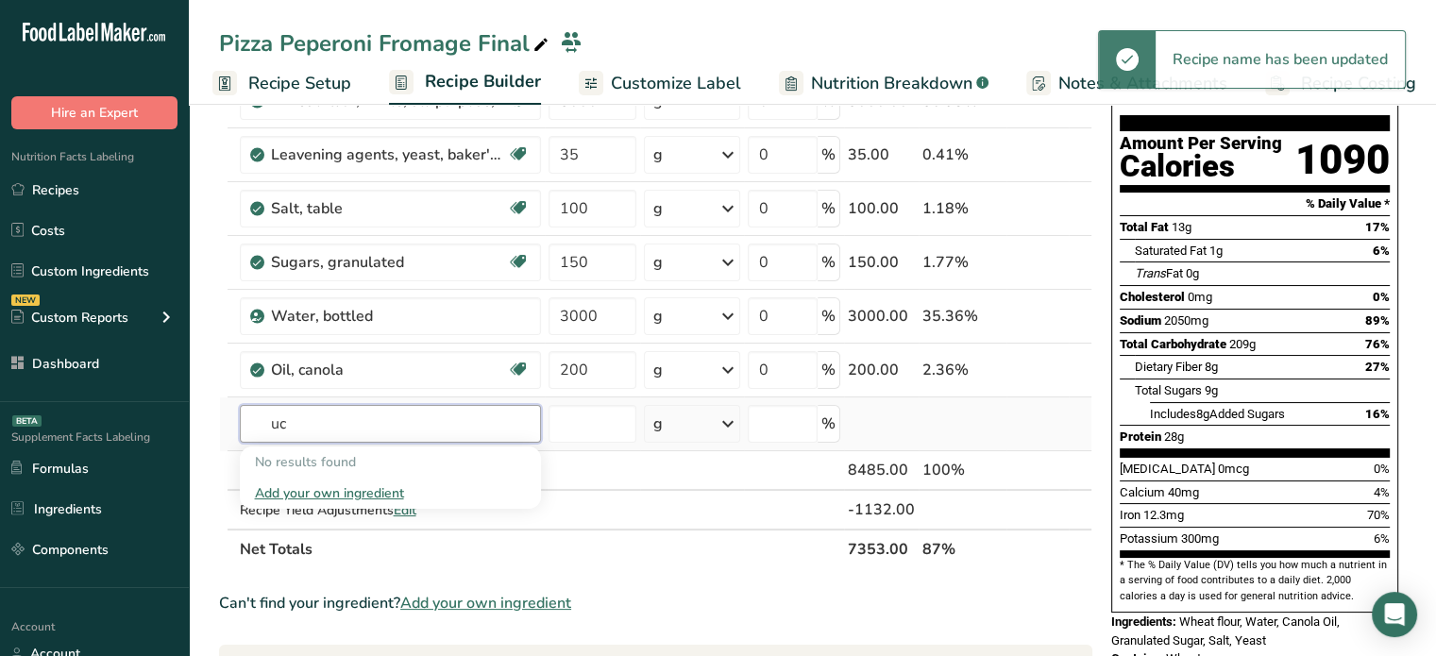
type input "u"
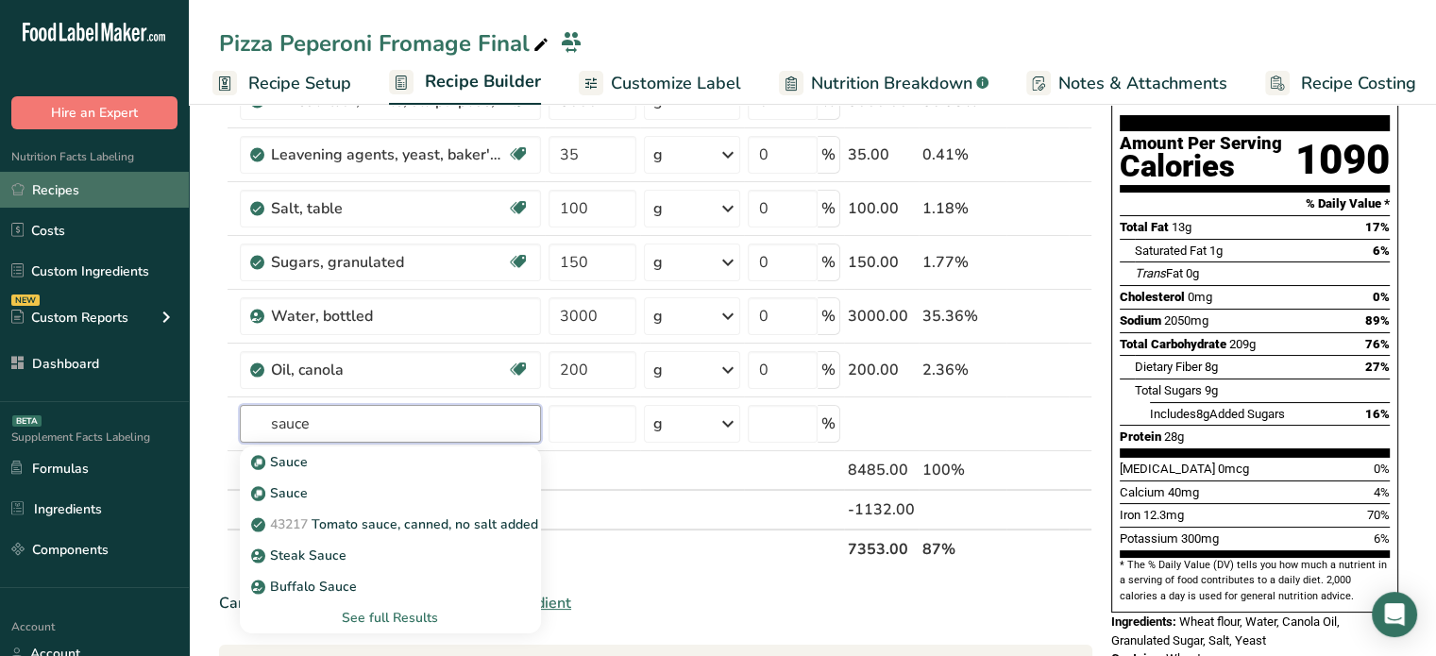
type input "sauce"
click at [137, 199] on link "Recipes" at bounding box center [94, 190] width 189 height 36
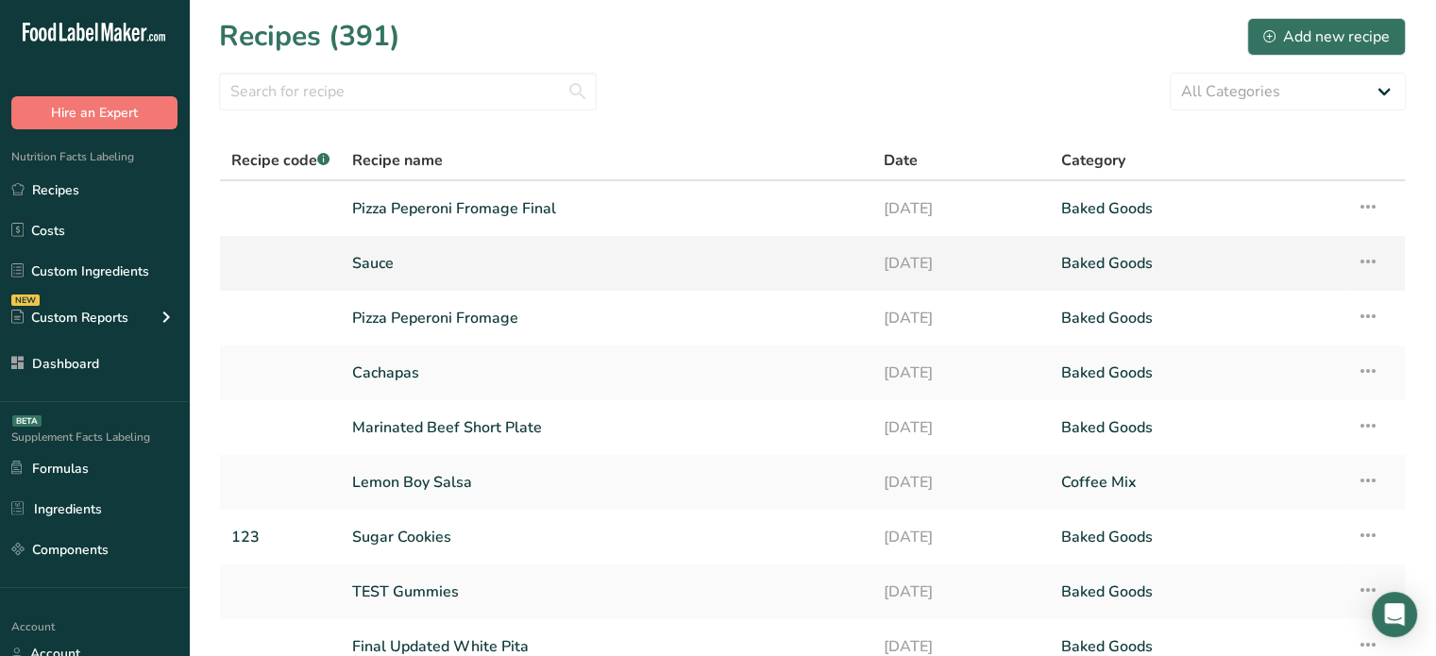
click at [428, 255] on link "Sauce" at bounding box center [606, 264] width 509 height 40
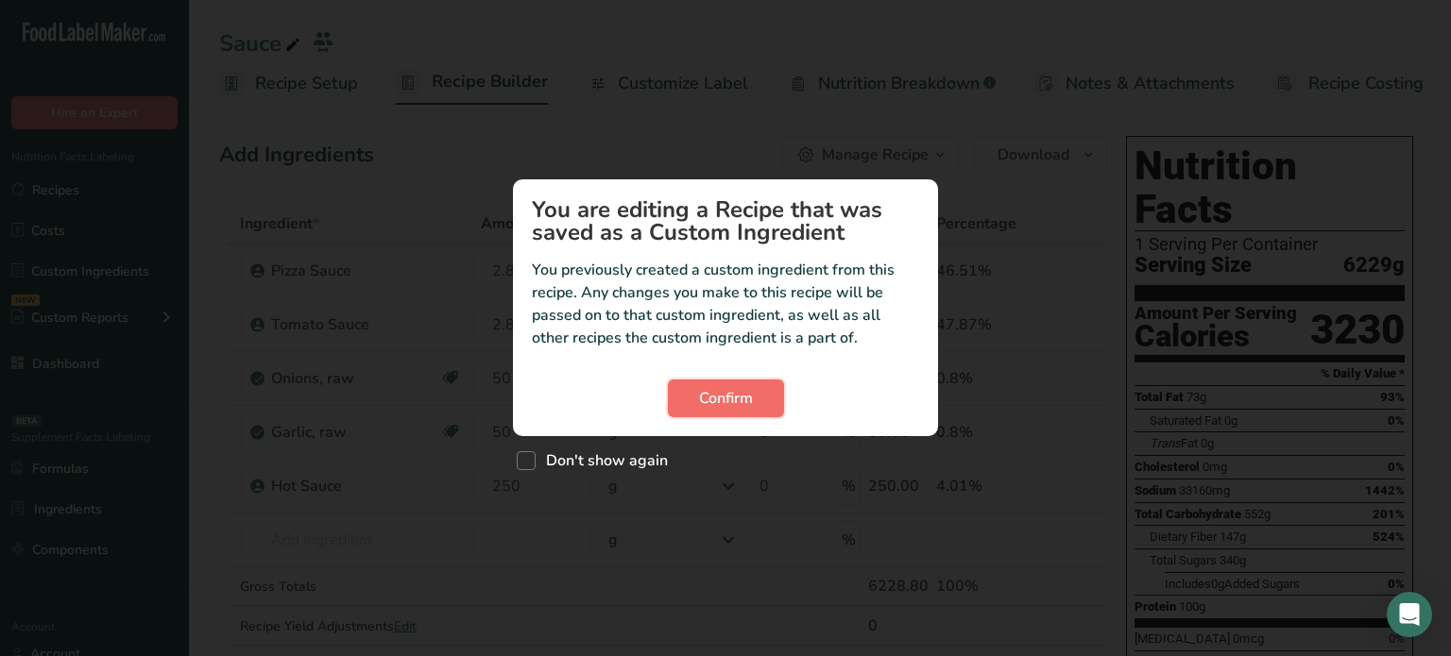
click at [689, 386] on button "Confirm" at bounding box center [726, 399] width 116 height 38
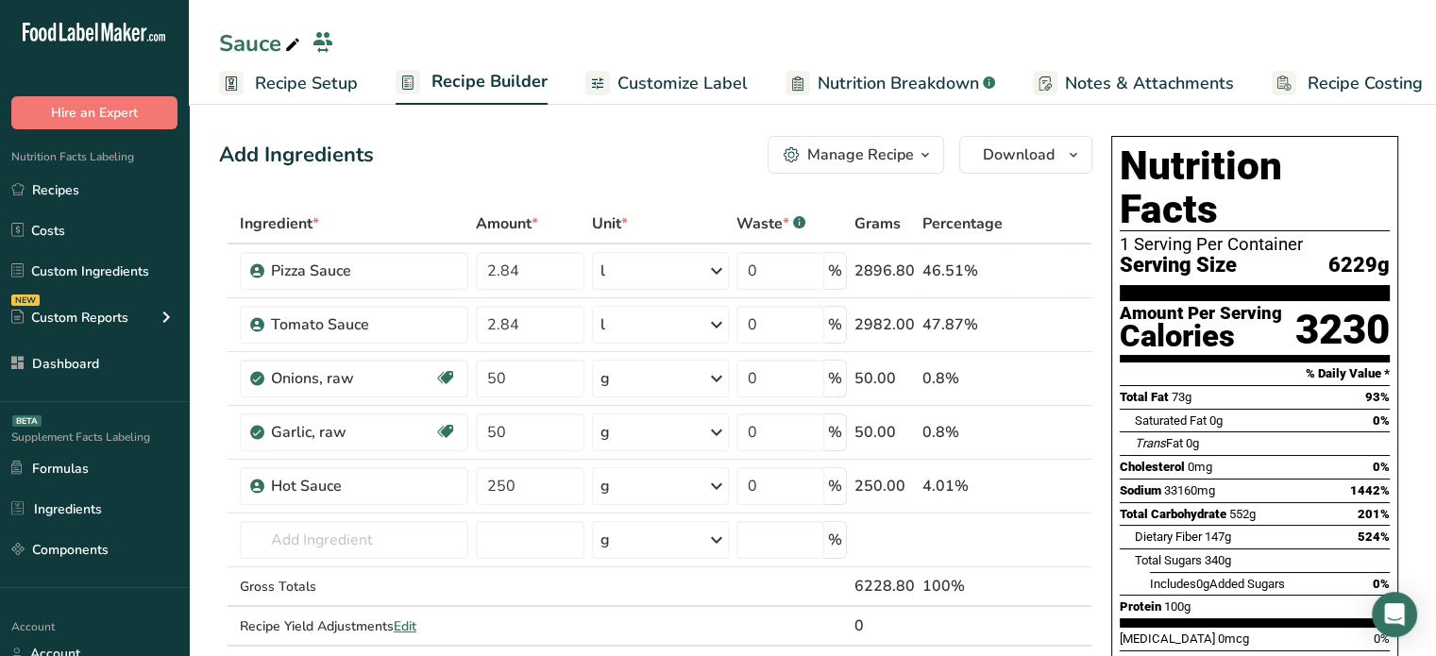
click at [323, 94] on span "Recipe Setup" at bounding box center [306, 83] width 103 height 25
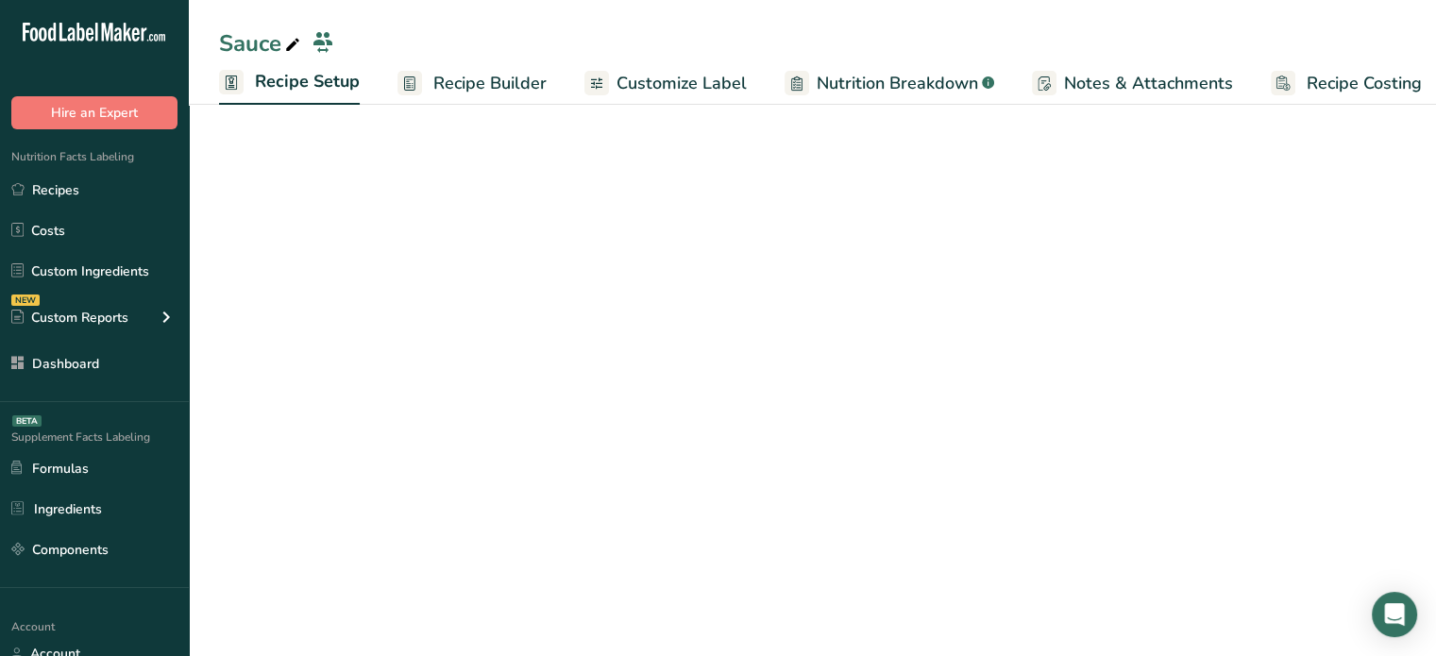
scroll to position [0, 7]
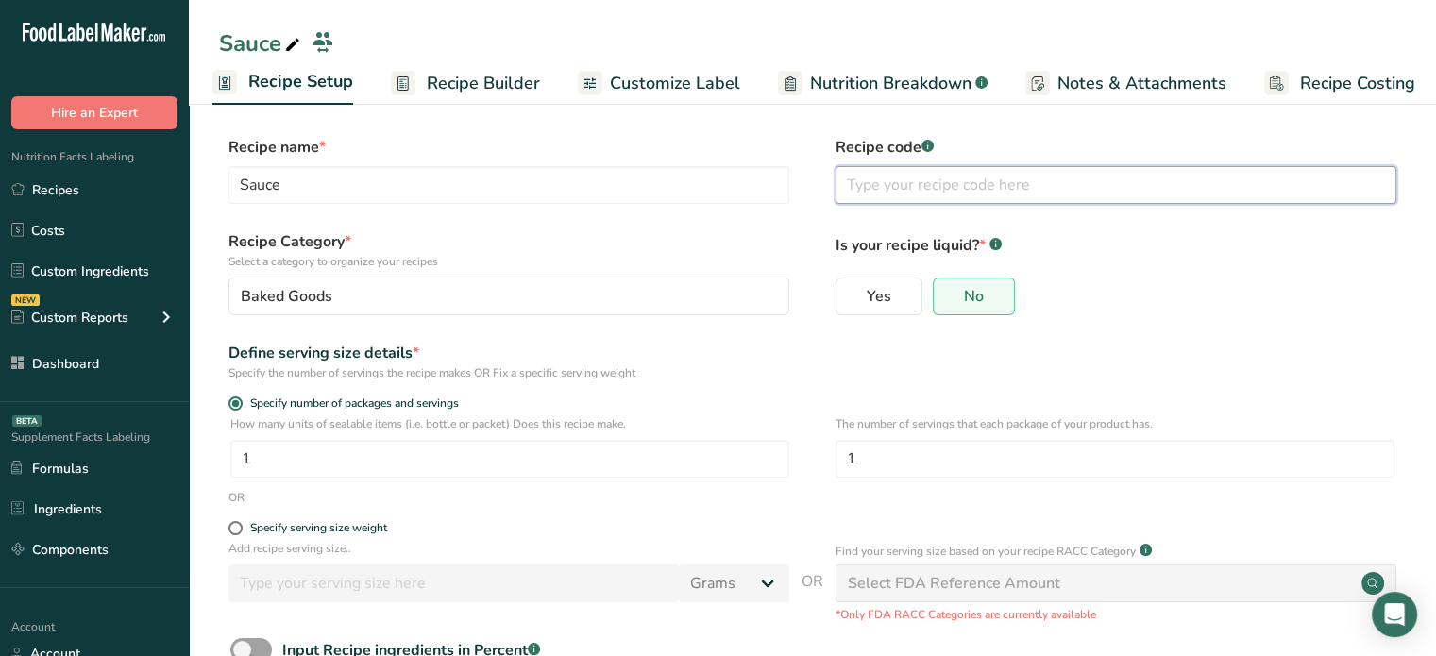
click at [962, 196] on input "text" at bounding box center [1116, 185] width 561 height 38
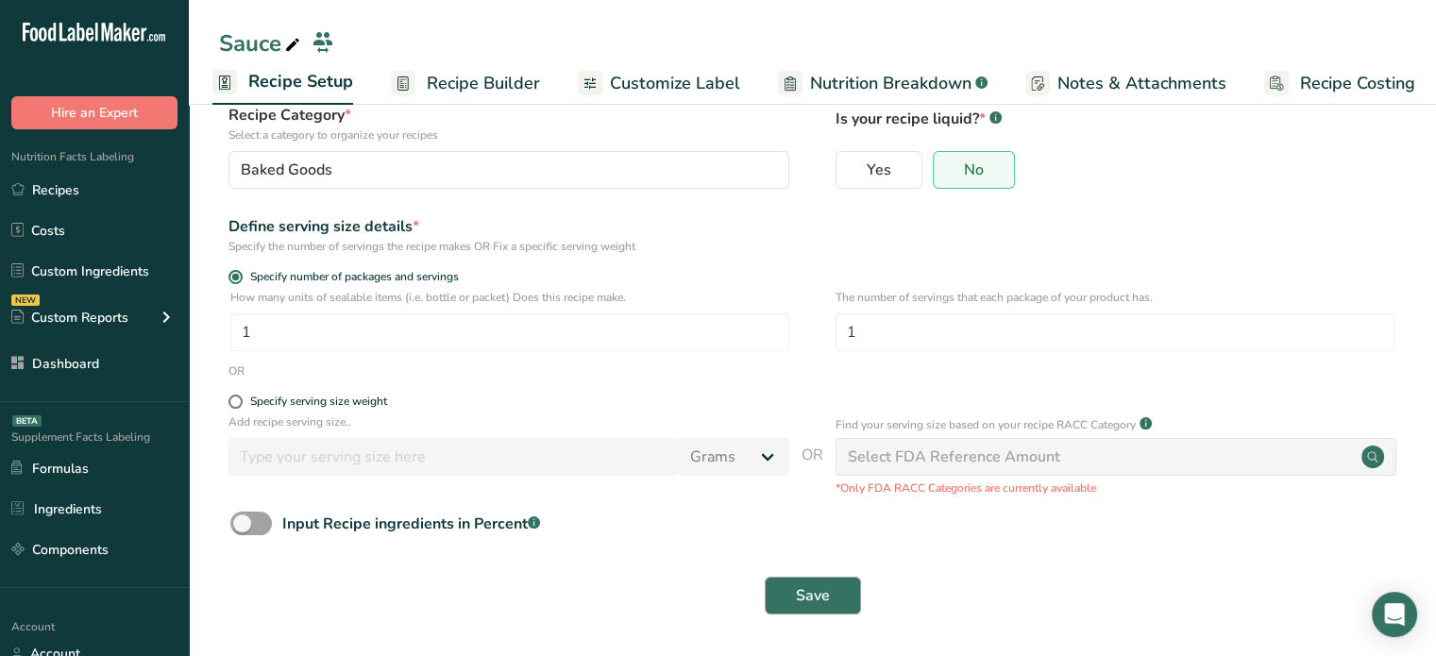
type input "S123"
click at [803, 596] on span "Save" at bounding box center [813, 596] width 34 height 23
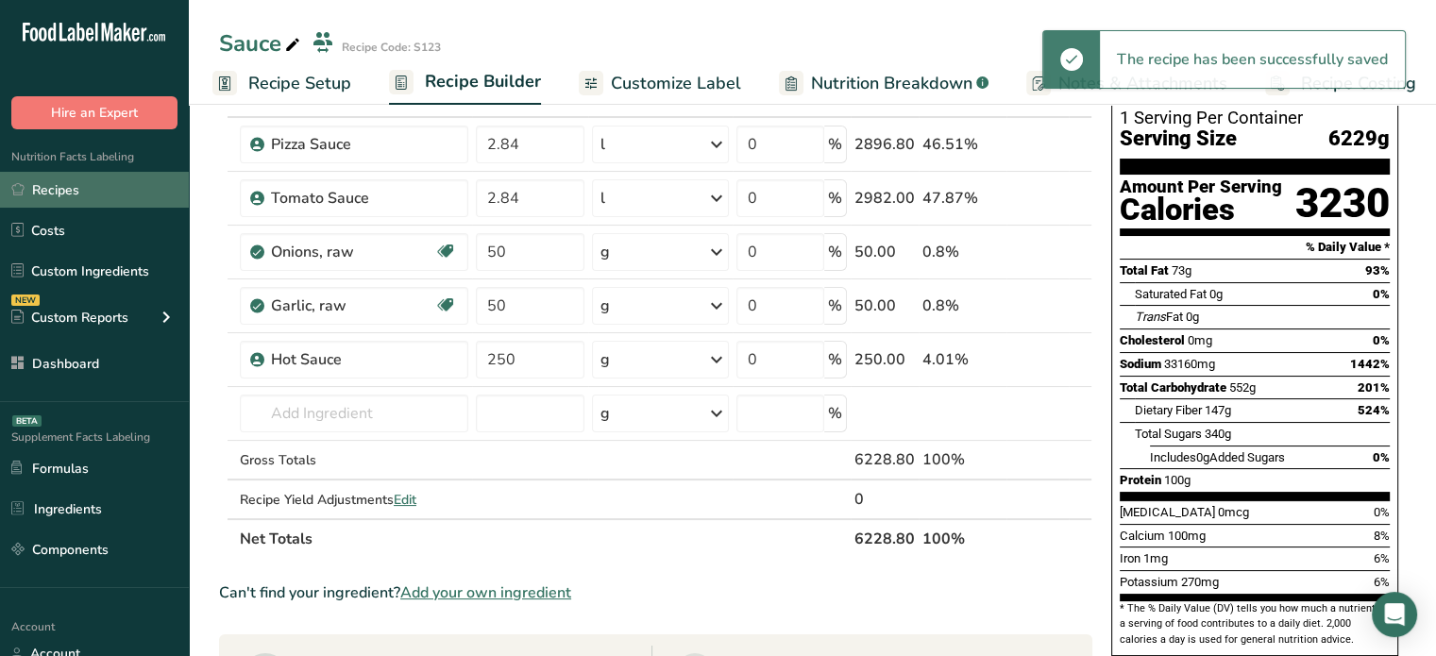
click at [95, 203] on link "Recipes" at bounding box center [94, 190] width 189 height 36
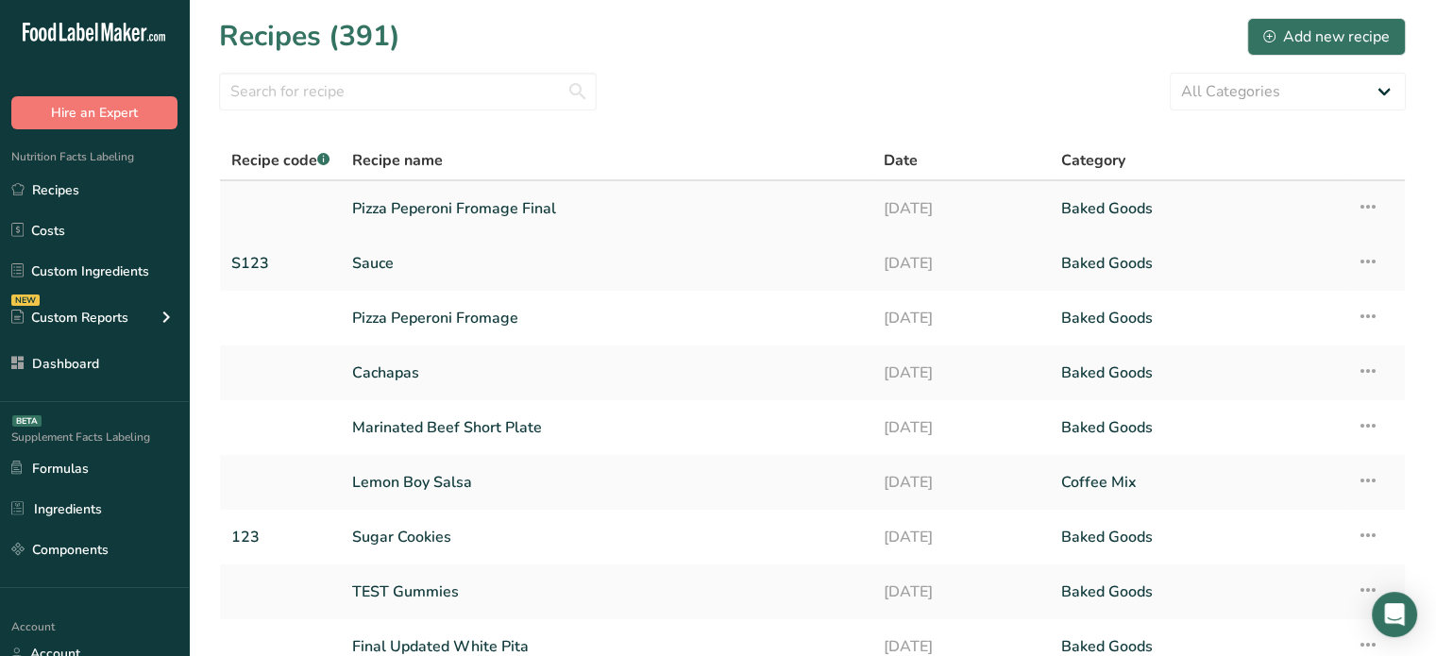
click at [428, 195] on link "Pizza Peperoni Fromage Final" at bounding box center [606, 209] width 509 height 40
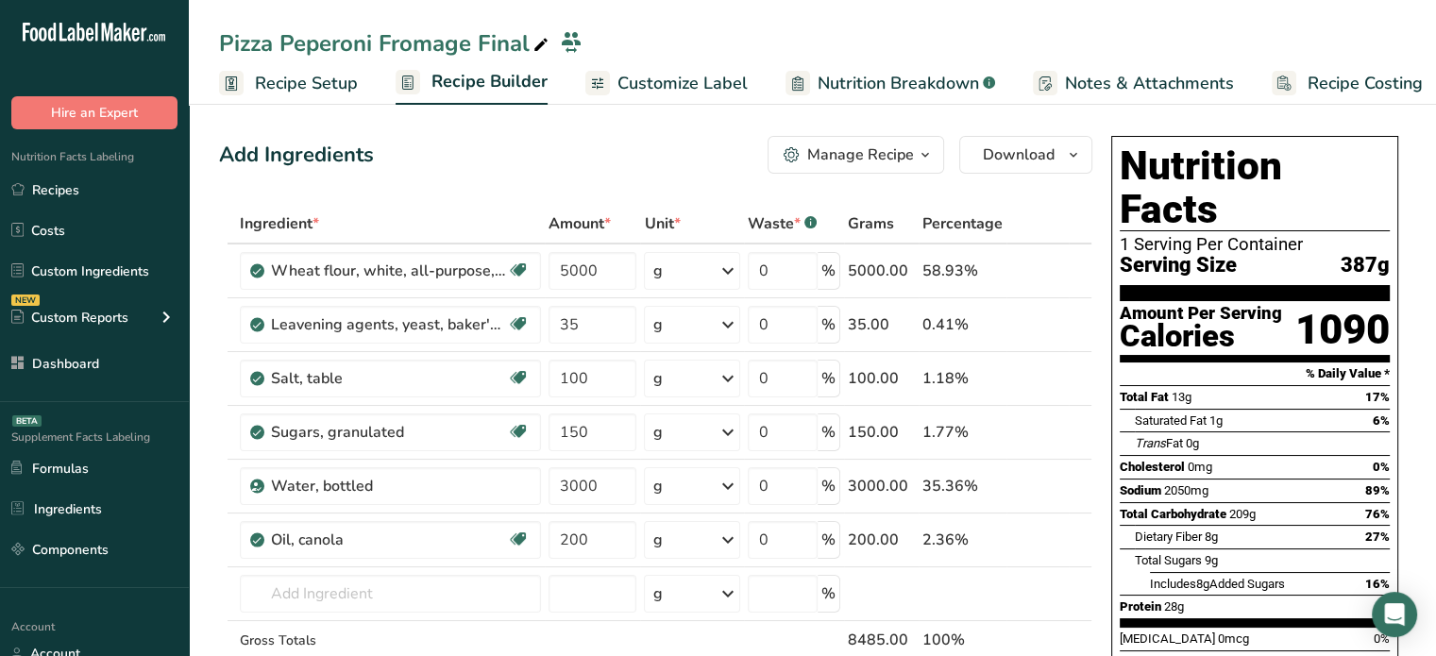
scroll to position [272, 0]
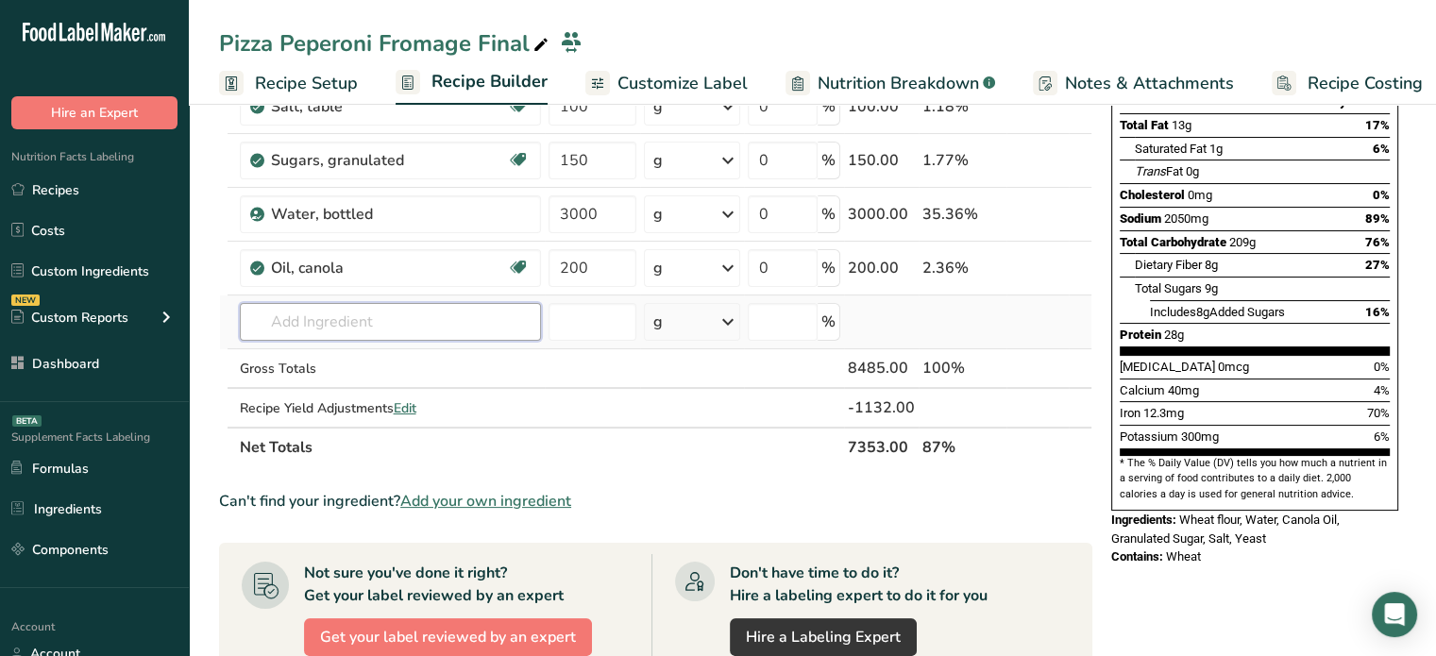
click at [481, 325] on input "text" at bounding box center [390, 322] width 301 height 38
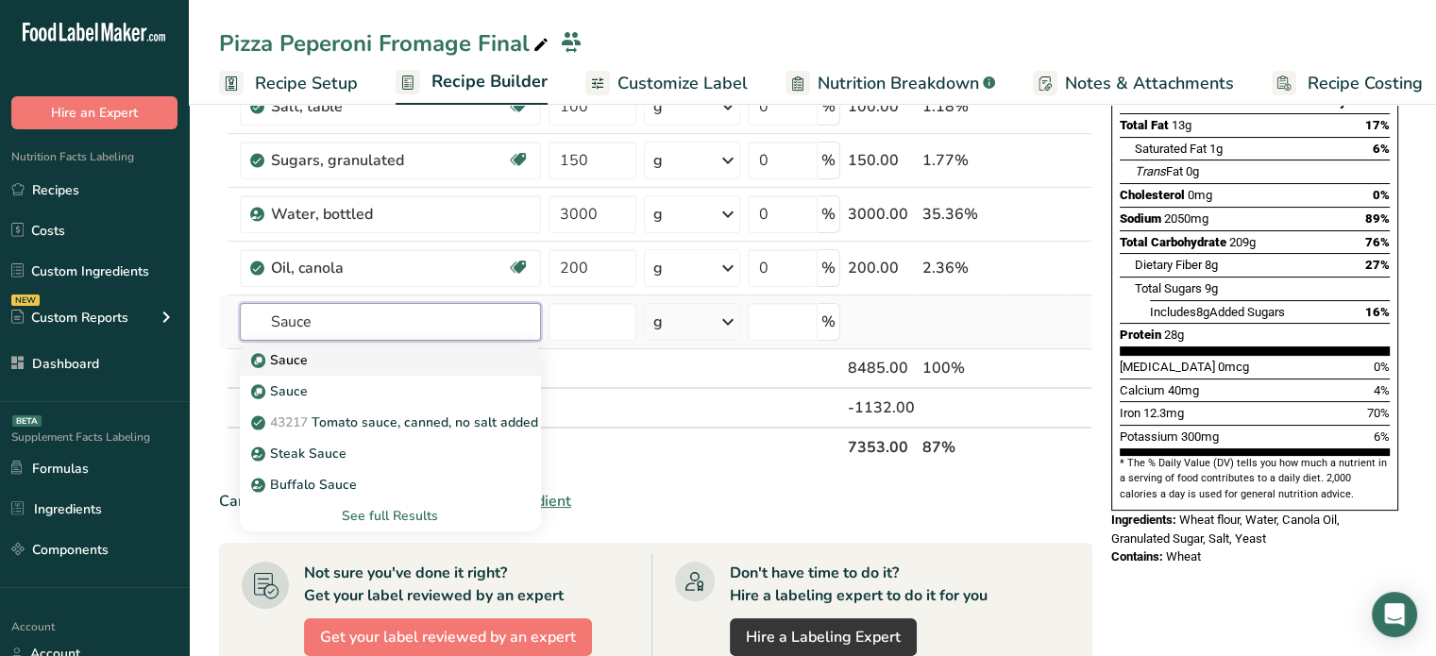
type input "Sauce"
click at [258, 359] on img at bounding box center [258, 360] width 14 height 14
type input "Sauce"
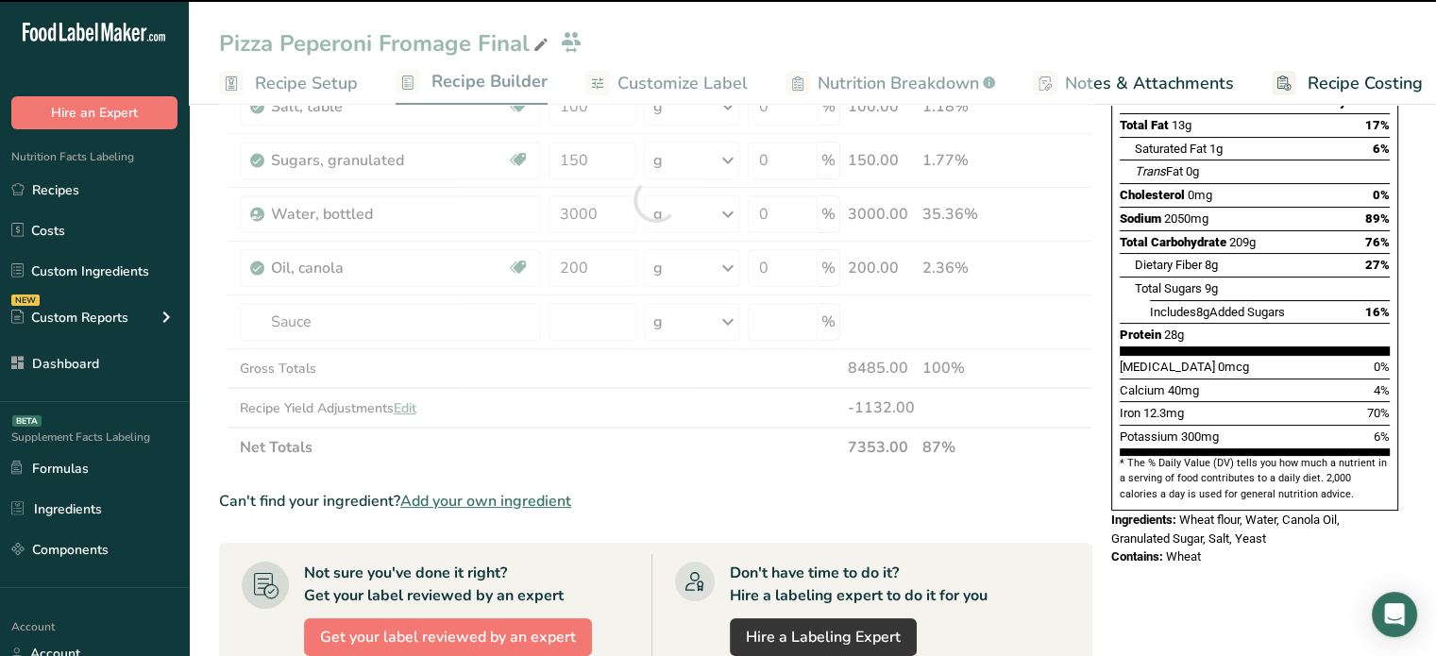
type input "0"
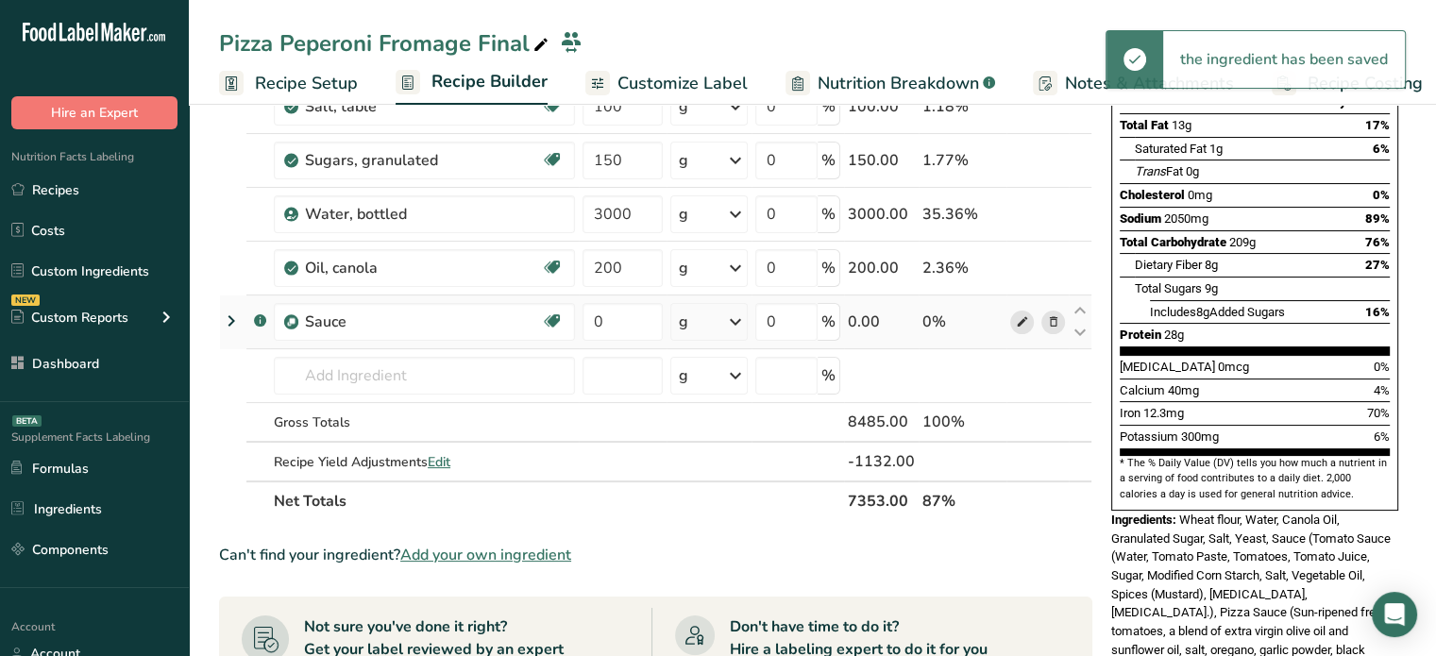
click at [1027, 314] on icon at bounding box center [1021, 323] width 13 height 20
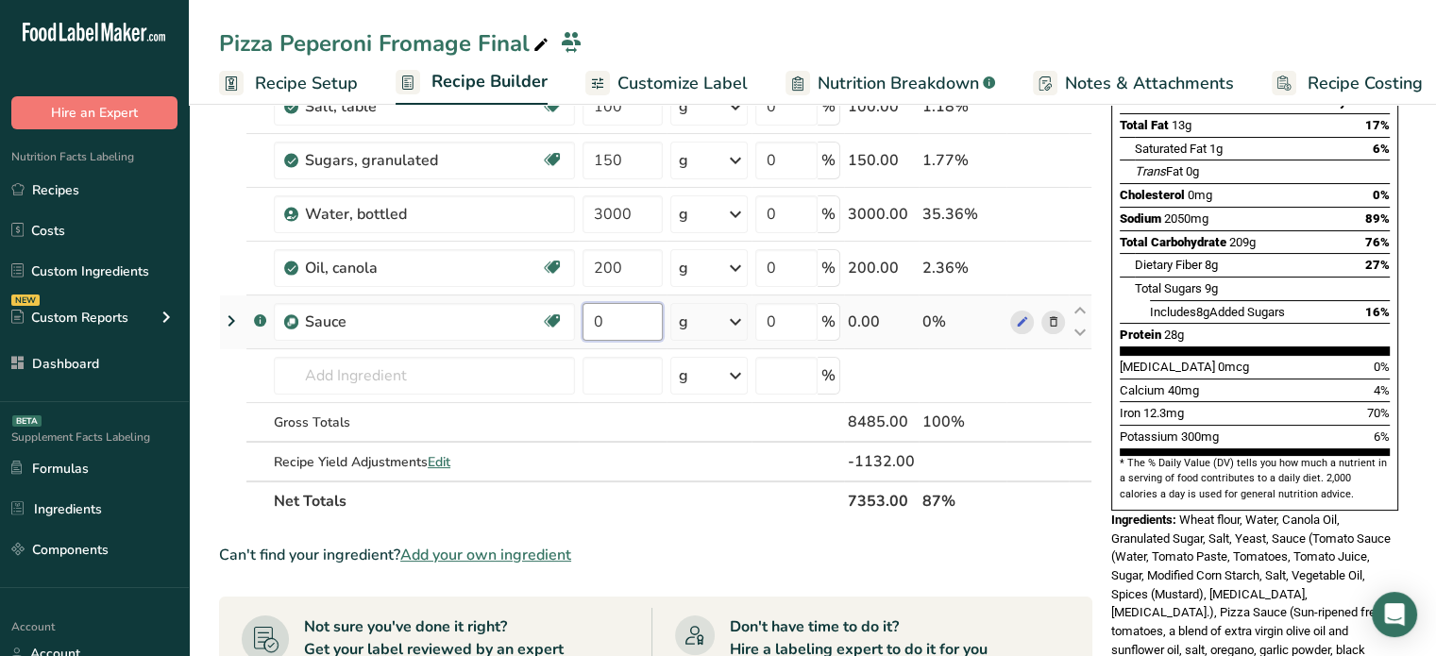
click at [637, 316] on input "0" at bounding box center [623, 322] width 80 height 38
type input "165"
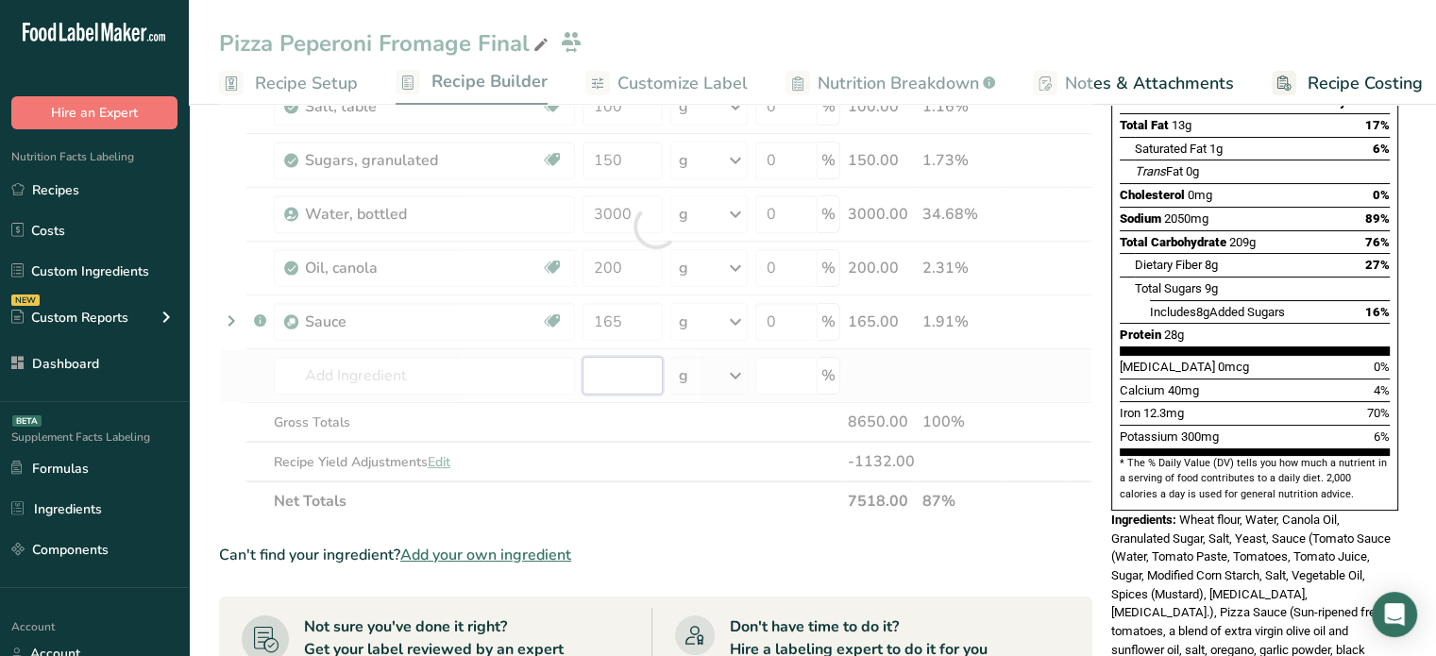
click at [615, 367] on div "Ingredient * Amount * Unit * Waste * .a-a{fill:#347362;}.b-a{fill:#fff;} Grams …" at bounding box center [656, 226] width 874 height 589
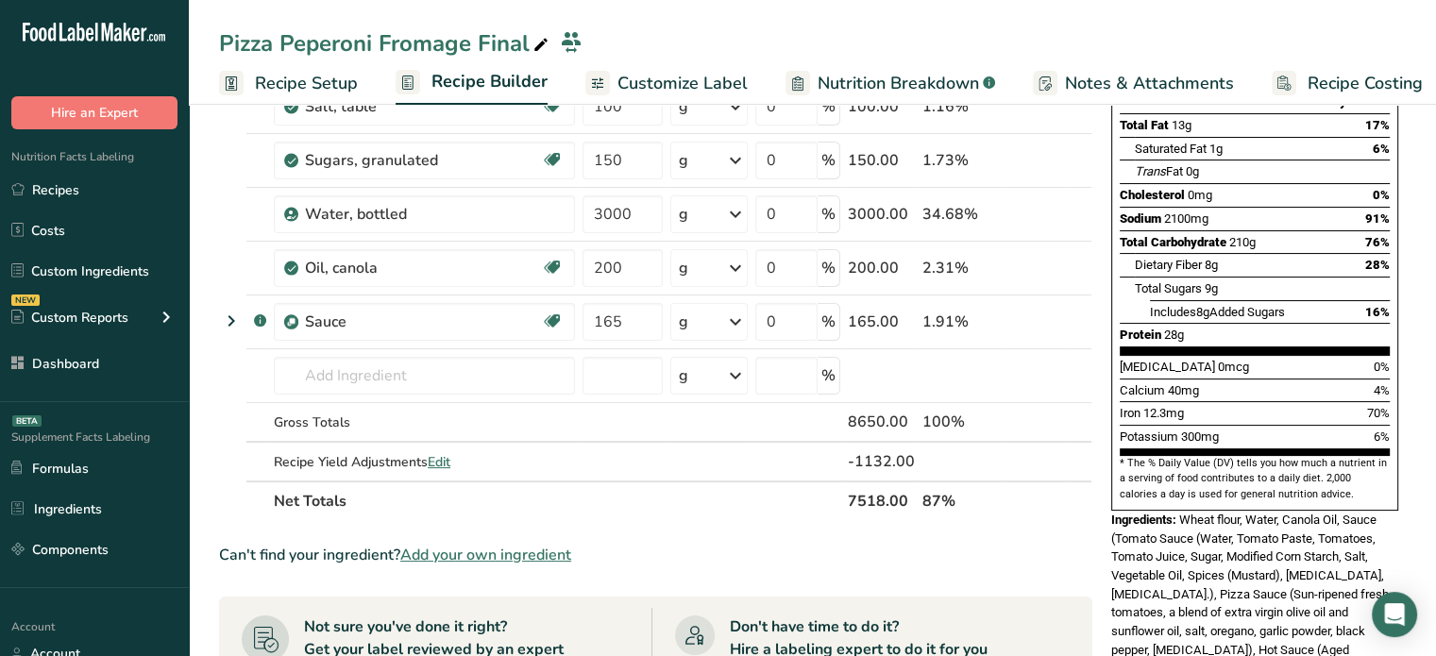
click at [477, 549] on span "Add your own ingredient" at bounding box center [485, 555] width 171 height 23
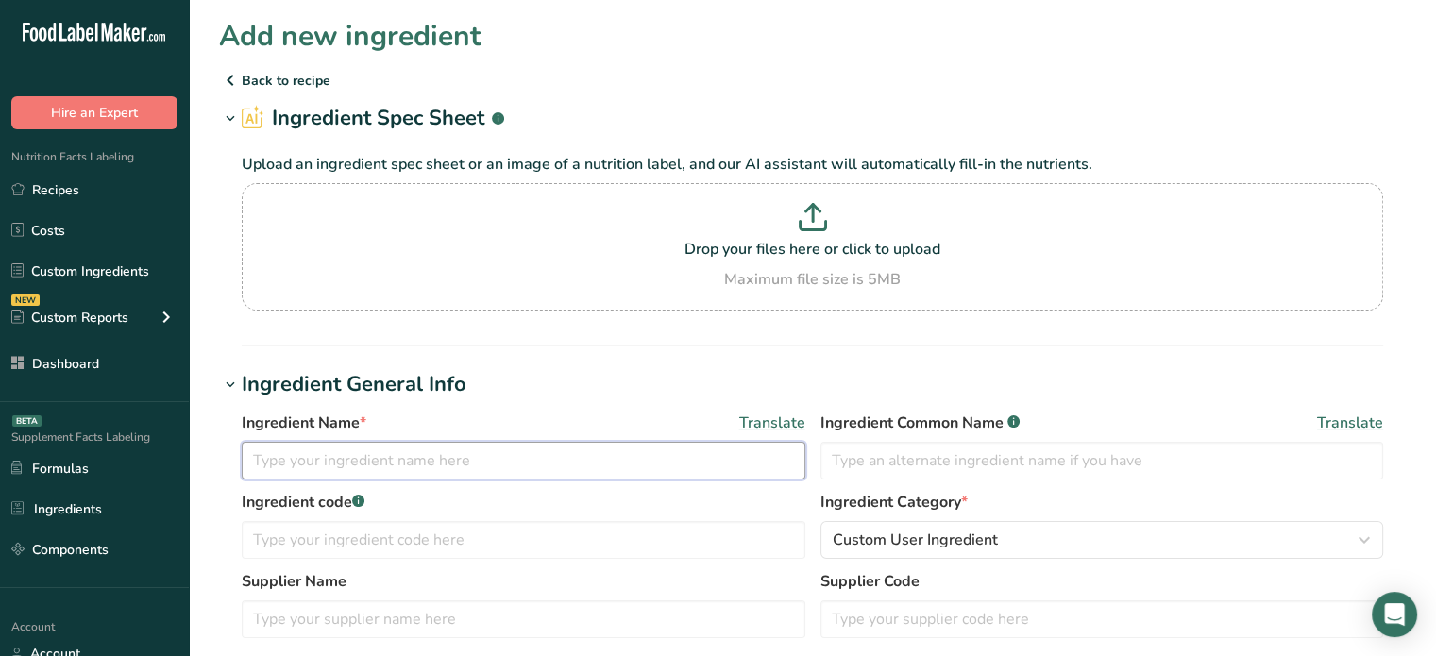
click at [443, 467] on input "text" at bounding box center [524, 461] width 564 height 38
drag, startPoint x: 334, startPoint y: 475, endPoint x: 219, endPoint y: 466, distance: 115.6
click at [219, 466] on div "Ingredient Name * Translate Peperoni Ingredient Common Name .a-a{fill:#347362;}…" at bounding box center [812, 530] width 1187 height 261
paste input "pepperoni"
type input "pepperoni"
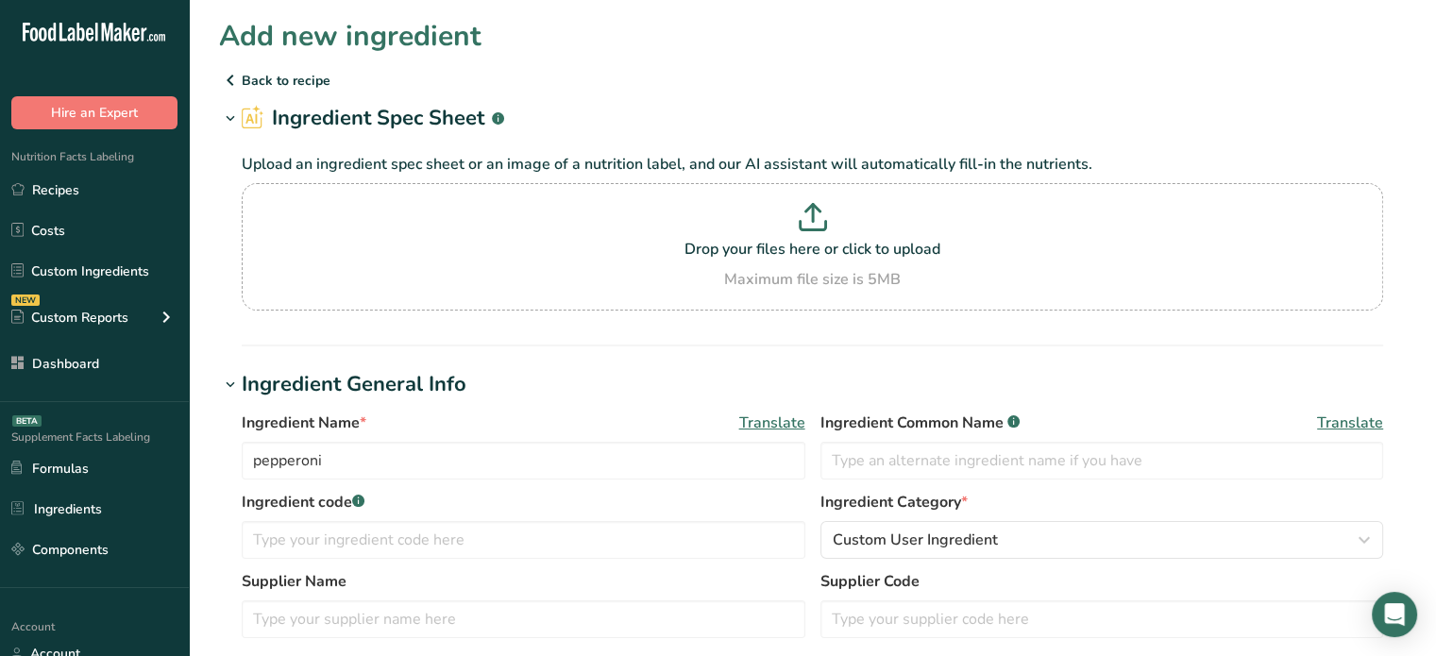
click at [790, 426] on span "Translate" at bounding box center [772, 423] width 66 height 23
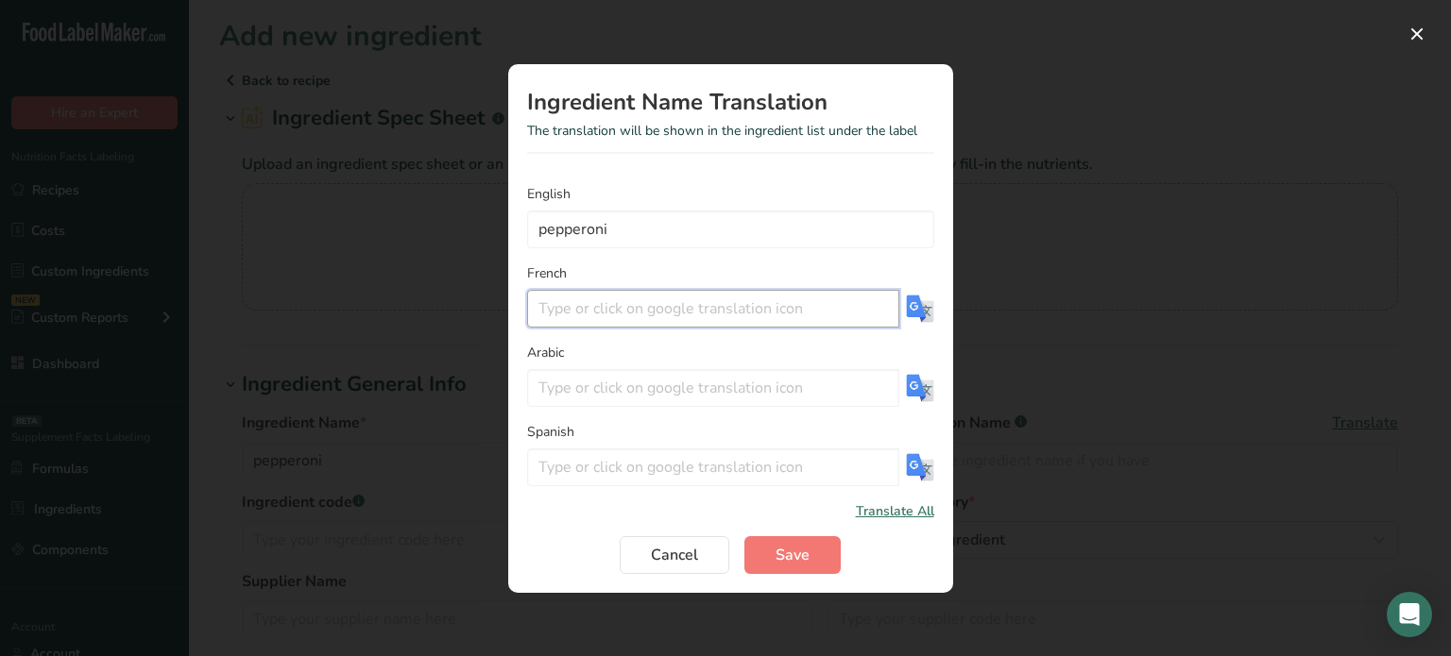
click at [637, 313] on input "Translation Modal" at bounding box center [713, 309] width 372 height 38
click at [906, 310] on img "Translation Modal" at bounding box center [920, 309] width 28 height 28
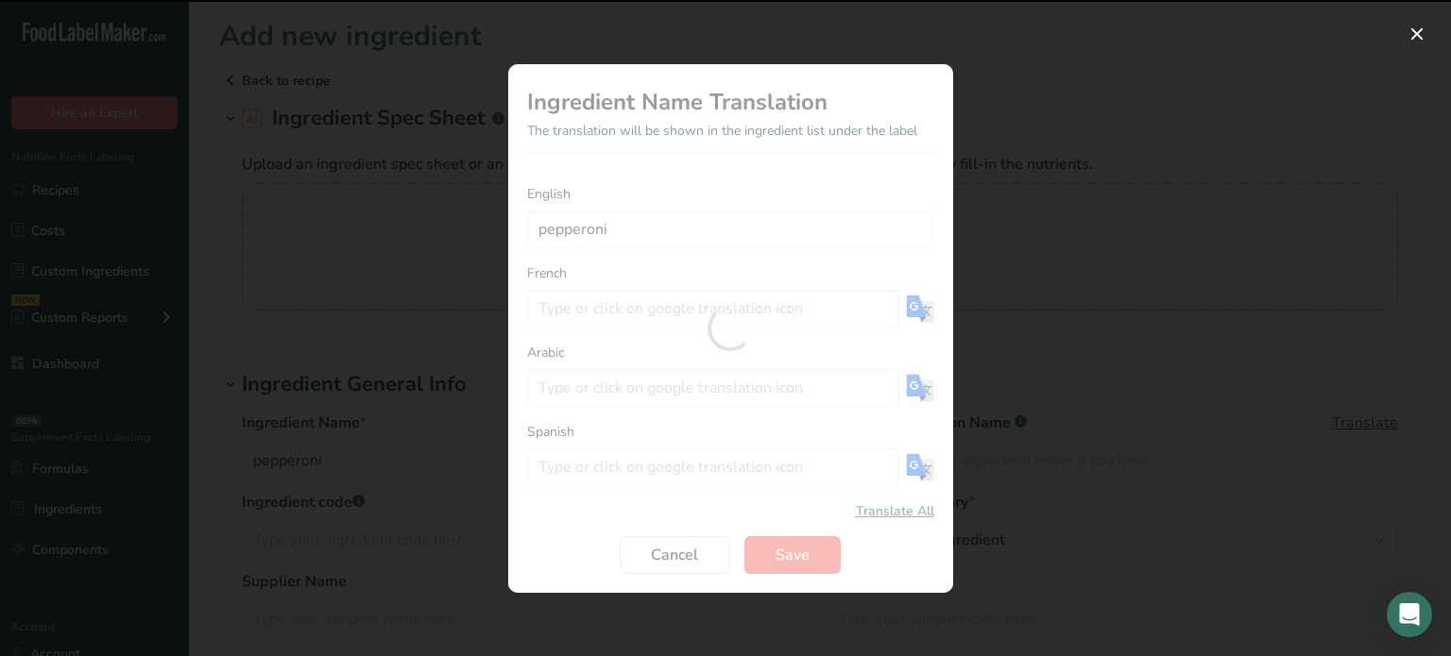
type input "pepperoni"
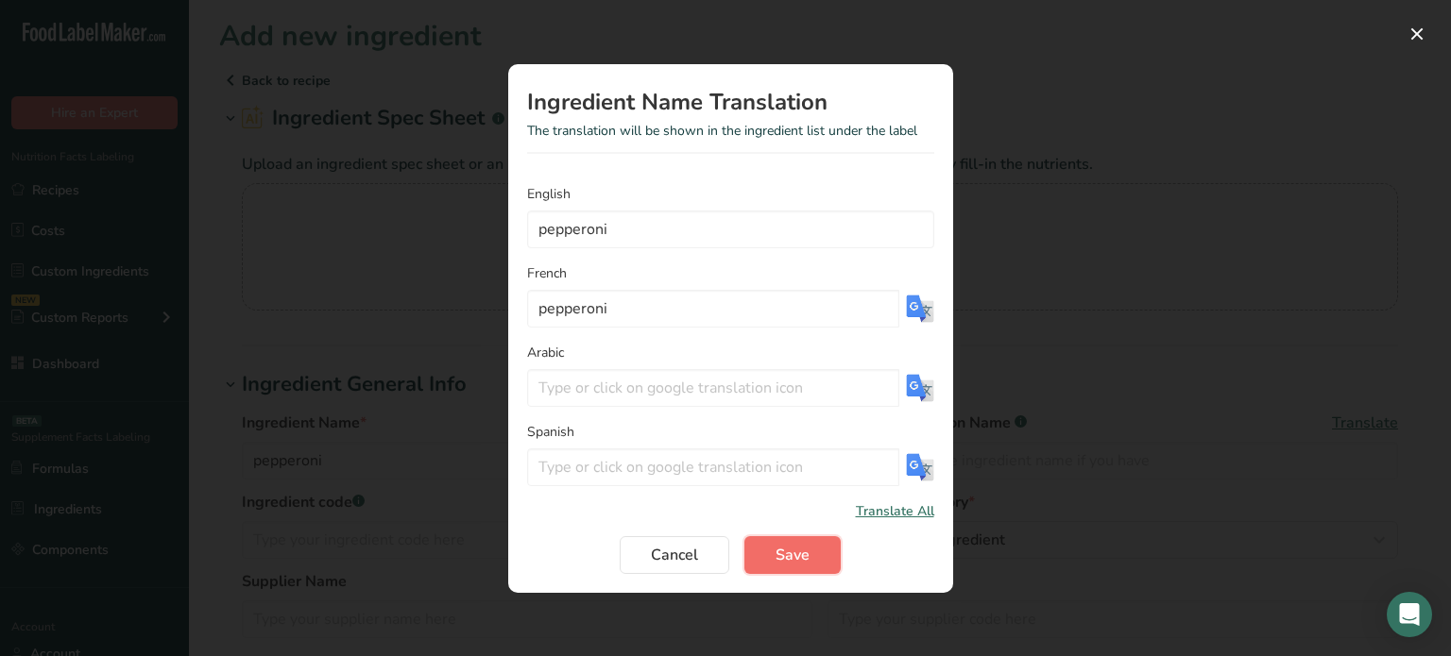
click at [786, 547] on span "Save" at bounding box center [792, 555] width 34 height 23
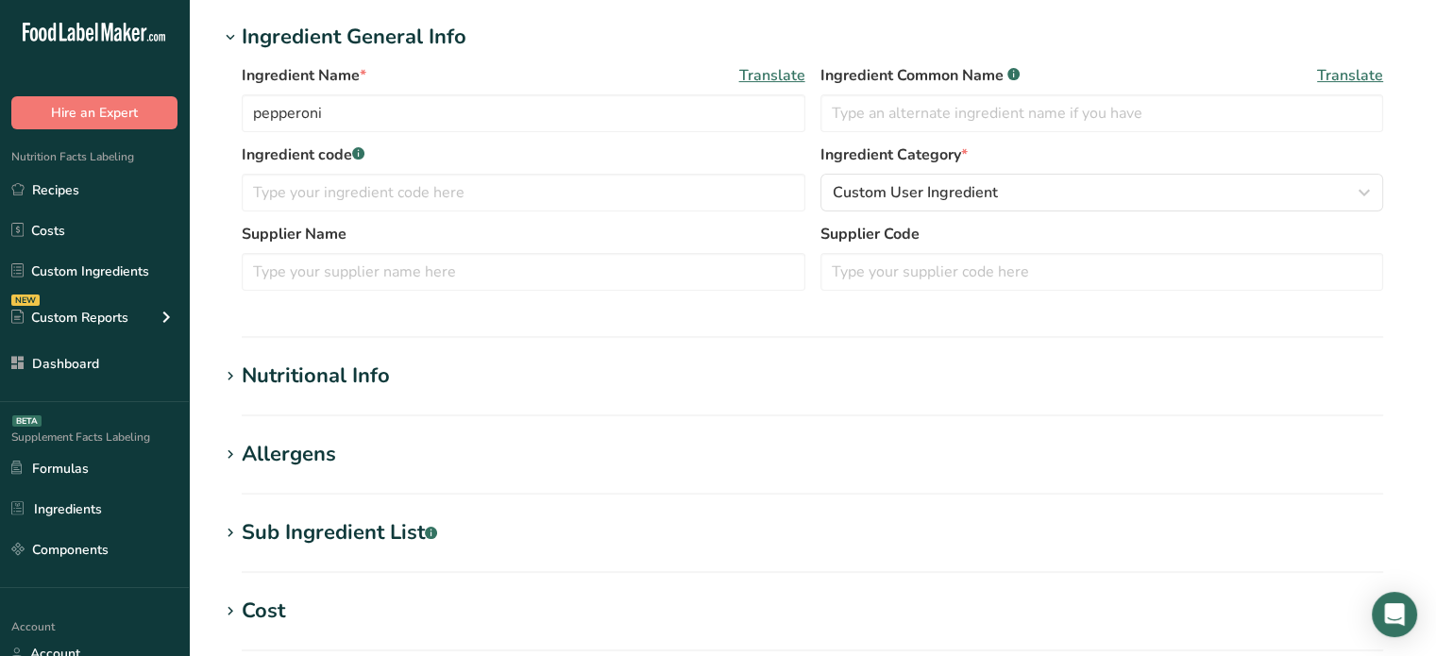
scroll to position [359, 0]
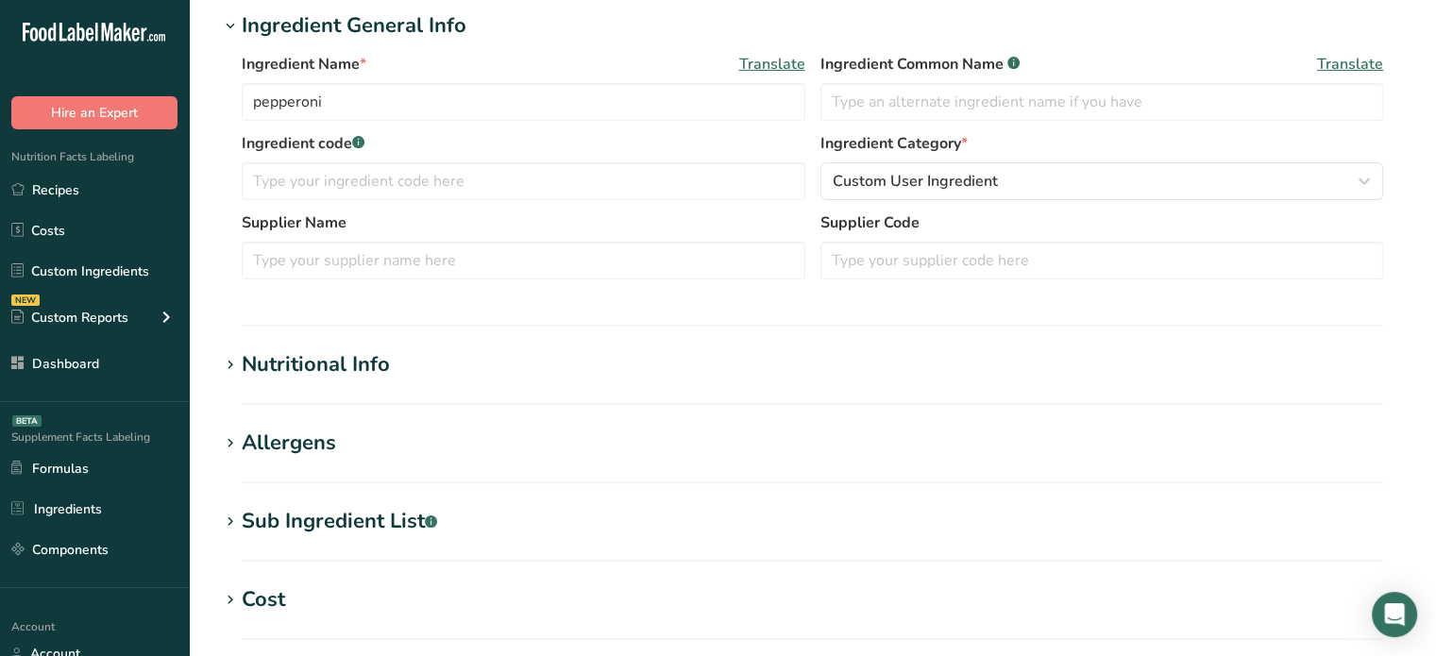
click at [485, 359] on h1 "Nutritional Info" at bounding box center [812, 364] width 1187 height 31
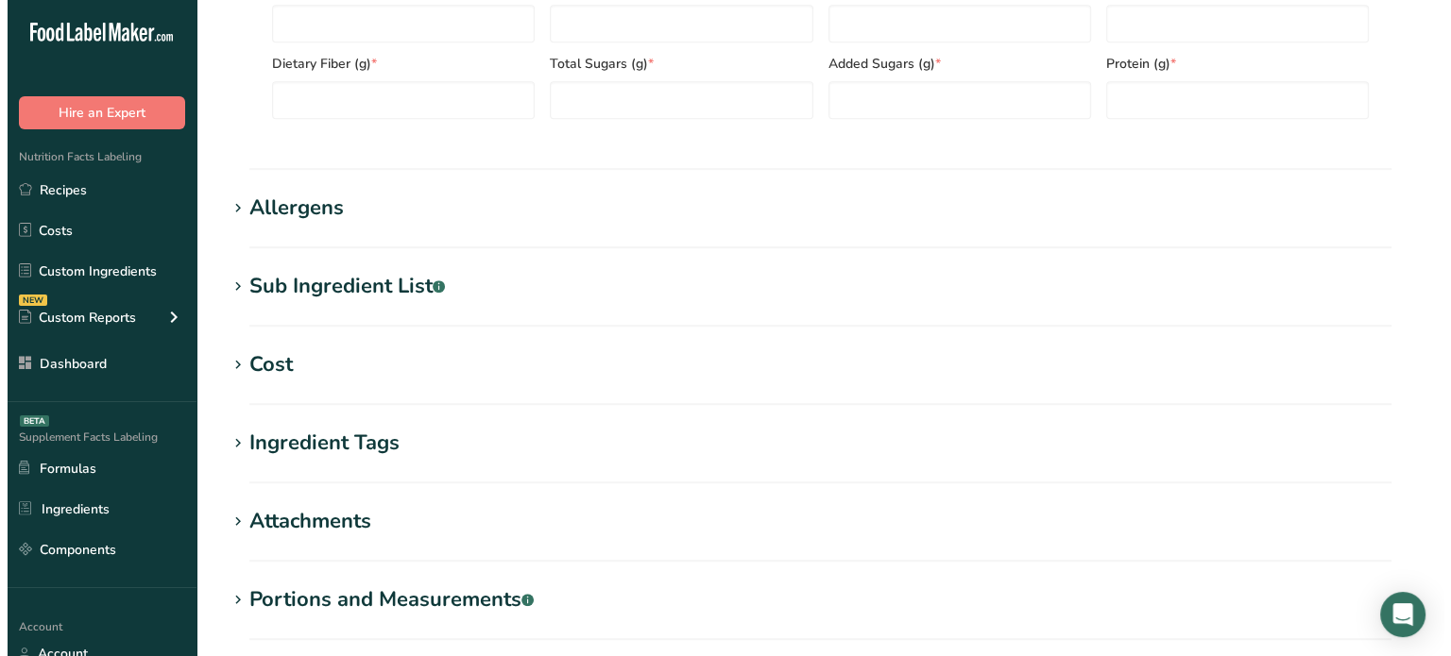
scroll to position [994, 0]
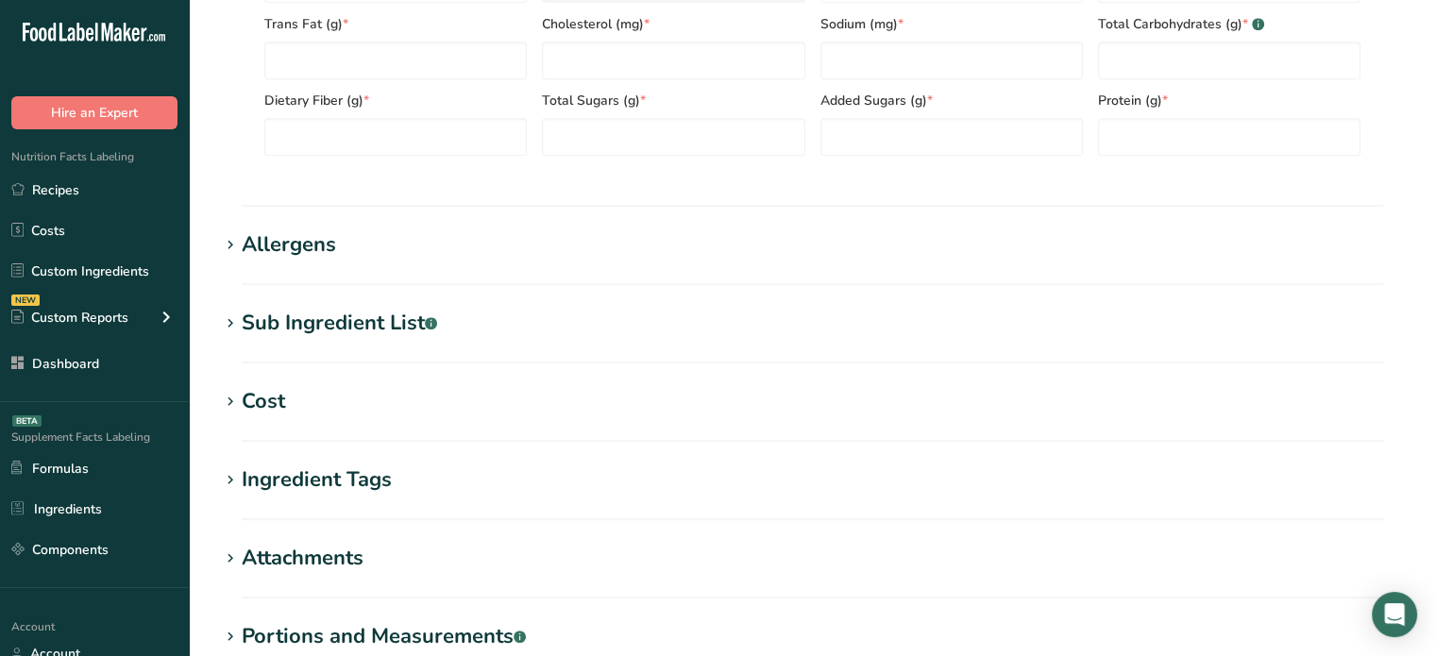
click at [343, 308] on div "Sub Ingredient List .a-a{fill:#347362;}.b-a{fill:#fff;}" at bounding box center [339, 323] width 195 height 31
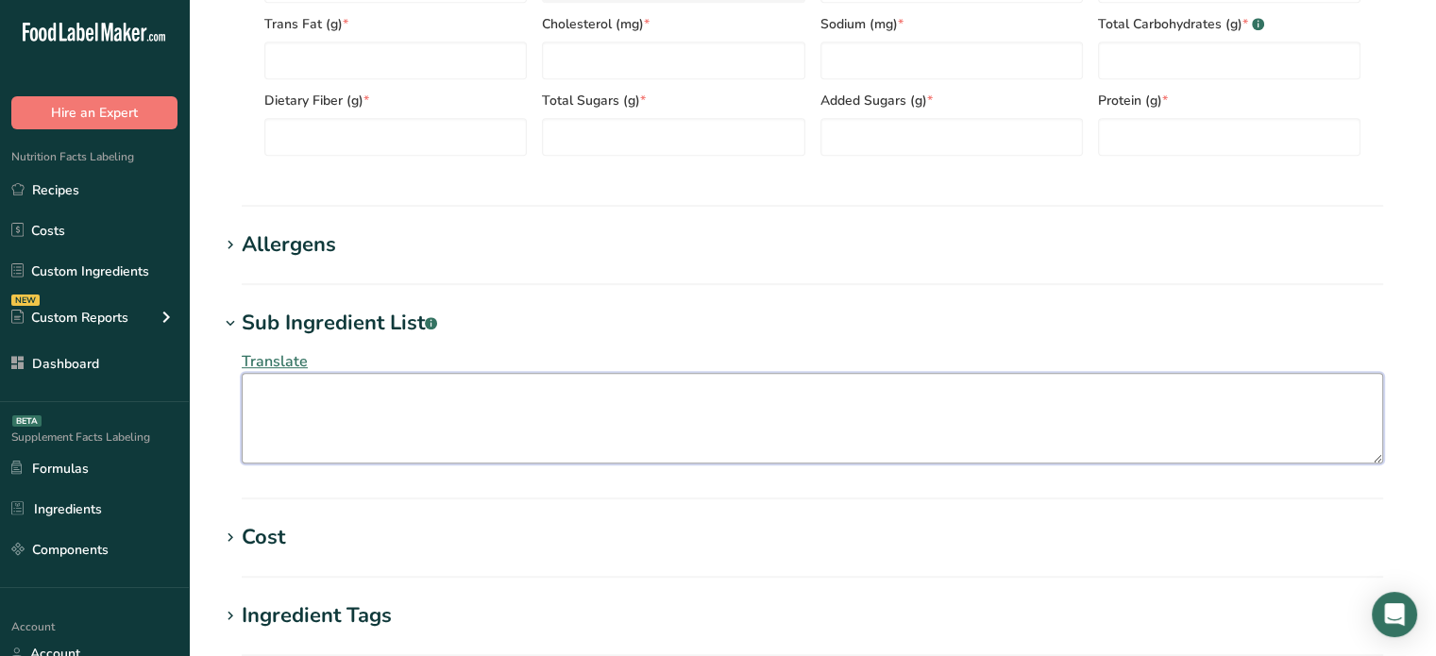
paste textarea "Mechanically separated pork and/or beef and/or chicken, water, modified corn st…"
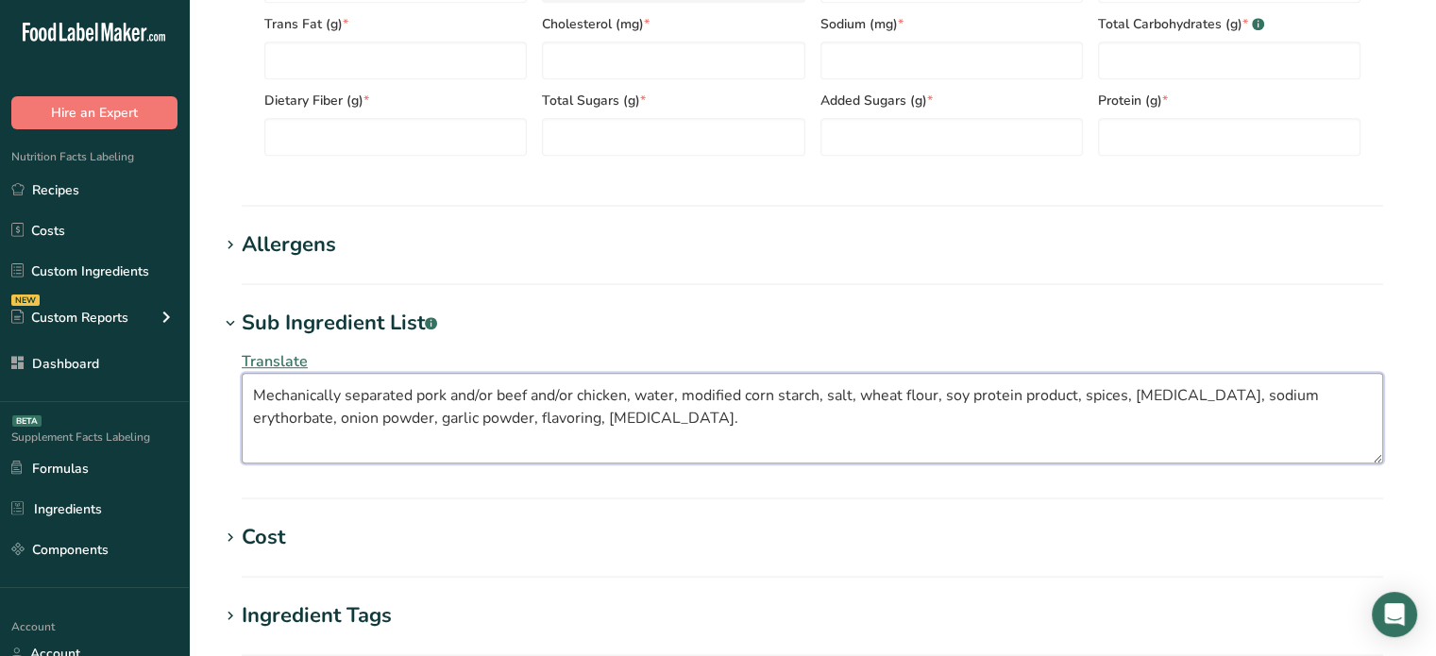
click at [382, 396] on textarea "Mechanically separated pork and/or beef and/or chicken, water, modified corn st…" at bounding box center [813, 418] width 1142 height 91
click at [264, 392] on textarea "Mechanically separated pork and/or beef and/or chicken, water, modified corn st…" at bounding box center [813, 418] width 1142 height 91
type textarea "mechanically separated pork and/or beef and/or chicken, water, modified corn st…"
click at [288, 361] on span "Translate" at bounding box center [275, 361] width 66 height 21
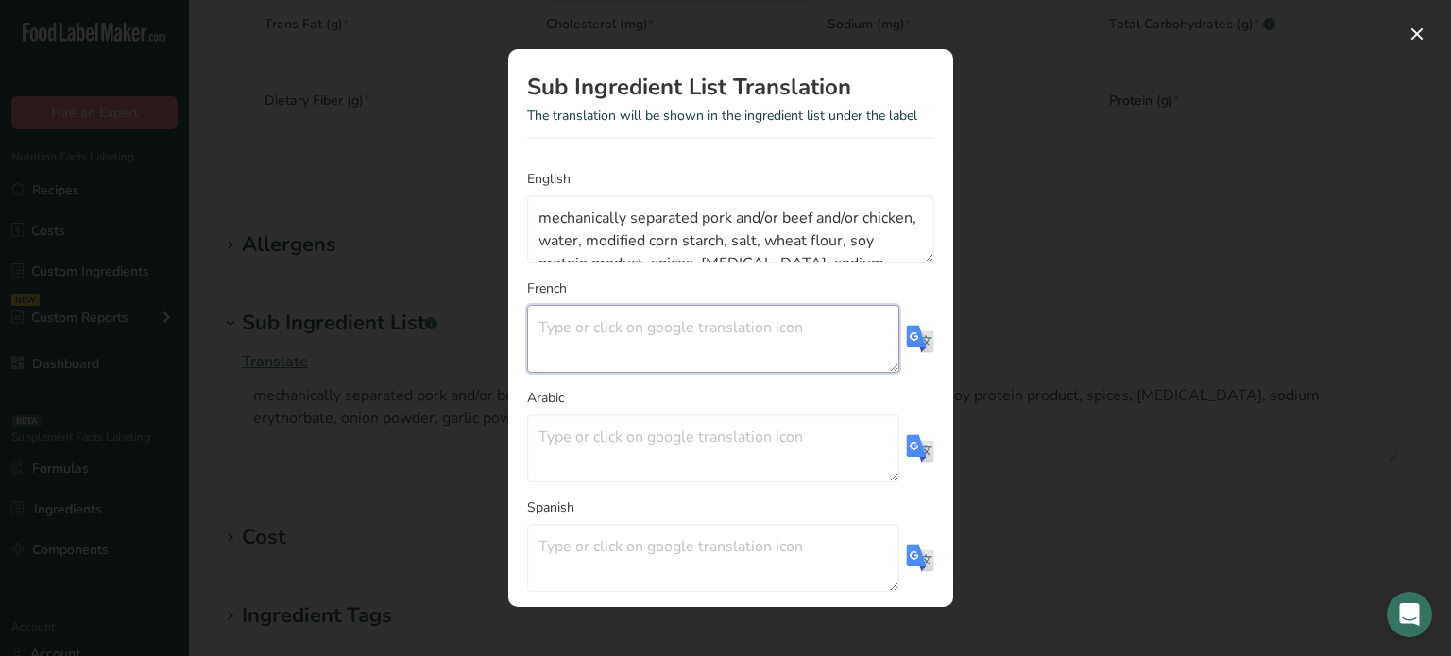
paste textarea "Viande séparée mécaniquement de porc et/ou bœuf et/ou poulet, eau, amidon de ma…"
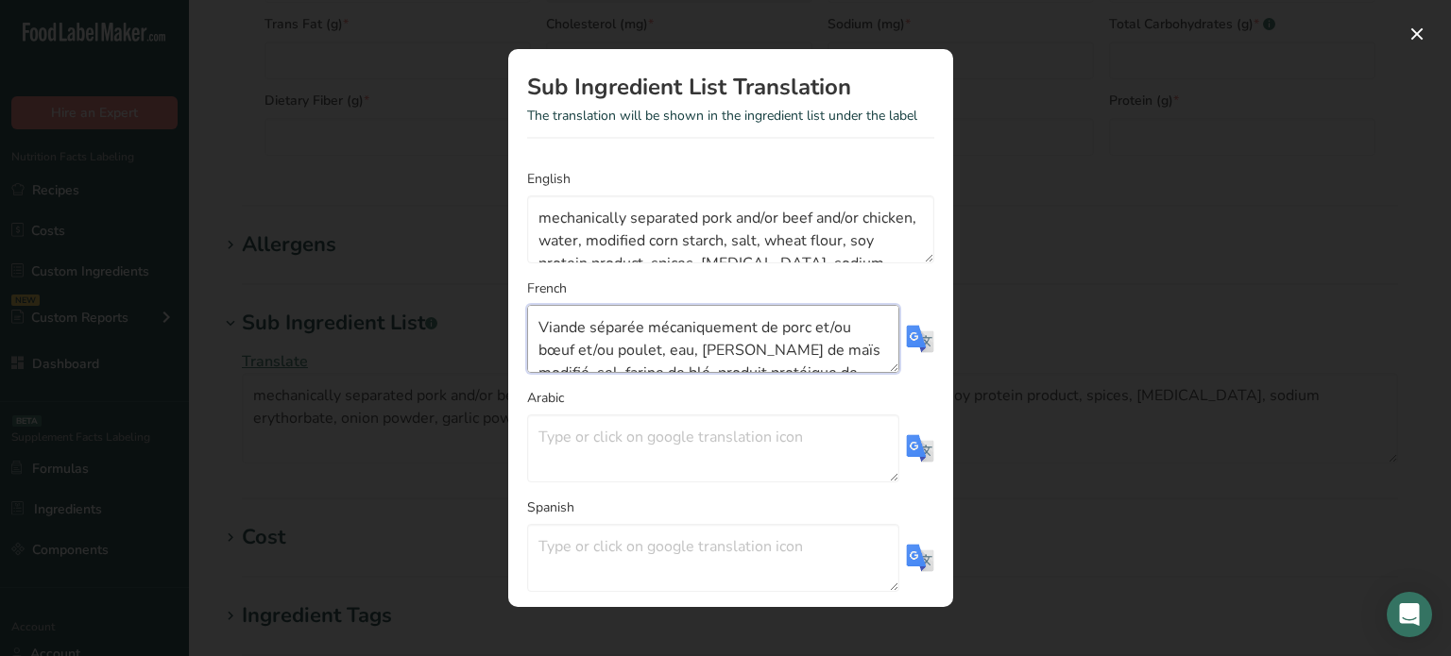
click at [698, 317] on textarea "Viande séparée mécaniquement de porc et/ou bœuf et/ou poulet, eau, amidon de ma…" at bounding box center [713, 339] width 372 height 68
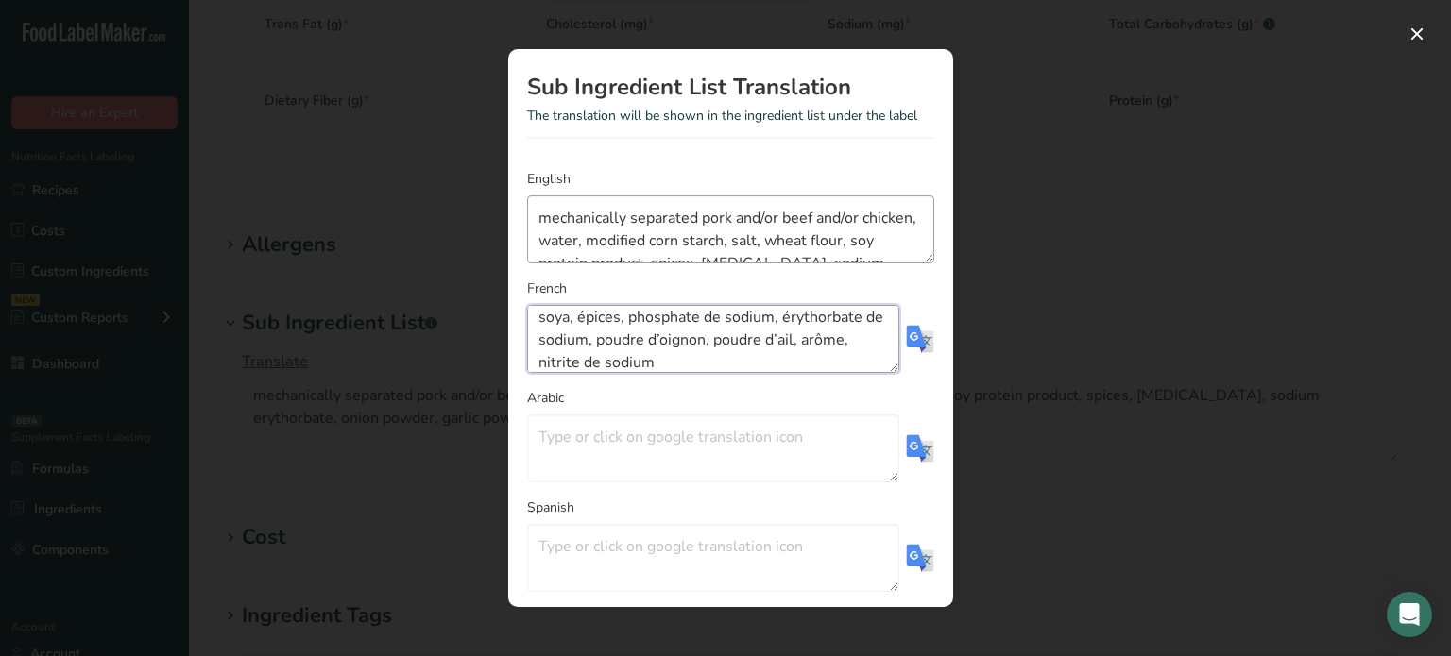
type textarea "Viande séparée mécaniquement de porc et/ou bœuf et/ou poulet, eau, amidon de ma…"
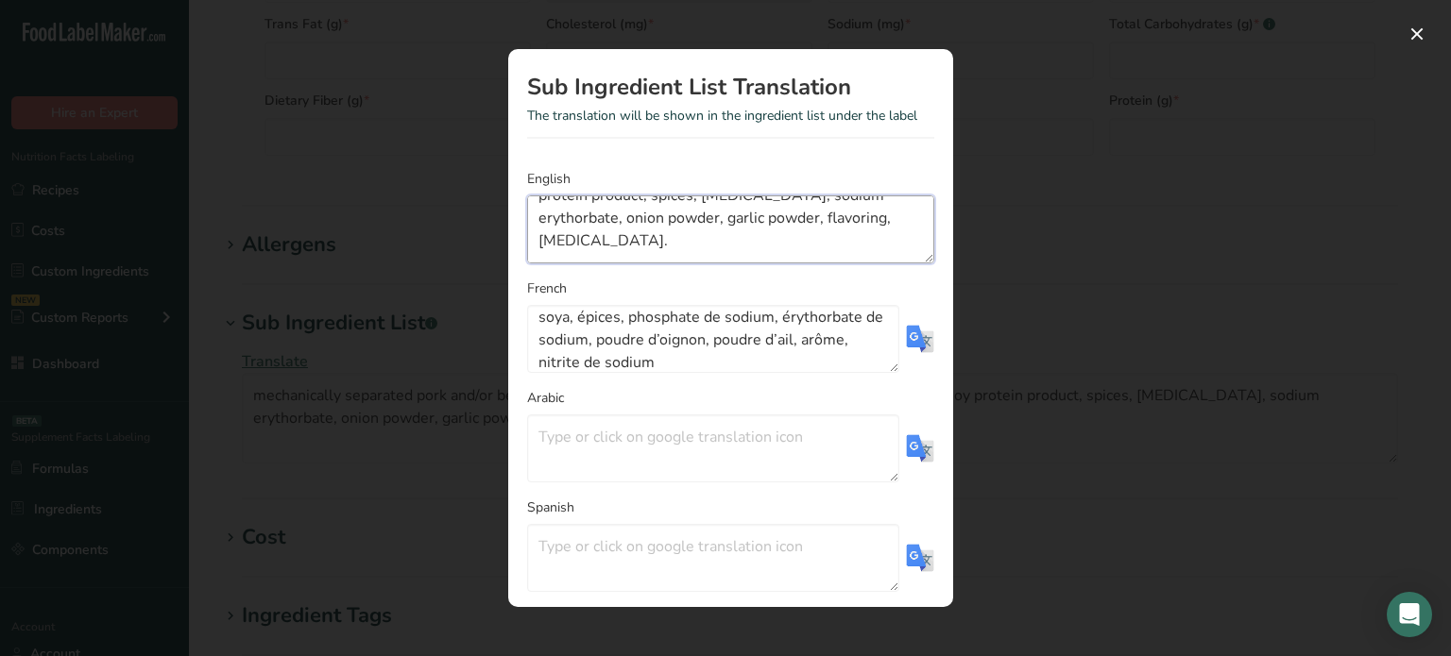
click at [824, 256] on textarea "mechanically separated pork and/or beef and/or chicken, water, modified corn st…" at bounding box center [730, 229] width 407 height 68
type textarea "mechanically separated pork and/or beef and/or chicken, water, modified corn st…"
click at [952, 567] on div "Sub Ingredient List Translation The translation will be shown in the ingredient…" at bounding box center [730, 328] width 505 height 619
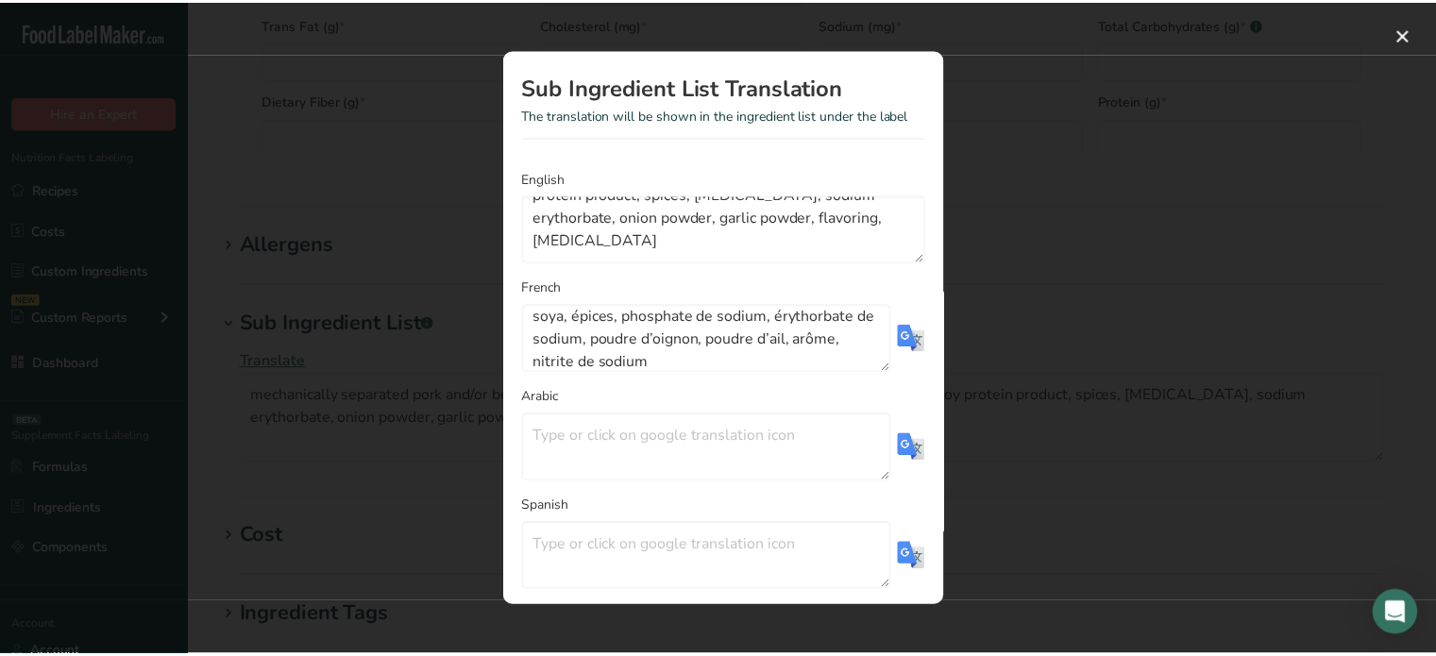
scroll to position [90, 0]
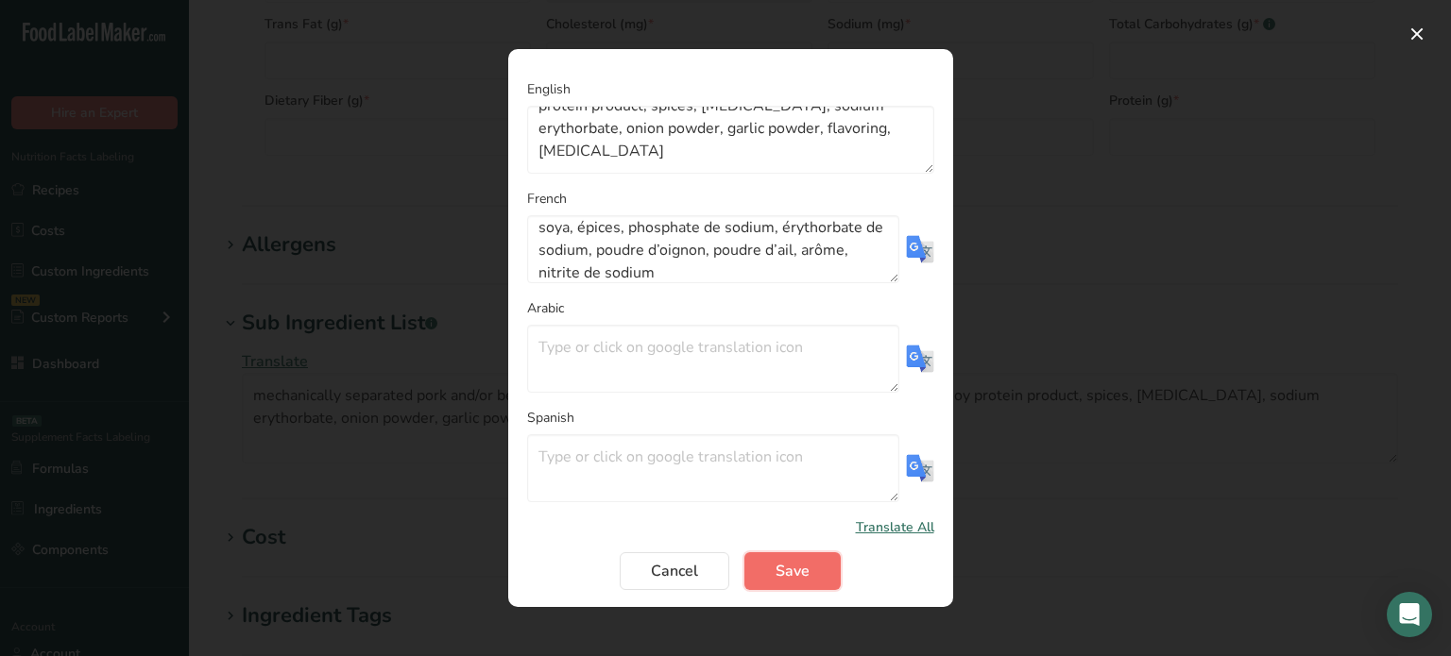
click at [790, 577] on span "Save" at bounding box center [792, 571] width 34 height 23
type textarea "mechanically separated pork and/or beef and/or chicken, water, modified corn st…"
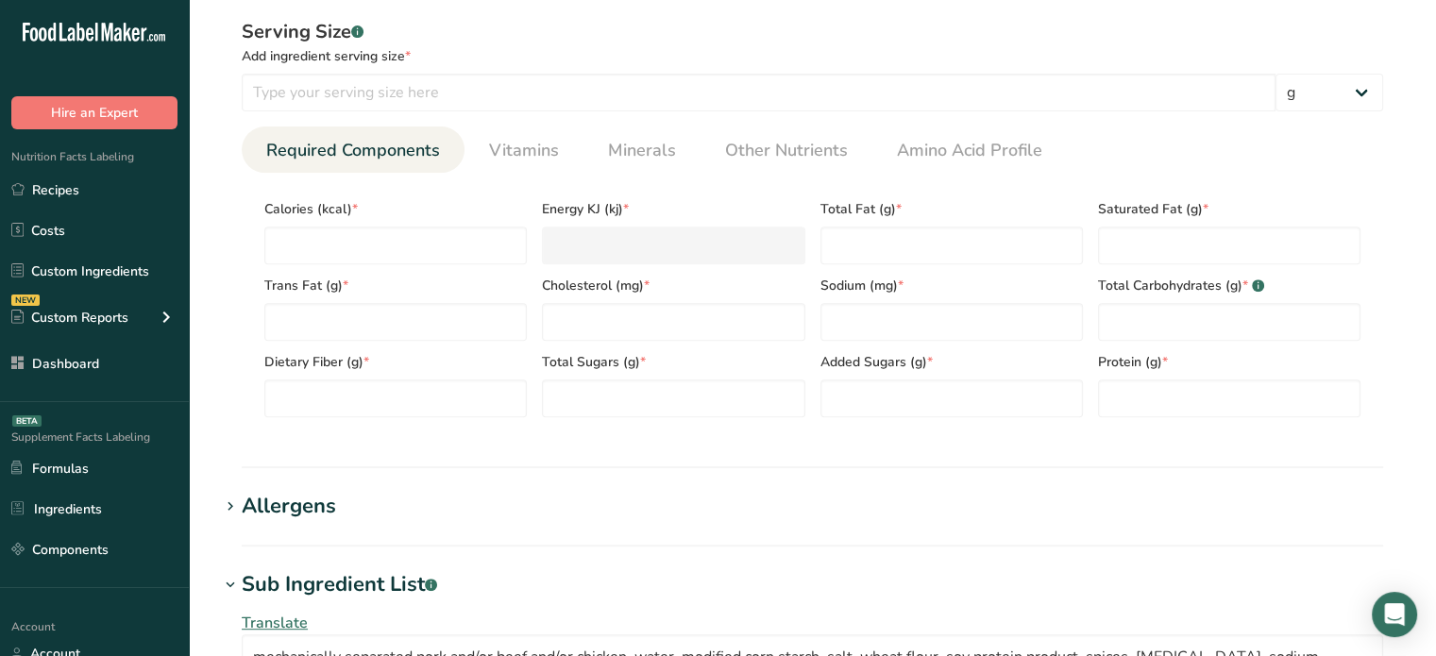
scroll to position [728, 0]
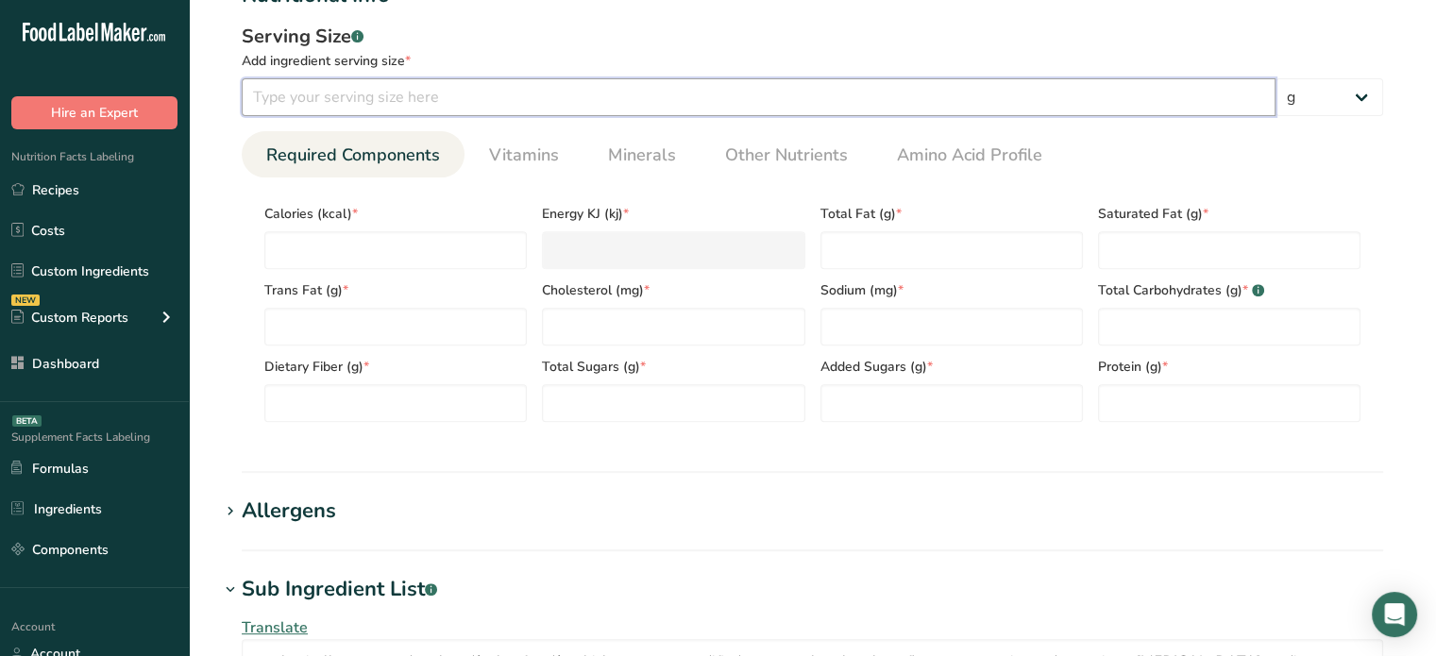
click at [536, 85] on input "number" at bounding box center [759, 97] width 1034 height 38
type input "100"
click at [469, 236] on input "number" at bounding box center [395, 250] width 263 height 38
type input "2"
type KJ "8.4"
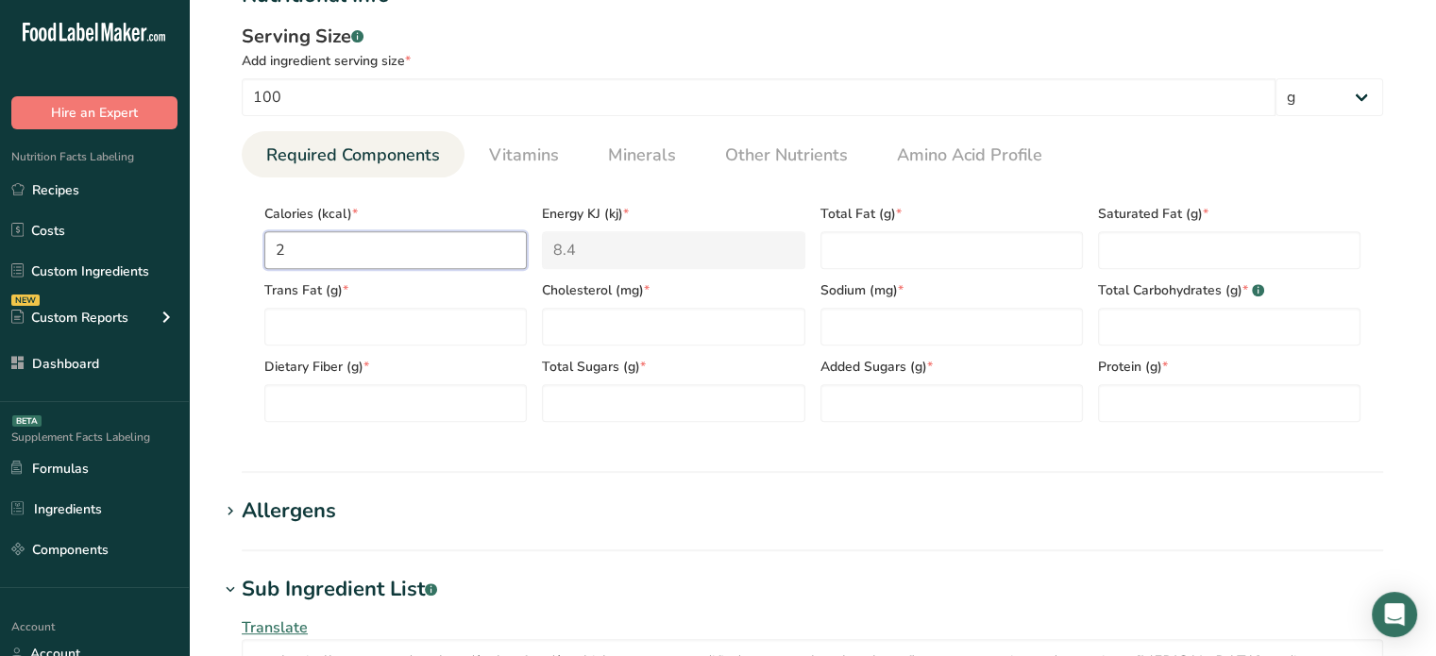
type input "29"
type KJ "121.3"
type input "290"
type KJ "1213.4"
type input "290"
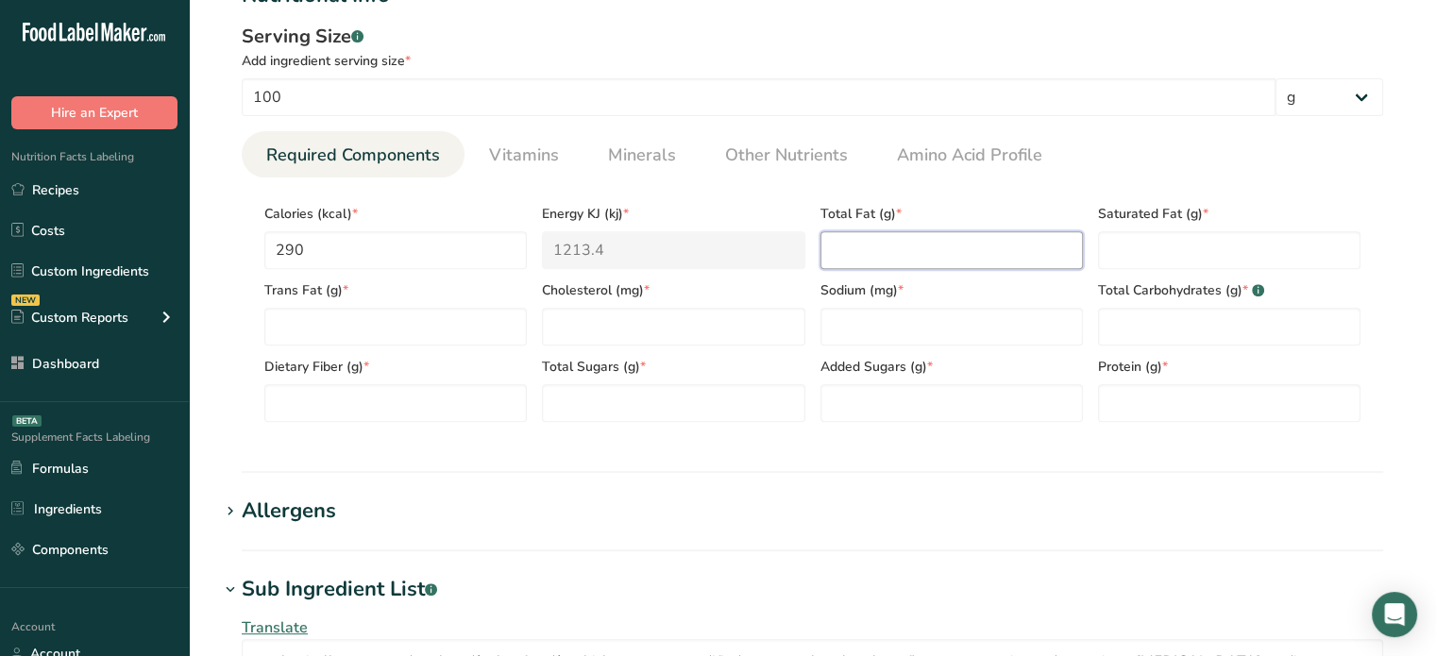
click at [941, 263] on Fat "number" at bounding box center [952, 250] width 263 height 38
type Fat "25"
click at [1174, 248] on Fat "number" at bounding box center [1229, 250] width 263 height 38
type Fat "9"
click at [418, 331] on Fat "number" at bounding box center [395, 327] width 263 height 38
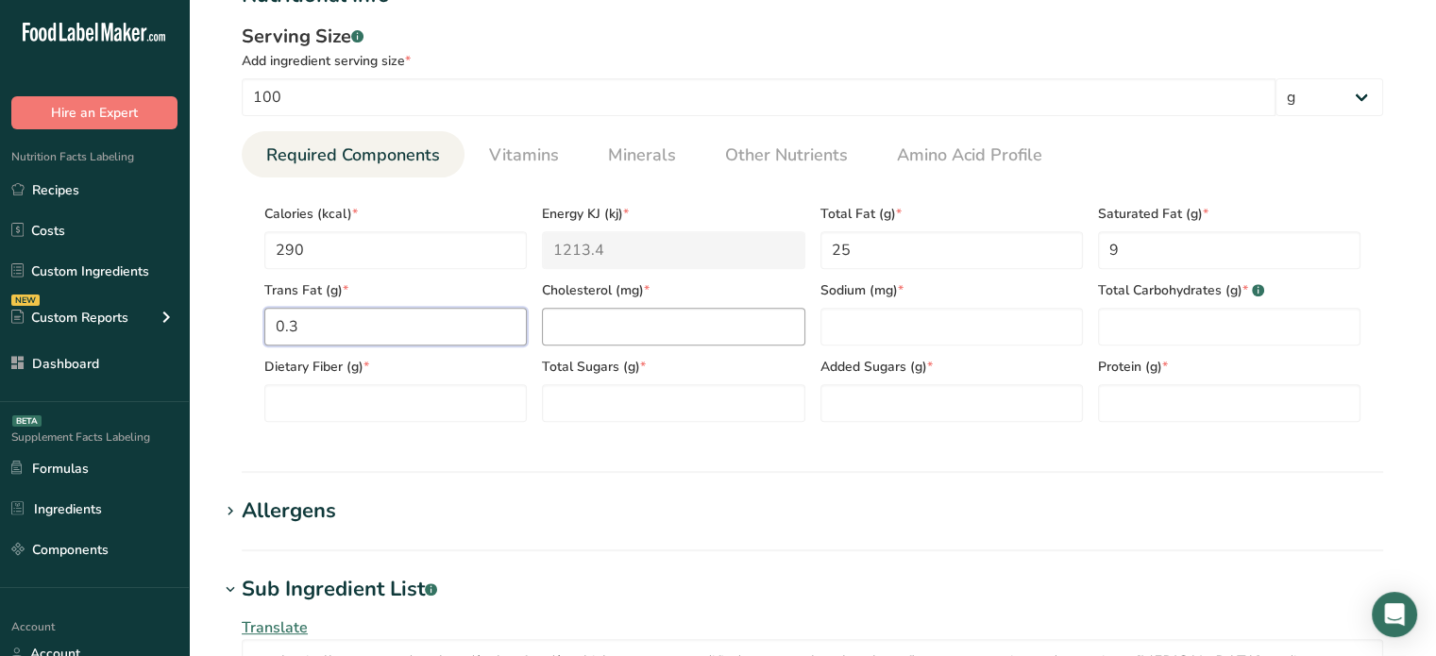
type Fat "0.3"
click at [750, 317] on input "number" at bounding box center [673, 327] width 263 height 38
type input "65"
click at [919, 327] on input "number" at bounding box center [952, 327] width 263 height 38
type input "920"
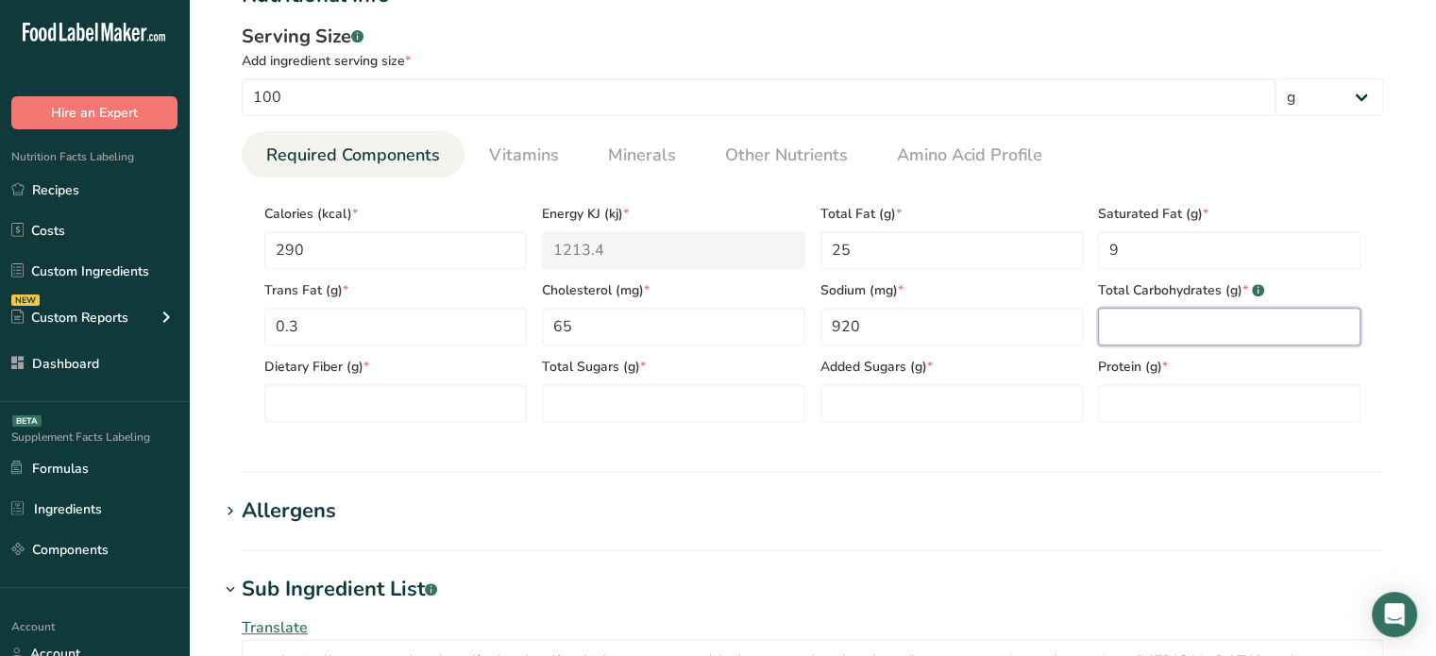
click at [1112, 320] on Carbohydrates "number" at bounding box center [1229, 327] width 263 height 38
type Carbohydrates "3"
type Fiber "0"
type Sugars "0"
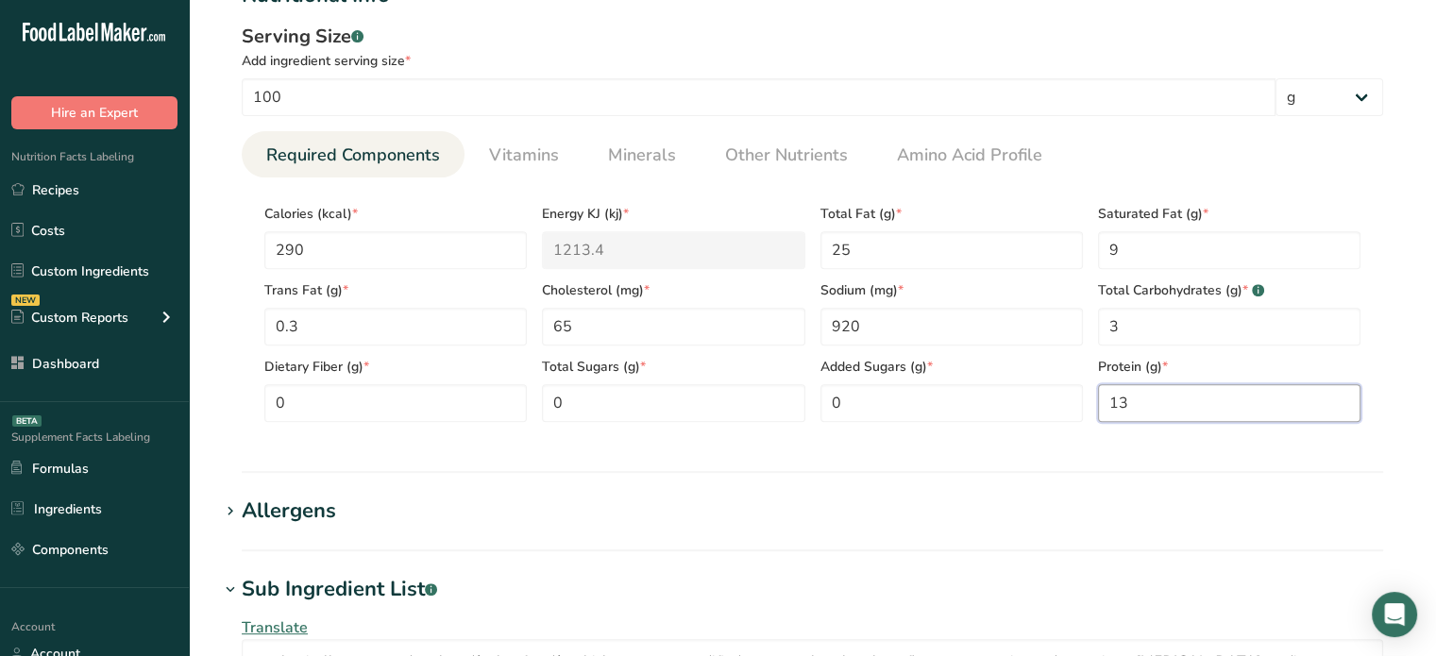
type input "13"
click at [672, 142] on link "Minerals" at bounding box center [642, 155] width 83 height 48
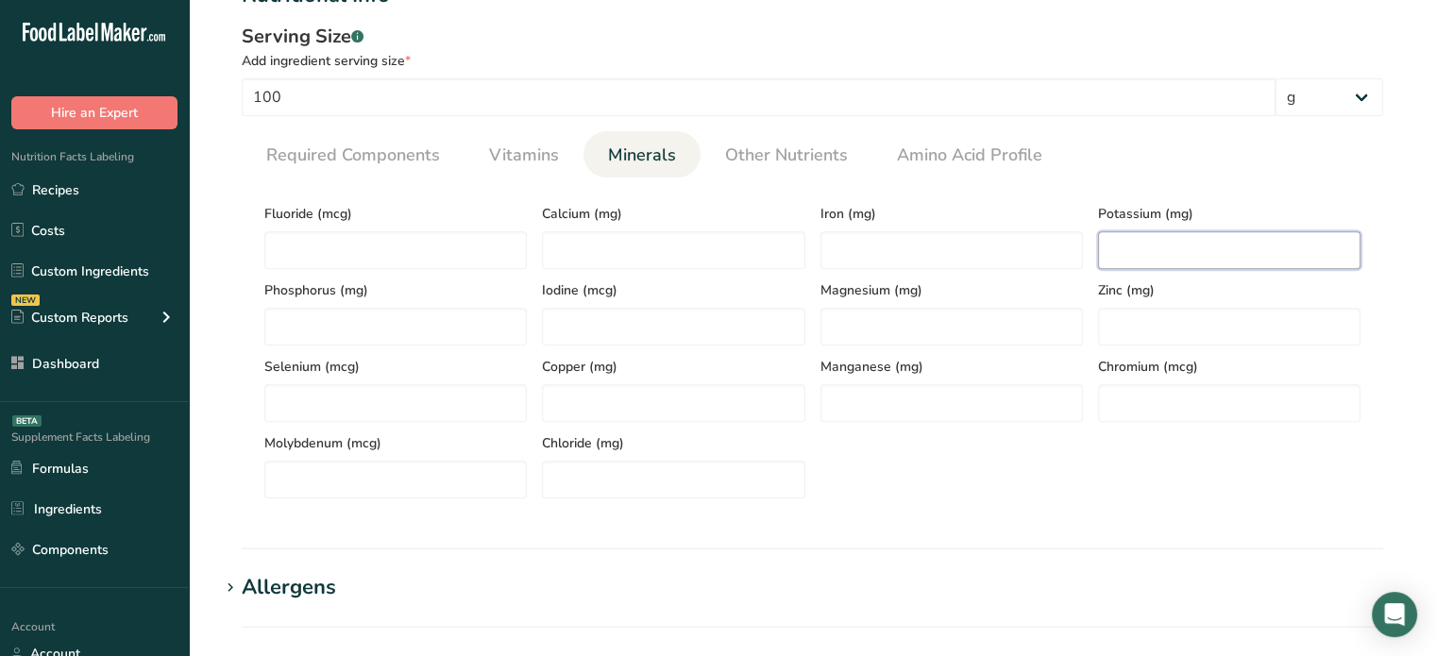
click at [1243, 248] on input "number" at bounding box center [1229, 250] width 263 height 38
type input "225"
click at [680, 248] on input "number" at bounding box center [673, 250] width 263 height 38
type input "20"
click at [889, 245] on input "number" at bounding box center [952, 250] width 263 height 38
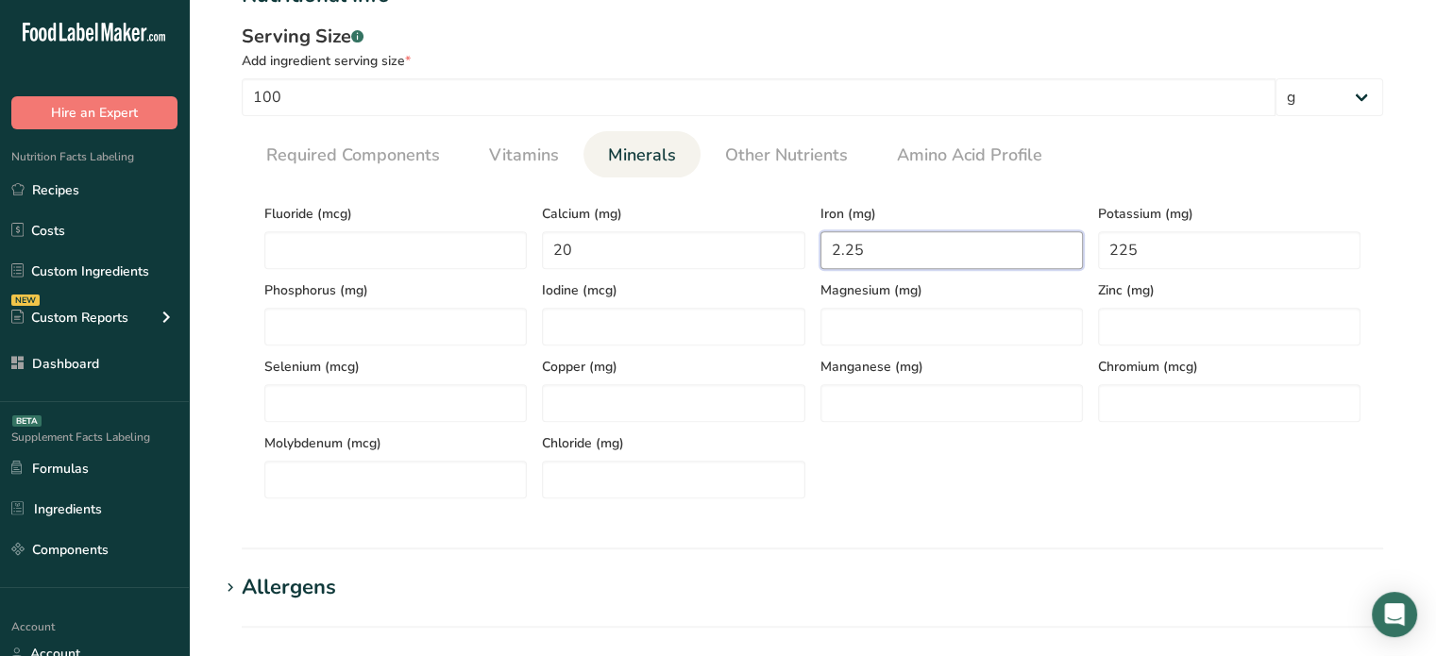
scroll to position [965, 0]
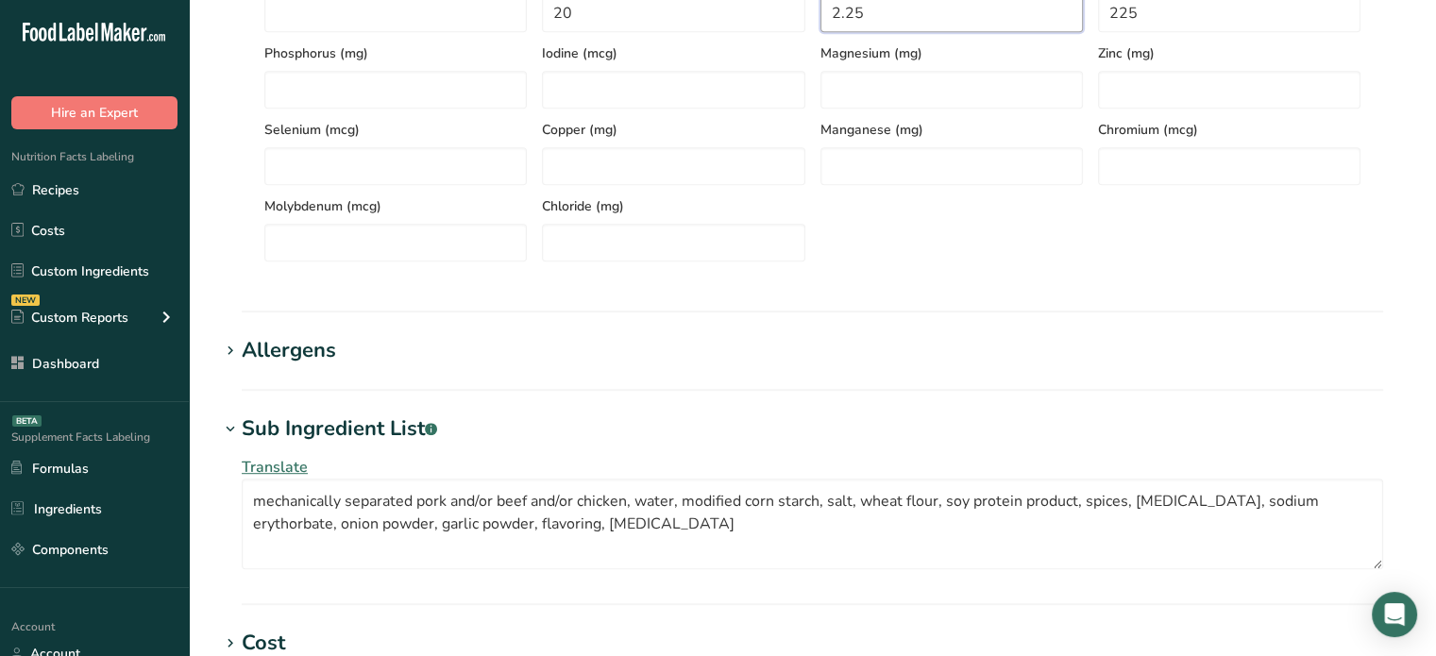
type input "2.25"
click at [341, 354] on h1 "Allergens" at bounding box center [812, 350] width 1187 height 31
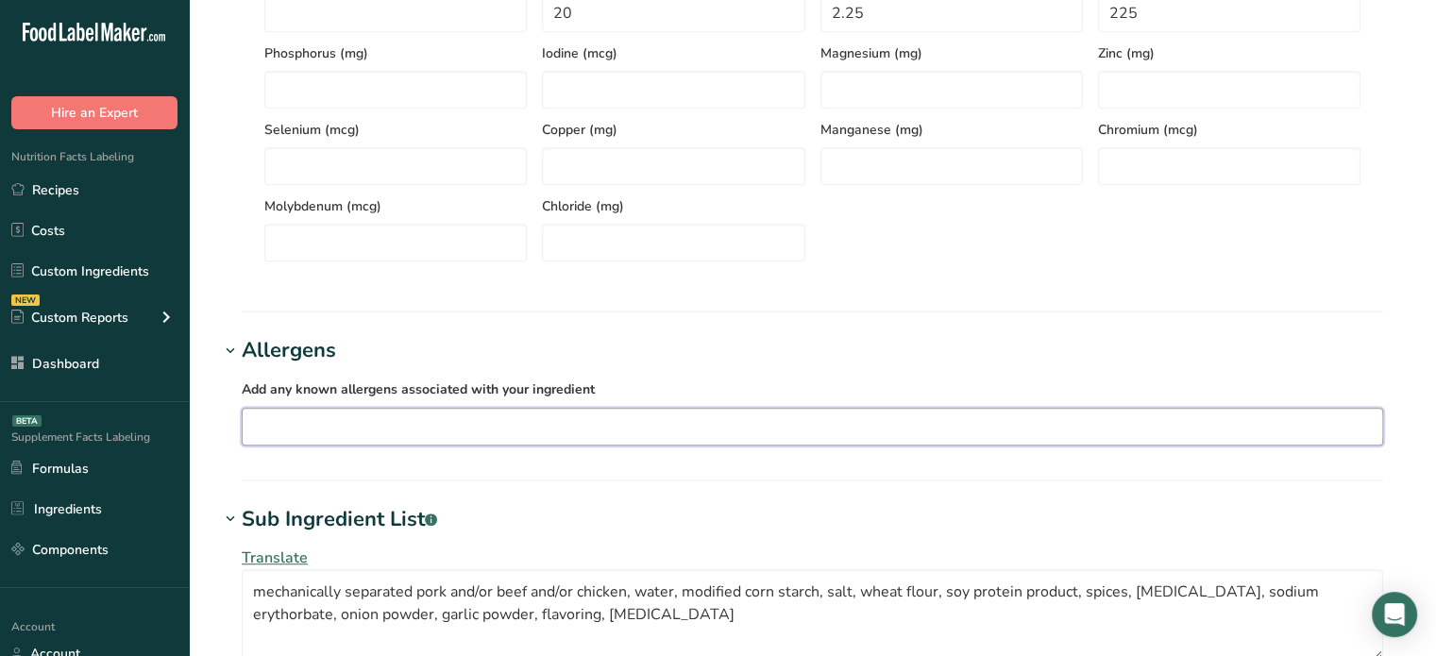
click at [460, 415] on input "text" at bounding box center [813, 426] width 1140 height 29
type input "wheat"
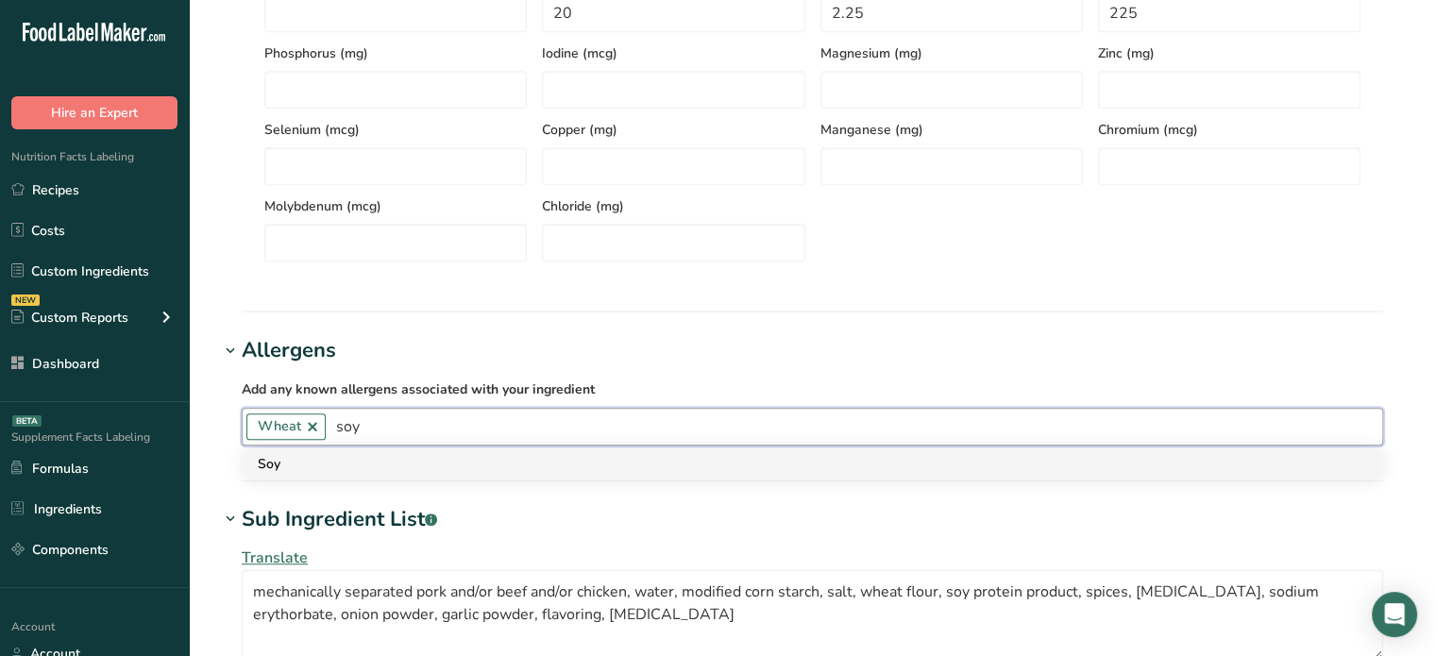
type input "soy"
click at [434, 451] on link "Soy" at bounding box center [813, 464] width 1140 height 31
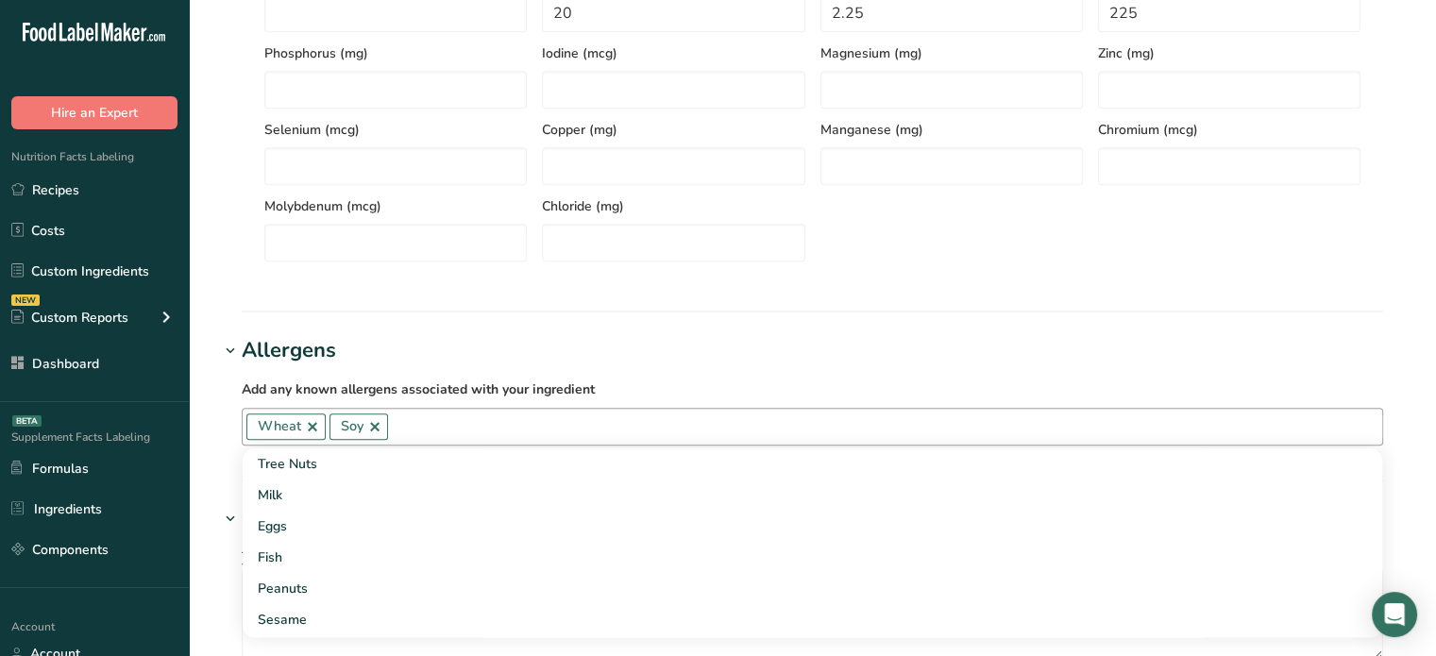
scroll to position [1003, 0]
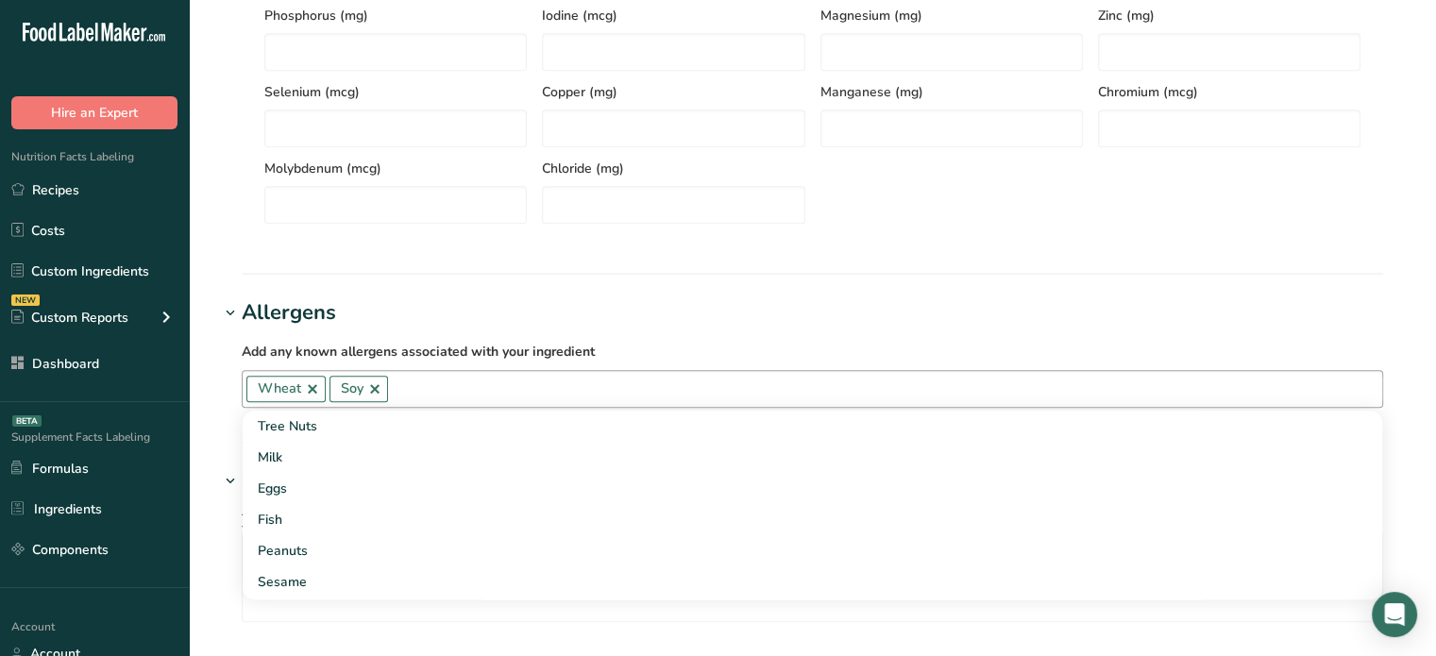
click at [1398, 426] on section "Allergens Add any known allergens associated with your ingredient Wheat Soy Tre…" at bounding box center [812, 370] width 1187 height 146
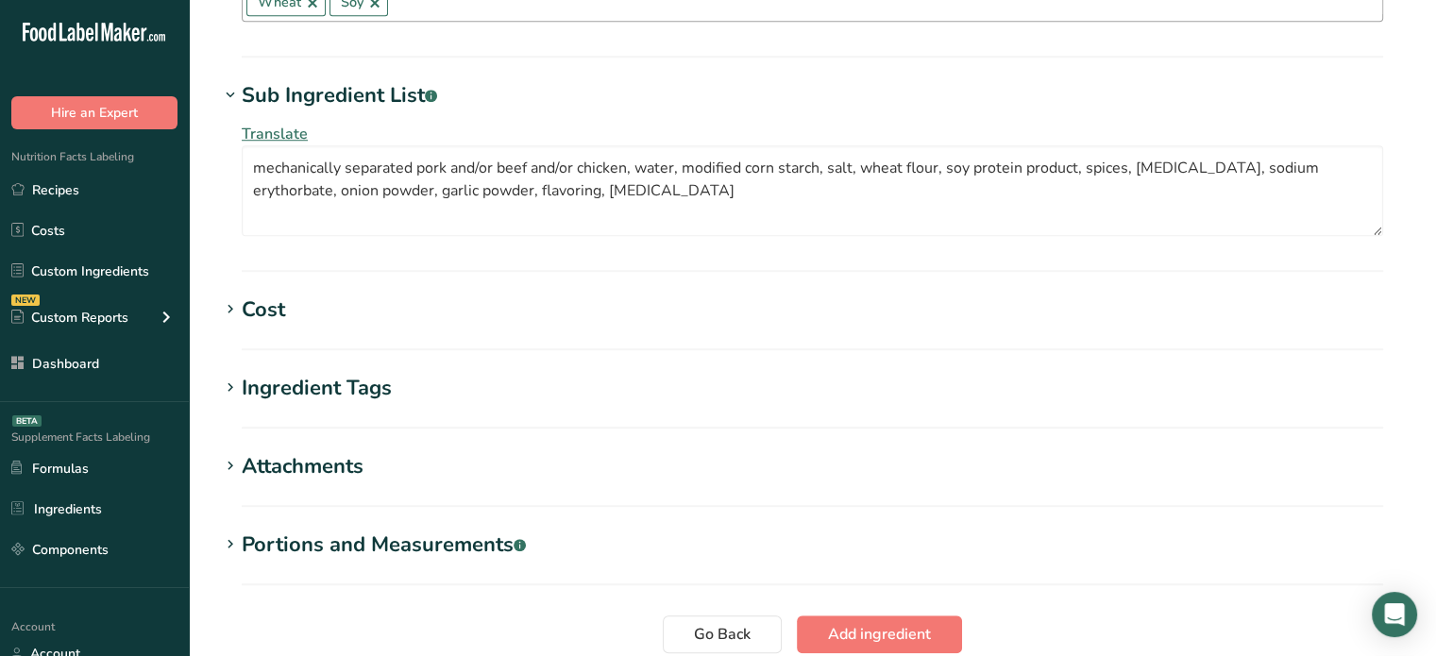
scroll to position [1545, 0]
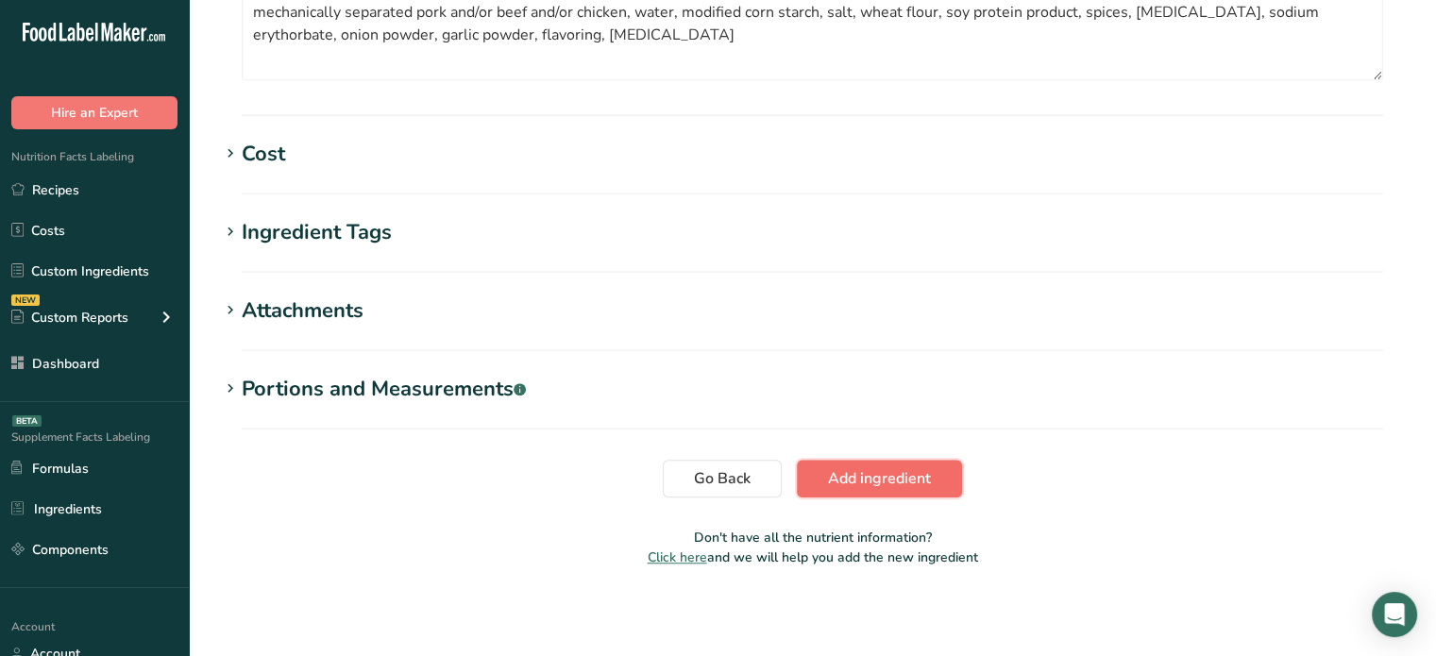
click at [903, 490] on button "Add ingredient" at bounding box center [879, 479] width 165 height 38
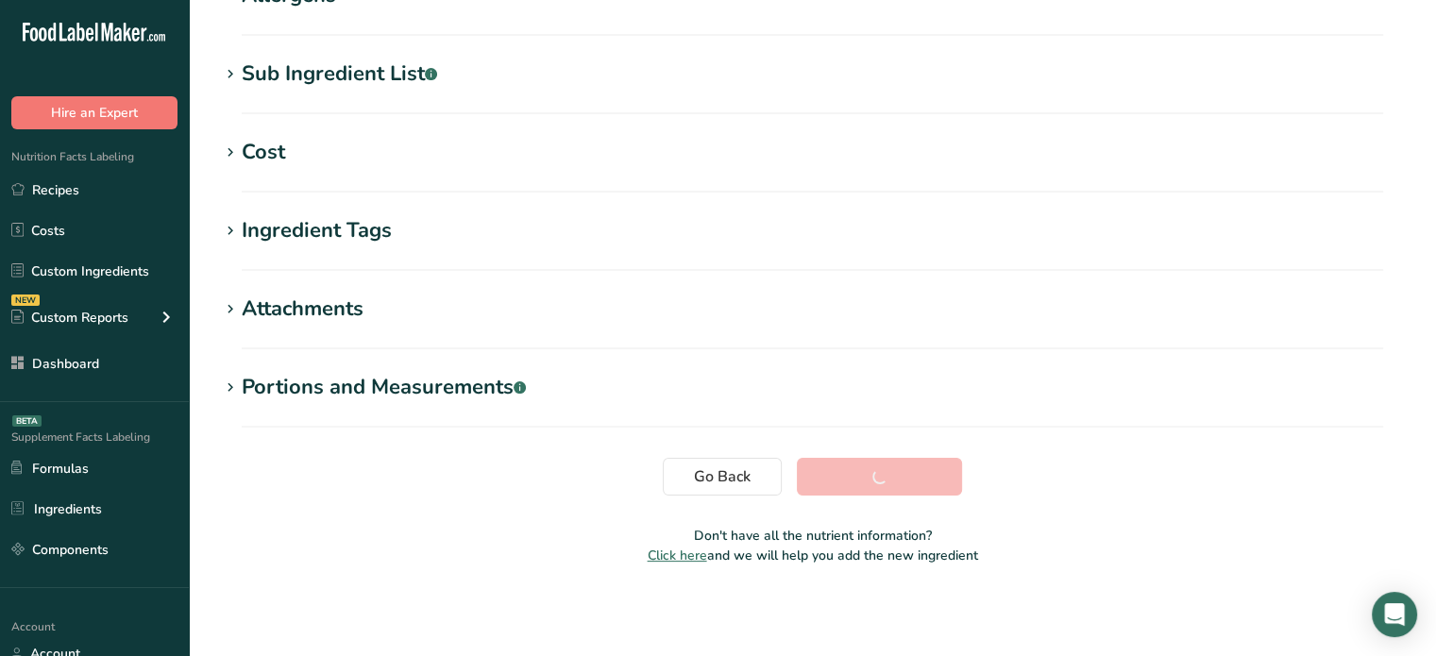
scroll to position [358, 0]
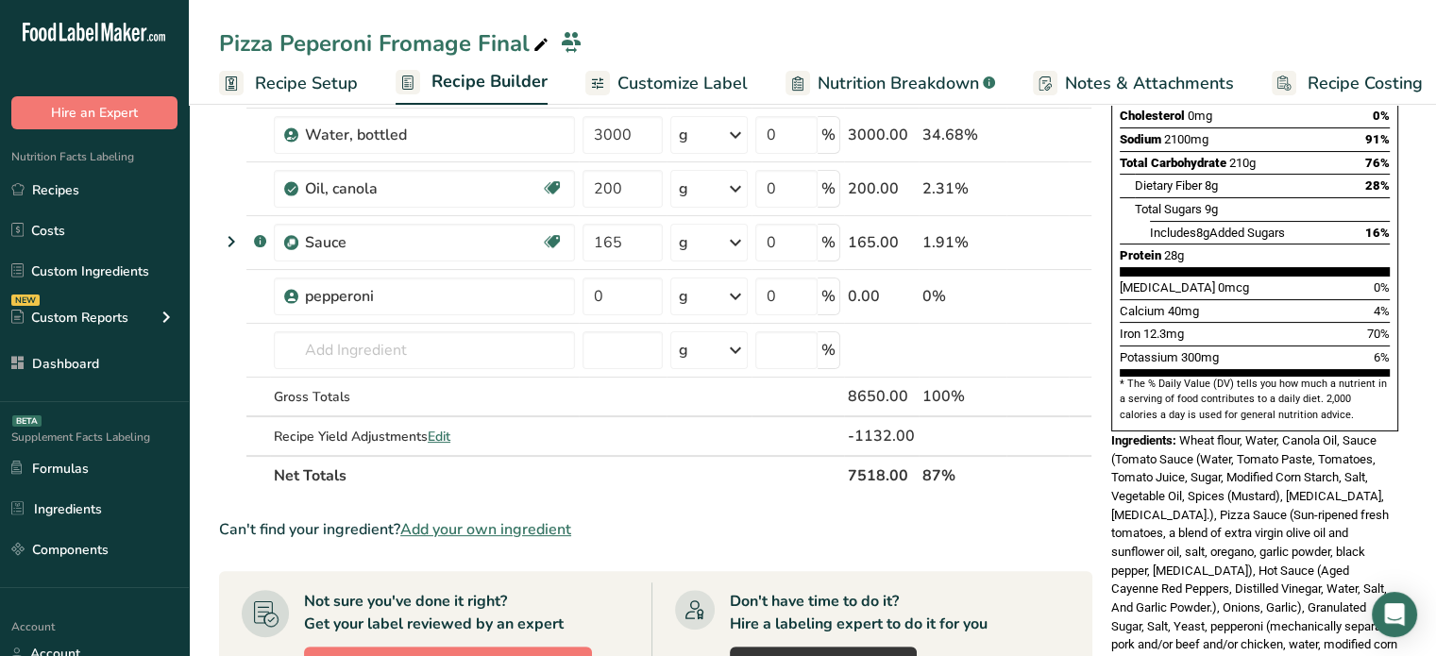
scroll to position [404, 0]
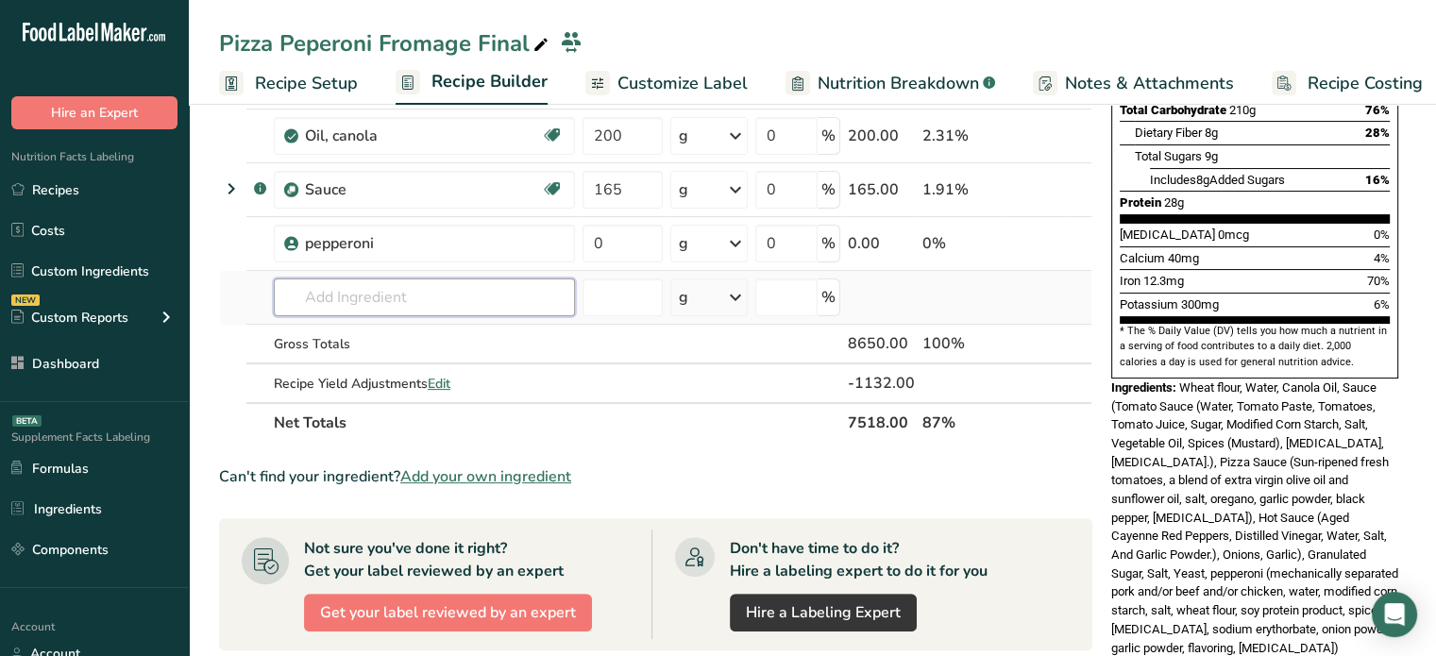
click at [502, 288] on input "text" at bounding box center [424, 298] width 301 height 38
type input "i"
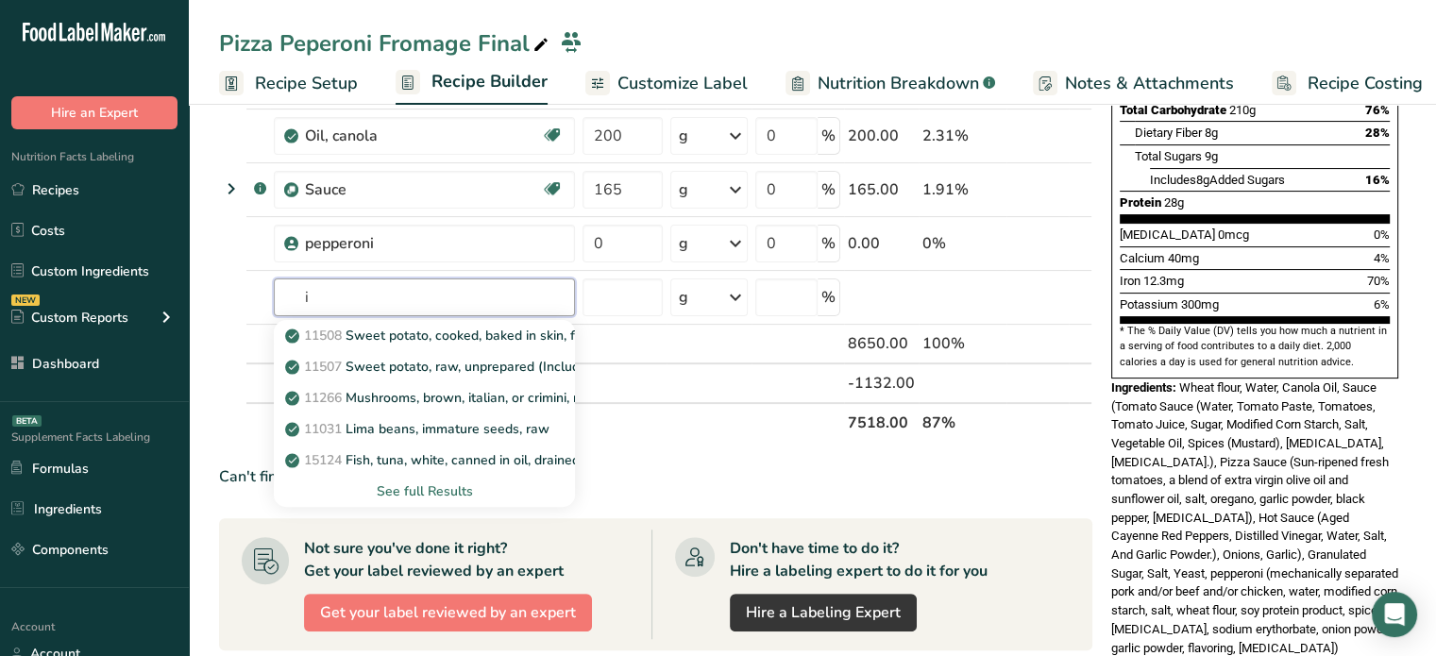
type input "i"
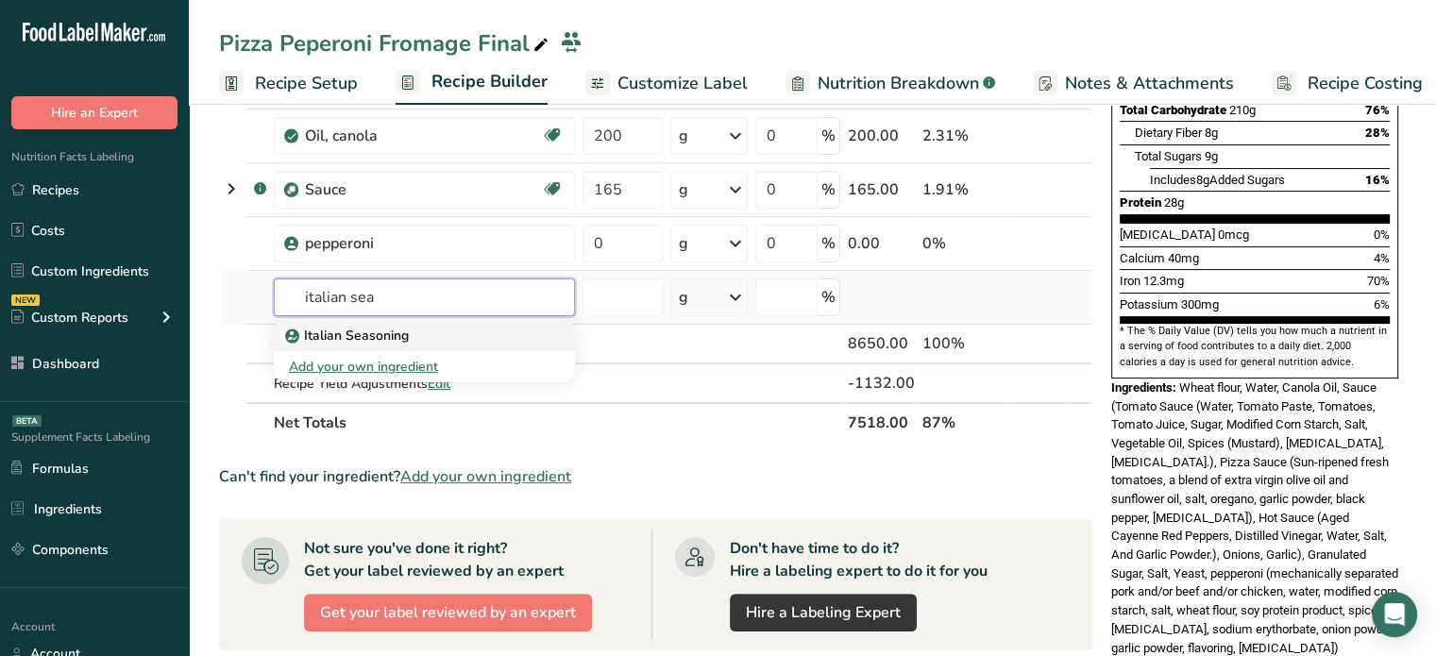
type input "italian sea"
click at [450, 335] on div "Italian Seasoning" at bounding box center [409, 336] width 241 height 20
type input "Italian Seasoning"
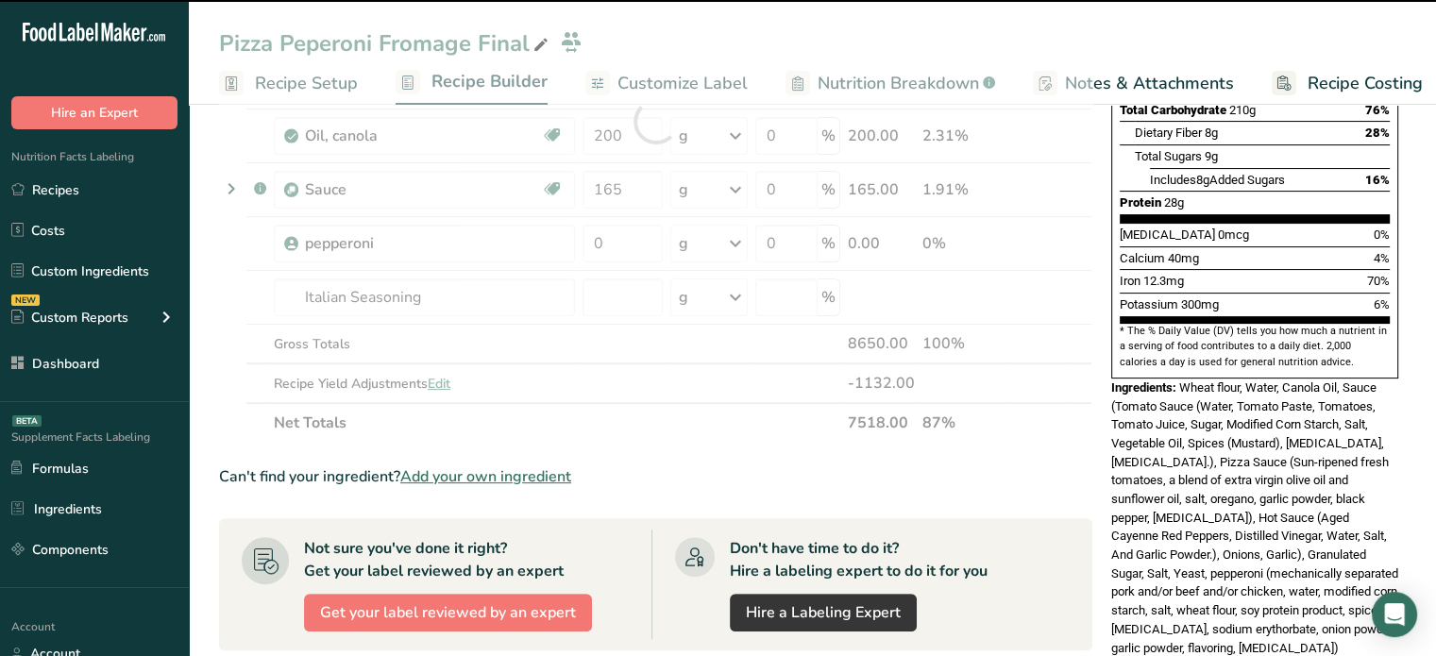
type input "0"
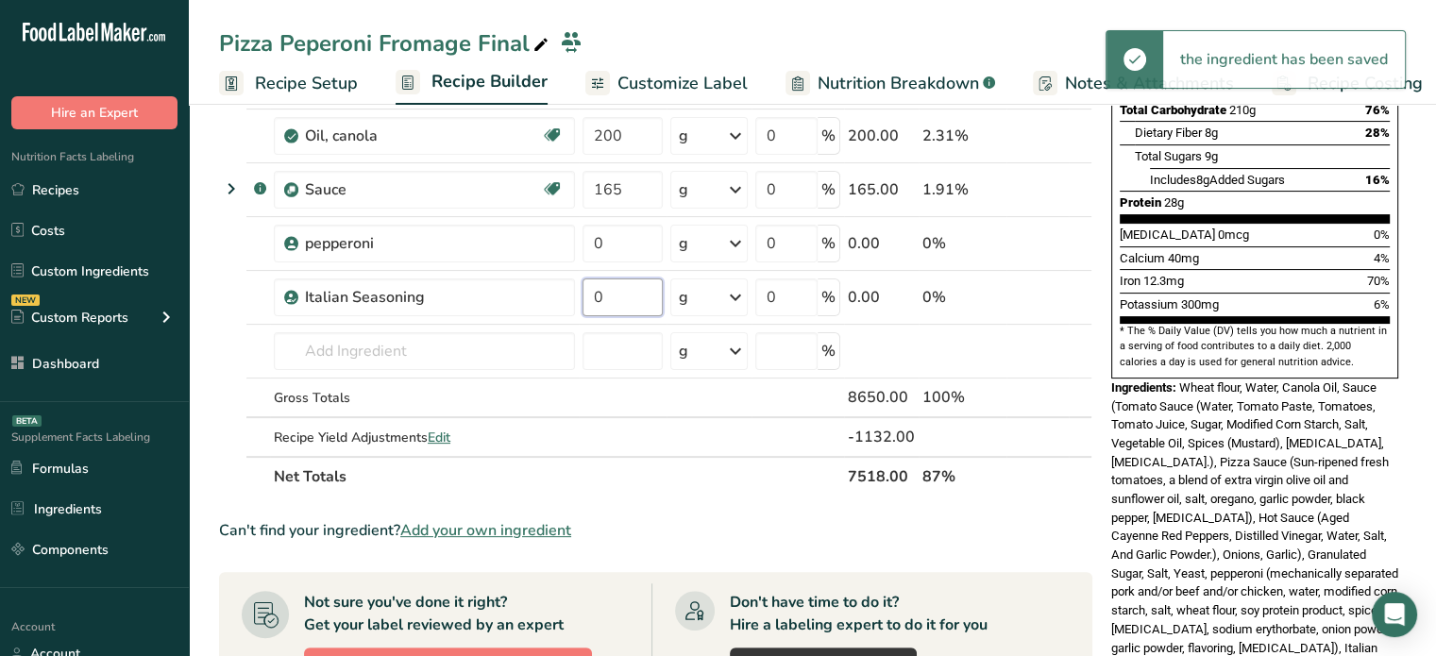
click at [635, 298] on input "0" at bounding box center [623, 298] width 80 height 38
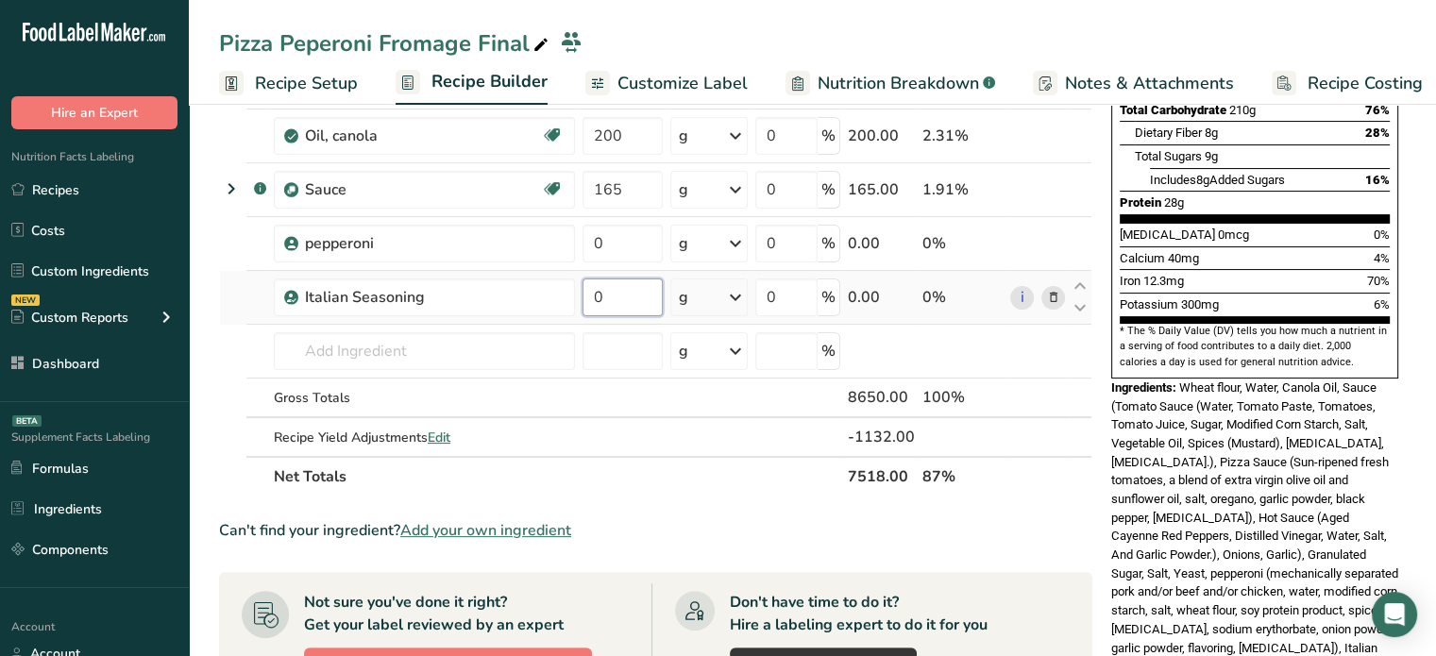
drag, startPoint x: 612, startPoint y: 296, endPoint x: 587, endPoint y: 297, distance: 24.6
click at [587, 297] on input "0" at bounding box center [623, 298] width 80 height 38
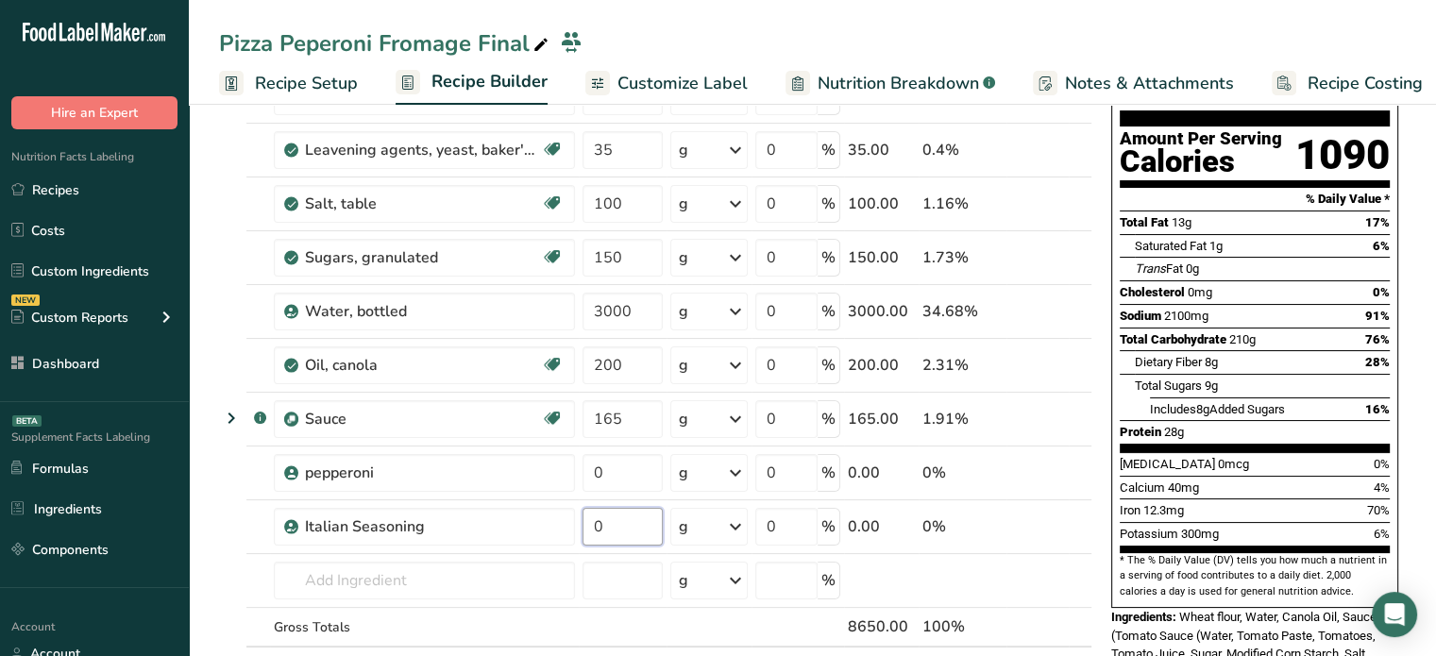
scroll to position [177, 0]
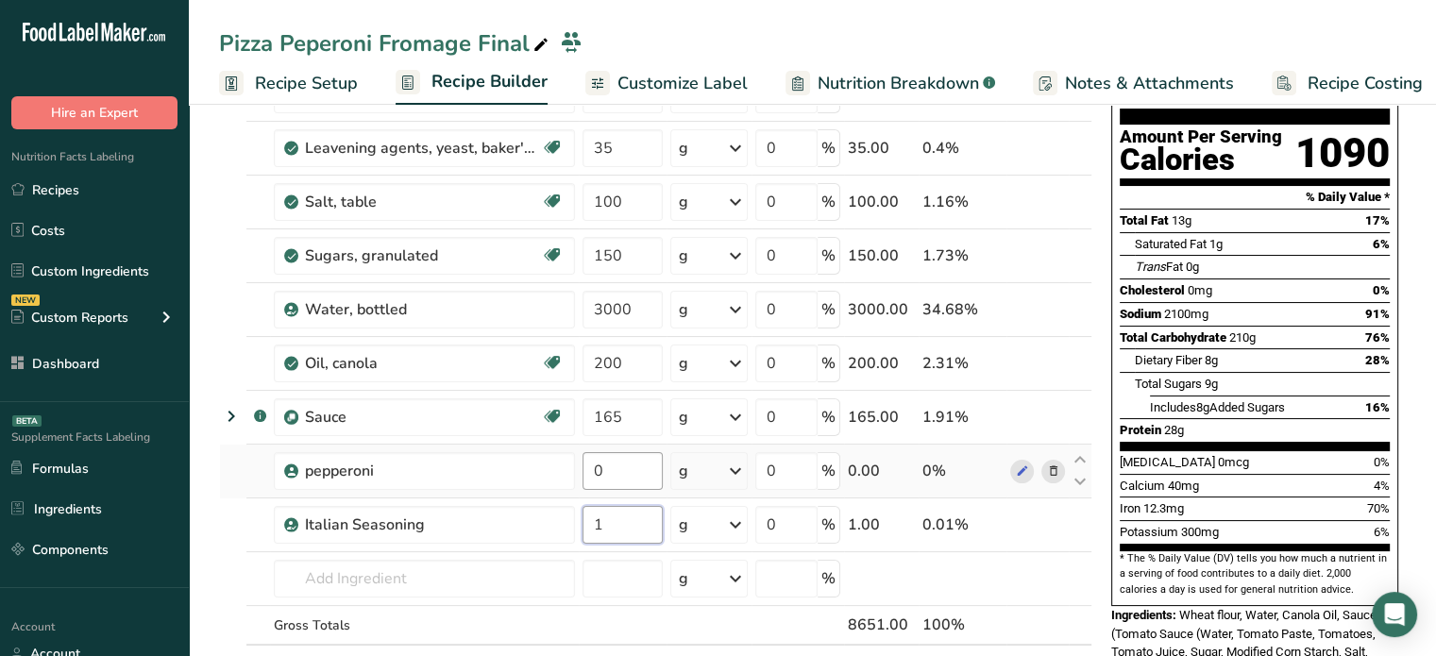
type input "1"
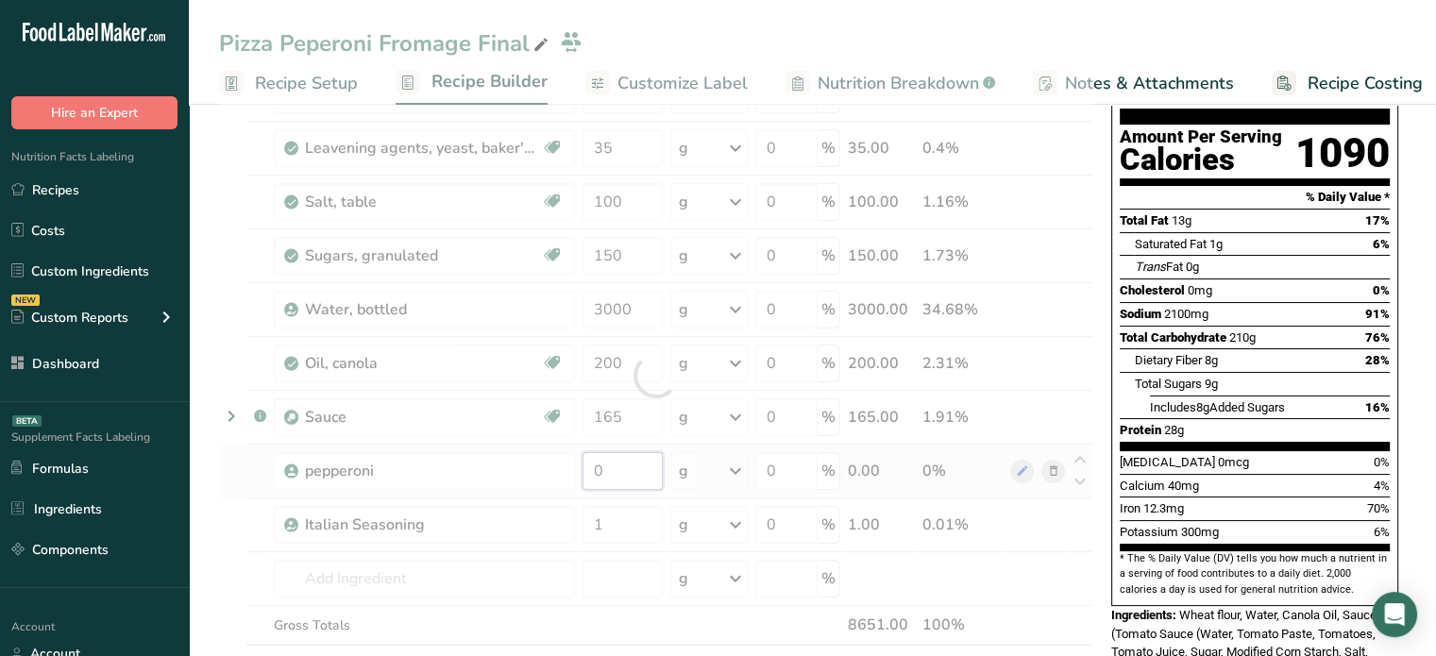
click at [617, 467] on div "Ingredient * Amount * Unit * Waste * .a-a{fill:#347362;}.b-a{fill:#fff;} Grams …" at bounding box center [656, 375] width 874 height 697
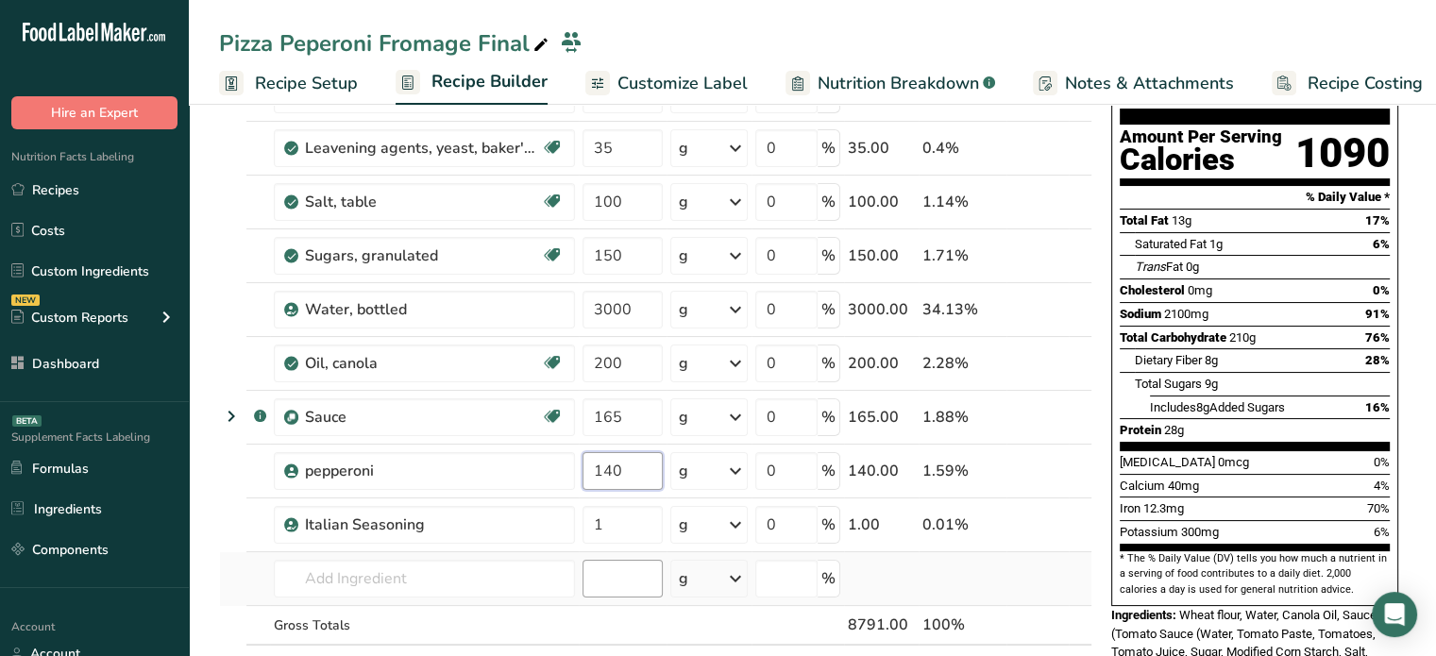
type input "140"
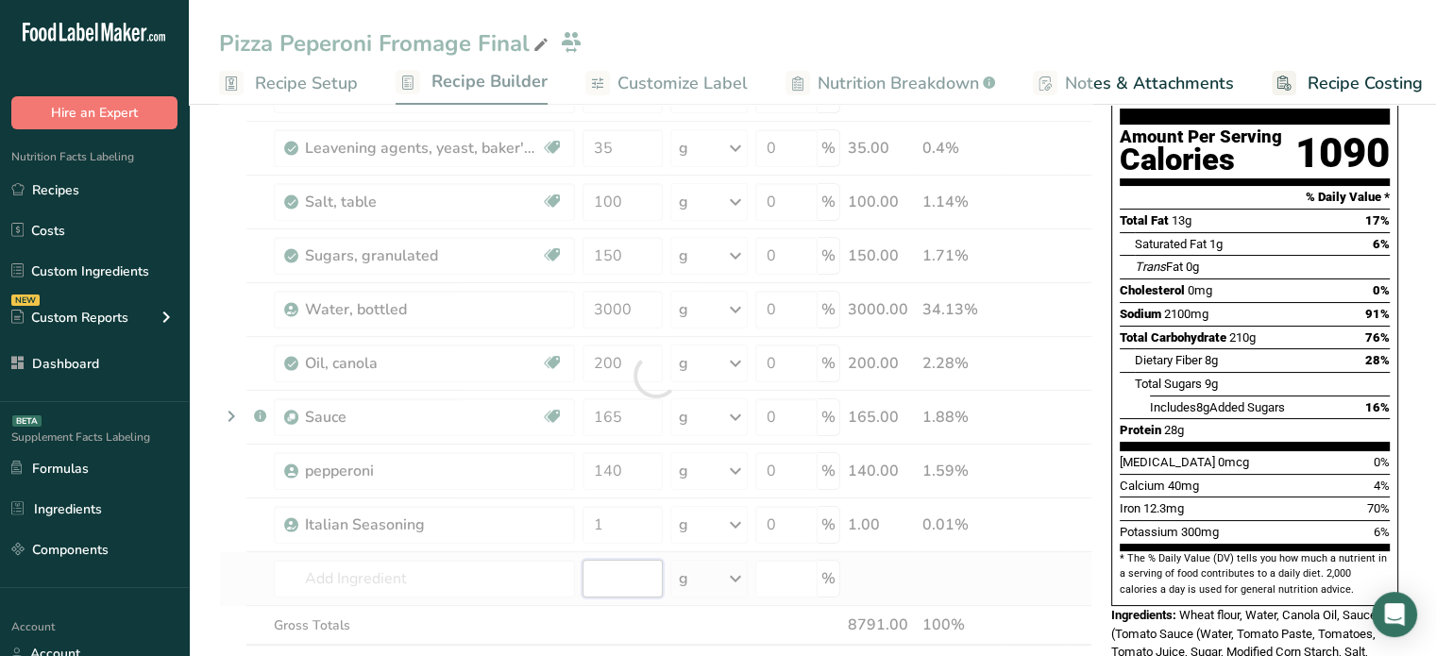
click at [620, 585] on div "Ingredient * Amount * Unit * Waste * .a-a{fill:#347362;}.b-a{fill:#fff;} Grams …" at bounding box center [656, 375] width 874 height 697
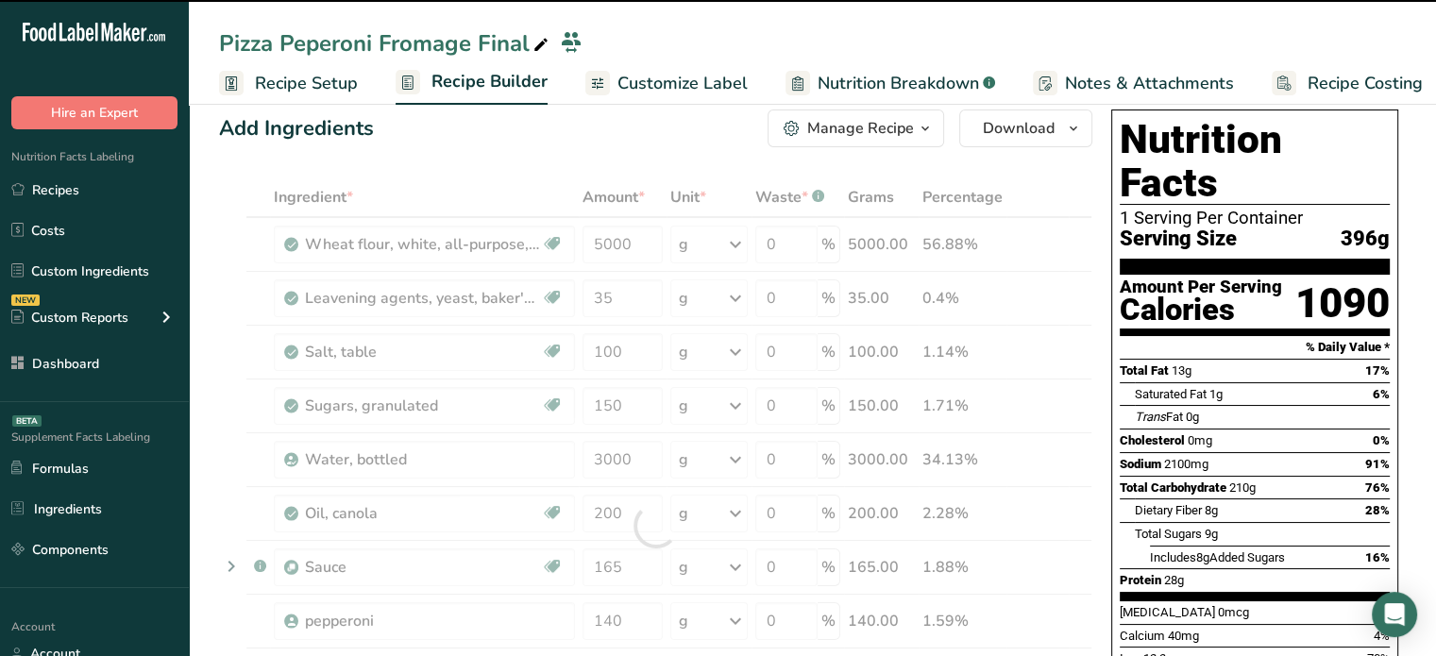
scroll to position [20, 0]
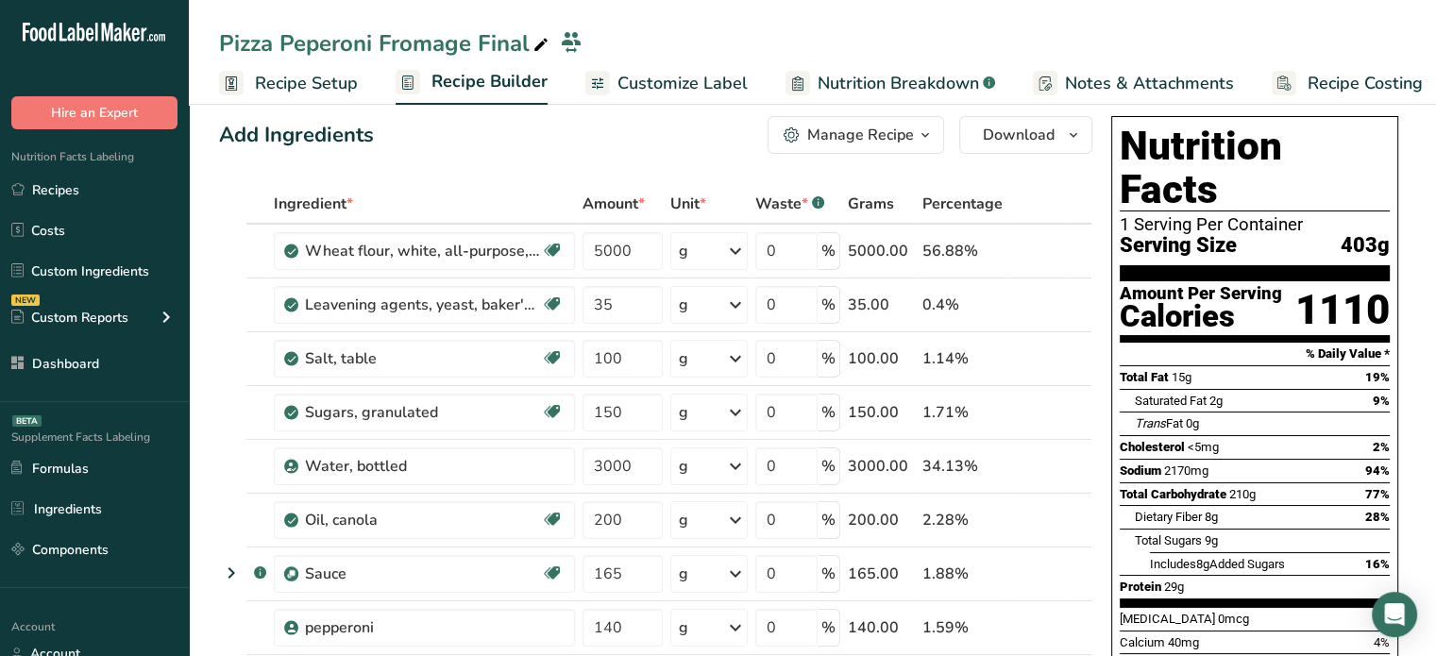
click at [283, 67] on link "Recipe Setup" at bounding box center [288, 83] width 139 height 42
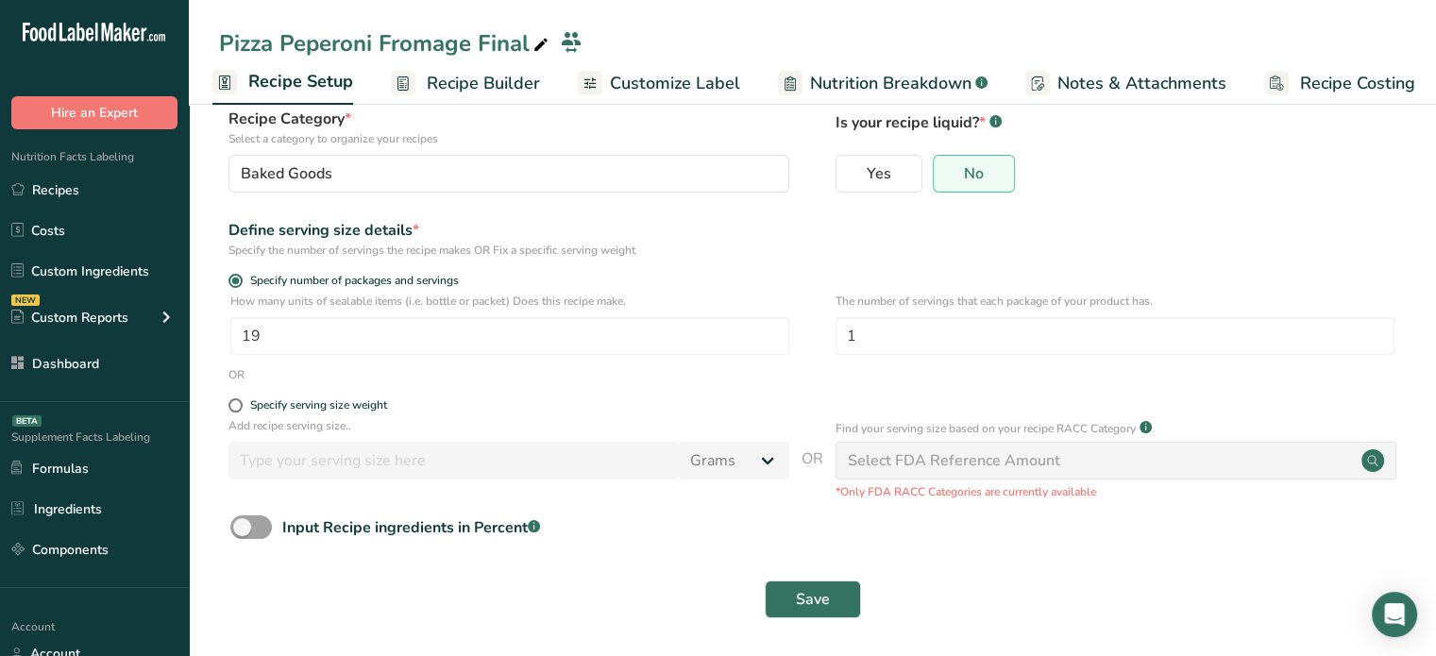
scroll to position [127, 0]
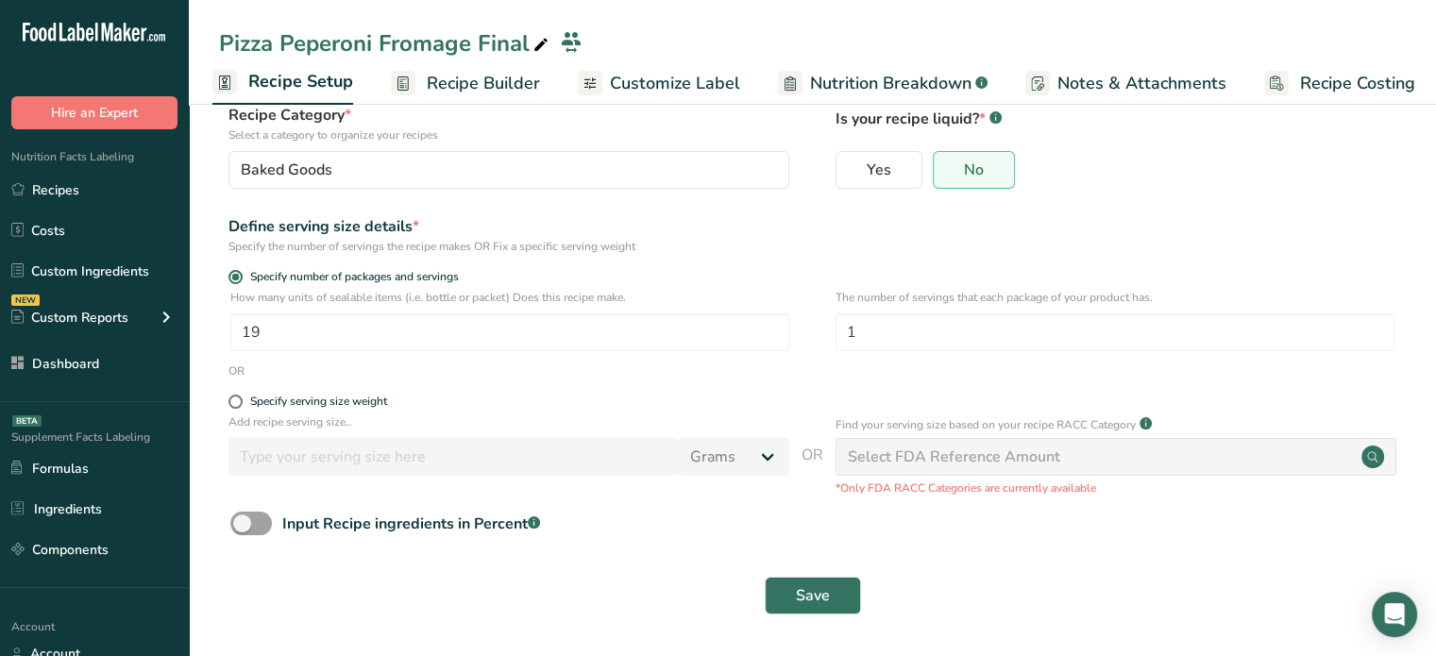
click at [517, 86] on span "Recipe Builder" at bounding box center [483, 83] width 113 height 25
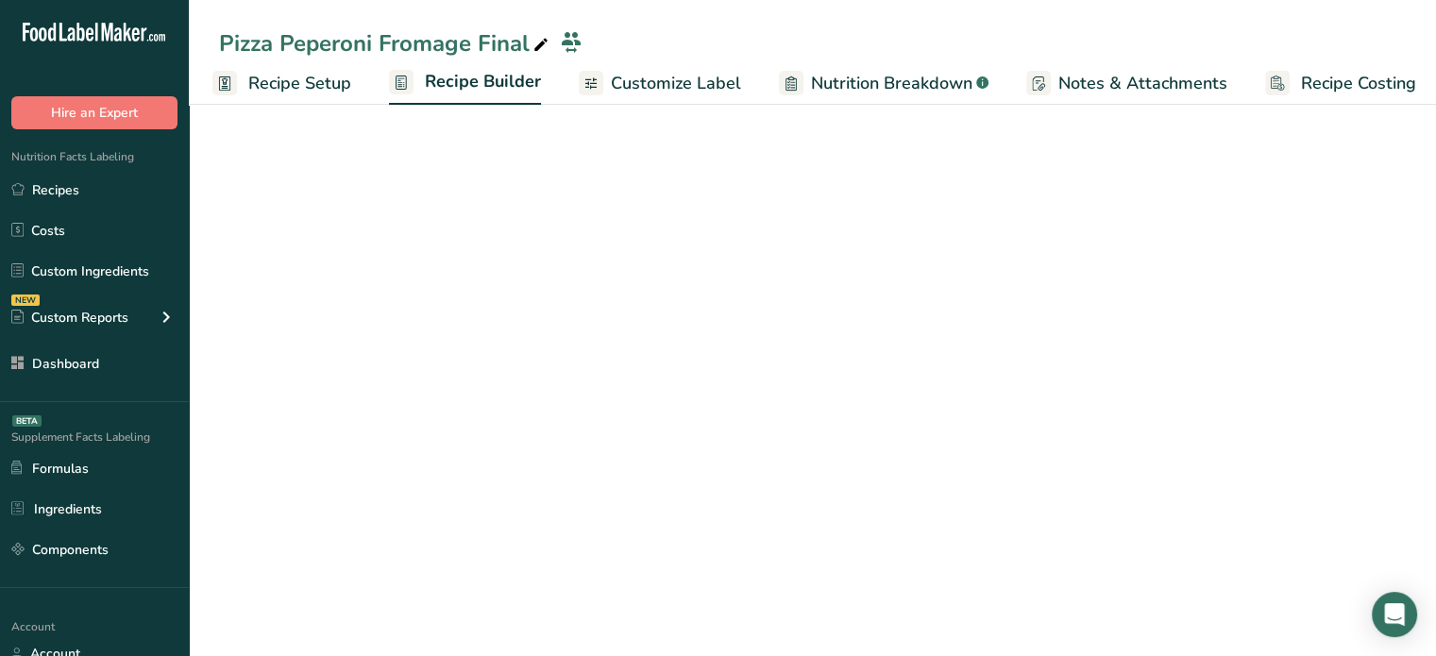
scroll to position [0, 16]
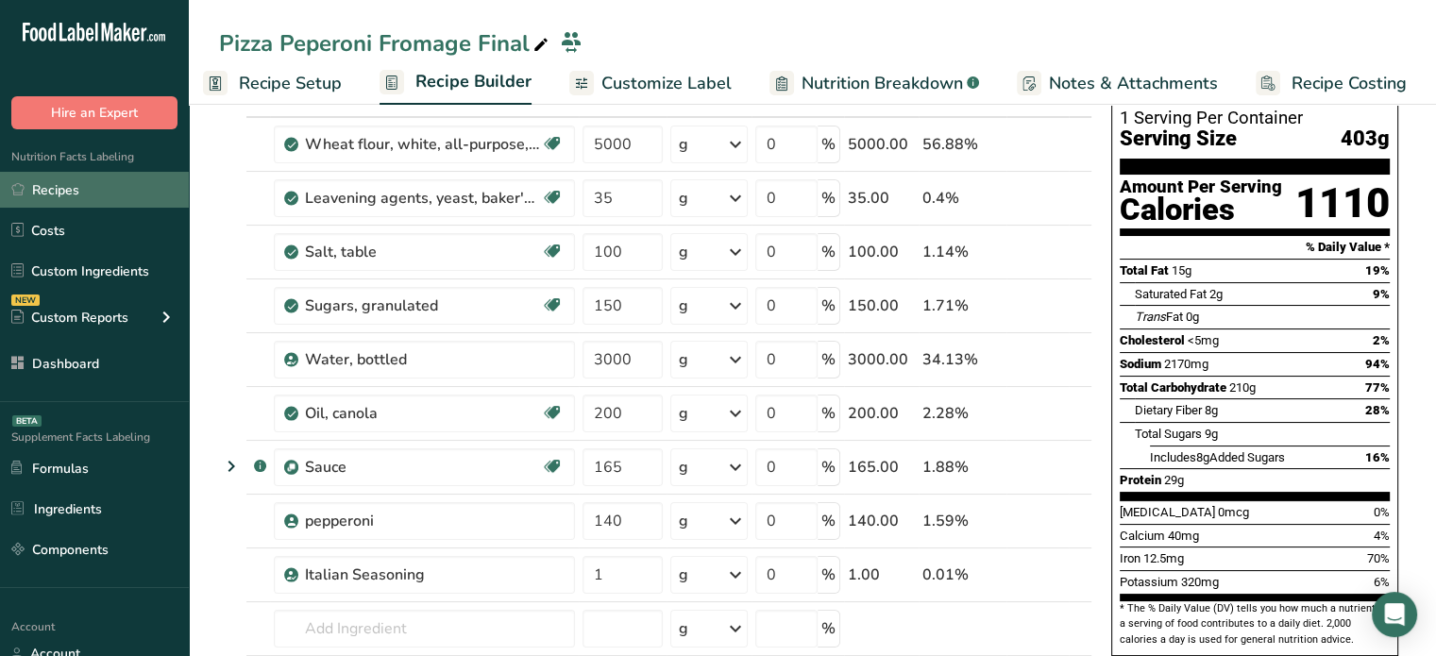
click at [163, 186] on link "Recipes" at bounding box center [94, 190] width 189 height 36
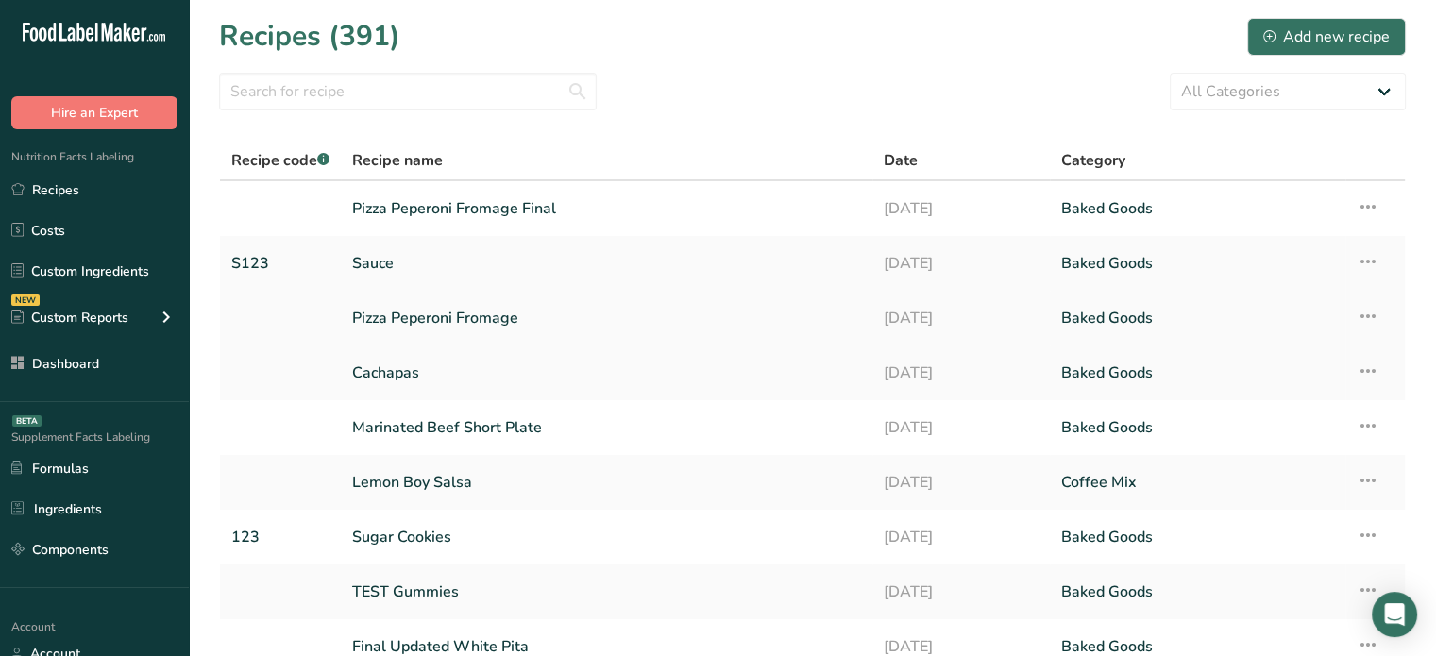
click at [446, 314] on link "Pizza Peperoni Fromage" at bounding box center [606, 318] width 509 height 40
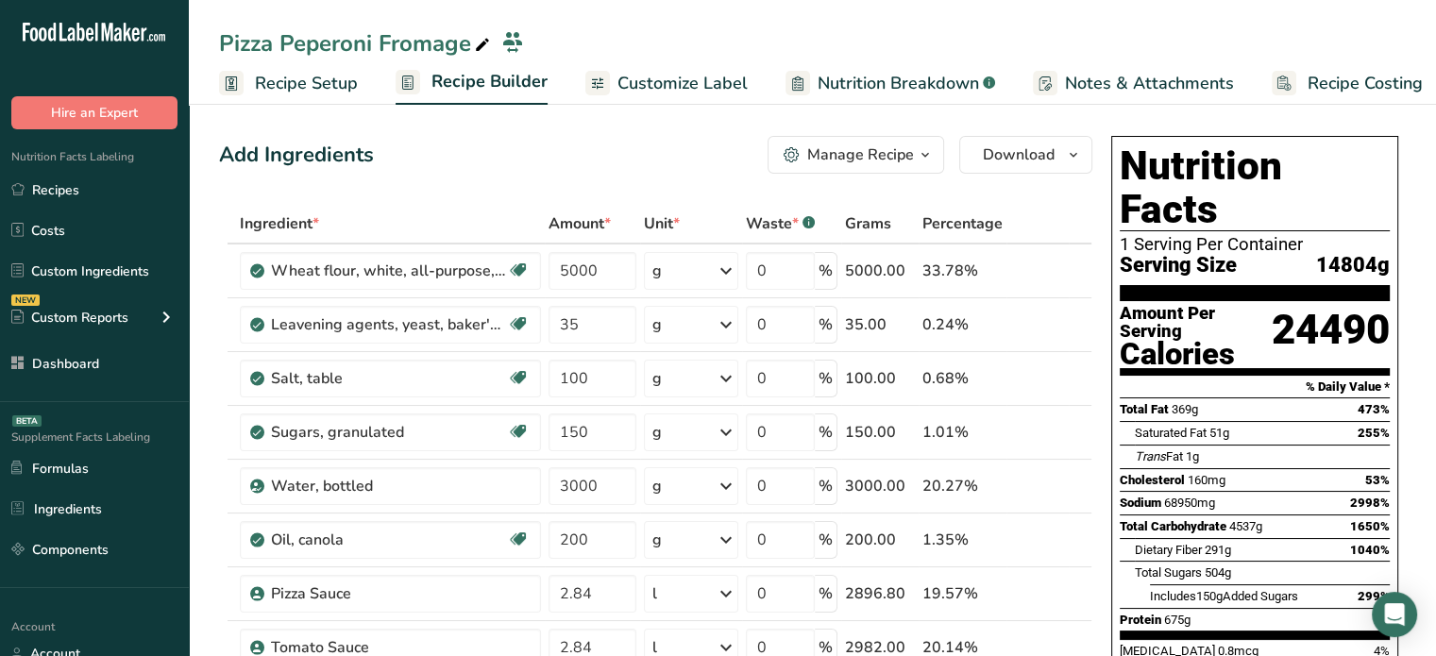
click at [460, 144] on div "Add Ingredients Manage Recipe Delete Recipe Duplicate Recipe Scale Recipe Save …" at bounding box center [656, 155] width 874 height 38
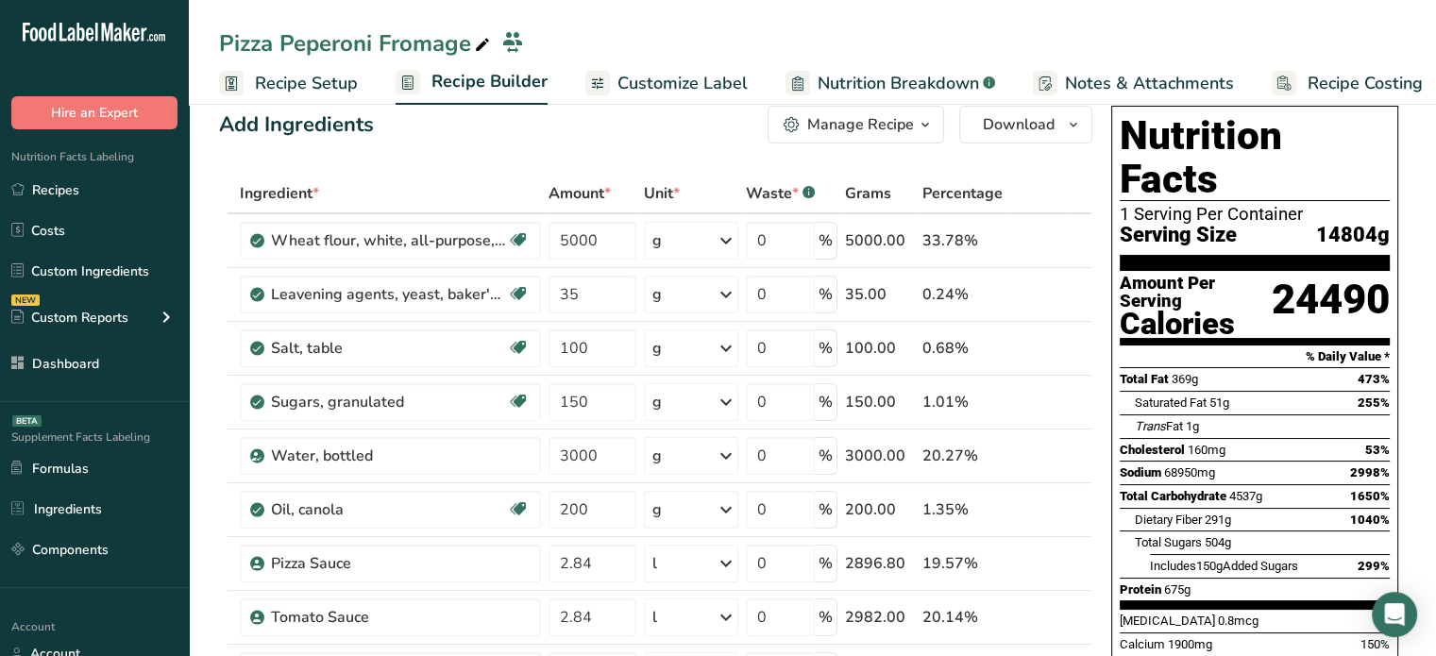
scroll to position [16, 0]
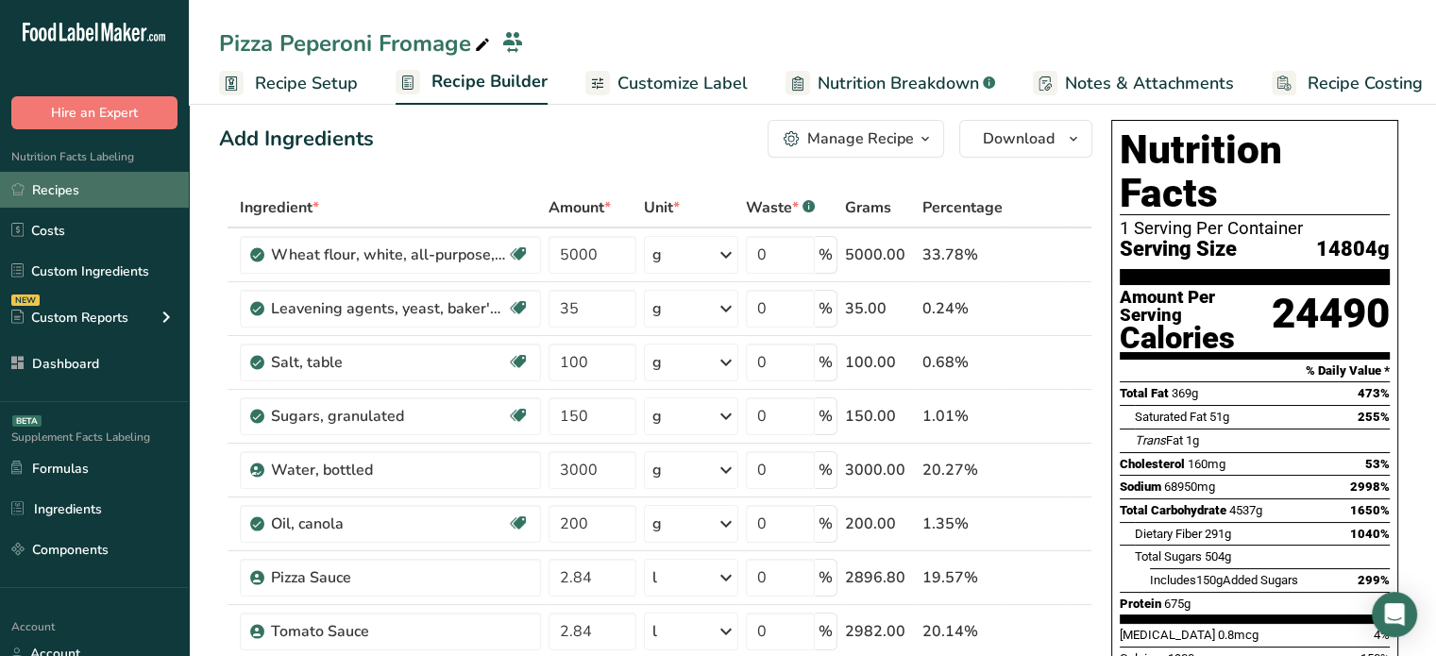
click at [92, 191] on link "Recipes" at bounding box center [94, 190] width 189 height 36
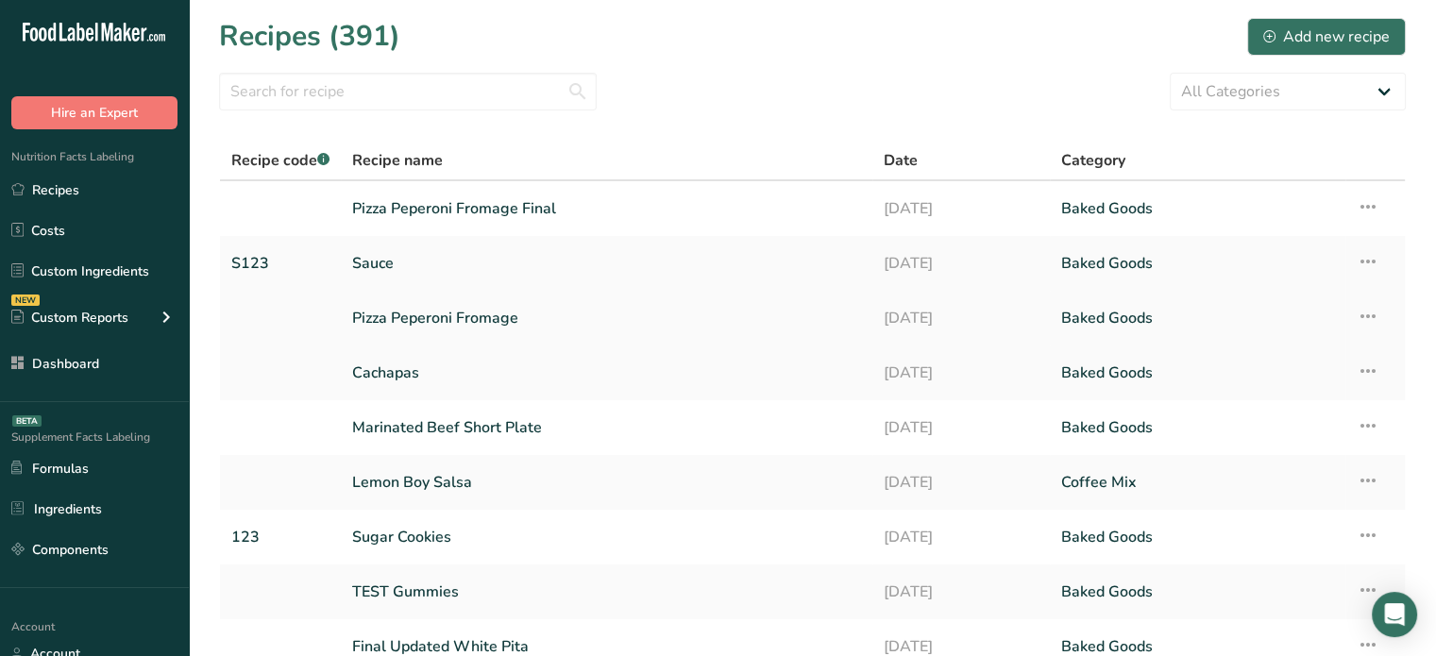
click at [416, 315] on link "Pizza Peperoni Fromage" at bounding box center [606, 318] width 509 height 40
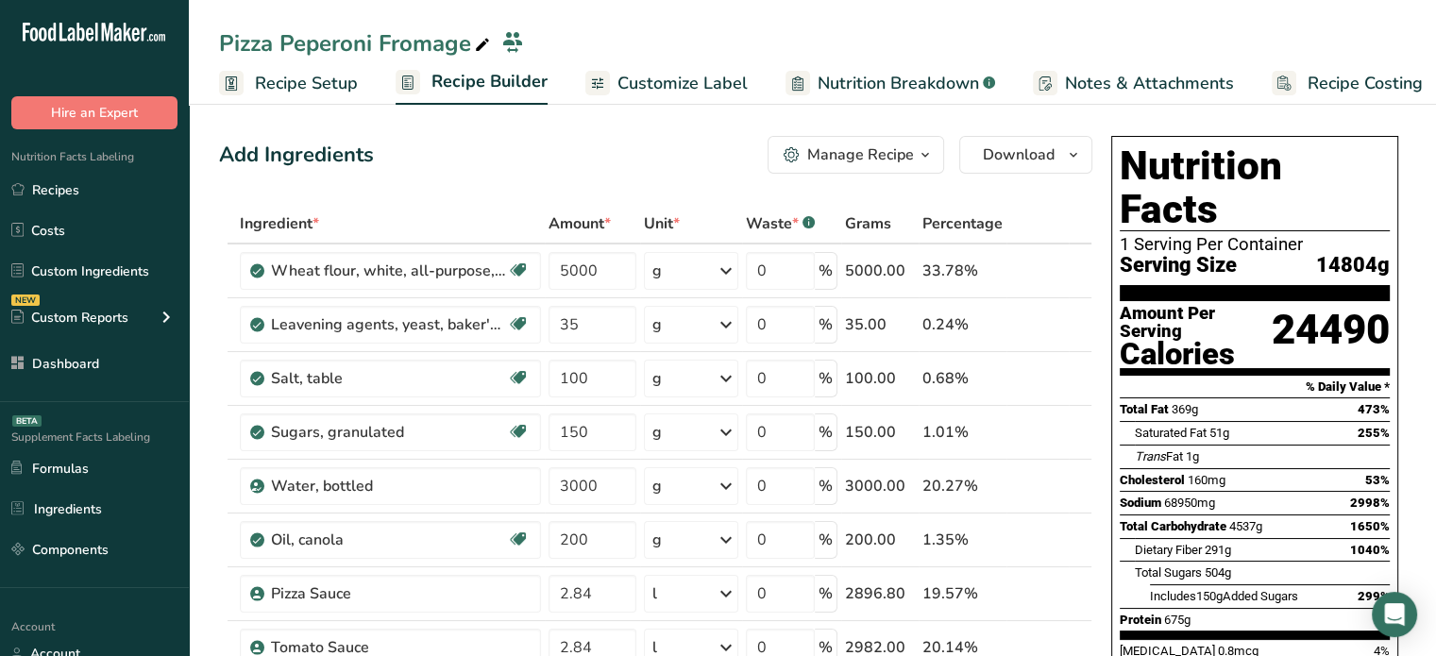
click at [479, 47] on icon at bounding box center [482, 45] width 17 height 26
drag, startPoint x: 479, startPoint y: 47, endPoint x: 215, endPoint y: 37, distance: 263.7
click at [215, 37] on div "Pizza Peperoni Fromage" at bounding box center [813, 45] width 1248 height 38
type input "Dough Mix"
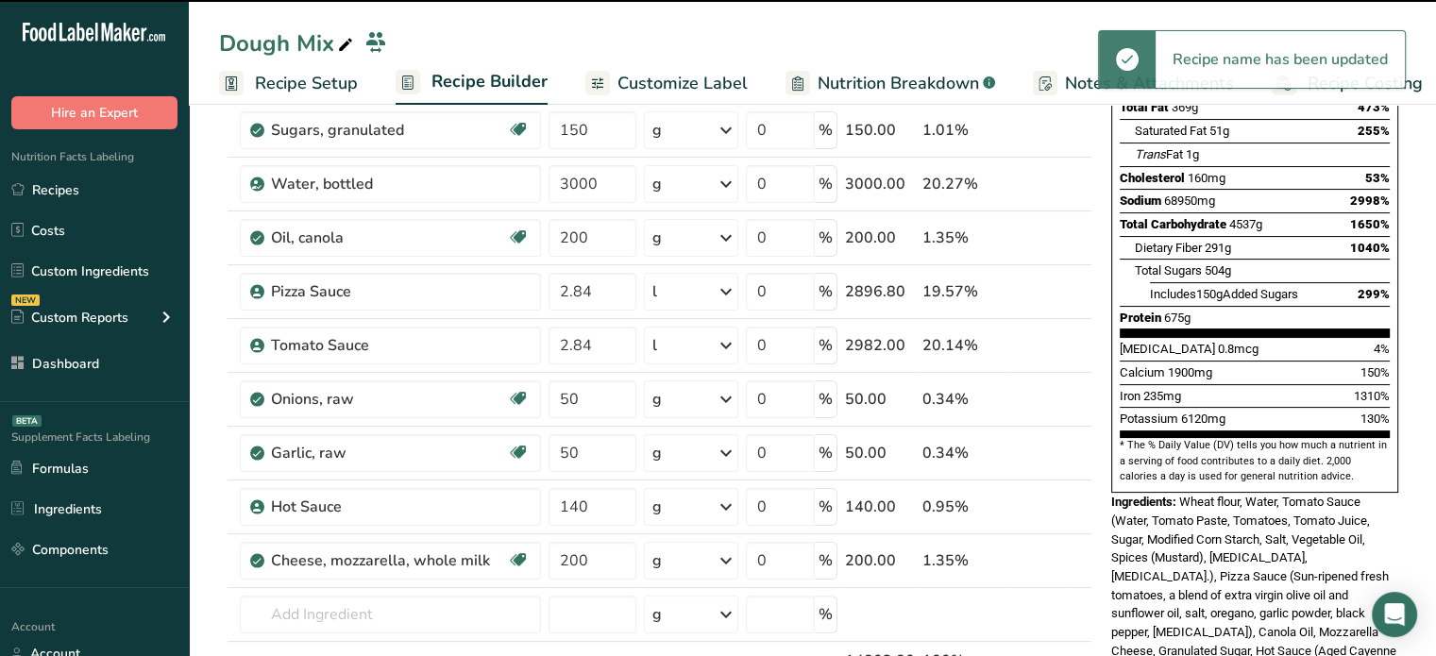
scroll to position [320, 0]
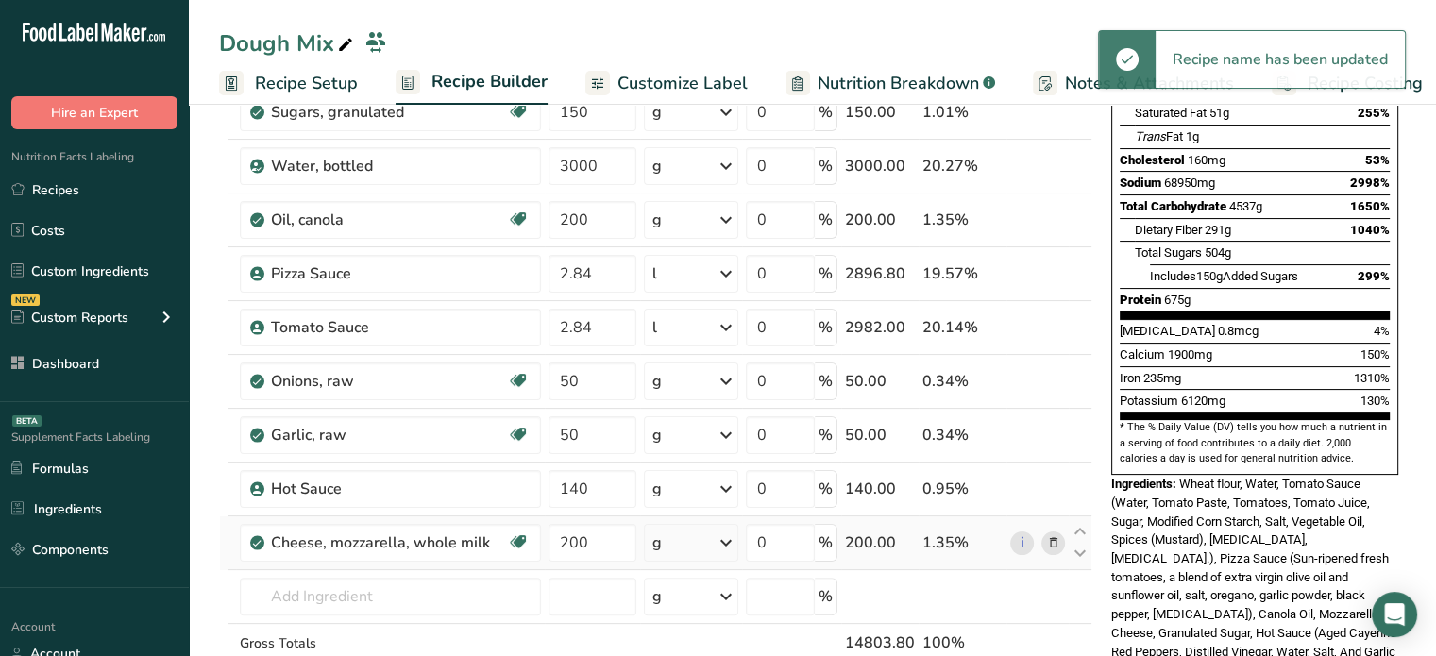
click at [1054, 543] on icon at bounding box center [1052, 544] width 13 height 20
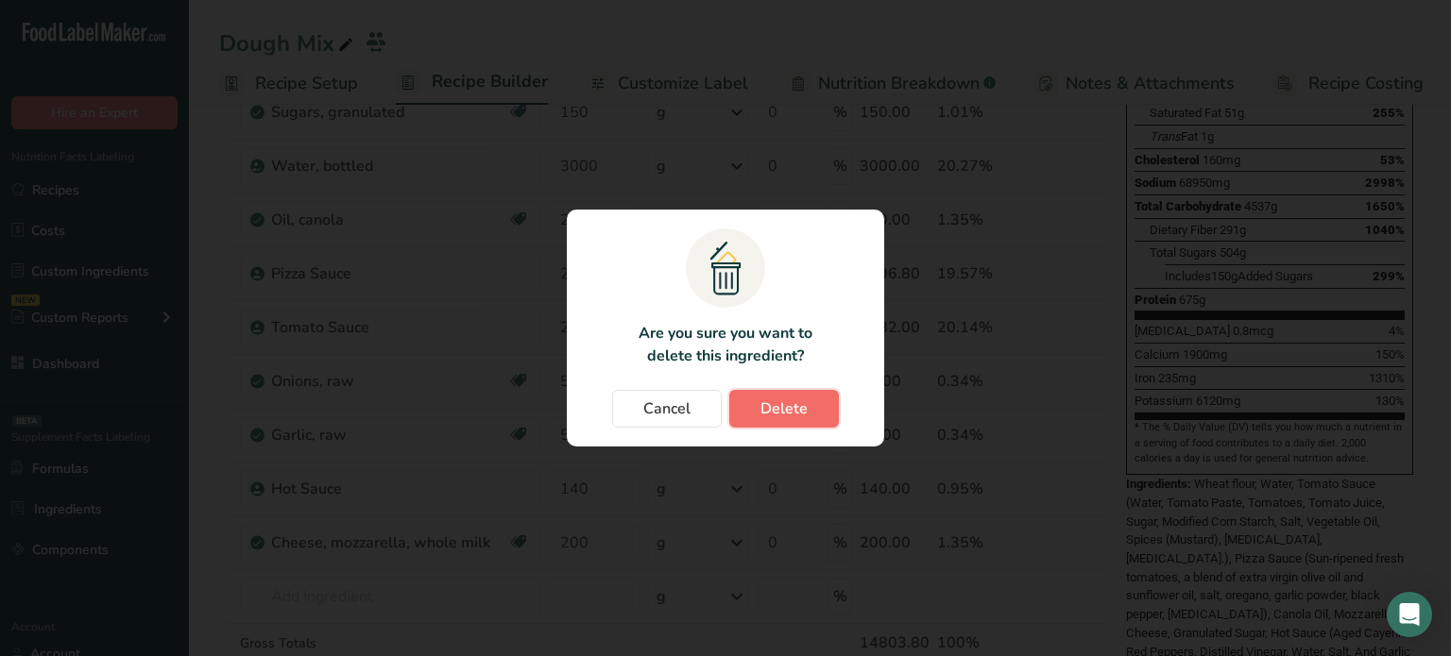
click at [808, 421] on button "Delete" at bounding box center [784, 409] width 110 height 38
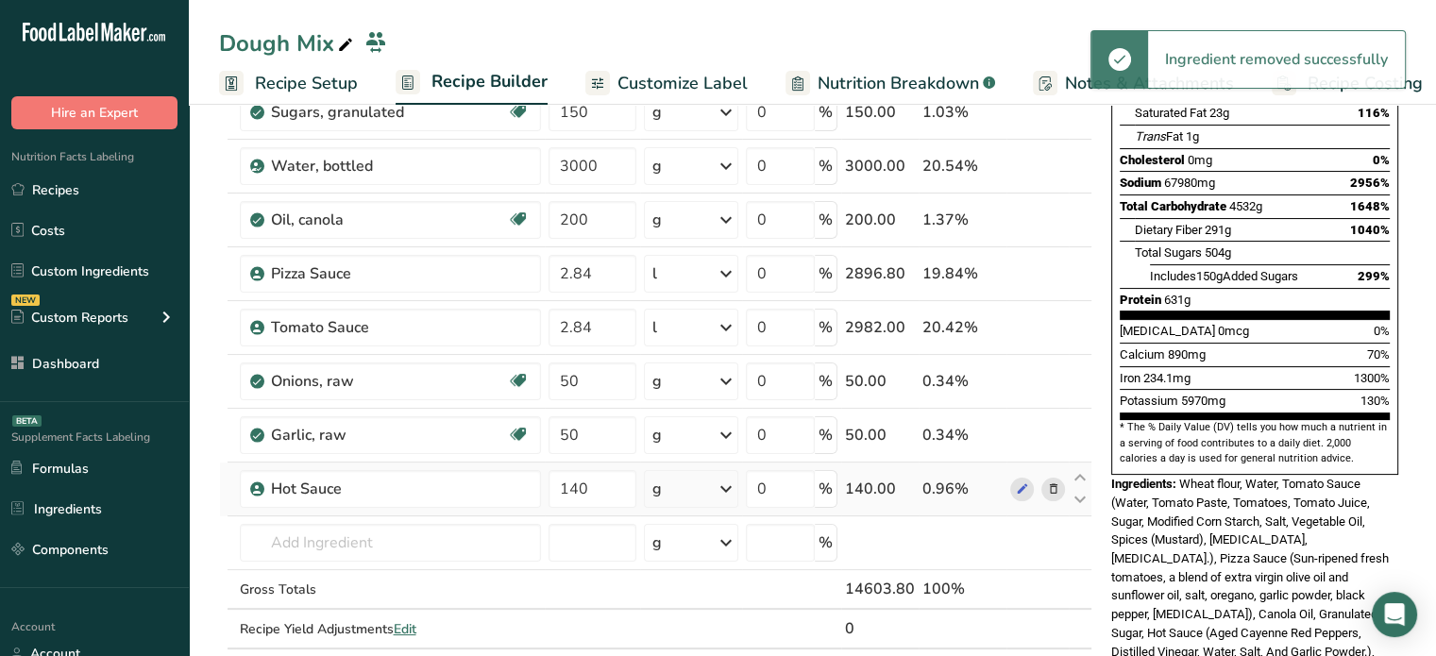
click at [1055, 490] on icon at bounding box center [1052, 490] width 13 height 20
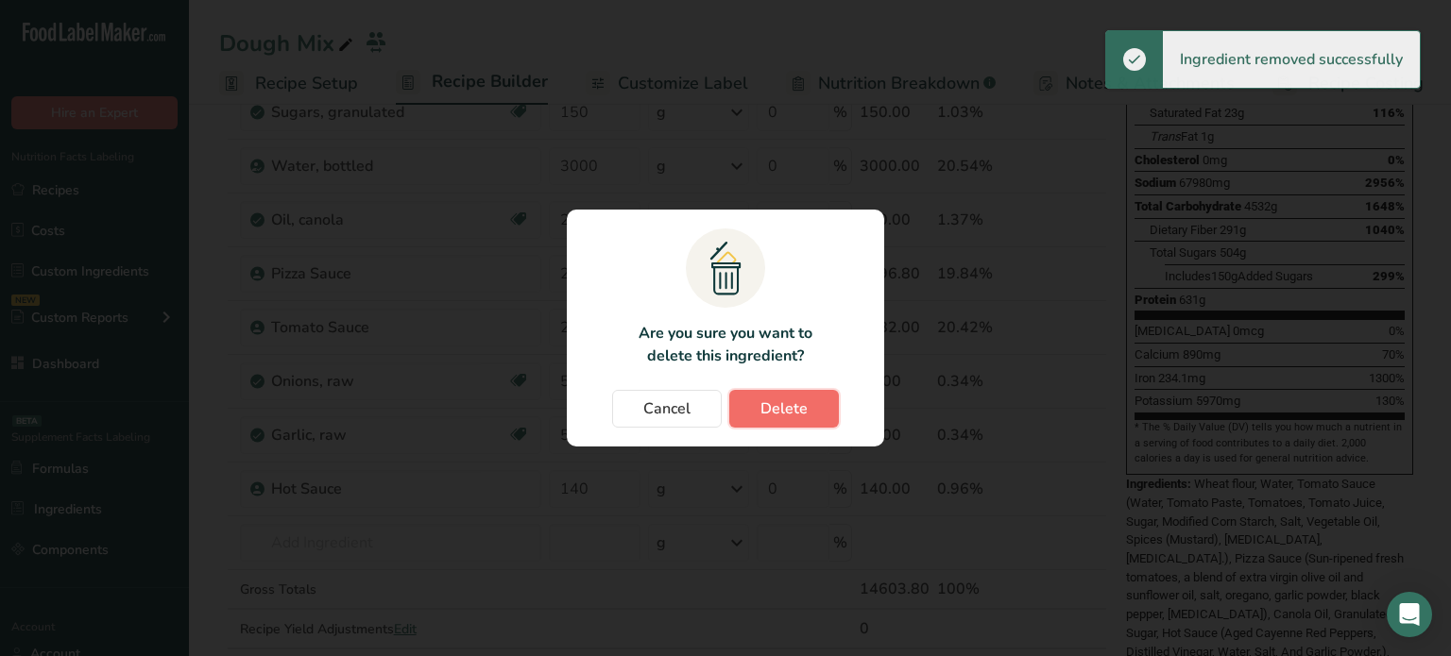
click at [805, 416] on span "Delete" at bounding box center [783, 409] width 47 height 23
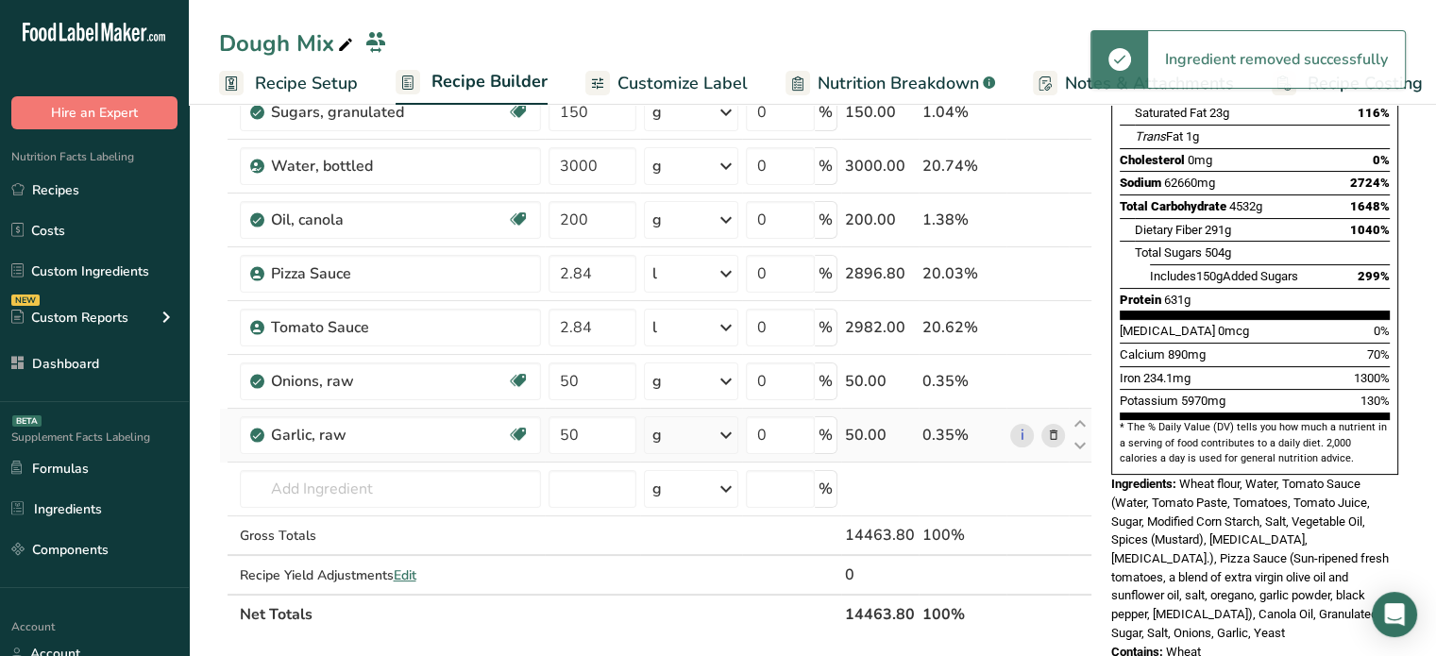
click at [1055, 437] on icon at bounding box center [1052, 436] width 13 height 20
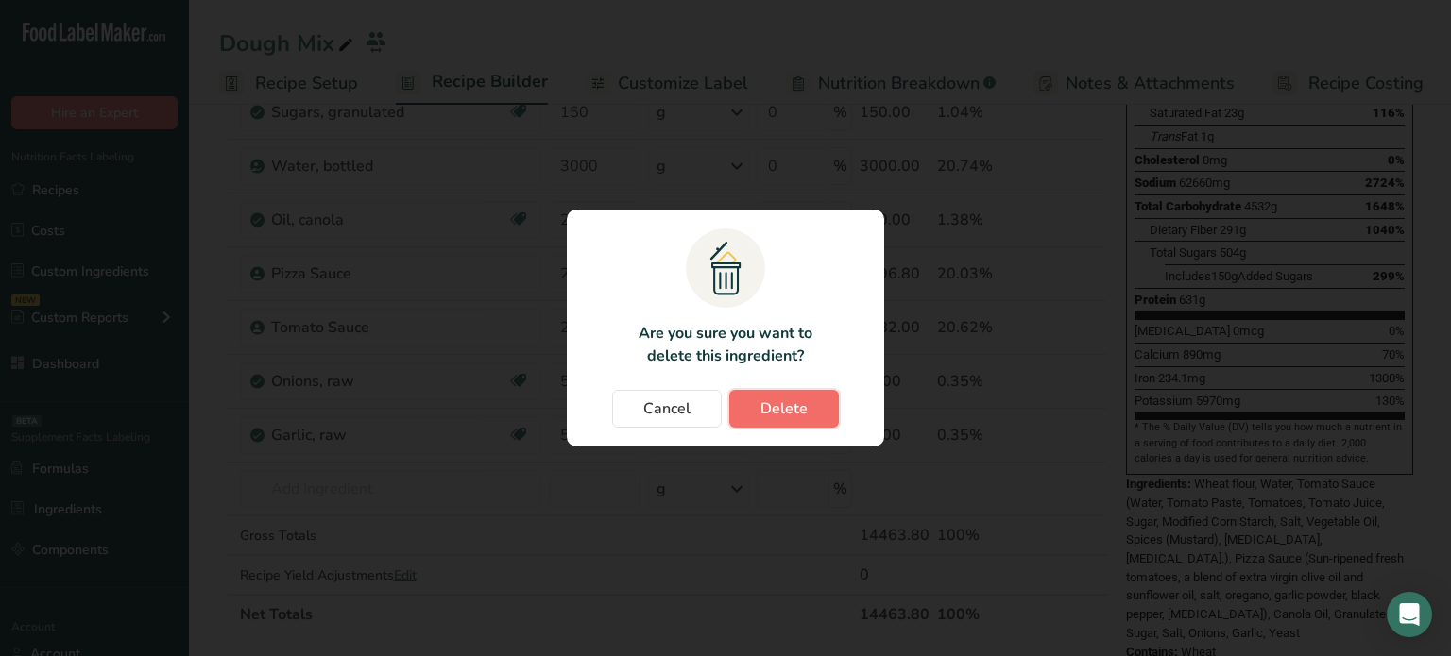
click at [781, 415] on span "Delete" at bounding box center [783, 409] width 47 height 23
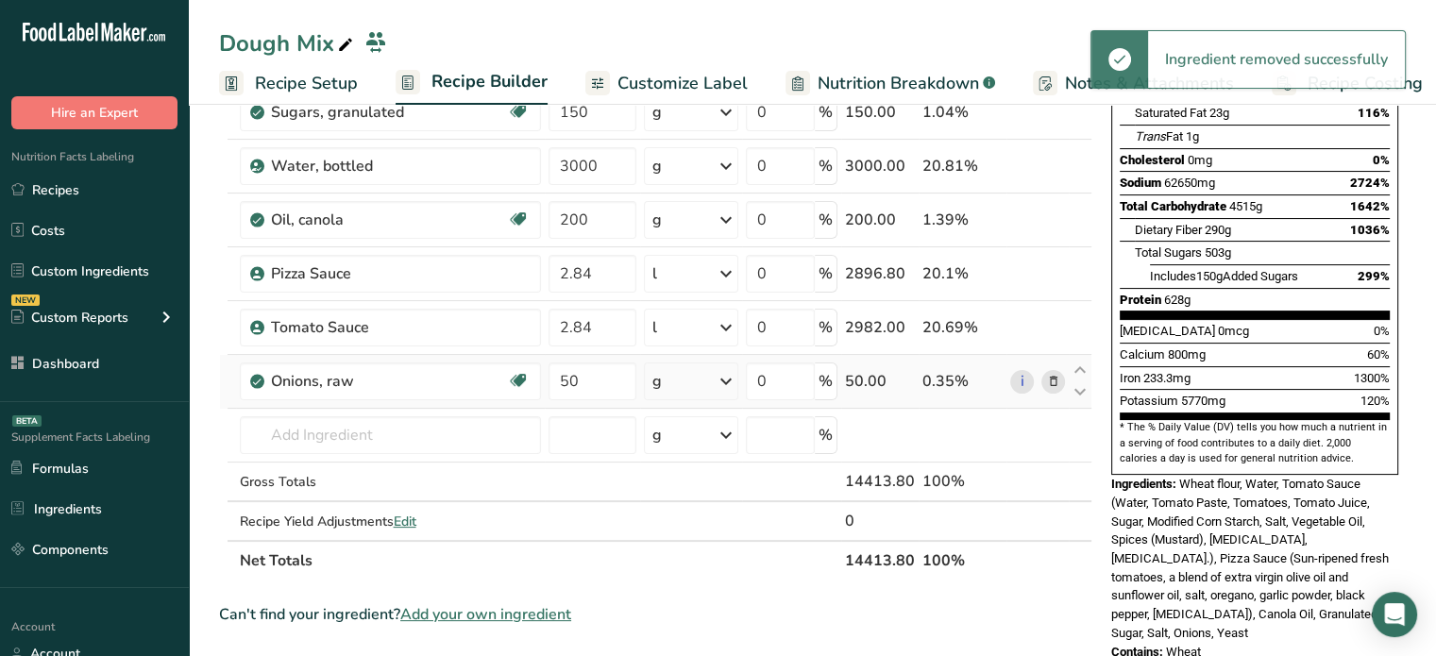
click at [1043, 383] on span at bounding box center [1053, 381] width 23 height 23
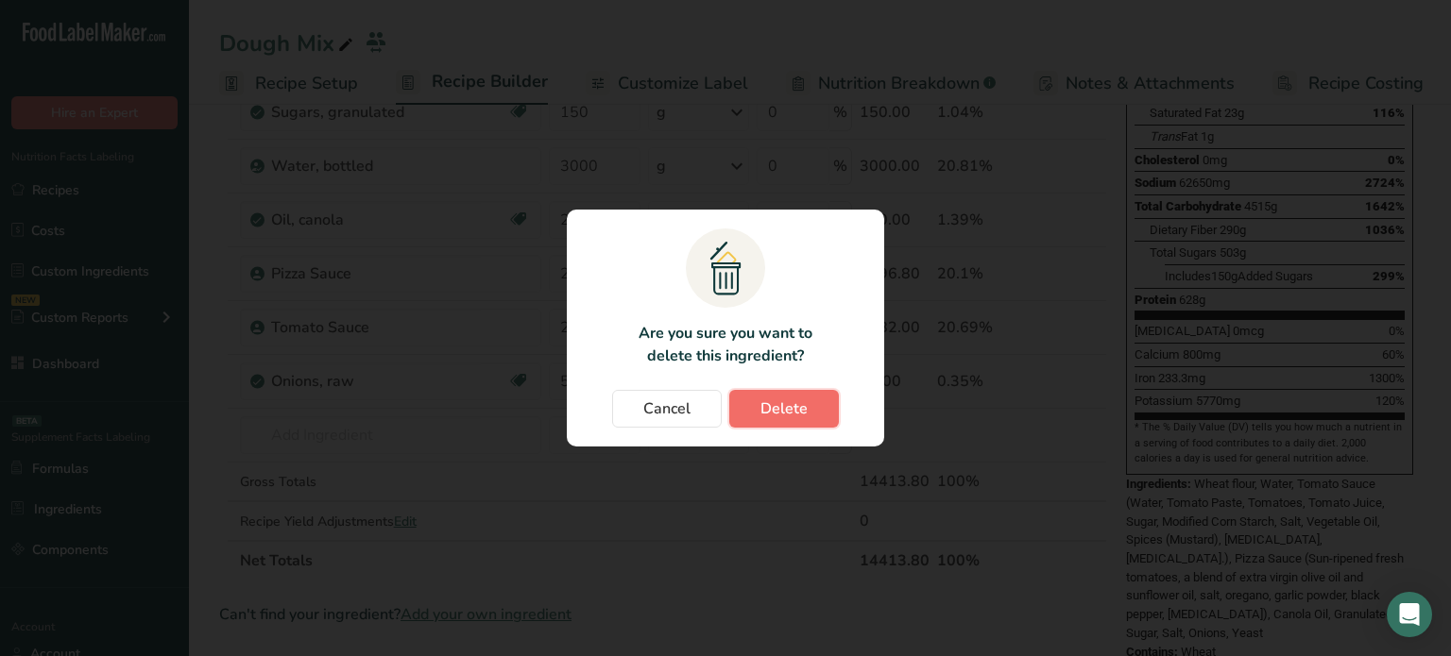
click at [786, 403] on span "Delete" at bounding box center [783, 409] width 47 height 23
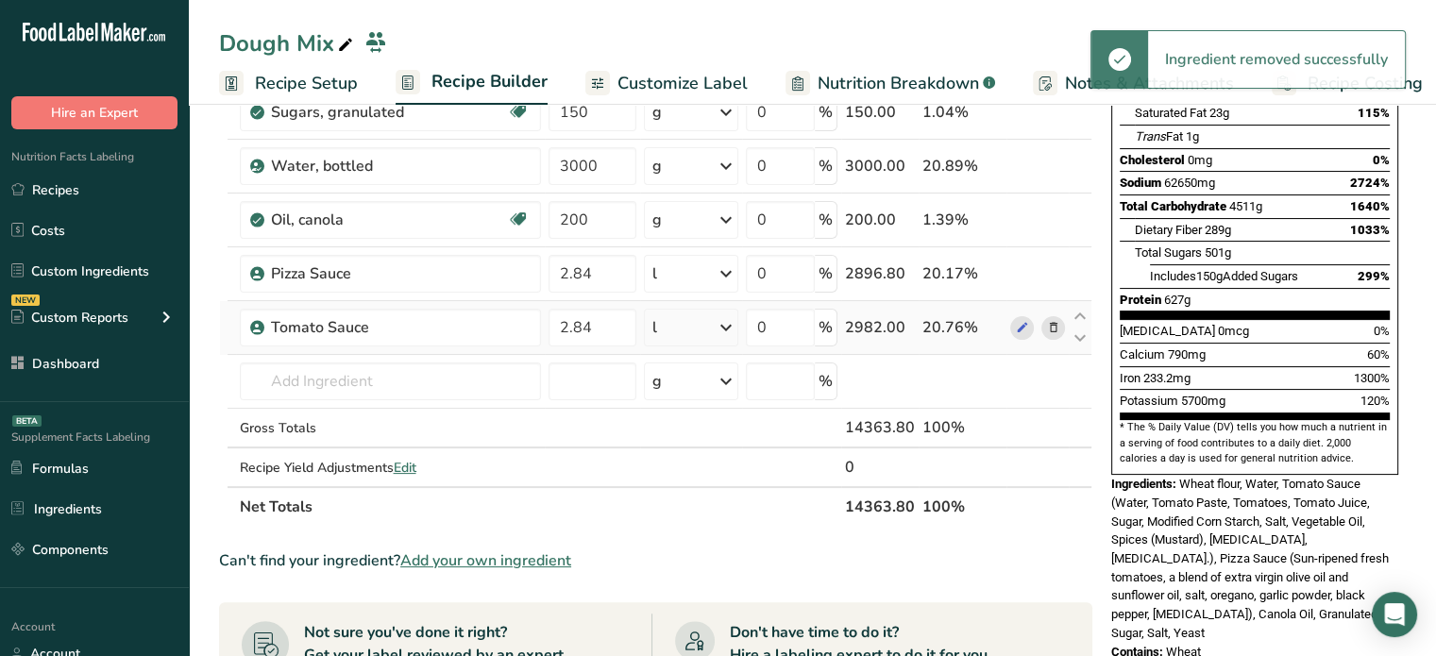
click at [1057, 327] on icon at bounding box center [1052, 328] width 13 height 20
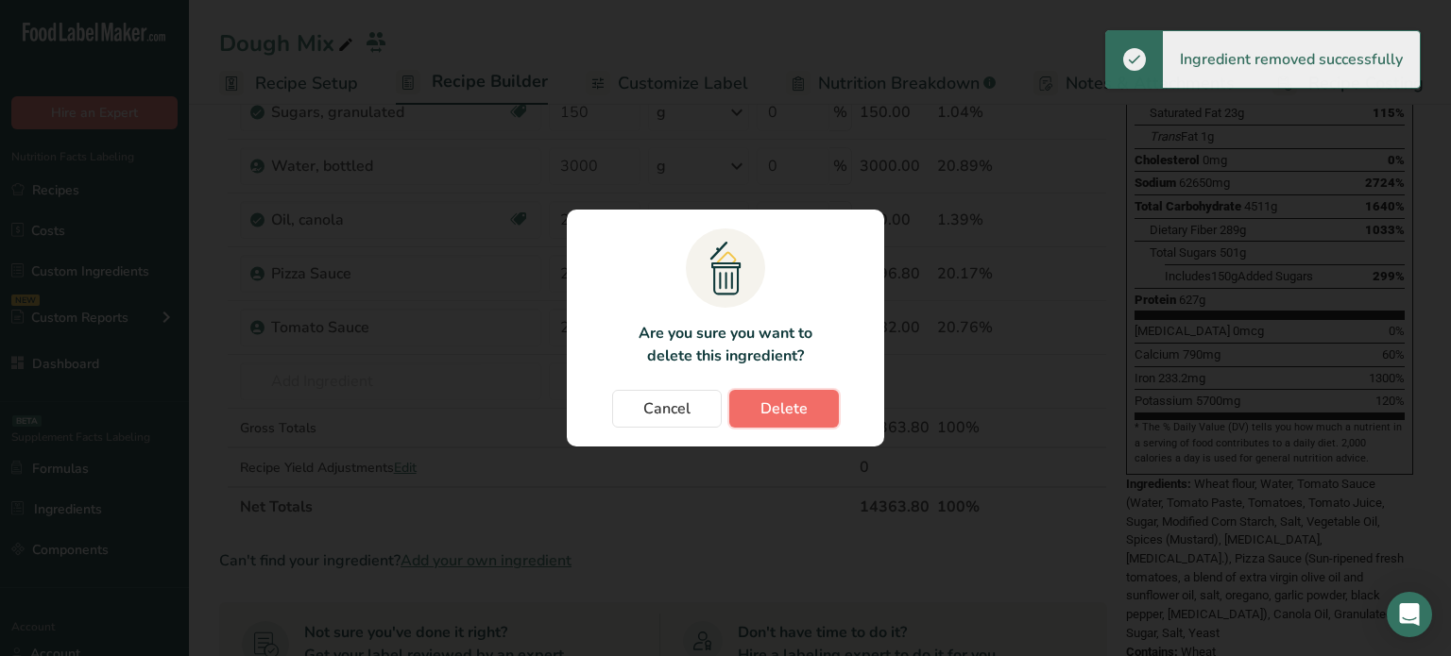
click at [789, 415] on span "Delete" at bounding box center [783, 409] width 47 height 23
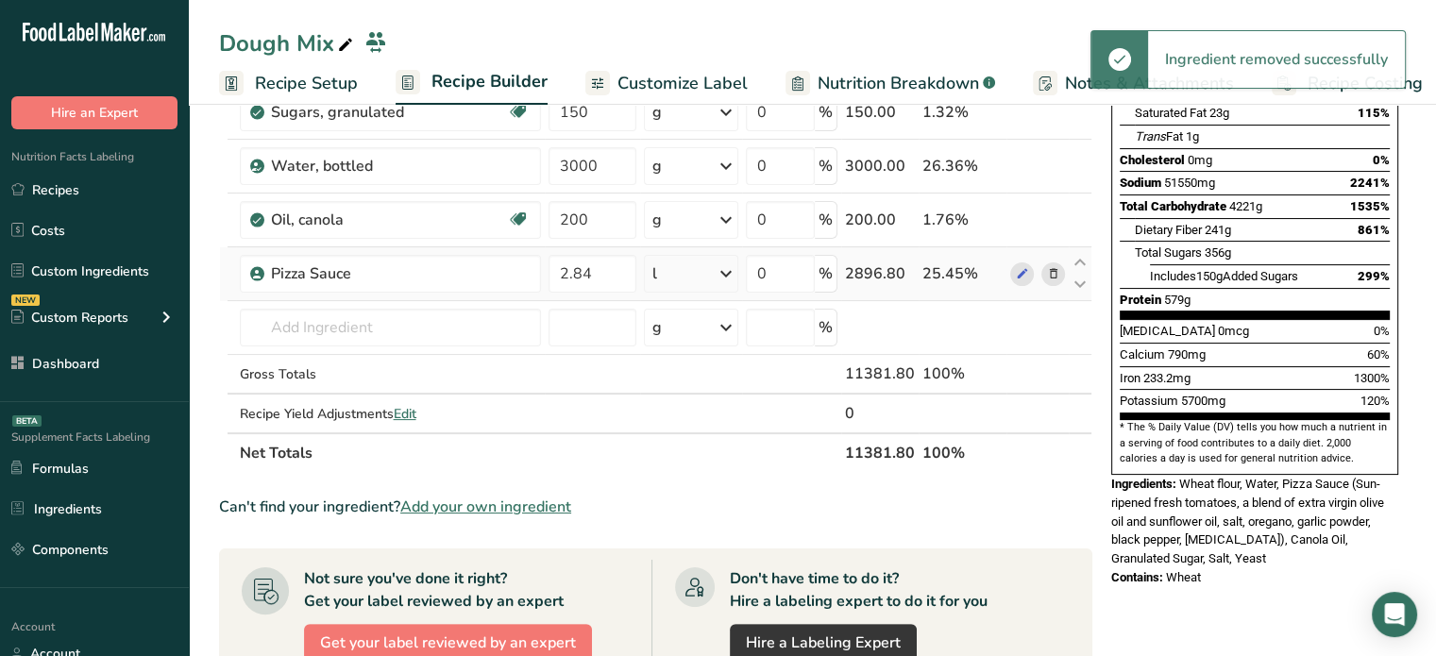
click at [1053, 266] on icon at bounding box center [1052, 274] width 13 height 20
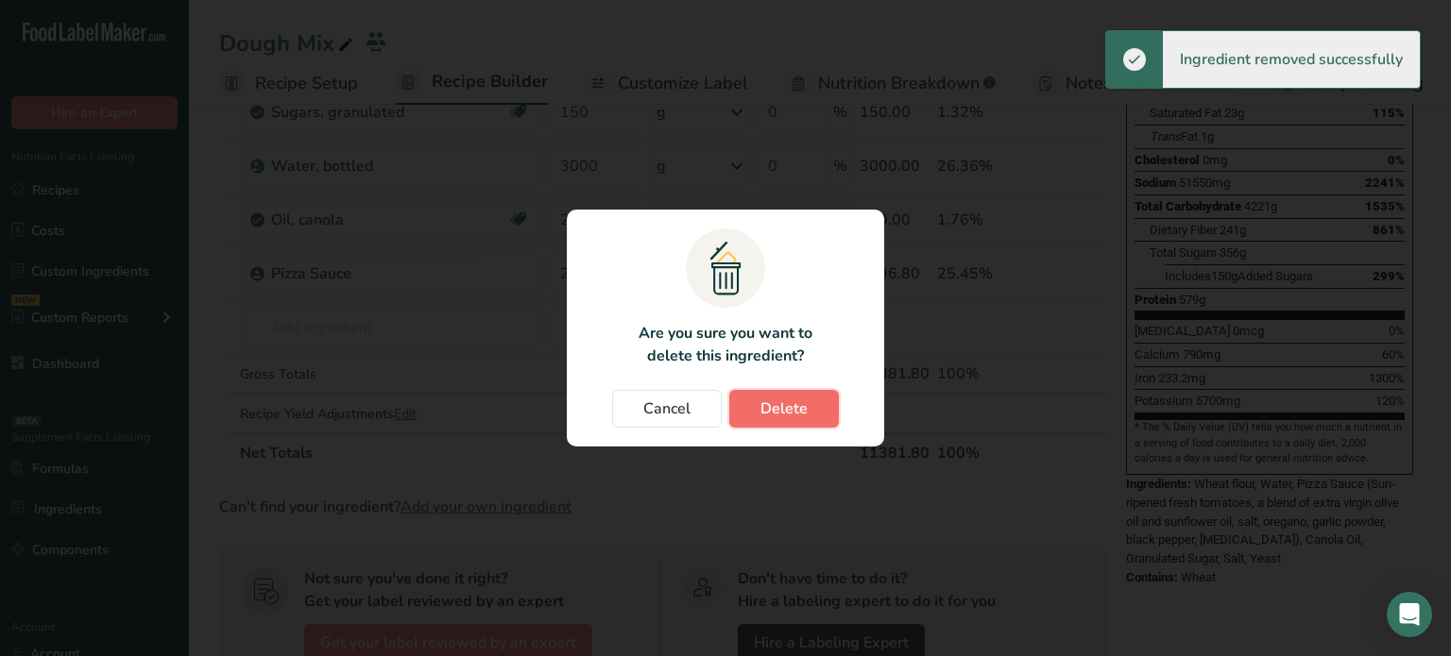
click at [790, 399] on span "Delete" at bounding box center [783, 409] width 47 height 23
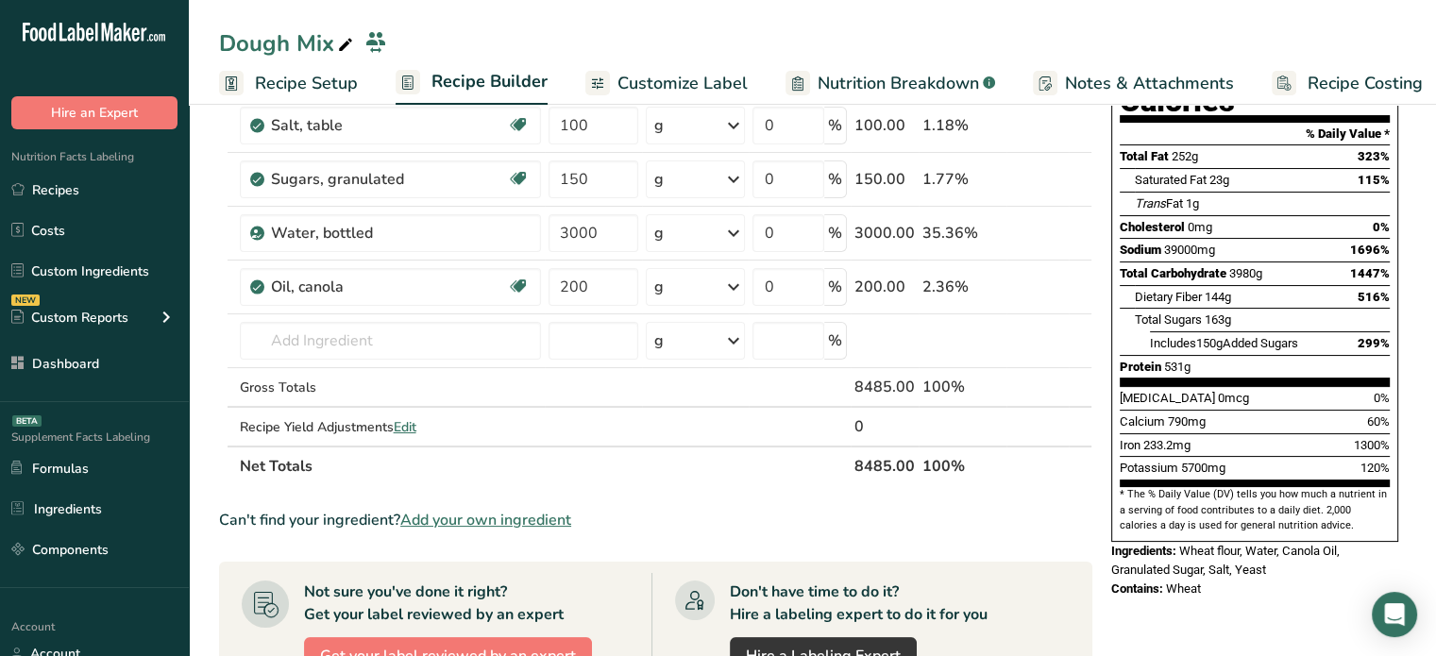
scroll to position [226, 0]
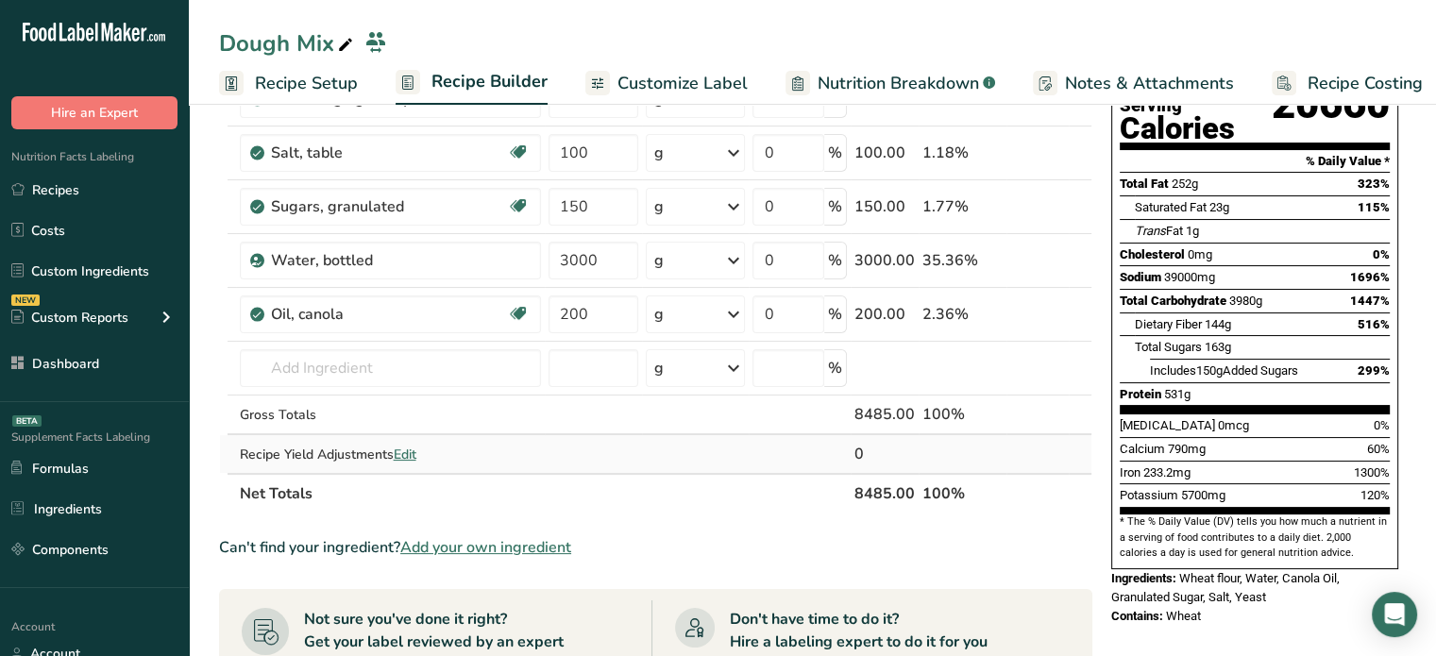
click at [399, 452] on span "Edit" at bounding box center [405, 455] width 23 height 18
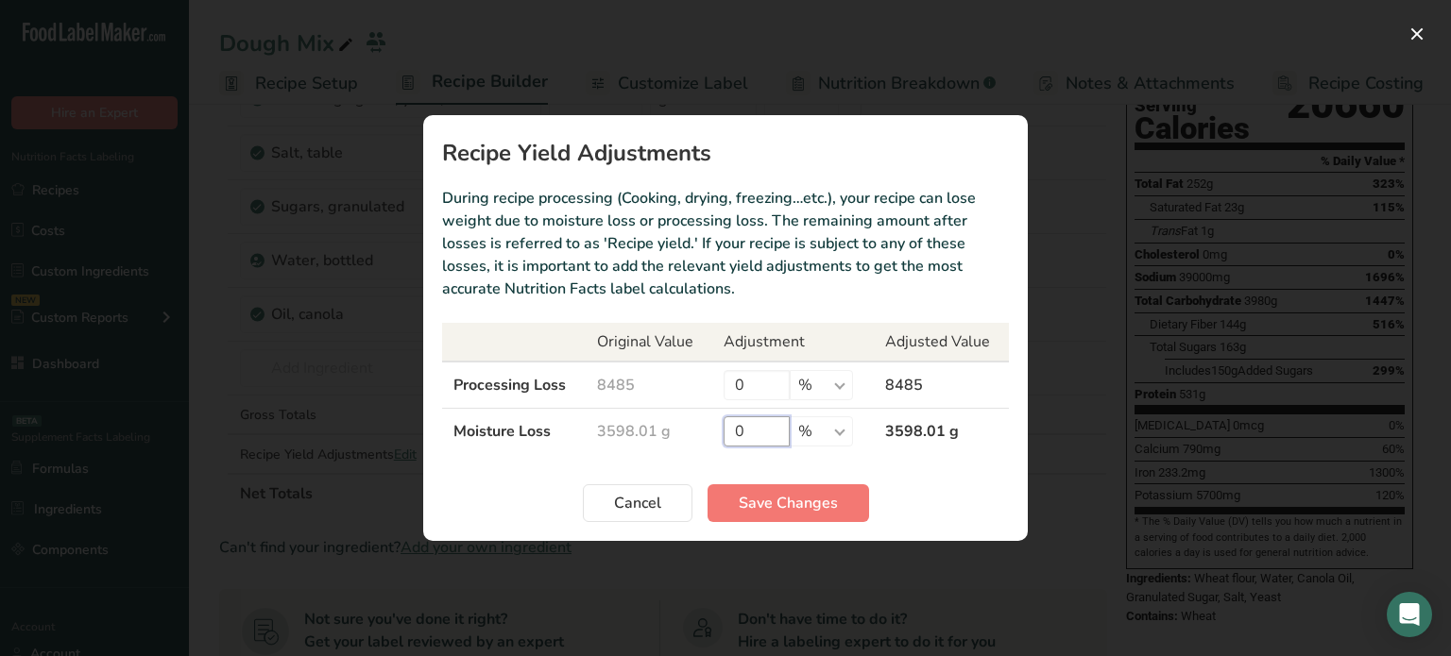
drag, startPoint x: 761, startPoint y: 434, endPoint x: 712, endPoint y: 441, distance: 49.6
click at [712, 441] on td "0 % g kg mg mcg lb oz" at bounding box center [792, 432] width 161 height 46
paste input "1132"
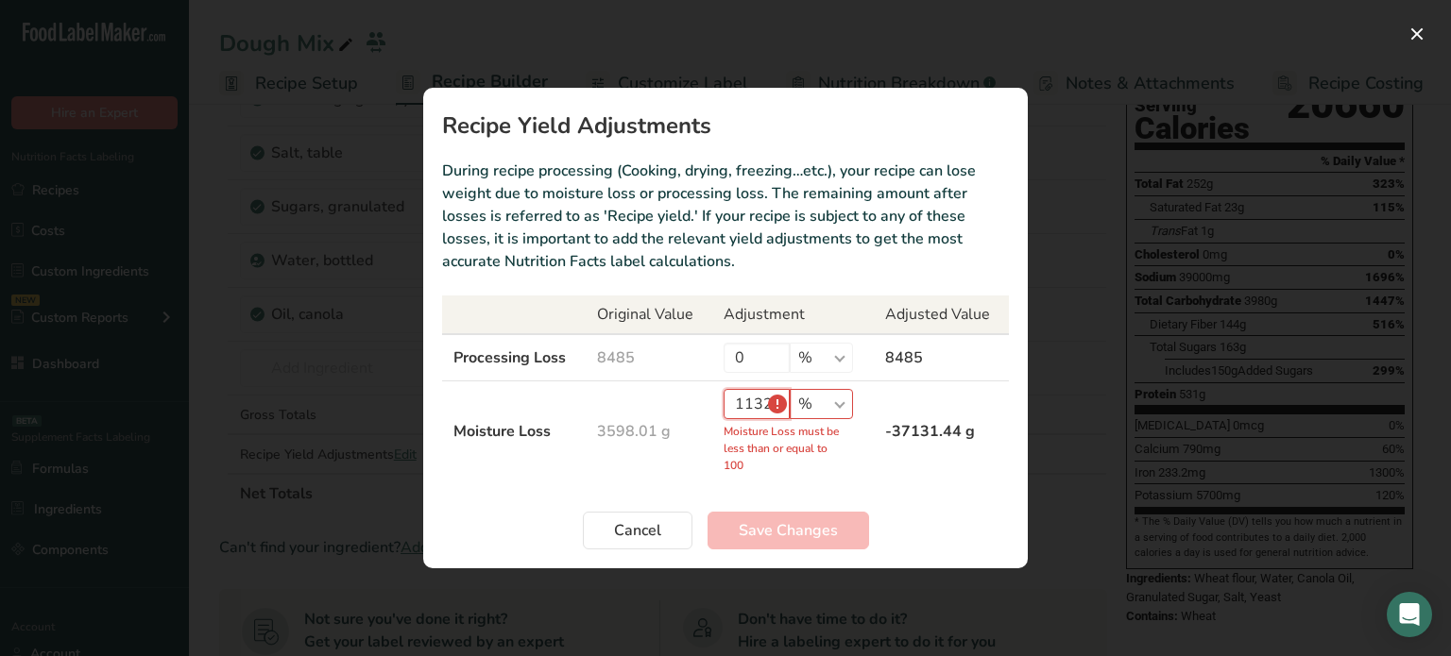
type input "1132"
drag, startPoint x: 839, startPoint y: 418, endPoint x: 839, endPoint y: 408, distance: 10.4
click at [839, 408] on div "1132 % g kg mg mcg lb oz Moisture Loss must be less than or equal to 100" at bounding box center [782, 431] width 118 height 85
click at [839, 408] on select "% g kg mg mcg lb oz" at bounding box center [821, 404] width 63 height 30
select select "0"
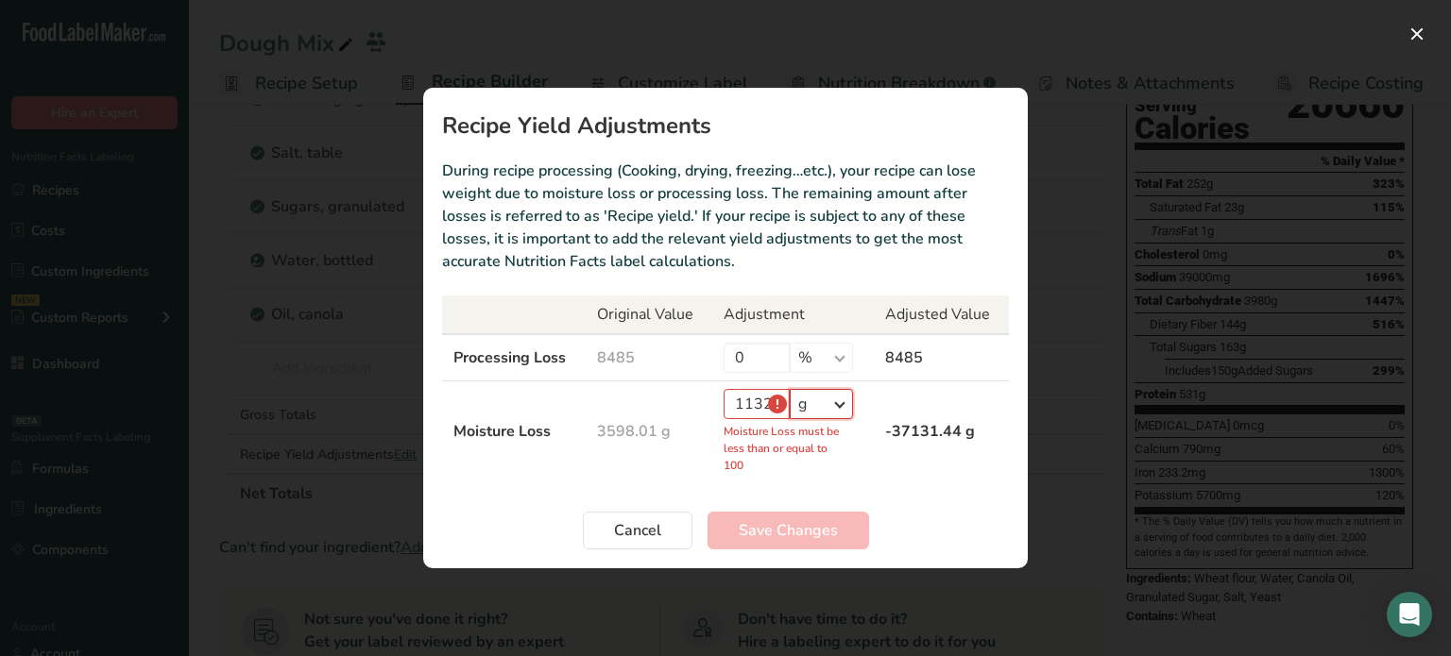
click at [790, 416] on select "% g kg mg mcg lb oz" at bounding box center [821, 404] width 63 height 30
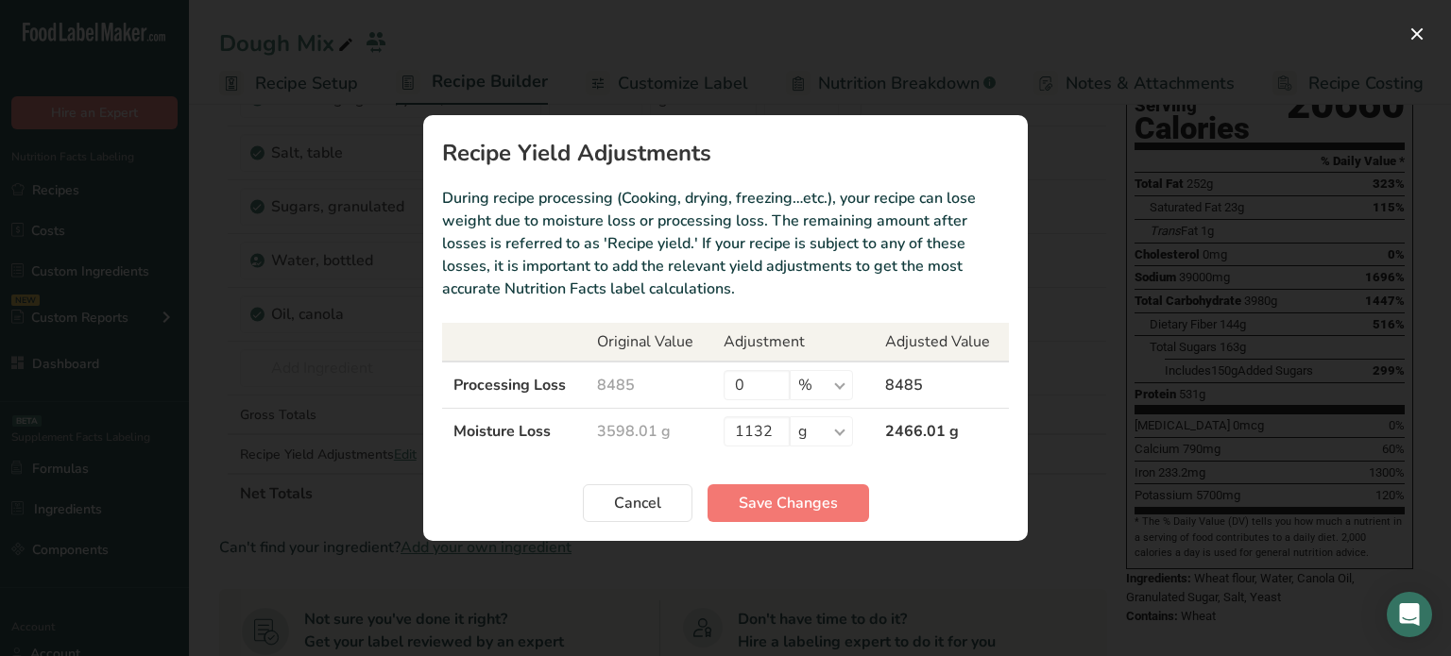
click at [807, 524] on section "Recipe Yield Adjustments During recipe processing (Cooking, drying, freezing…et…" at bounding box center [725, 328] width 604 height 426
click at [825, 504] on span "Save Changes" at bounding box center [788, 503] width 99 height 23
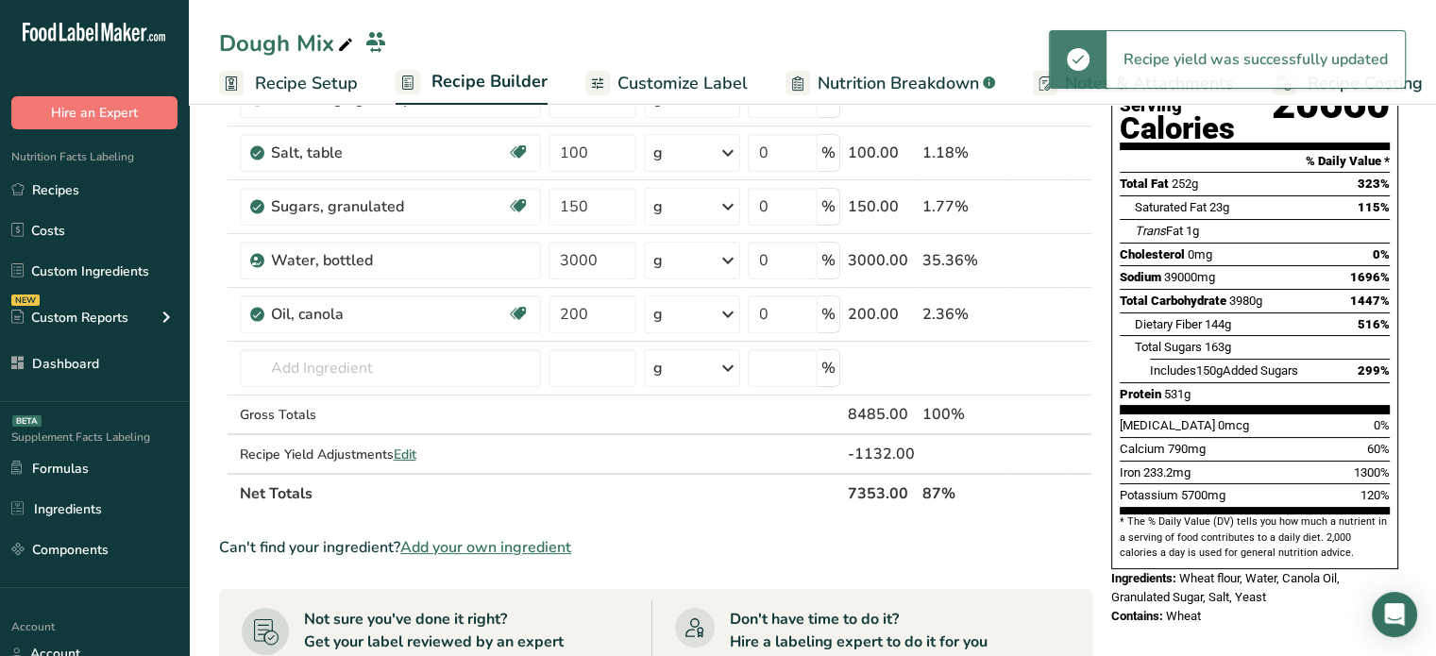
scroll to position [0, 0]
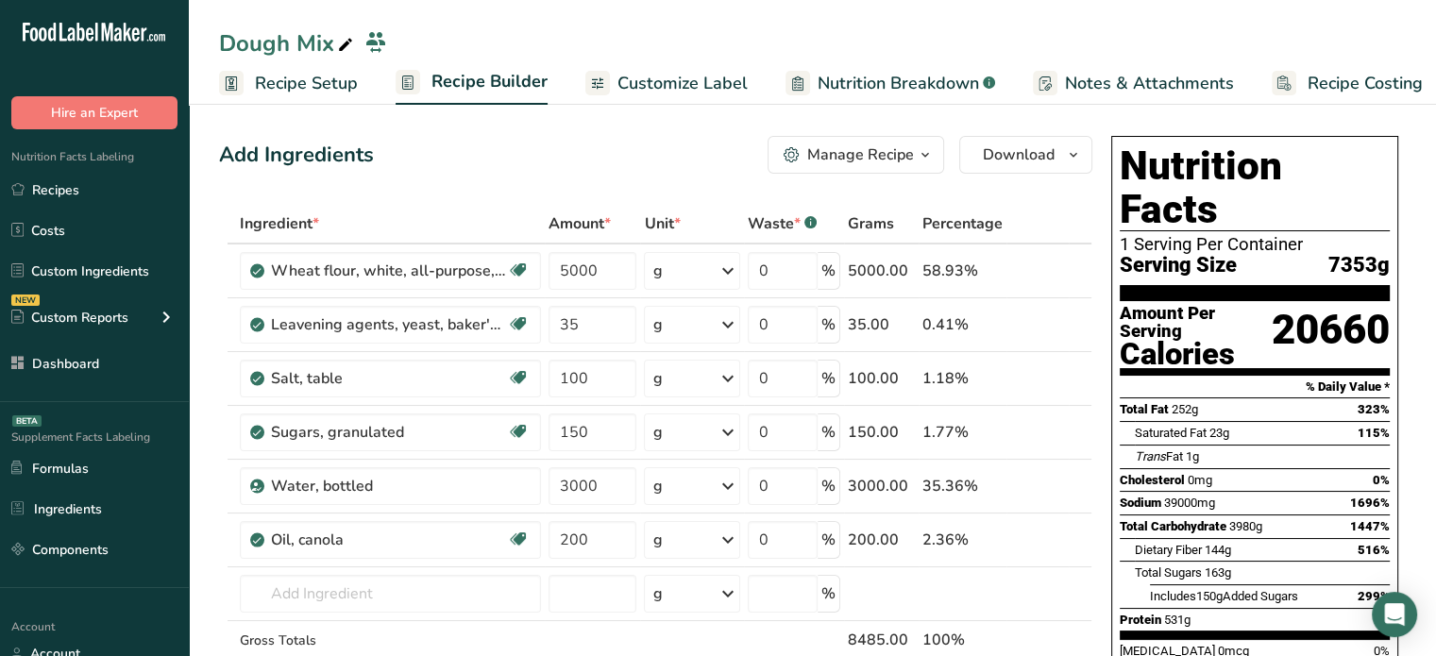
click at [302, 90] on span "Recipe Setup" at bounding box center [306, 83] width 103 height 25
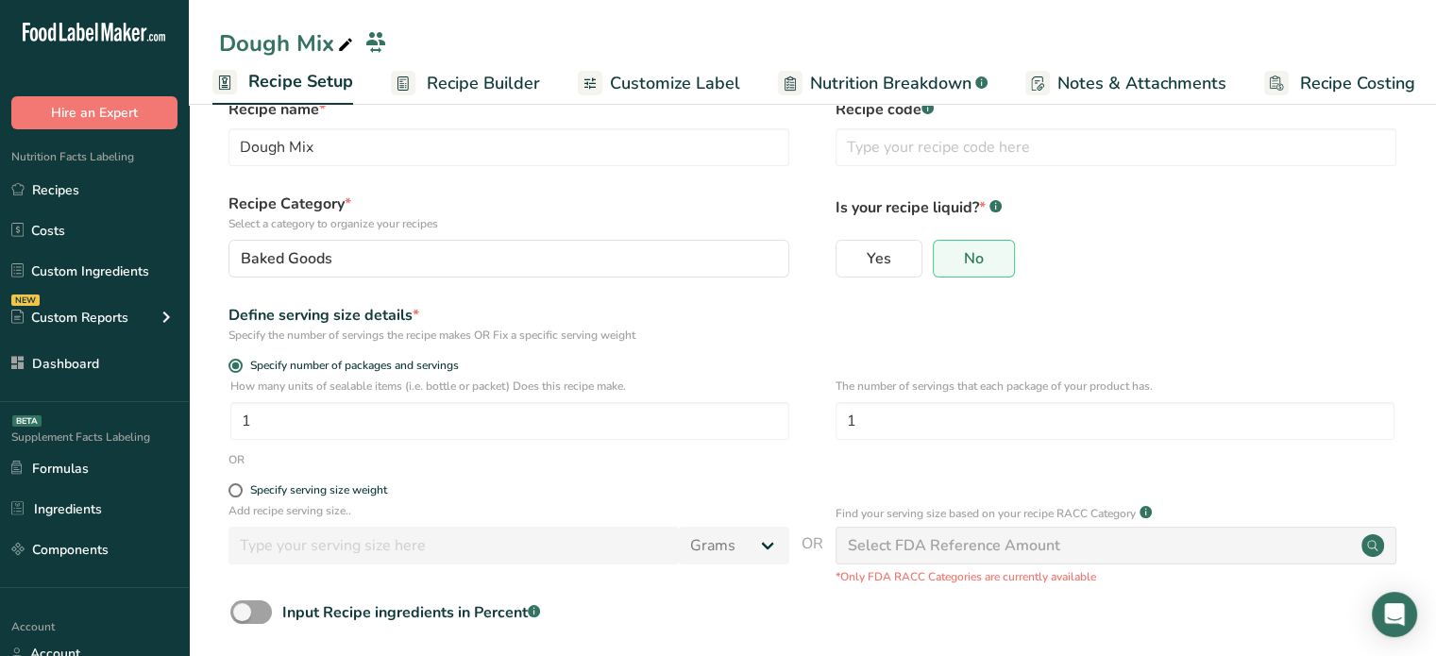
scroll to position [35, 0]
click at [669, 426] on input "1" at bounding box center [509, 424] width 559 height 38
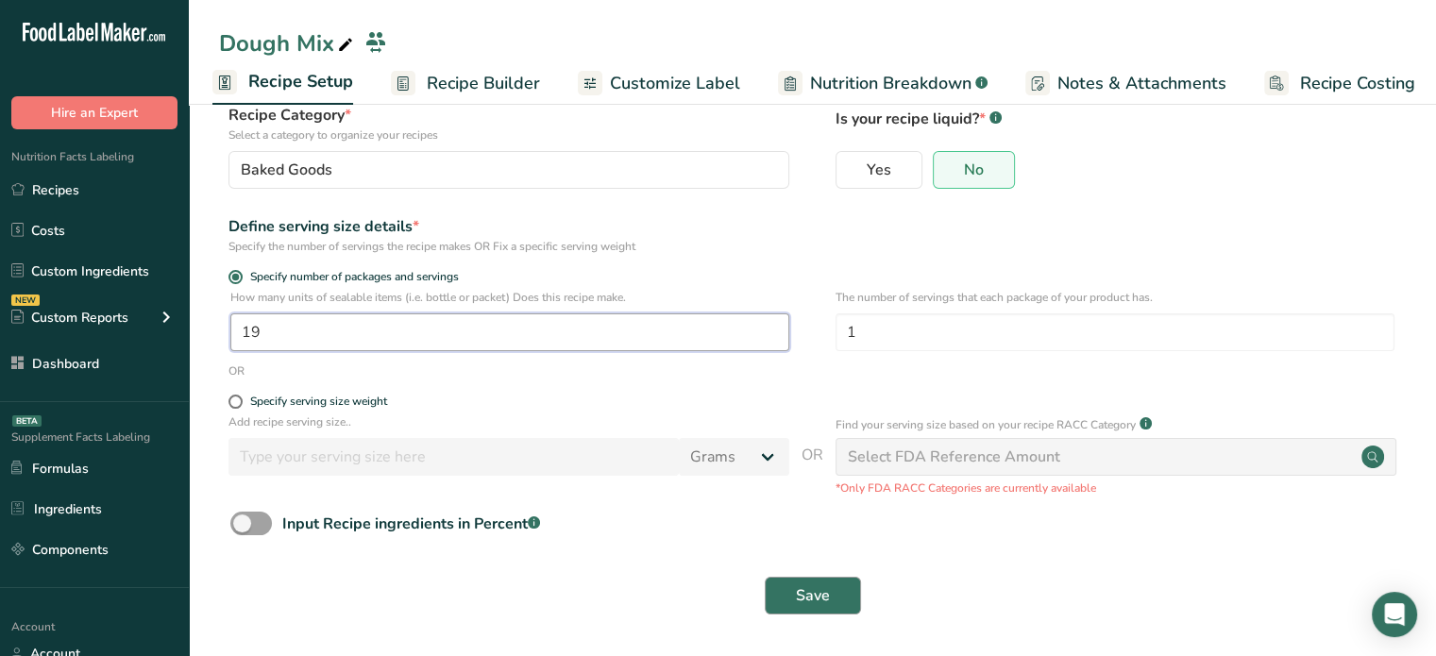
type input "19"
click at [843, 586] on button "Save" at bounding box center [813, 596] width 96 height 38
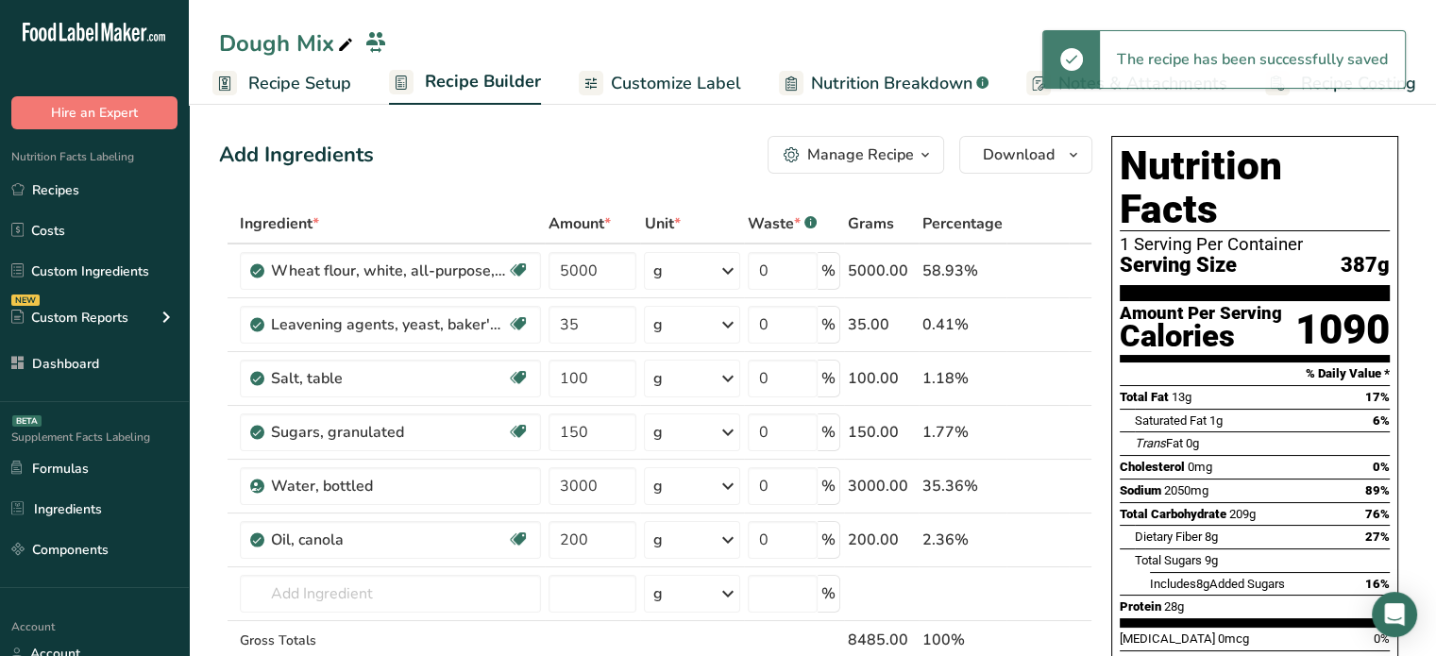
click at [1370, 254] on span "387g" at bounding box center [1365, 266] width 49 height 24
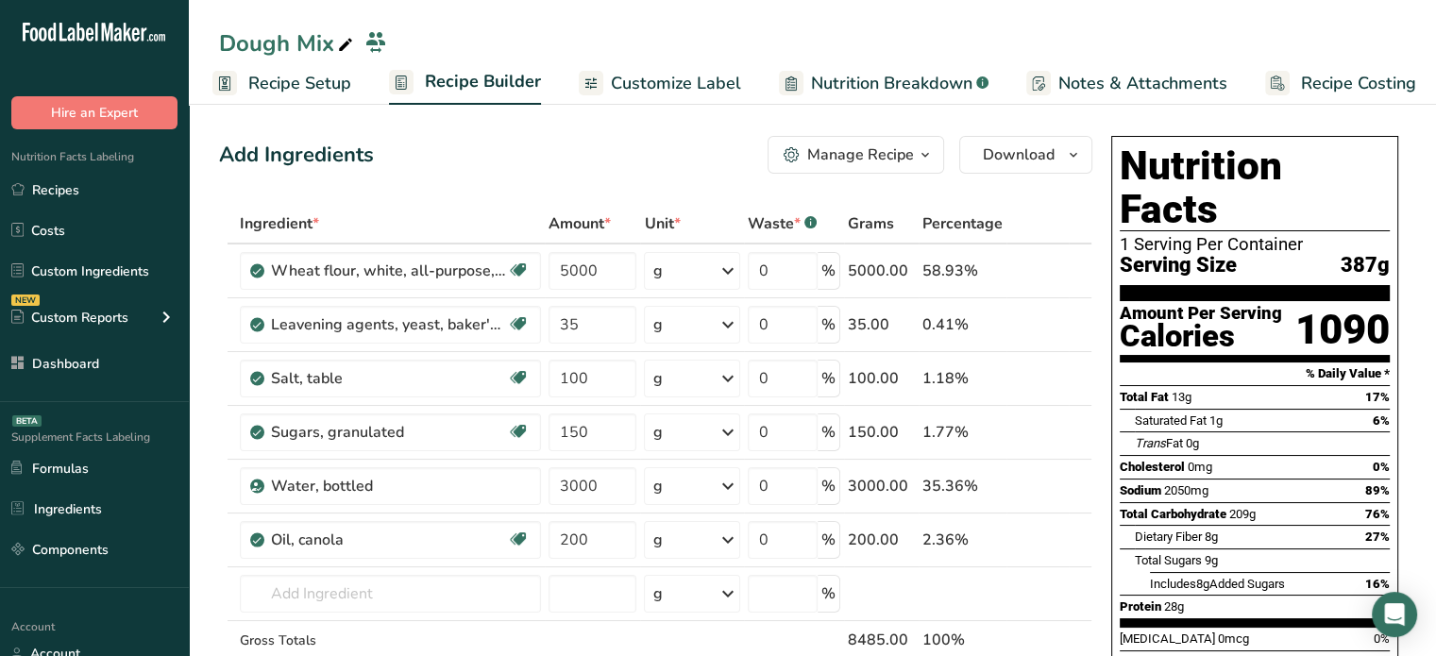
click at [1370, 254] on span "387g" at bounding box center [1365, 266] width 49 height 24
copy div "387g"
click at [895, 165] on div "Manage Recipe" at bounding box center [860, 155] width 107 height 23
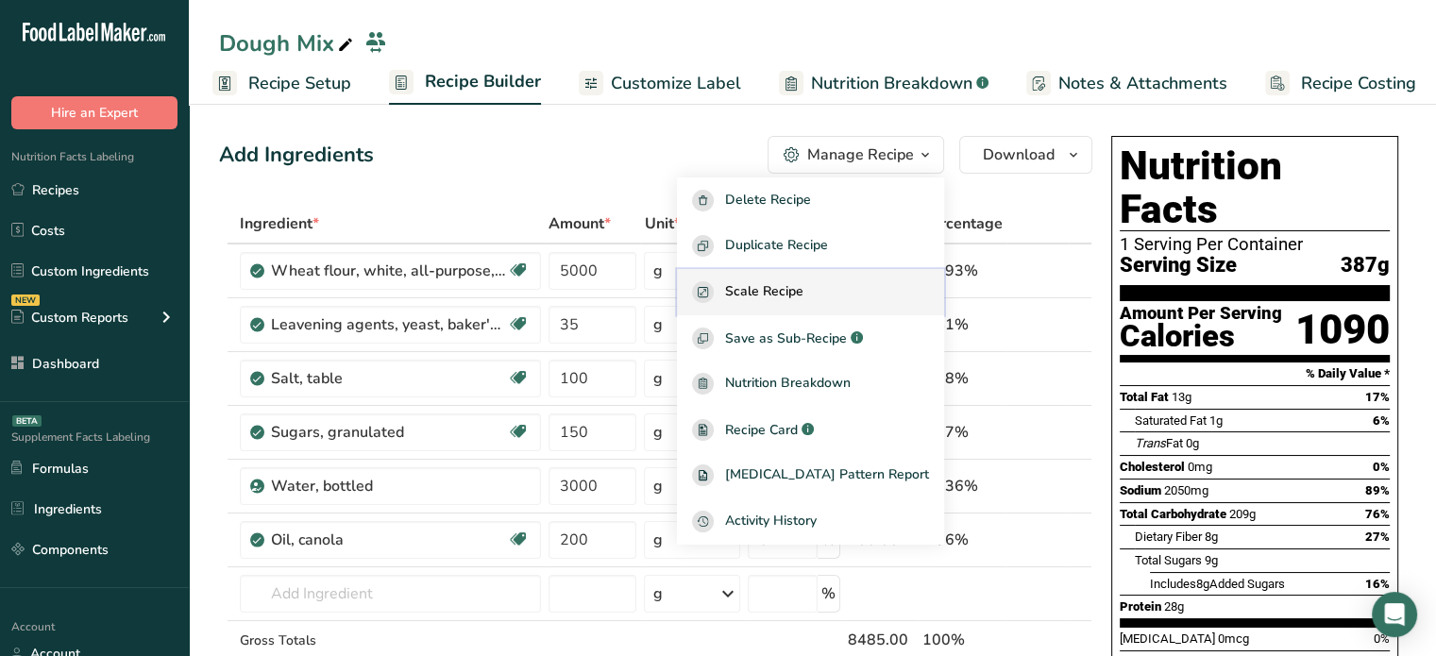
click at [804, 282] on span "Scale Recipe" at bounding box center [764, 292] width 78 height 22
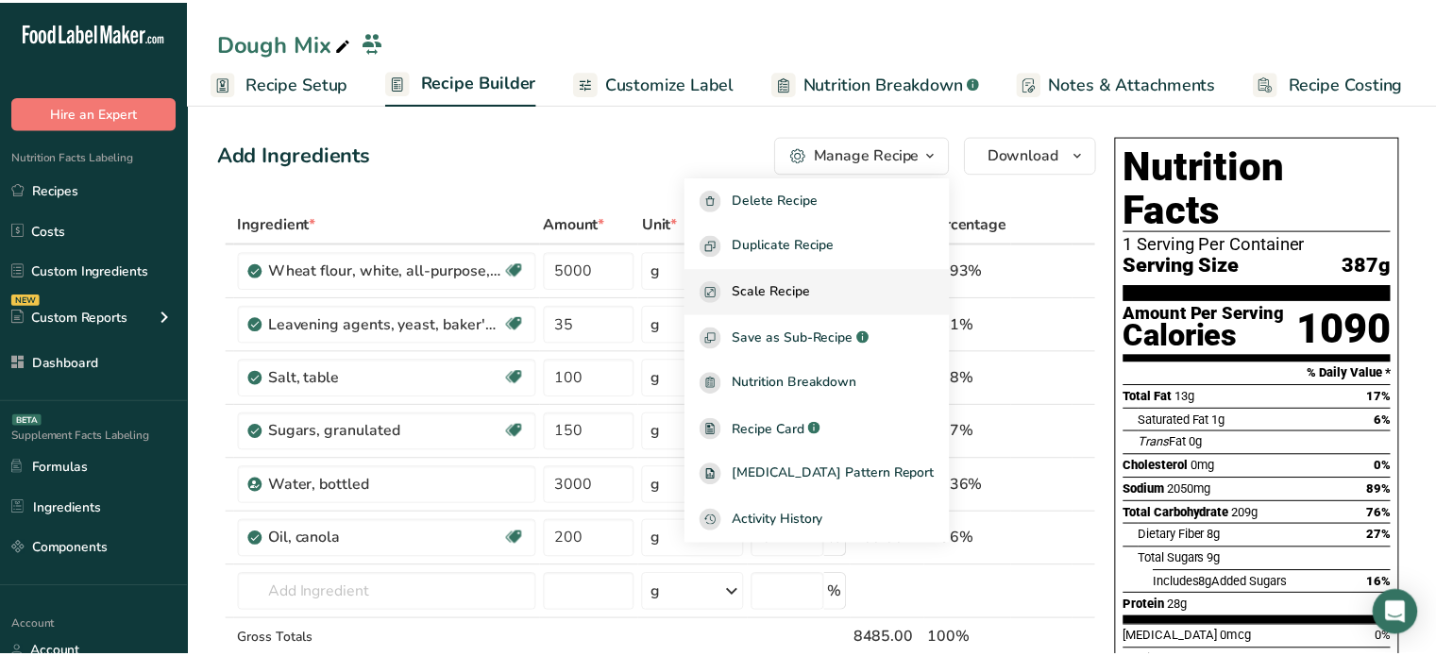
scroll to position [0, 2]
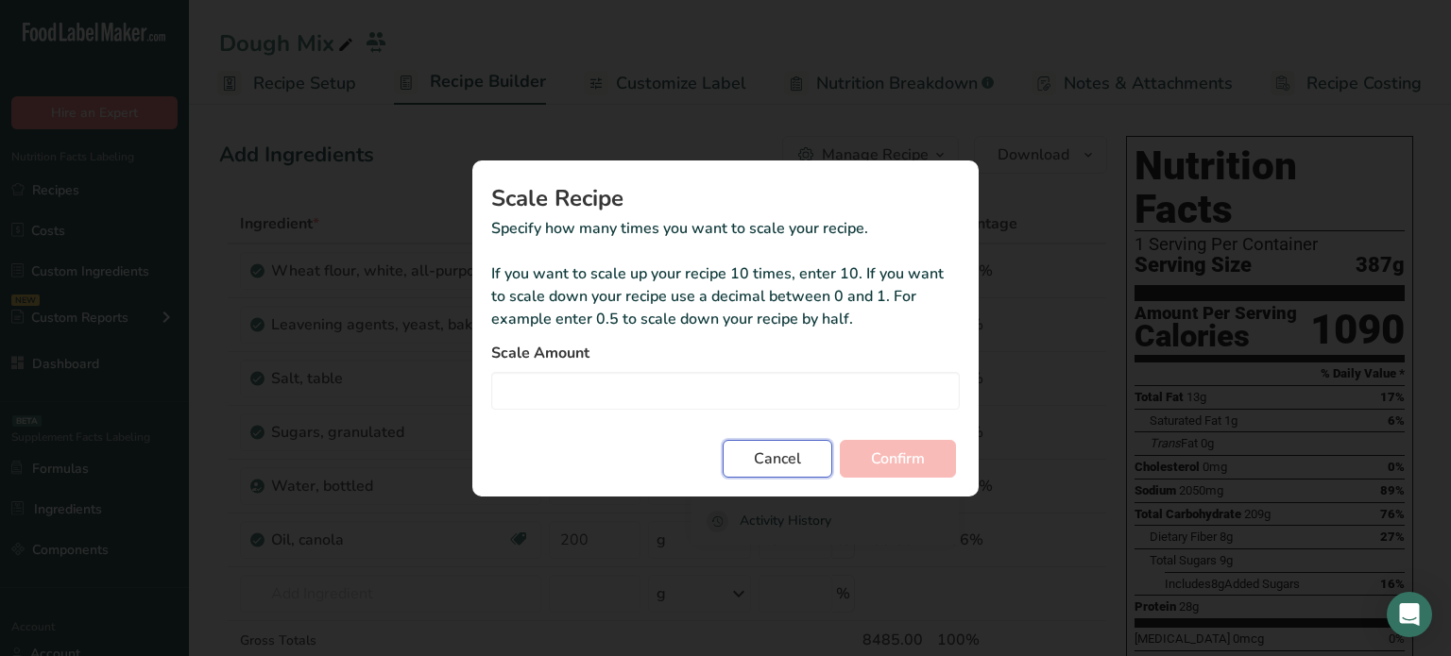
click at [778, 460] on span "Cancel" at bounding box center [777, 459] width 47 height 23
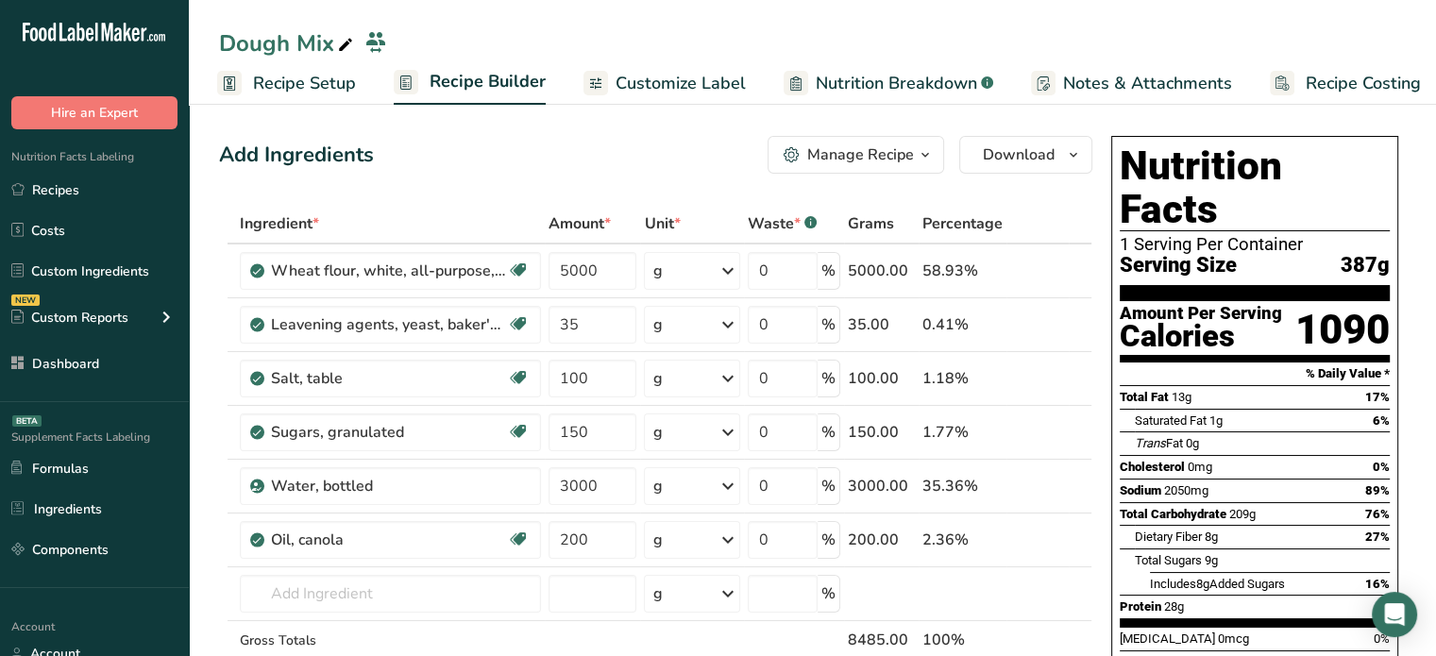
click at [903, 173] on button "Manage Recipe" at bounding box center [856, 155] width 177 height 38
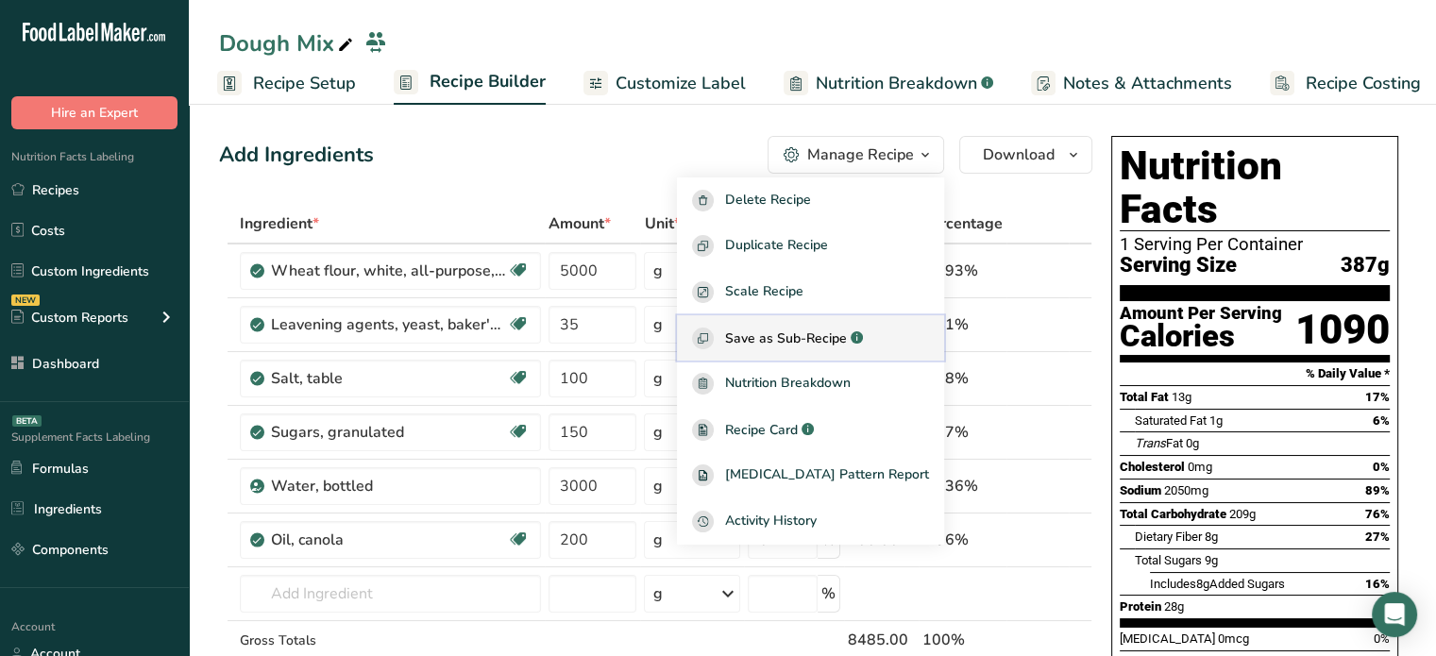
click at [847, 329] on span "Save as Sub-Recipe" at bounding box center [786, 339] width 122 height 20
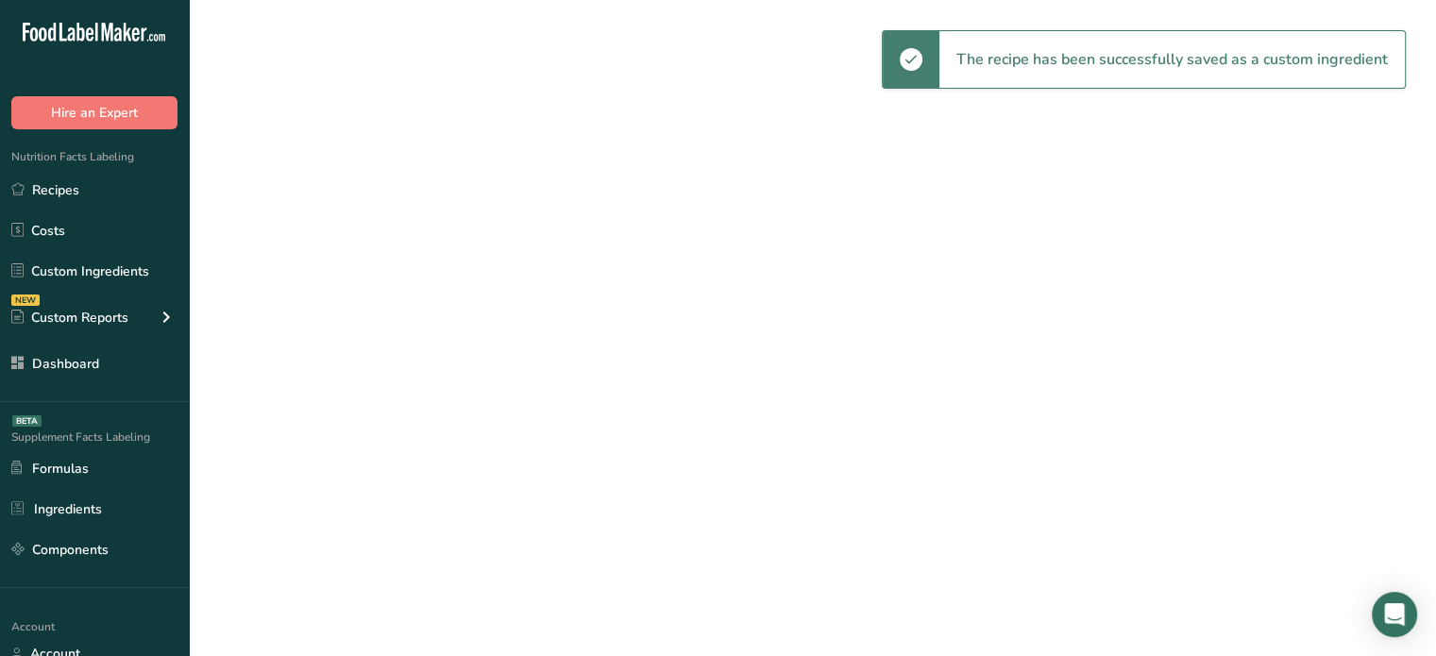
select select "30"
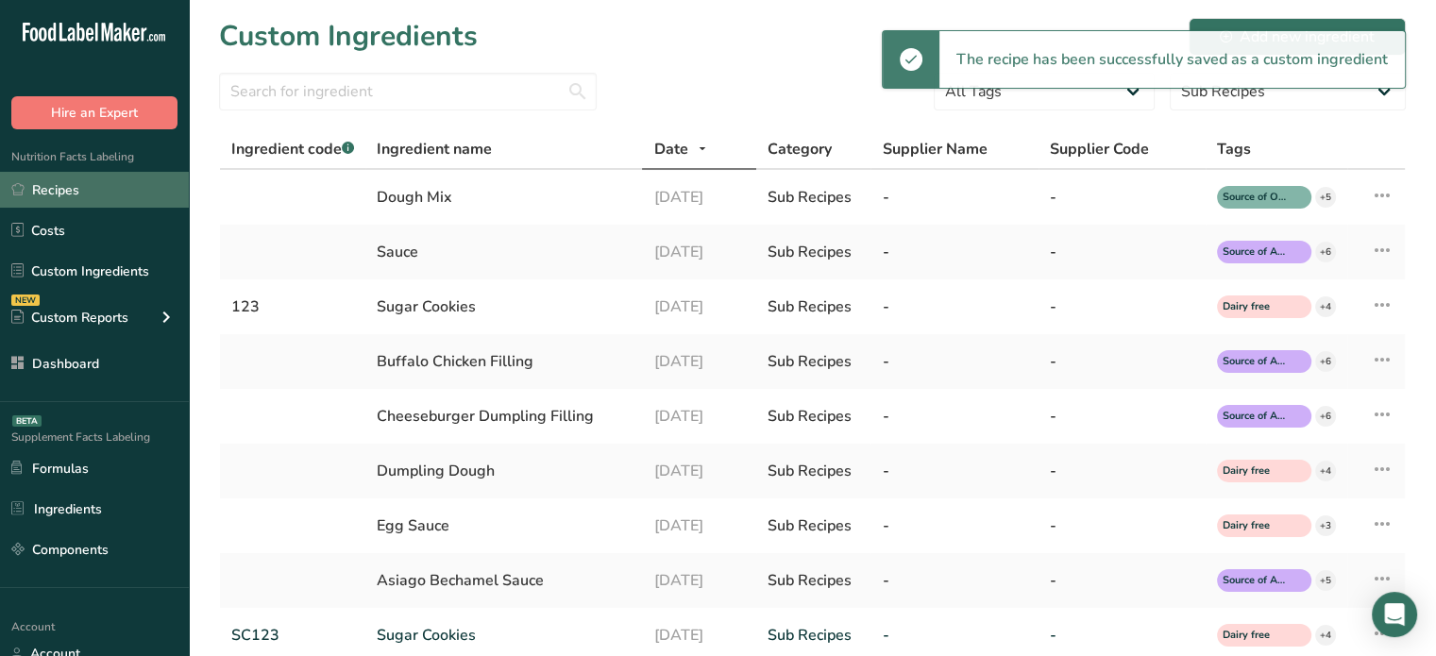
drag, startPoint x: 161, startPoint y: 171, endPoint x: 127, endPoint y: 201, distance: 46.2
click at [127, 201] on div "Nutrition Facts Labeling Recipes Costs Custom Ingredients NEW Custom Reports Me…" at bounding box center [94, 265] width 189 height 273
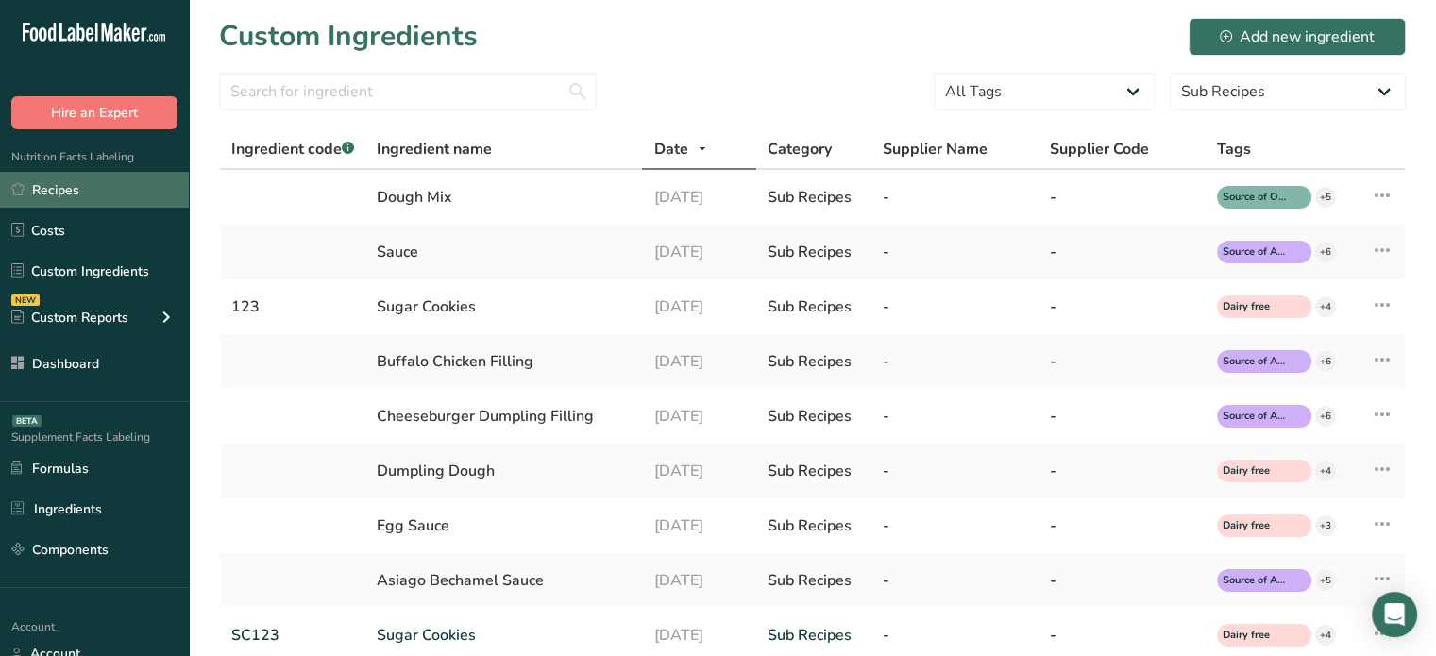
click at [127, 201] on link "Recipes" at bounding box center [94, 190] width 189 height 36
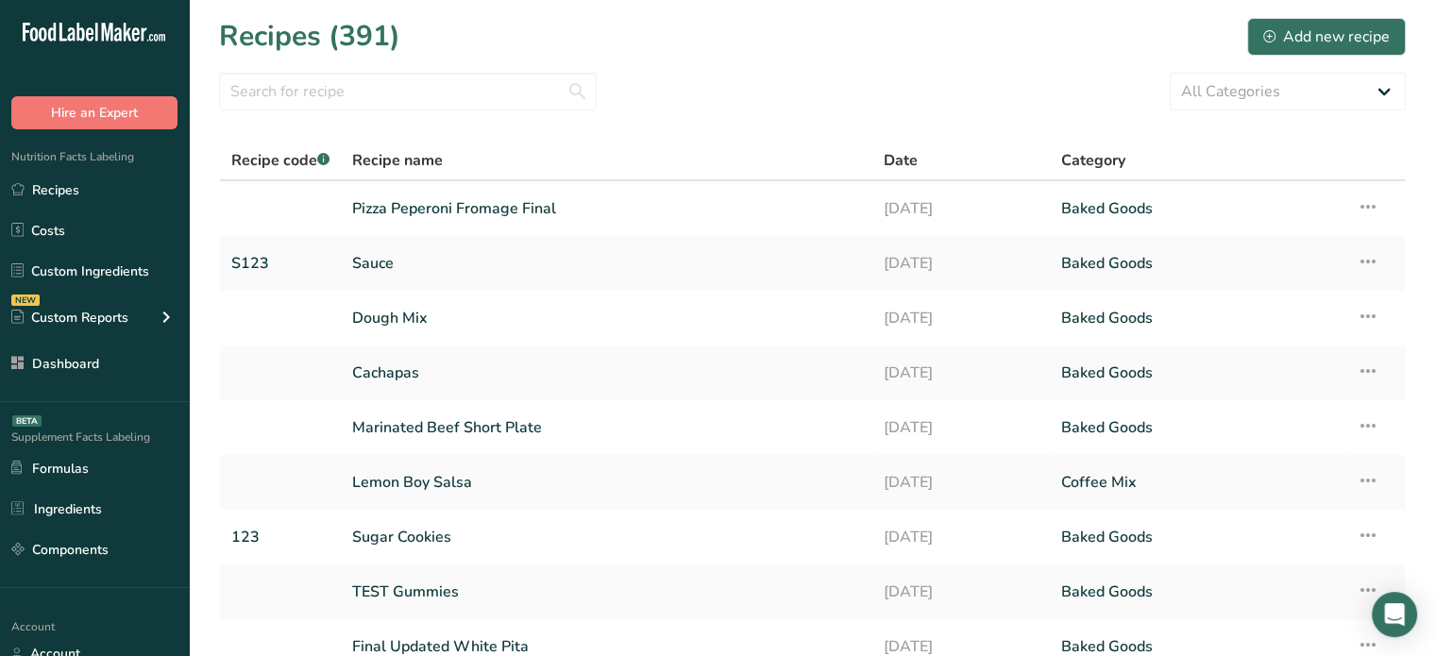
click at [412, 194] on link "Pizza Peperoni Fromage Final" at bounding box center [606, 209] width 509 height 40
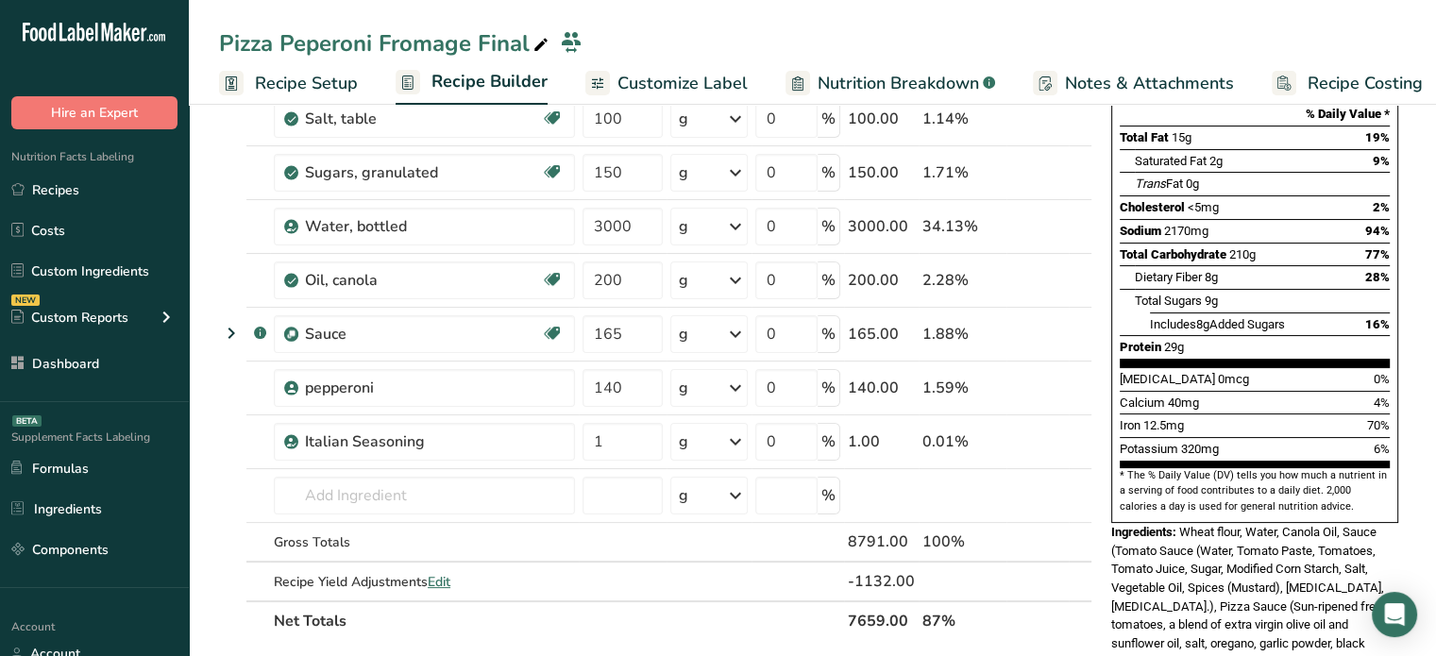
scroll to position [267, 0]
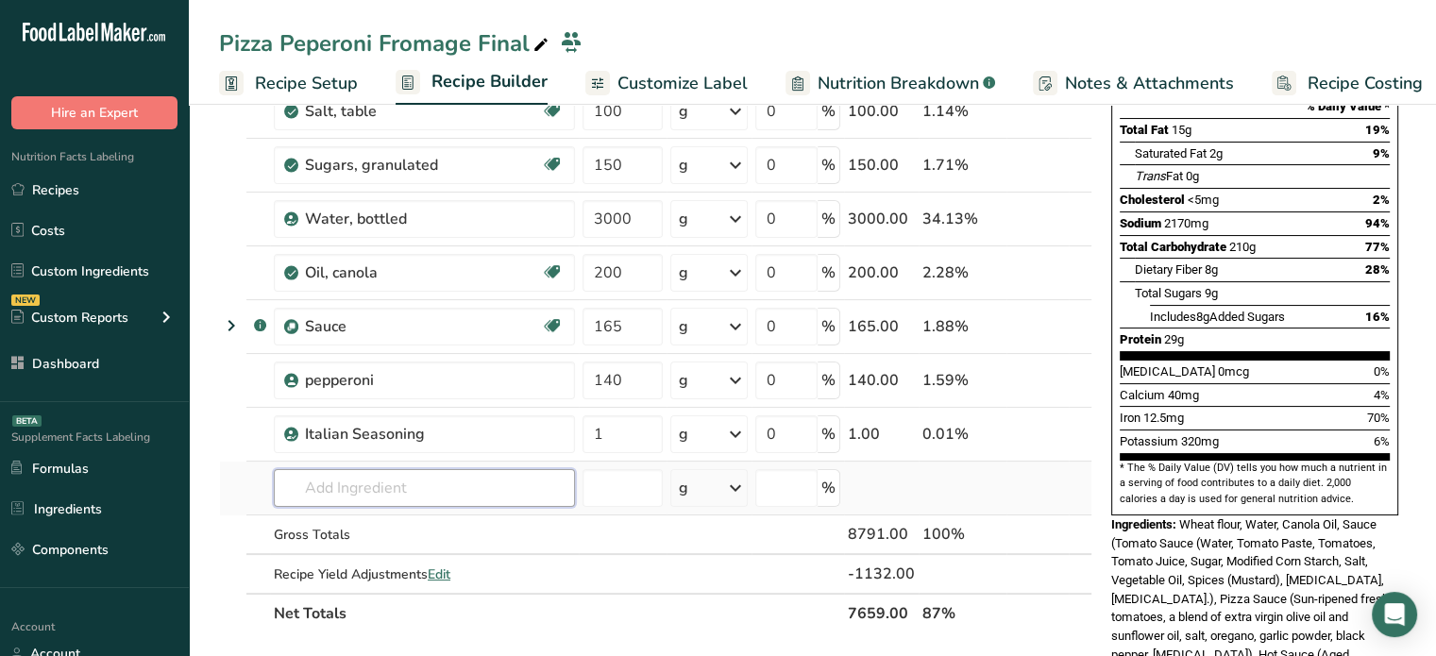
click at [432, 493] on input "text" at bounding box center [424, 488] width 301 height 38
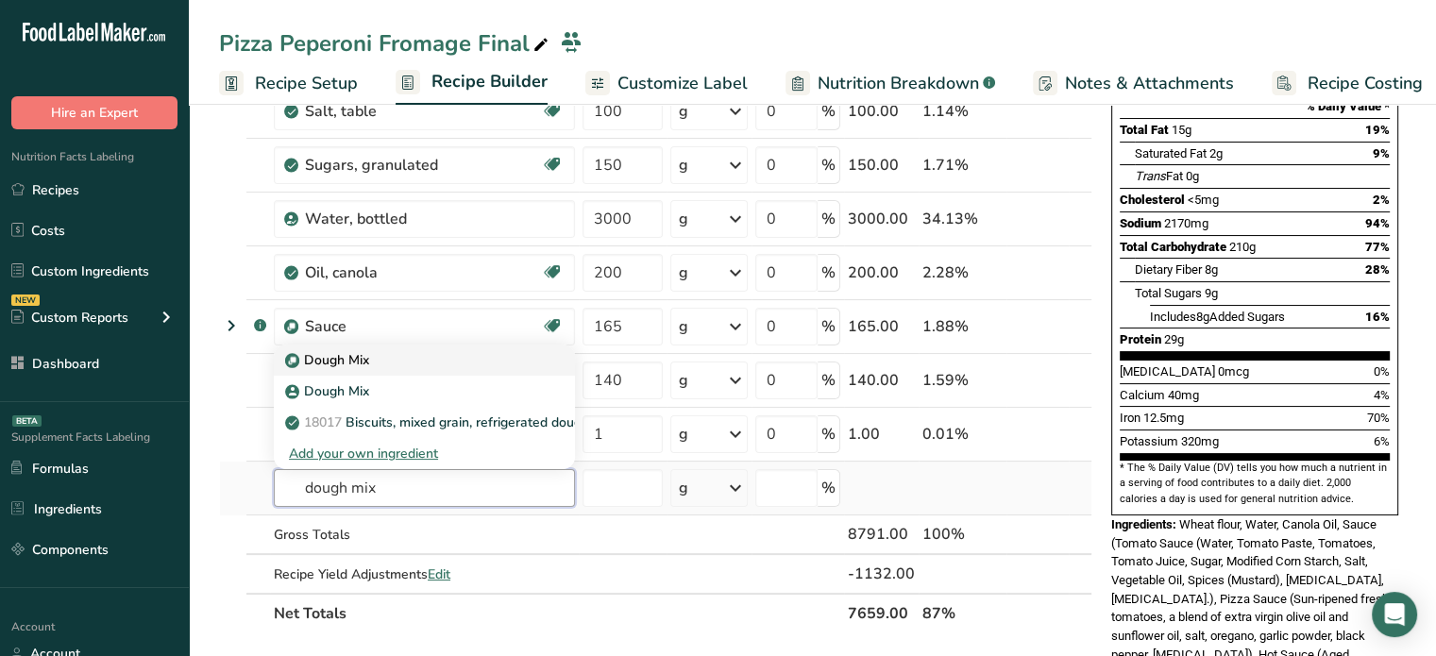
type input "dough mix"
click at [443, 356] on div "Dough Mix" at bounding box center [409, 360] width 241 height 20
type input "Dough Mix"
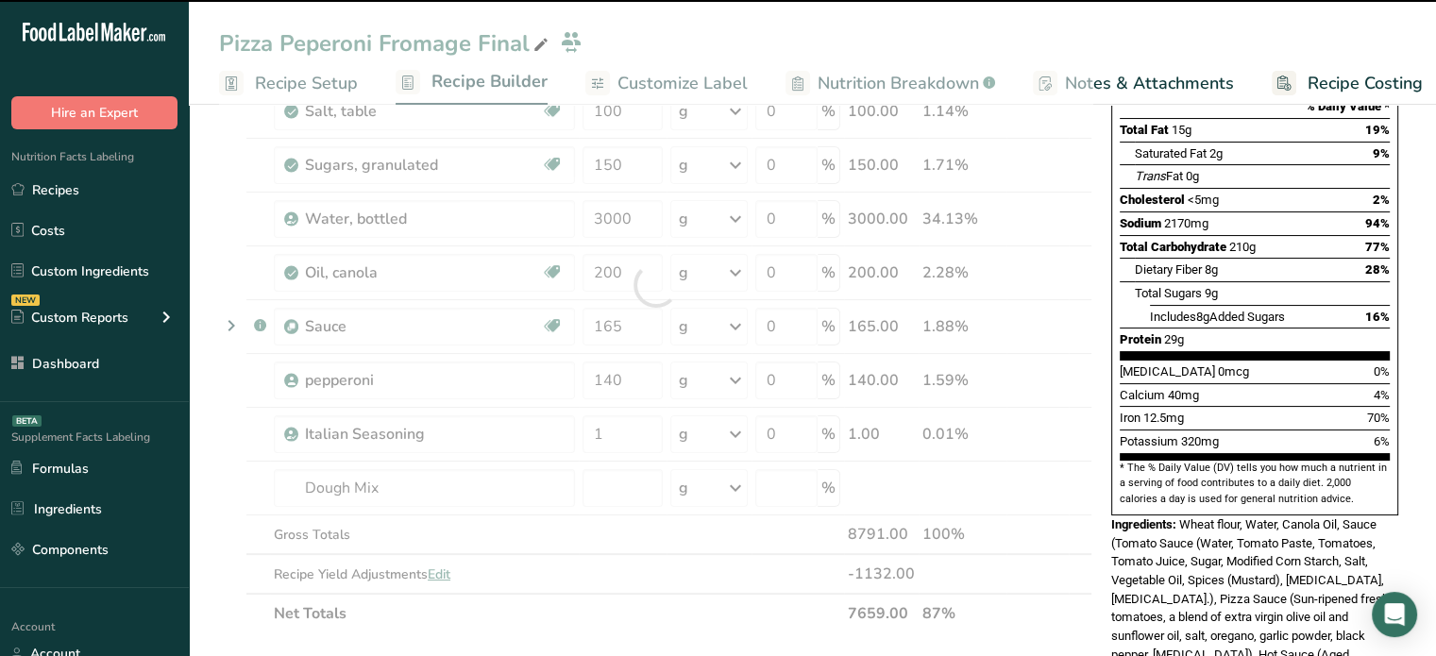
type input "0"
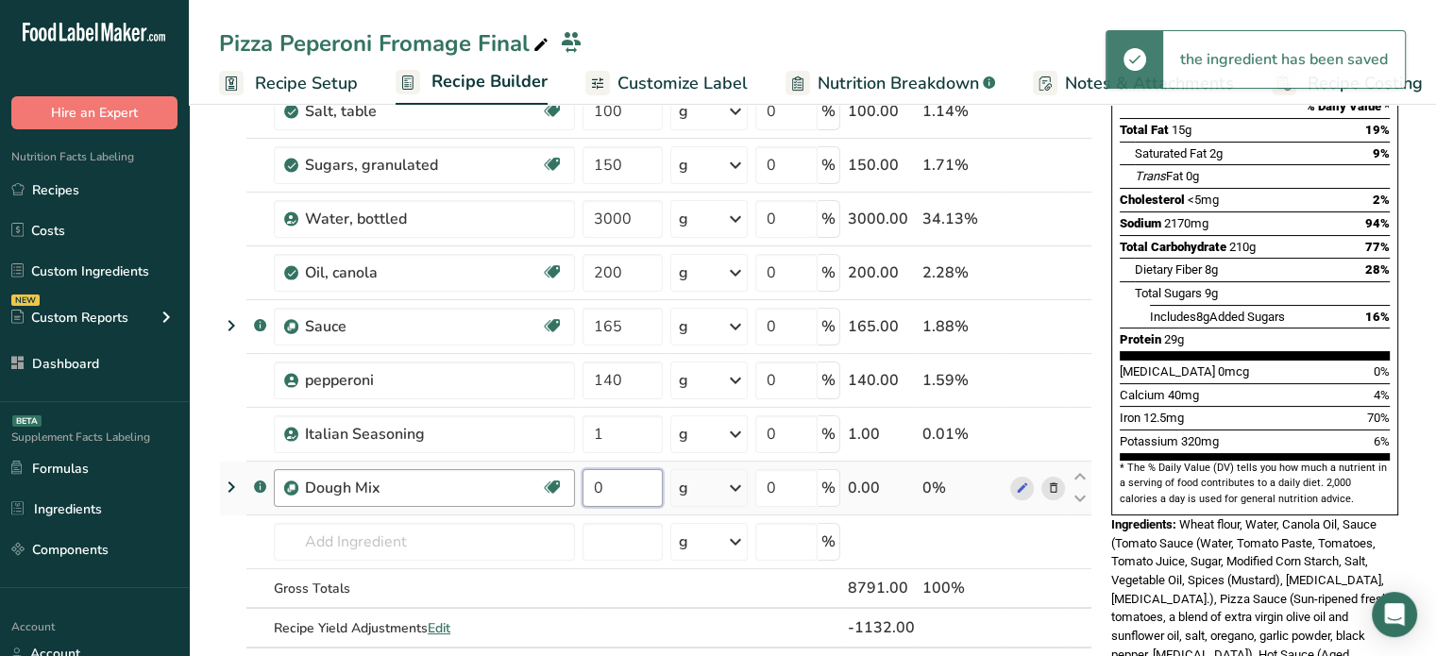
drag, startPoint x: 639, startPoint y: 482, endPoint x: 568, endPoint y: 494, distance: 72.8
click at [568, 494] on tr ".a-a{fill:#347362;}.b-a{fill:#fff;} Dough Mix Source of Omega 3 Dairy free Glut…" at bounding box center [656, 489] width 872 height 54
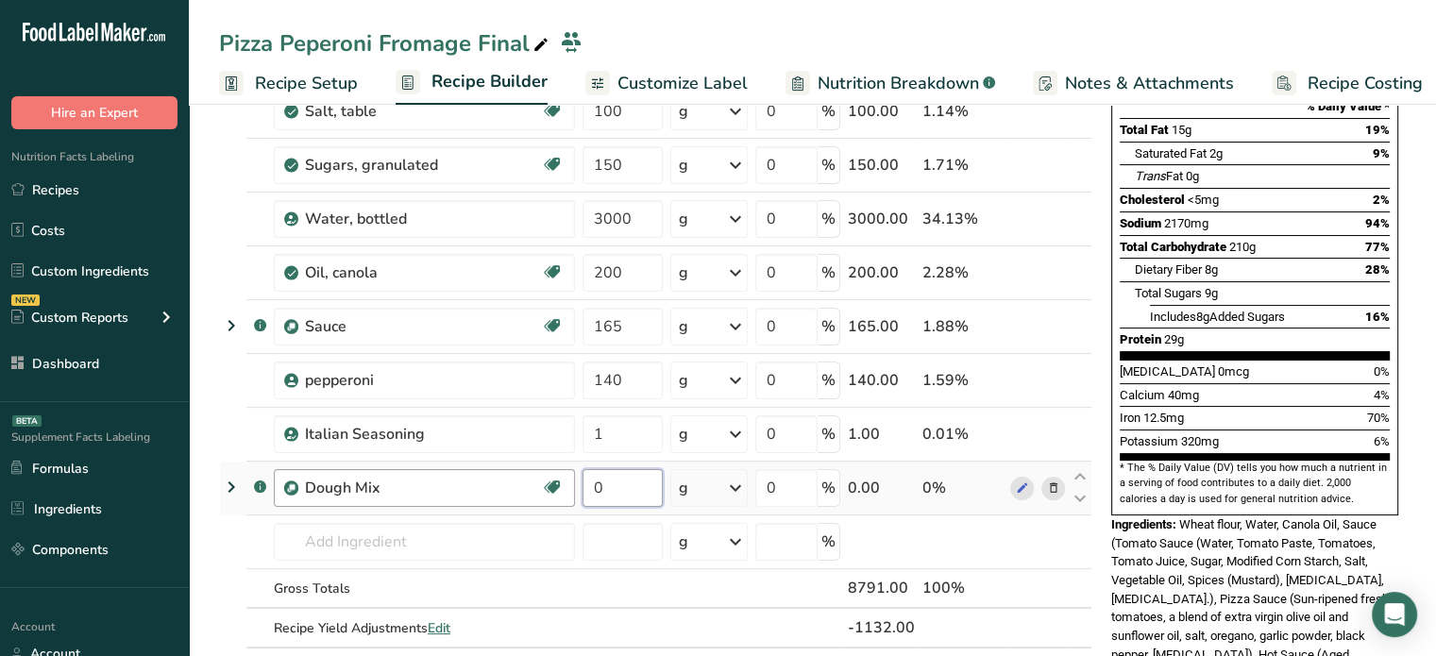
paste input "387"
type input "387"
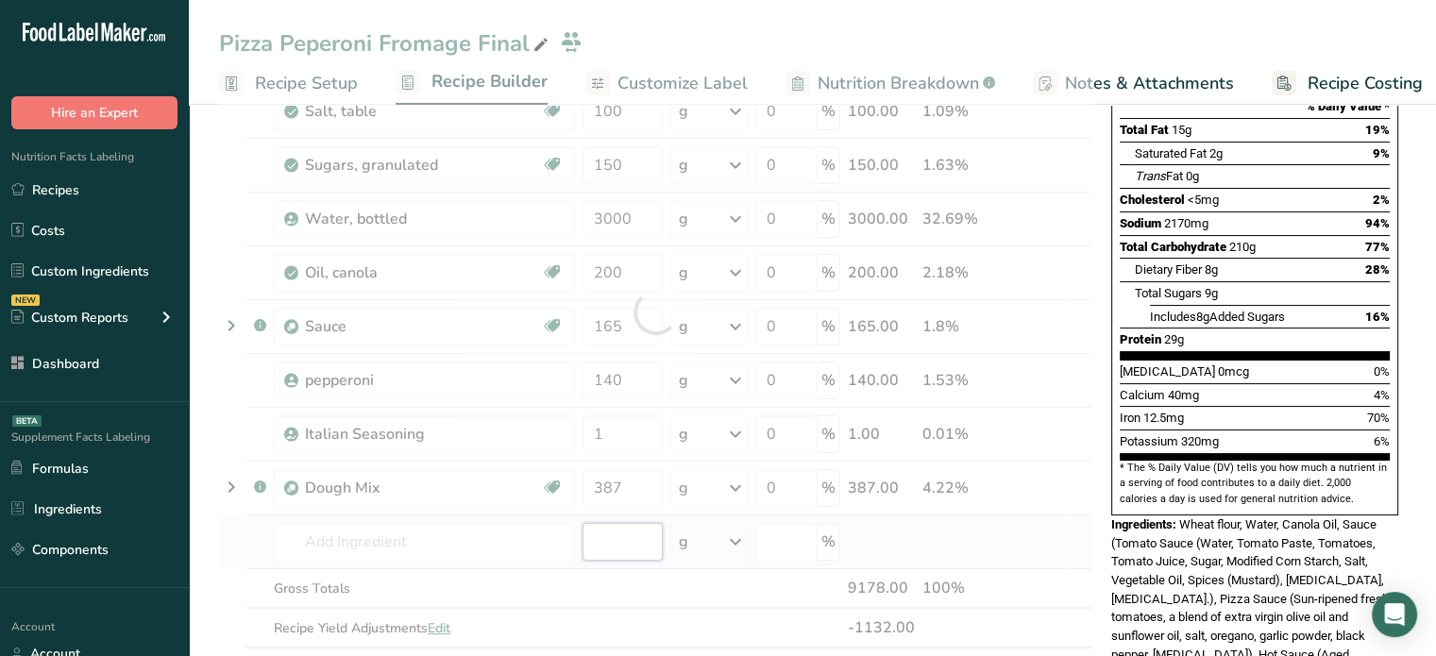
click at [624, 540] on div "Ingredient * Amount * Unit * Waste * .a-a{fill:#347362;}.b-a{fill:#fff;} Grams …" at bounding box center [656, 312] width 874 height 751
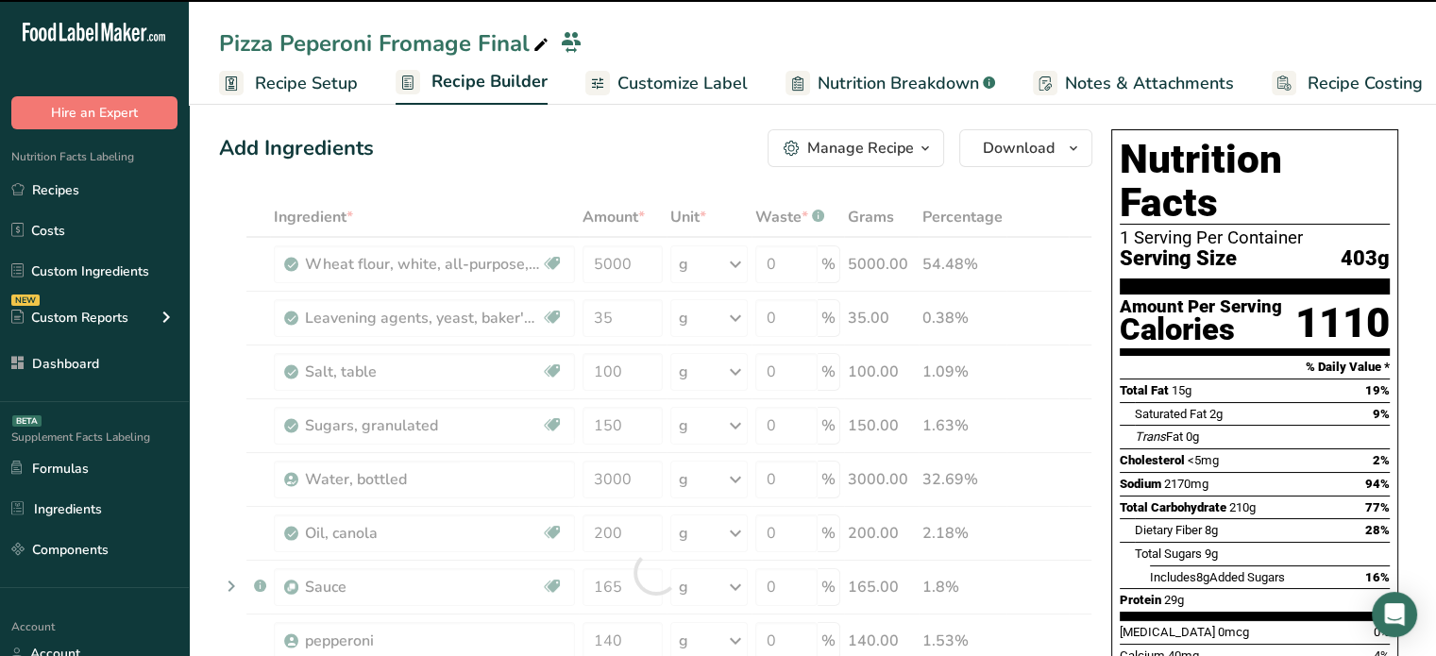
scroll to position [4, 0]
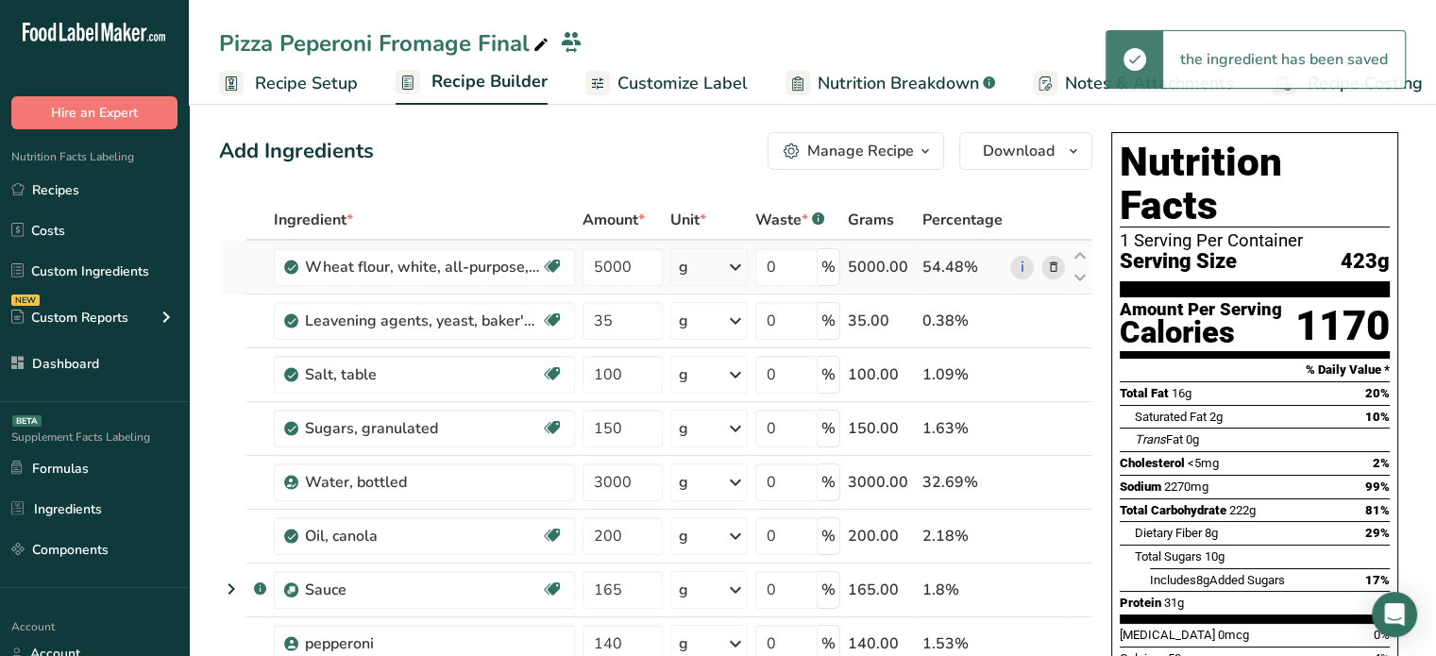
click at [1058, 259] on icon at bounding box center [1052, 268] width 13 height 20
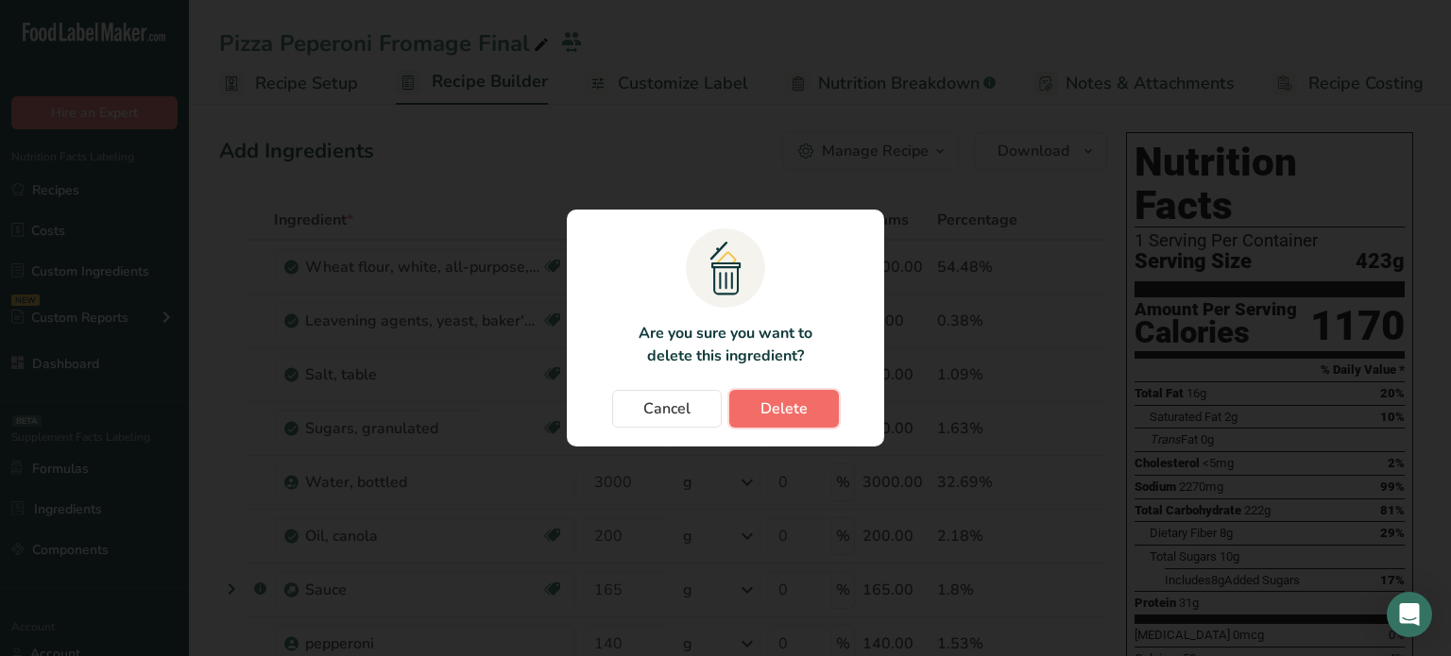
click at [820, 417] on button "Delete" at bounding box center [784, 409] width 110 height 38
type input "35"
type input "100"
type input "150"
type input "3000"
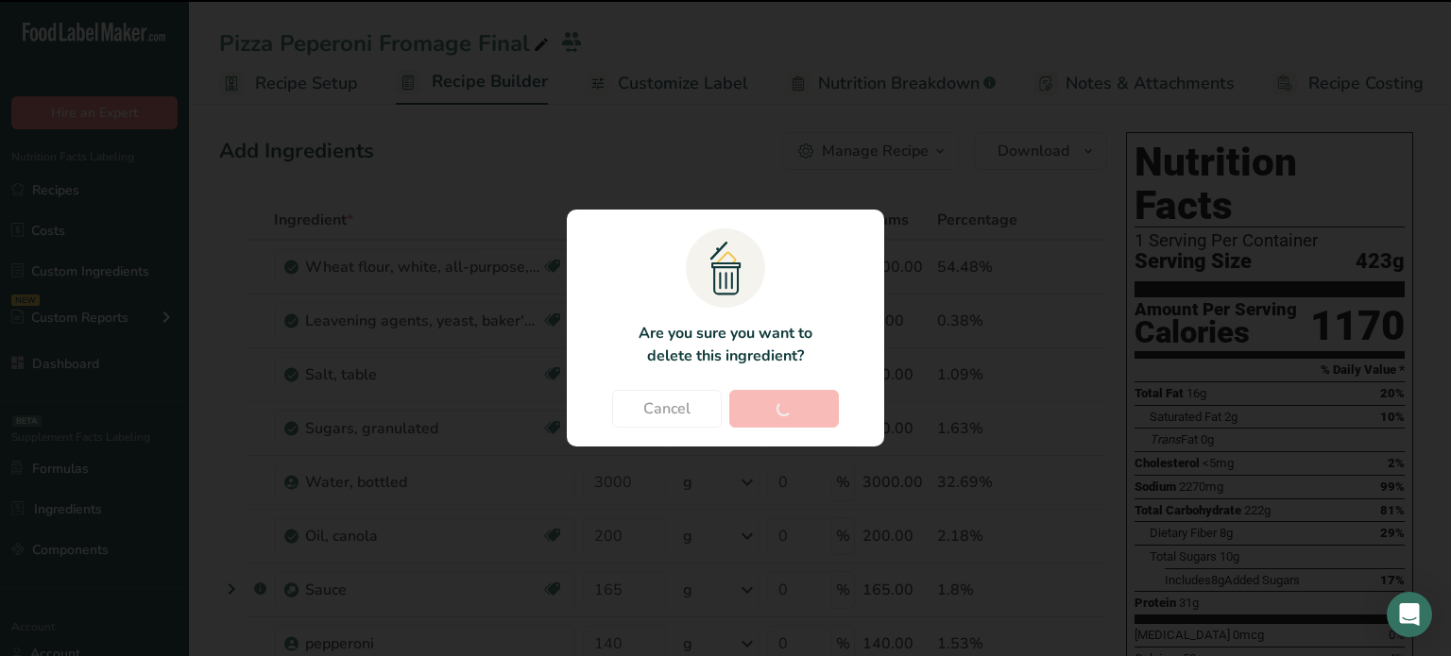
type input "200"
type input "165"
type input "140"
type input "1"
type input "387"
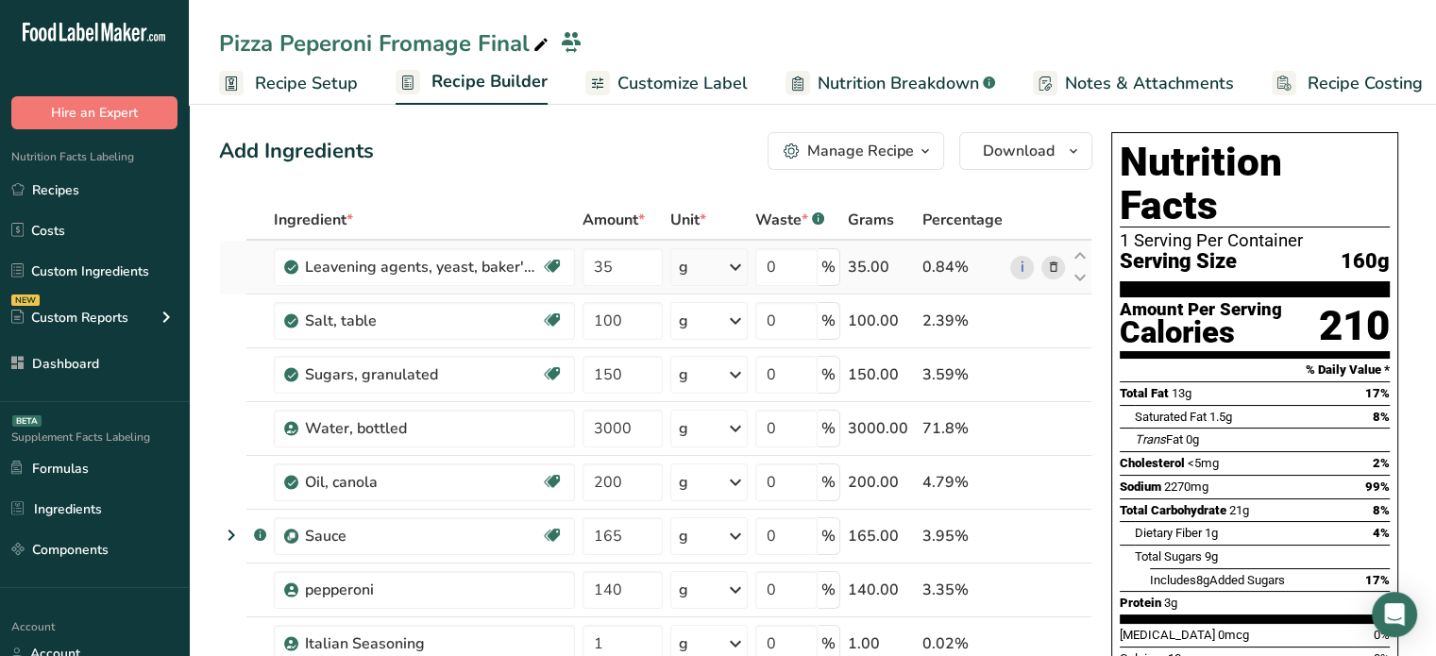
click at [1047, 265] on icon at bounding box center [1052, 268] width 13 height 20
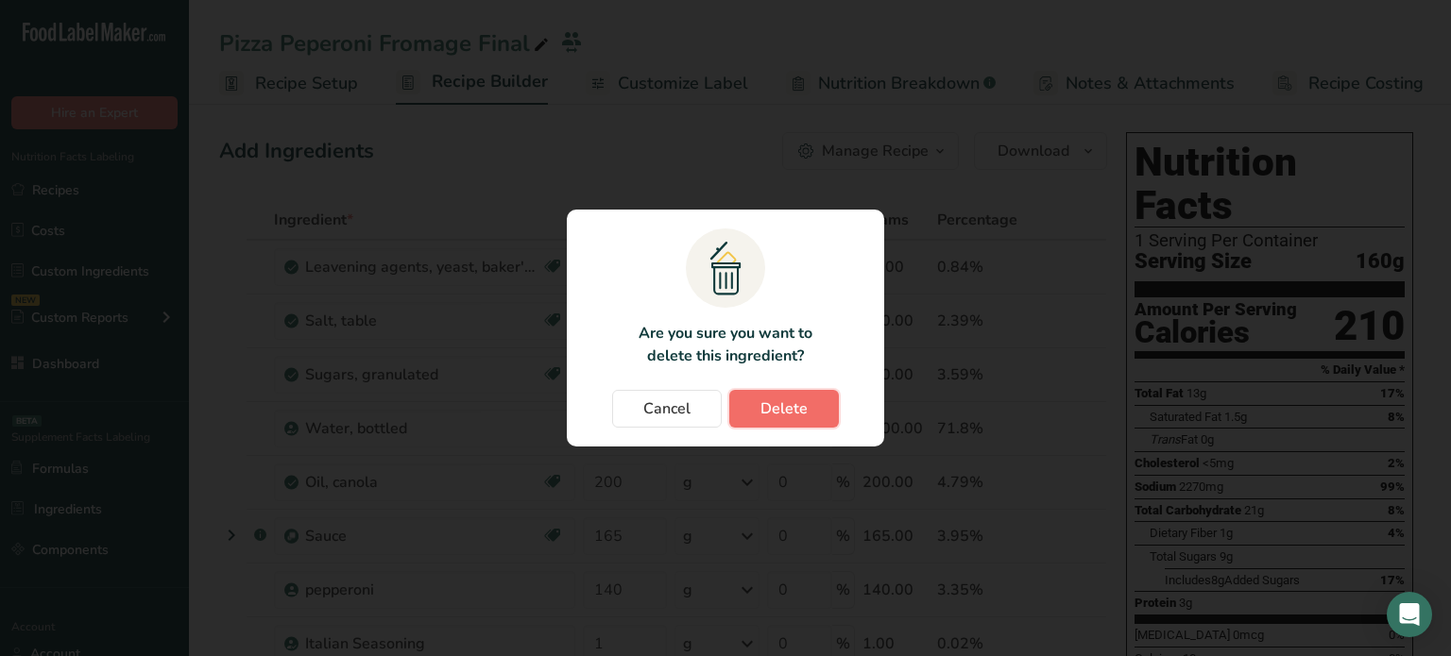
click at [788, 406] on span "Delete" at bounding box center [783, 409] width 47 height 23
type input "100"
type input "150"
type input "3000"
type input "200"
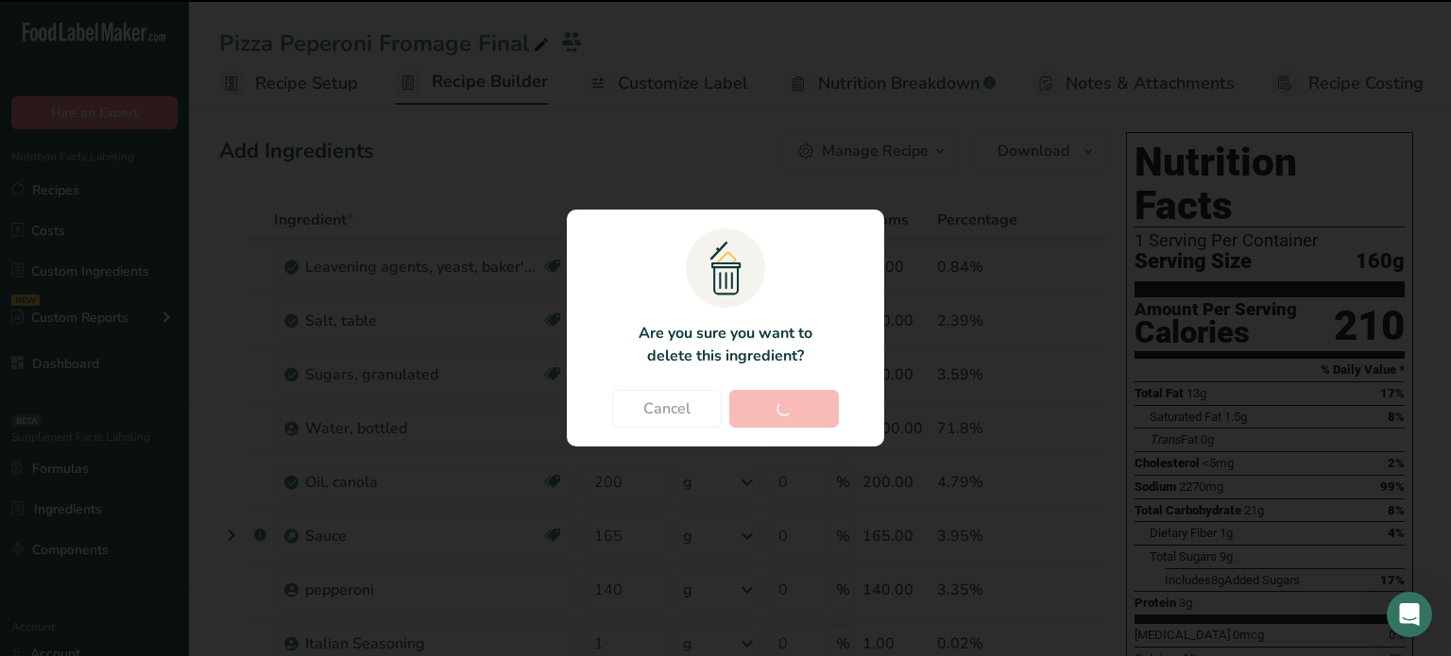
type input "165"
type input "140"
type input "1"
type input "387"
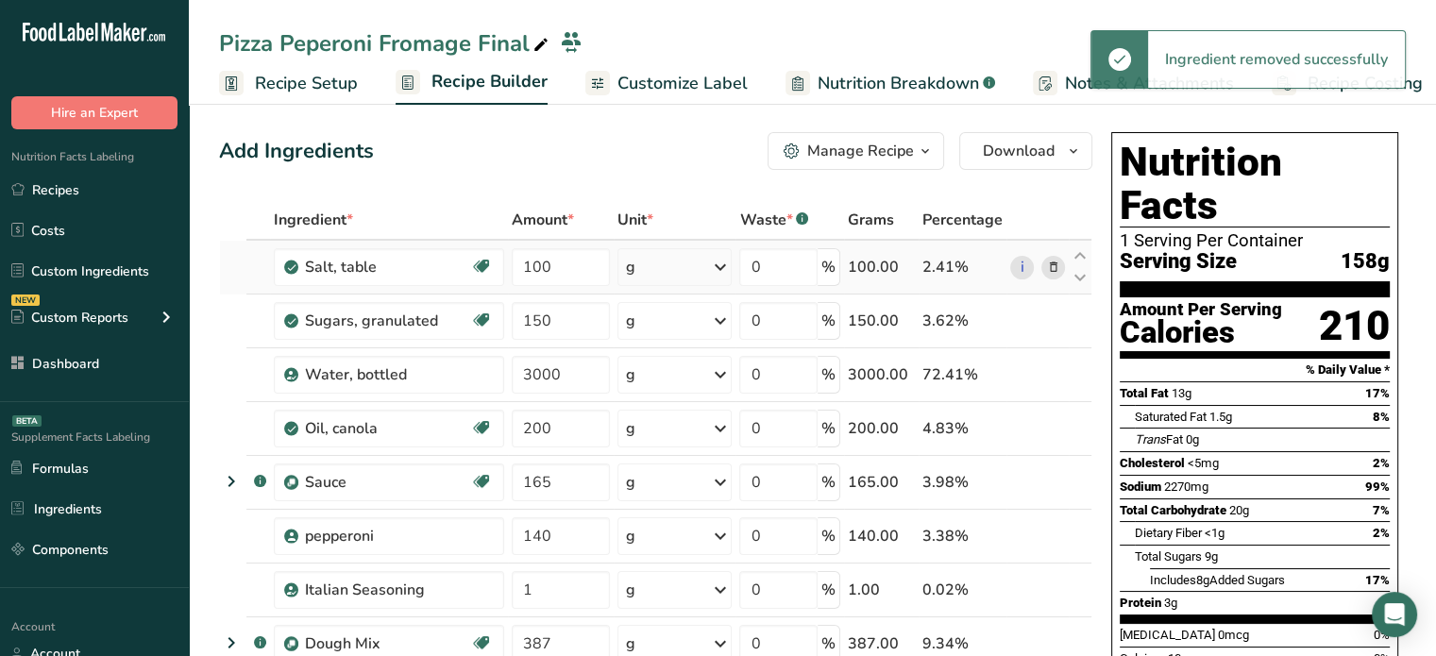
click at [1056, 263] on icon at bounding box center [1052, 268] width 13 height 20
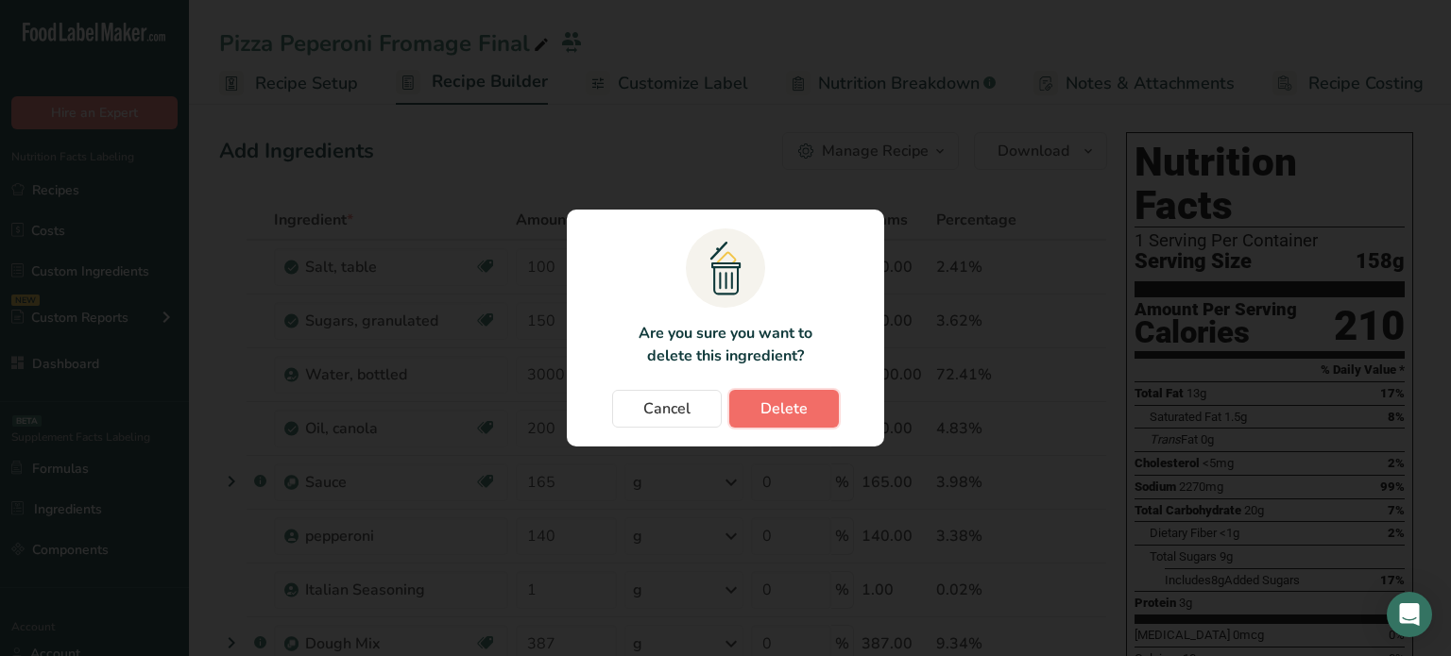
click at [786, 398] on span "Delete" at bounding box center [783, 409] width 47 height 23
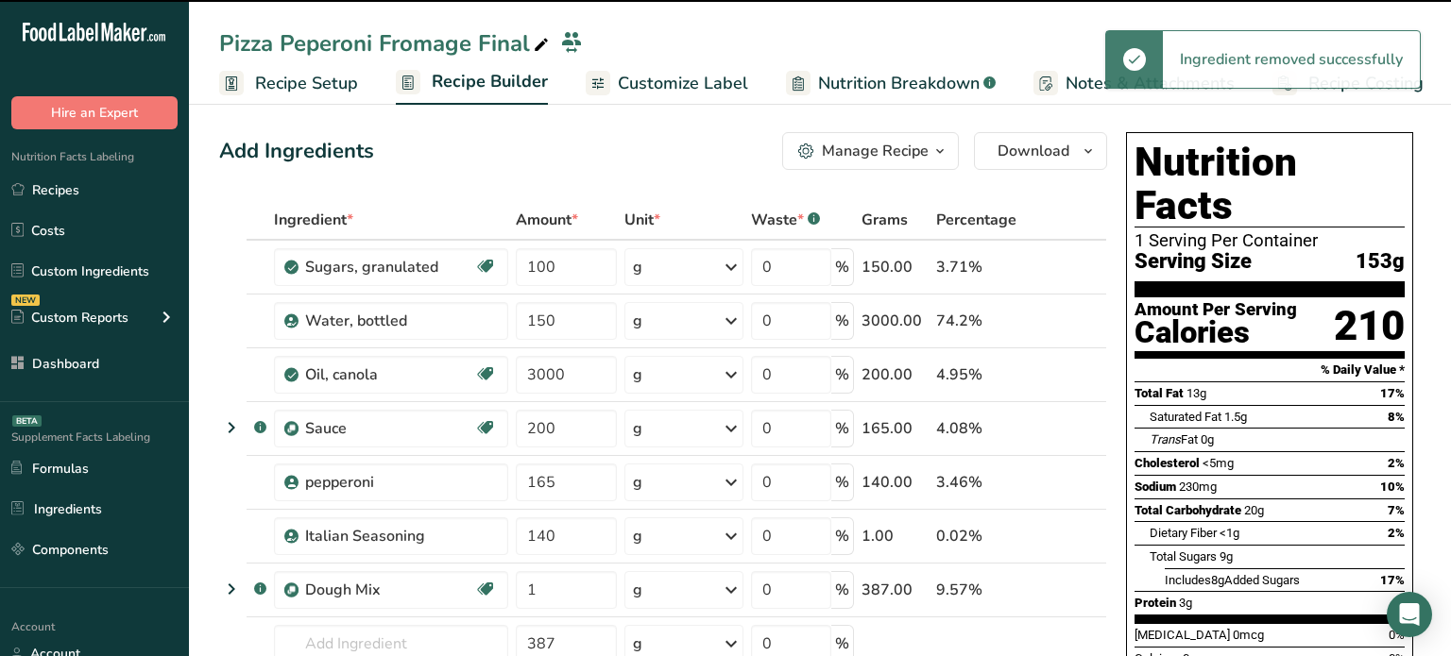
type input "150"
type input "3000"
type input "200"
type input "165"
type input "140"
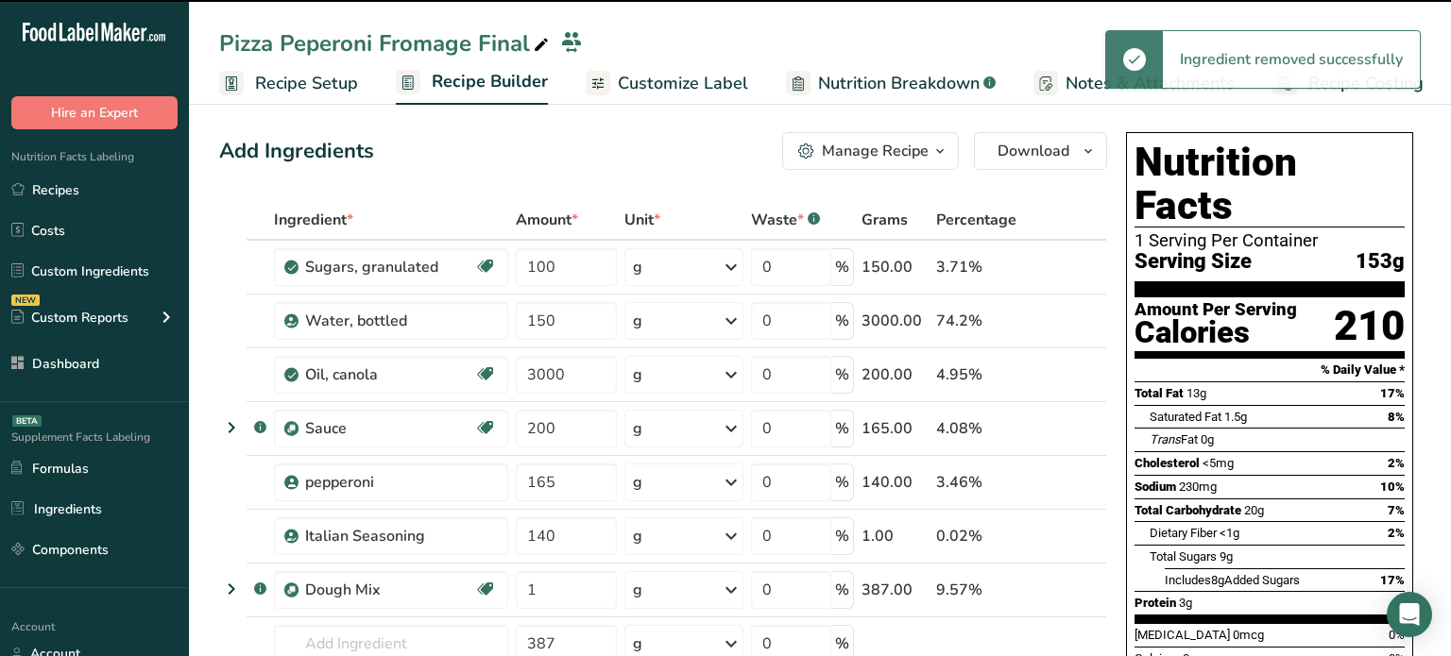
type input "1"
type input "387"
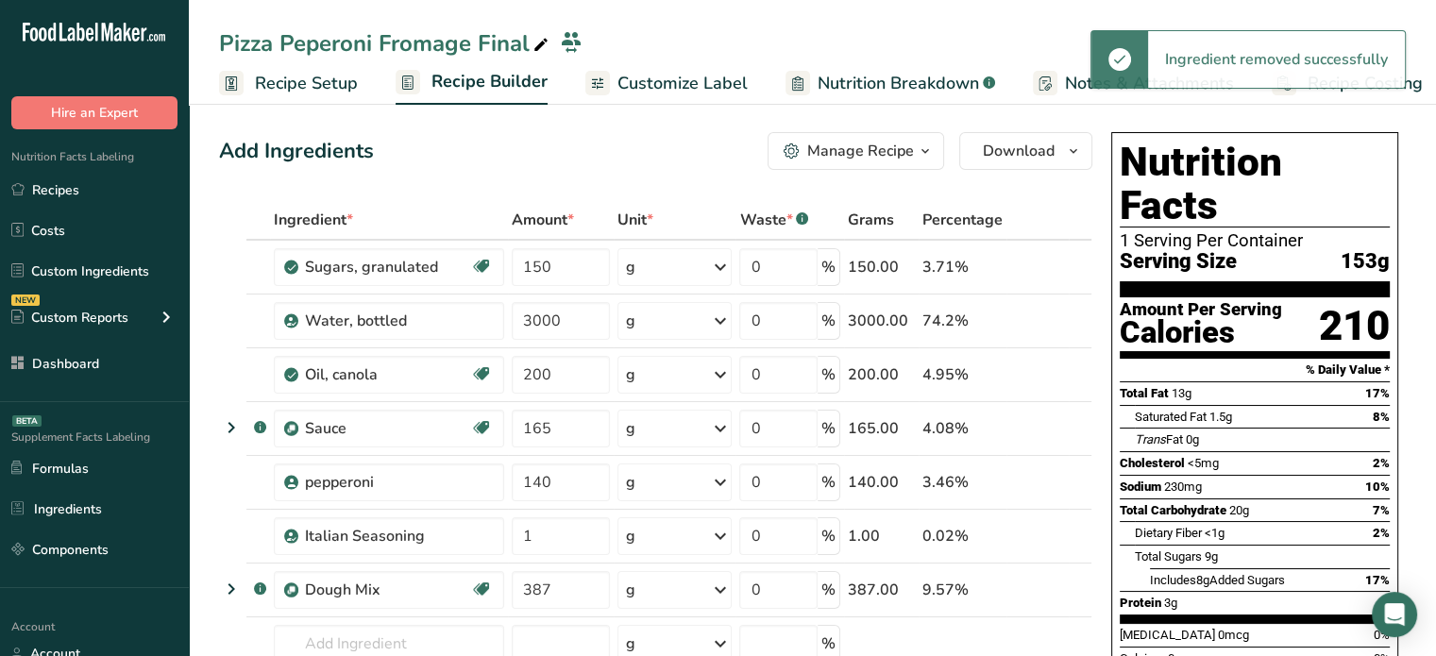
click at [1052, 258] on icon at bounding box center [1052, 268] width 13 height 20
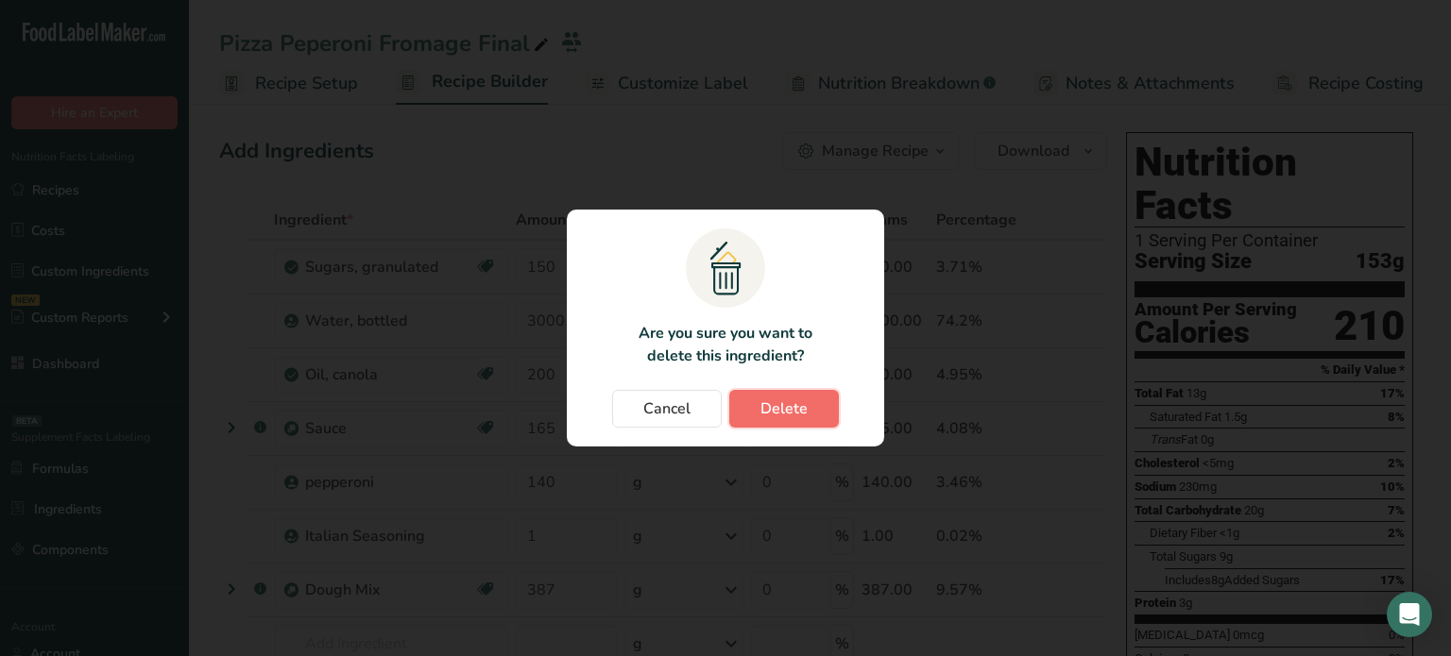
click at [801, 403] on span "Delete" at bounding box center [783, 409] width 47 height 23
type input "3000"
type input "200"
type input "165"
type input "140"
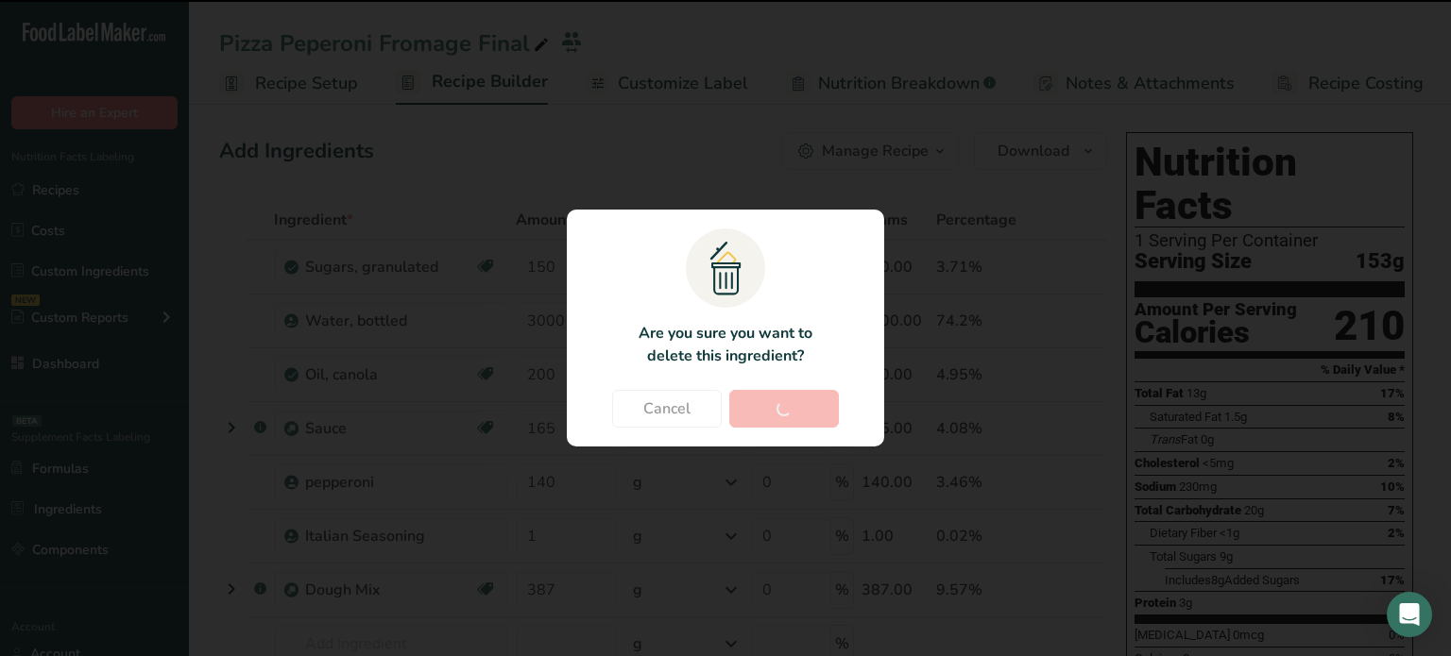
type input "1"
type input "387"
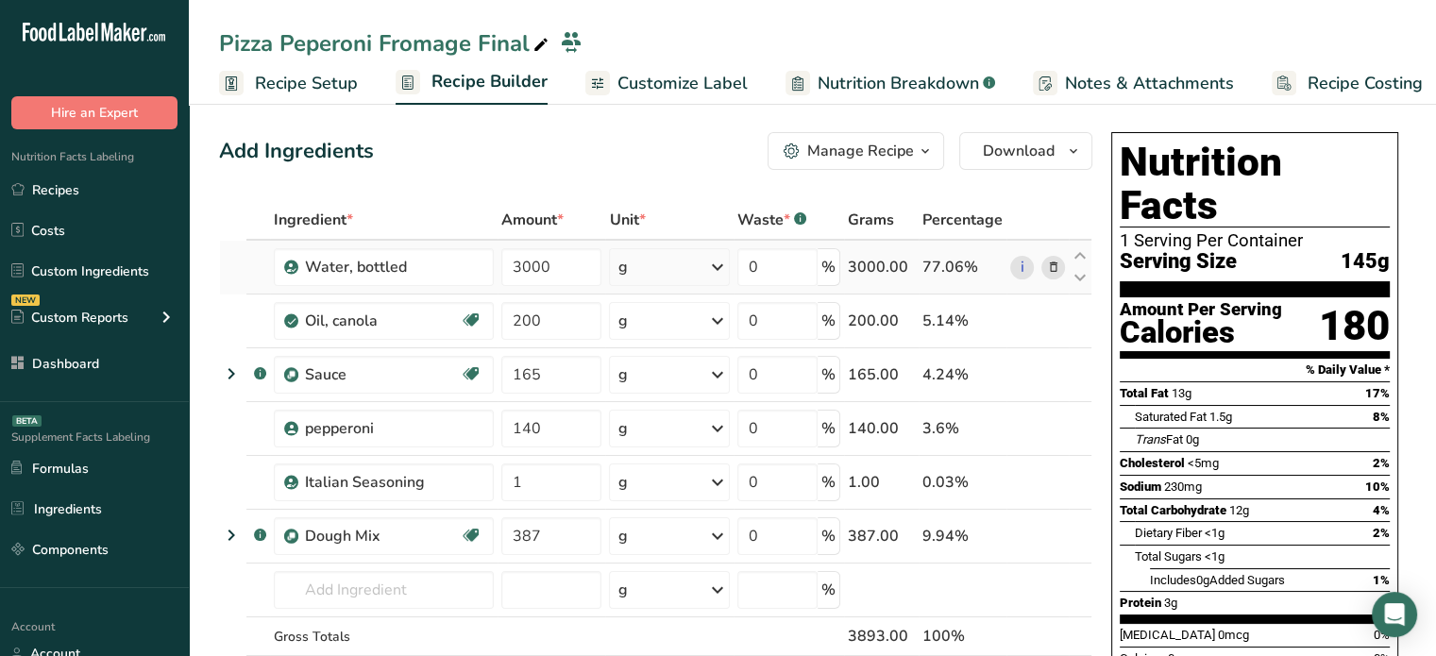
click at [1044, 264] on span at bounding box center [1053, 267] width 23 height 23
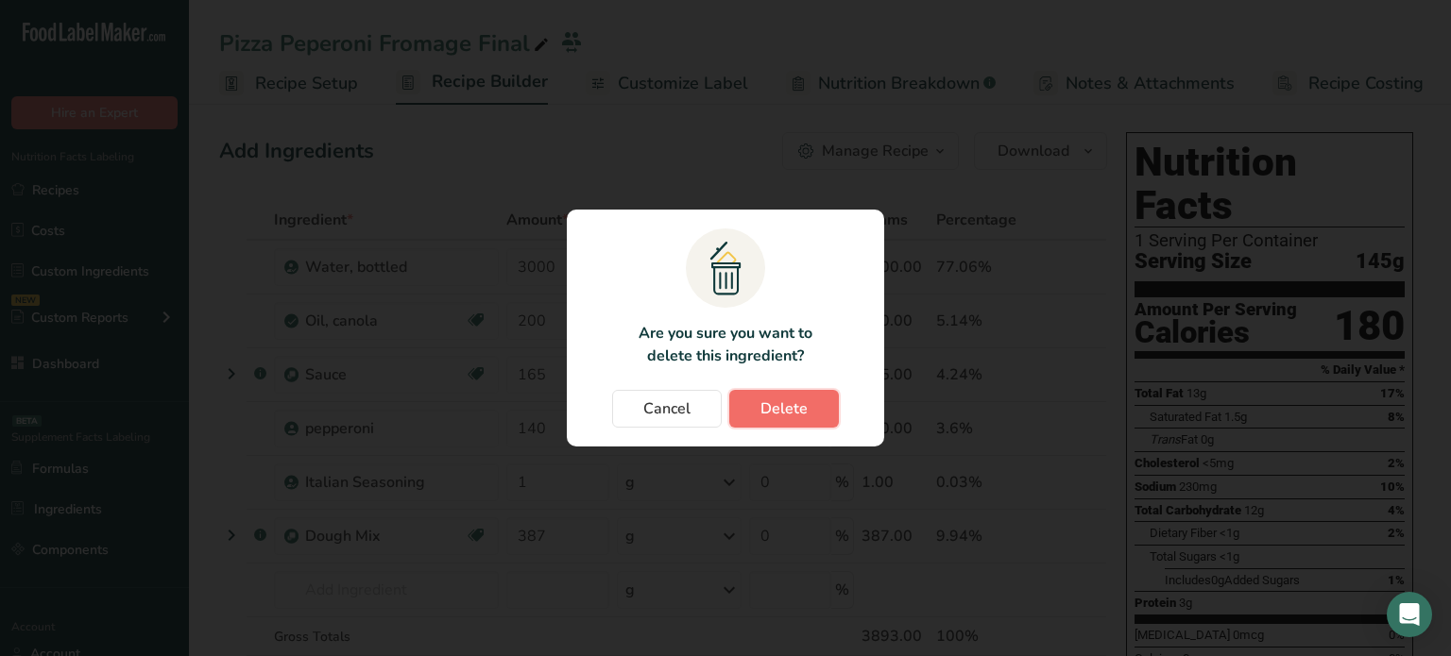
click at [808, 417] on button "Delete" at bounding box center [784, 409] width 110 height 38
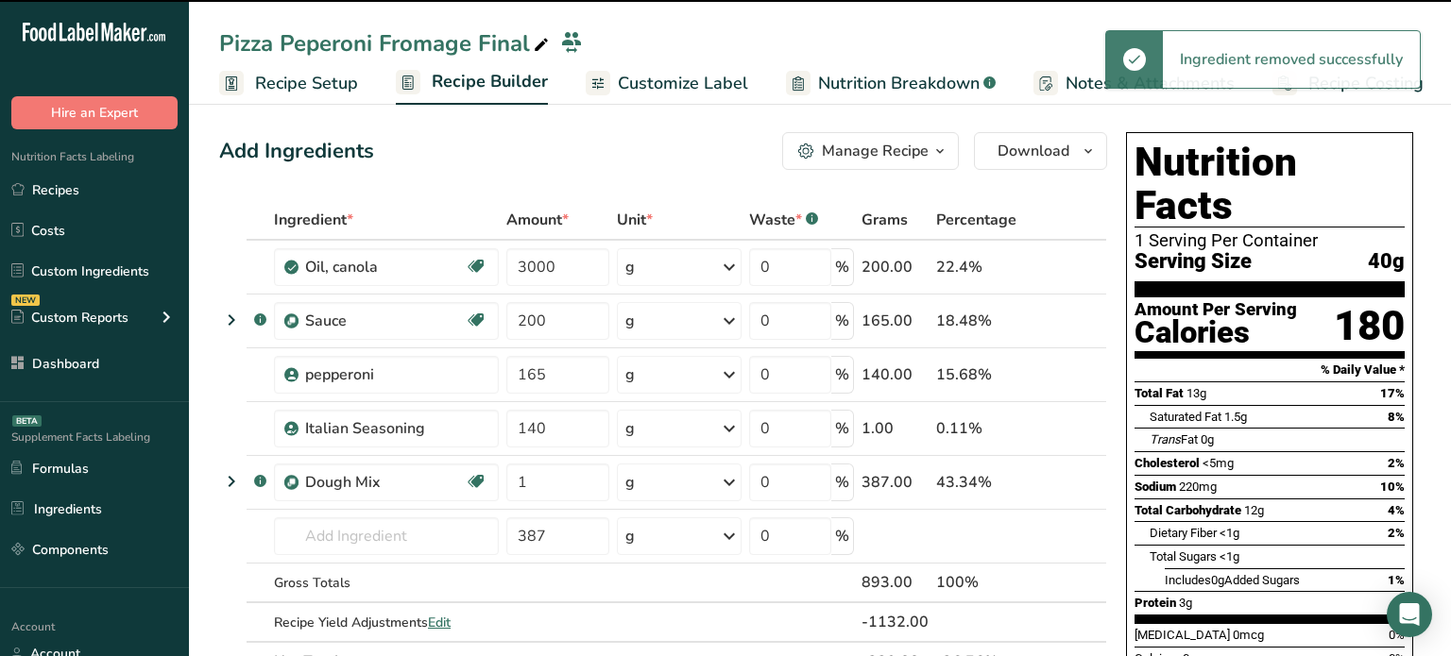
type input "200"
type input "165"
type input "140"
type input "1"
type input "387"
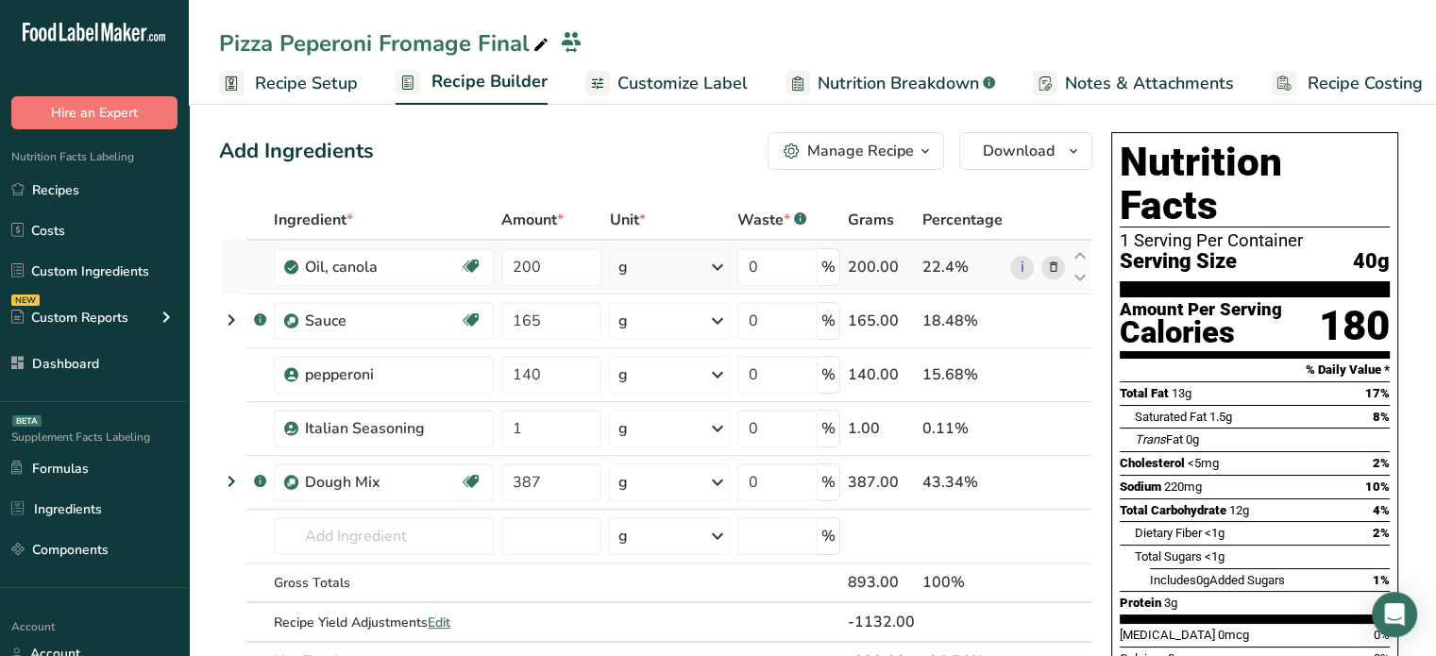
click at [1050, 265] on icon at bounding box center [1052, 268] width 13 height 20
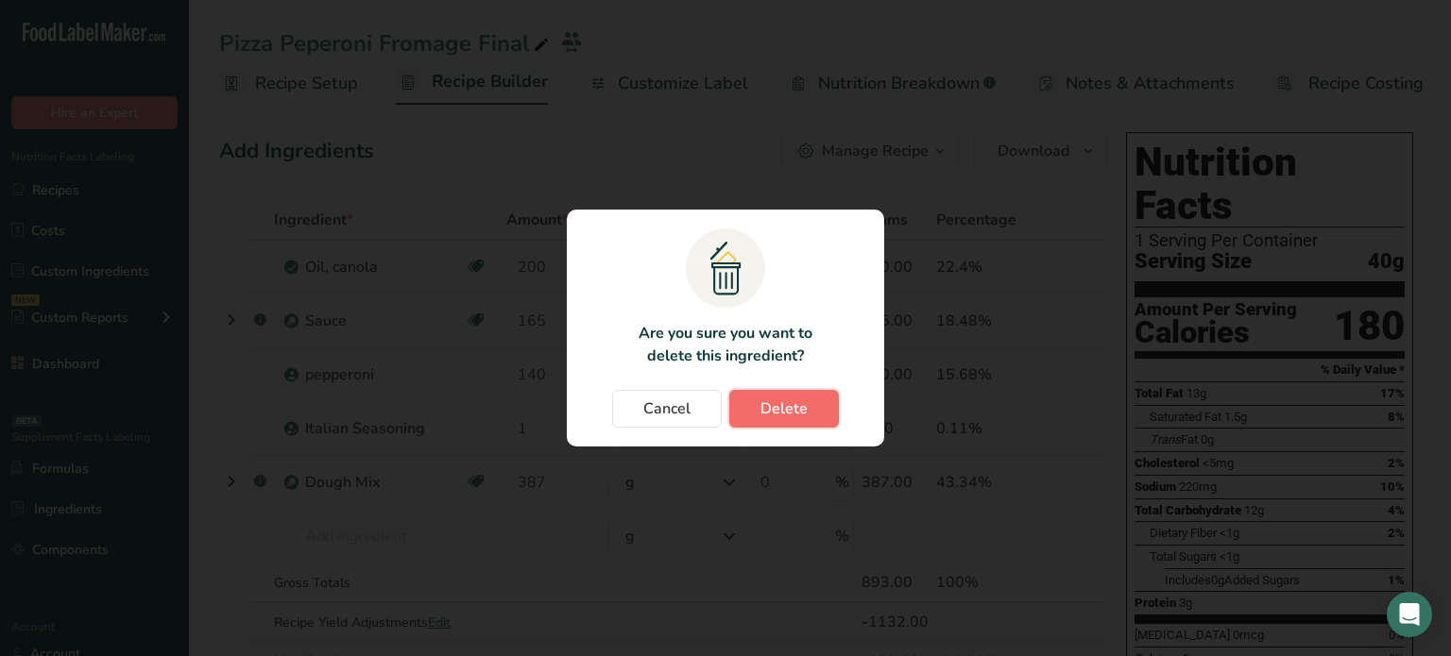
click at [801, 411] on span "Delete" at bounding box center [783, 409] width 47 height 23
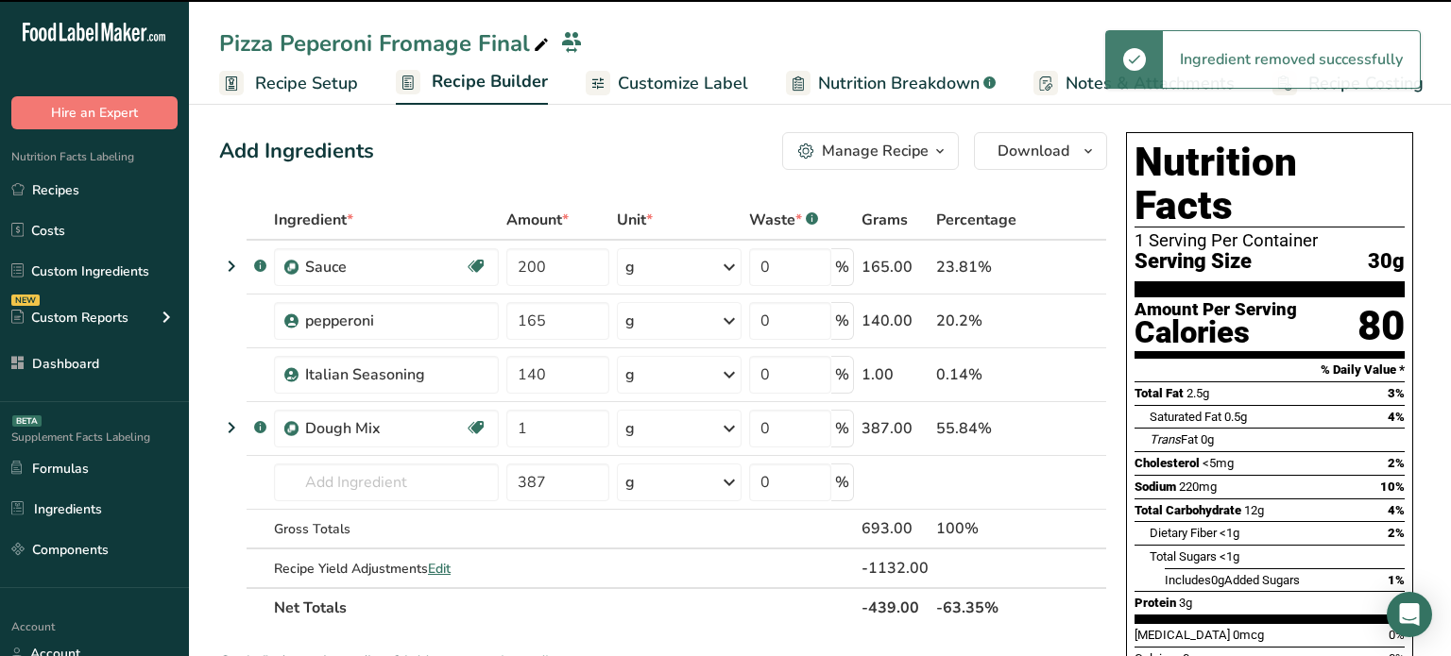
type input "165"
type input "140"
type input "1"
type input "387"
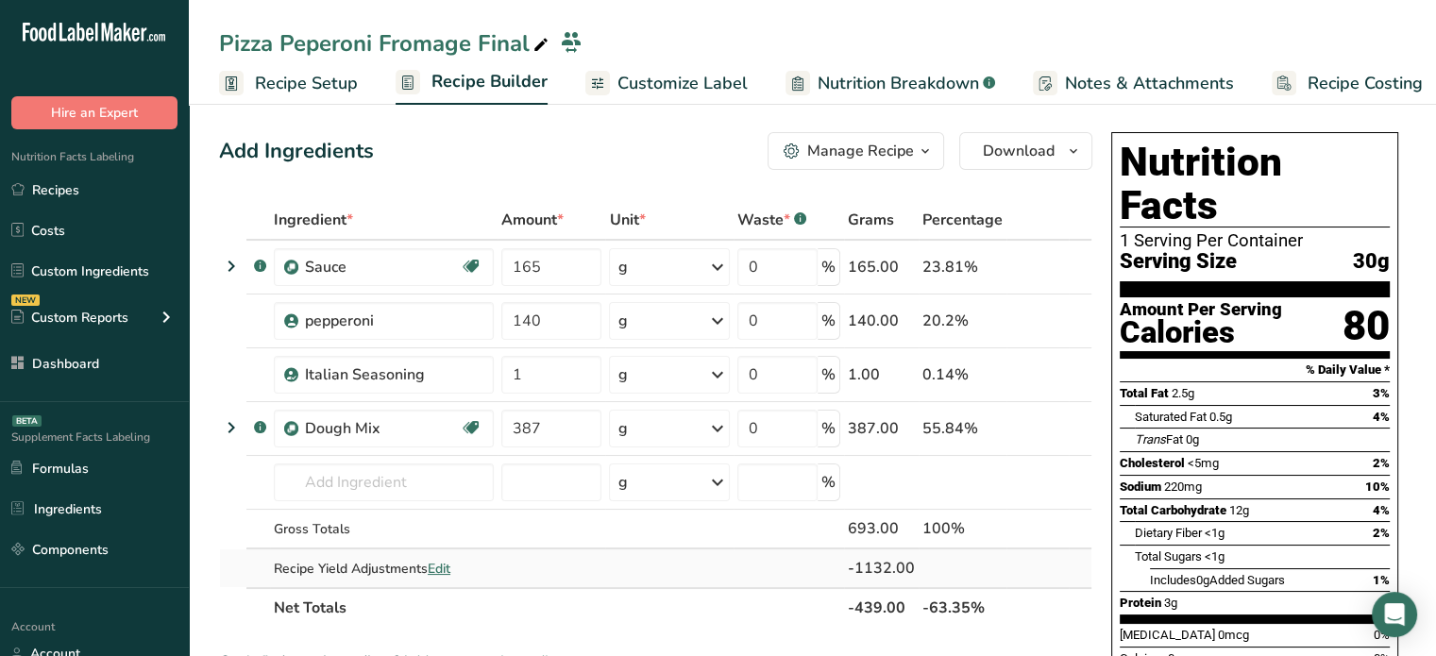
click at [450, 567] on span "Edit" at bounding box center [439, 569] width 23 height 18
select select "0"
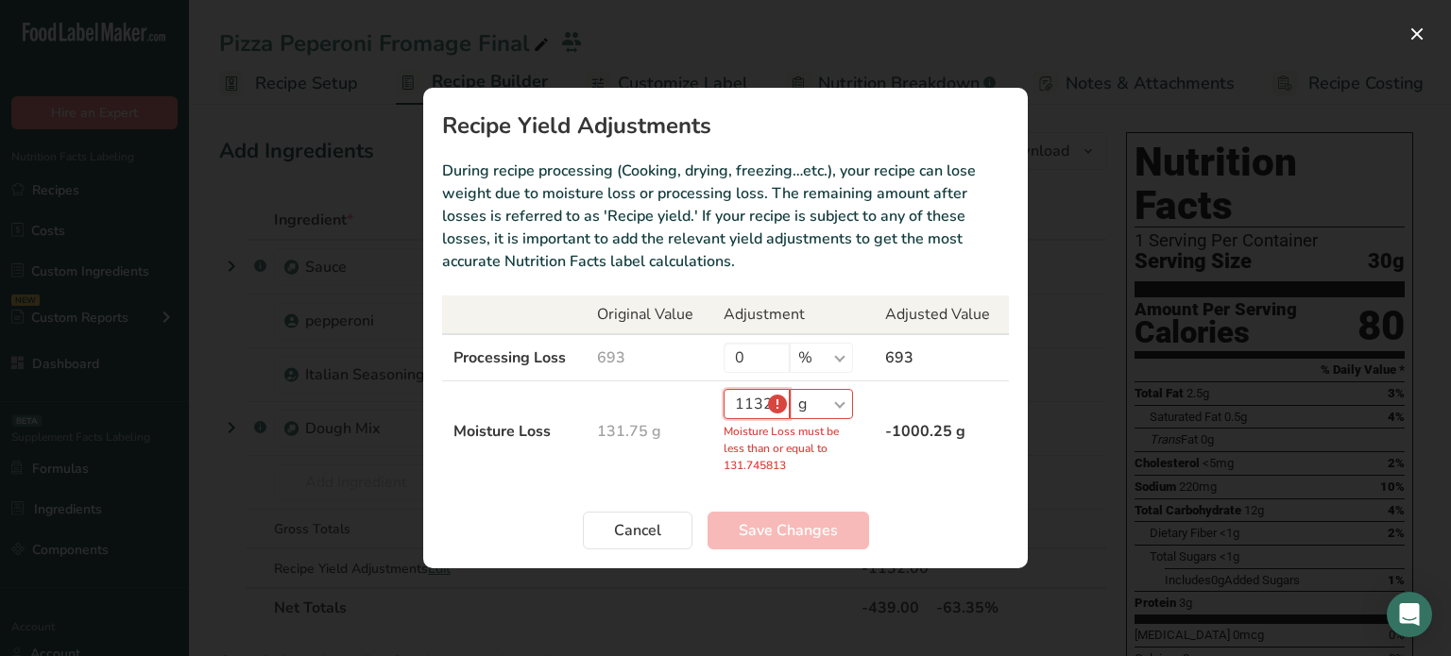
click at [776, 401] on input "1132" at bounding box center [756, 404] width 66 height 30
drag, startPoint x: 776, startPoint y: 401, endPoint x: 687, endPoint y: 401, distance: 89.7
click at [687, 401] on tr "Moisture Loss 131.75 g 1132 % g kg mg mcg lb oz Moisture Loss must be less than…" at bounding box center [725, 432] width 567 height 101
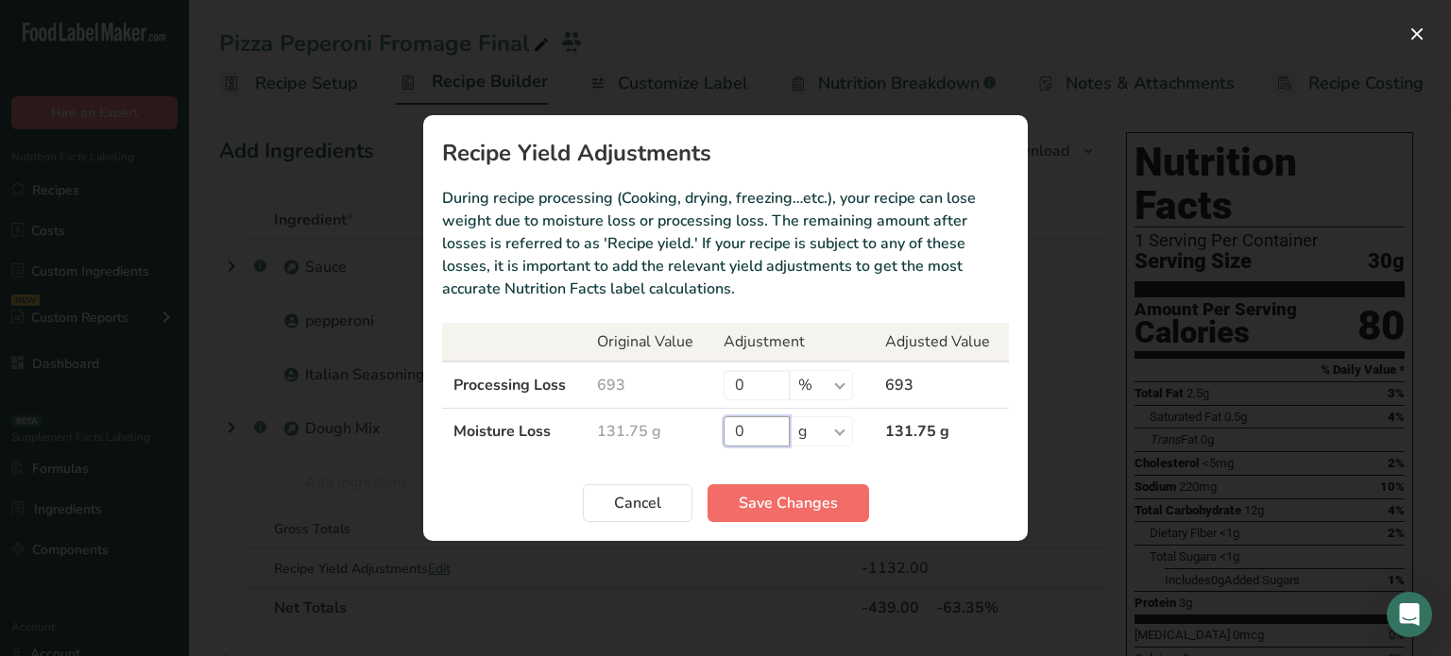
type input "0"
click at [756, 494] on span "Save Changes" at bounding box center [788, 503] width 99 height 23
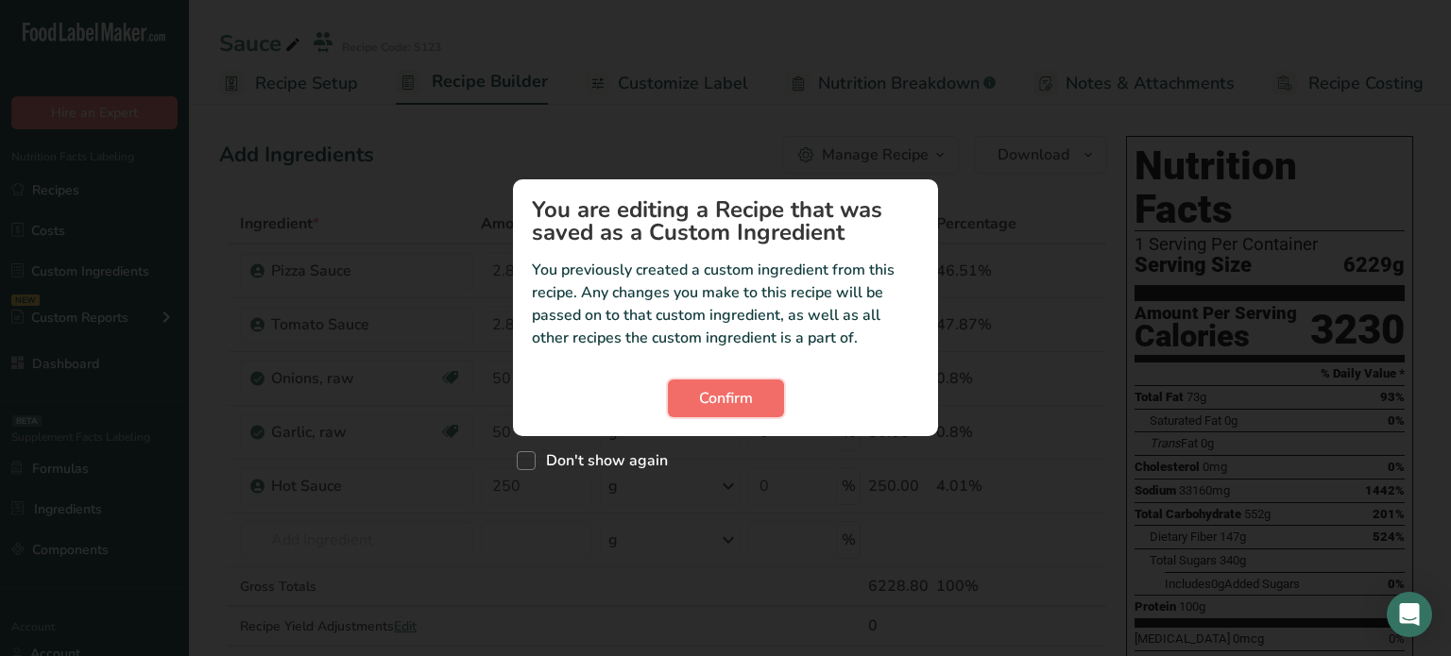
click at [755, 399] on button "Confirm" at bounding box center [726, 399] width 116 height 38
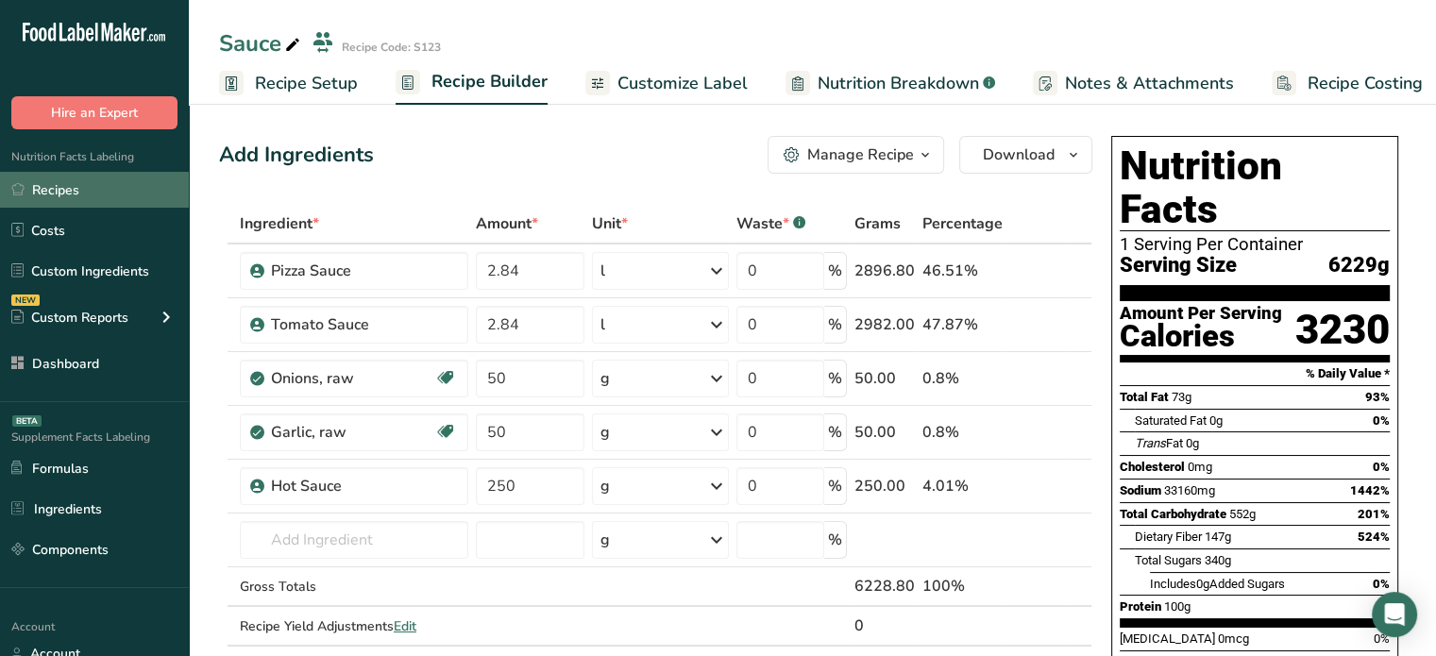
click at [110, 195] on link "Recipes" at bounding box center [94, 190] width 189 height 36
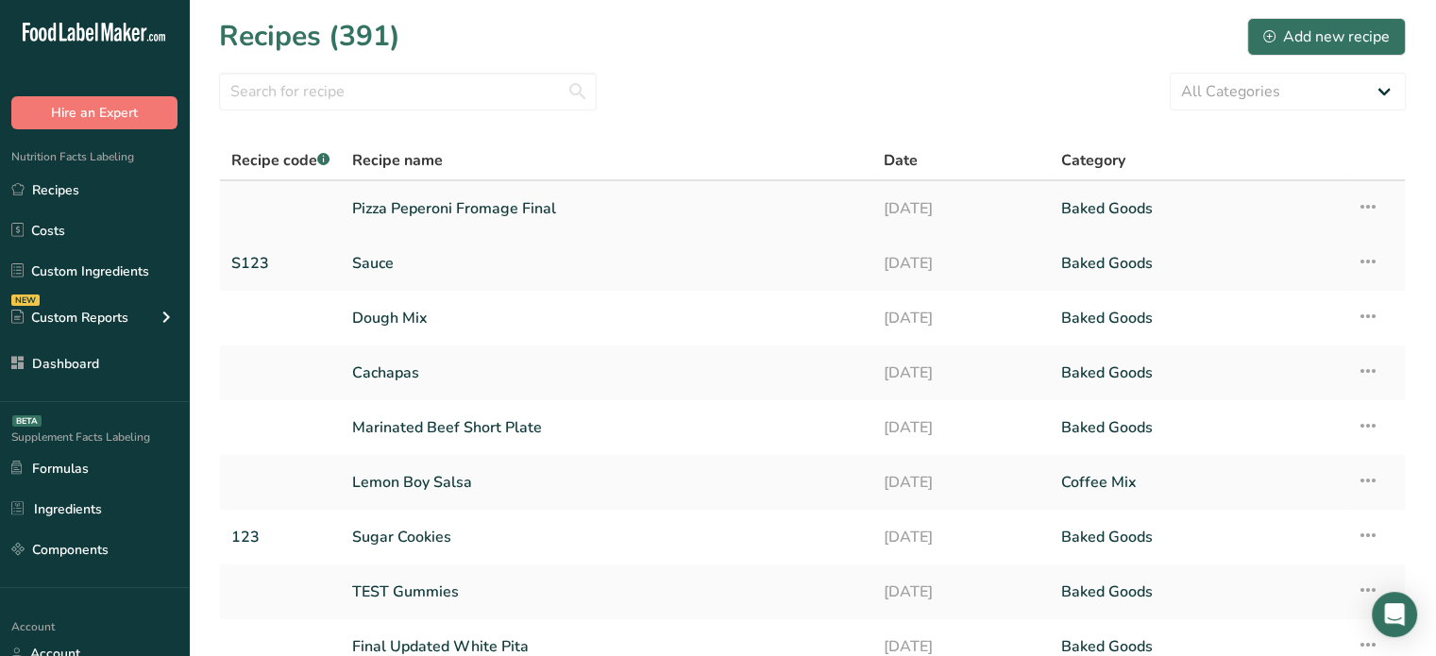
click at [504, 216] on link "Pizza Peperoni Fromage Final" at bounding box center [606, 209] width 509 height 40
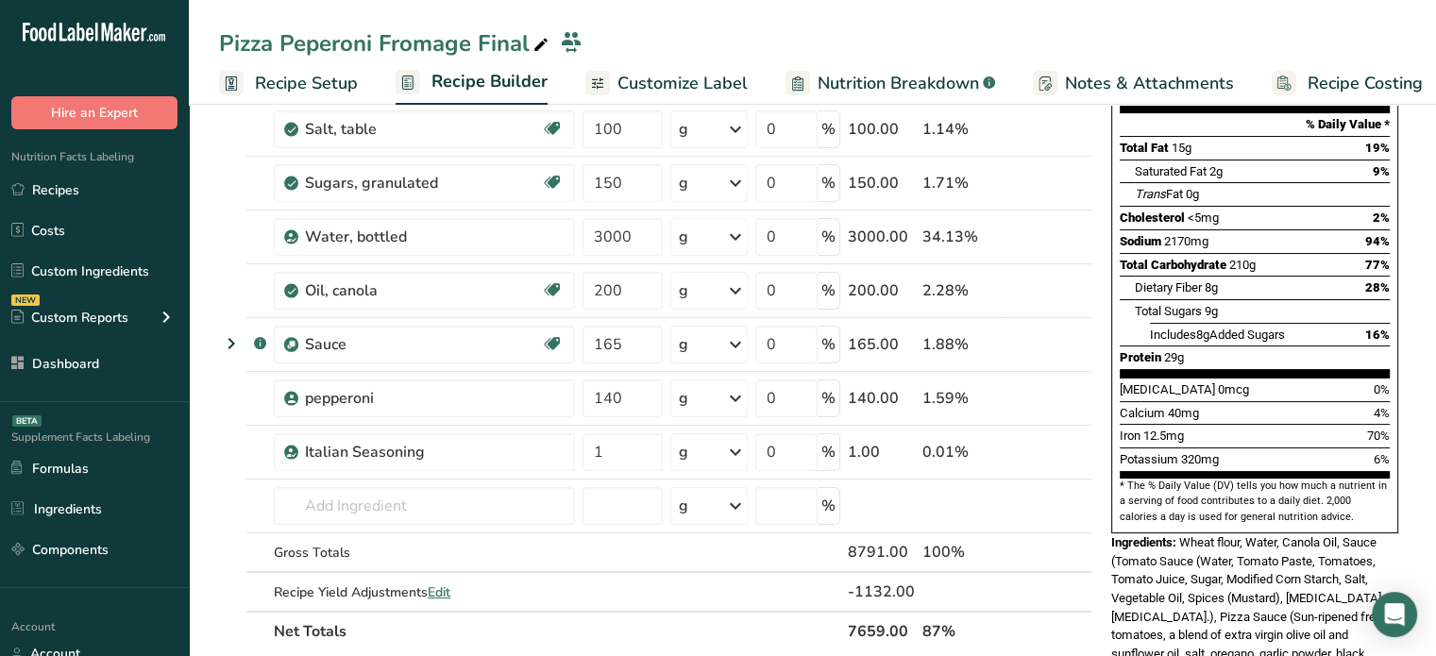
scroll to position [255, 0]
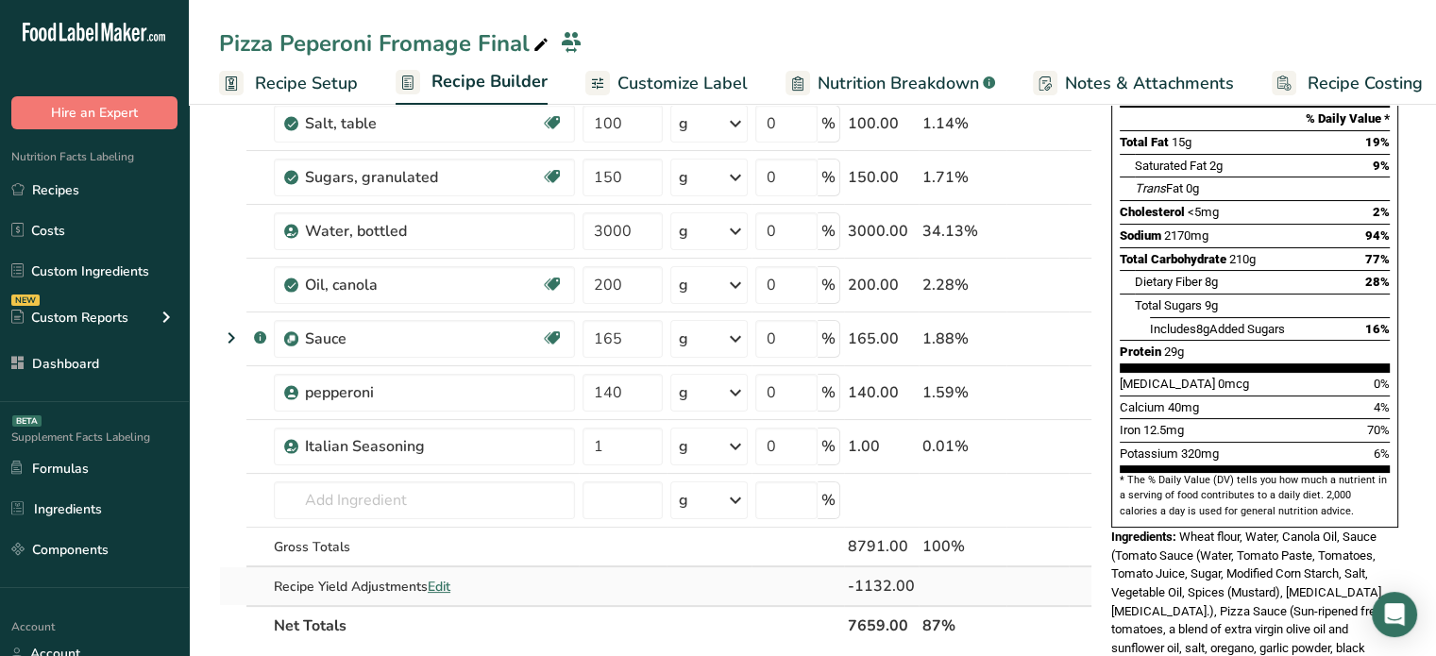
drag, startPoint x: 859, startPoint y: 577, endPoint x: 919, endPoint y: 576, distance: 59.5
click at [919, 576] on tr "Recipe Yield Adjustments Edit -1132.00" at bounding box center [656, 587] width 872 height 38
copy div "1132.00"
click at [71, 195] on link "Recipes" at bounding box center [94, 190] width 189 height 36
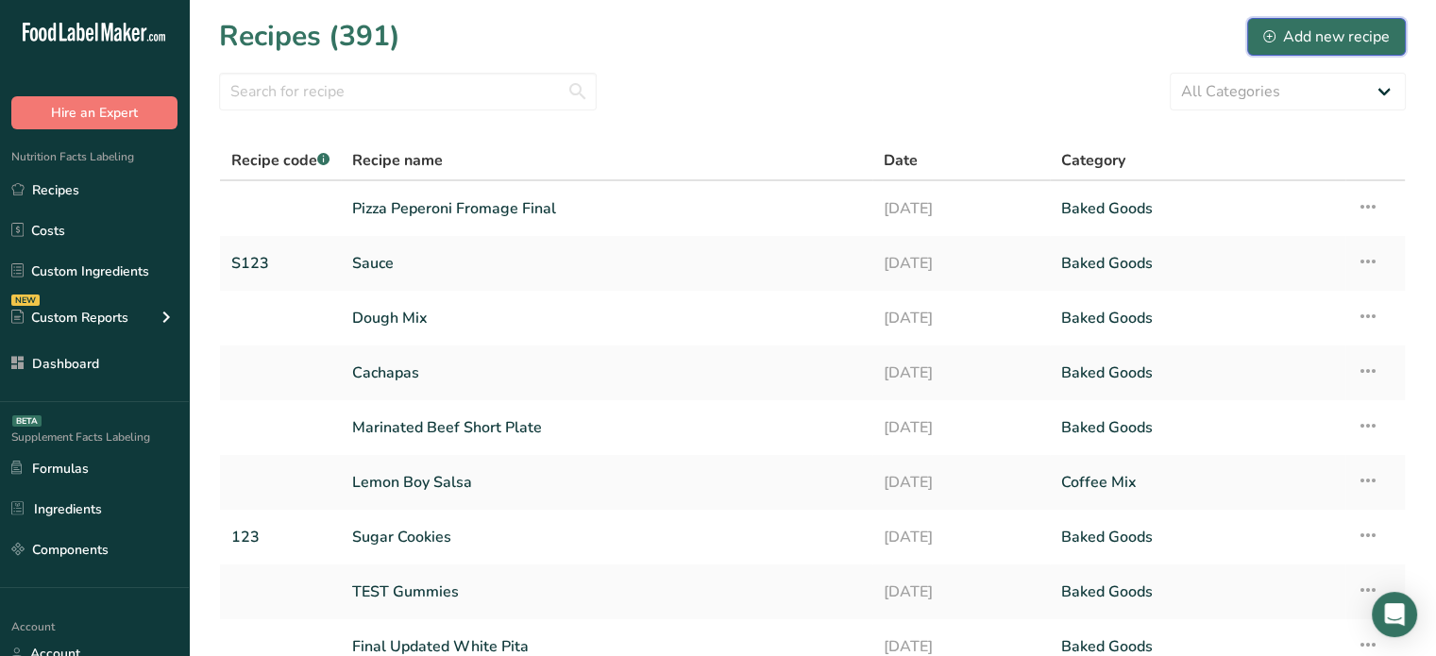
click at [1315, 39] on div "Add new recipe" at bounding box center [1327, 36] width 127 height 23
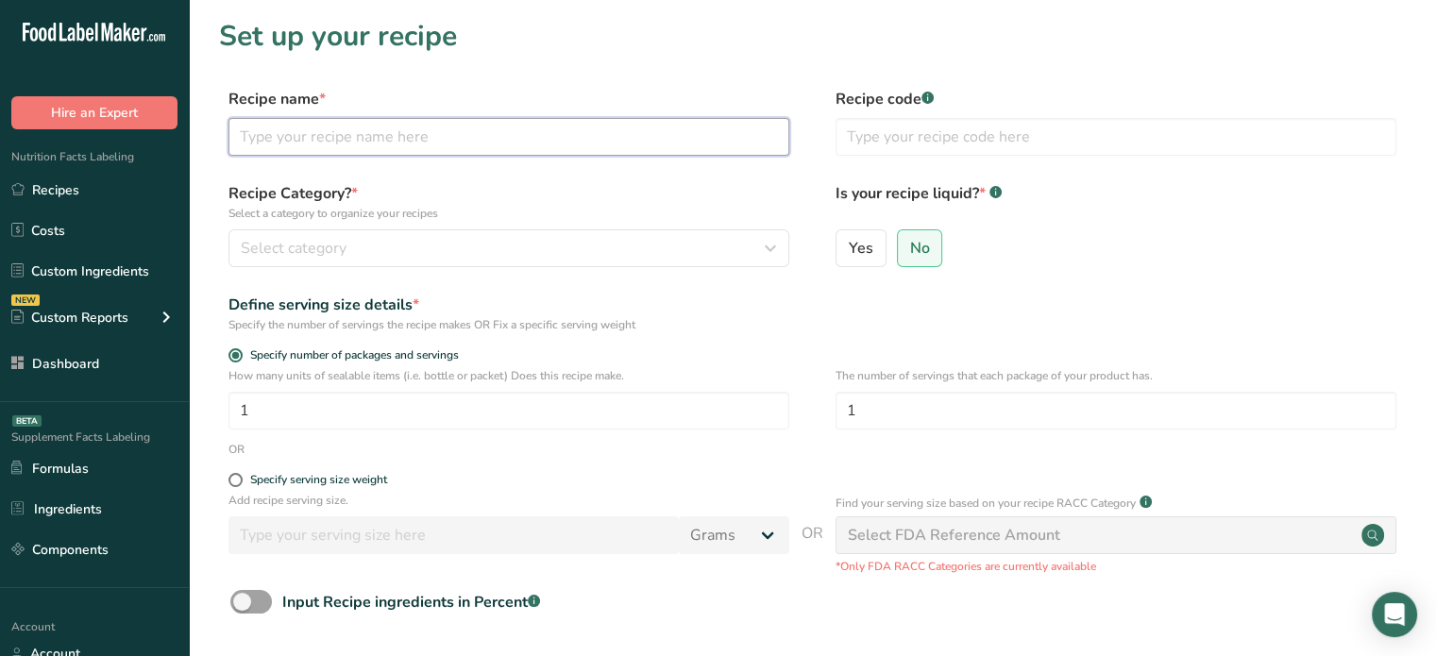
paste input "Pizza Peperoni Fromage"
click at [525, 145] on input "Pizza Peperoni Fromage" at bounding box center [509, 137] width 561 height 38
drag, startPoint x: 491, startPoint y: 131, endPoint x: 457, endPoint y: 144, distance: 36.5
click at [457, 144] on input "Pizza Peperoni Fromage" at bounding box center [509, 137] width 561 height 38
drag, startPoint x: 457, startPoint y: 144, endPoint x: 134, endPoint y: 147, distance: 323.0
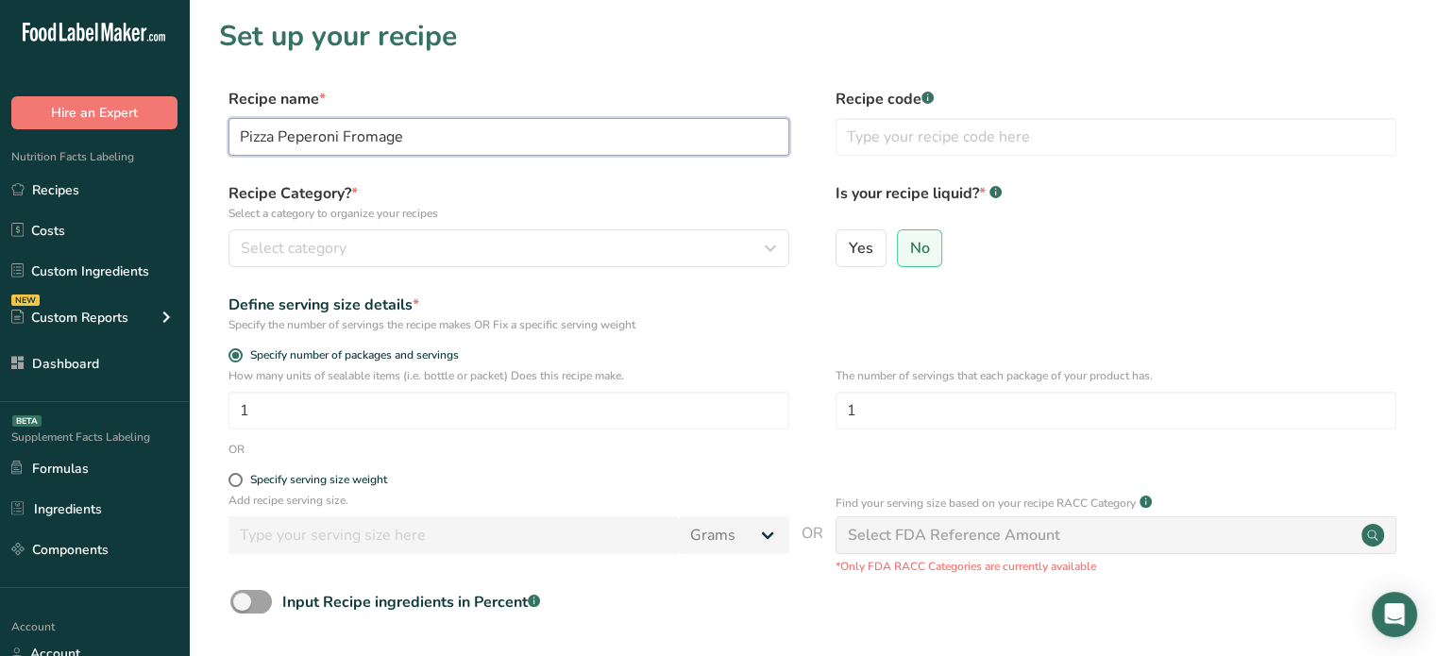
click at [134, 147] on div ".a-20{fill:#fff;} Hire an Expert Nutrition Facts Labeling Recipes Costs Custom …" at bounding box center [718, 424] width 1436 height 848
paste input "pepperoni"
click at [239, 140] on input "pepperoni" at bounding box center [509, 137] width 561 height 38
click at [280, 134] on input "Pizza pepperoni" at bounding box center [509, 137] width 561 height 38
click at [403, 133] on input "Pizza Pepperoni" at bounding box center [509, 137] width 561 height 38
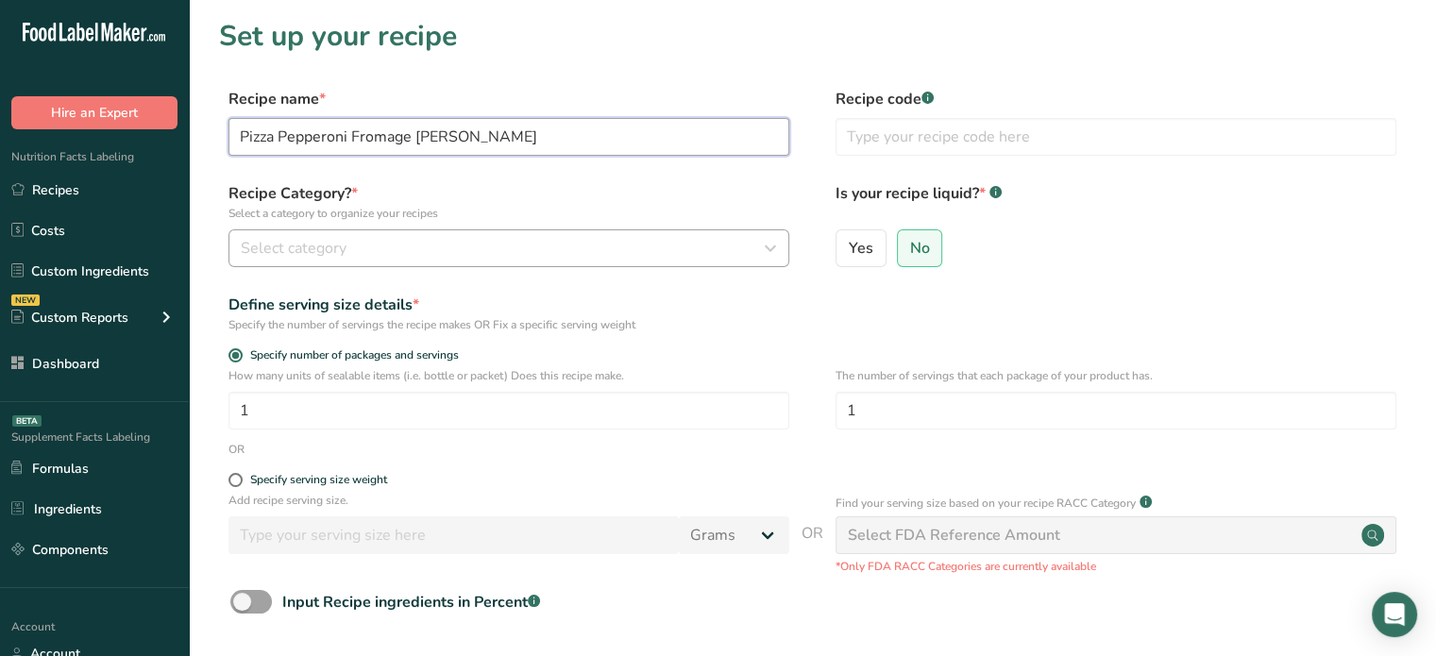
type input "Pizza Pepperoni Fromage David"
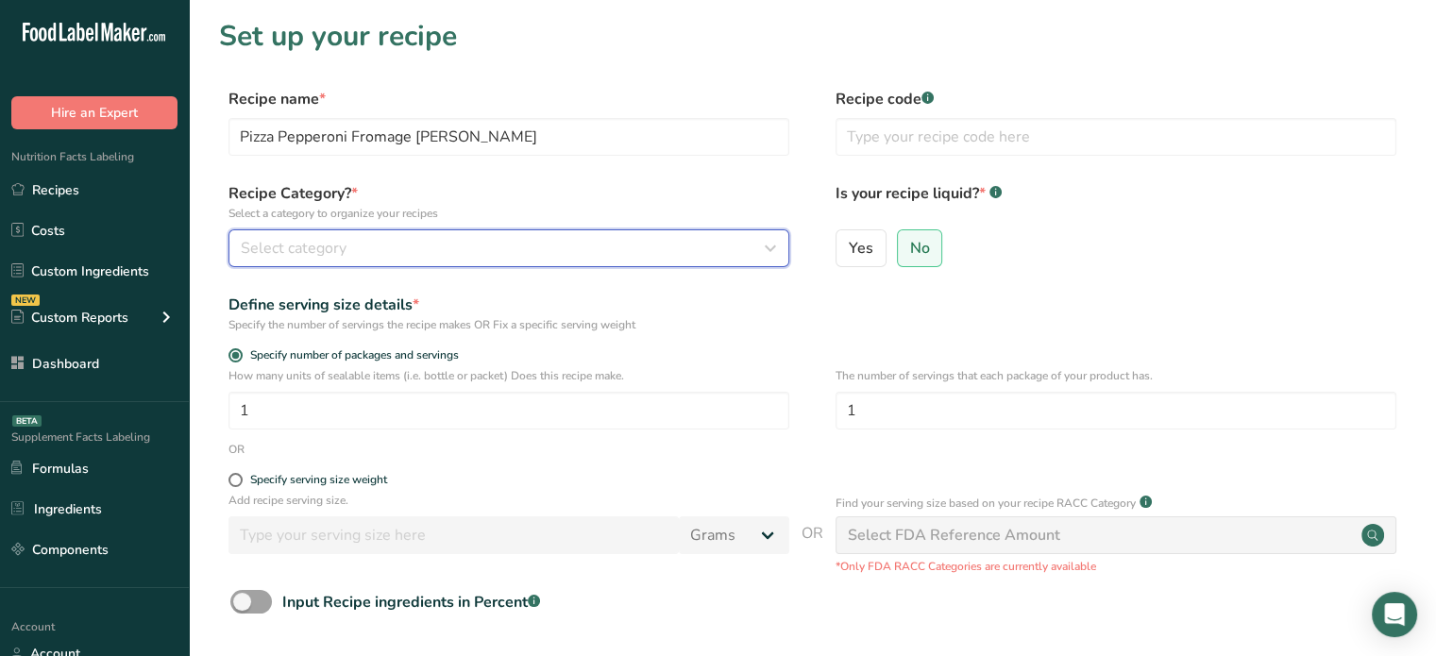
click at [431, 238] on div "Select category" at bounding box center [503, 248] width 525 height 23
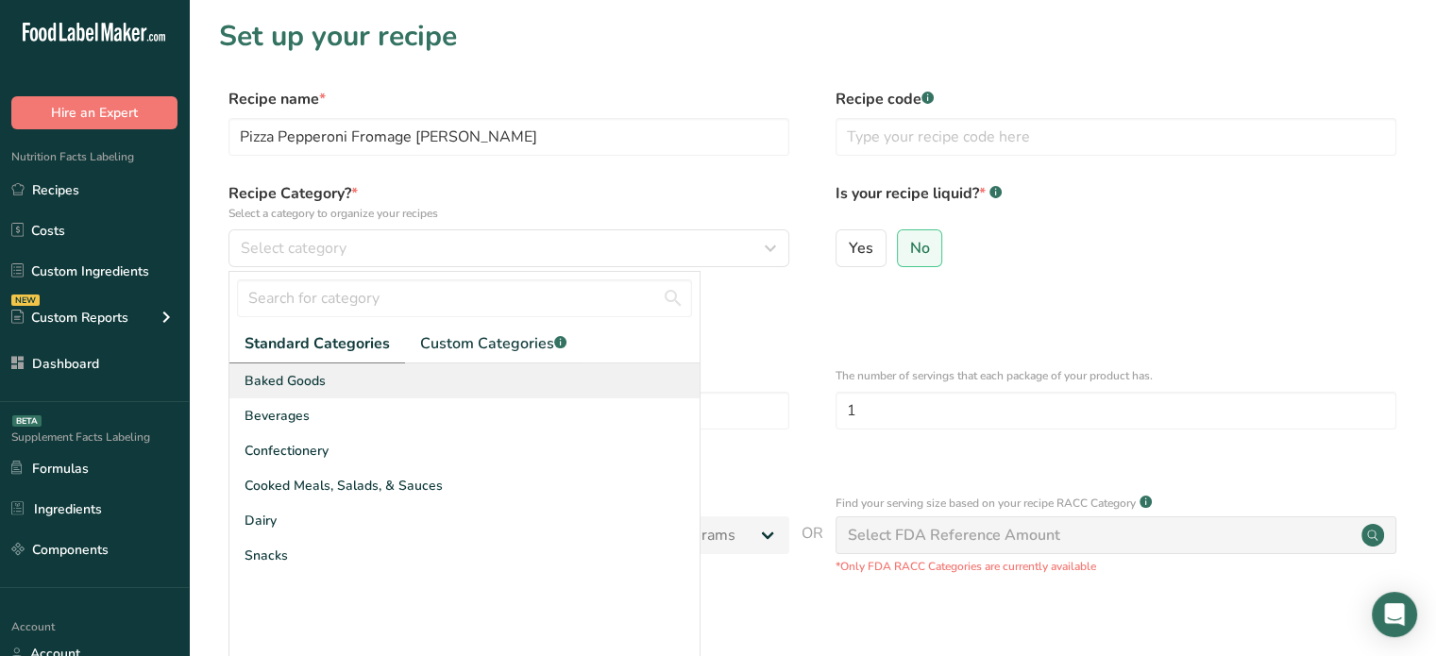
click at [389, 375] on div "Baked Goods" at bounding box center [464, 381] width 470 height 35
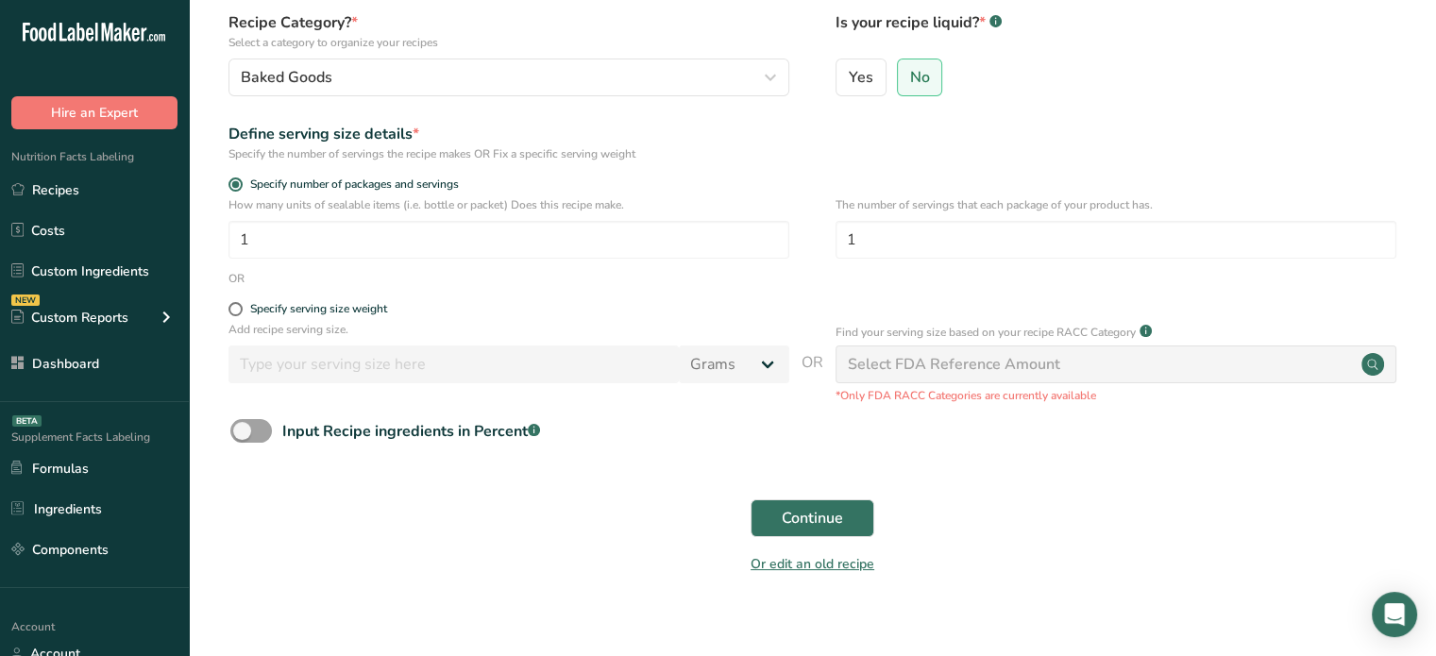
scroll to position [175, 0]
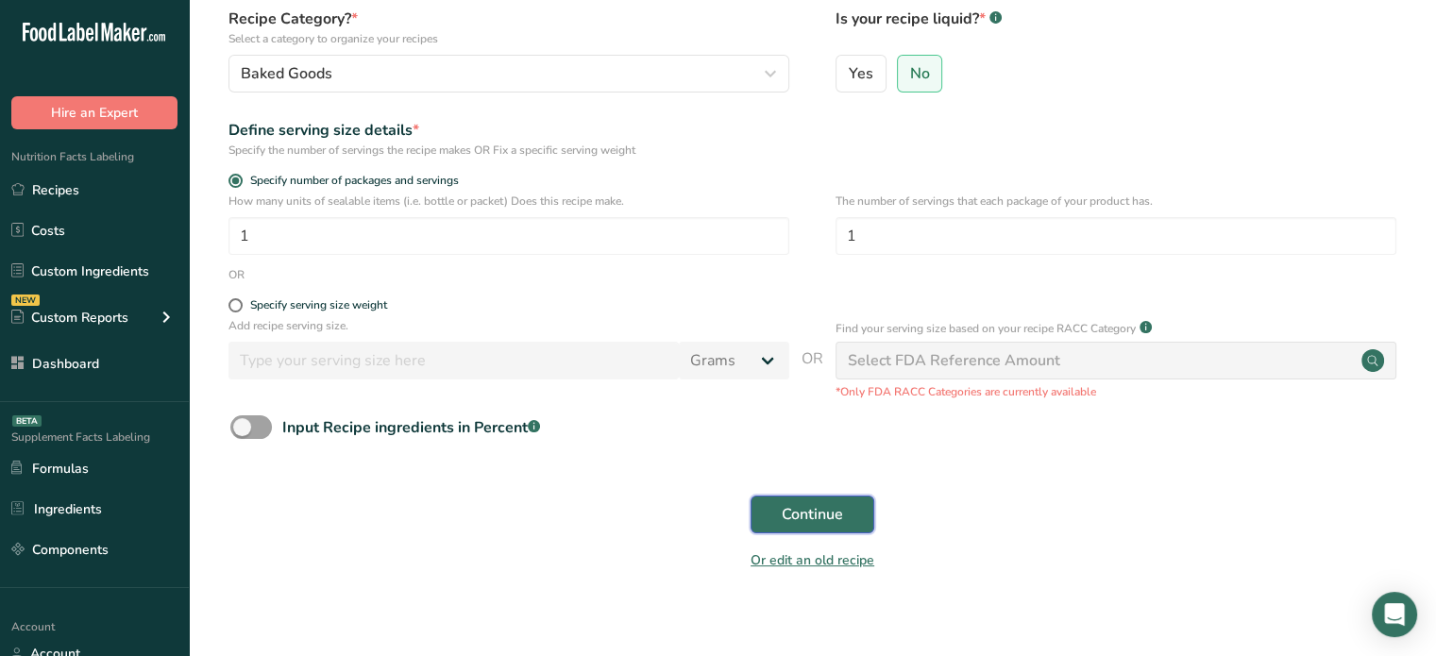
click at [843, 511] on button "Continue" at bounding box center [813, 515] width 124 height 38
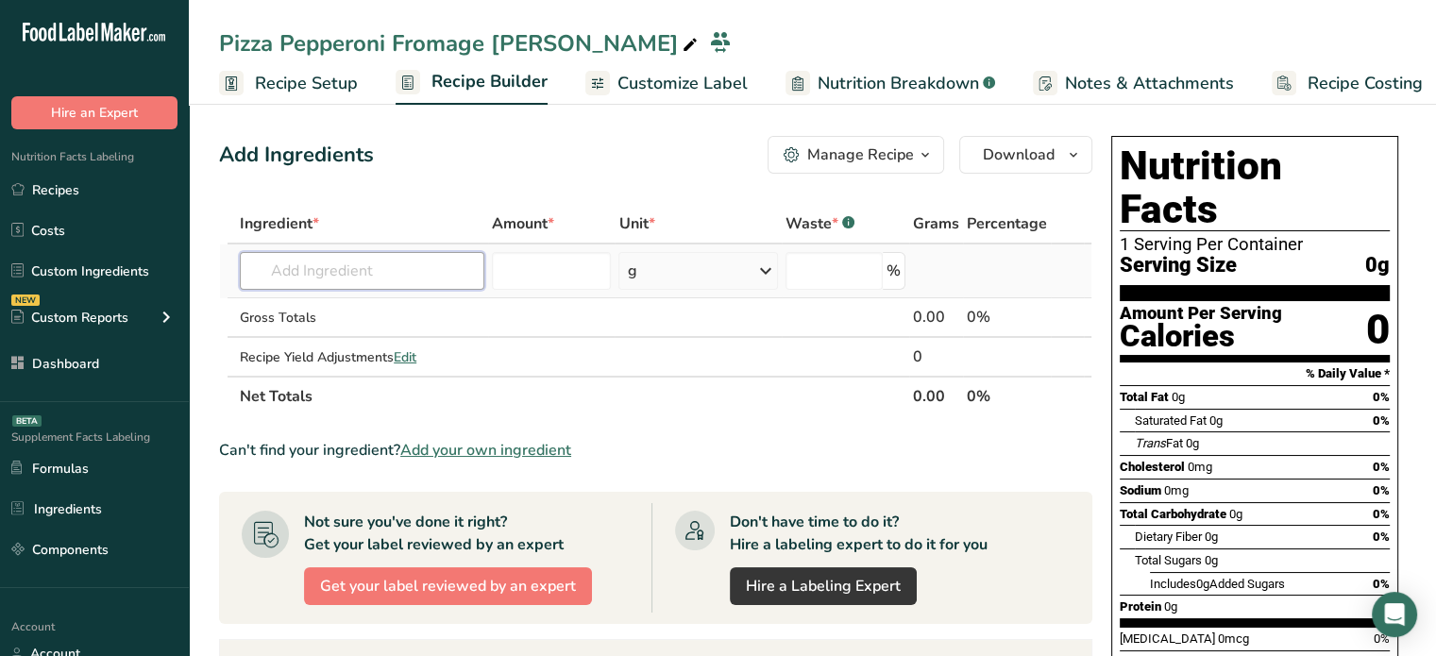
click at [385, 271] on input "text" at bounding box center [362, 271] width 245 height 38
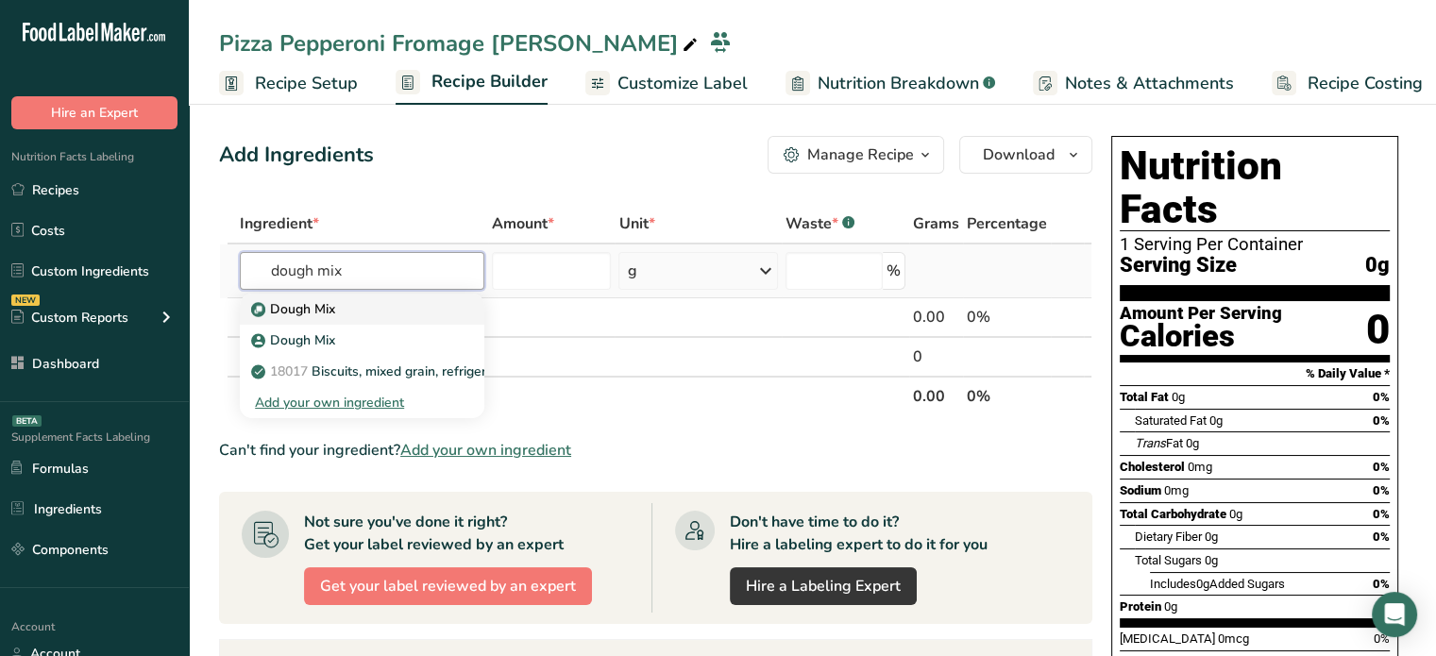
type input "dough mix"
click at [377, 303] on div "Dough Mix" at bounding box center [347, 309] width 184 height 20
type input "Dough Mix"
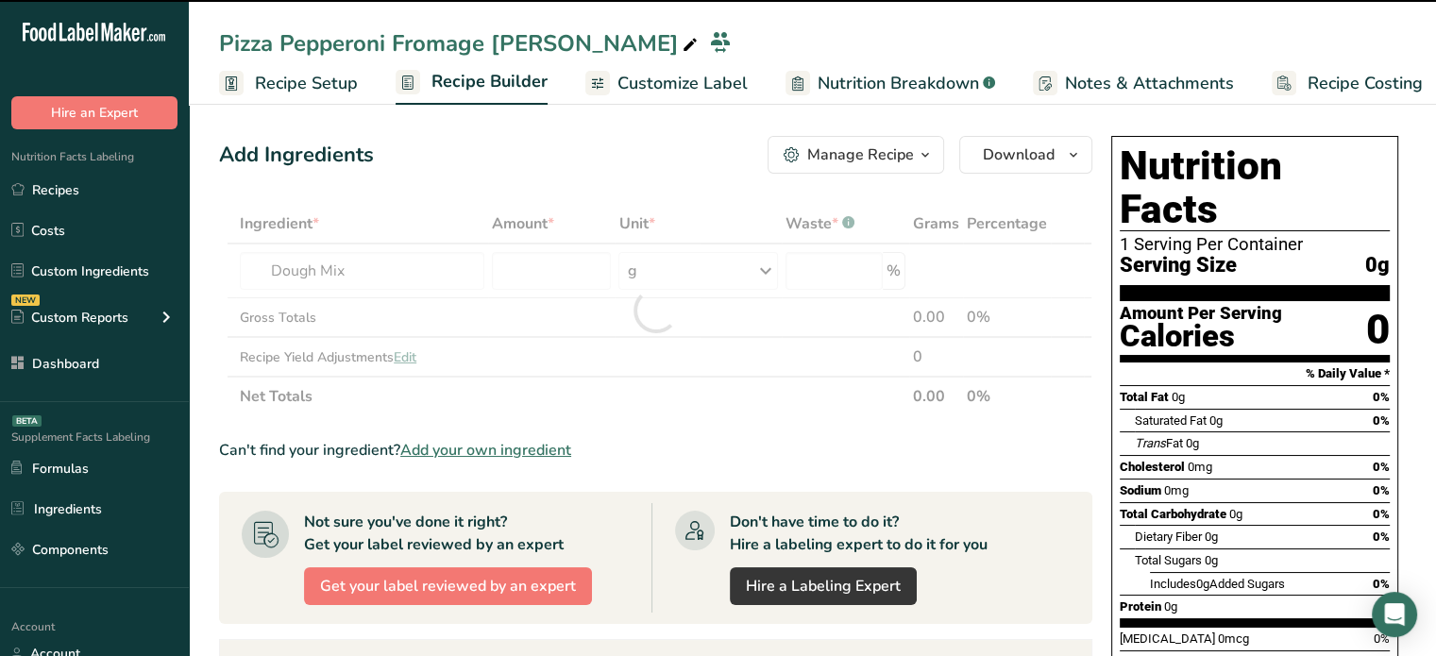
type input "0"
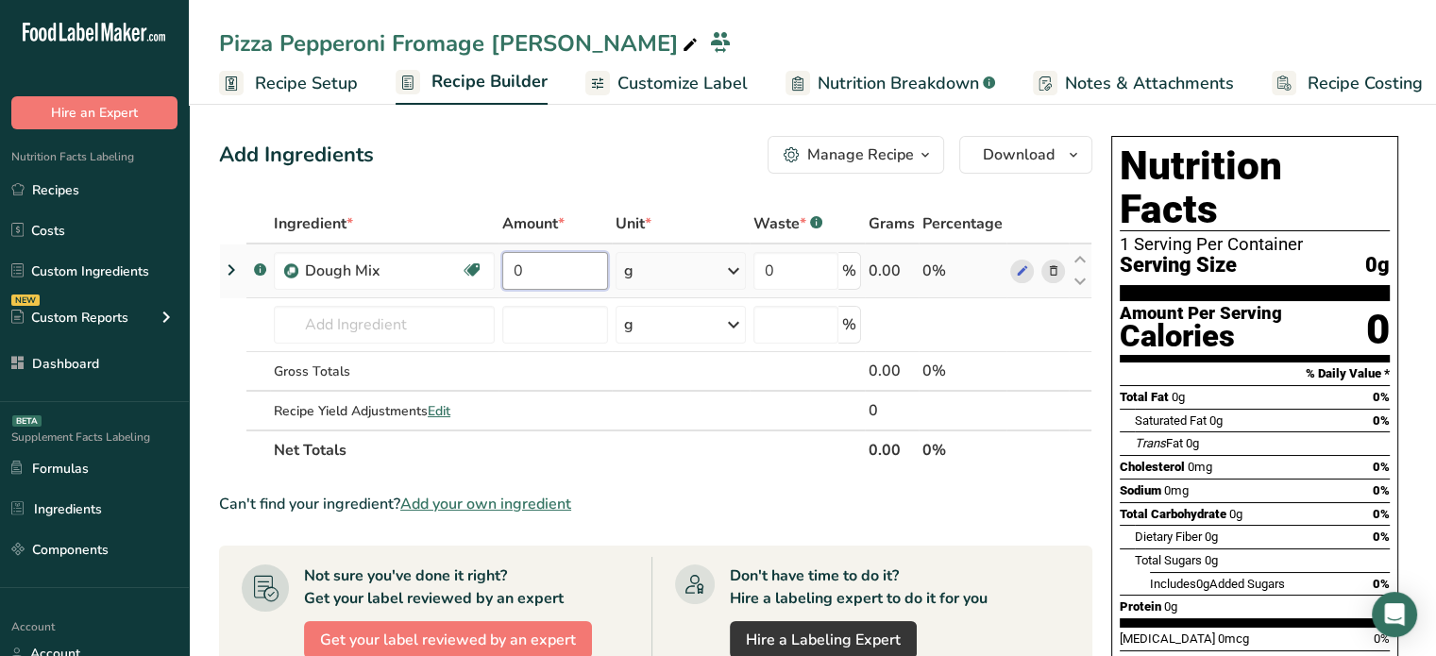
drag, startPoint x: 568, startPoint y: 267, endPoint x: 502, endPoint y: 263, distance: 65.3
click at [502, 263] on input "0" at bounding box center [555, 271] width 106 height 38
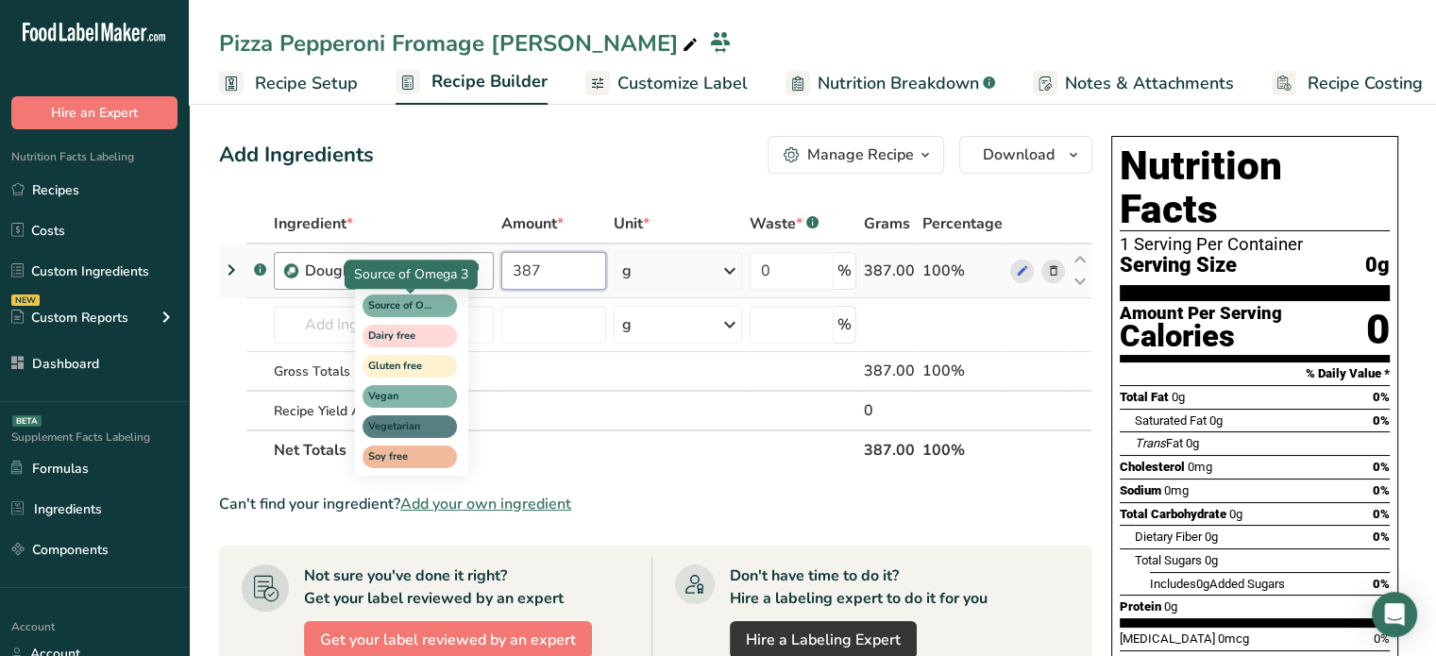
type input "387"
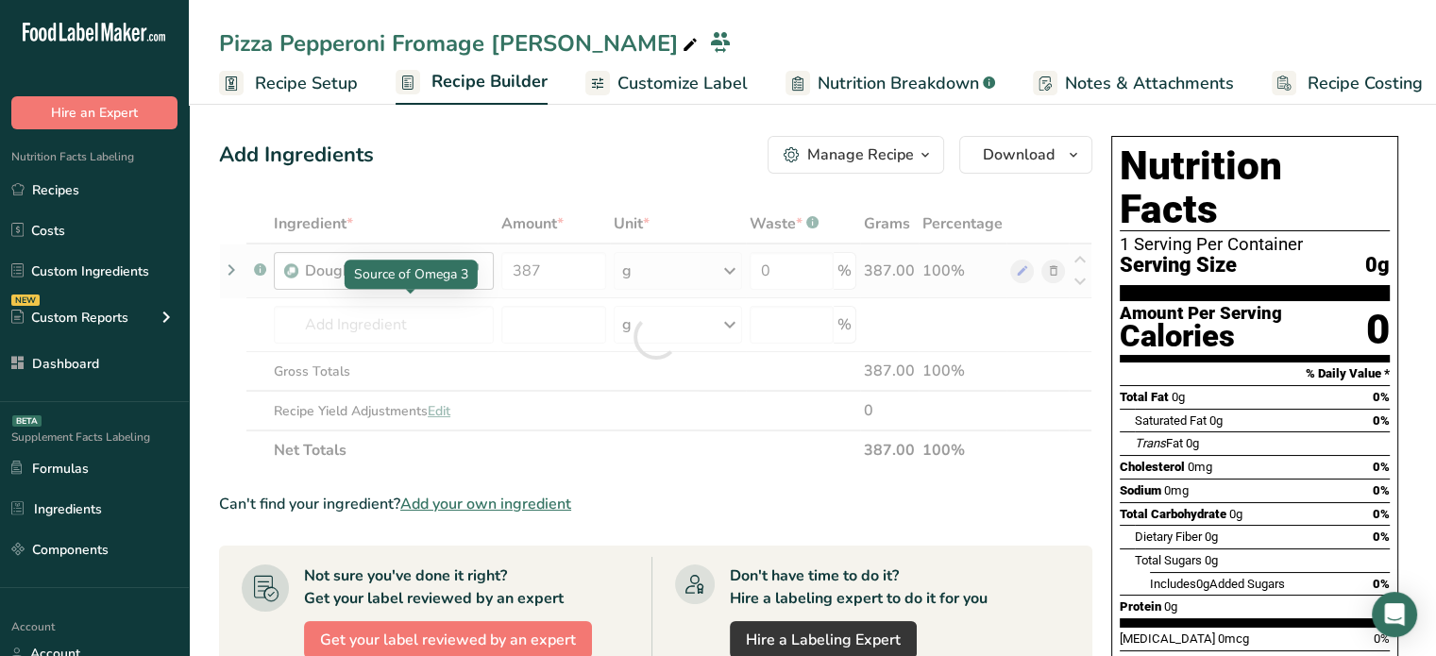
click at [448, 312] on div "Ingredient * Amount * Unit * Waste * .a-a{fill:#347362;}.b-a{fill:#fff;} Grams …" at bounding box center [656, 337] width 874 height 266
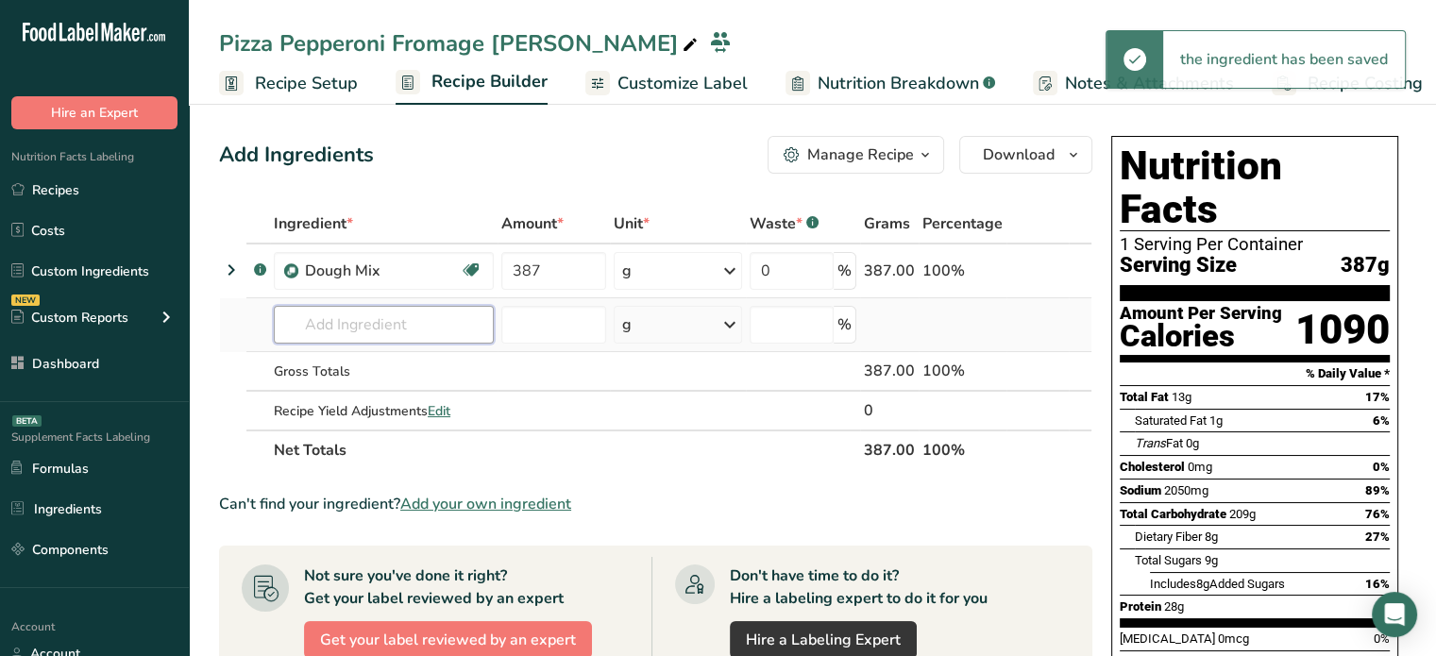
click at [344, 315] on input "text" at bounding box center [384, 325] width 220 height 38
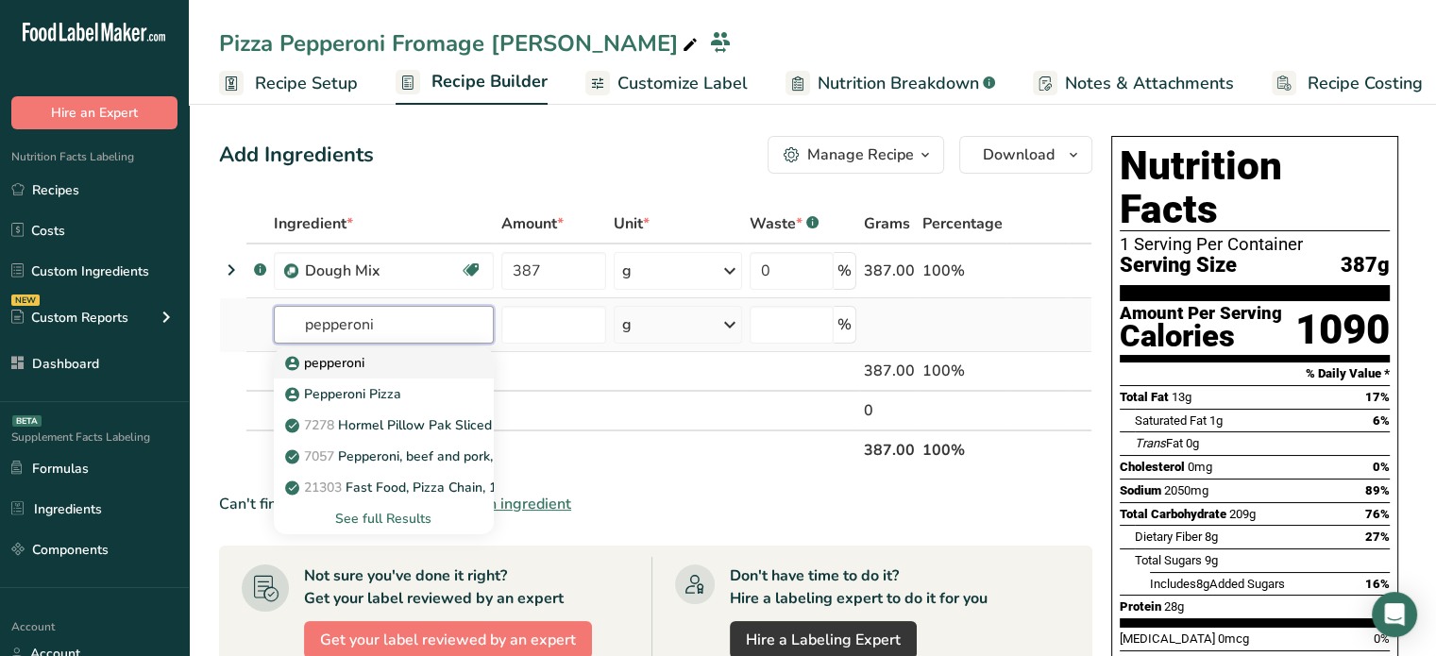
type input "pepperoni"
click at [382, 365] on div "pepperoni" at bounding box center [369, 363] width 160 height 20
type input "pepperoni"
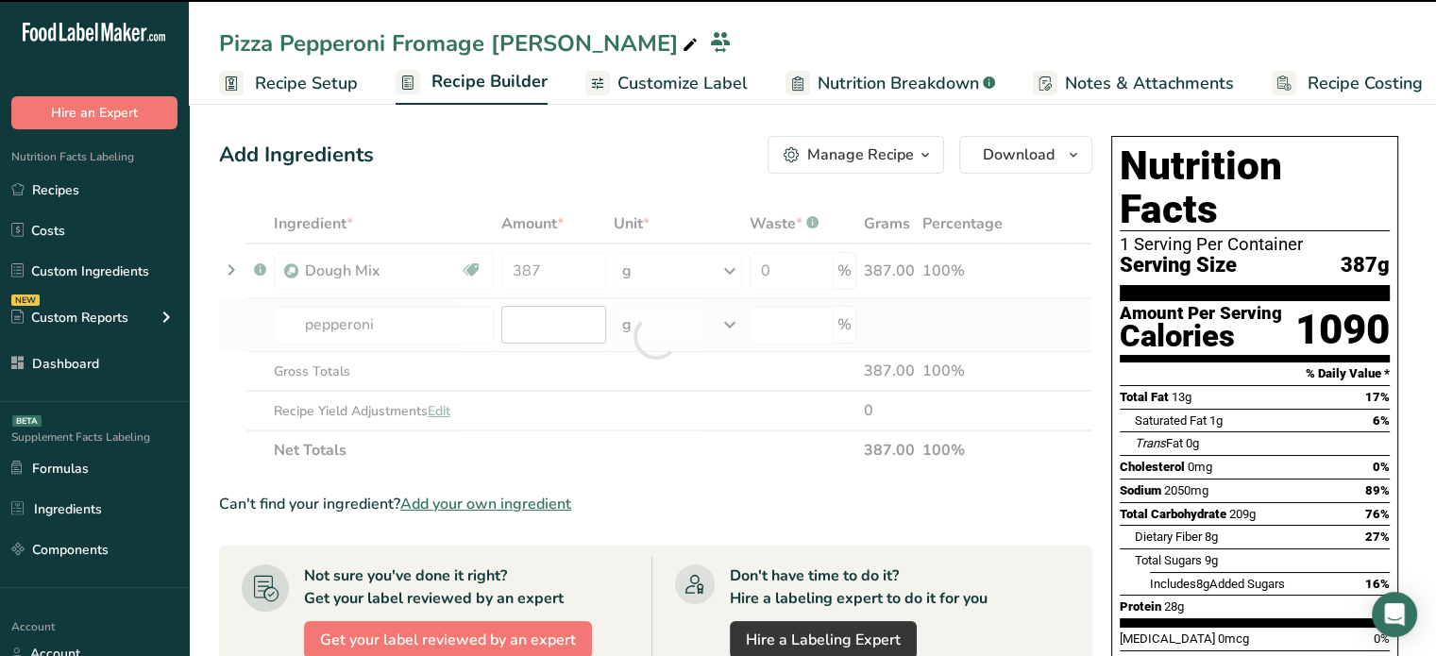
type input "0"
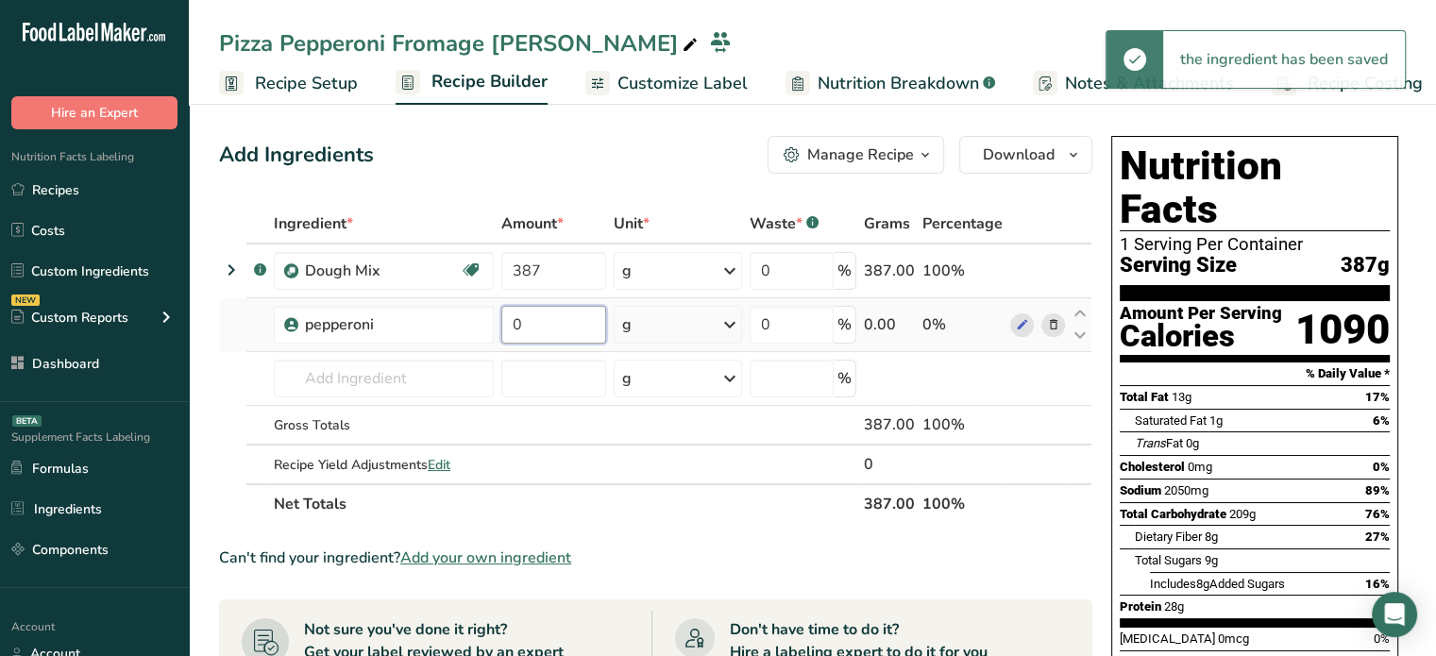
click at [562, 329] on input "0" at bounding box center [553, 325] width 105 height 38
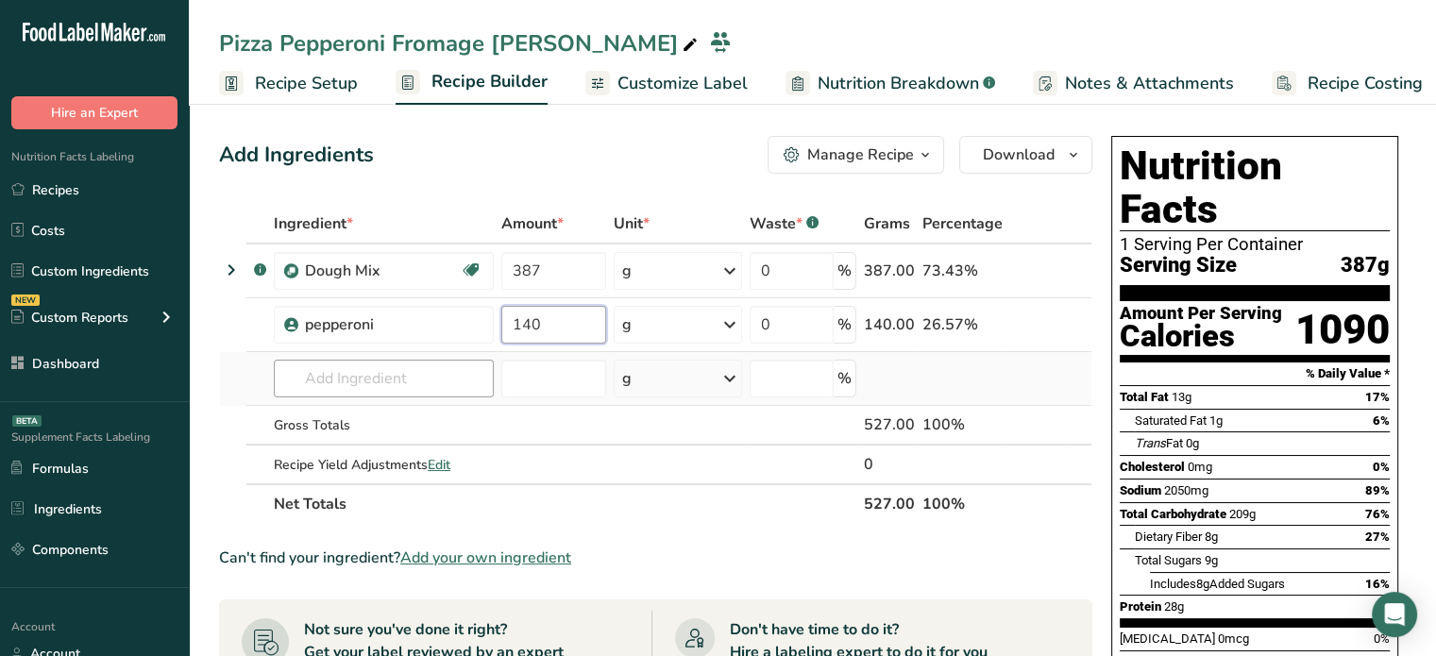
type input "140"
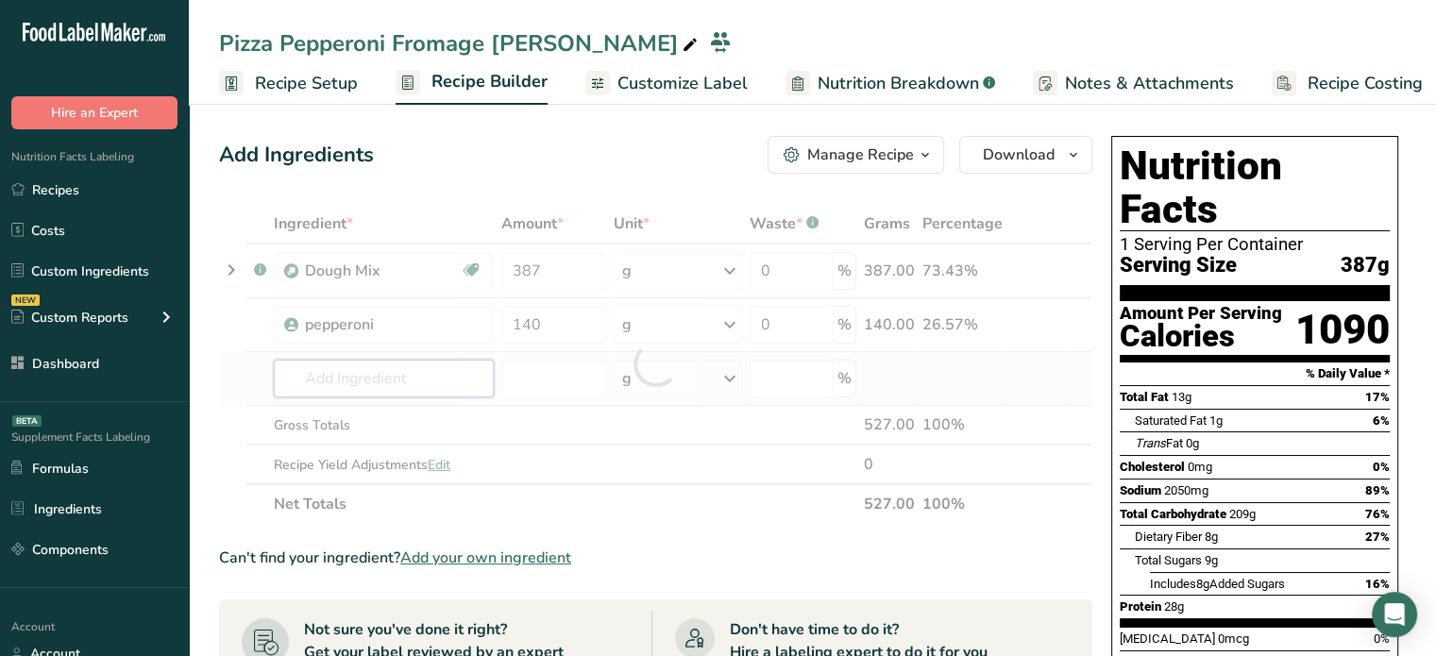
click at [448, 377] on div "Ingredient * Amount * Unit * Waste * .a-a{fill:#347362;}.b-a{fill:#fff;} Grams …" at bounding box center [656, 364] width 874 height 320
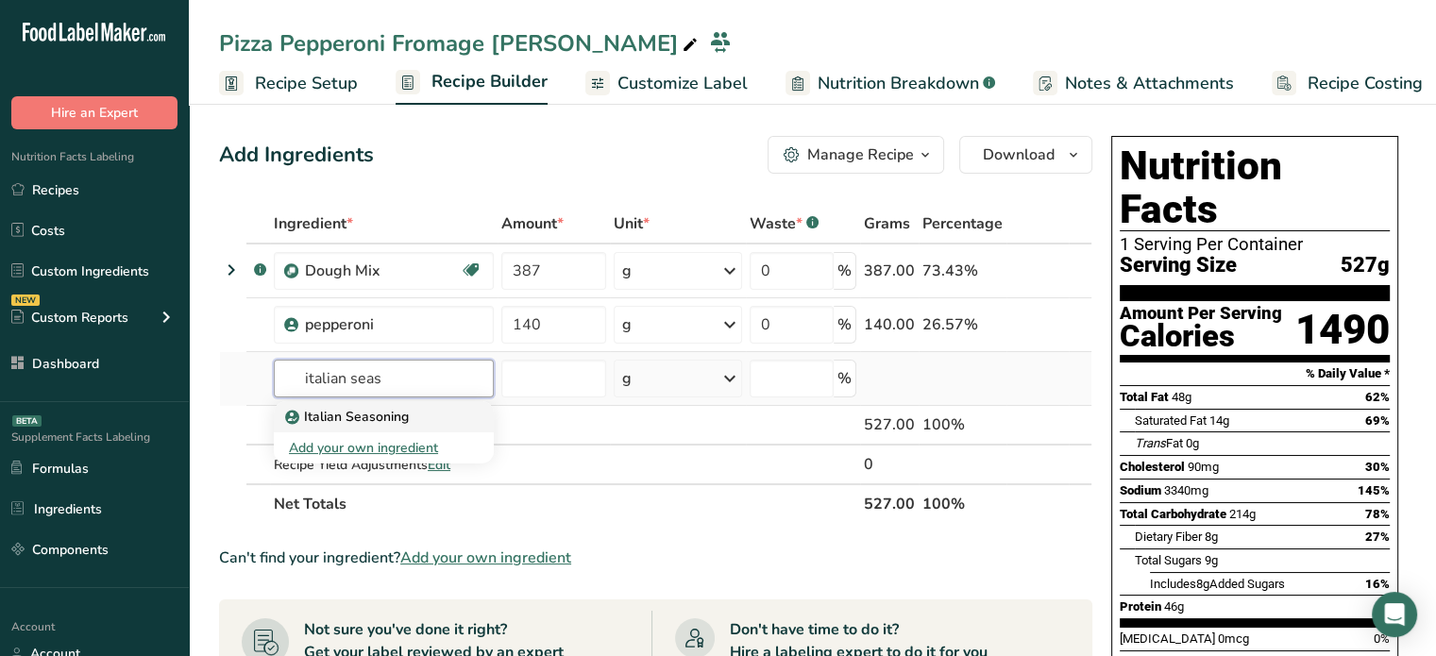
type input "italian seas"
click at [423, 416] on div "Italian Seasoning" at bounding box center [369, 417] width 160 height 20
type input "Italian Seasoning"
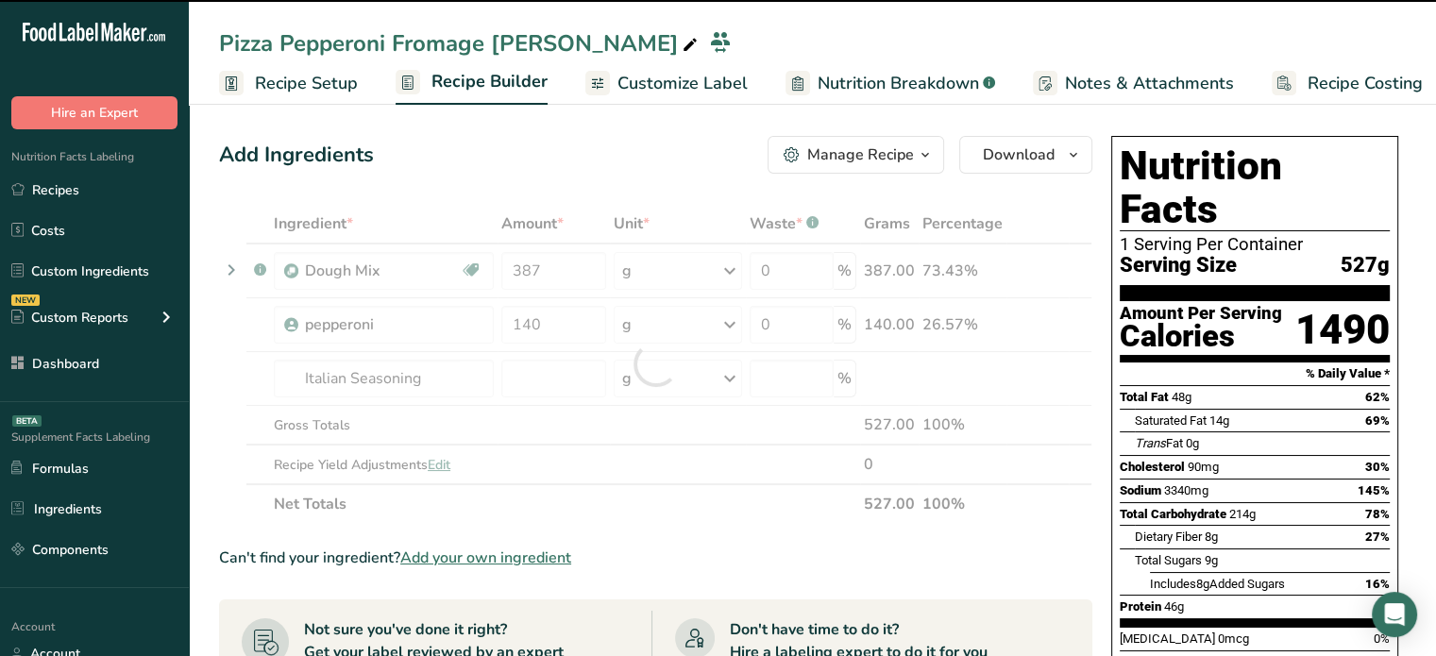
type input "0"
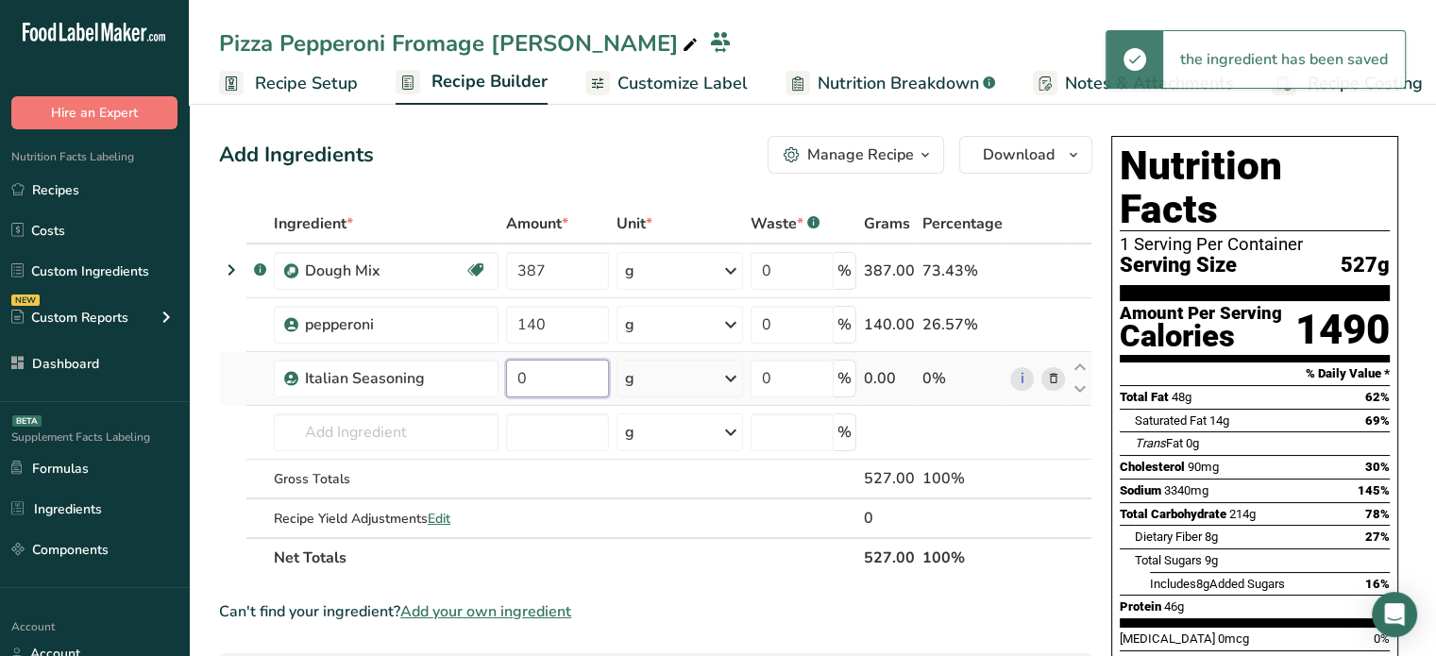
click at [545, 385] on input "0" at bounding box center [558, 379] width 104 height 38
type input "1"
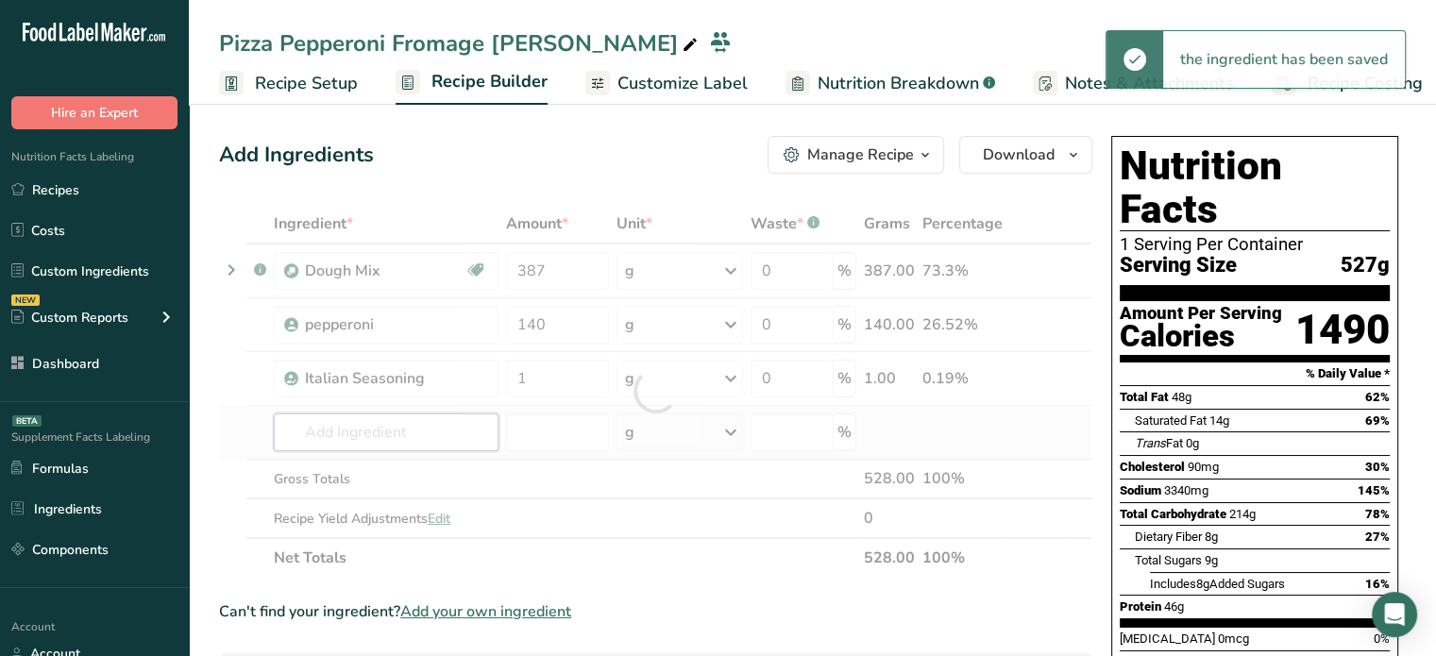
click at [318, 447] on div "Ingredient * Amount * Unit * Waste * .a-a{fill:#347362;}.b-a{fill:#fff;} Grams …" at bounding box center [656, 391] width 874 height 374
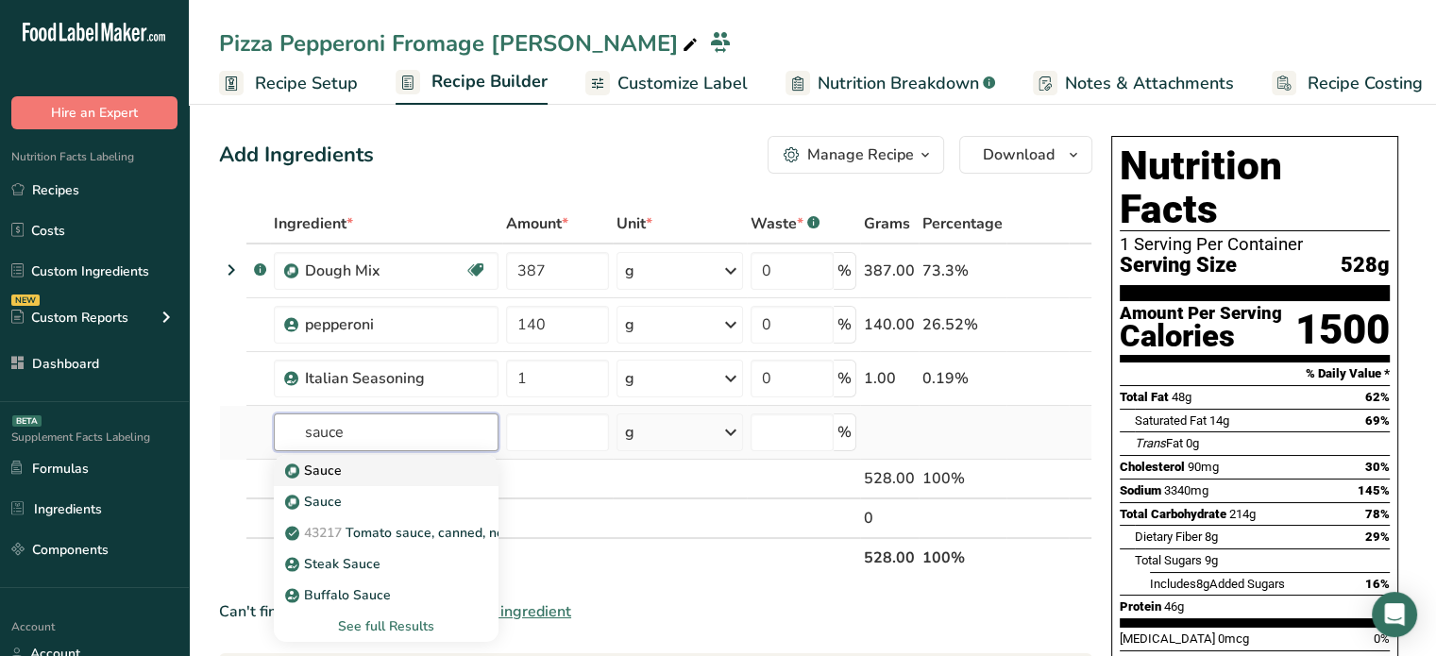
type input "sauce"
click at [434, 466] on div "Sauce" at bounding box center [371, 471] width 164 height 20
type input "Sauce"
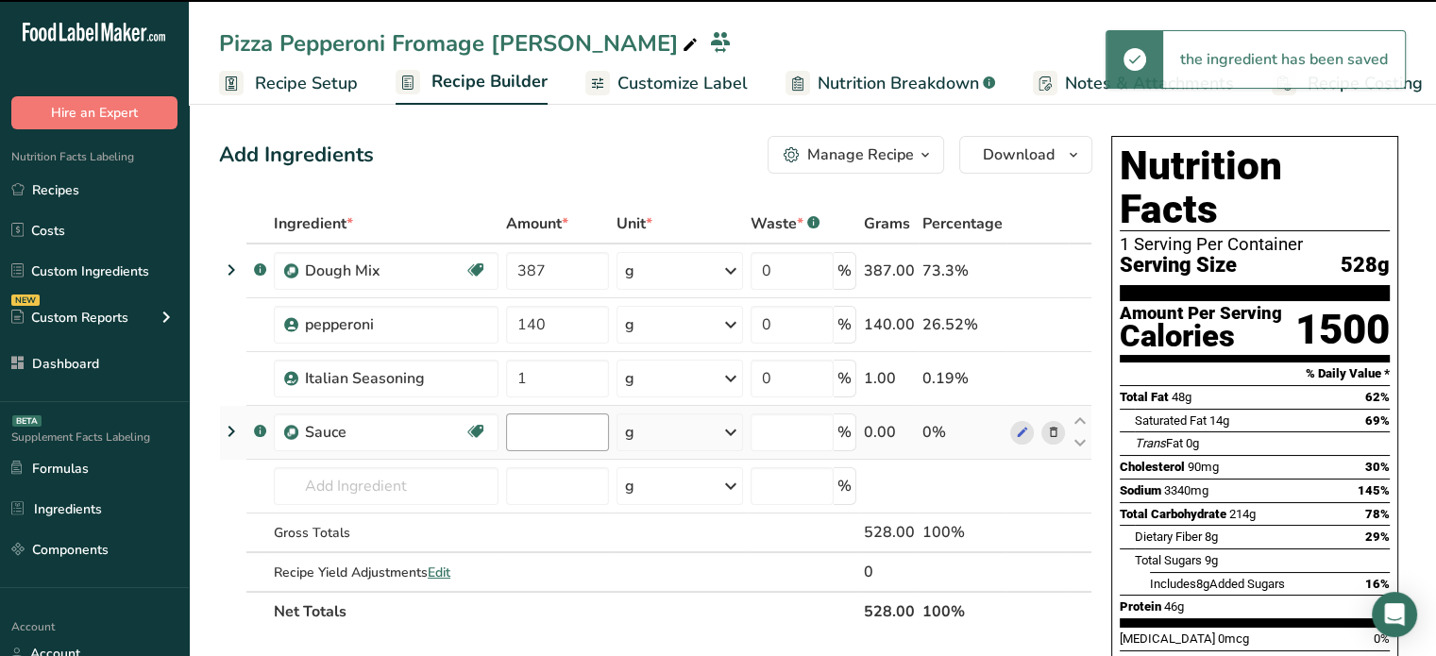
type input "0"
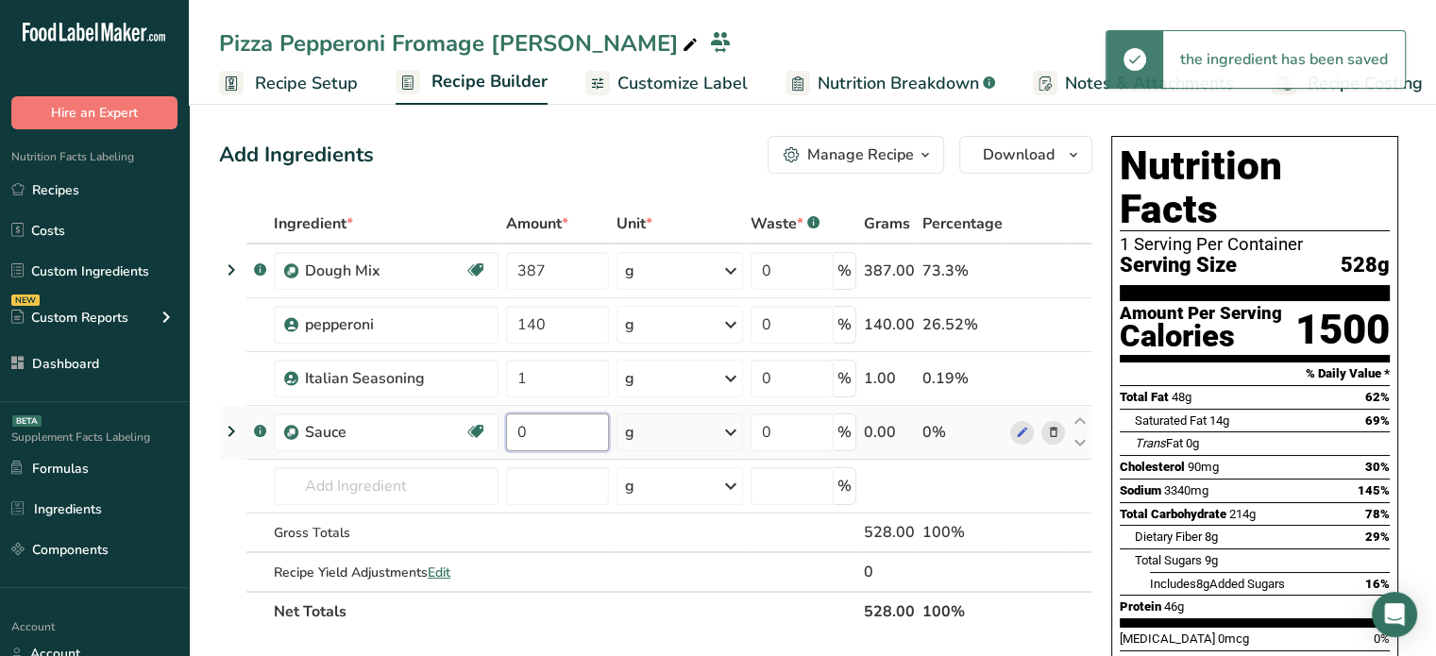
click at [539, 435] on input "0" at bounding box center [558, 433] width 104 height 38
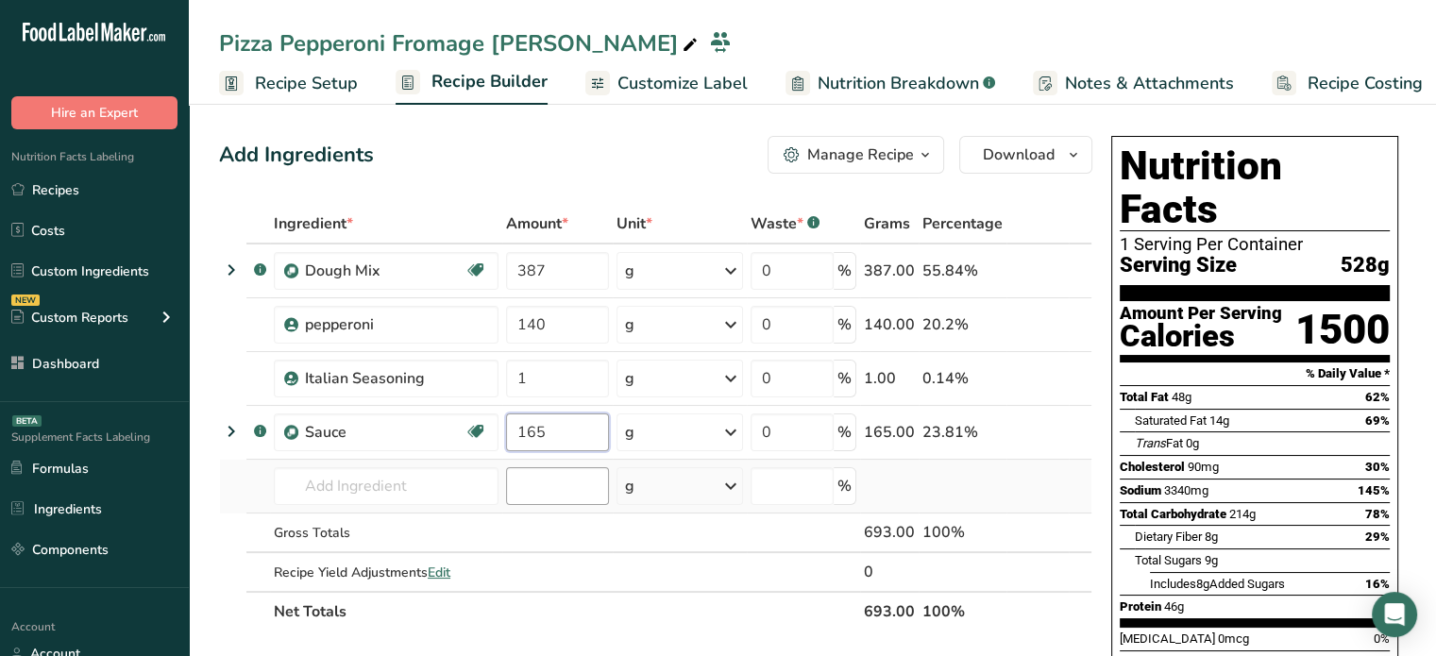
type input "165"
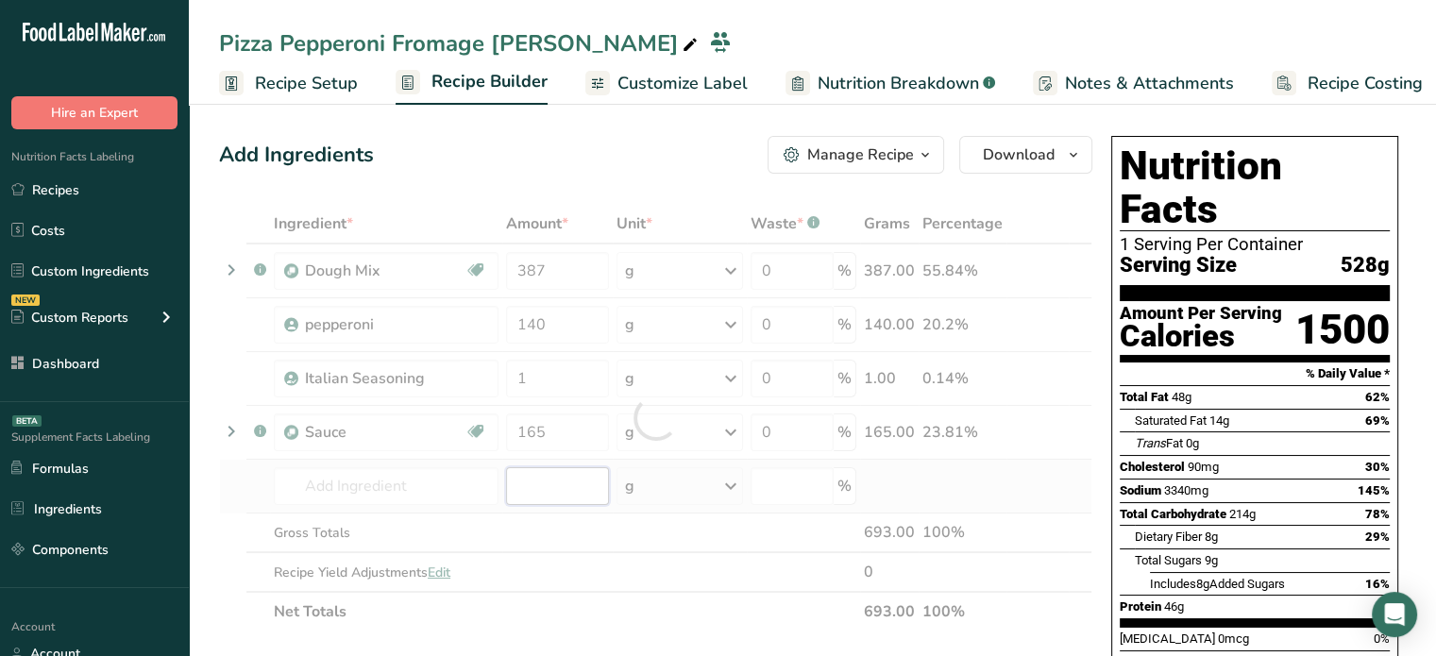
click at [510, 479] on div "Ingredient * Amount * Unit * Waste * .a-a{fill:#347362;}.b-a{fill:#fff;} Grams …" at bounding box center [656, 418] width 874 height 428
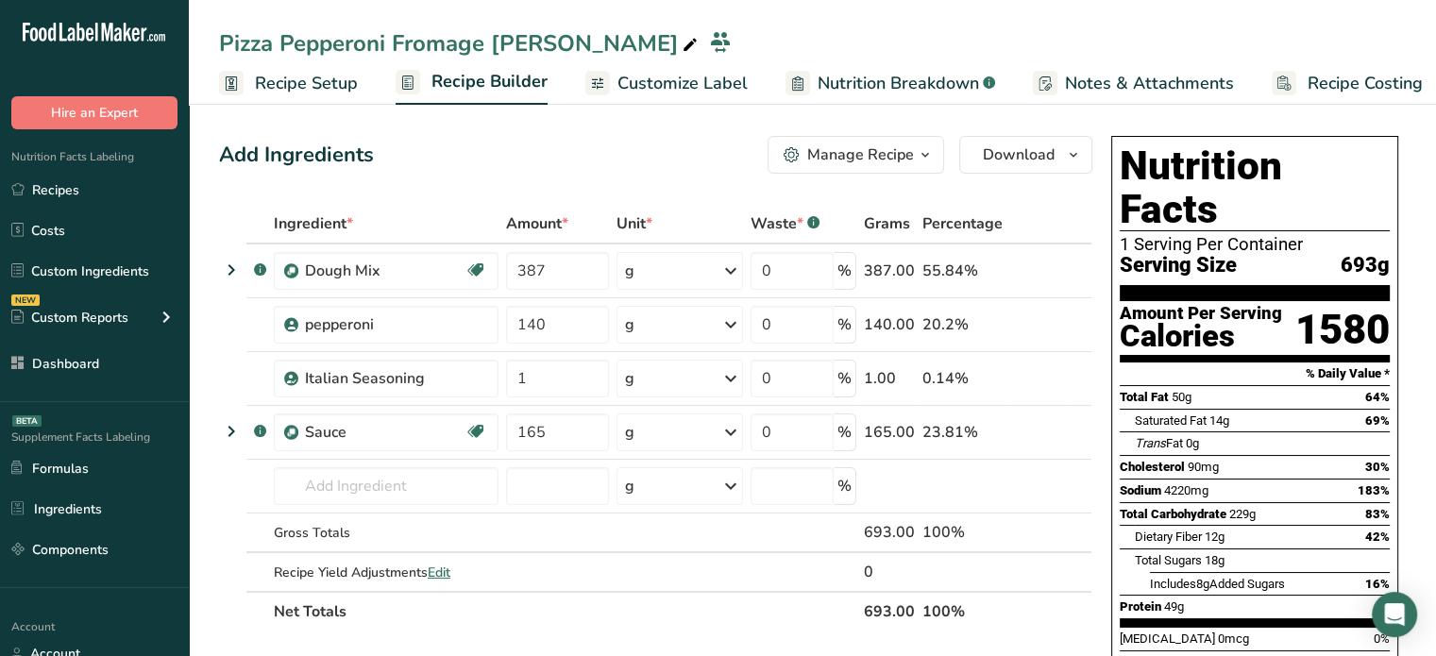
drag, startPoint x: 855, startPoint y: 612, endPoint x: 912, endPoint y: 608, distance: 57.7
click at [912, 608] on tr "Net Totals 693.00 100%" at bounding box center [656, 611] width 872 height 40
copy tr "693.00"
click at [632, 90] on span "Customize Label" at bounding box center [683, 83] width 130 height 25
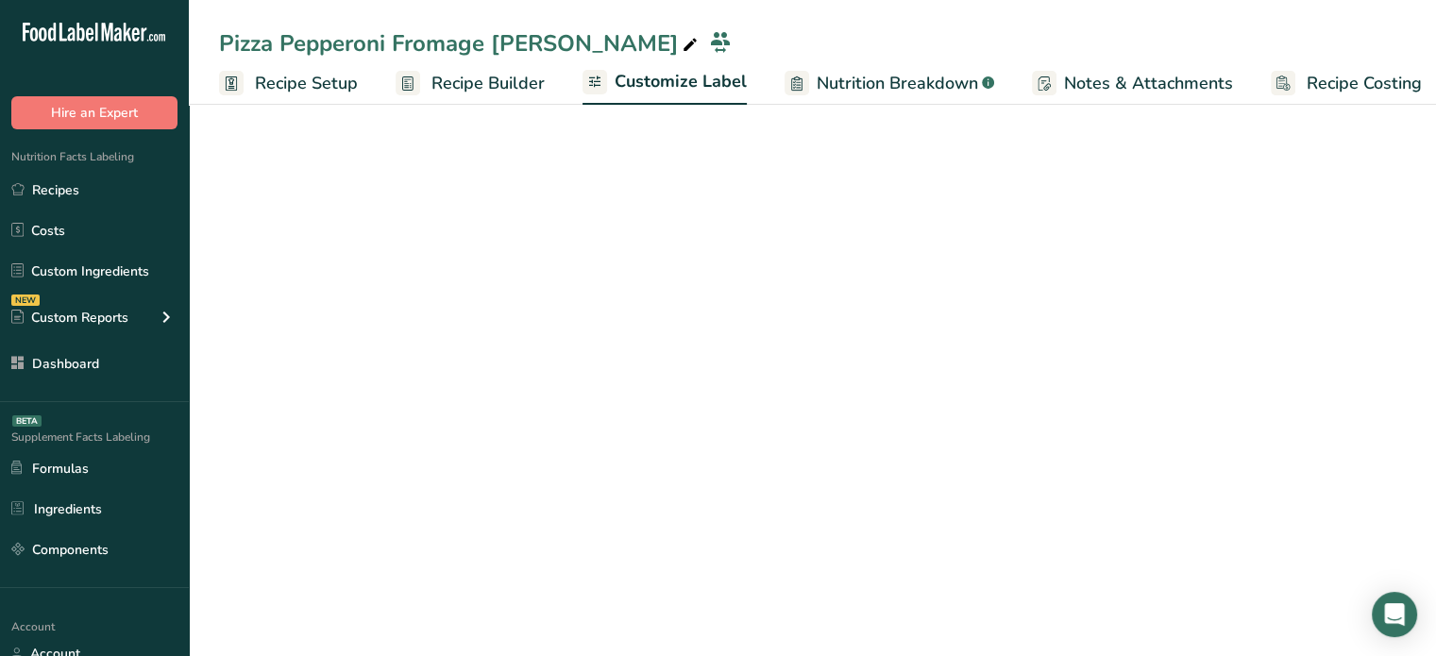
scroll to position [0, 16]
click at [336, 83] on span "Recipe Setup" at bounding box center [290, 83] width 103 height 25
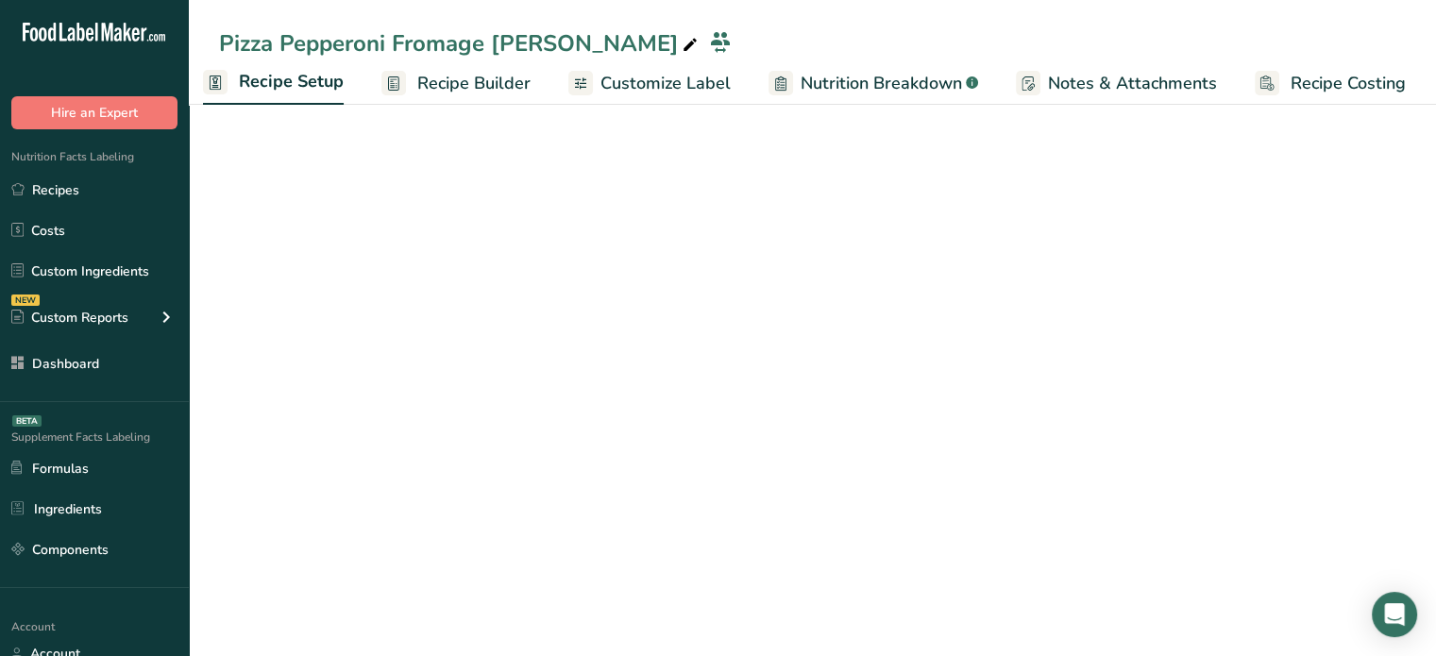
scroll to position [0, 7]
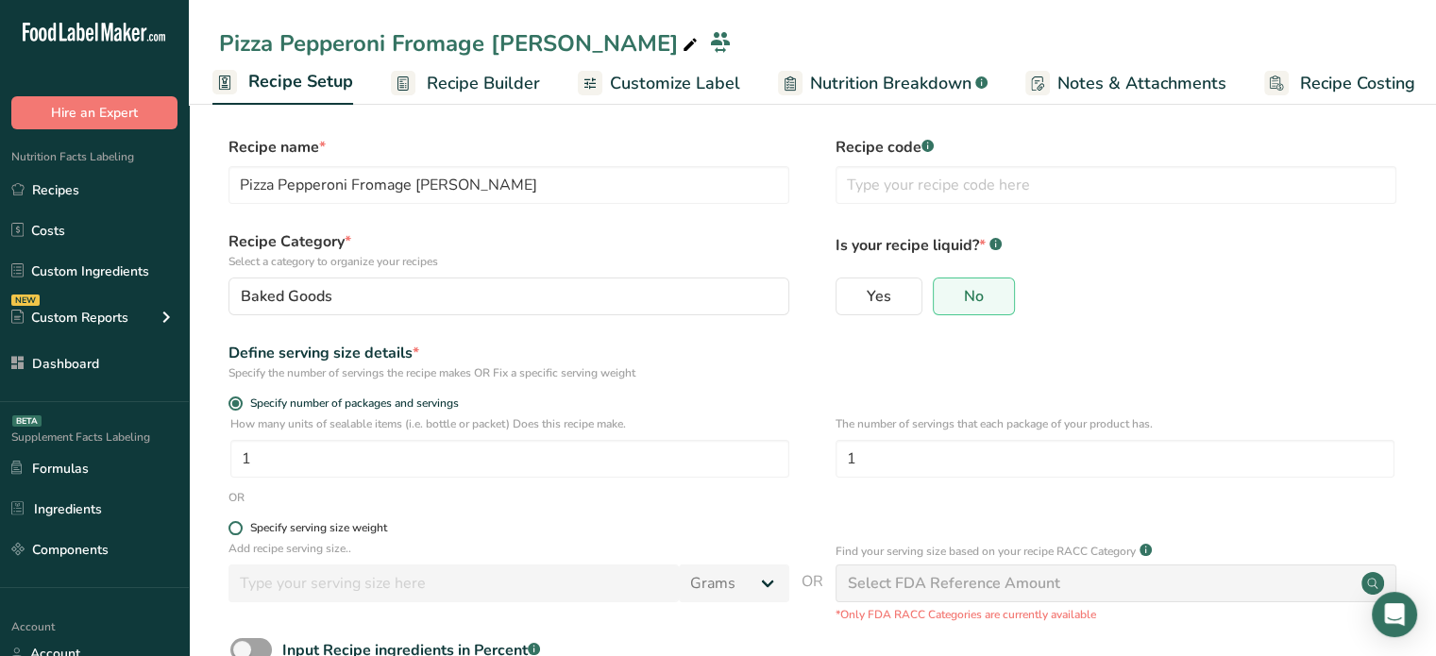
click at [276, 529] on div "Specify serving size weight" at bounding box center [318, 528] width 137 height 14
click at [241, 529] on input "Specify serving size weight" at bounding box center [235, 528] width 12 height 12
radio input "true"
radio input "false"
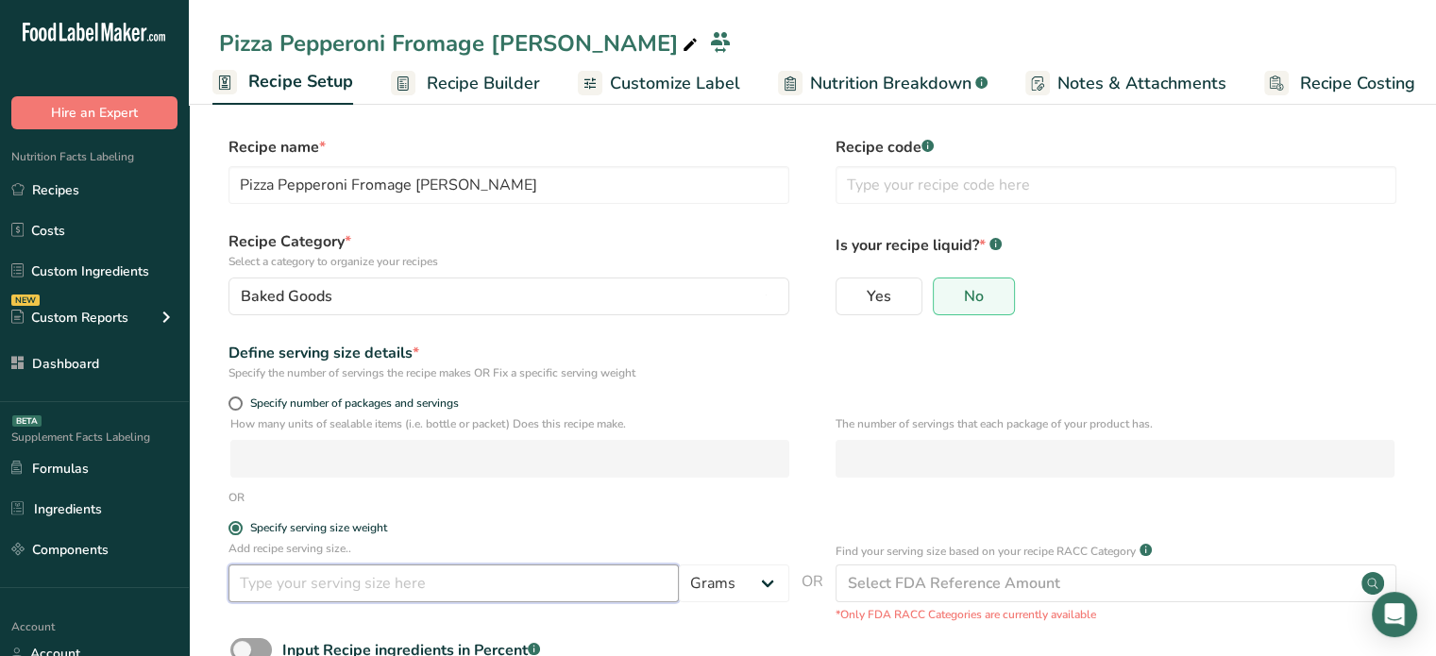
click at [287, 576] on input "number" at bounding box center [454, 584] width 450 height 38
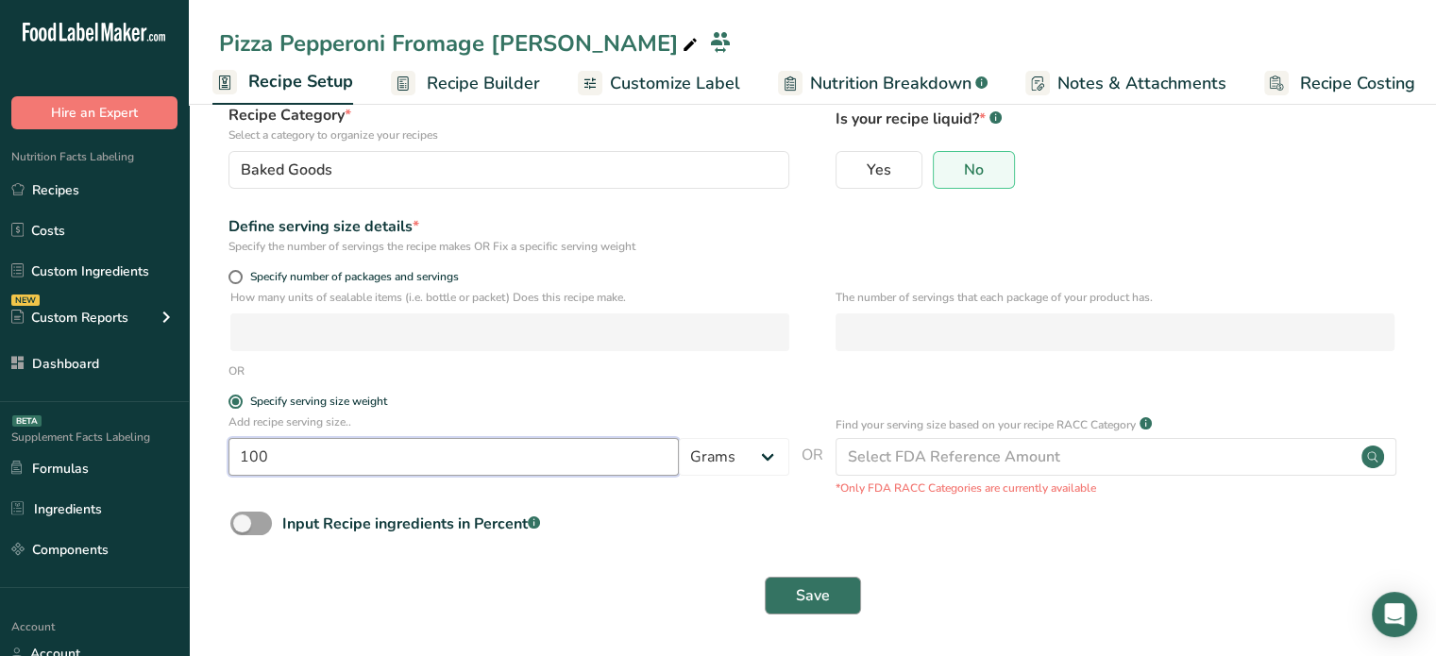
type input "100"
click at [831, 608] on button "Save" at bounding box center [813, 596] width 96 height 38
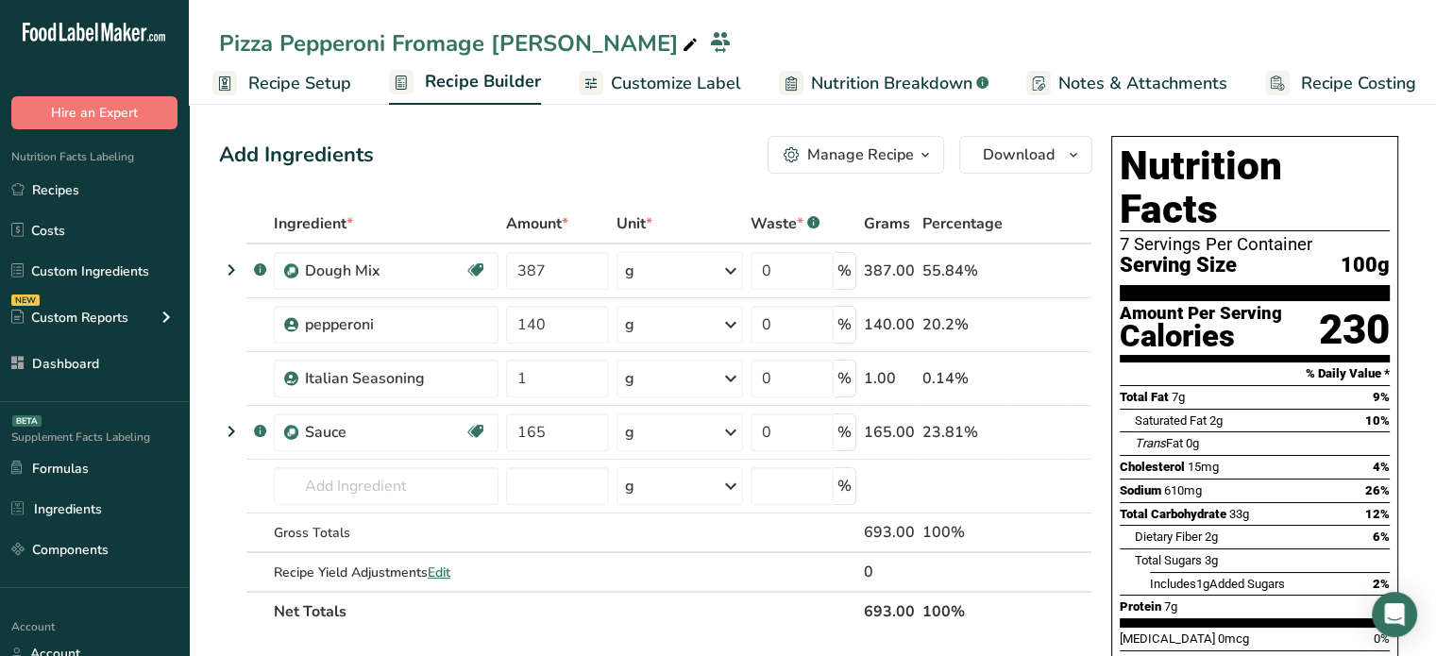
click at [627, 80] on span "Customize Label" at bounding box center [676, 83] width 130 height 25
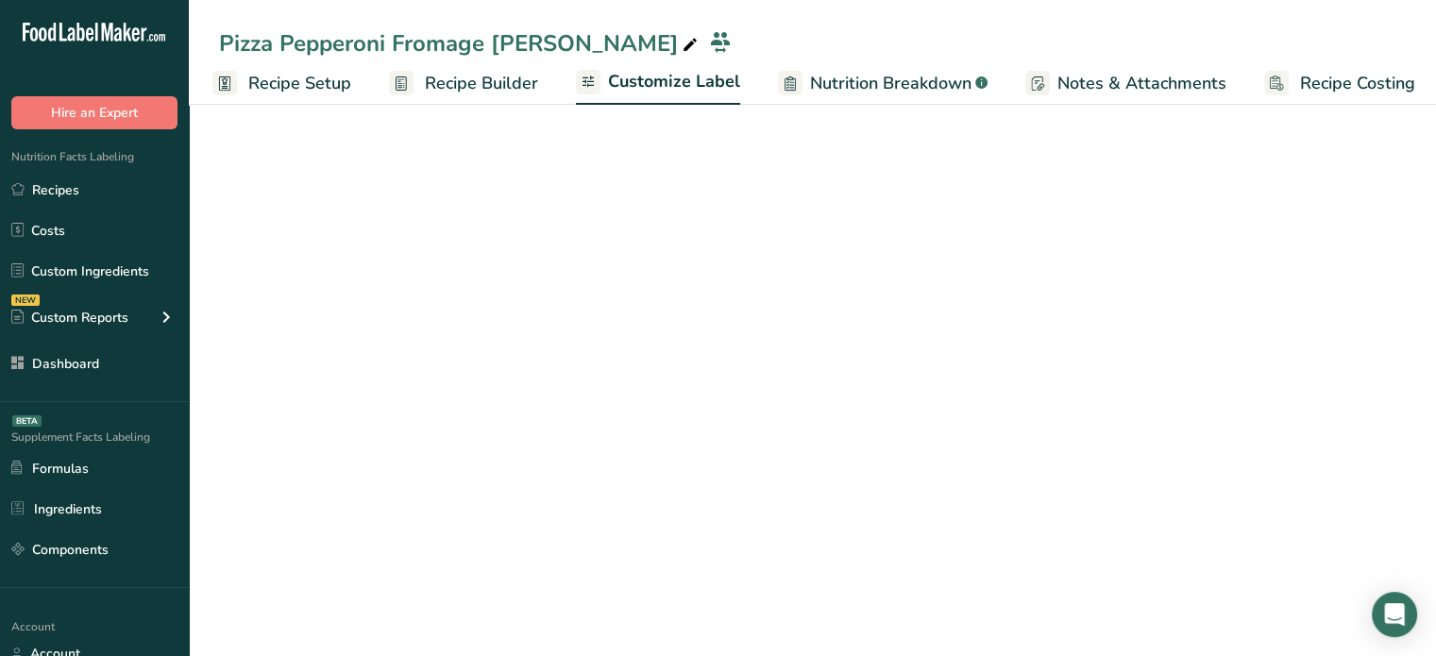
scroll to position [0, 16]
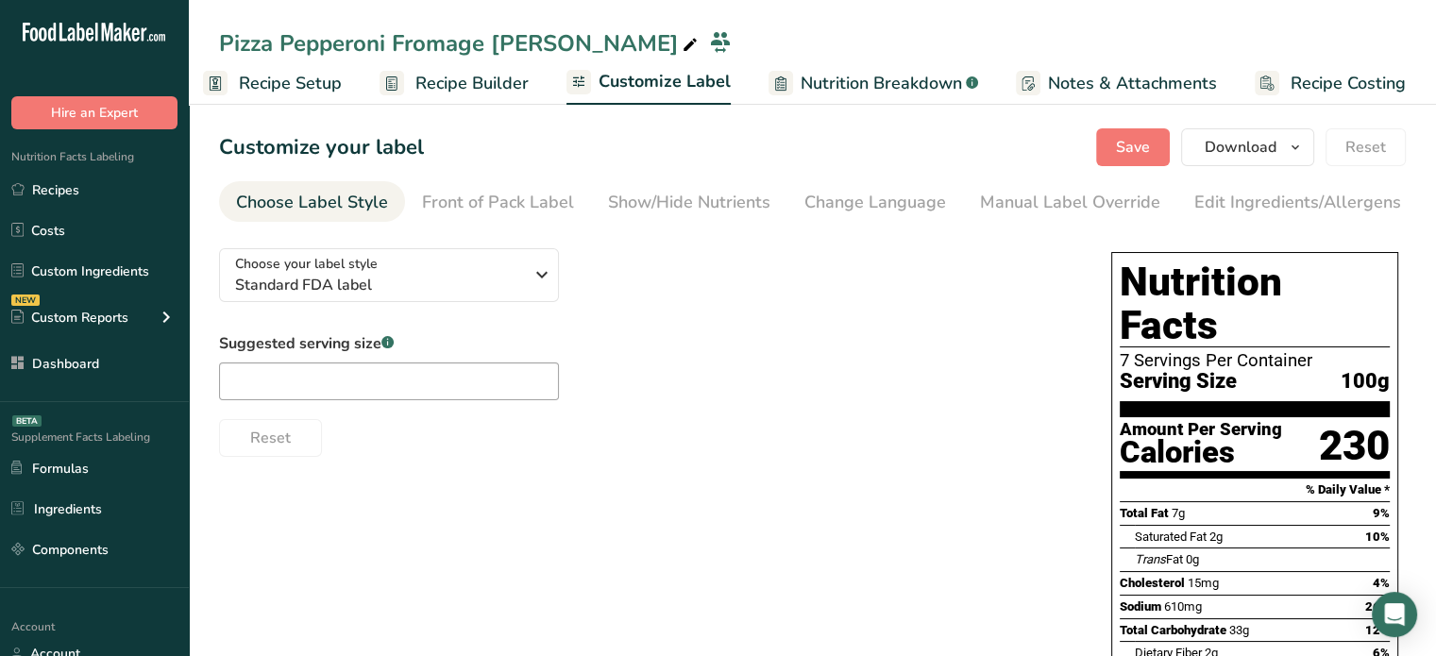
click at [818, 78] on span "Nutrition Breakdown" at bounding box center [881, 83] width 161 height 25
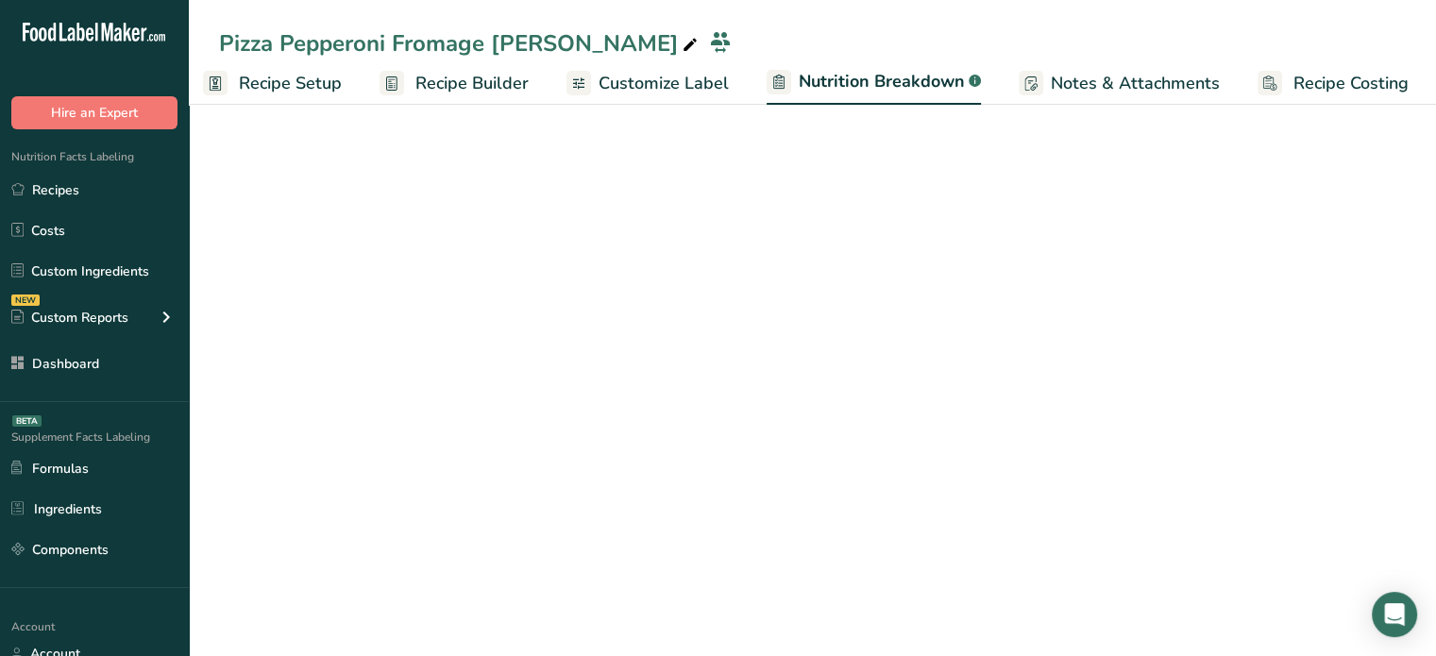
scroll to position [0, 18]
select select "Calories"
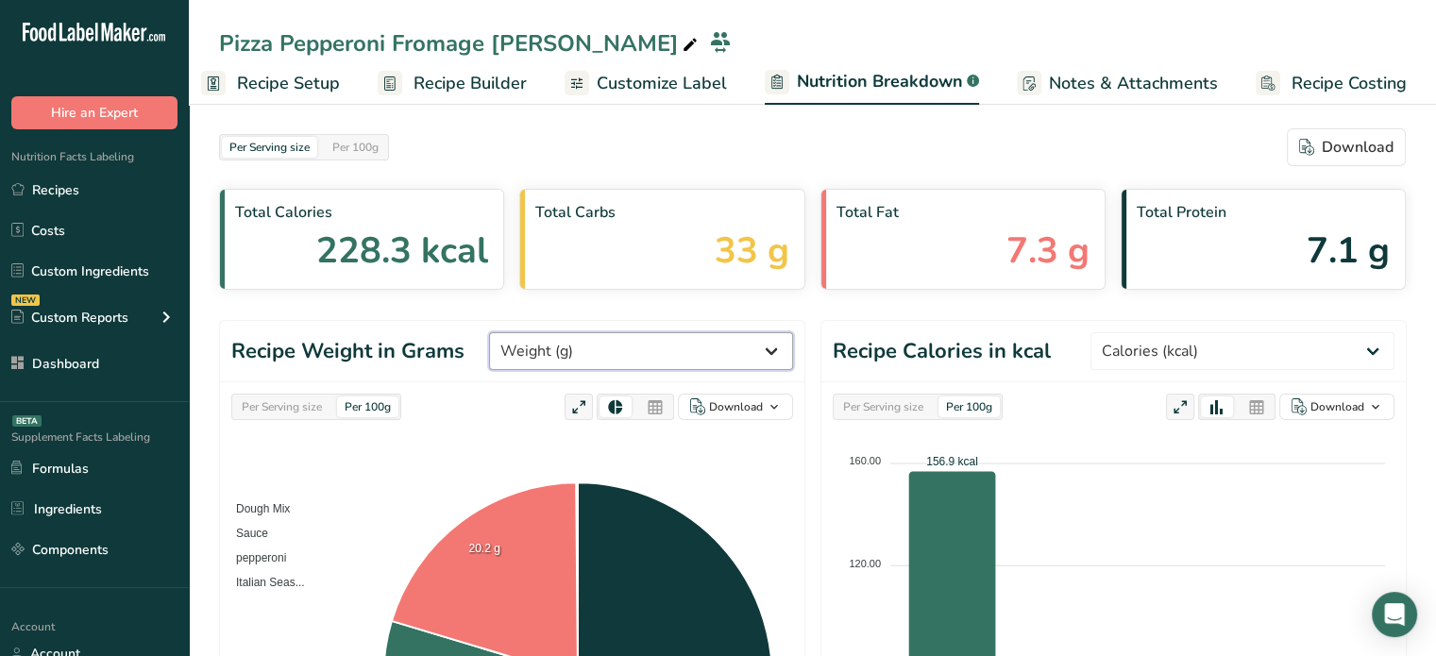
click at [755, 351] on select "Weight (g) Calories (kcal) Energy KJ (kj) Total Fat (g) Saturated Fat (g) Trans…" at bounding box center [641, 351] width 304 height 38
click at [659, 396] on icon at bounding box center [655, 408] width 17 height 26
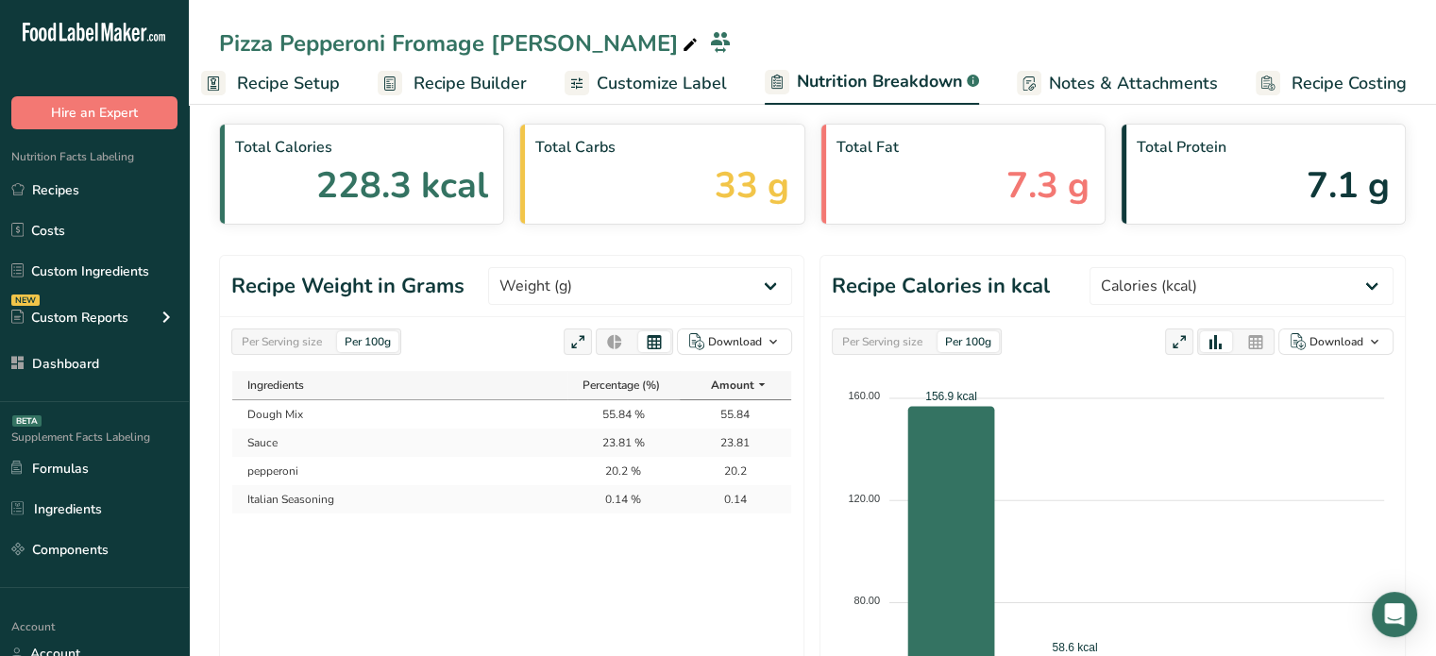
scroll to position [85, 0]
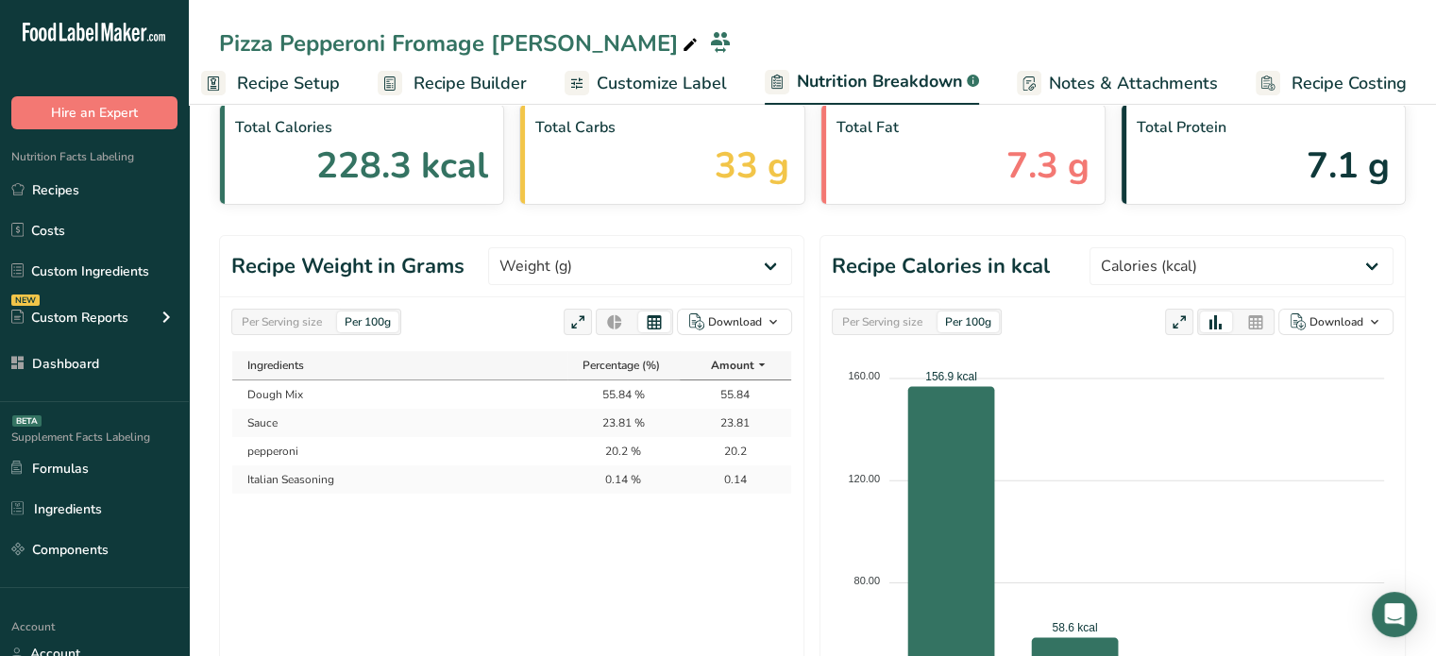
click at [310, 316] on div "Per Serving size" at bounding box center [281, 322] width 95 height 21
click at [642, 86] on span "Customize Label" at bounding box center [662, 83] width 130 height 25
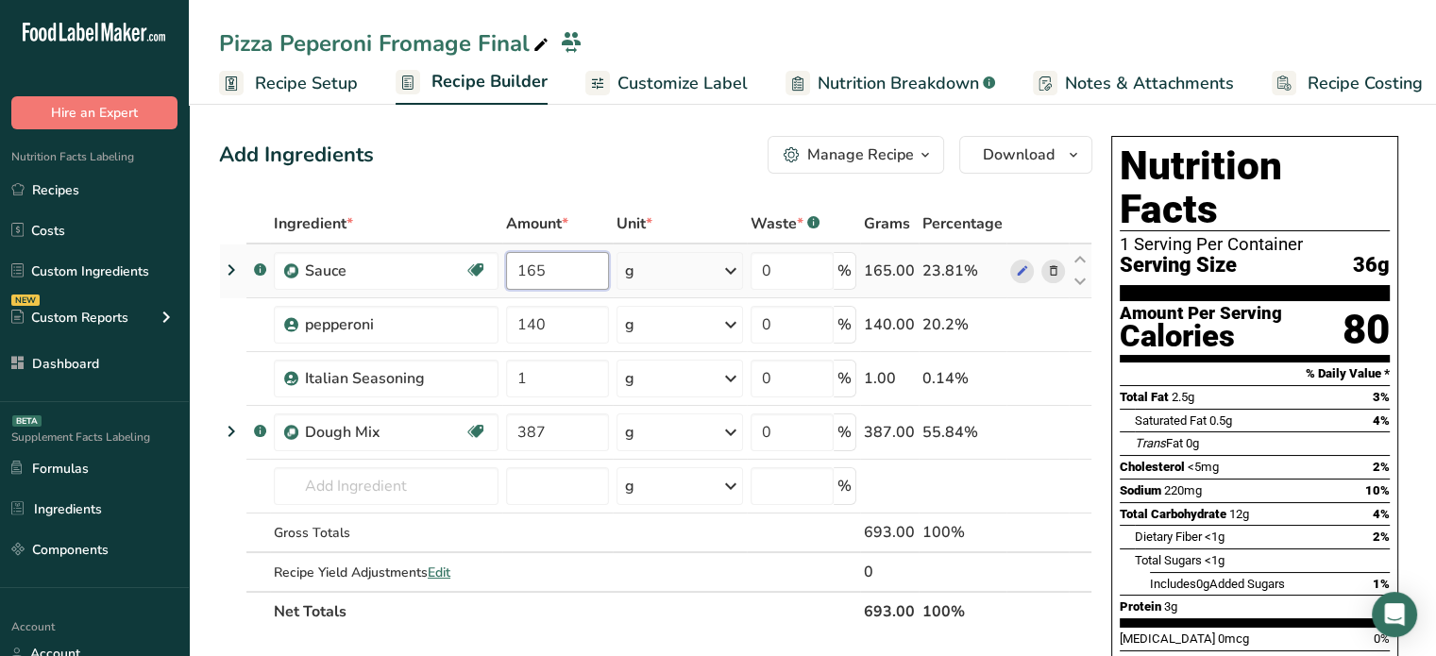
click at [555, 279] on input "165" at bounding box center [558, 271] width 104 height 38
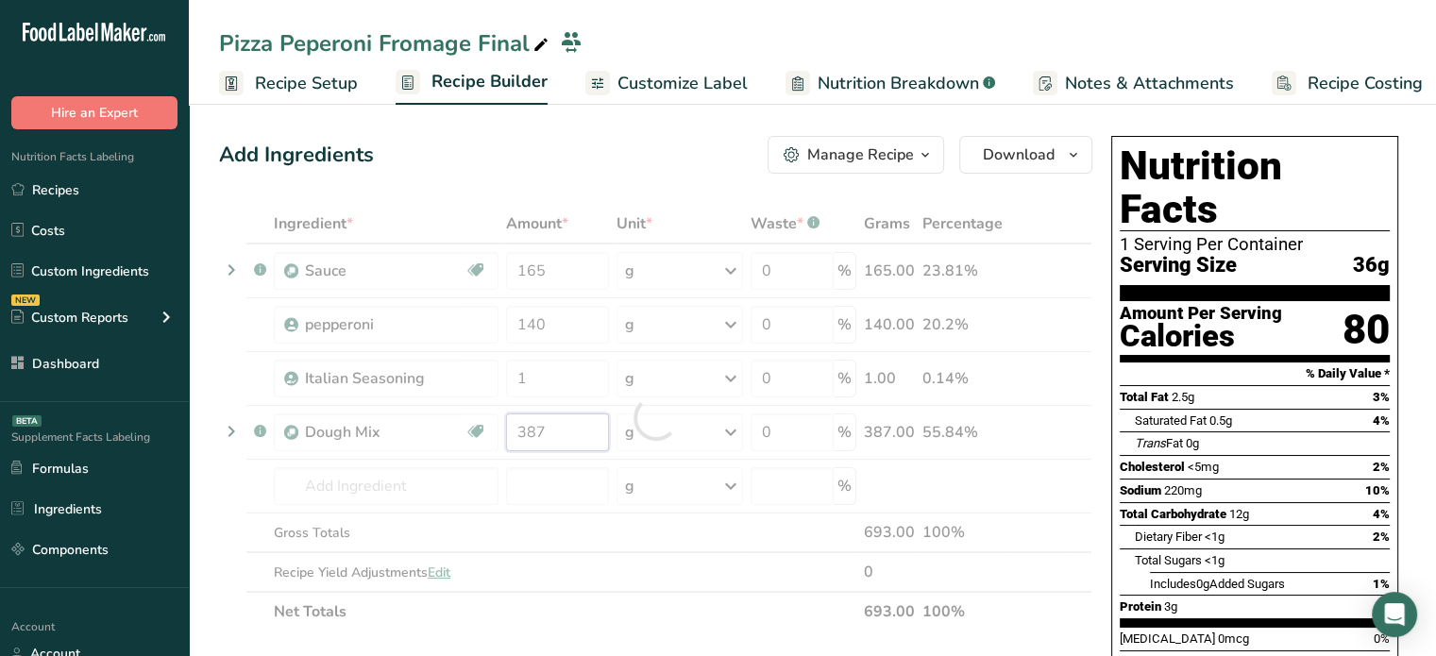
drag, startPoint x: 563, startPoint y: 439, endPoint x: 495, endPoint y: 427, distance: 69.1
click at [495, 427] on div "Ingredient * Amount * Unit * Waste * .a-a{fill:#347362;}.b-a{fill:#fff;} Grams …" at bounding box center [656, 418] width 874 height 428
click at [100, 195] on link "Recipes" at bounding box center [94, 190] width 189 height 36
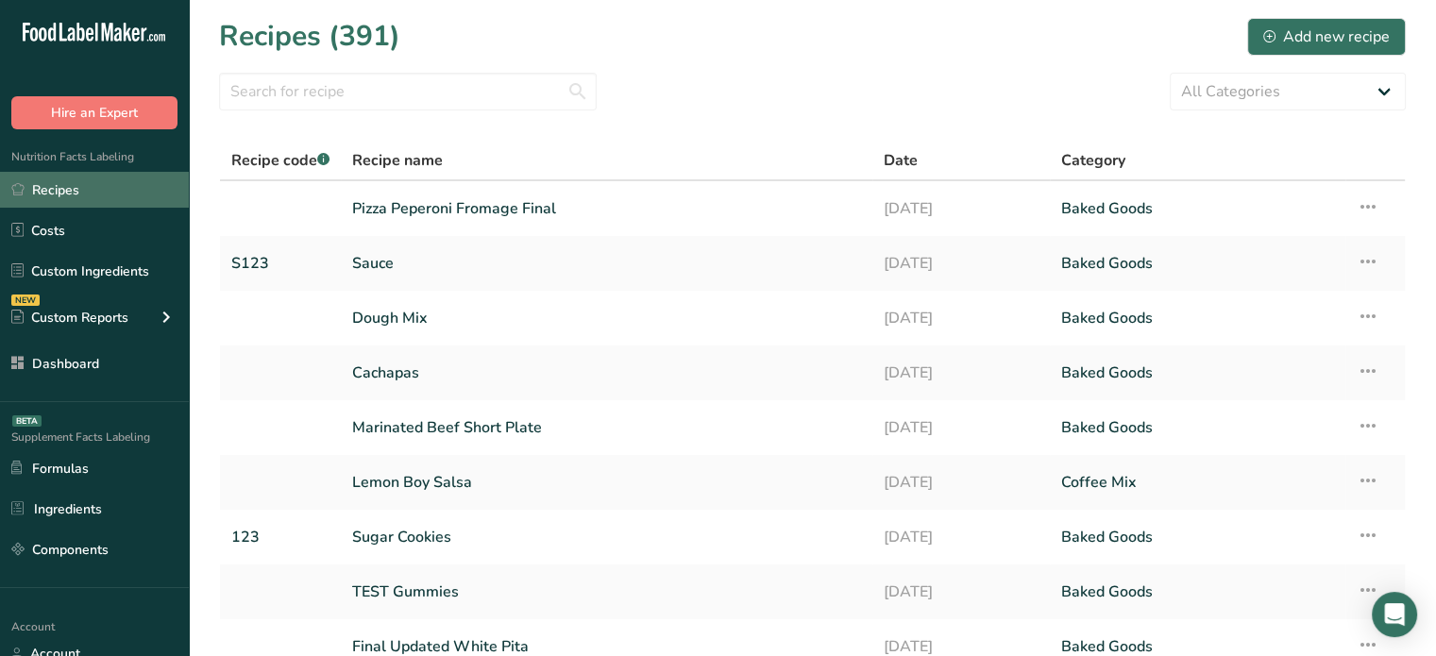
click at [162, 172] on link "Recipes" at bounding box center [94, 190] width 189 height 36
click at [398, 205] on link "Pizza Peperoni Fromage Final" at bounding box center [606, 209] width 509 height 40
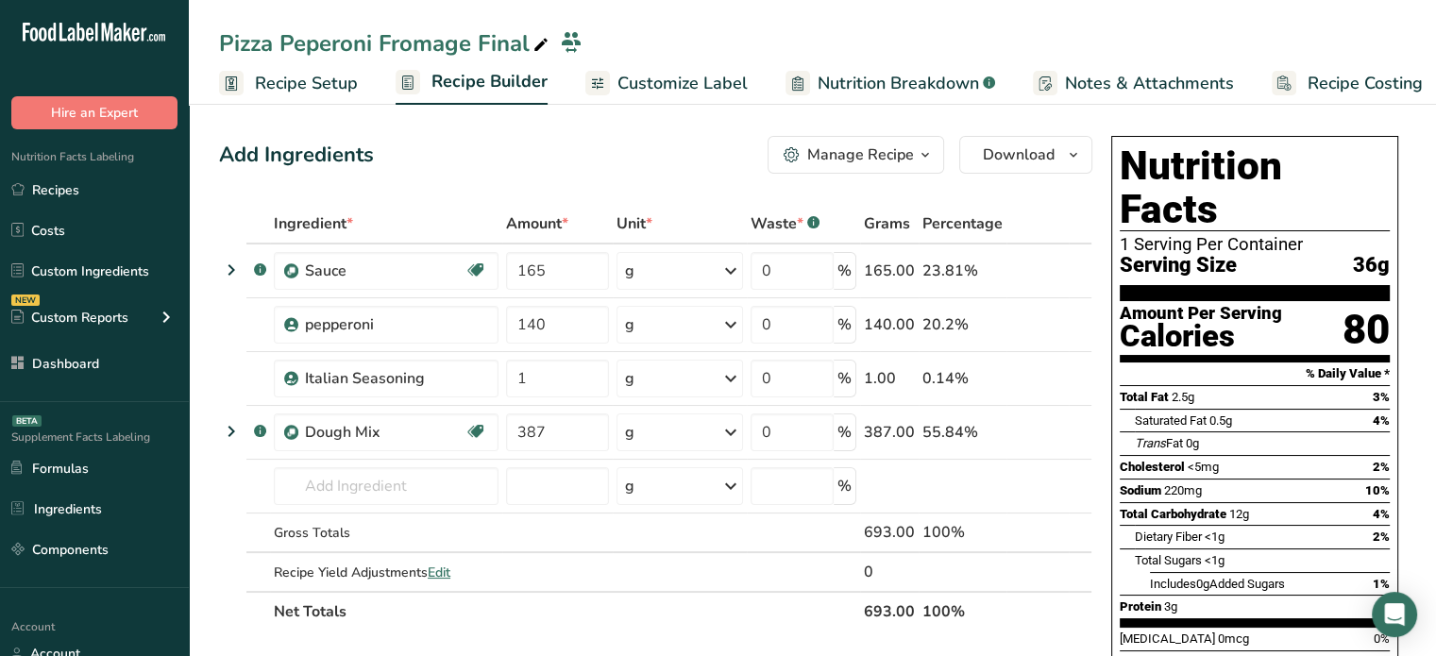
click at [548, 49] on icon at bounding box center [541, 45] width 17 height 26
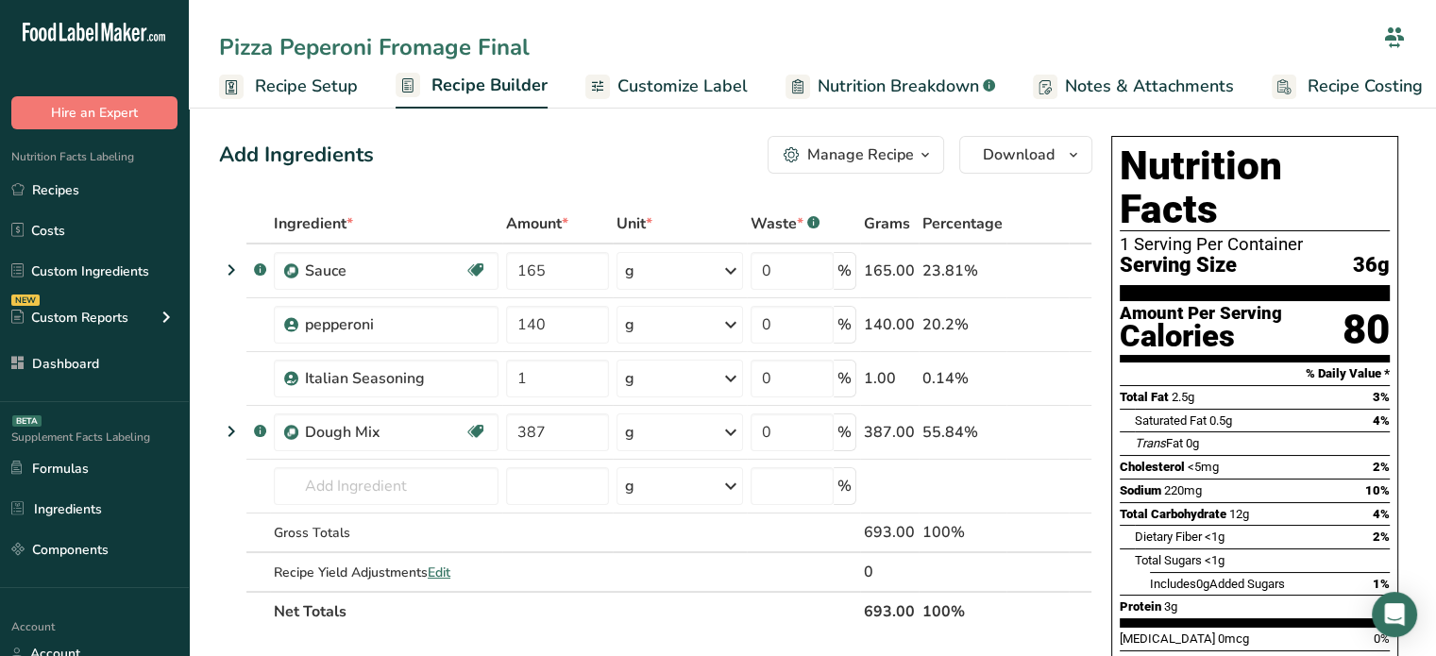
click at [514, 46] on input "Pizza Peperoni Fromage Final" at bounding box center [797, 47] width 1157 height 34
drag, startPoint x: 474, startPoint y: 52, endPoint x: 197, endPoint y: 67, distance: 277.1
click at [197, 67] on div "Pizza Peperoni Fromage Recipe Setup Recipe Builder Customize Label Nutrition Br…" at bounding box center [813, 54] width 1248 height 109
type input "Pizza Peperoni Fromage"
